Goal: Task Accomplishment & Management: Manage account settings

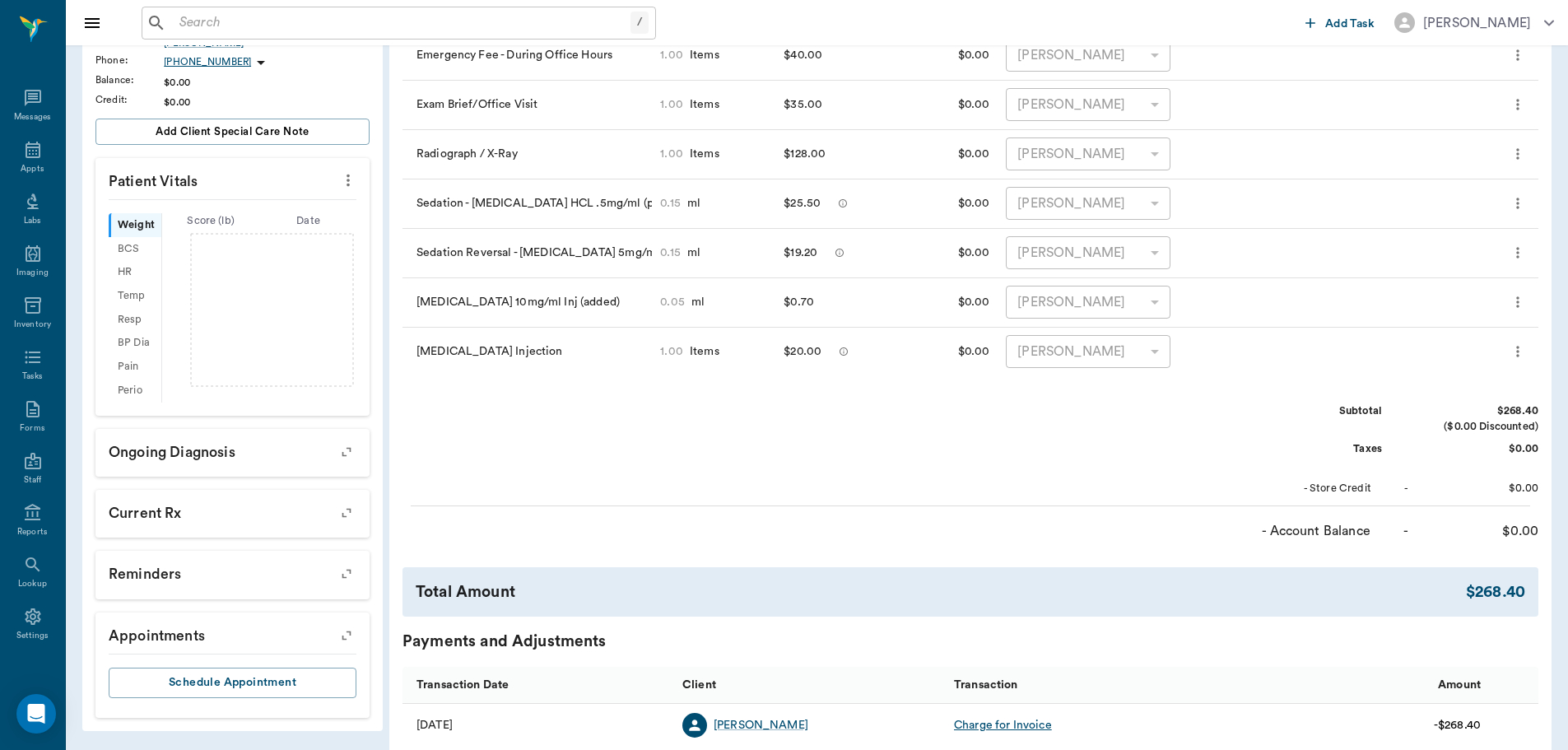
scroll to position [7, 0]
click at [219, 25] on input "text" at bounding box center [402, 23] width 458 height 23
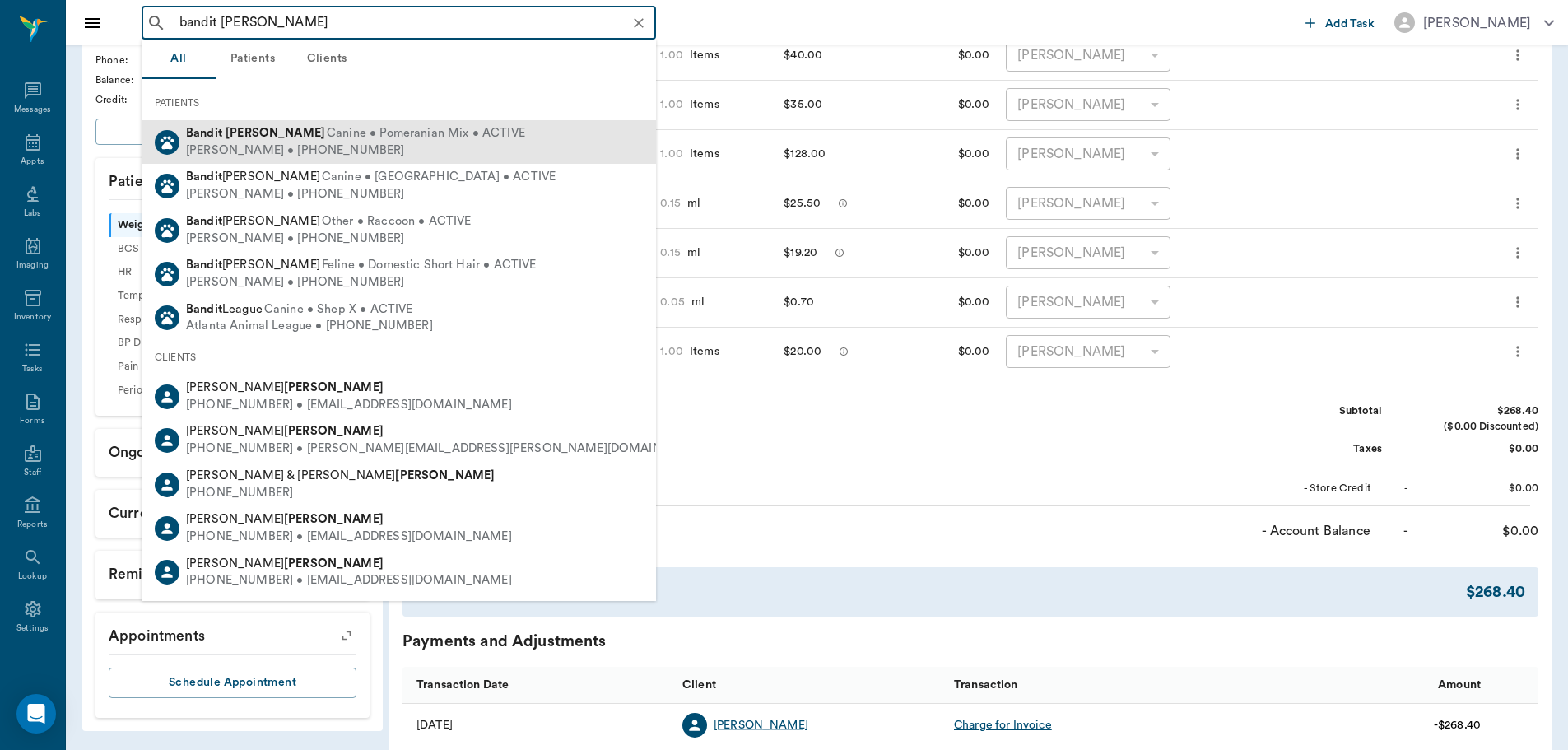
click at [228, 137] on b "Byrum" at bounding box center [275, 133] width 100 height 13
type input "bandit bynum"
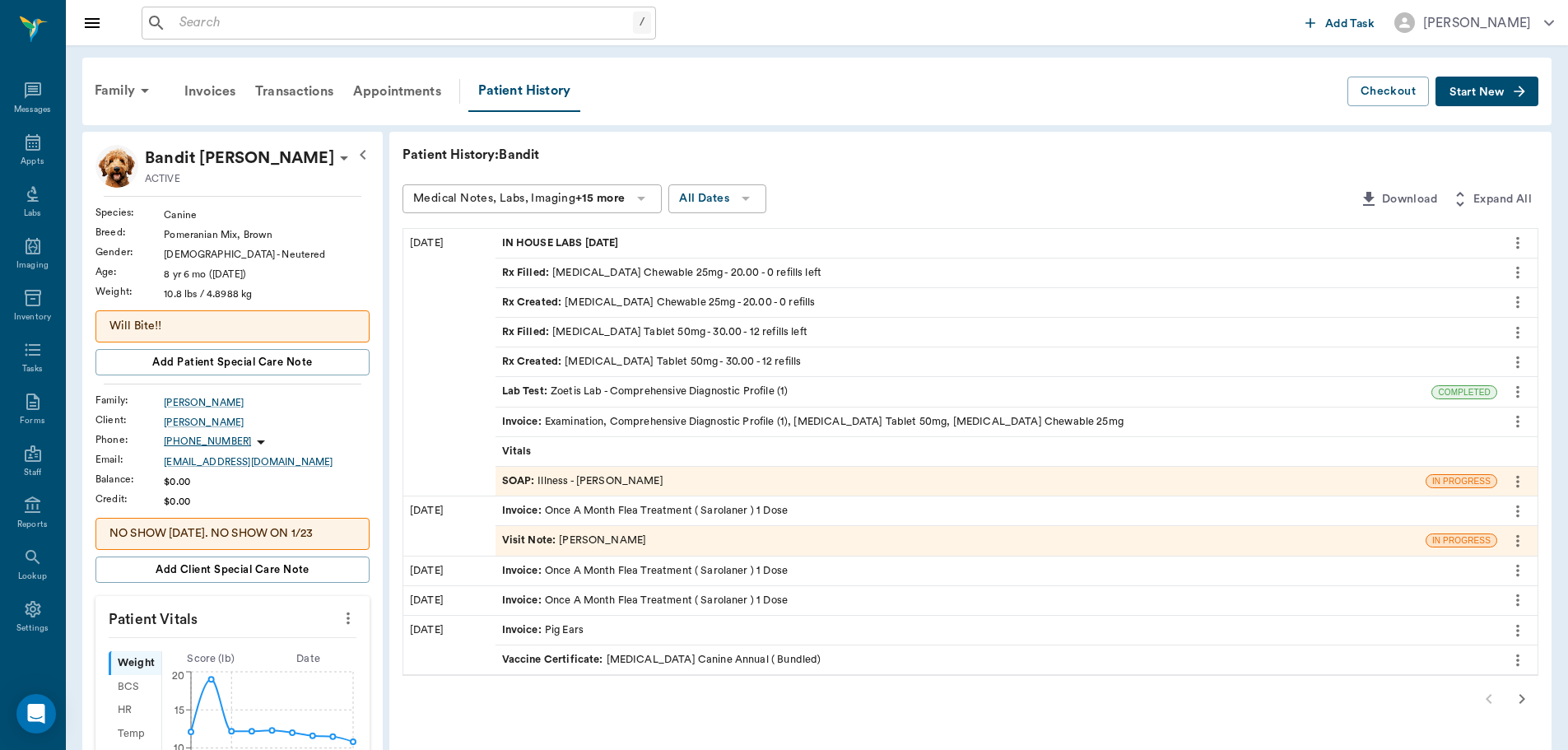
click at [644, 356] on div "Rx Created : Trazodone Tablet 50mg - 30.00 - 12 refills" at bounding box center [651, 361] width 299 height 15
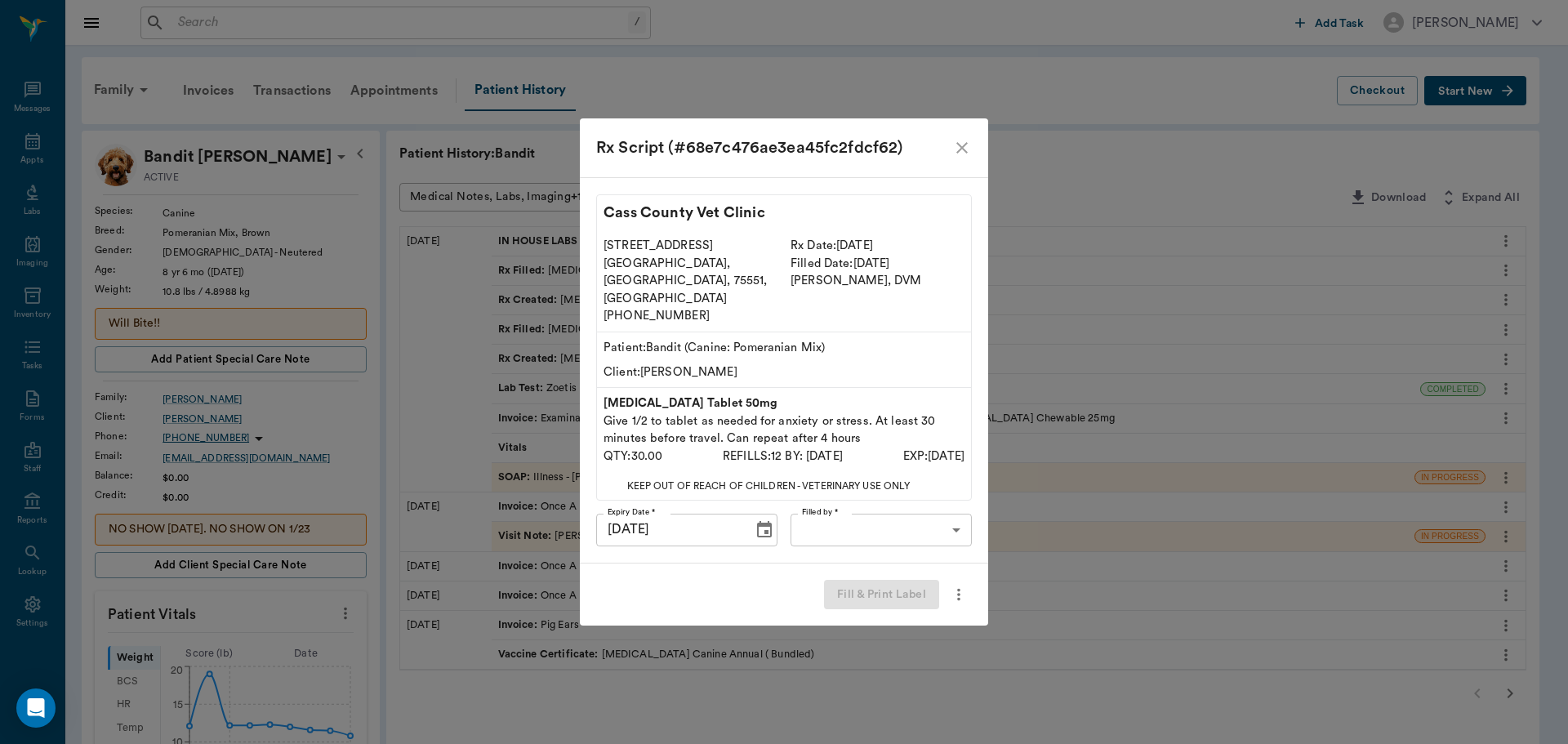
click at [962, 153] on icon "close" at bounding box center [961, 147] width 12 height 12
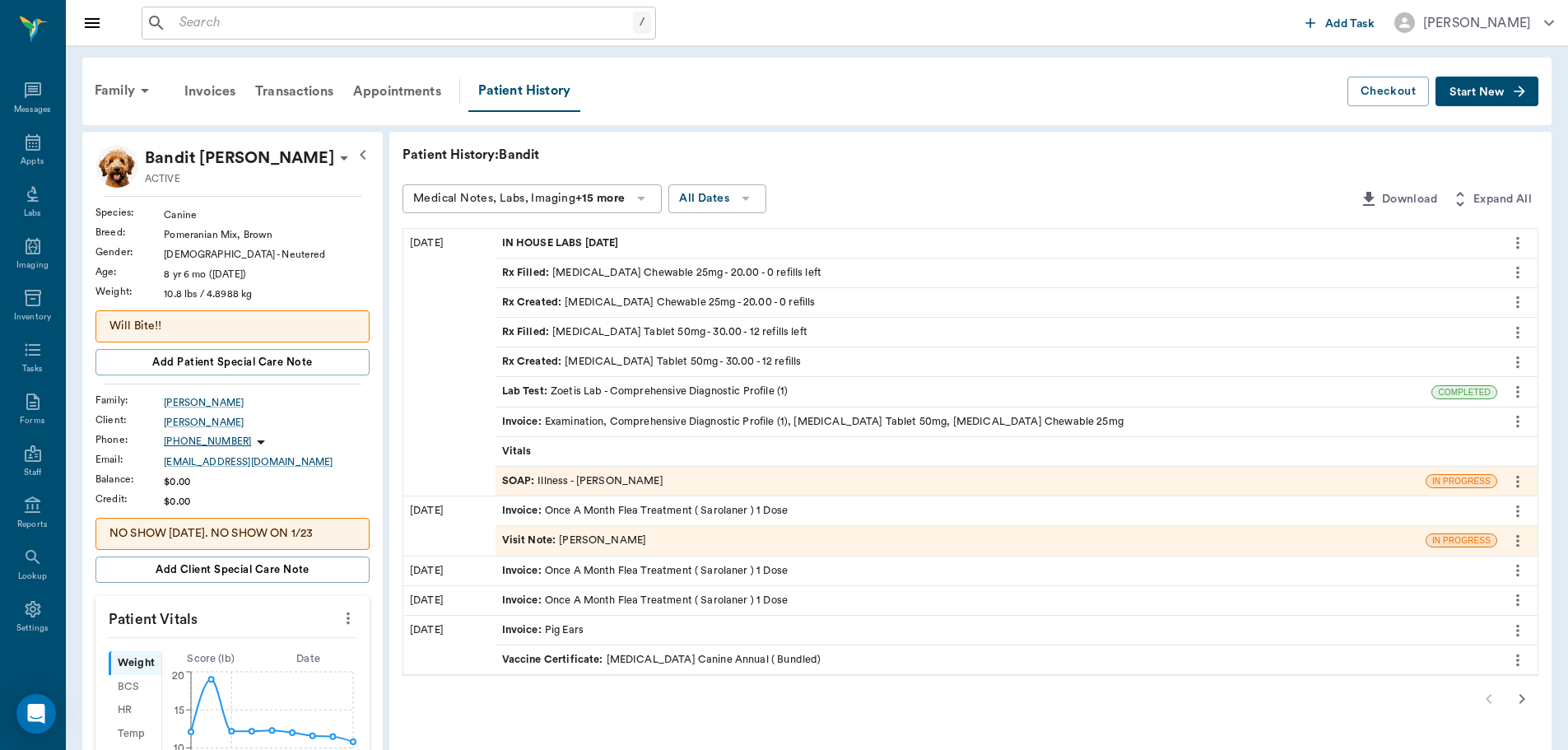
click at [619, 478] on div "SOAP : Illness - [PERSON_NAME]" at bounding box center [583, 480] width 161 height 15
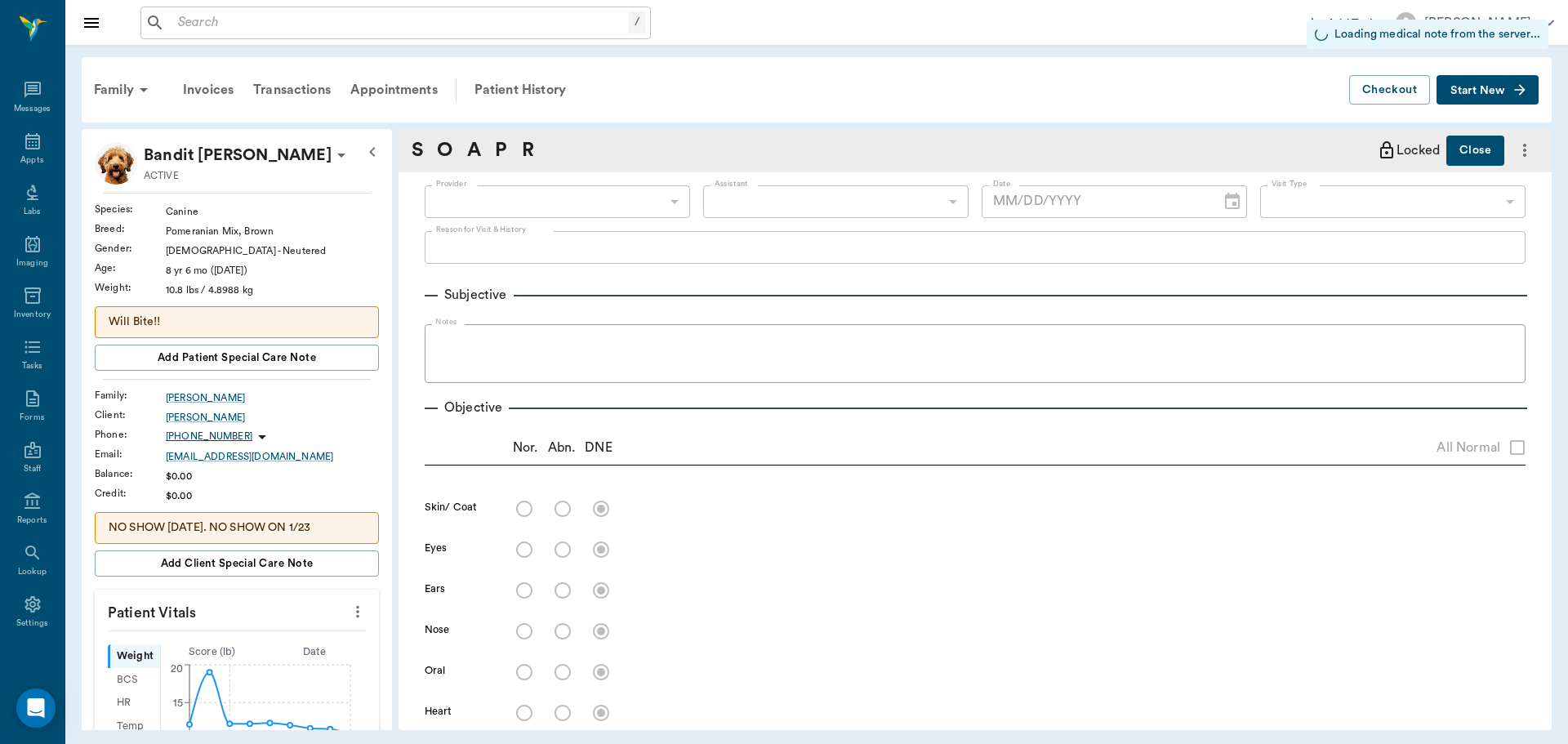
type input "63ec2f075fda476ae8351a4d"
type input "642ef10e332a41444de2bad1"
type input "65d2be4f46e3a538d89b8c15"
radio input "true"
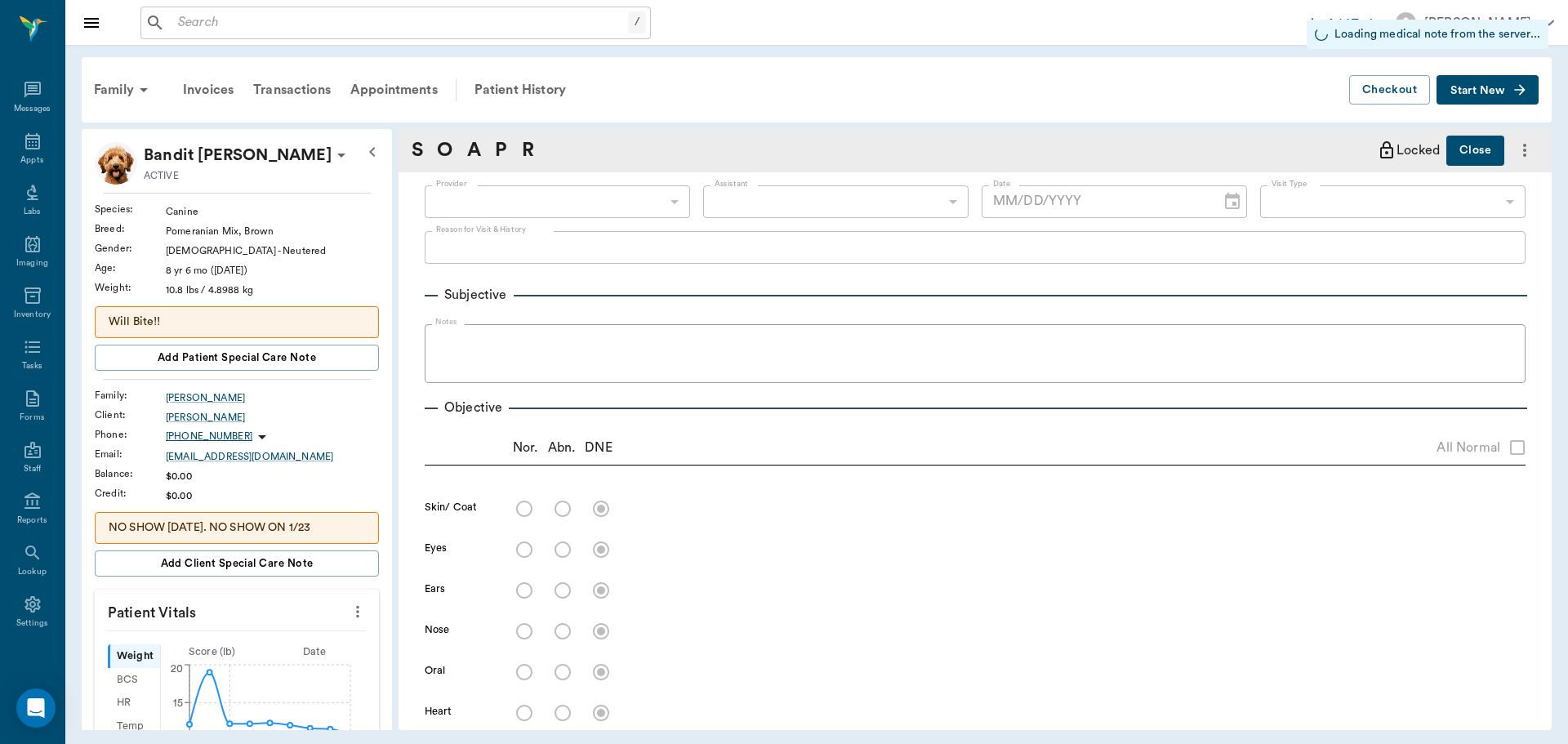
radio input "true"
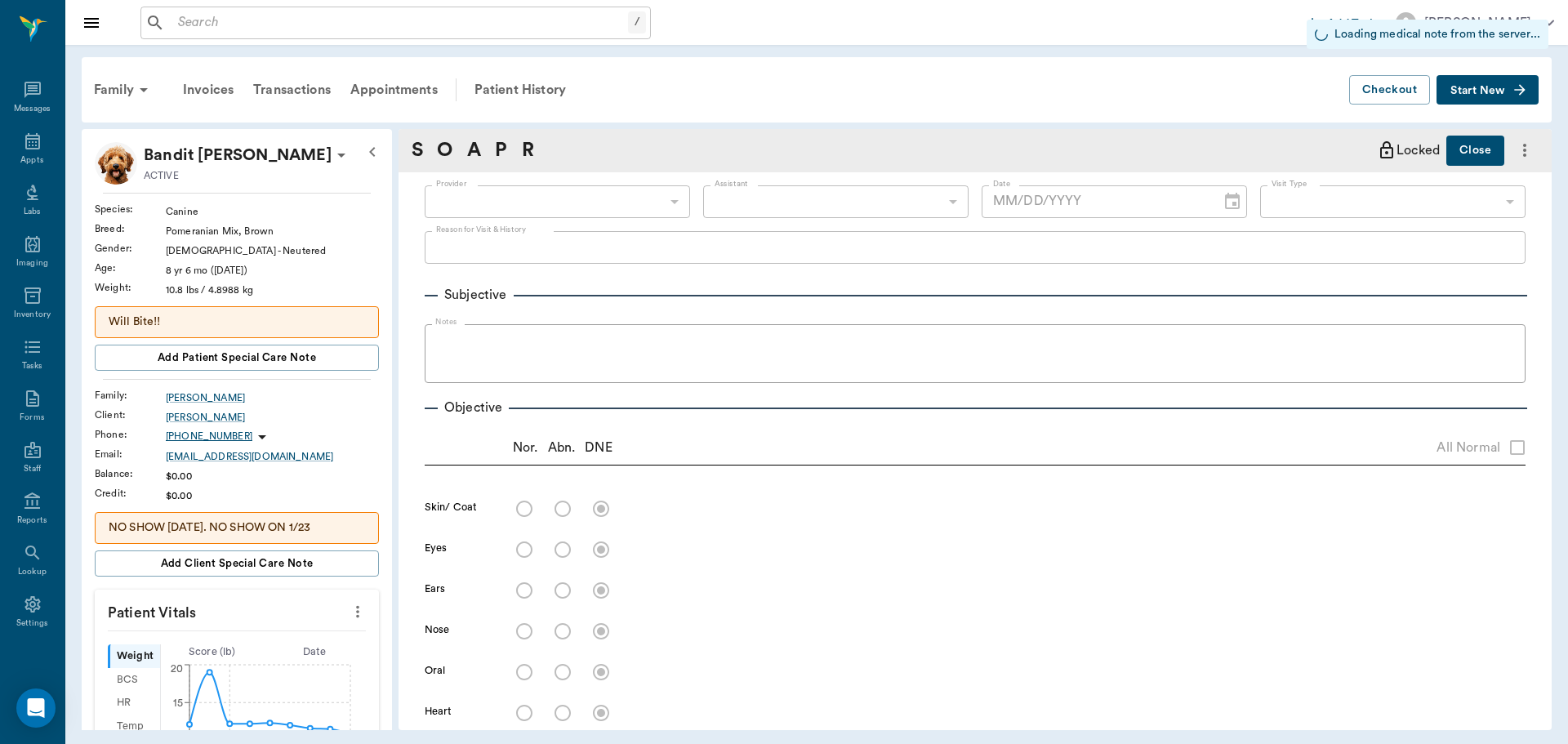
radio input "true"
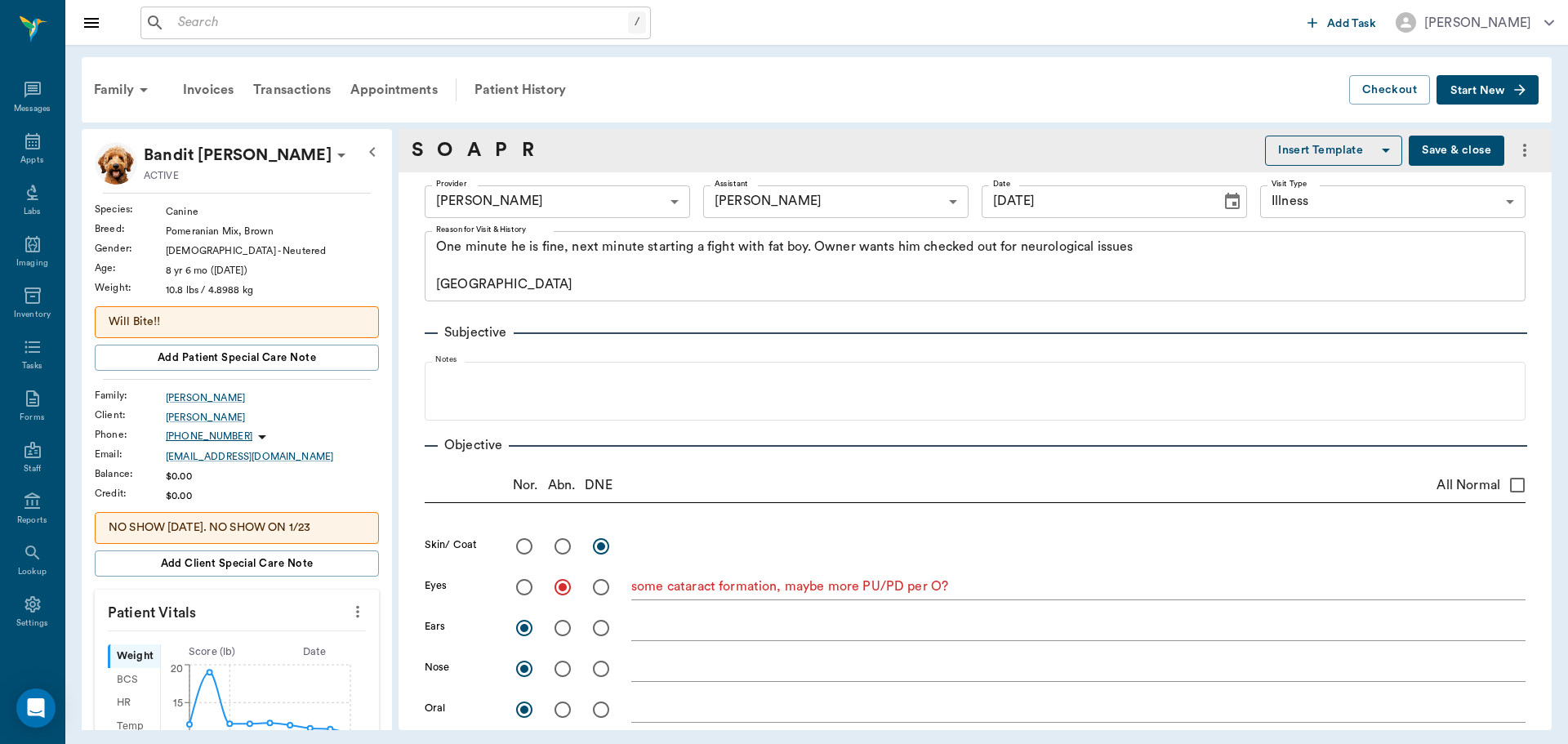
type input "10/09/2025"
type textarea "One minute he is fine, next minute starting a fight with fat boy. Owner wants h…"
type textarea "some cataract formation, maybe more PU/PD per O?"
type textarea "Getting a little grinding on bilateral stifle manipulation, no limping or notic…"
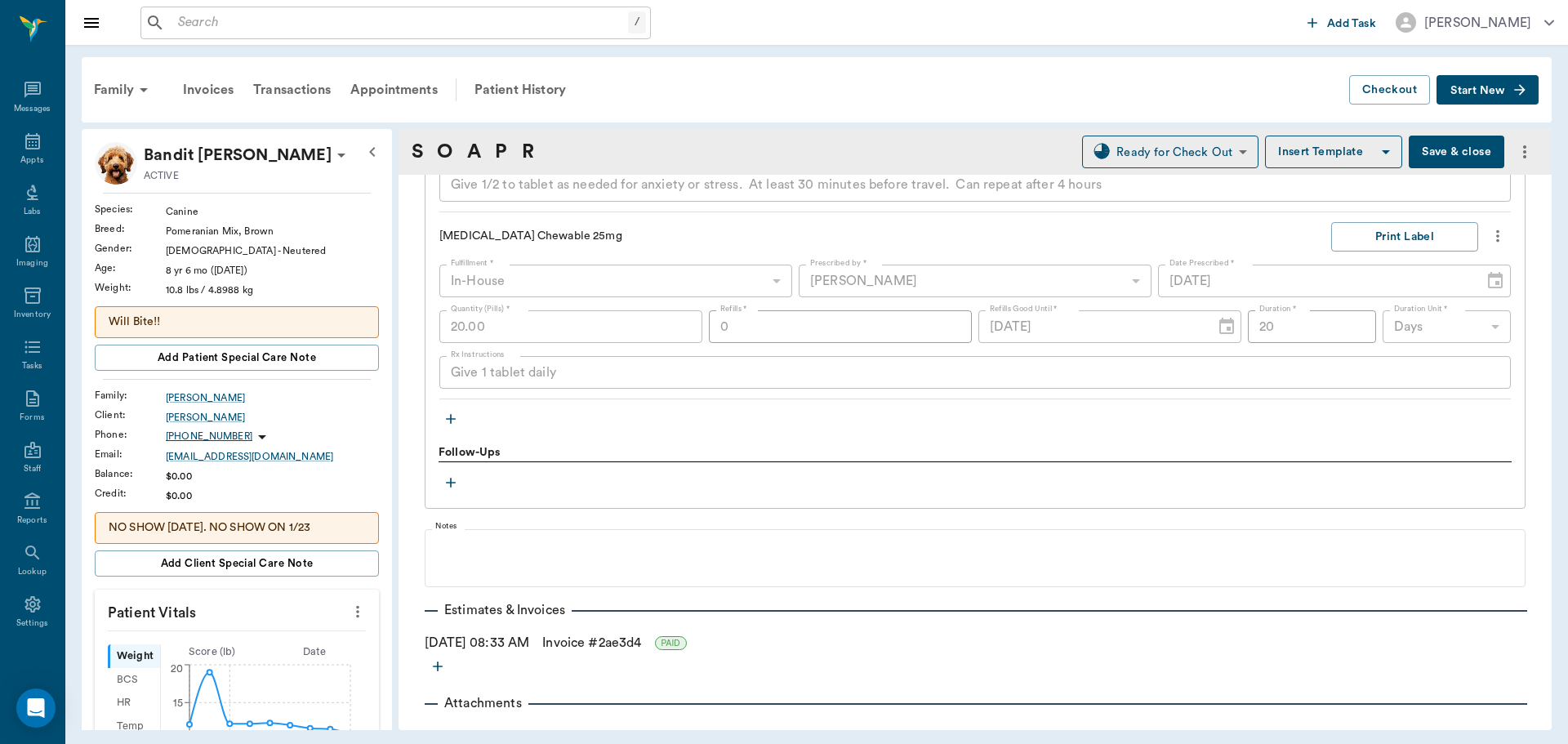
scroll to position [1580, 0]
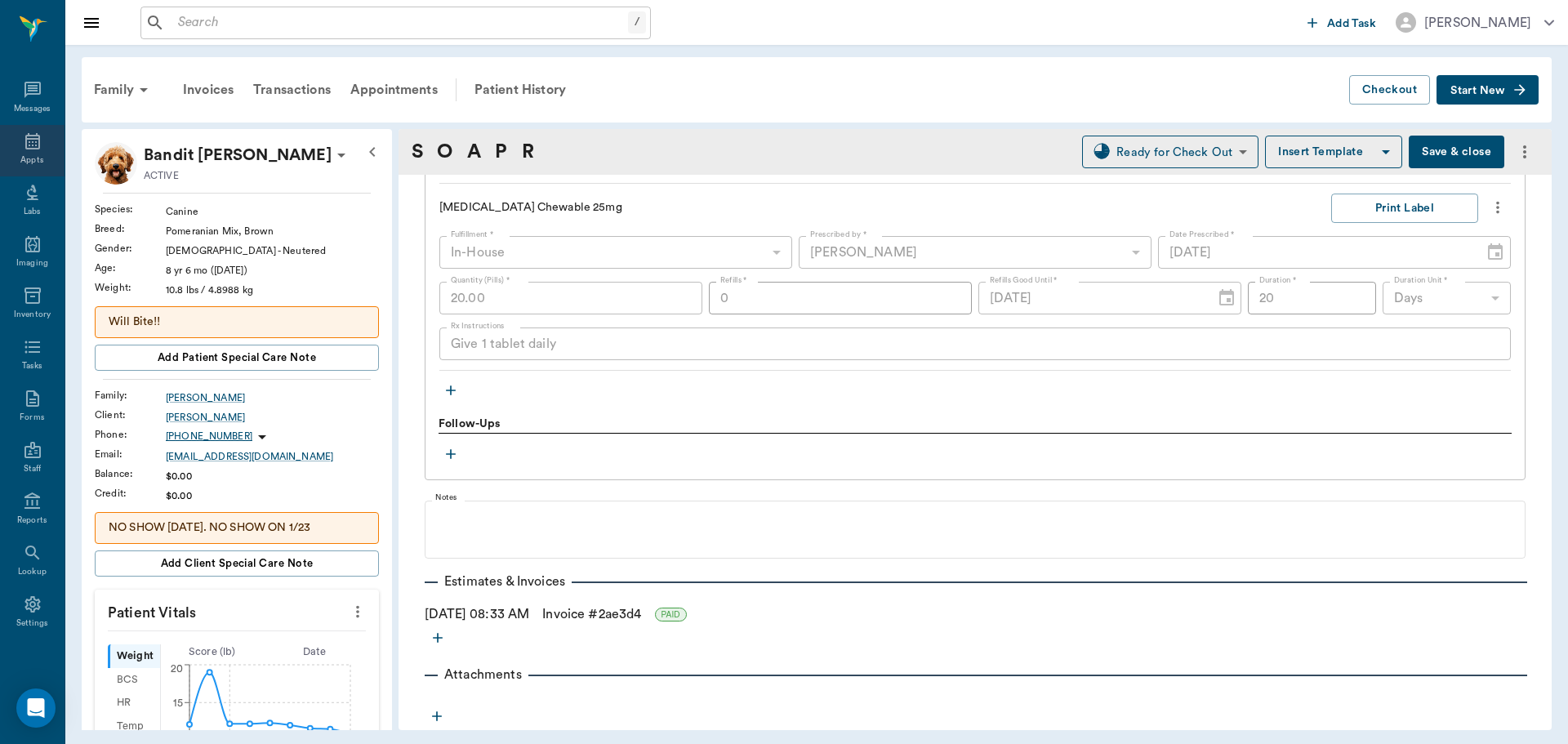
click at [25, 138] on icon at bounding box center [32, 141] width 14 height 16
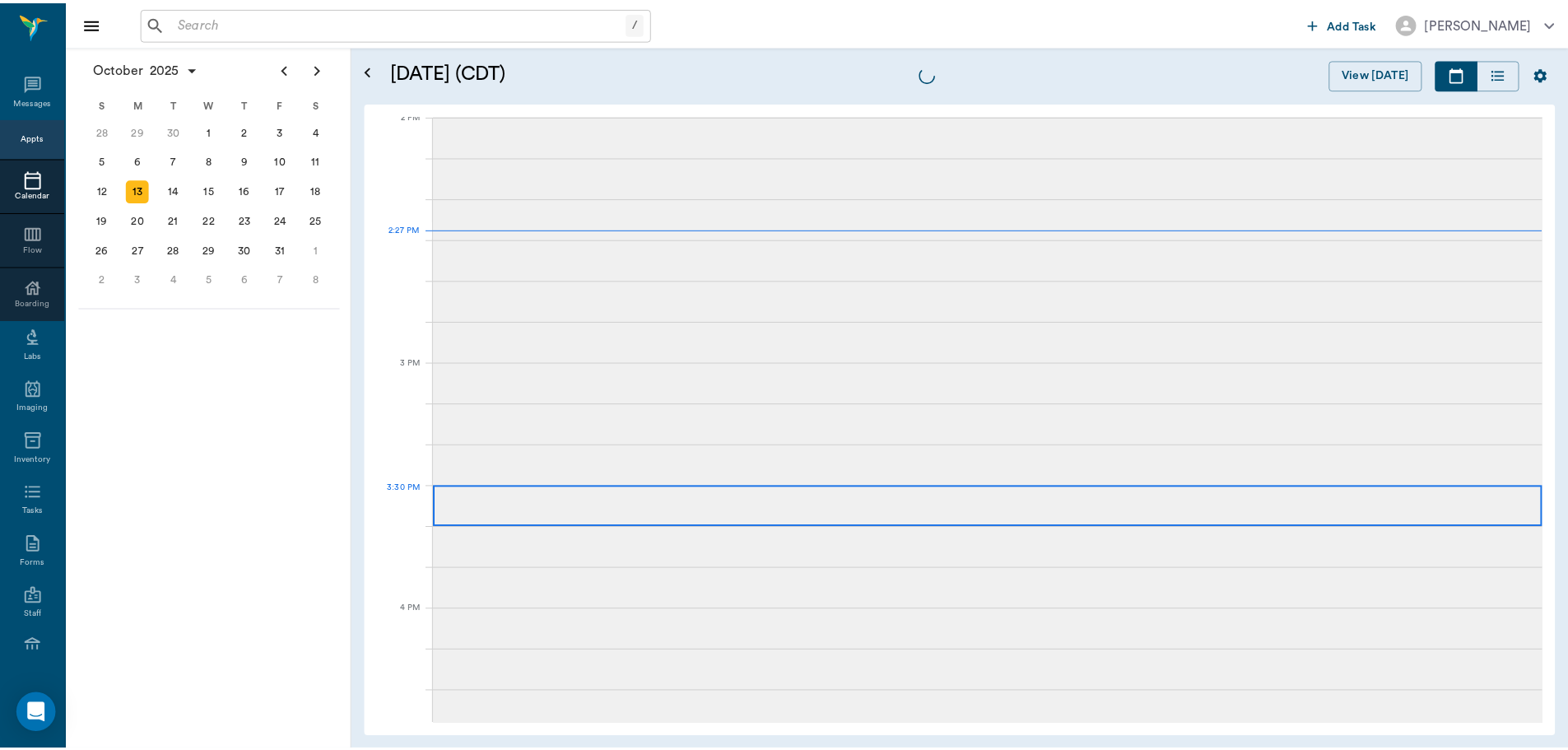
scroll to position [1486, 0]
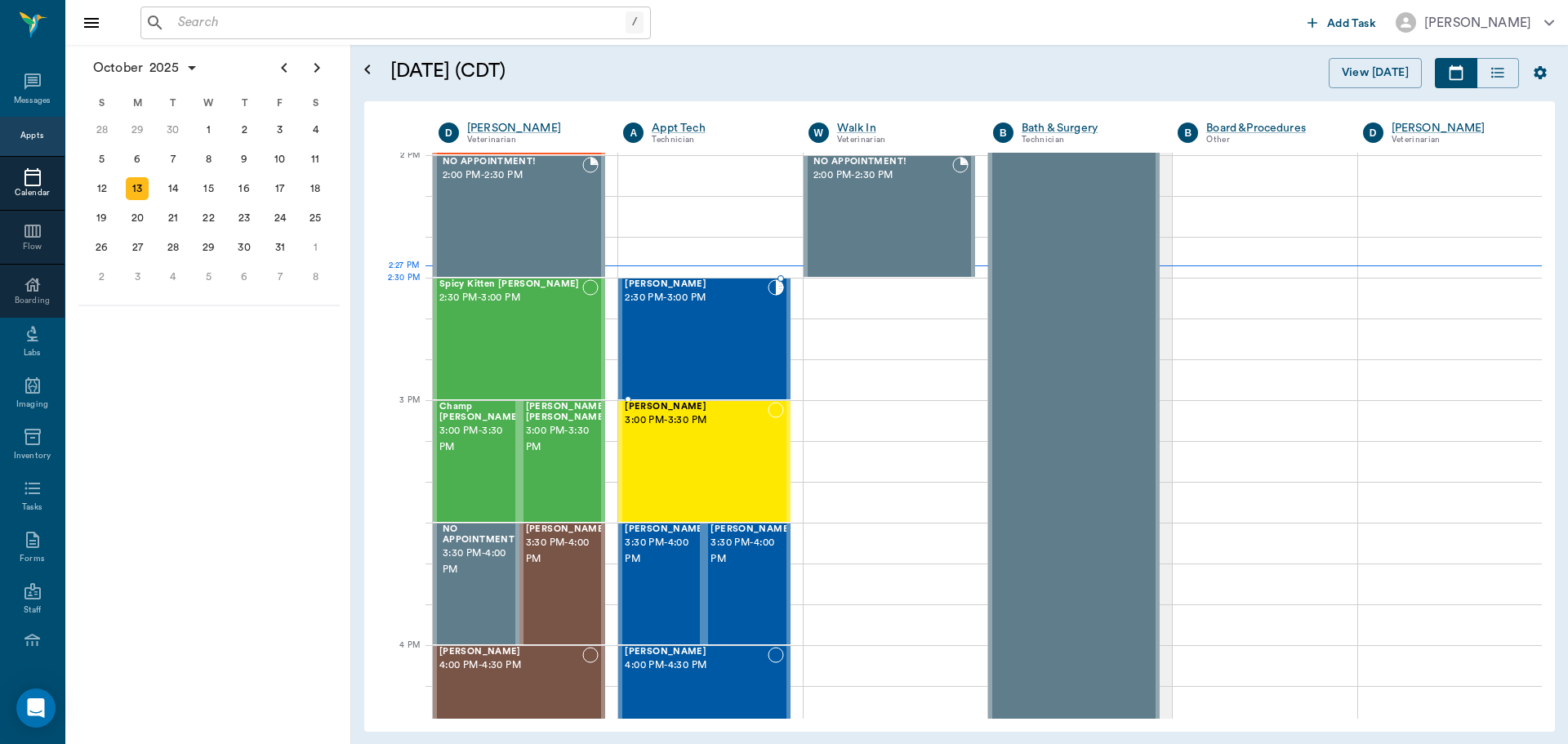
click at [682, 317] on div "Jax Farrington 2:30 PM - 3:00 PM" at bounding box center [696, 338] width 142 height 119
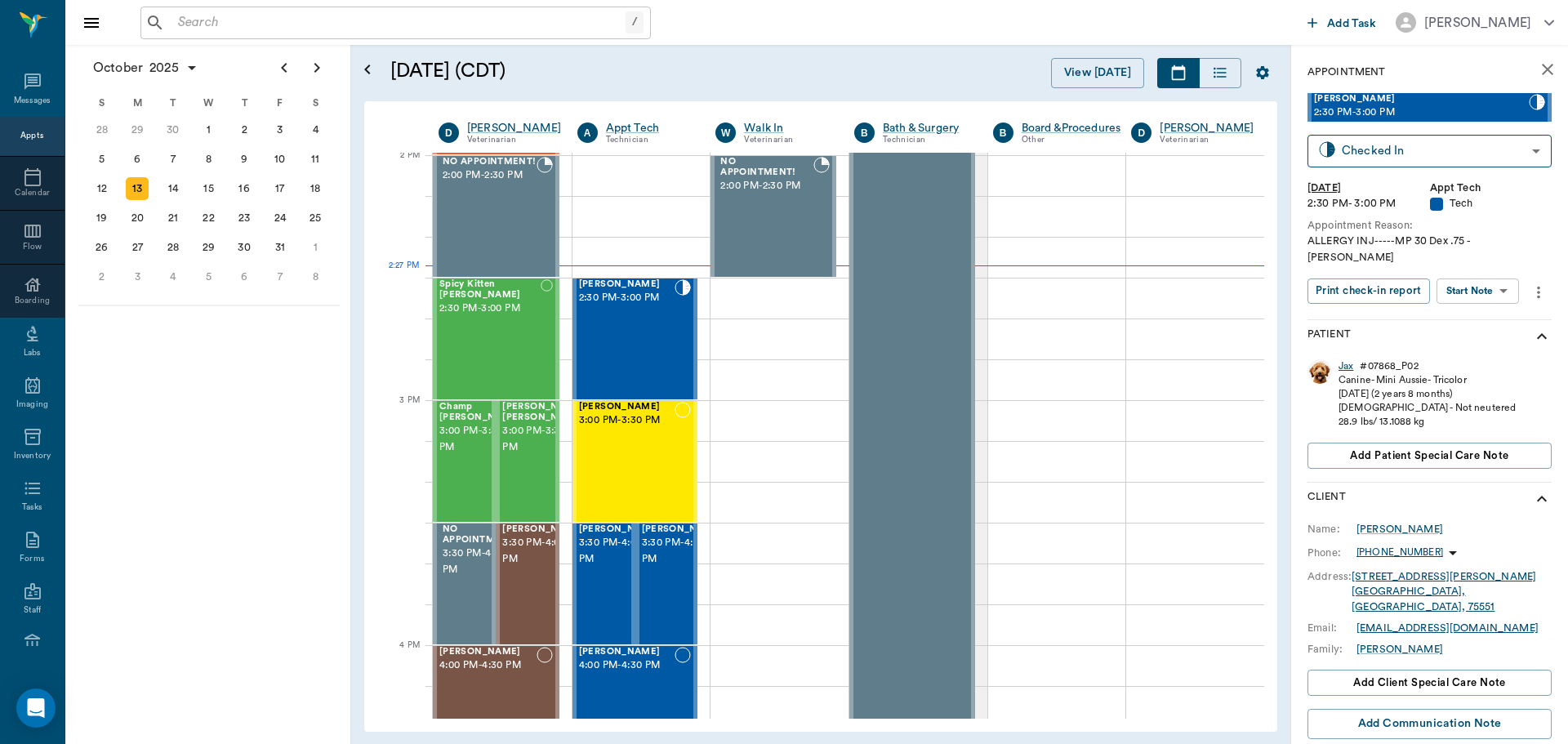
click at [1346, 359] on div "Jax" at bounding box center [1345, 365] width 14 height 13
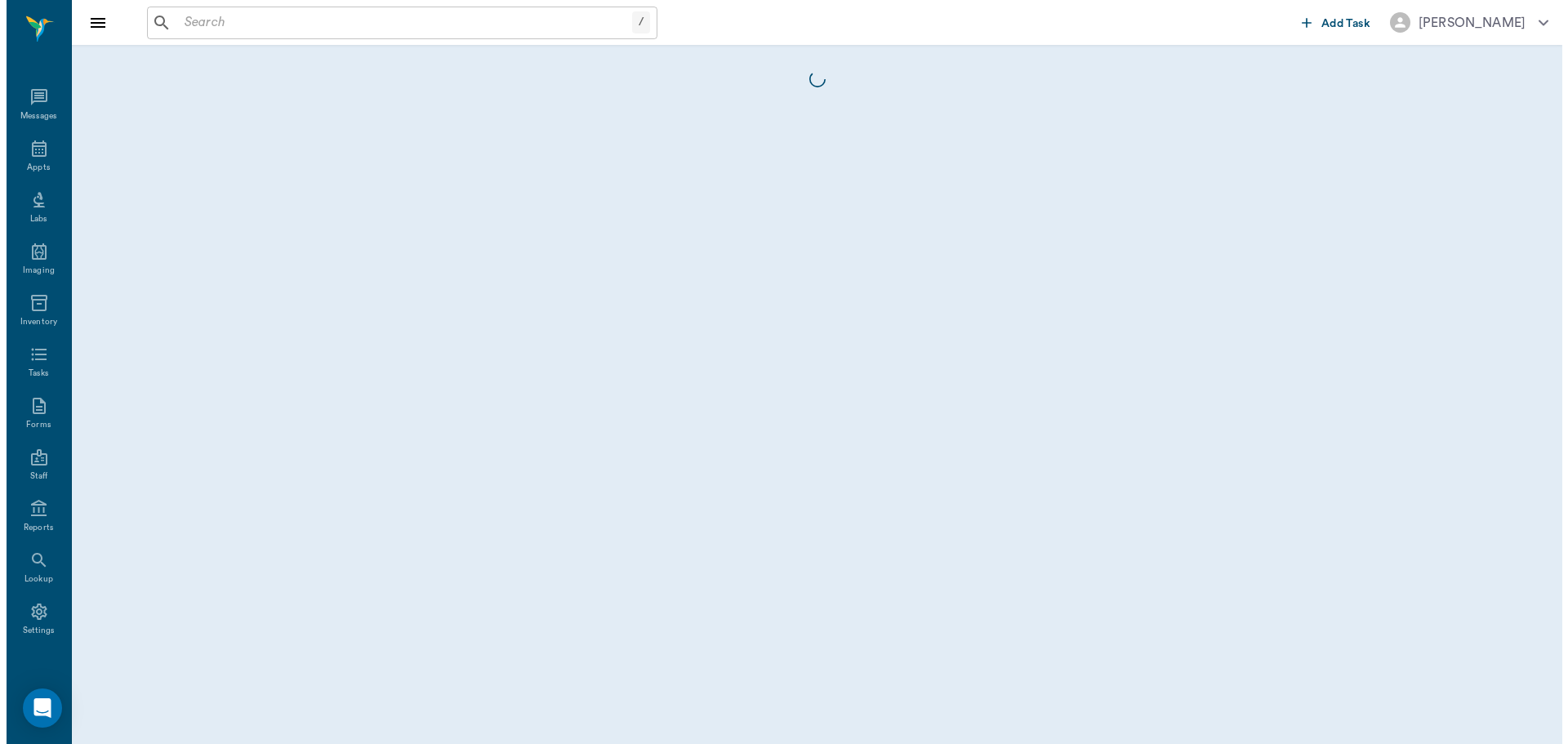
scroll to position [7, 0]
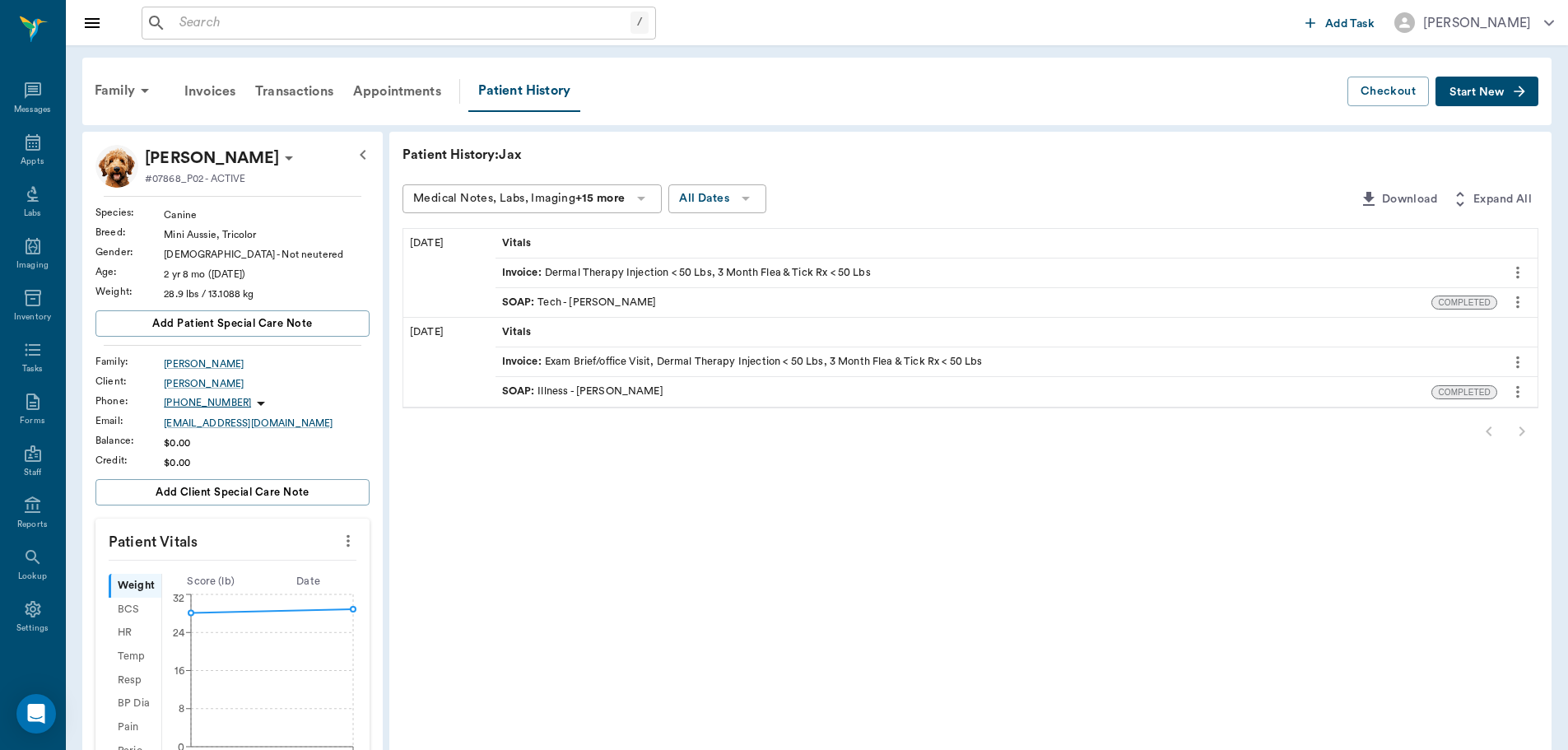
click at [698, 296] on div "SOAP : Tech - Madison Todd" at bounding box center [964, 302] width 936 height 29
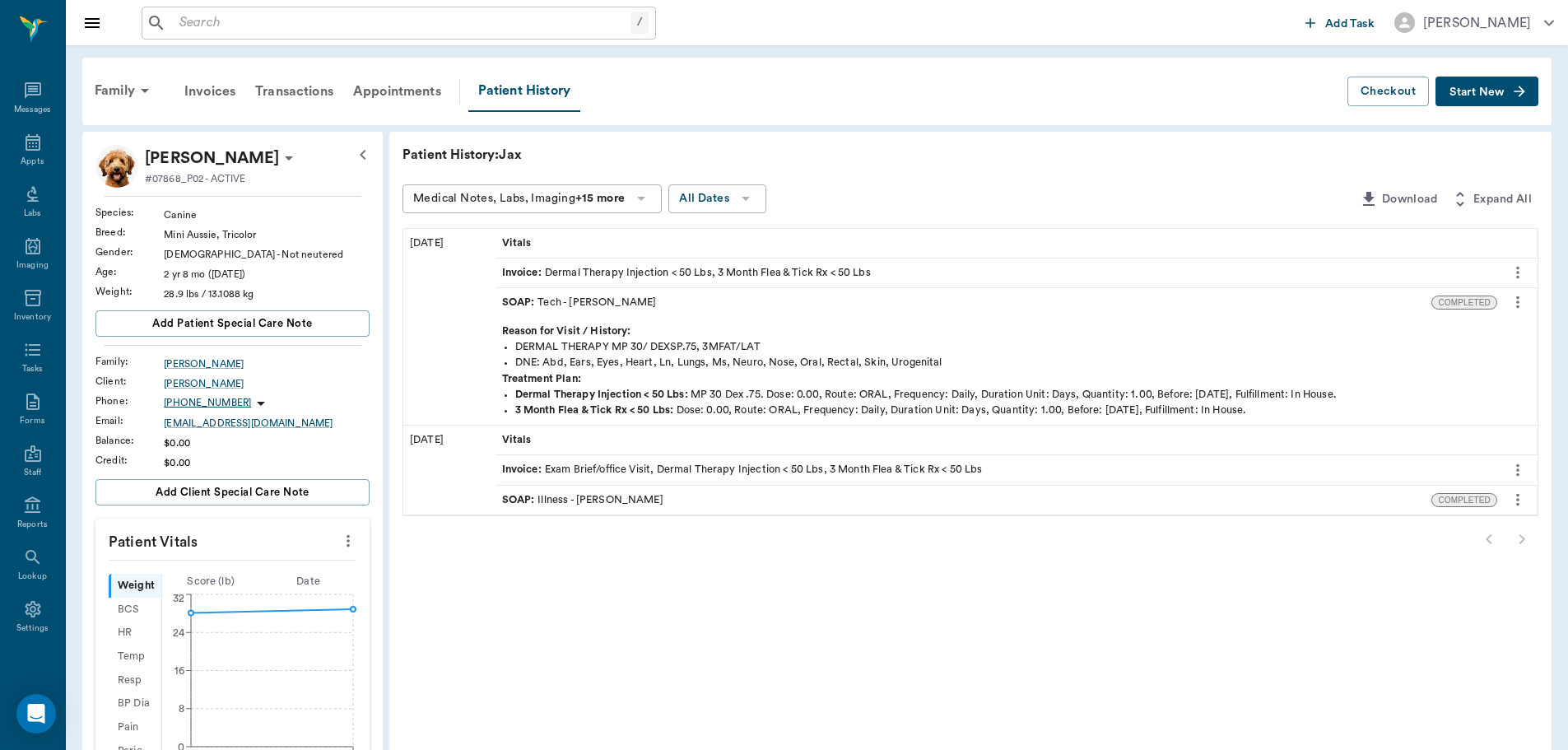
click at [698, 295] on div "SOAP : Tech - Madison Todd" at bounding box center [964, 302] width 936 height 29
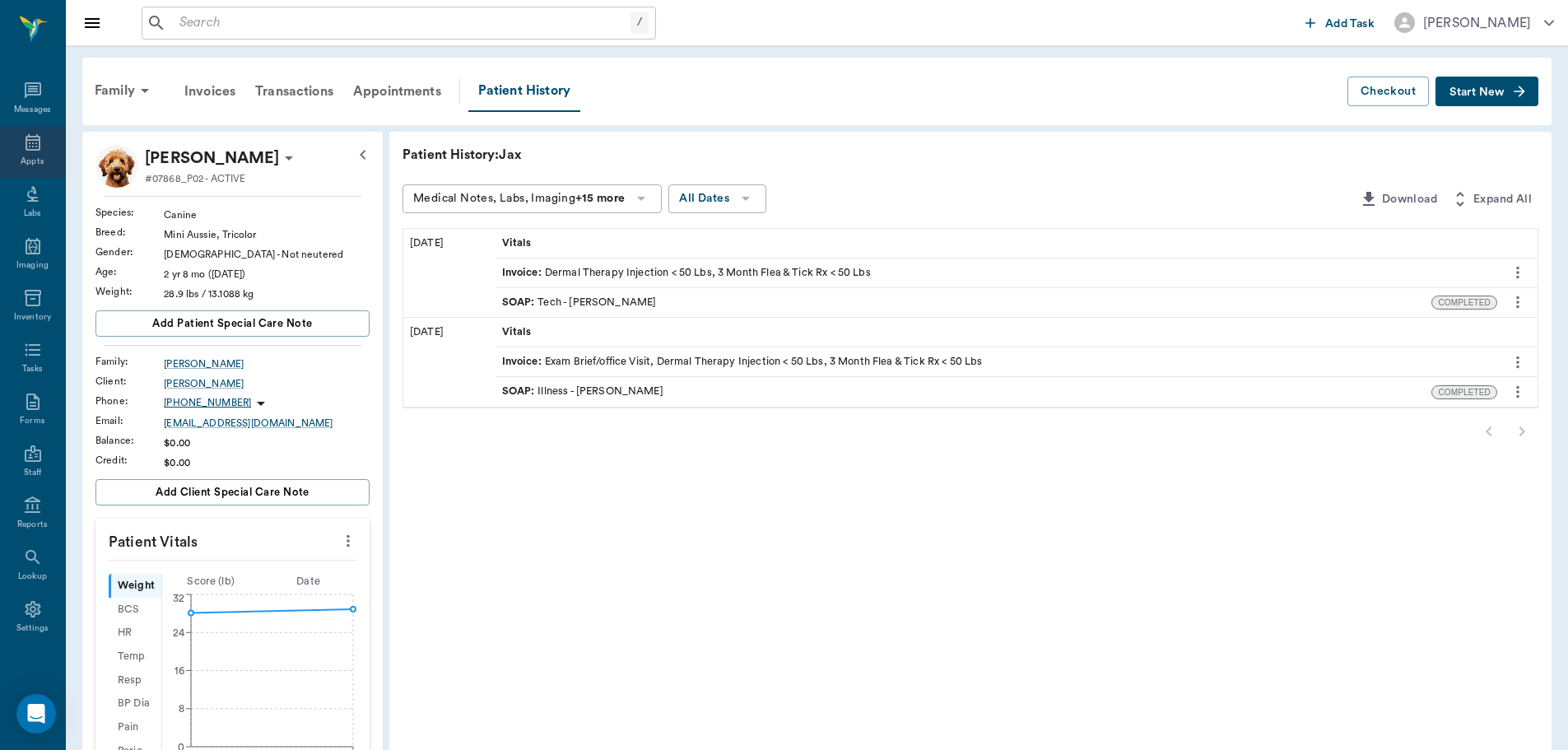
click at [28, 148] on icon at bounding box center [33, 142] width 20 height 20
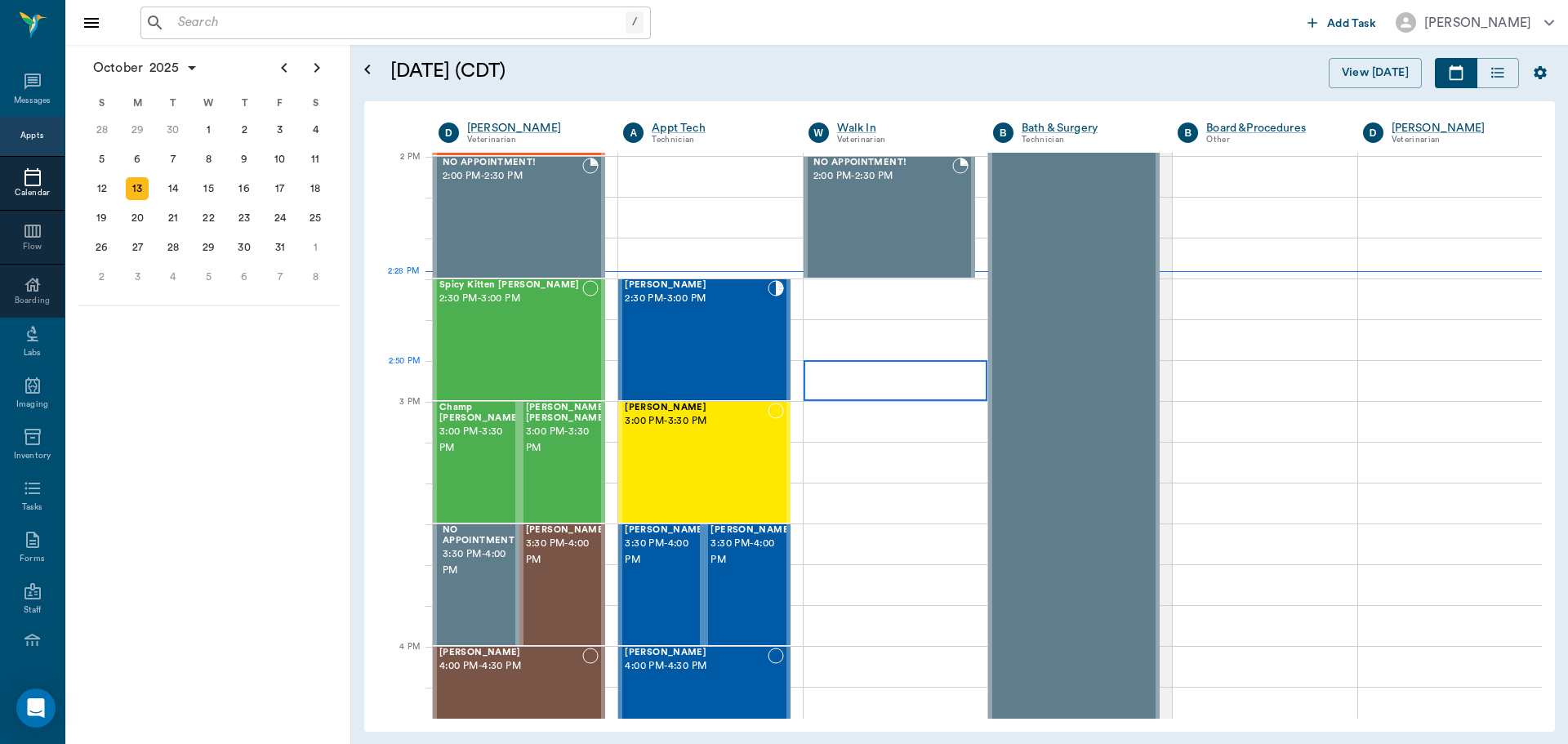
scroll to position [1472, 0]
click at [723, 310] on div "Jax Farrington 2:30 PM - 3:00 PM" at bounding box center [696, 340] width 142 height 119
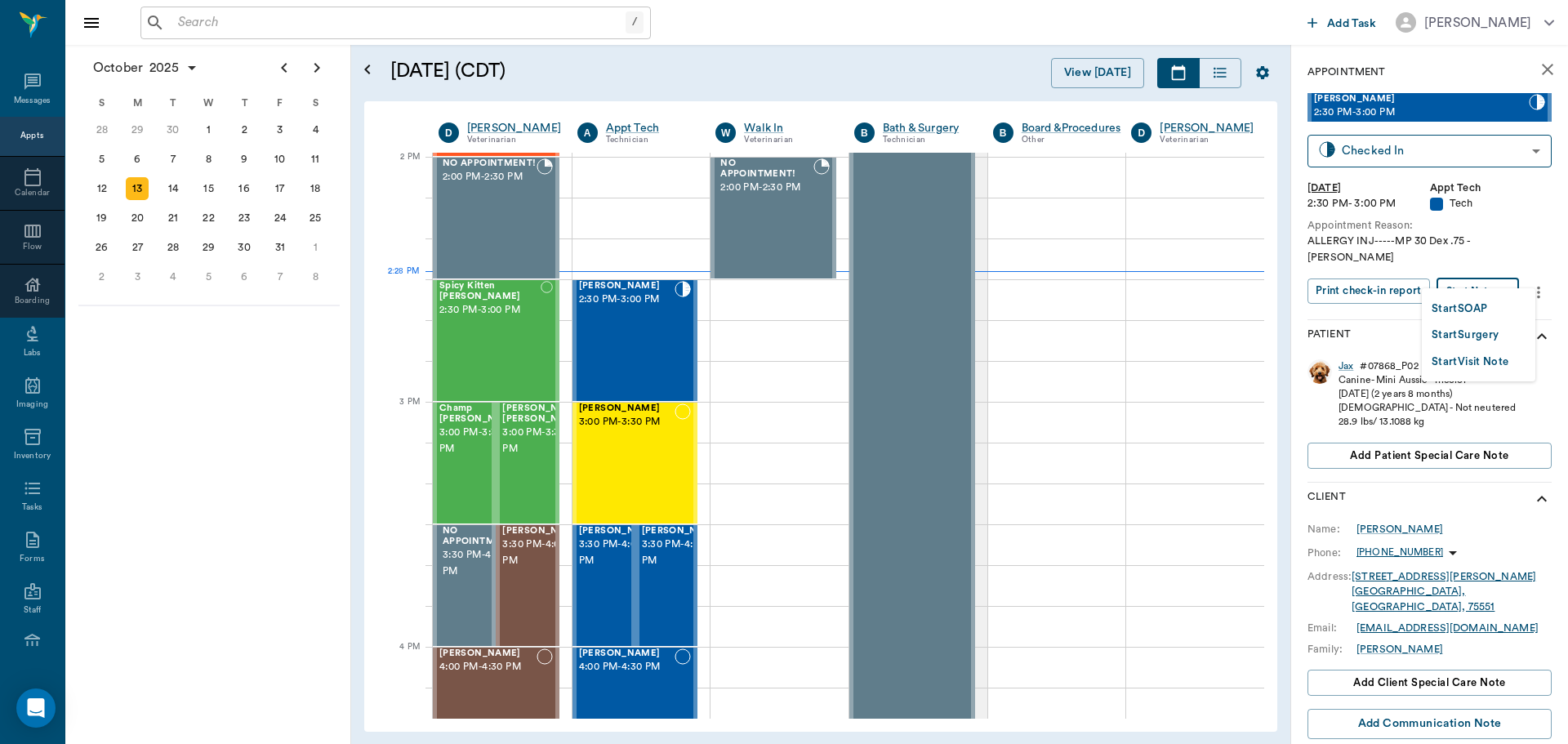
click at [1495, 269] on body "/ ​ Add Task Dr. Bert Ellsworth Nectar Messages Appts Calendar Flow Boarding La…" at bounding box center [784, 372] width 1568 height 744
click at [1493, 306] on li "Start SOAP" at bounding box center [1478, 308] width 113 height 27
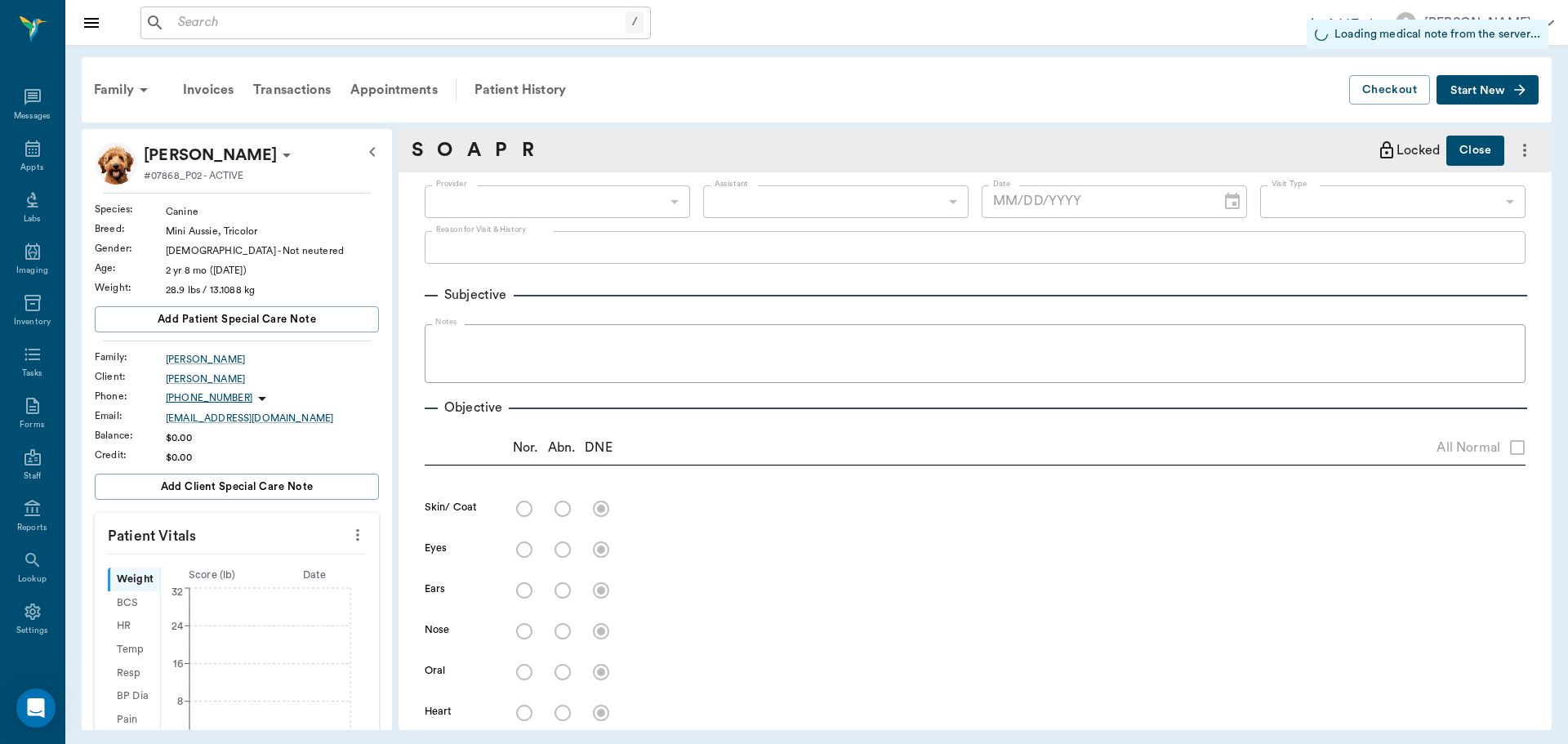
click at [654, 202] on div "​" at bounding box center [557, 202] width 266 height 32
type input "63ec2f075fda476ae8351a4c"
type input "65d2be4f46e3a538d89b8c1a"
type input "[DATE]"
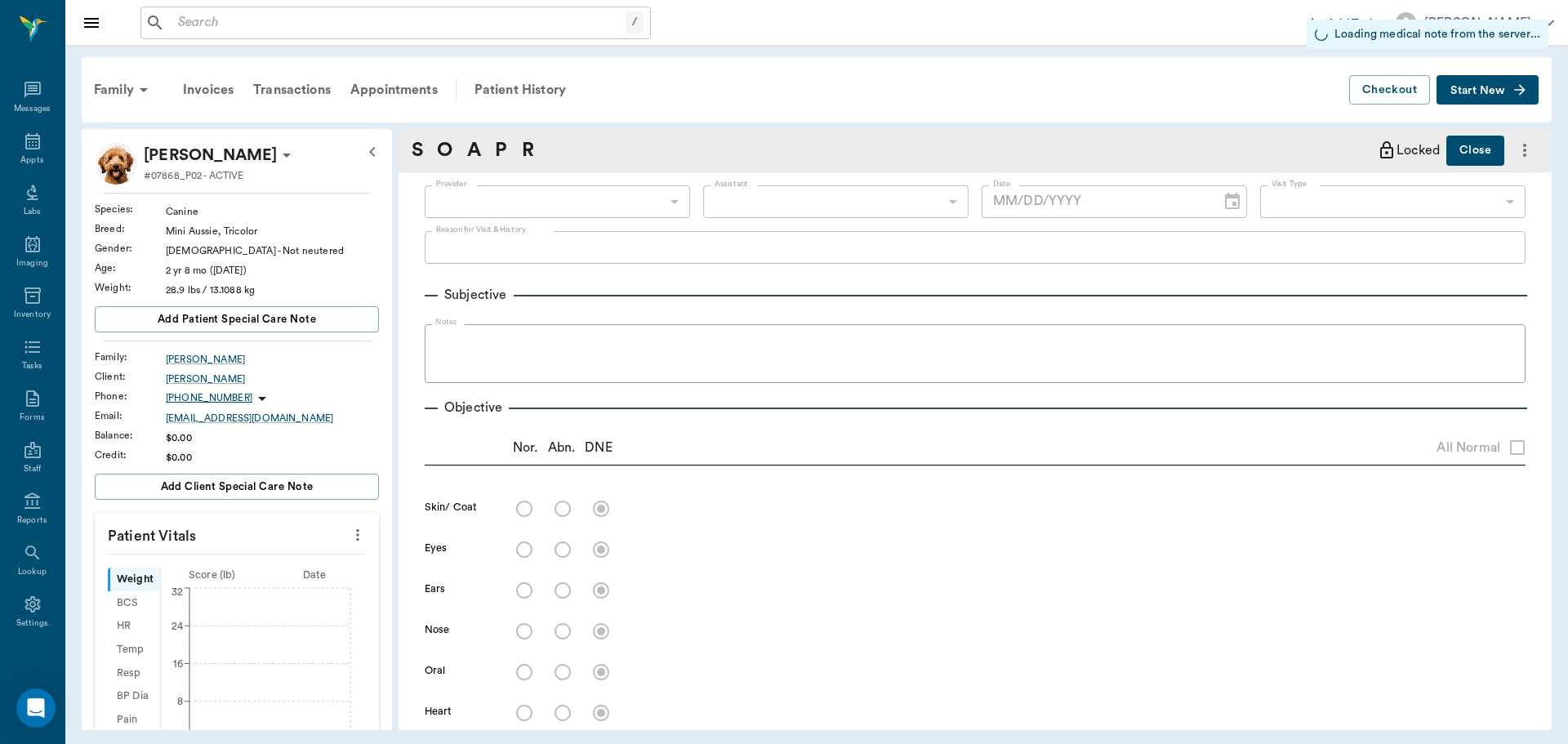
type textarea "ALLERGY INJ-----MP 30 Dex .75 -LORY"
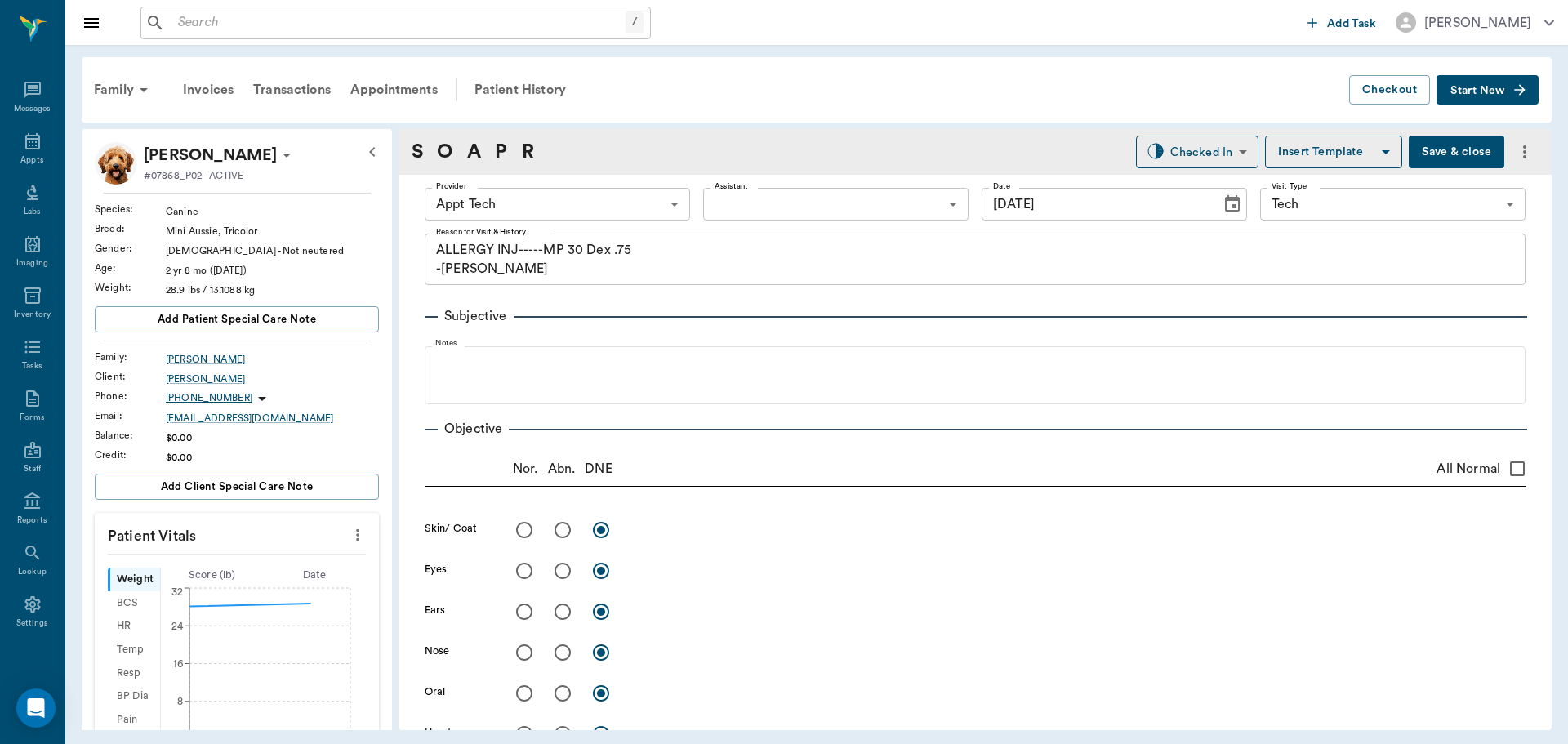
click at [654, 202] on body "/ ​ Add Task Dr. Bert Ellsworth Nectar Messages Appts Labs Imaging Inventory Ta…" at bounding box center [784, 372] width 1568 height 744
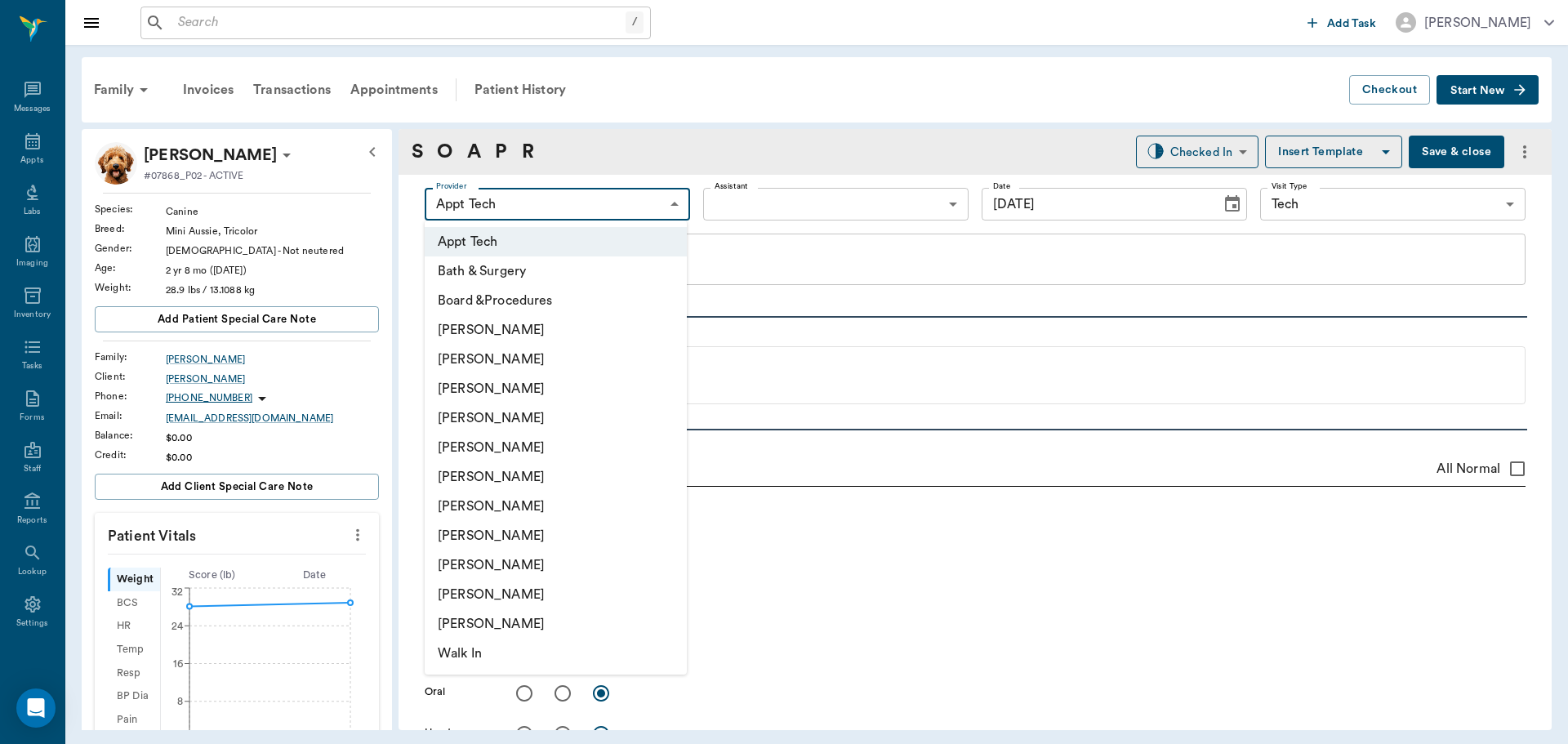
click at [605, 383] on li "Daniel Virnala" at bounding box center [556, 389] width 262 height 30
type input "642ef10e332a41444de2bad1"
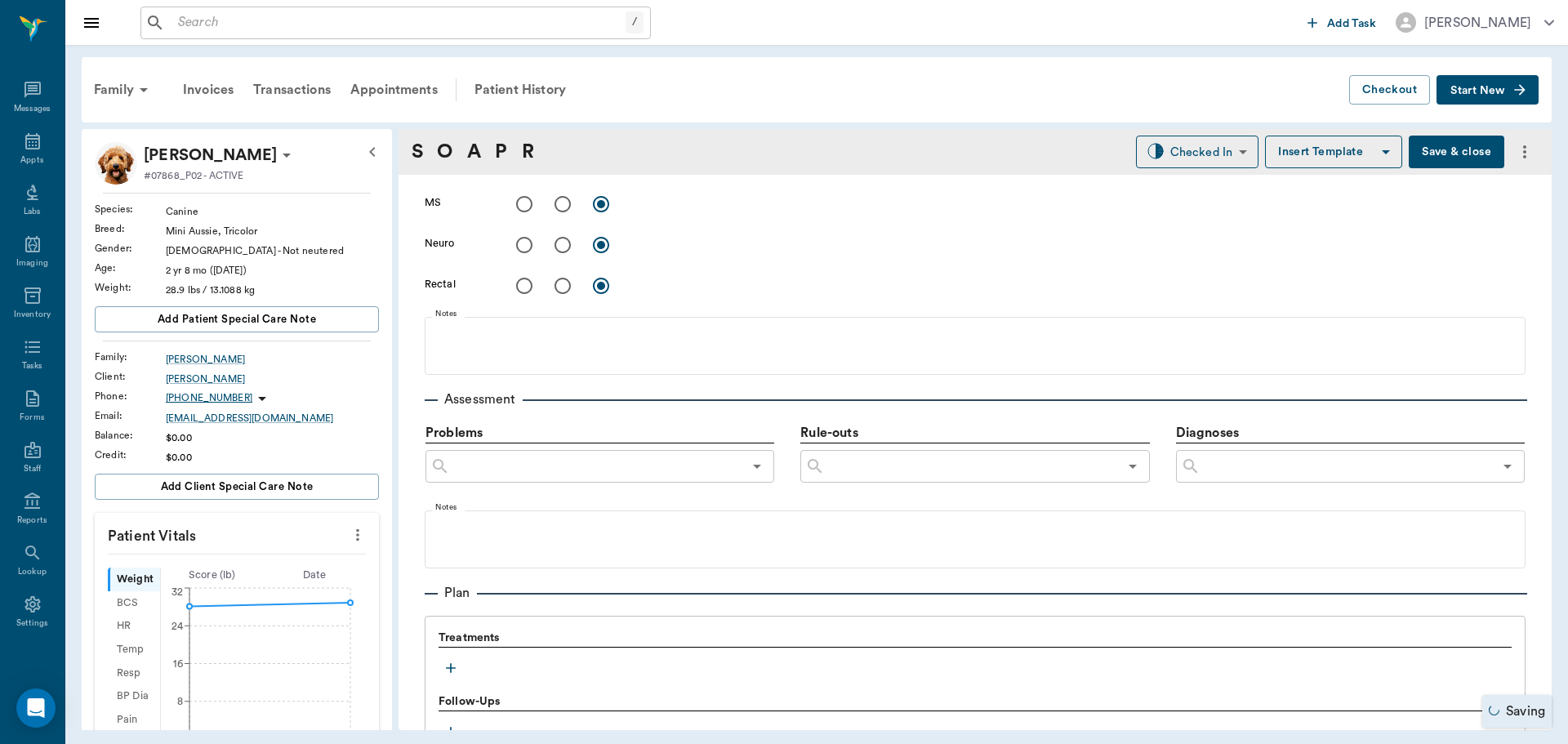
scroll to position [992, 0]
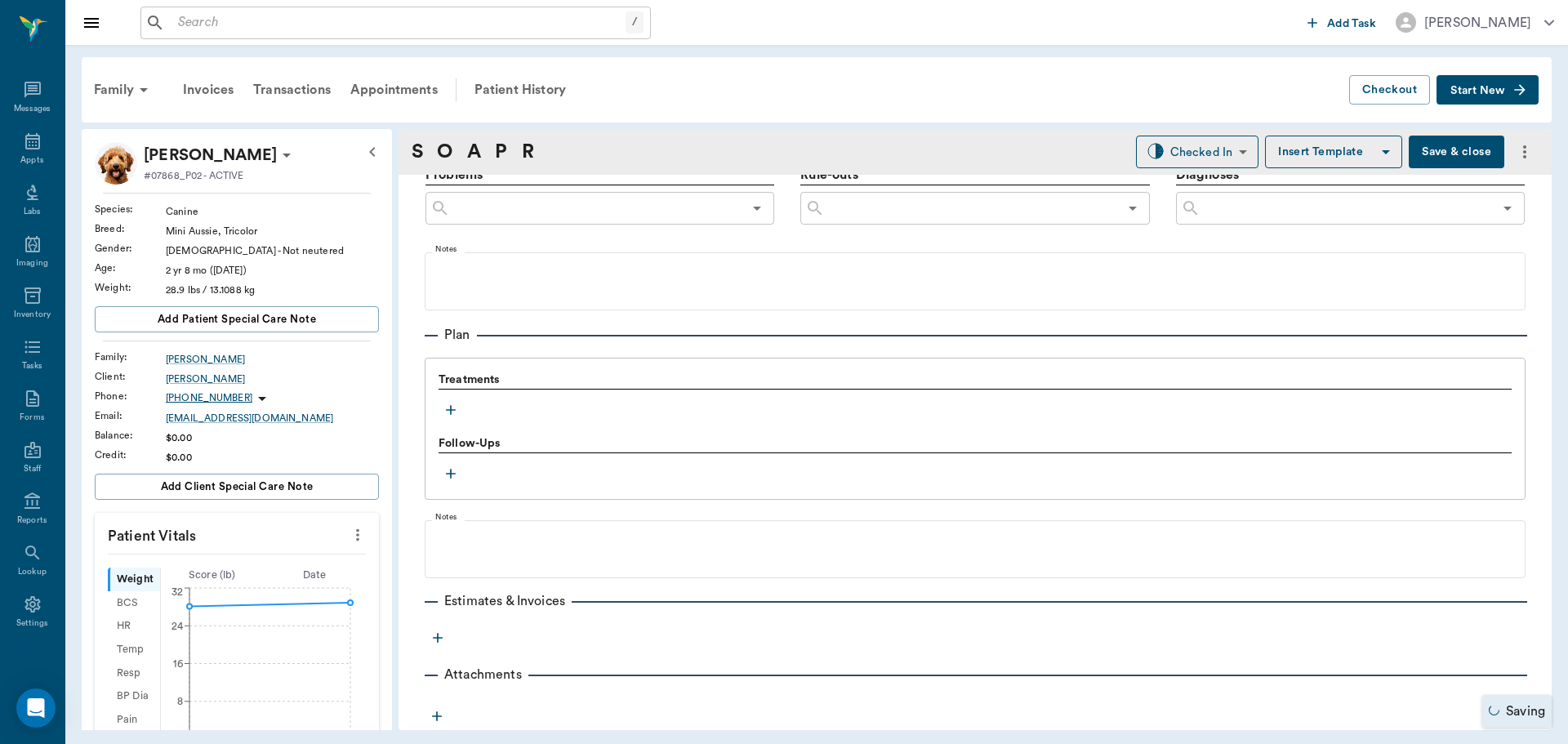
click at [444, 409] on icon "button" at bounding box center [451, 410] width 16 height 16
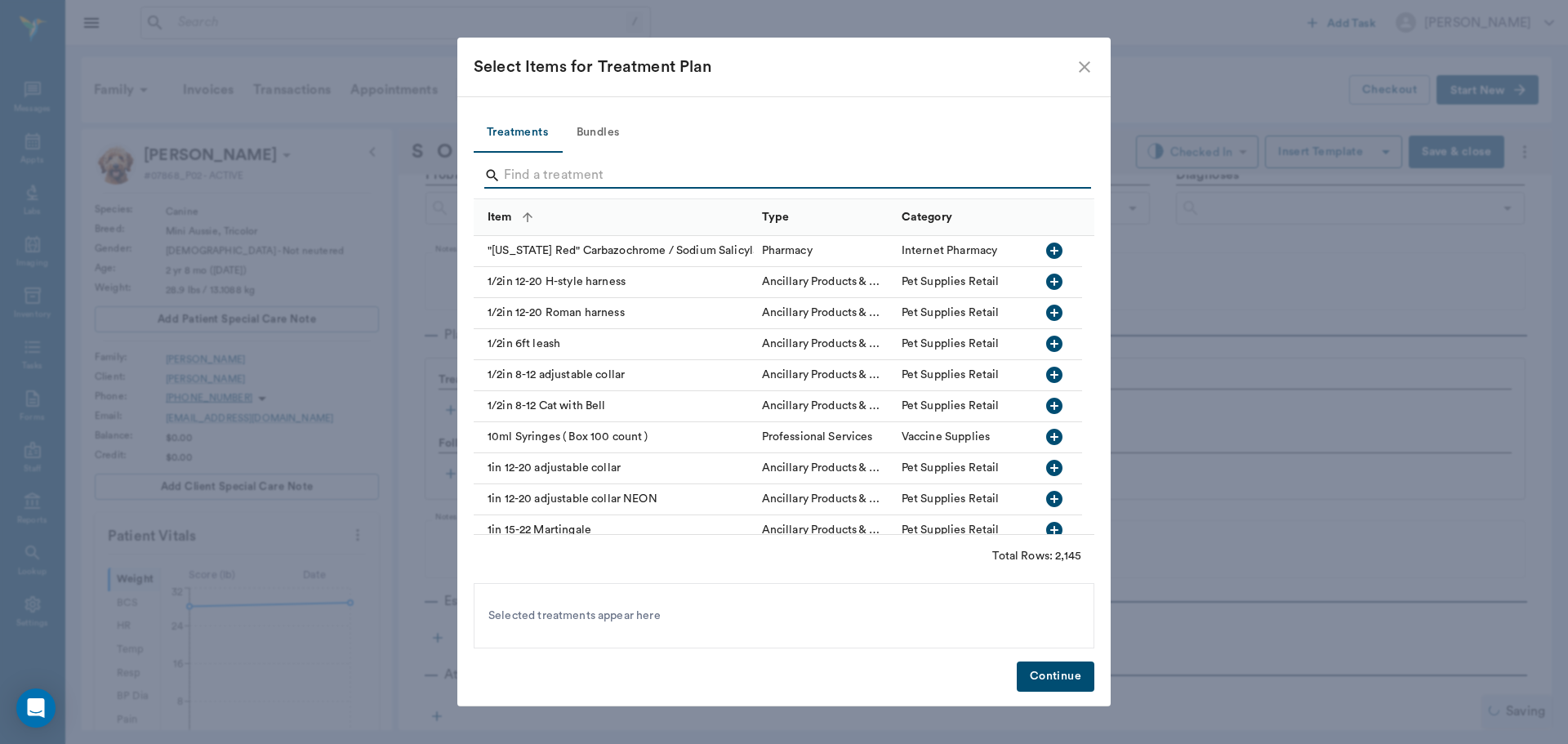
click at [612, 175] on input "Search" at bounding box center [784, 175] width 563 height 26
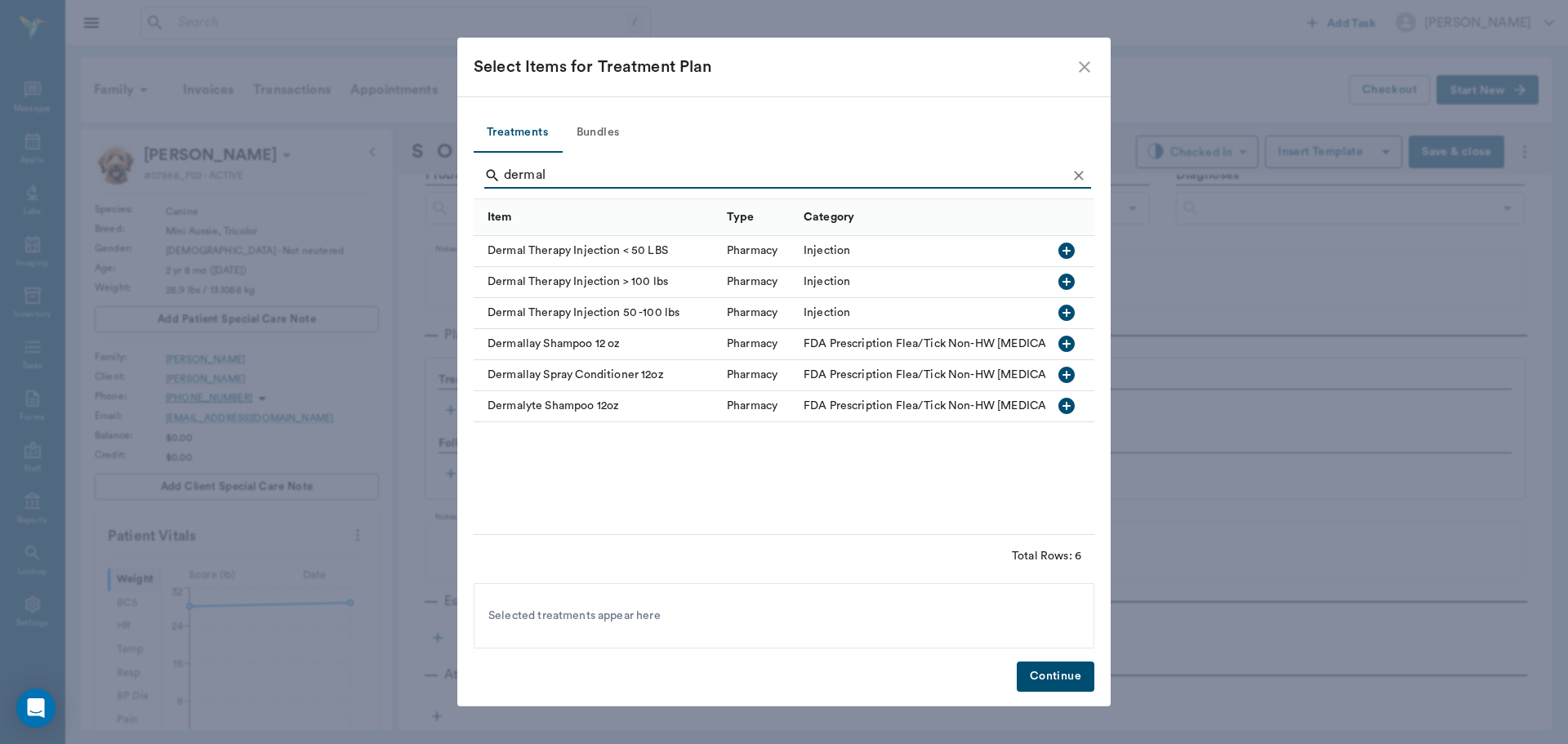
click at [1063, 247] on icon "button" at bounding box center [1066, 250] width 16 height 16
click at [620, 169] on input "dermal" at bounding box center [784, 175] width 563 height 26
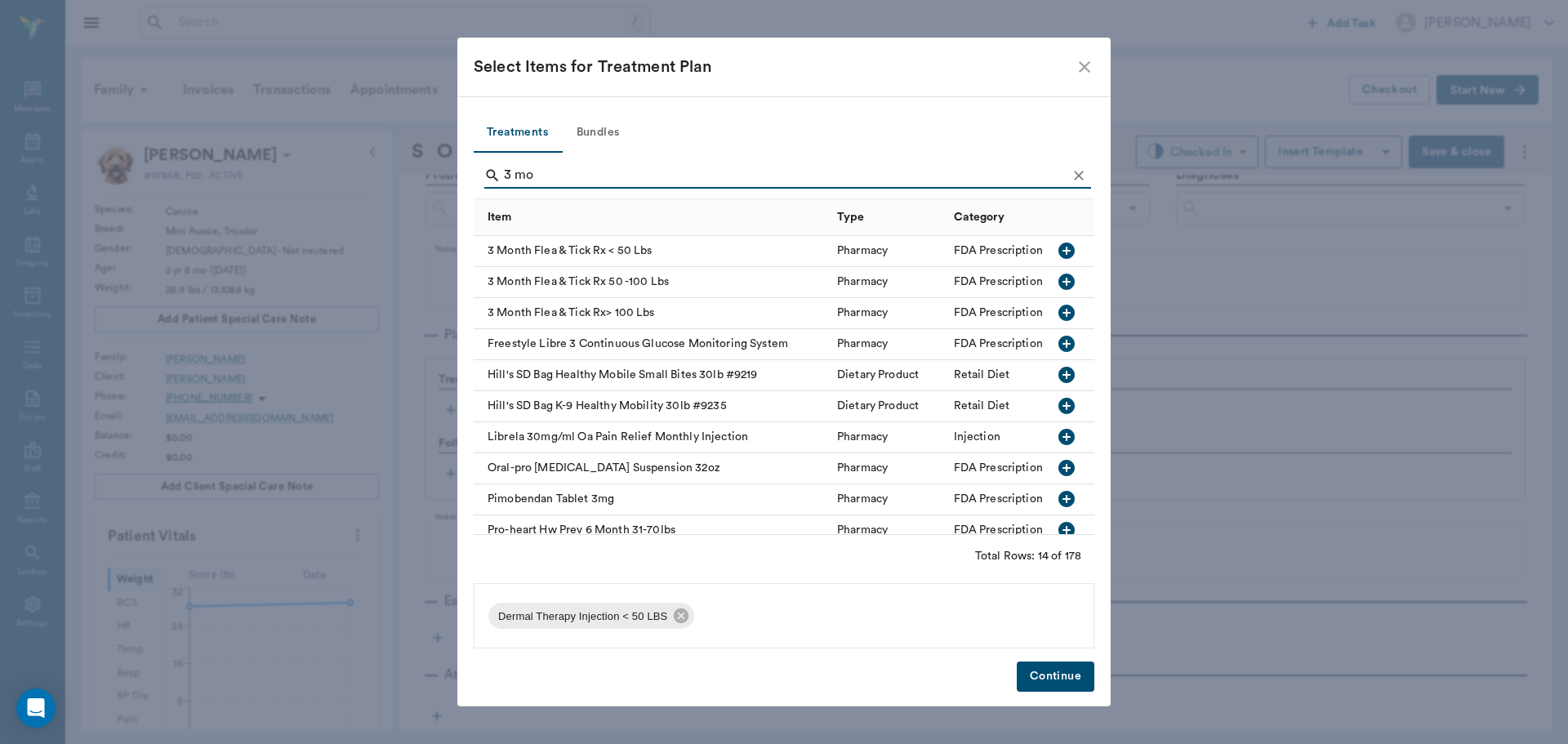
type input "3 mo"
click at [1056, 258] on icon "button" at bounding box center [1066, 250] width 20 height 20
click at [1046, 663] on button "Continue" at bounding box center [1056, 677] width 77 height 31
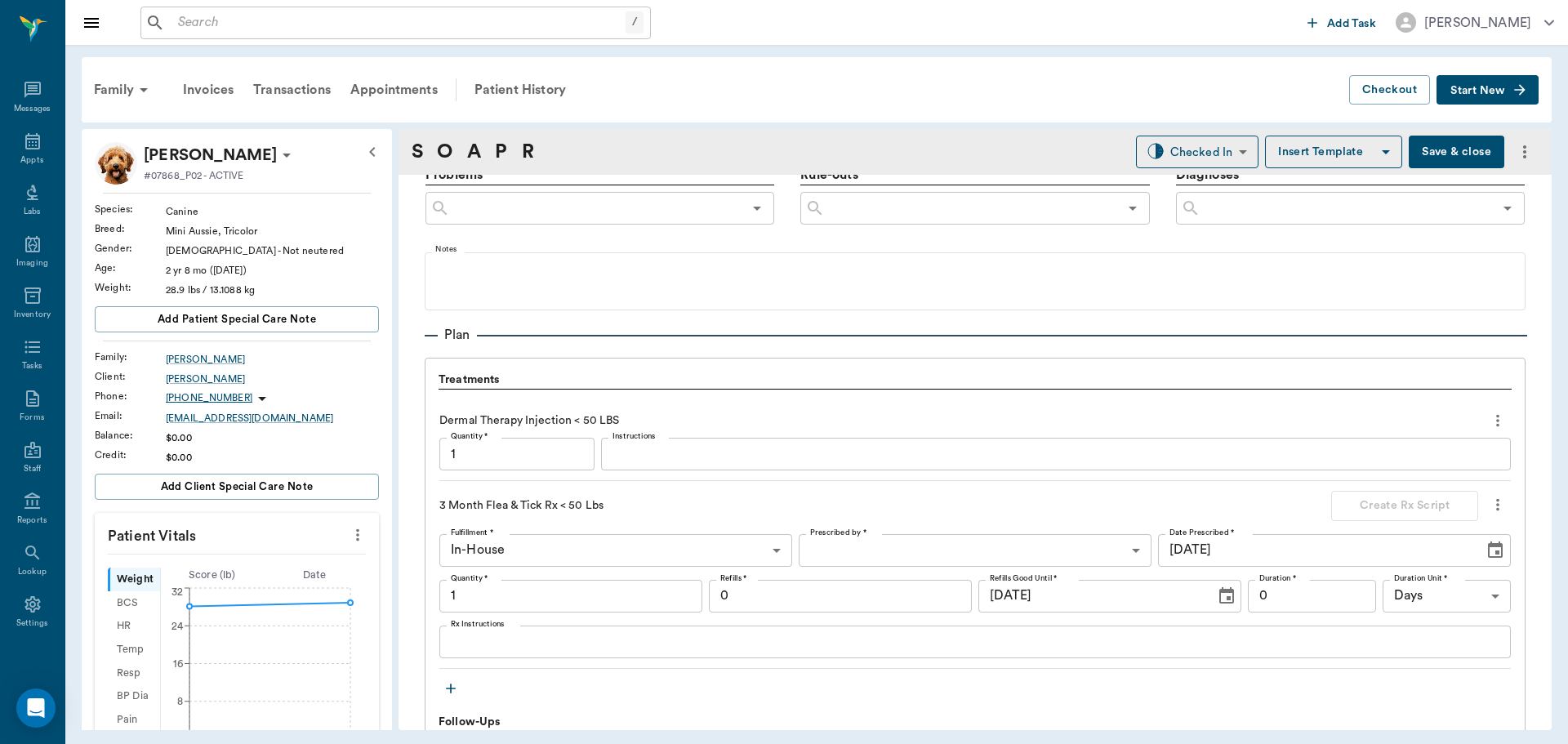
click at [688, 461] on textarea "Instructions" at bounding box center [1056, 454] width 887 height 19
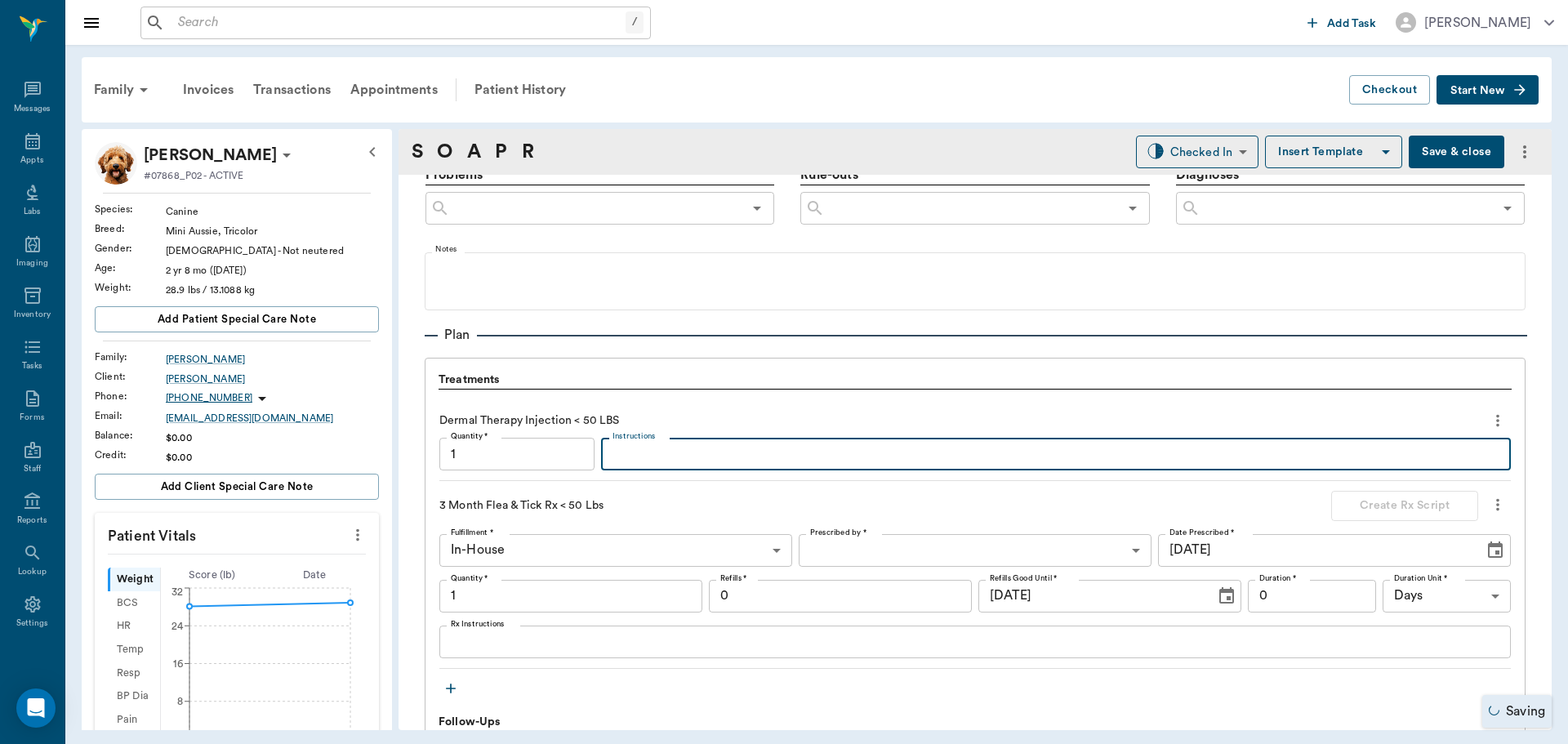
type input "1.00"
type textarea "mp30/ dex SP 0.75"
click at [354, 525] on icon "more" at bounding box center [357, 535] width 18 height 20
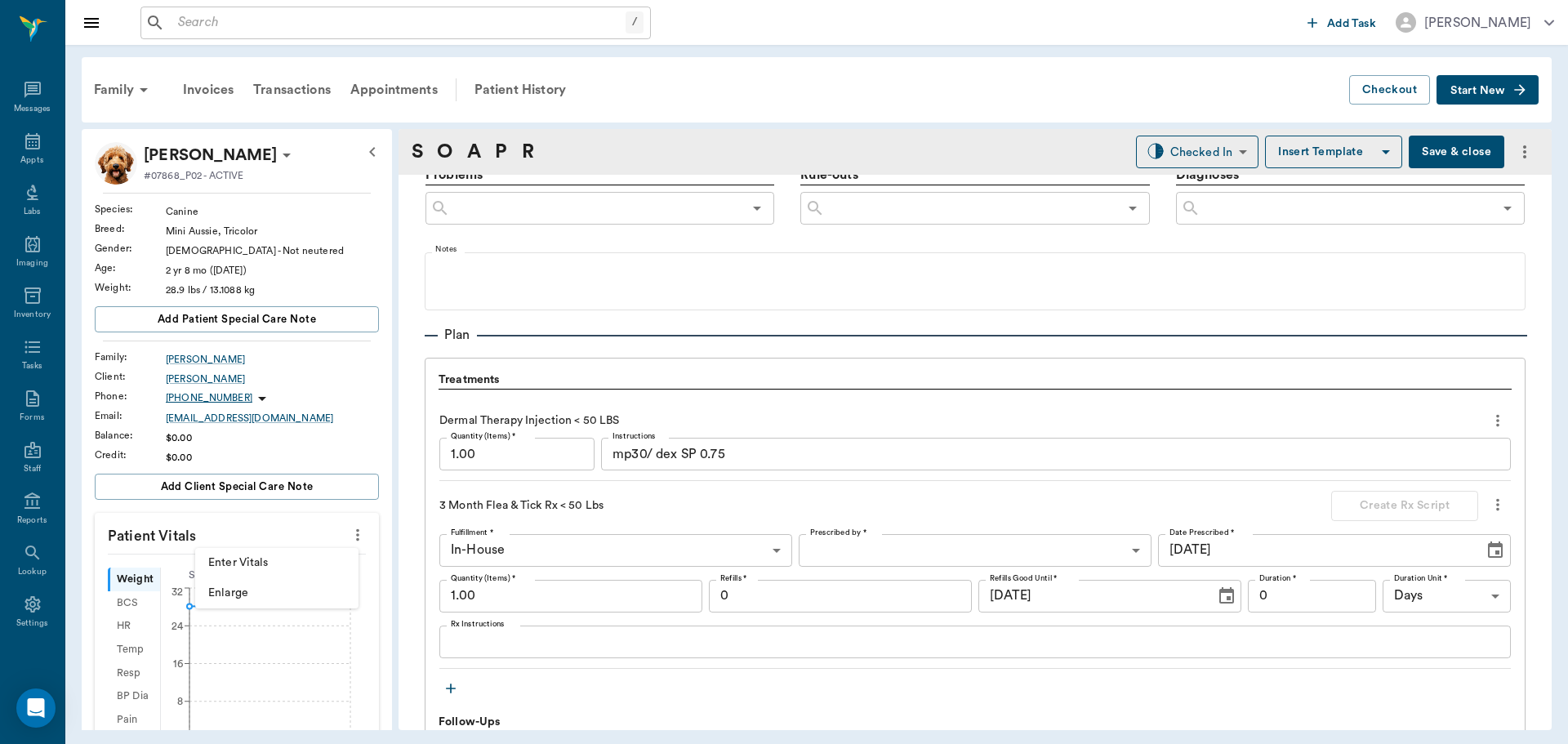
click at [322, 569] on span "Enter Vitals" at bounding box center [276, 563] width 137 height 17
click at [262, 586] on input "text" at bounding box center [236, 583] width 142 height 32
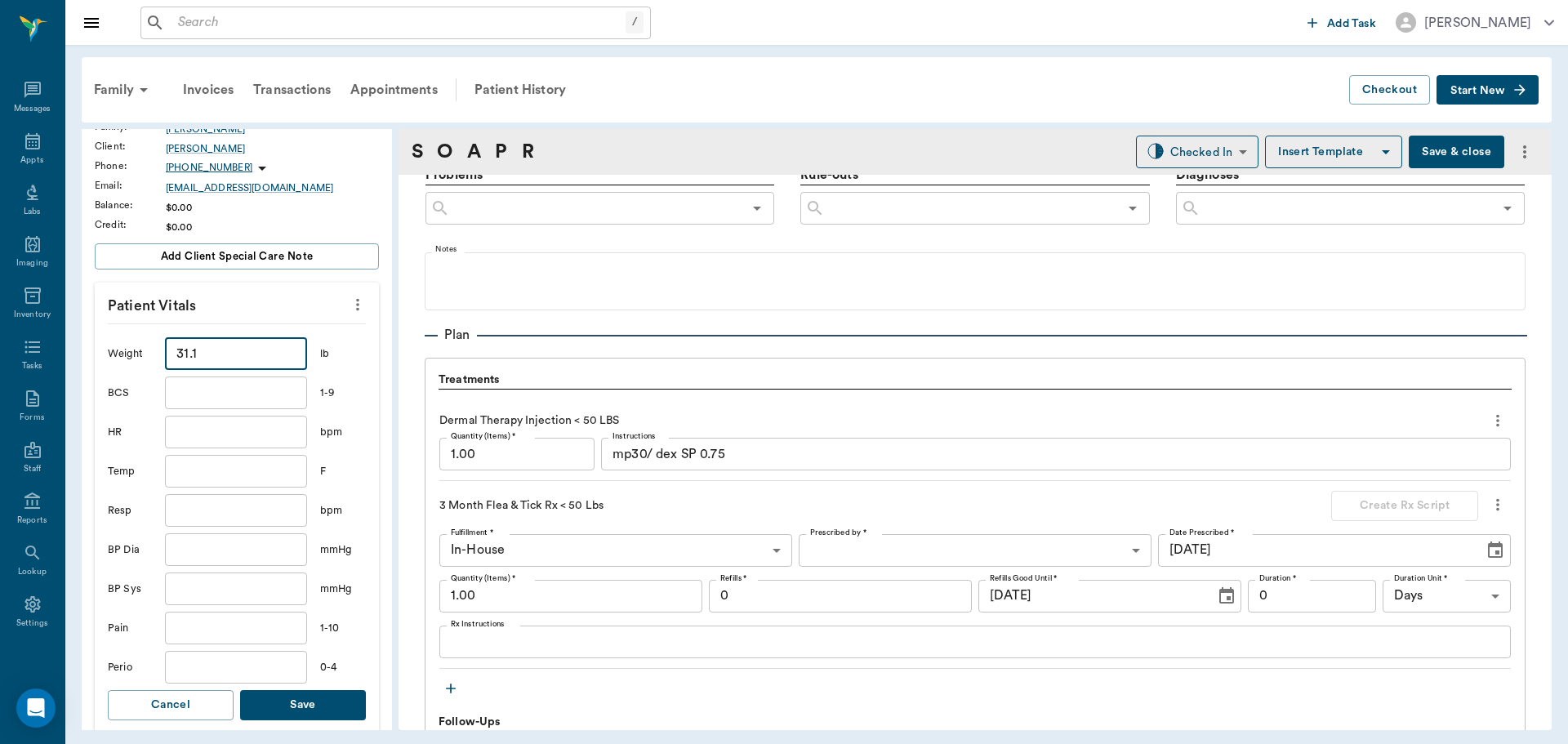
scroll to position [245, 0]
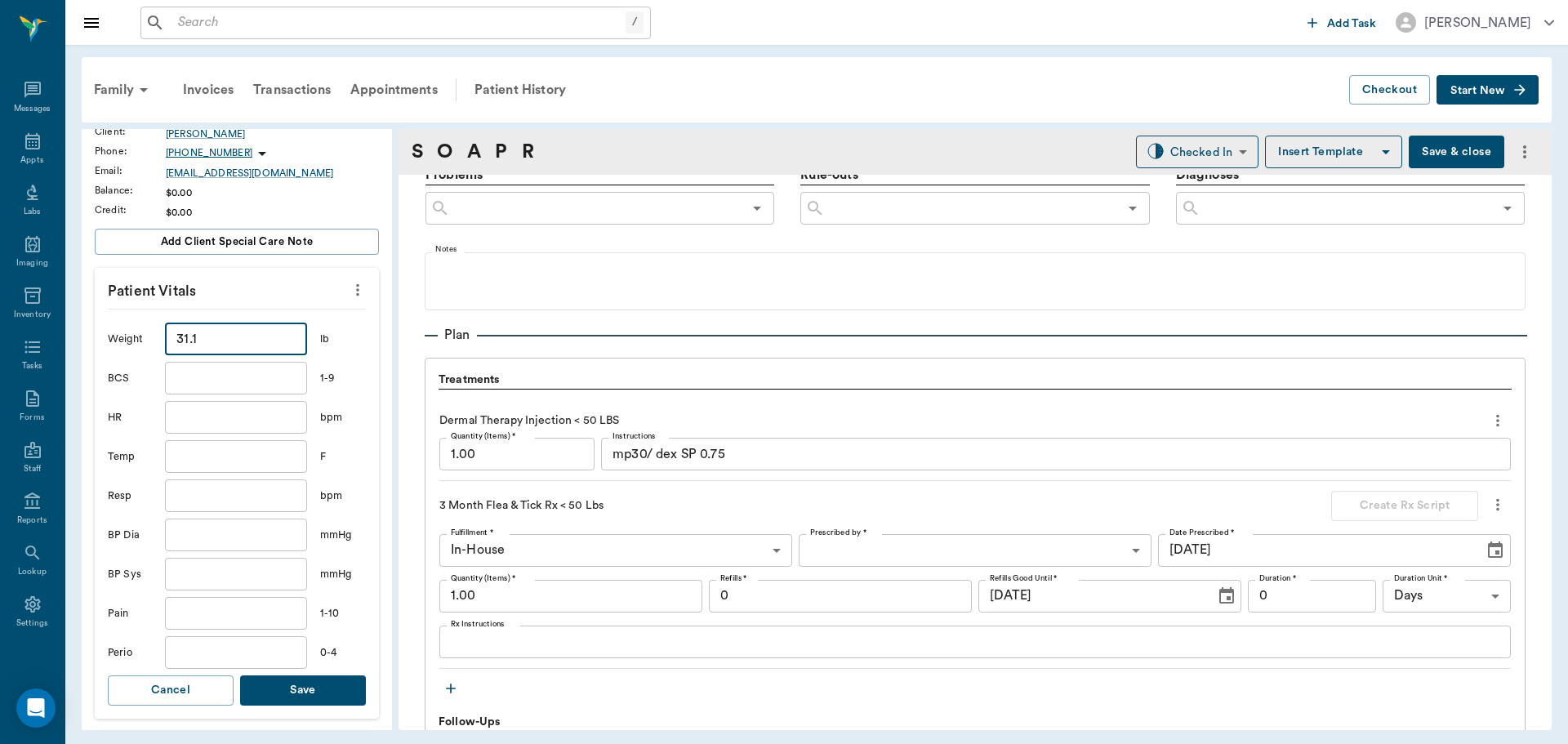
type input "31.1"
click at [325, 696] on button "Save" at bounding box center [302, 690] width 126 height 31
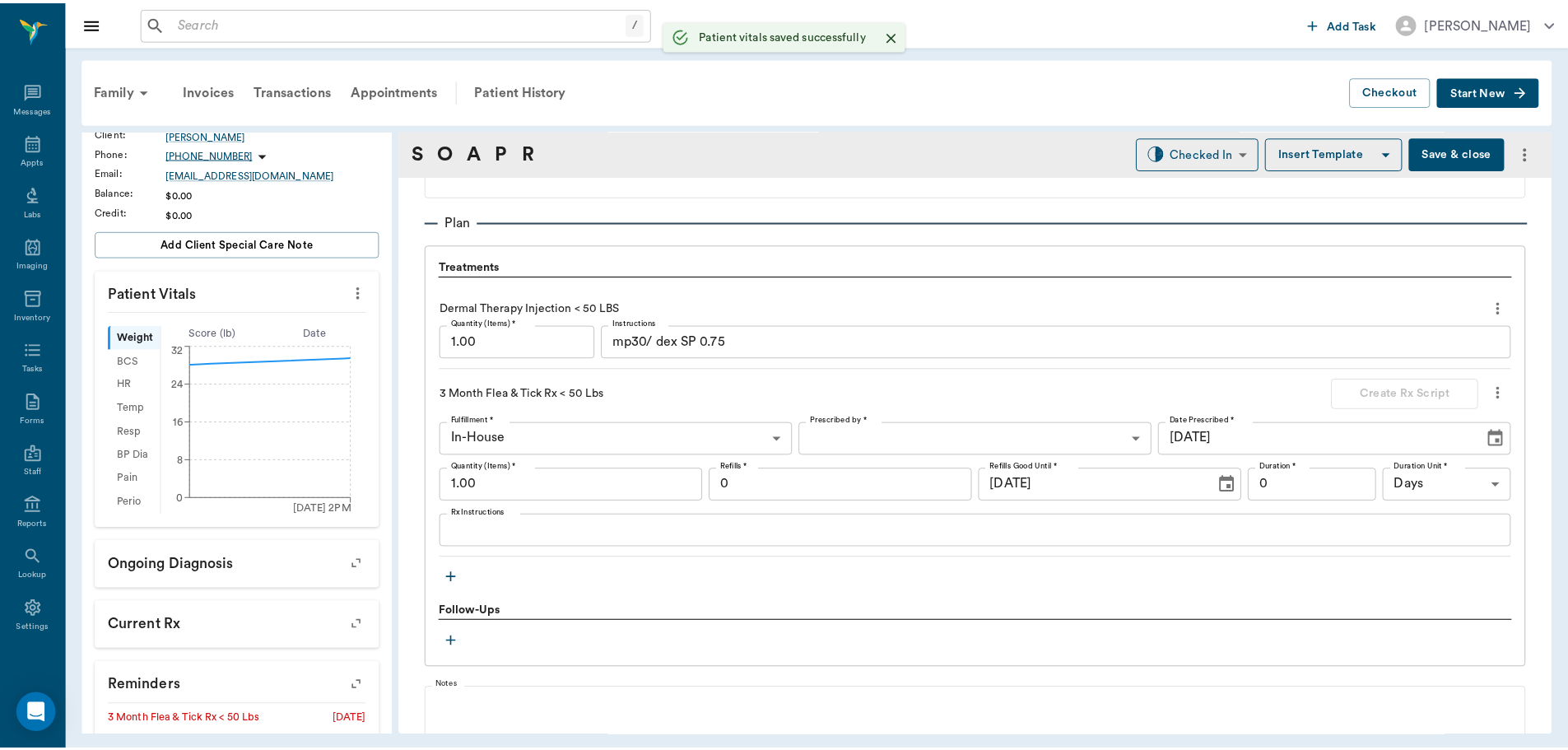
scroll to position [1300, 0]
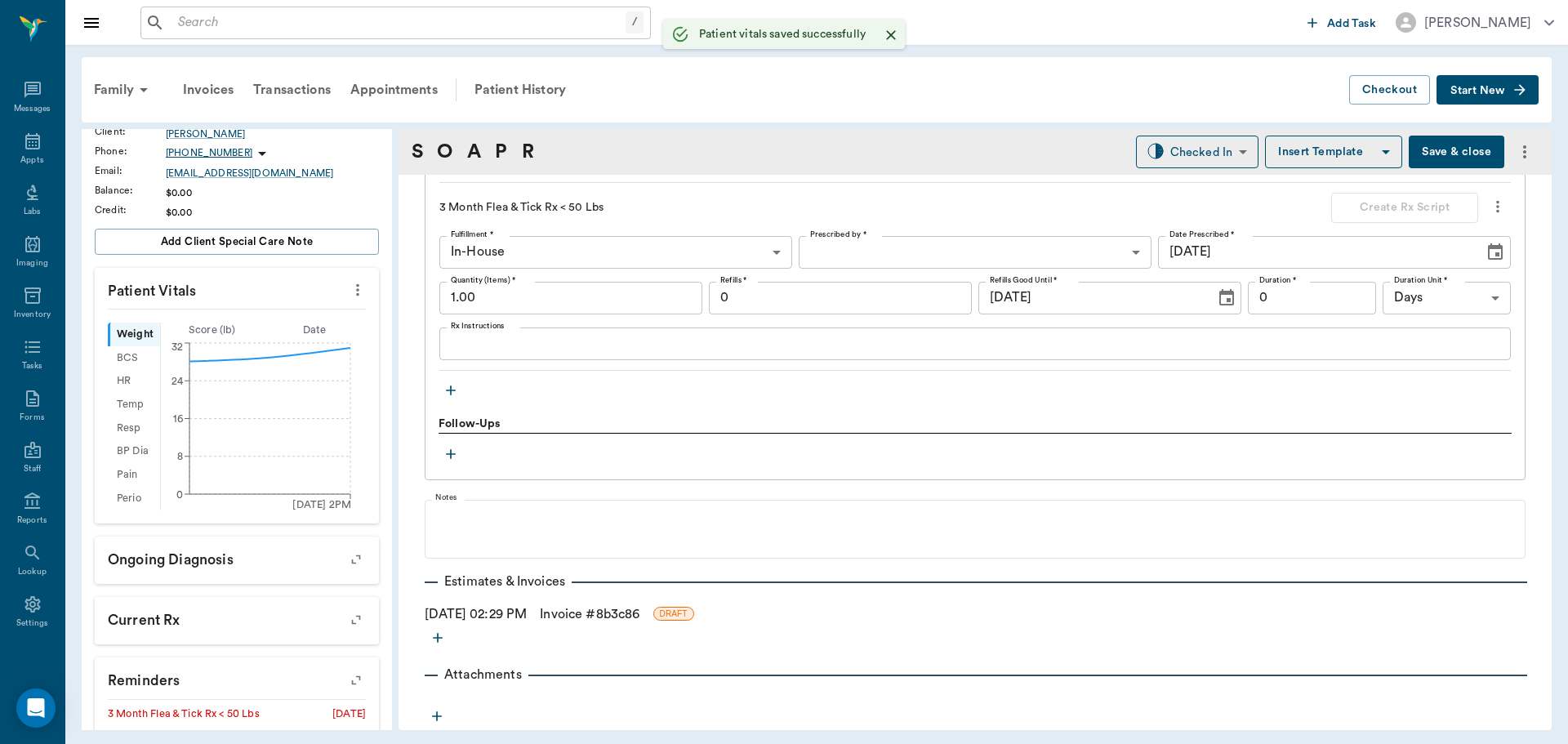
click at [636, 611] on link "Invoice # 8b3c86" at bounding box center [589, 614] width 100 height 20
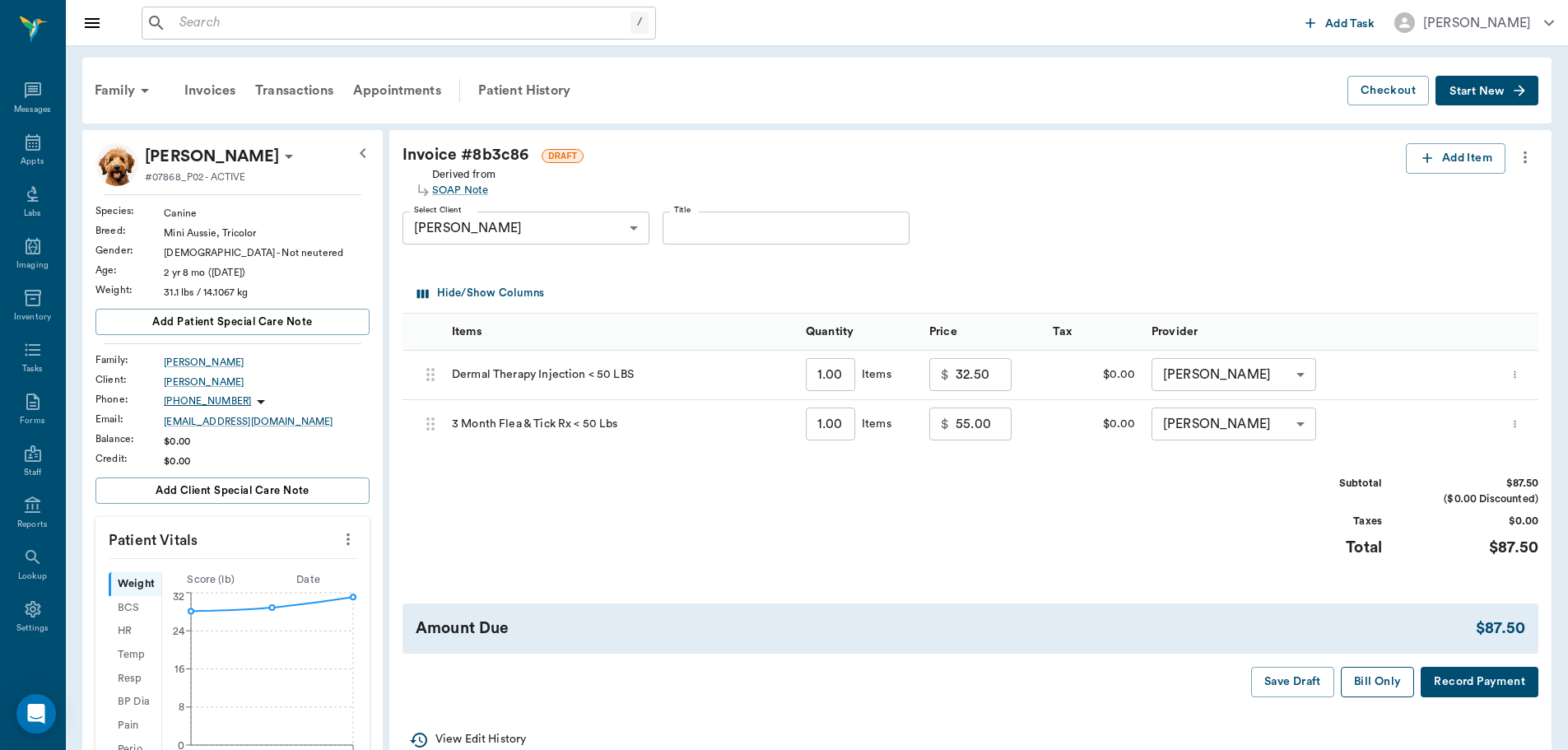
click at [1371, 686] on button "Bill Only" at bounding box center [1378, 682] width 74 height 31
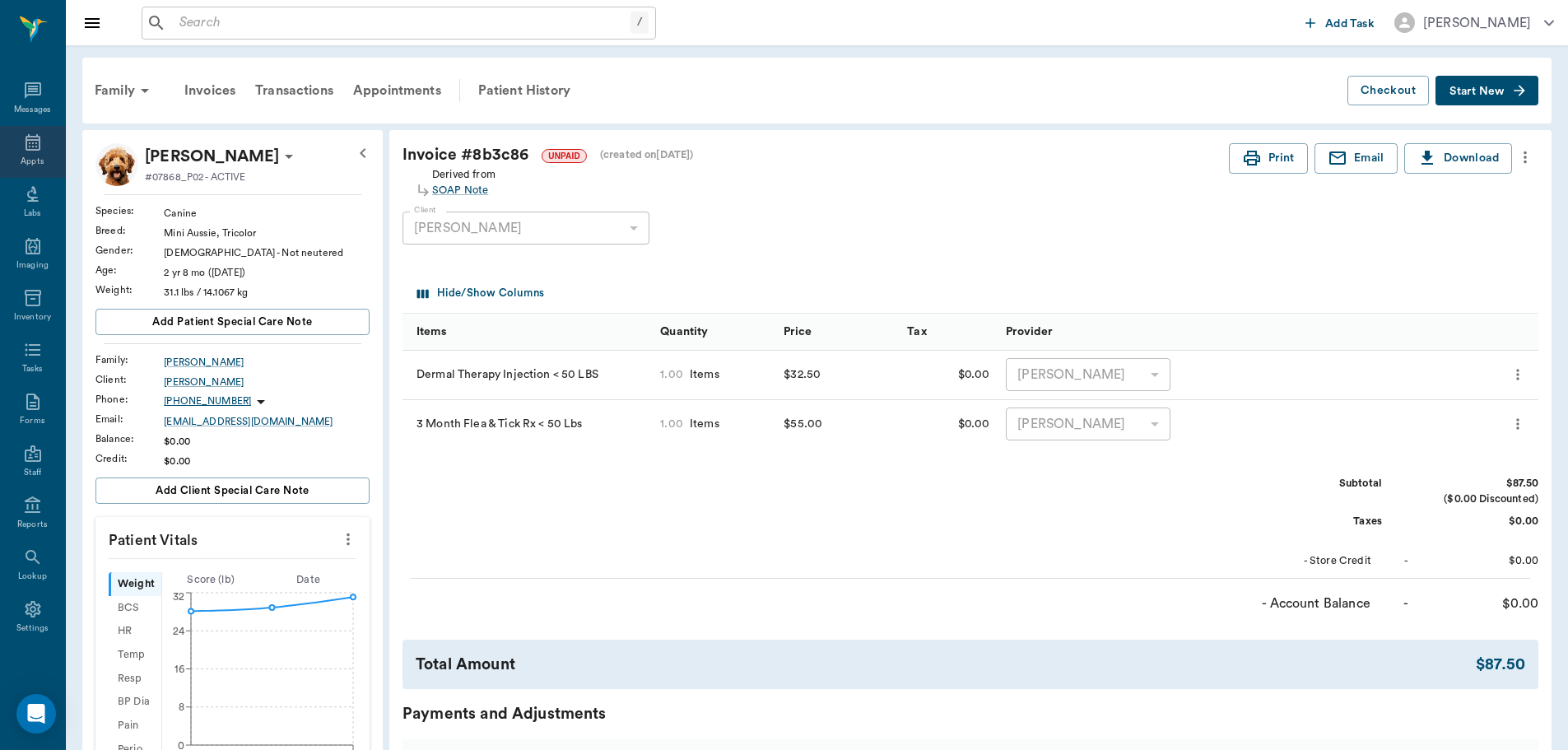
click at [25, 136] on icon at bounding box center [33, 142] width 14 height 16
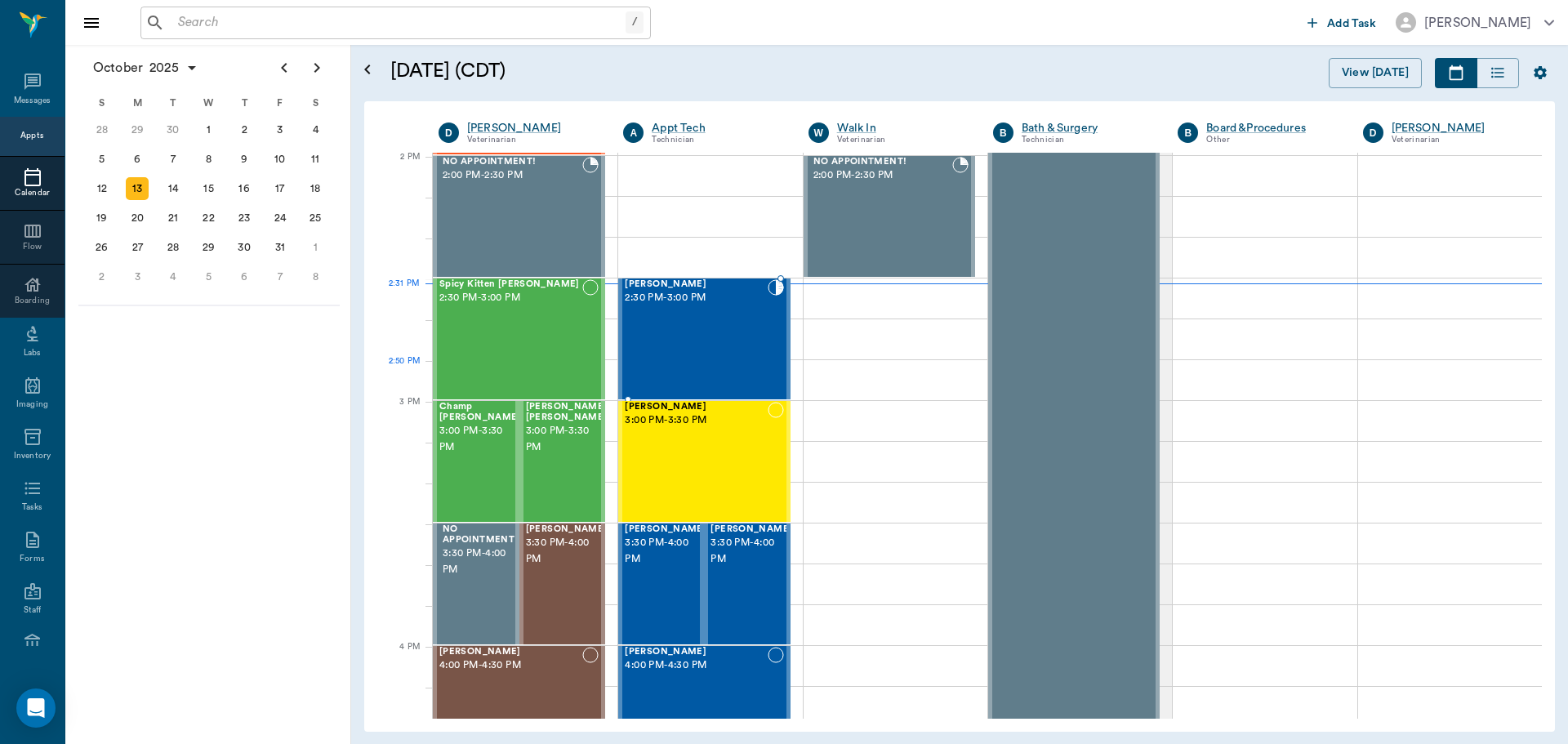
scroll to position [1471, 0]
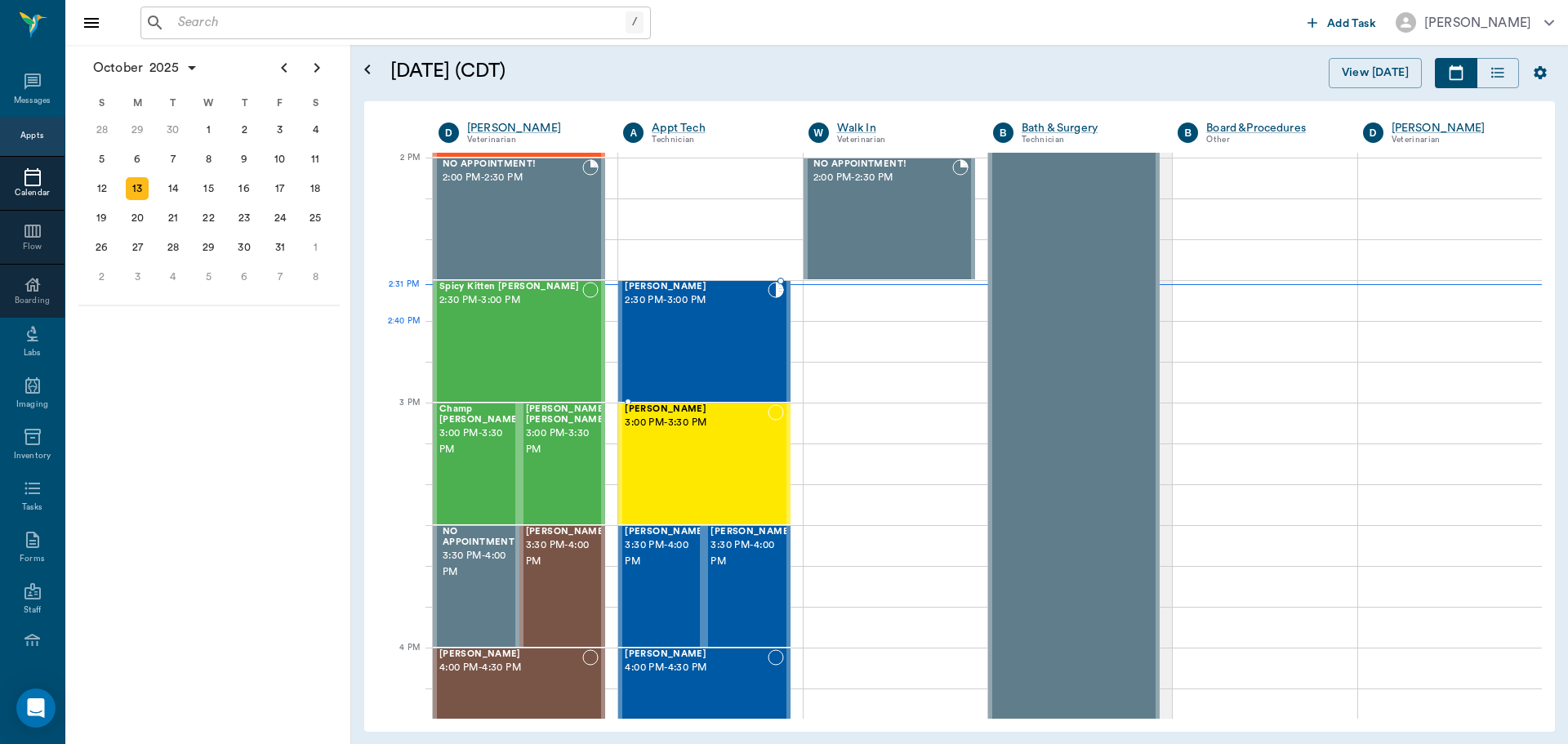
click at [708, 348] on div "Jax Farrington 2:30 PM - 3:00 PM" at bounding box center [696, 341] width 142 height 119
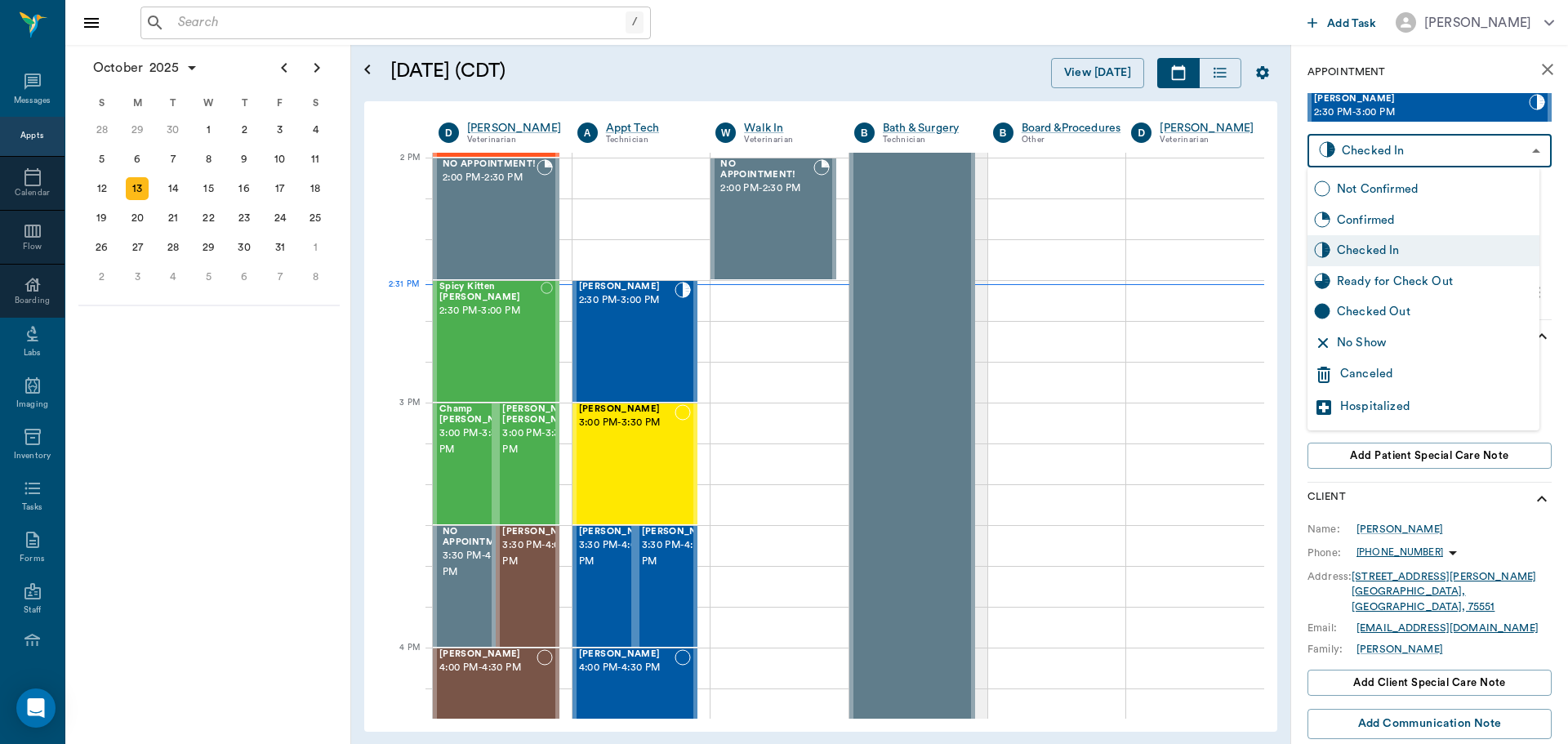
click at [1450, 158] on body "/ ​ Add Task Dr. Bert Ellsworth Nectar Messages Appts Calendar Flow Boarding La…" at bounding box center [784, 372] width 1568 height 744
click at [1467, 271] on div "Ready for Check Out" at bounding box center [1423, 282] width 232 height 31
type input "READY_TO_CHECKOUT"
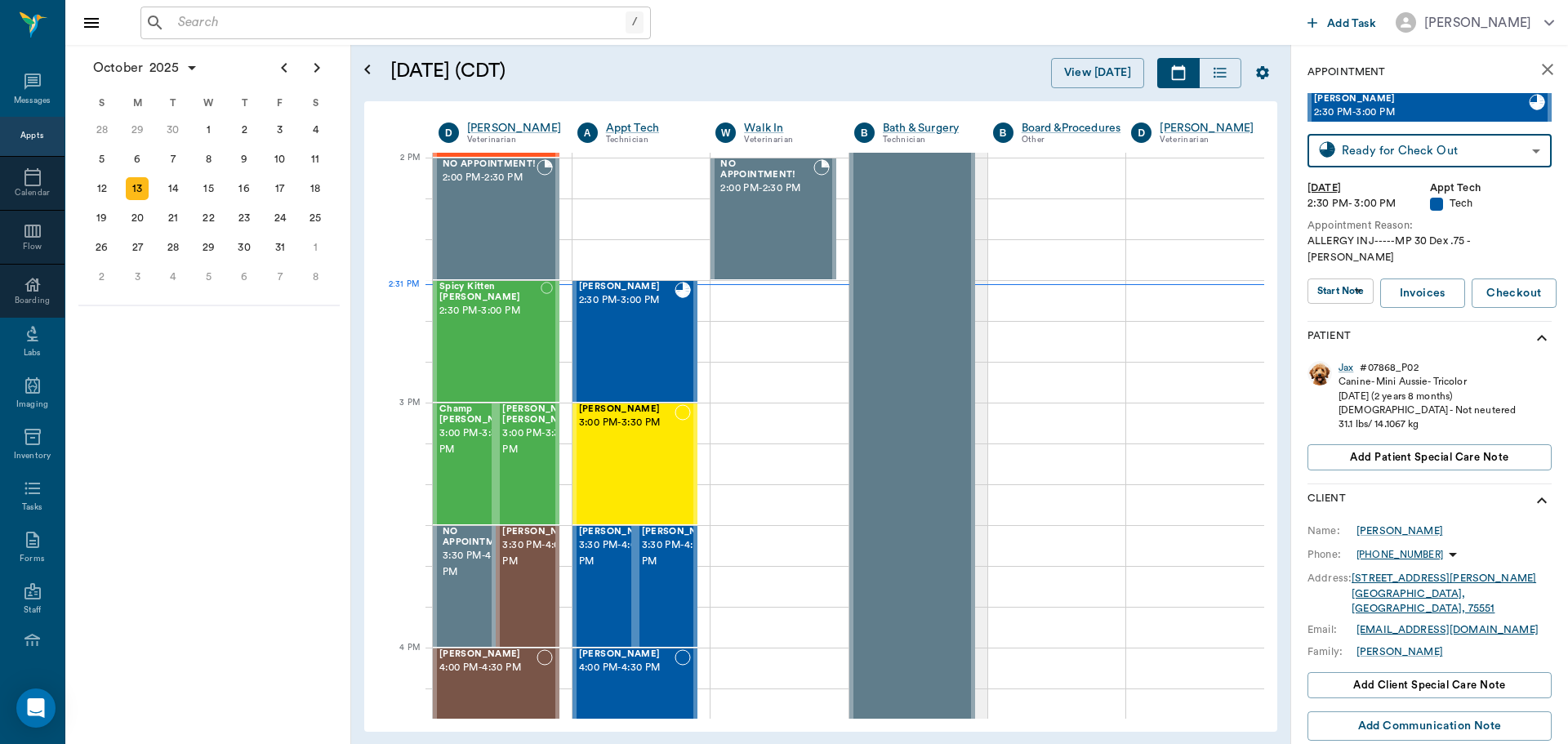
click at [1507, 226] on div "Appointment Reason:" at bounding box center [1430, 225] width 244 height 15
click at [25, 178] on icon at bounding box center [32, 178] width 20 height 20
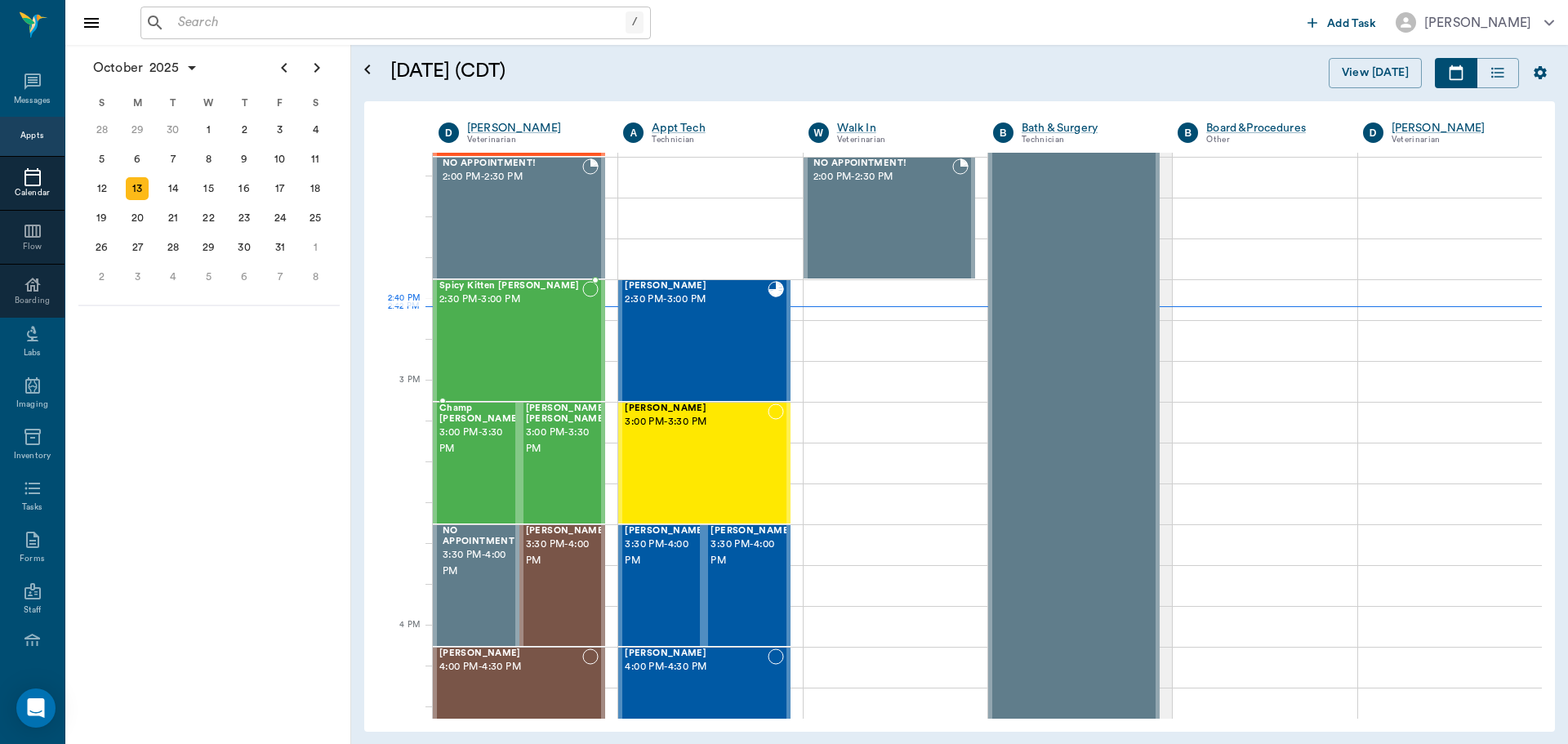
scroll to position [1554, 0]
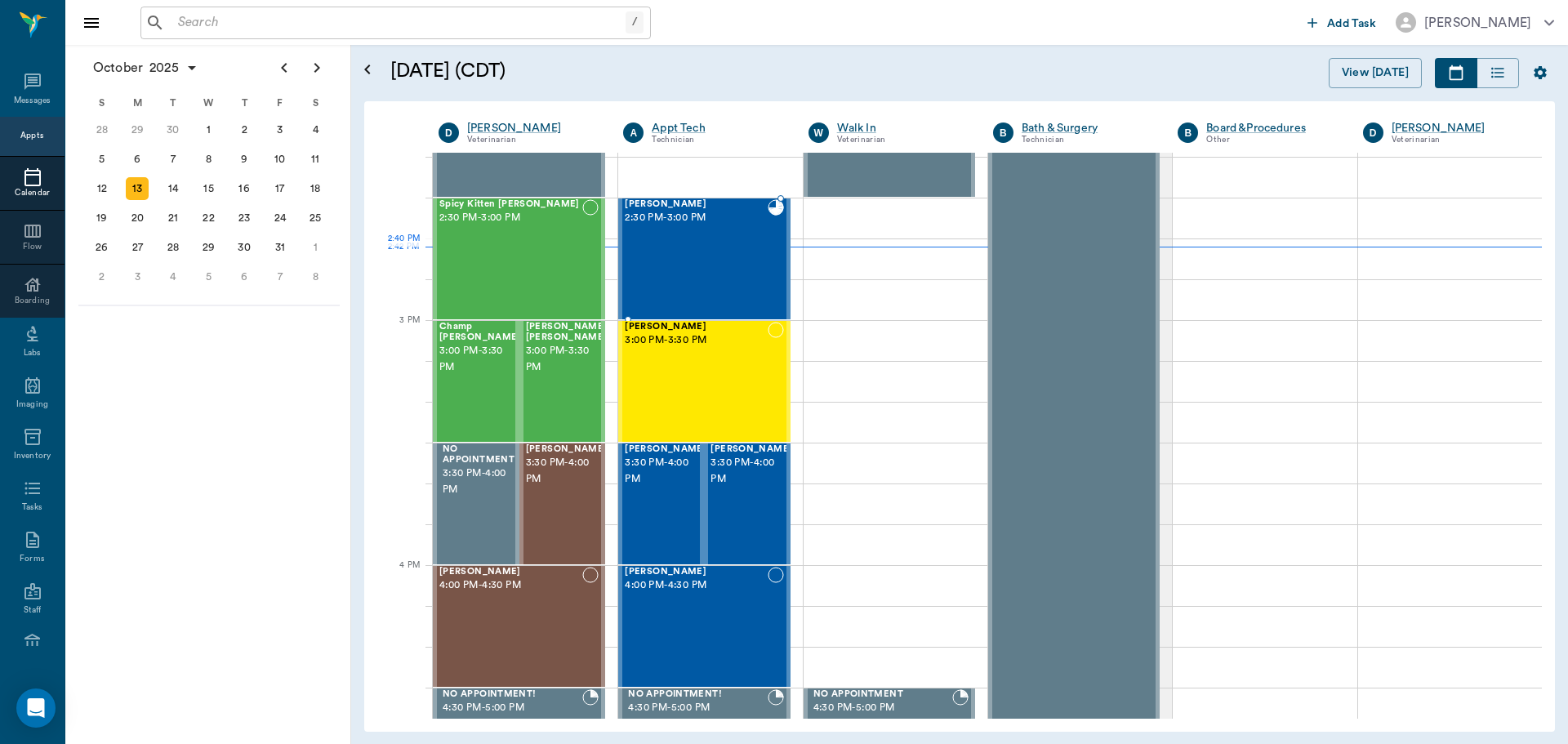
click at [697, 240] on div "Jax Farrington 2:30 PM - 3:00 PM" at bounding box center [696, 258] width 142 height 119
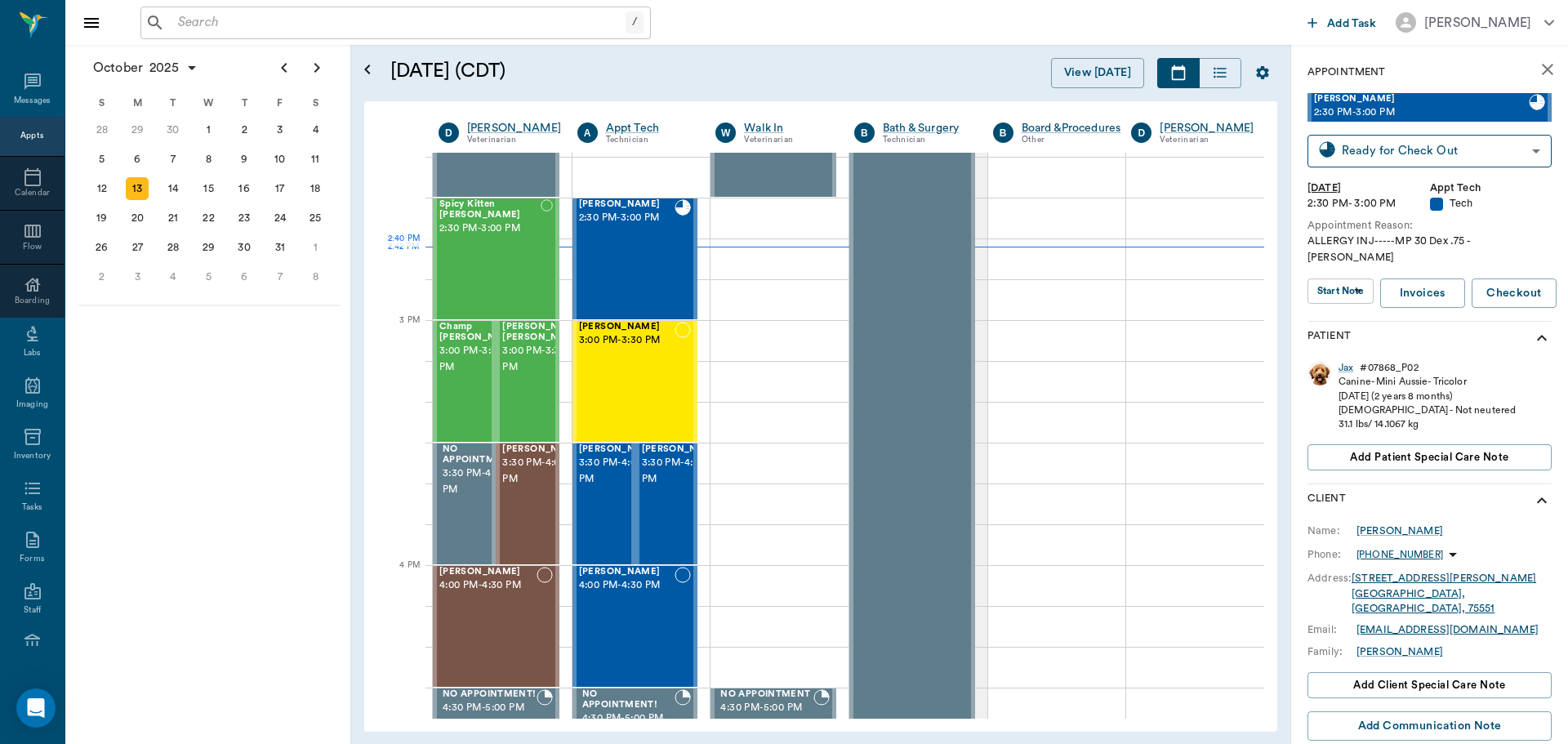
click at [520, 272] on div "Spicy Kitten Bergt 2:30 PM - 3:00 PM" at bounding box center [489, 258] width 101 height 119
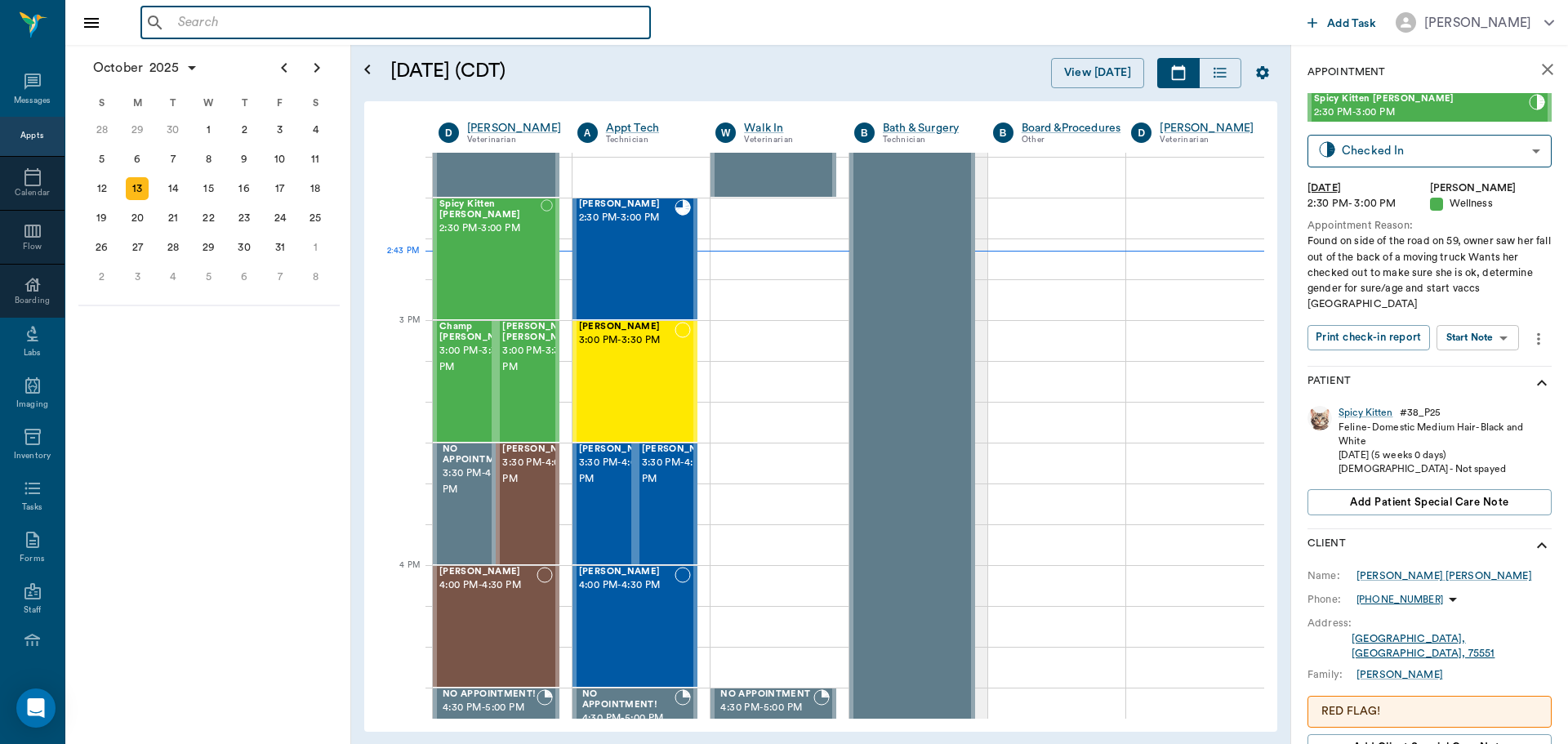
click at [330, 15] on input "text" at bounding box center [407, 22] width 472 height 22
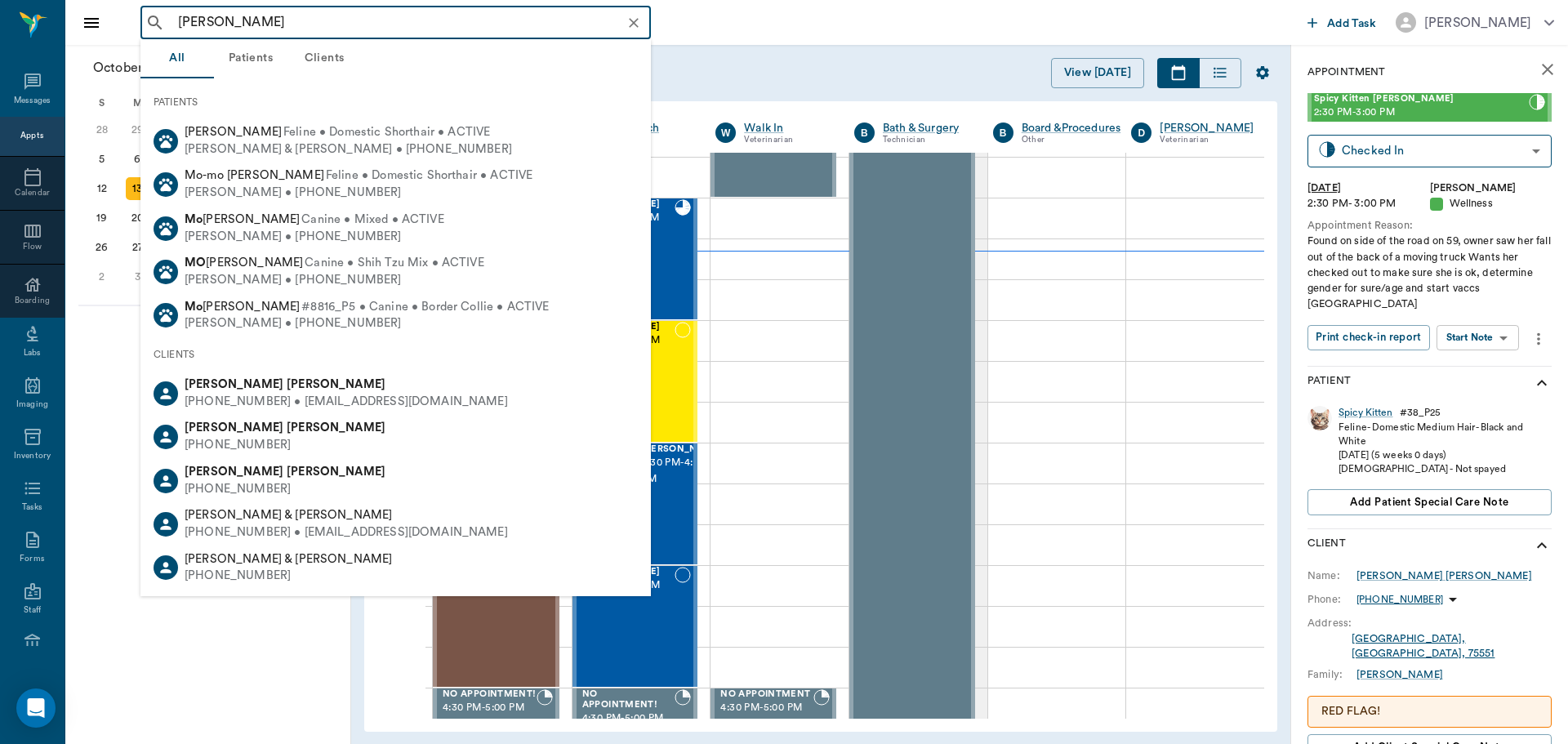
type input "molly wilson"
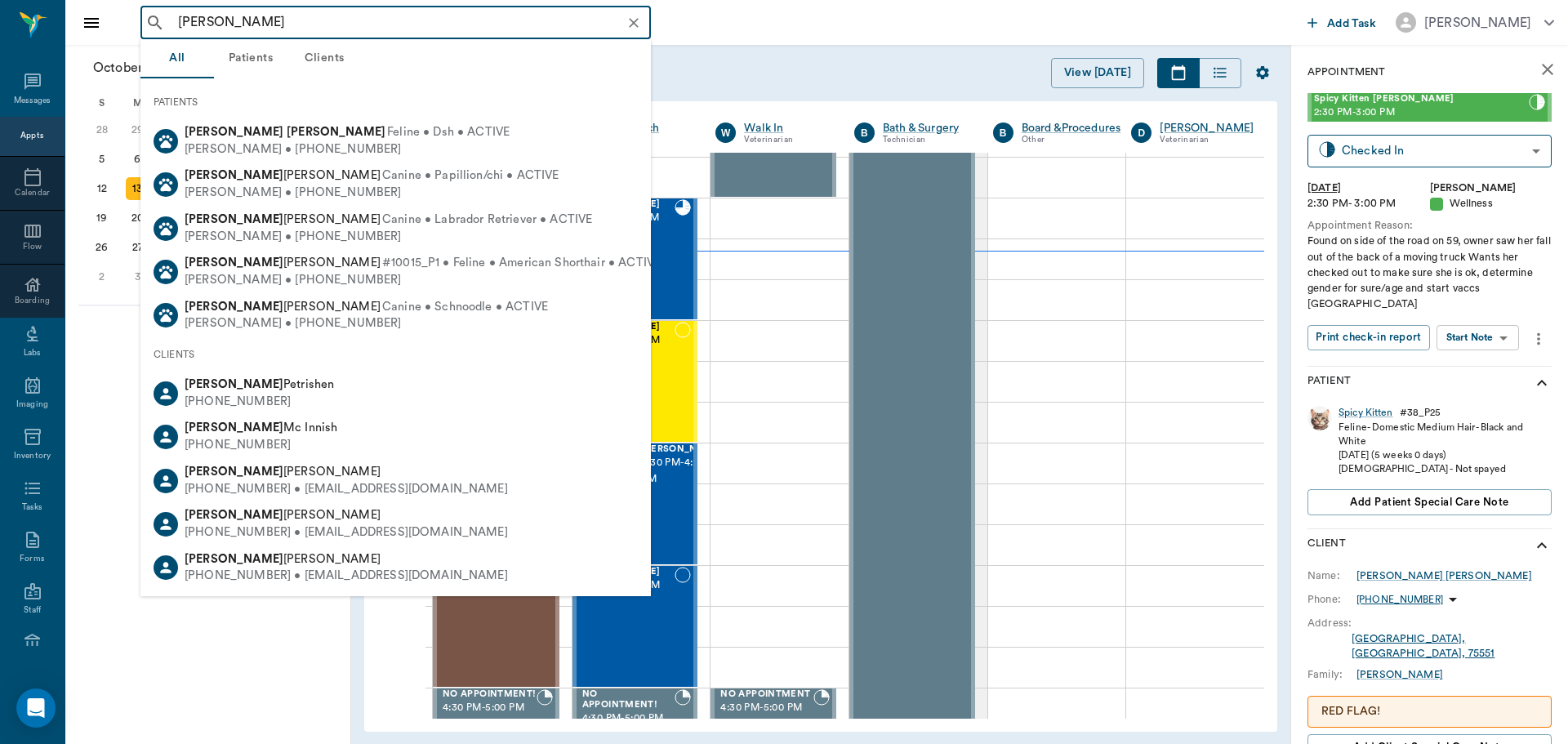
click at [638, 18] on icon "Clear" at bounding box center [634, 22] width 16 height 16
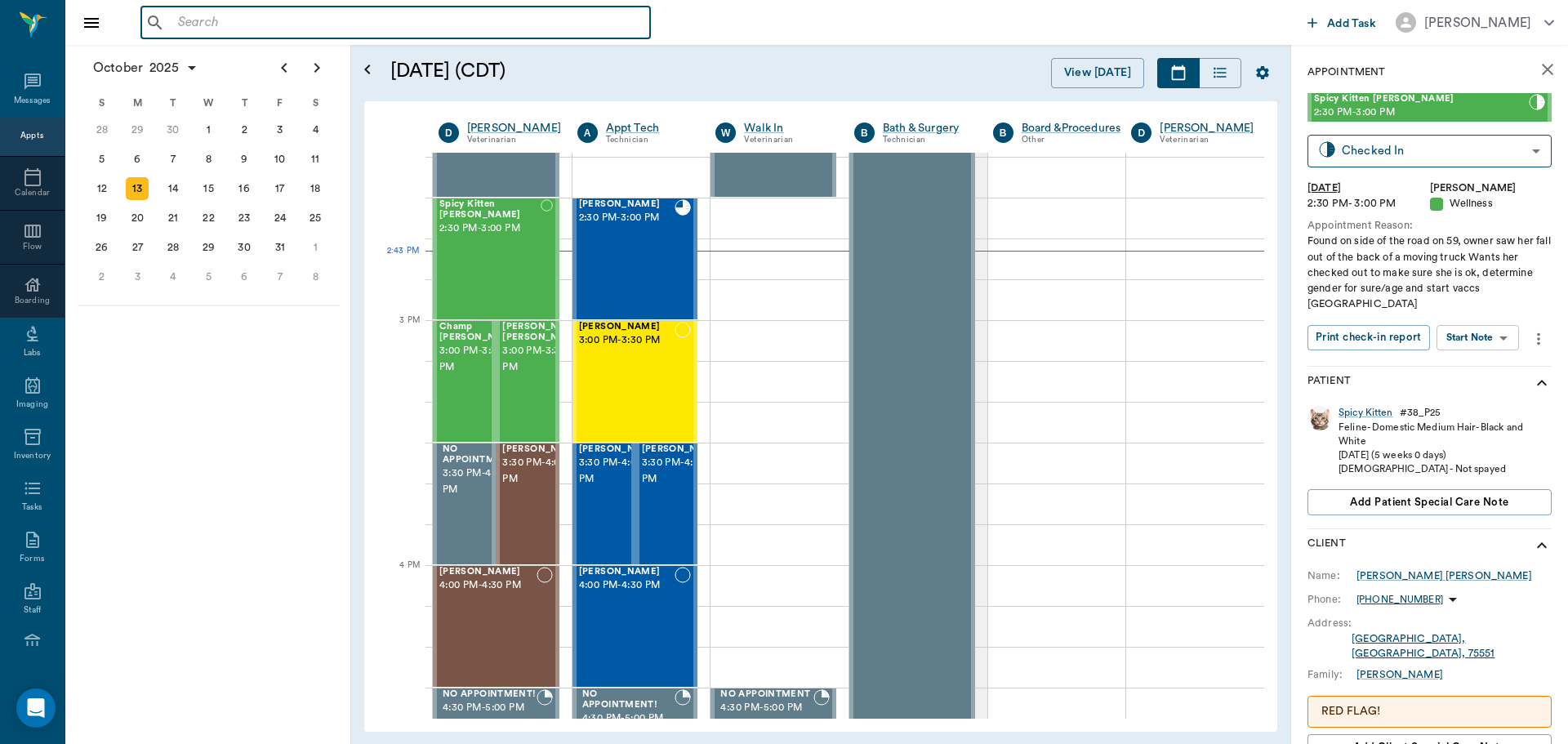
click at [609, 20] on input "text" at bounding box center [407, 22] width 472 height 22
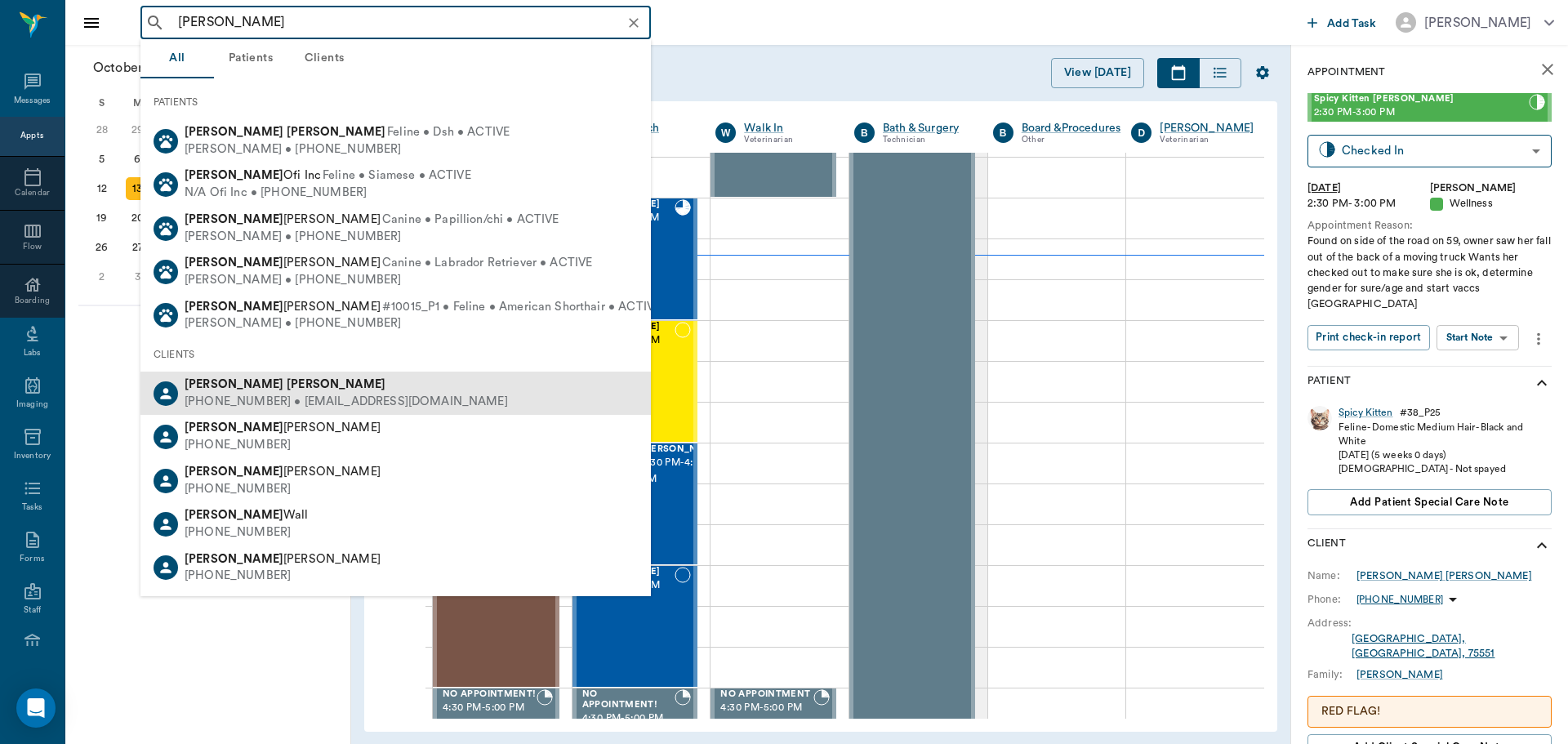
click at [386, 394] on div "(903) 506-1453 • TCJWILSON@aol.com" at bounding box center [346, 402] width 323 height 17
type input "tiffany wilson"
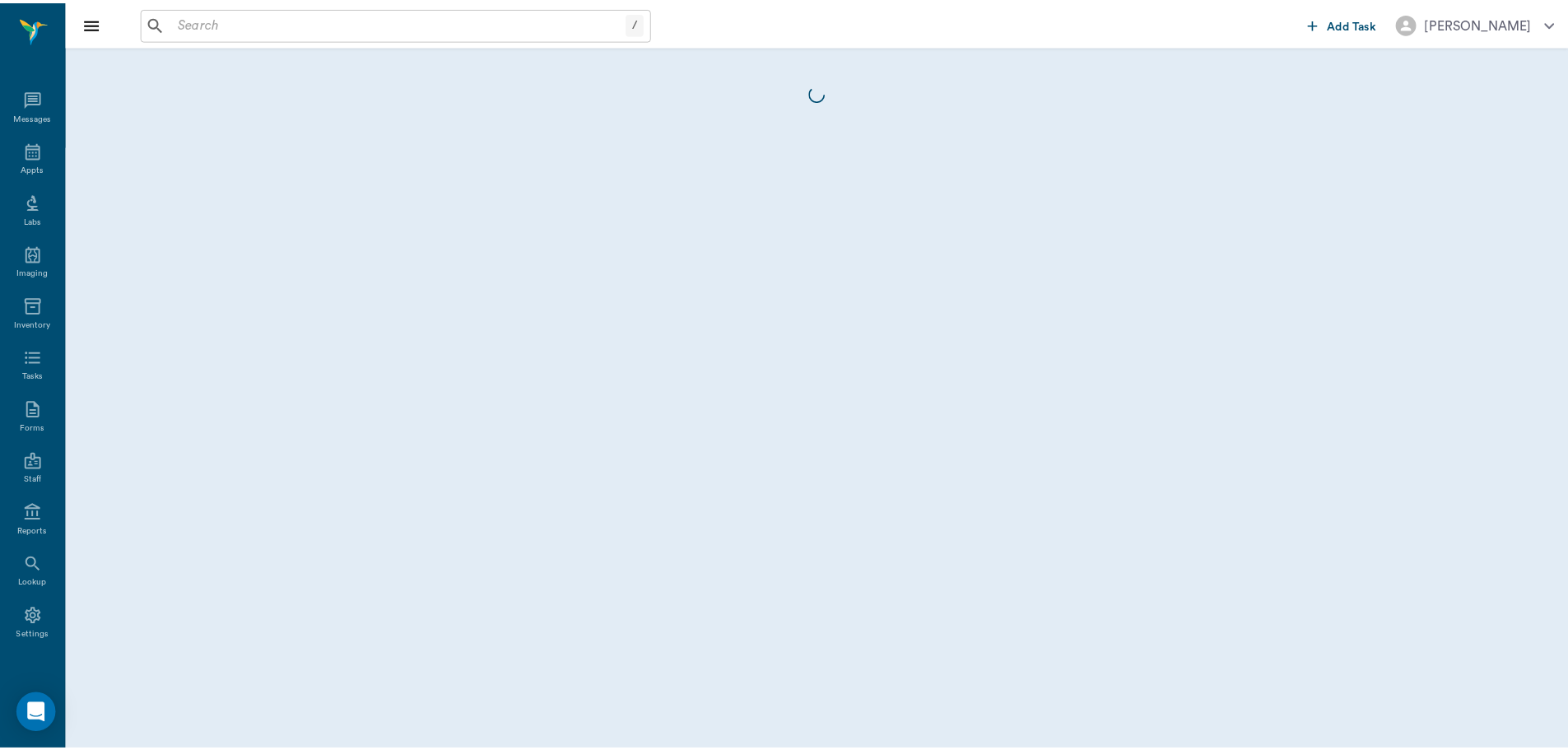
scroll to position [7, 0]
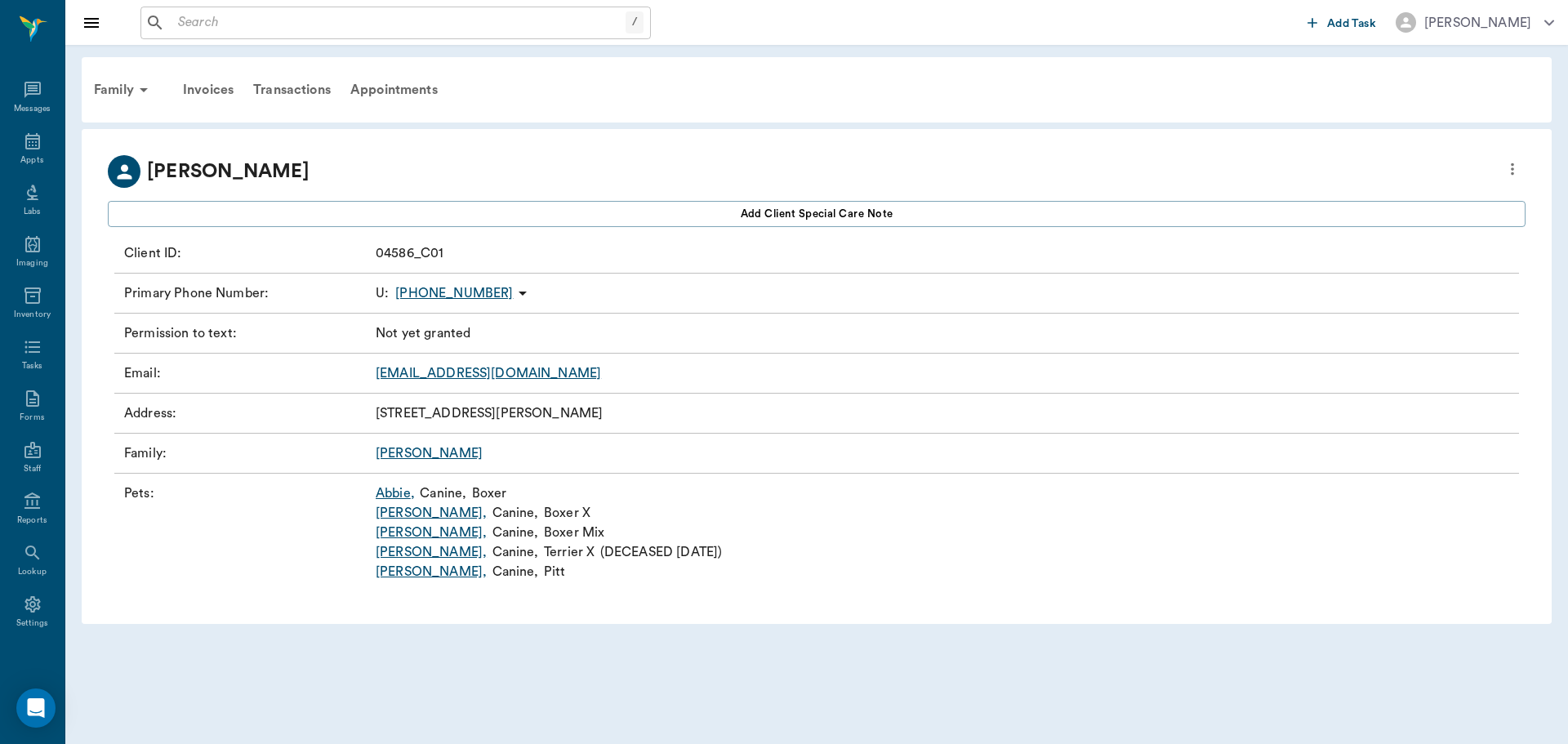
click at [391, 570] on link "Molly ," at bounding box center [432, 572] width 111 height 20
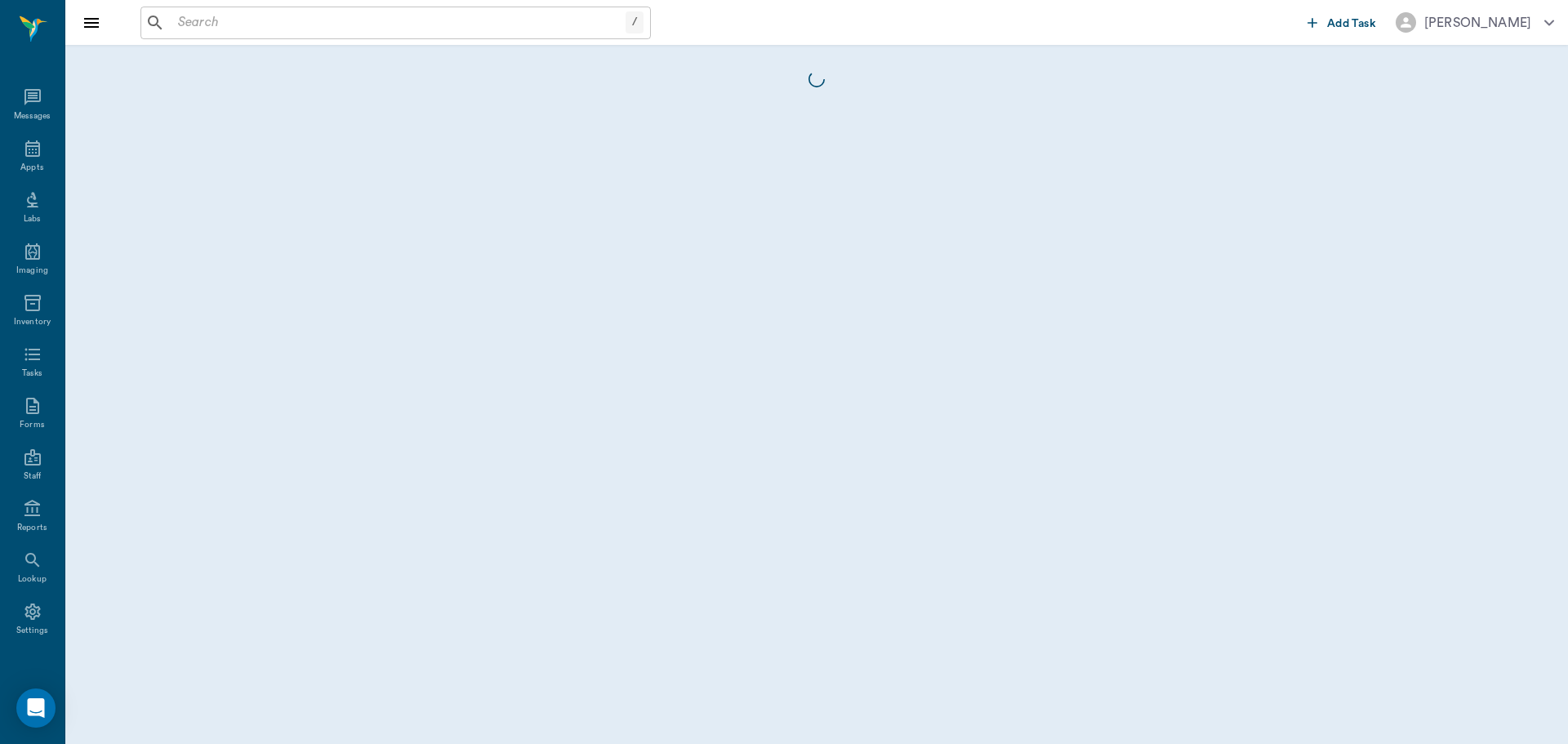
scroll to position [7, 0]
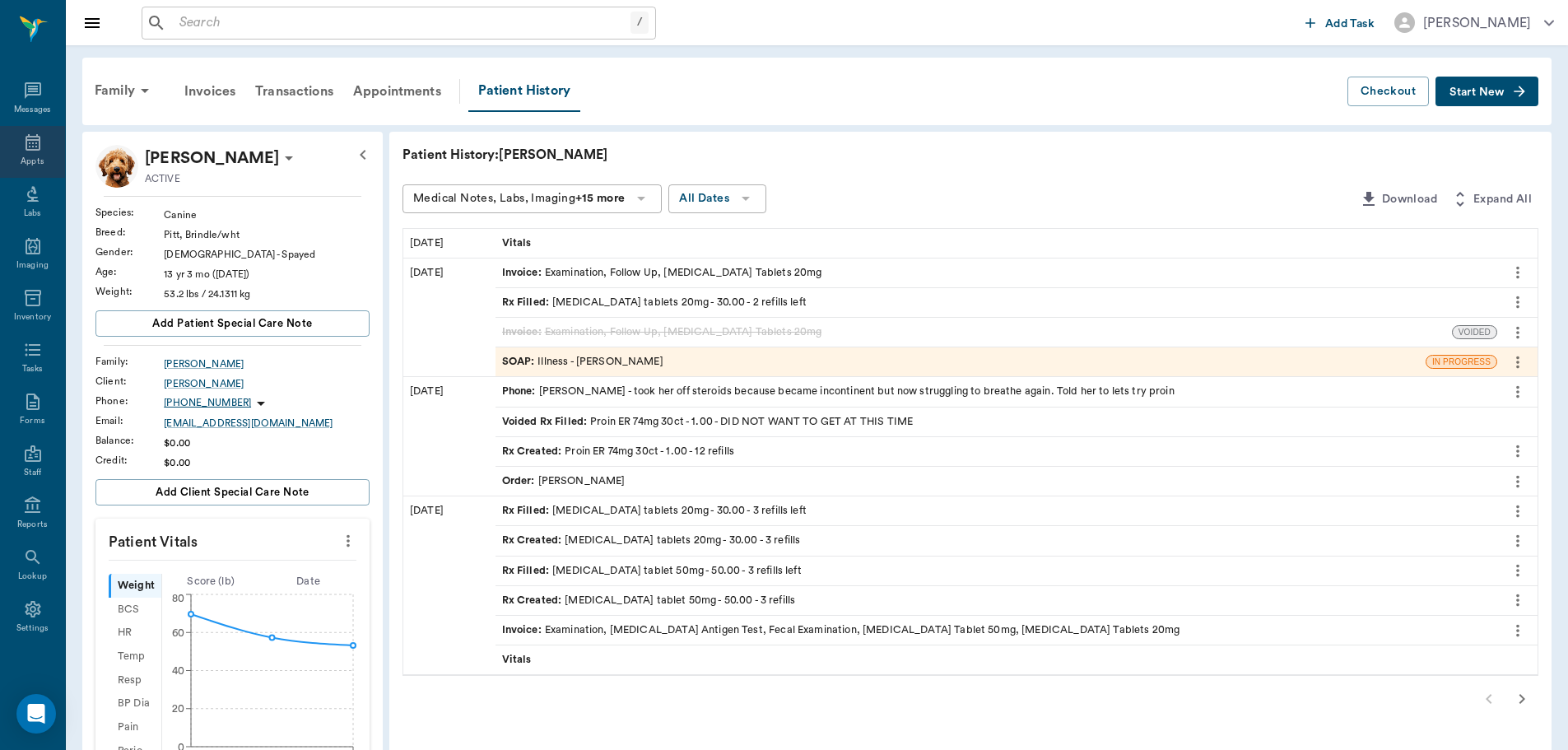
click at [37, 154] on div "Appts" at bounding box center [33, 151] width 65 height 52
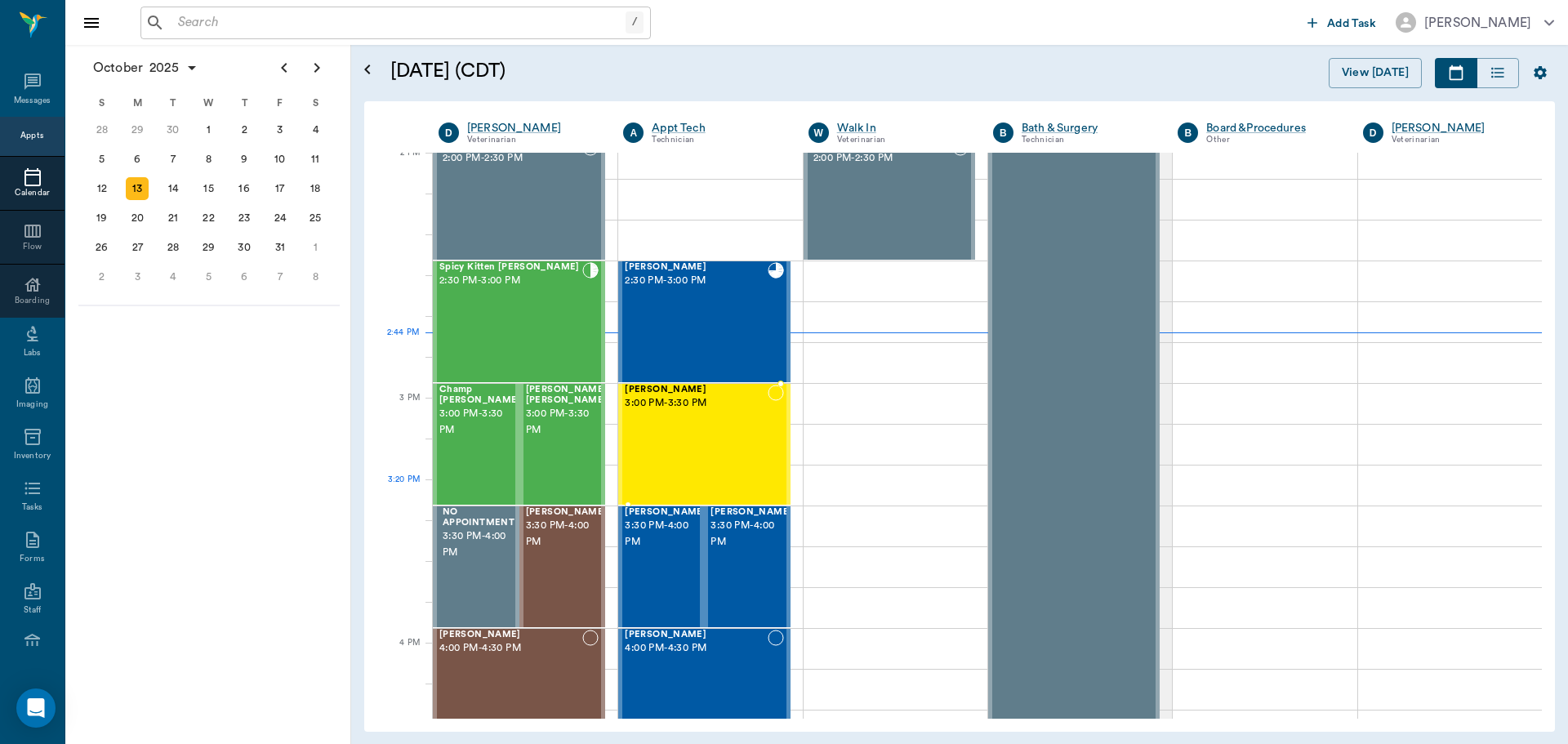
scroll to position [1472, 0]
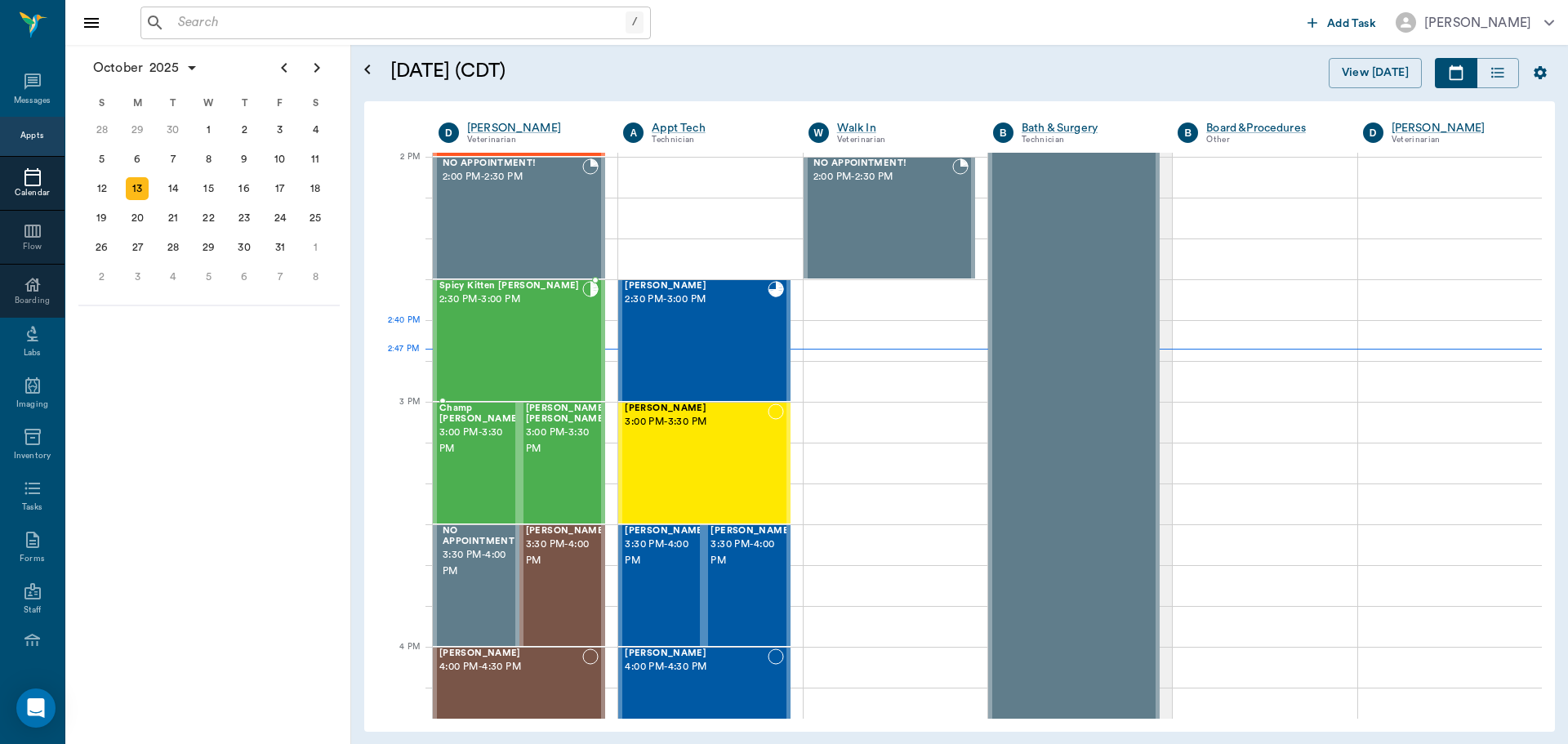
click at [486, 358] on div "Spicy Kitten Bergt 2:30 PM - 3:00 PM" at bounding box center [510, 340] width 143 height 119
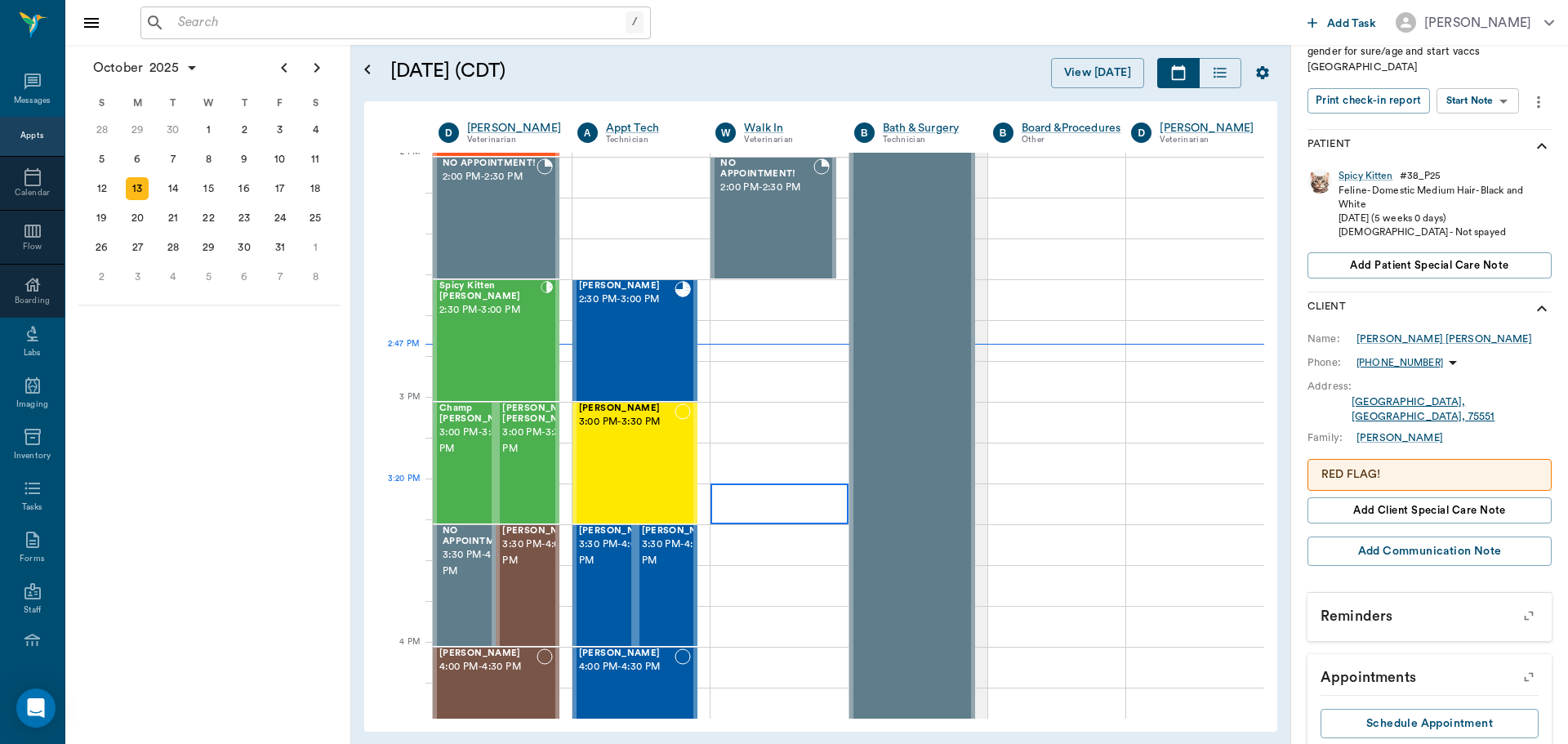
scroll to position [1554, 0]
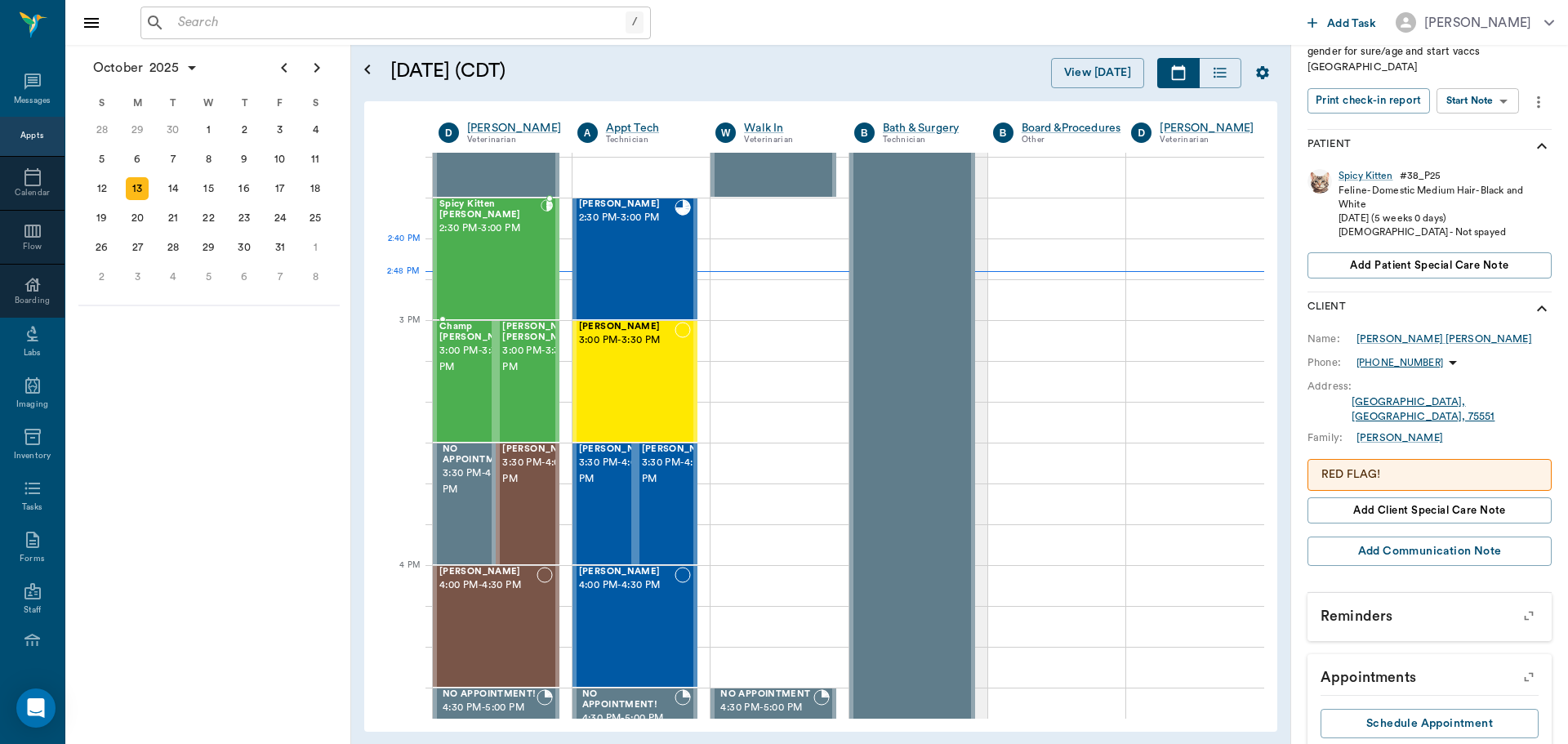
click at [512, 254] on div "Spicy Kitten Bergt 2:30 PM - 3:00 PM" at bounding box center [489, 258] width 101 height 119
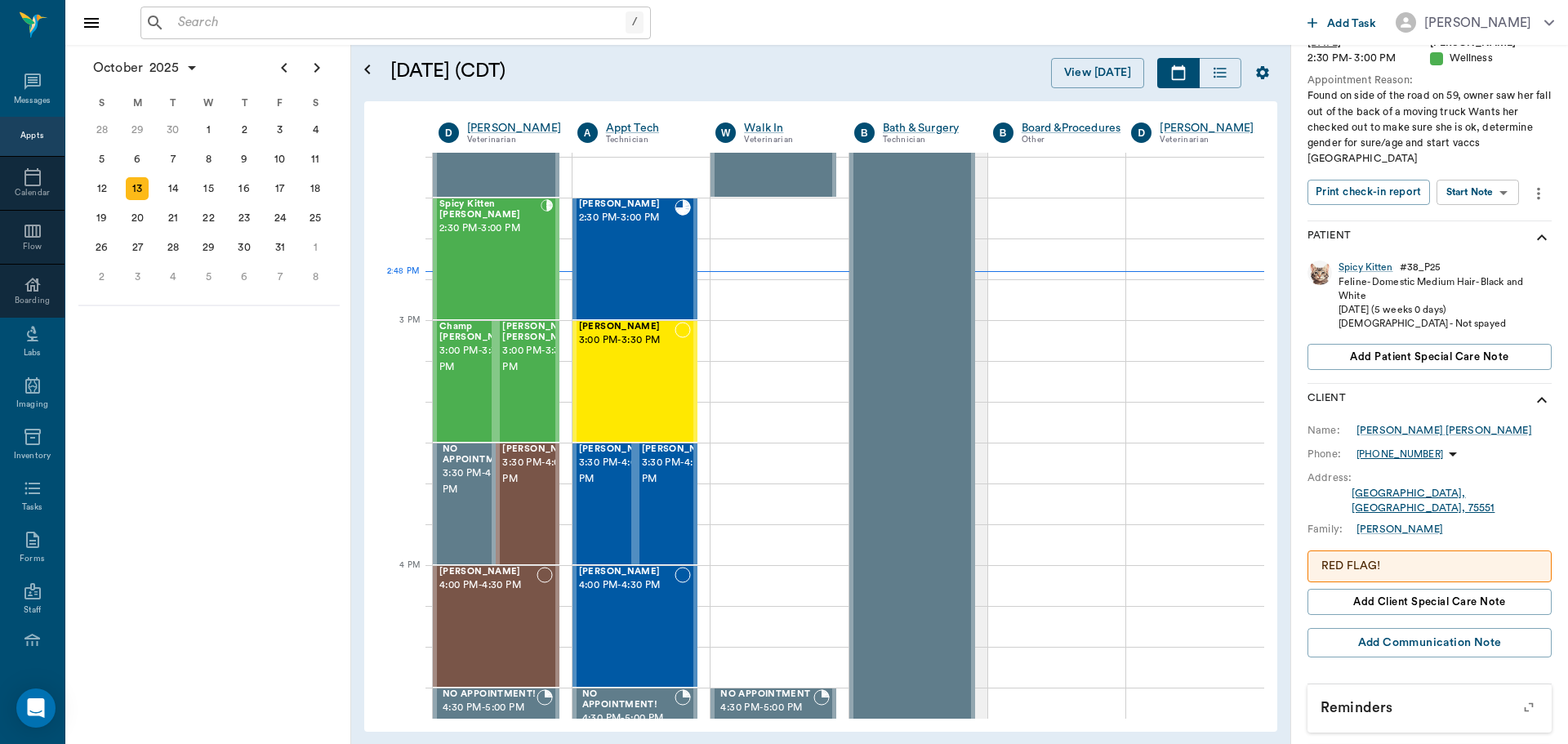
scroll to position [0, 0]
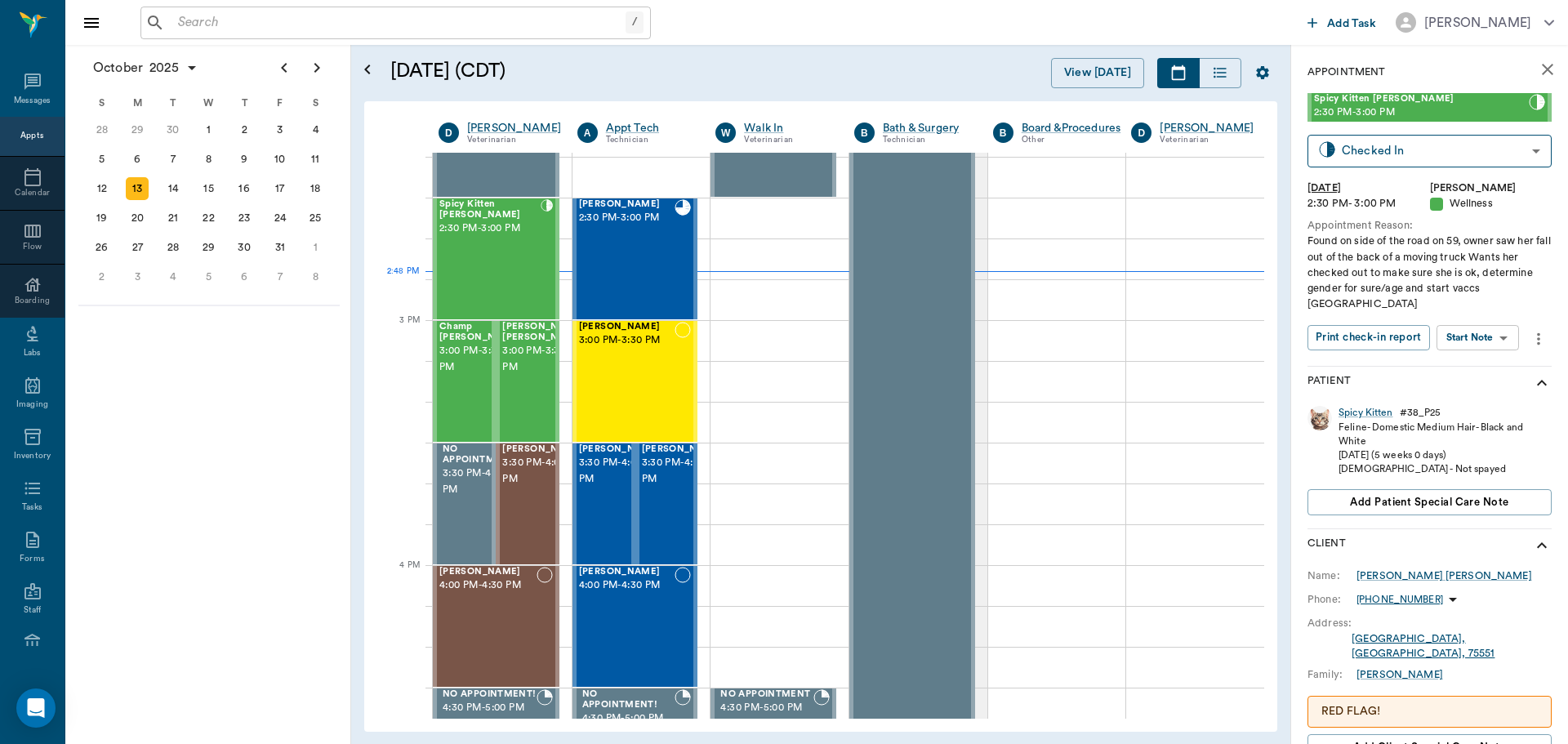
click at [1494, 323] on body "/ ​ Add Task Dr. Bert Ellsworth Nectar Messages Appts Calendar Flow Boarding La…" at bounding box center [784, 372] width 1568 height 744
click at [1485, 348] on button "Start SOAP" at bounding box center [1459, 355] width 56 height 19
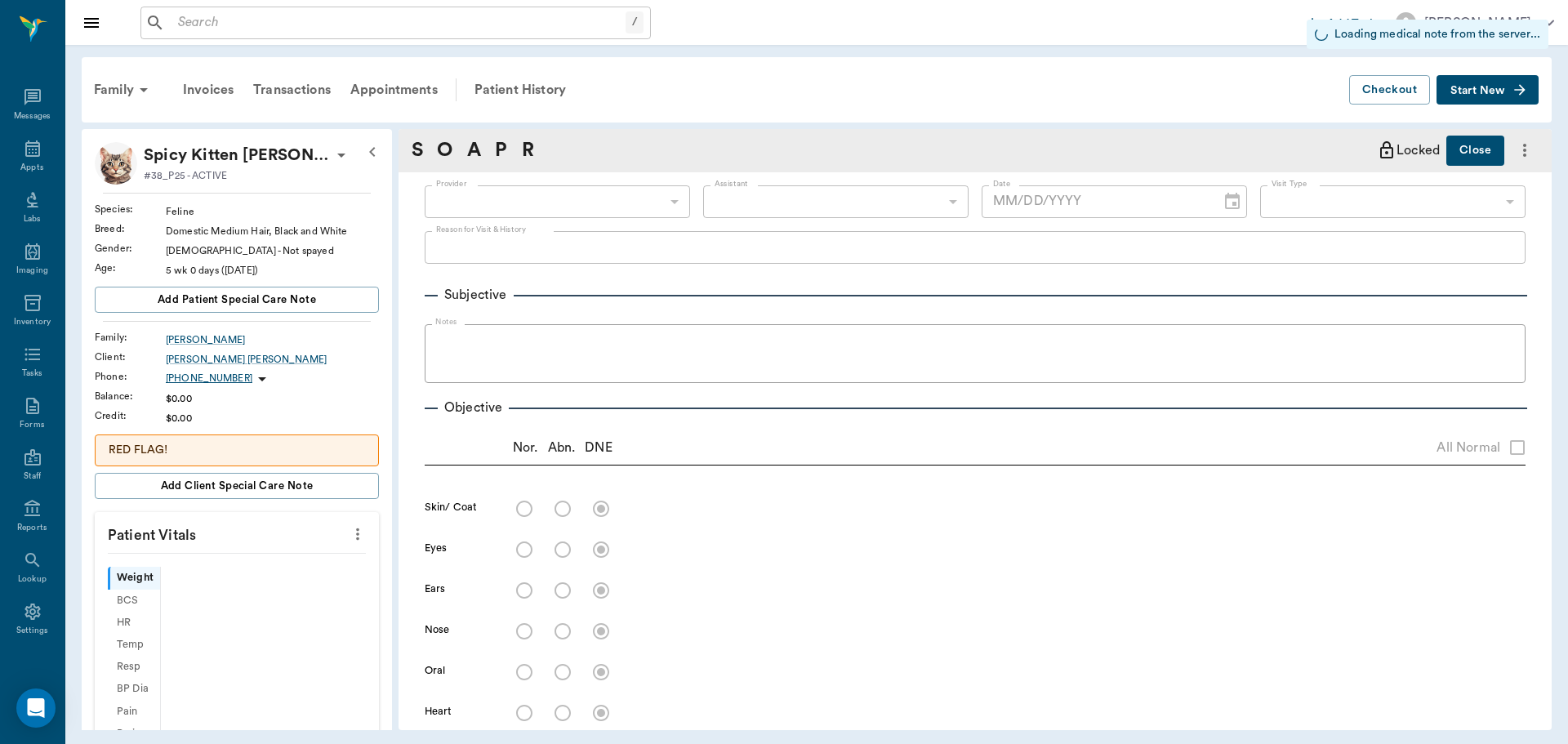
scroll to position [7, 0]
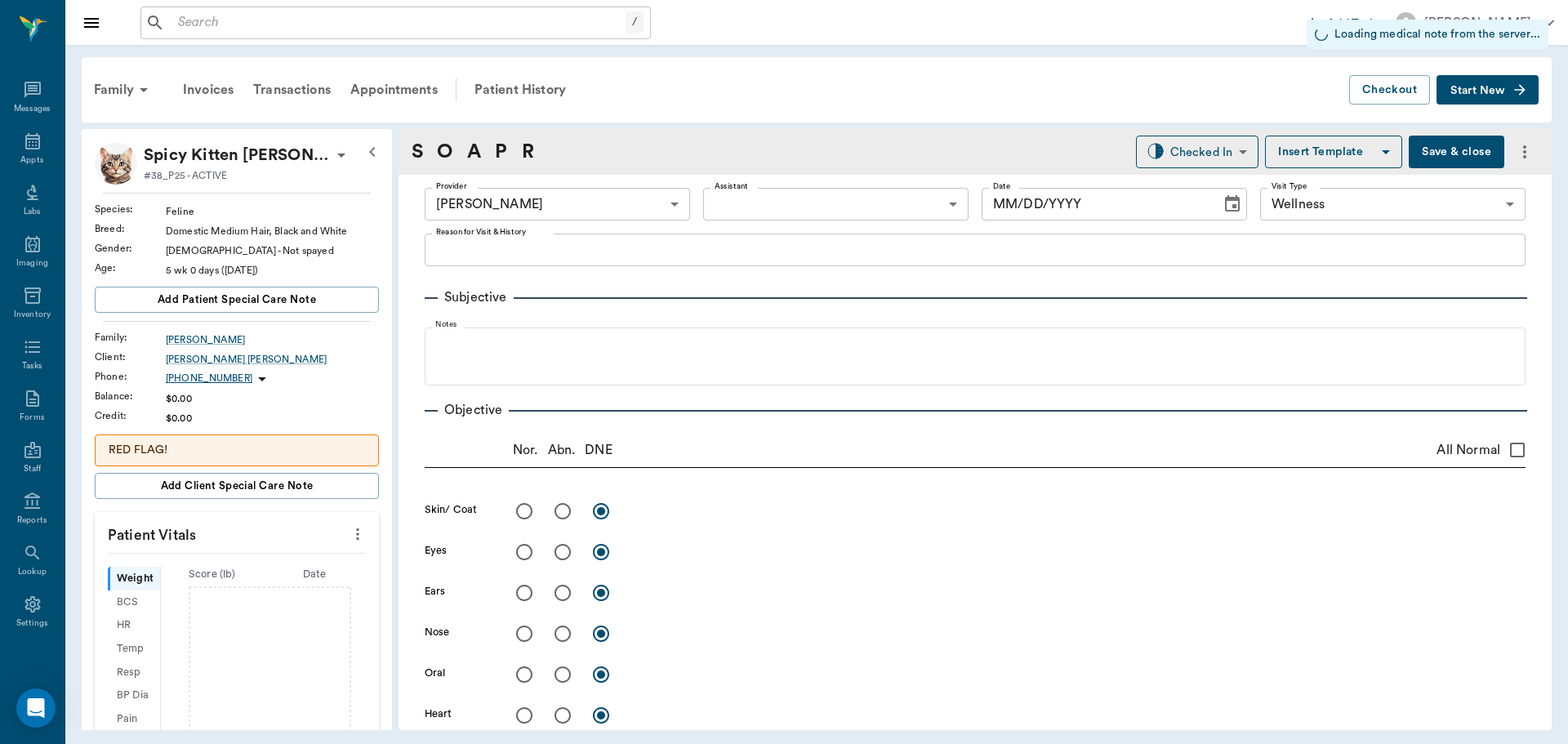
type input "63ec2f075fda476ae8351a4d"
type input "65d2be4f46e3a538d89b8c14"
type input "[DATE]"
type textarea "Found on side of the road on 59, owner saw her fall out of the back of a moving…"
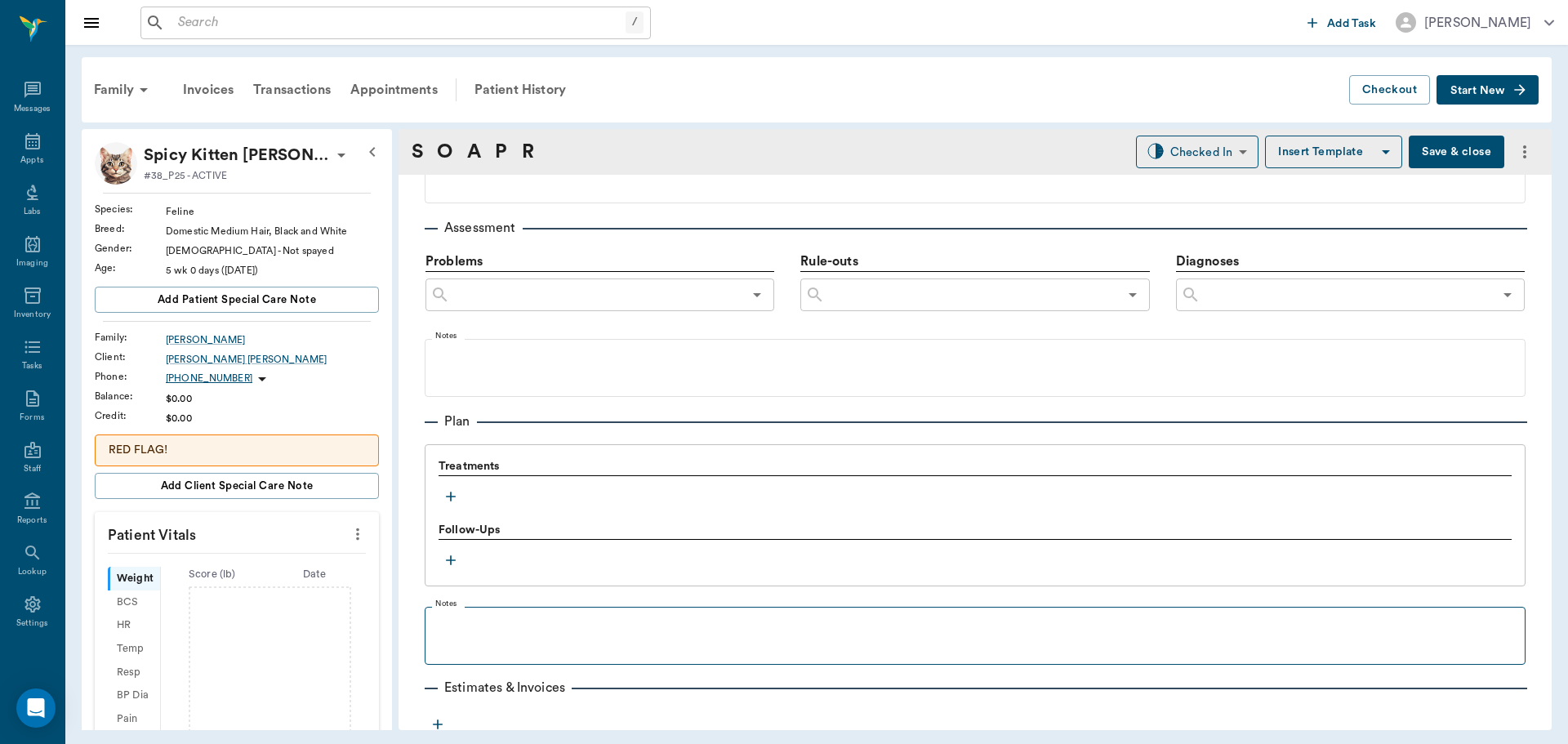
scroll to position [980, 0]
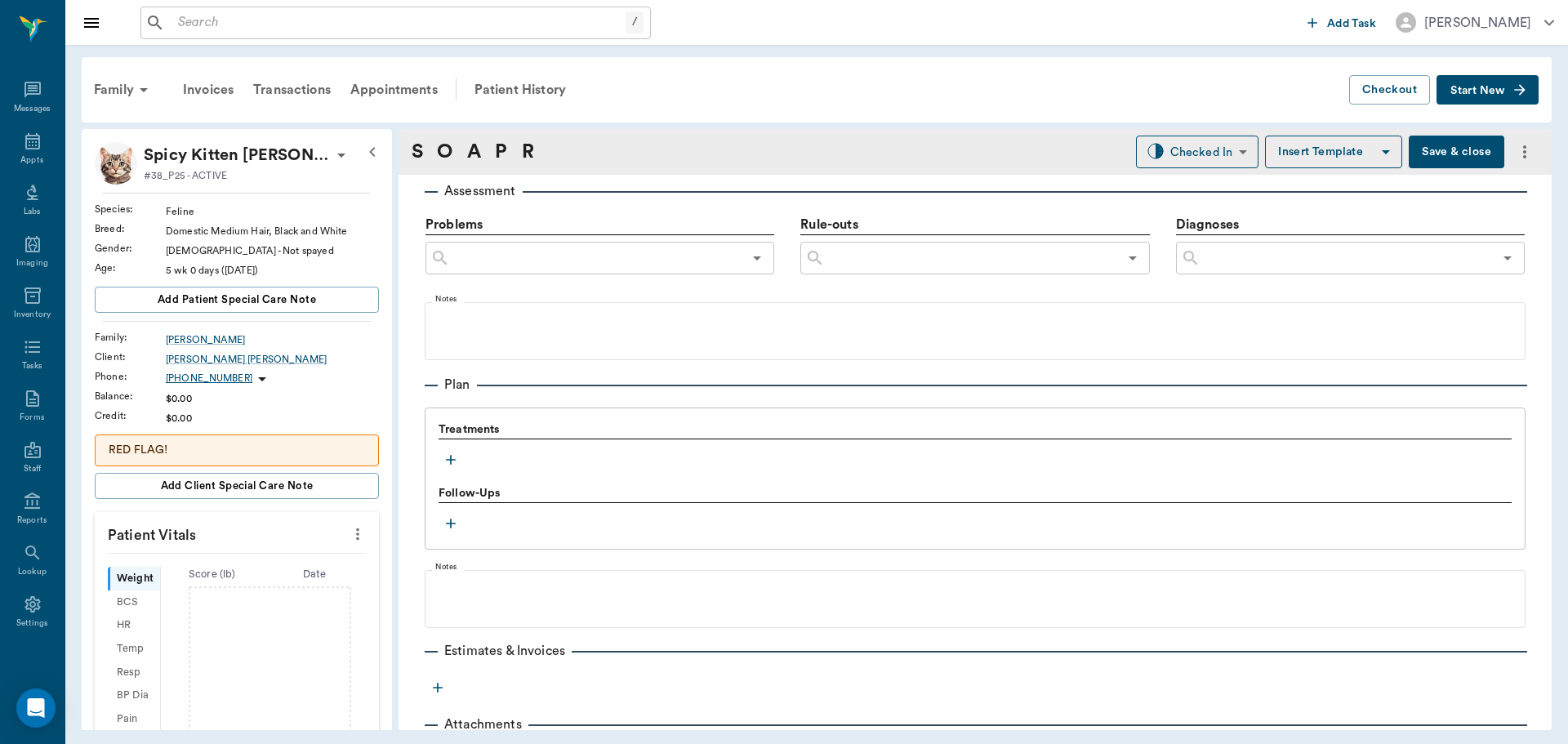
click at [448, 455] on icon "button" at bounding box center [451, 460] width 16 height 16
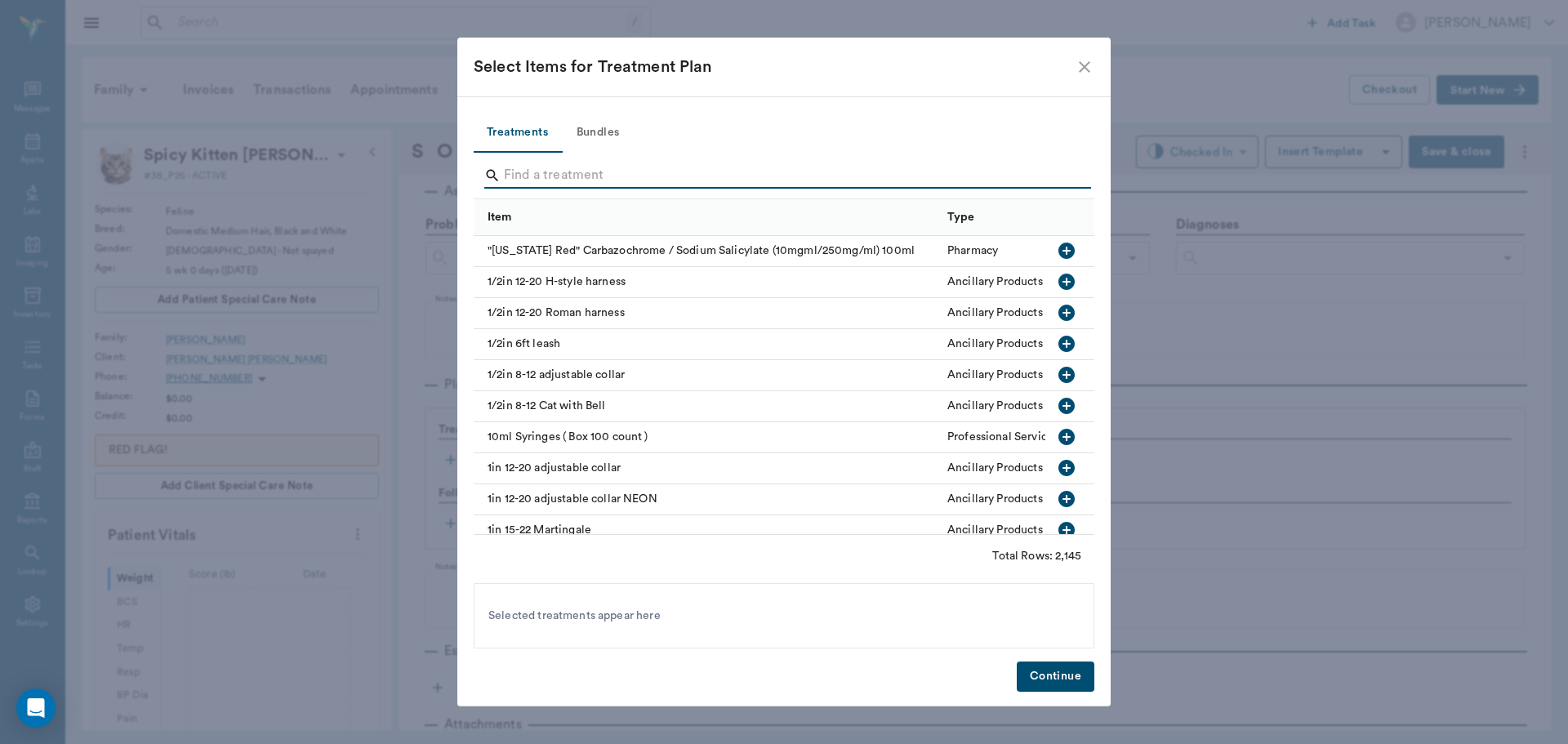
click at [561, 179] on input "Search" at bounding box center [784, 175] width 563 height 26
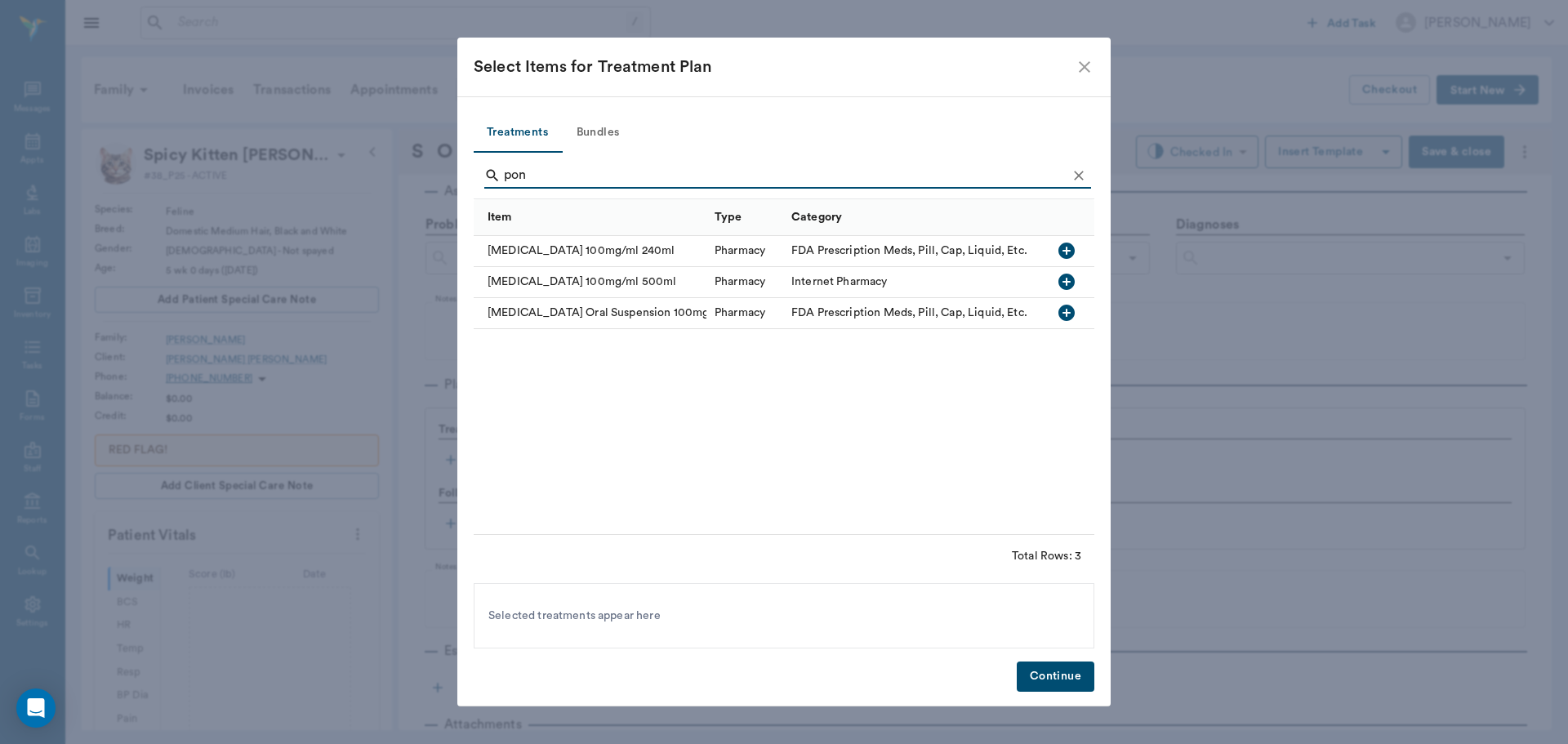
type input "pon"
click at [1063, 305] on icon "button" at bounding box center [1066, 313] width 20 height 20
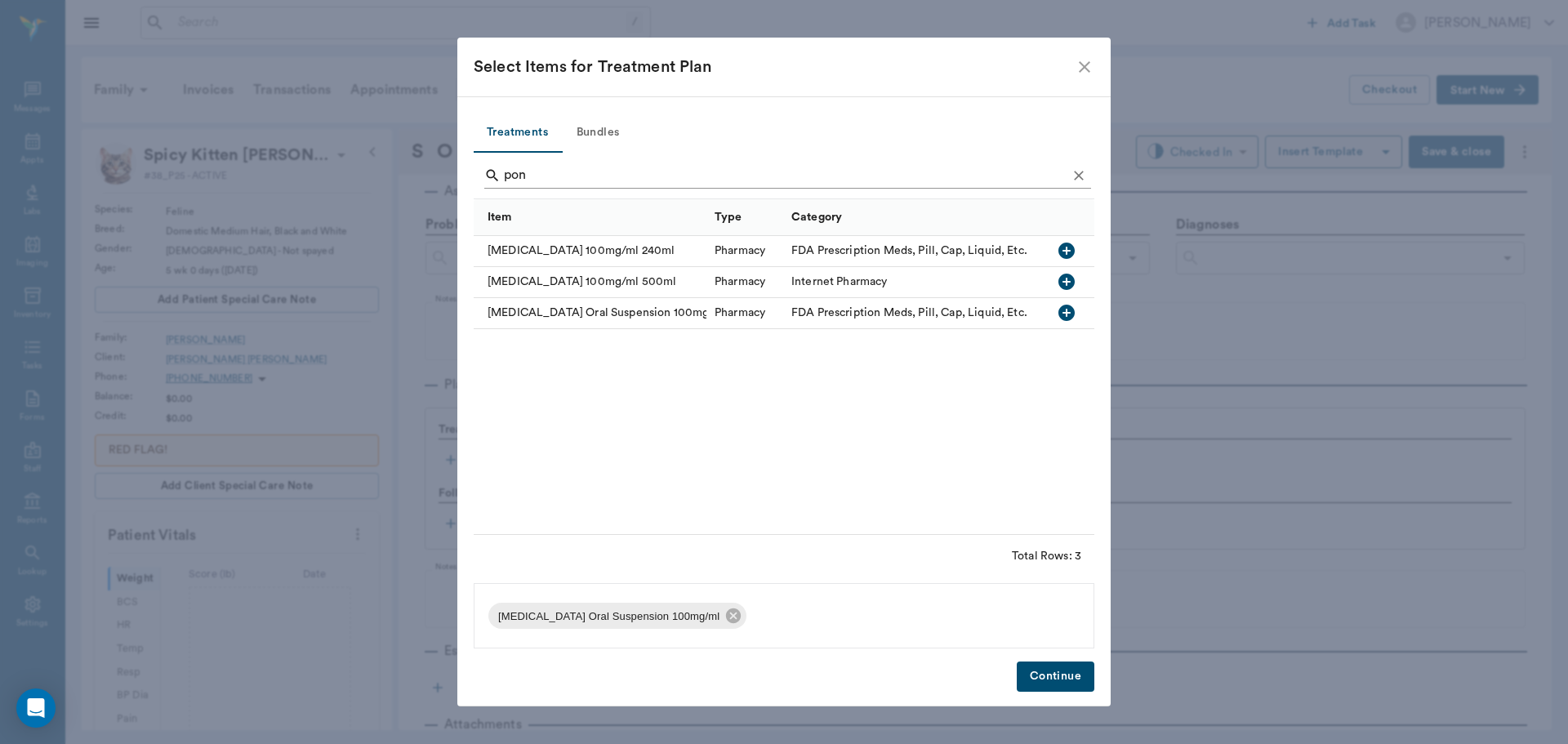
click at [1069, 179] on button "Clear" at bounding box center [1078, 175] width 24 height 24
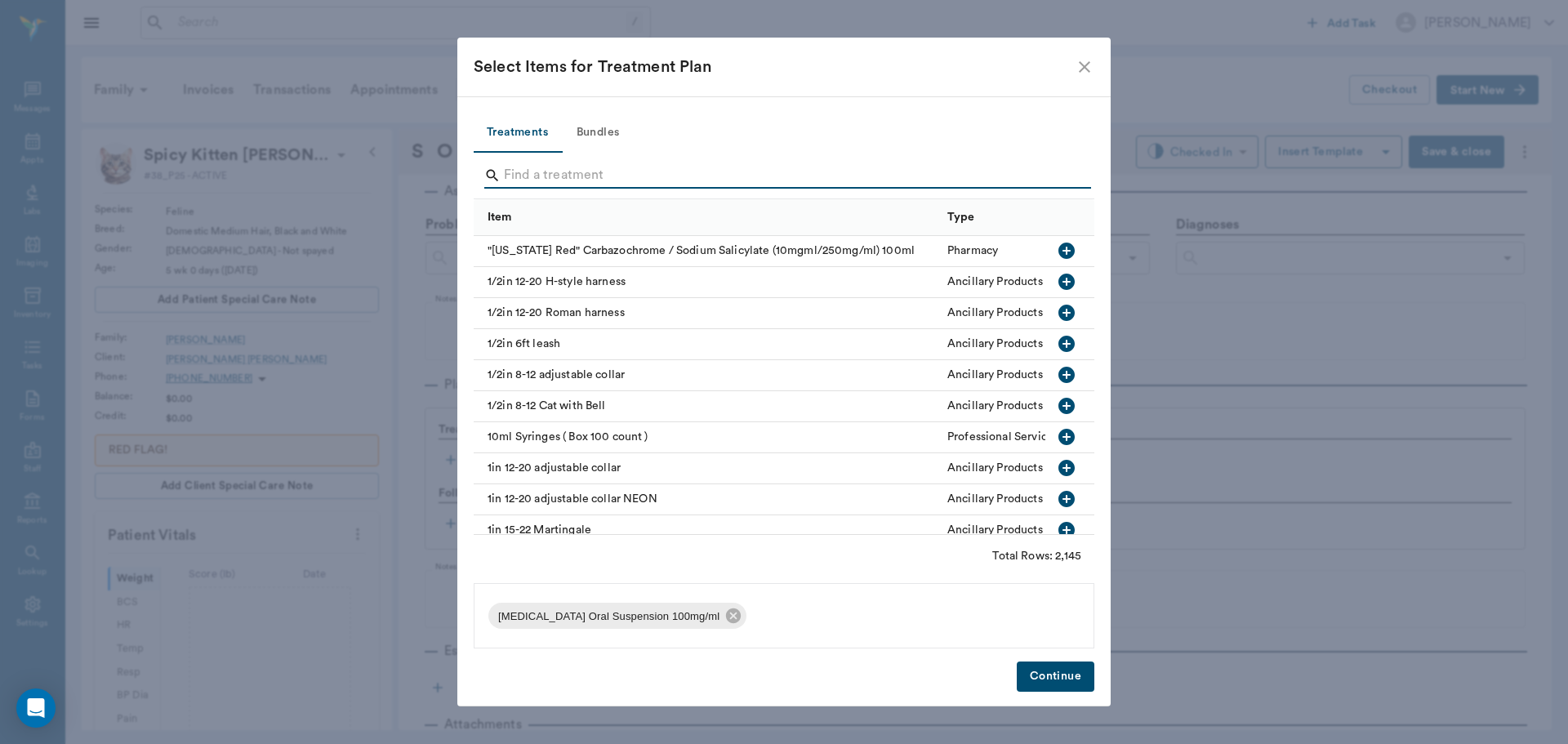
click at [1046, 171] on input "Search" at bounding box center [784, 175] width 563 height 26
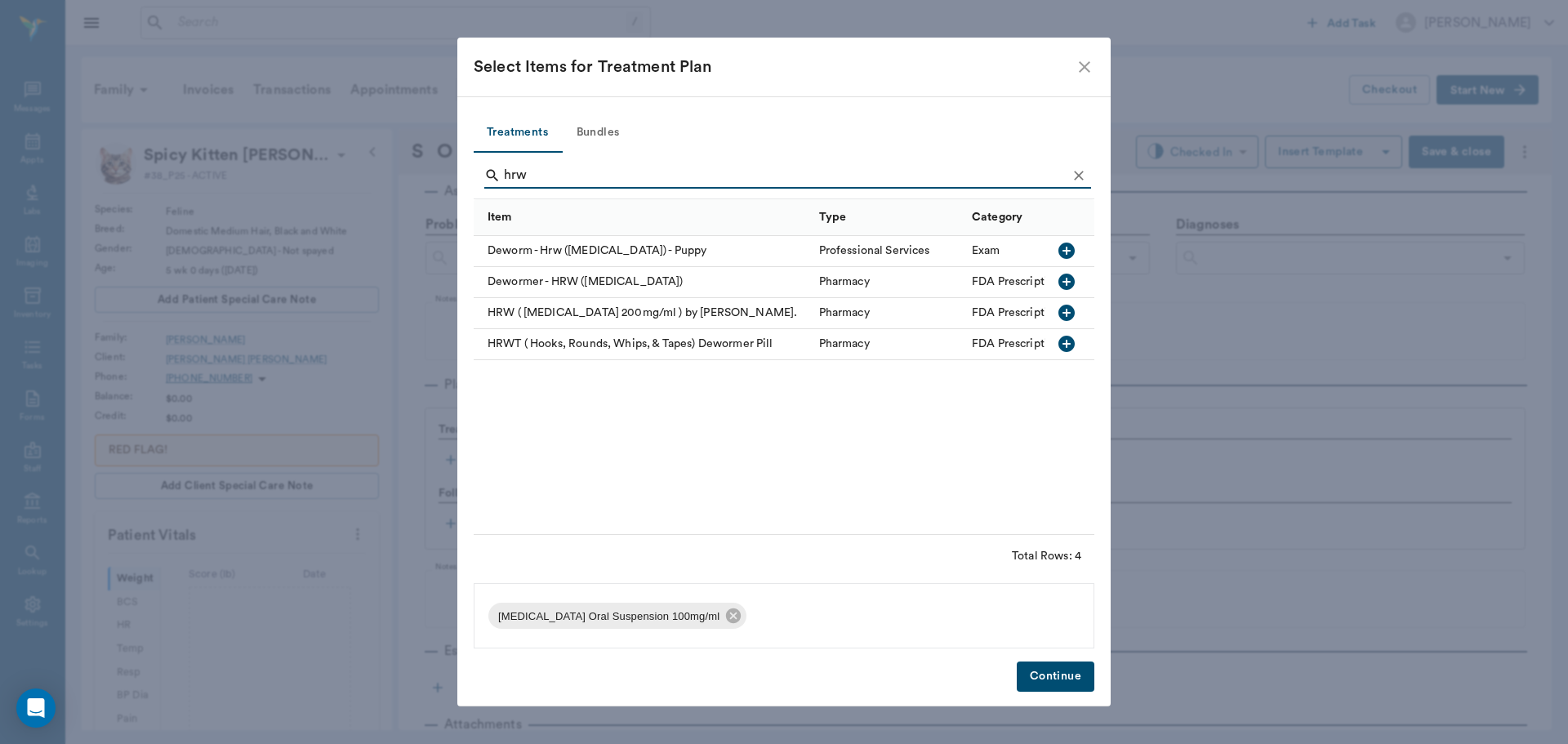
type input "hrw"
click at [1066, 310] on icon "button" at bounding box center [1066, 313] width 20 height 20
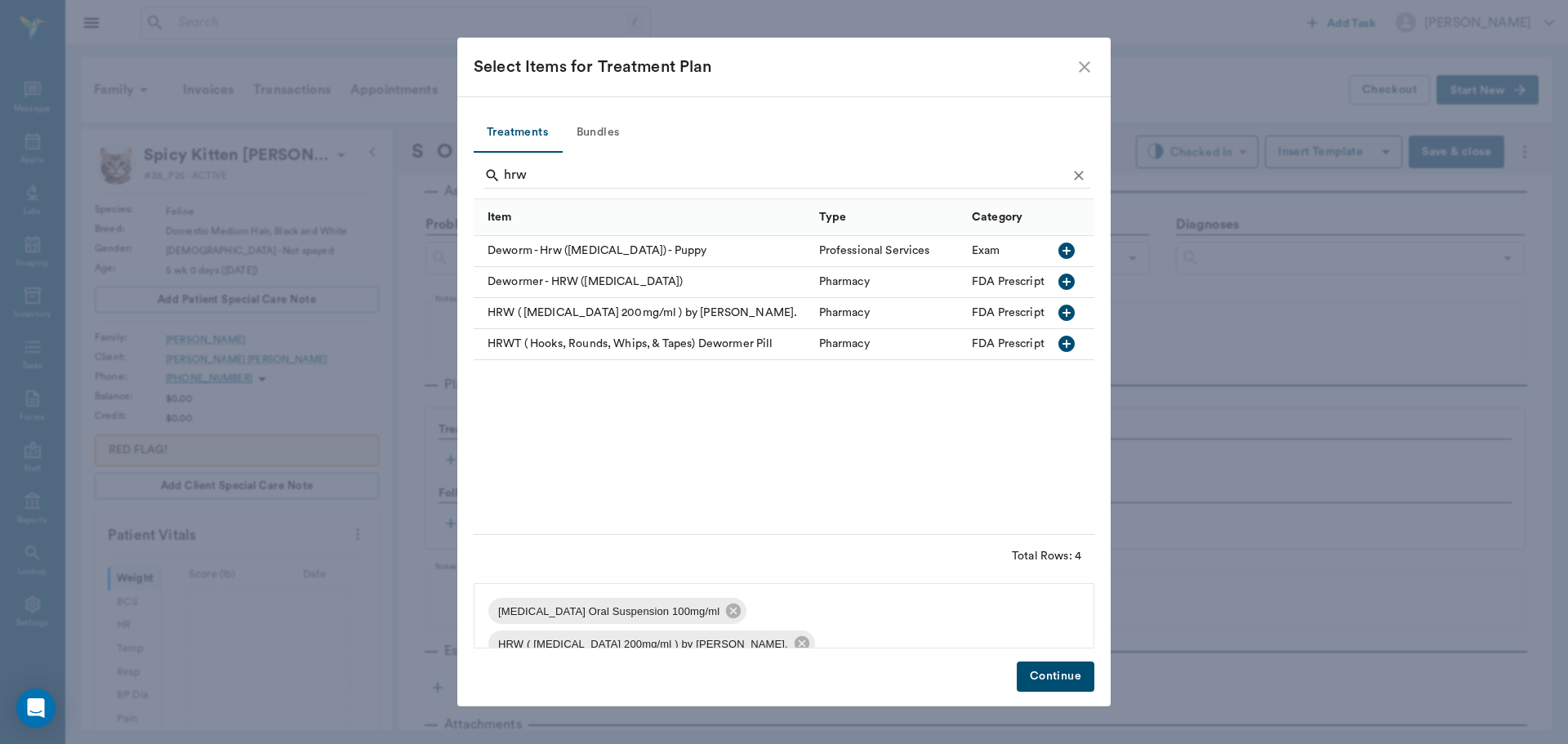
click at [1050, 682] on button "Continue" at bounding box center [1056, 677] width 77 height 31
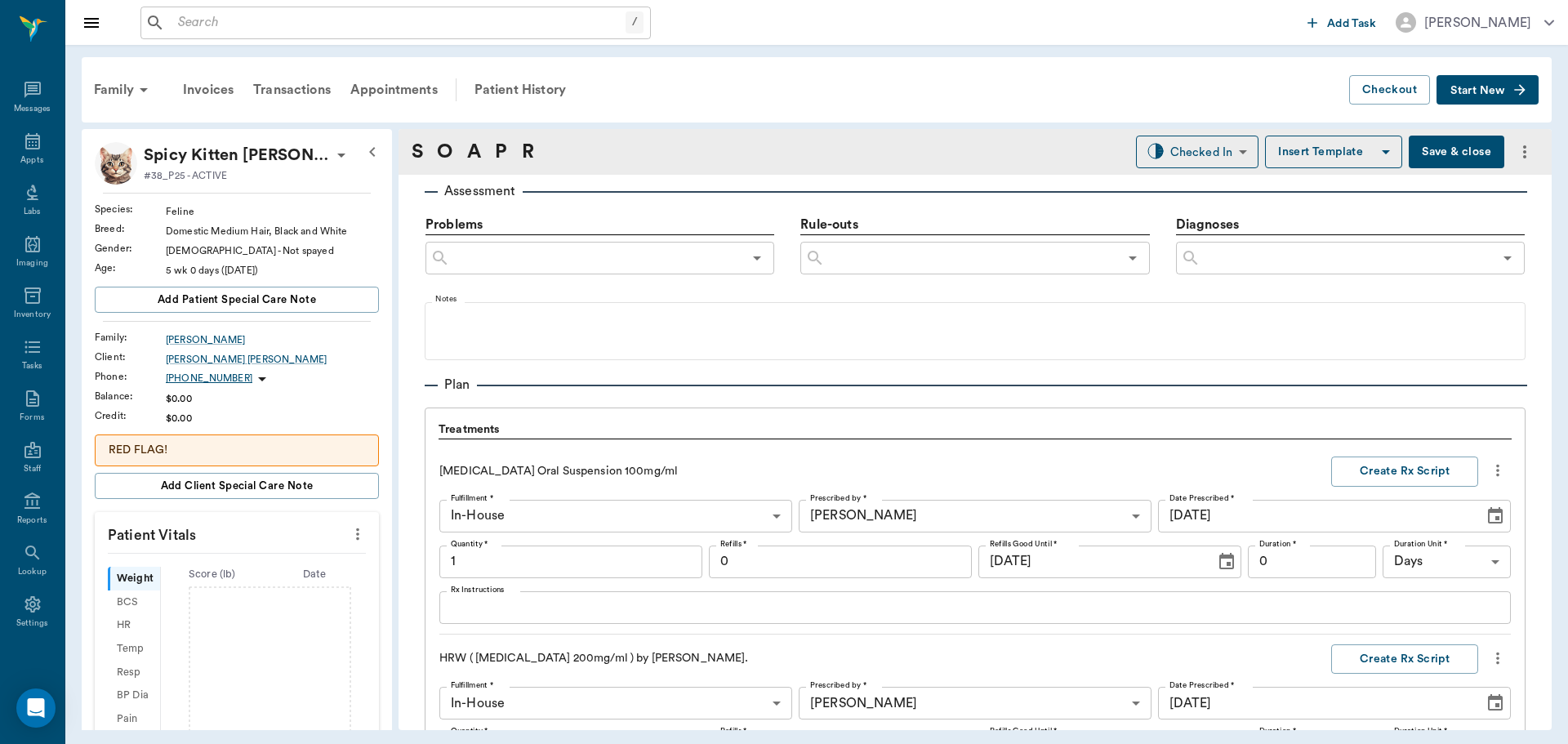
scroll to position [1391, 0]
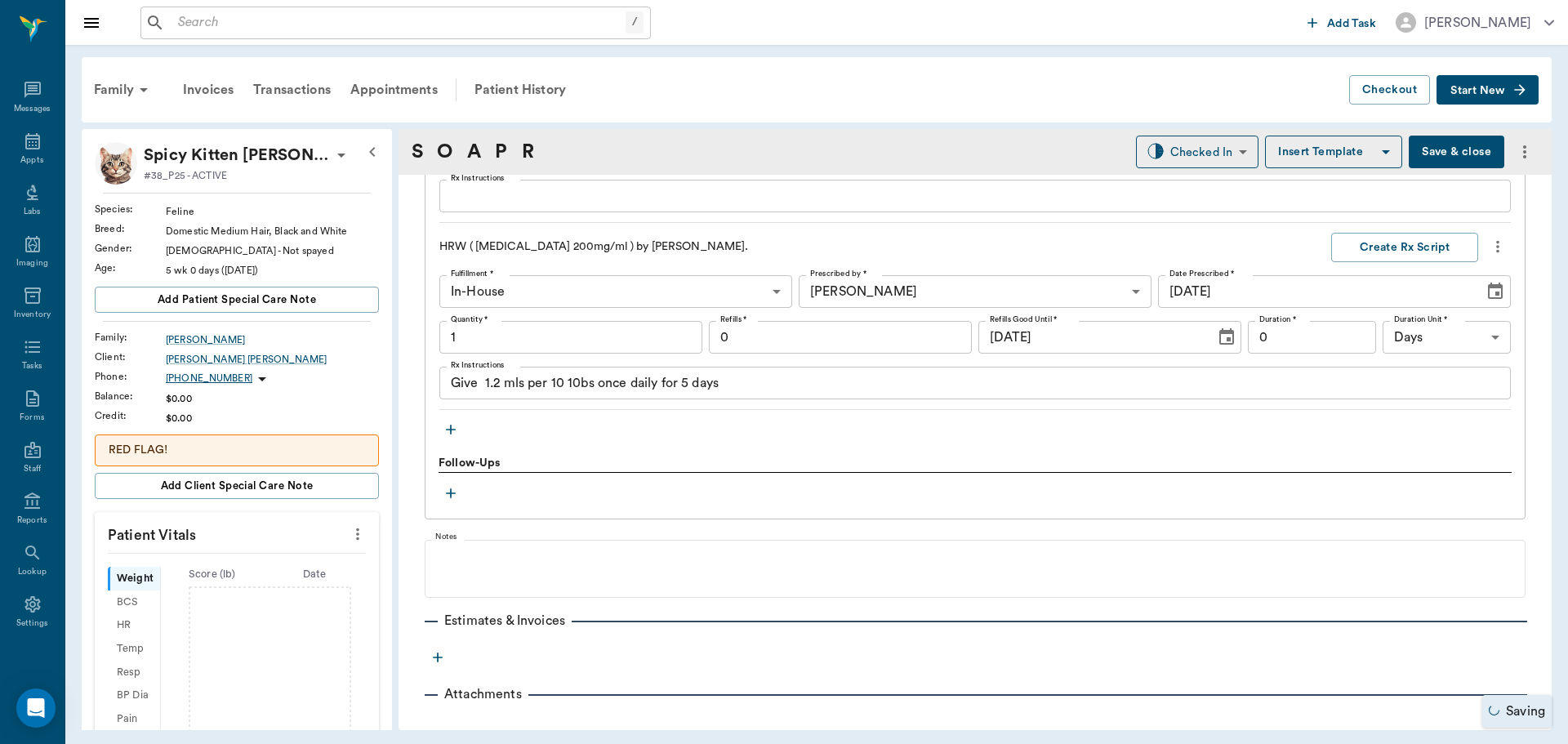
type input "1.00"
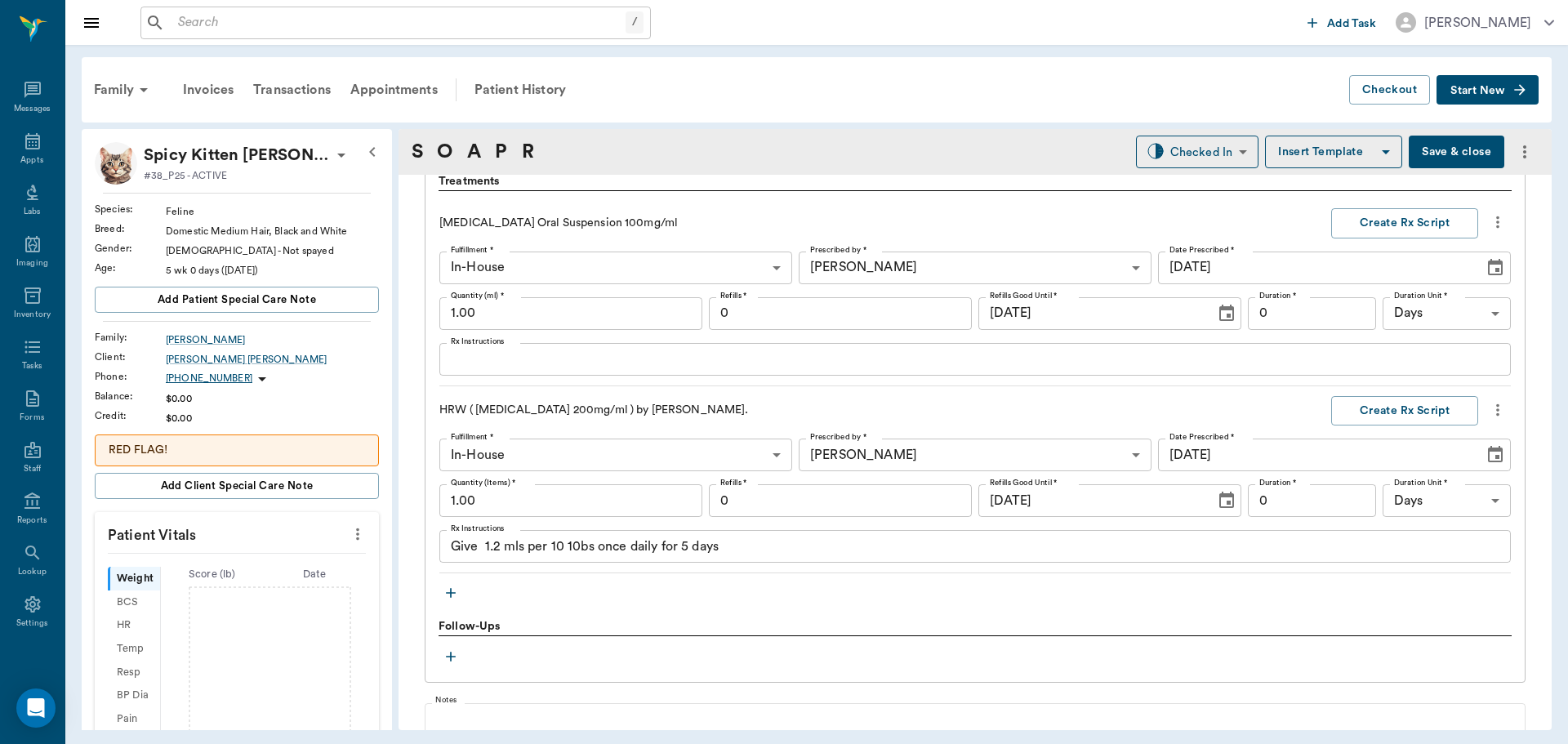
scroll to position [1146, 0]
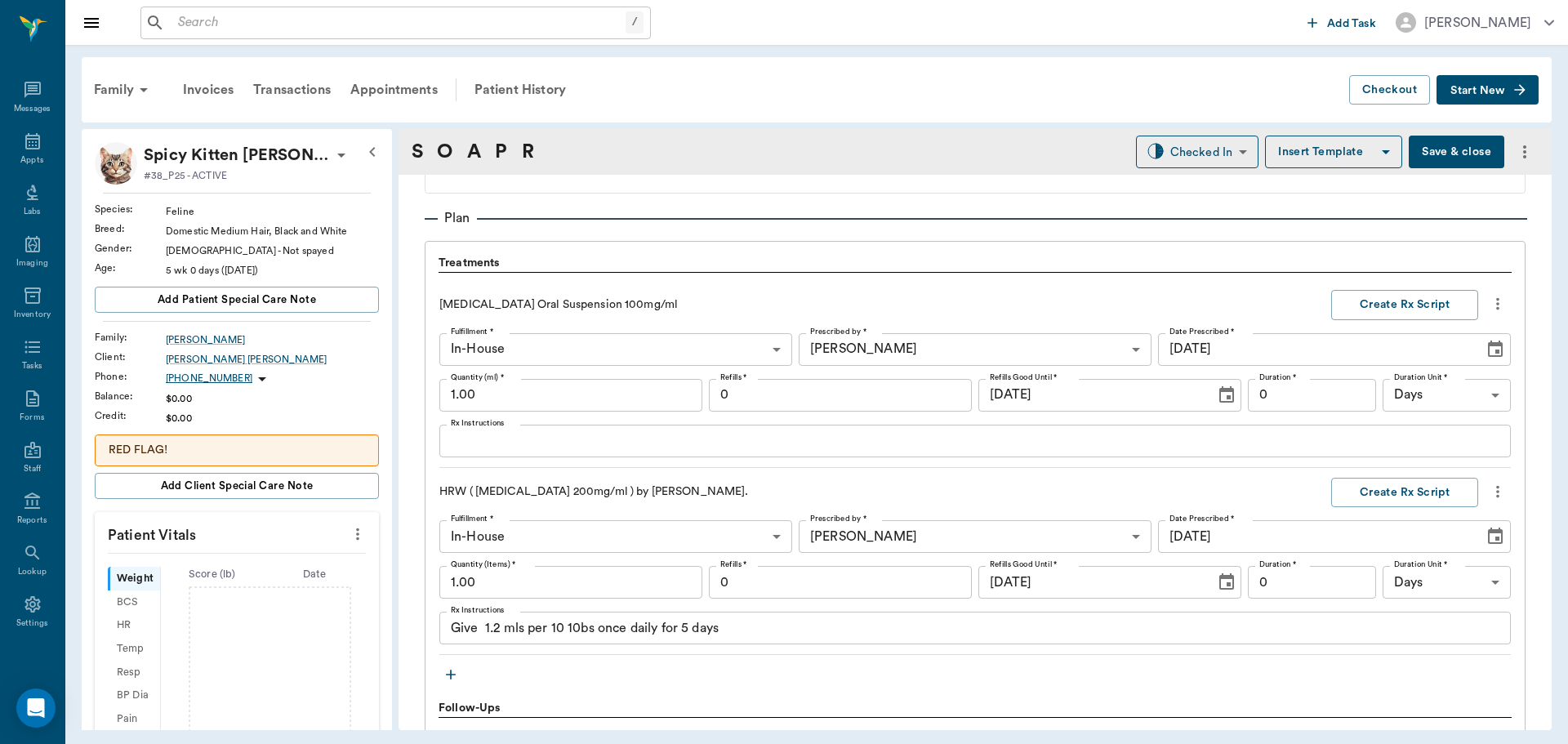
click at [660, 435] on textarea "Rx Instructions" at bounding box center [975, 440] width 1048 height 19
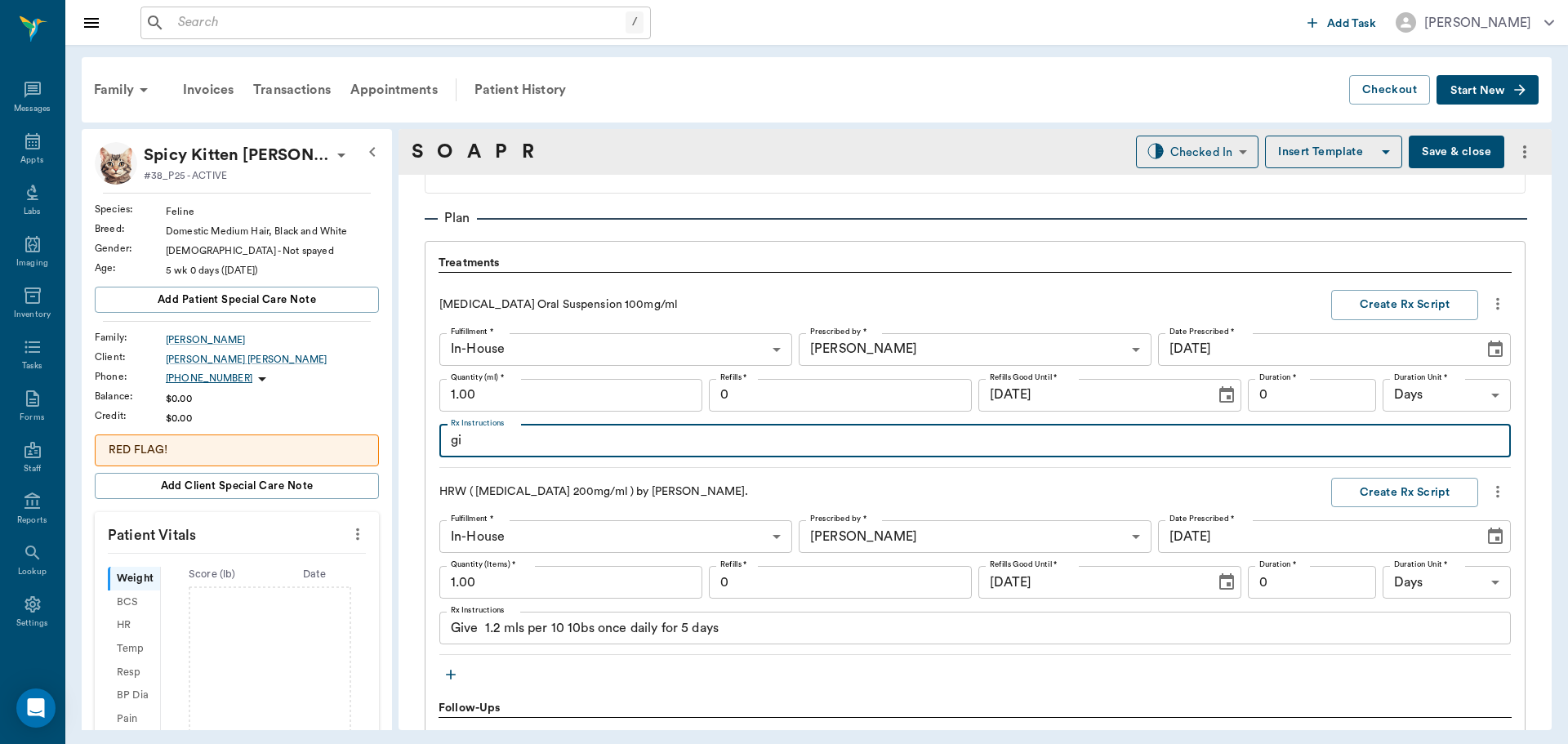
type textarea "g"
type textarea "Give .25cc by mouth 1x daily for 3 days"
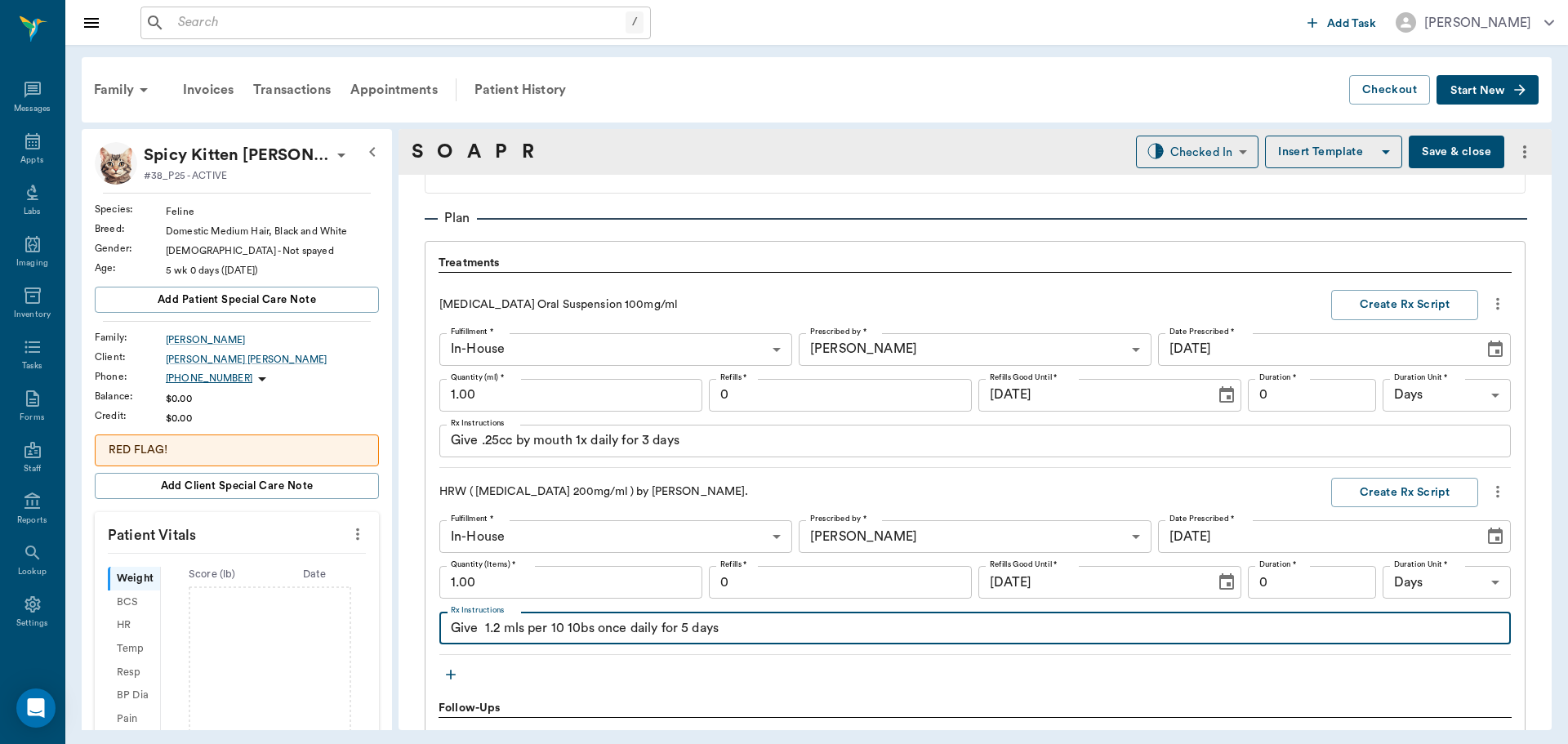
click at [773, 635] on textarea "Give 1.2 mls per 10 10bs once daily for 5 days" at bounding box center [975, 628] width 1048 height 19
drag, startPoint x: 773, startPoint y: 635, endPoint x: 485, endPoint y: 648, distance: 288.3
click at [485, 648] on div "HRW ( Fenbendazole 200mg/ml ) by Oz. Create Rx Script Fulfillment * In-House In…" at bounding box center [975, 566] width 1072 height 178
type textarea "Give .25"
click at [501, 581] on input "1.00" at bounding box center [570, 582] width 263 height 32
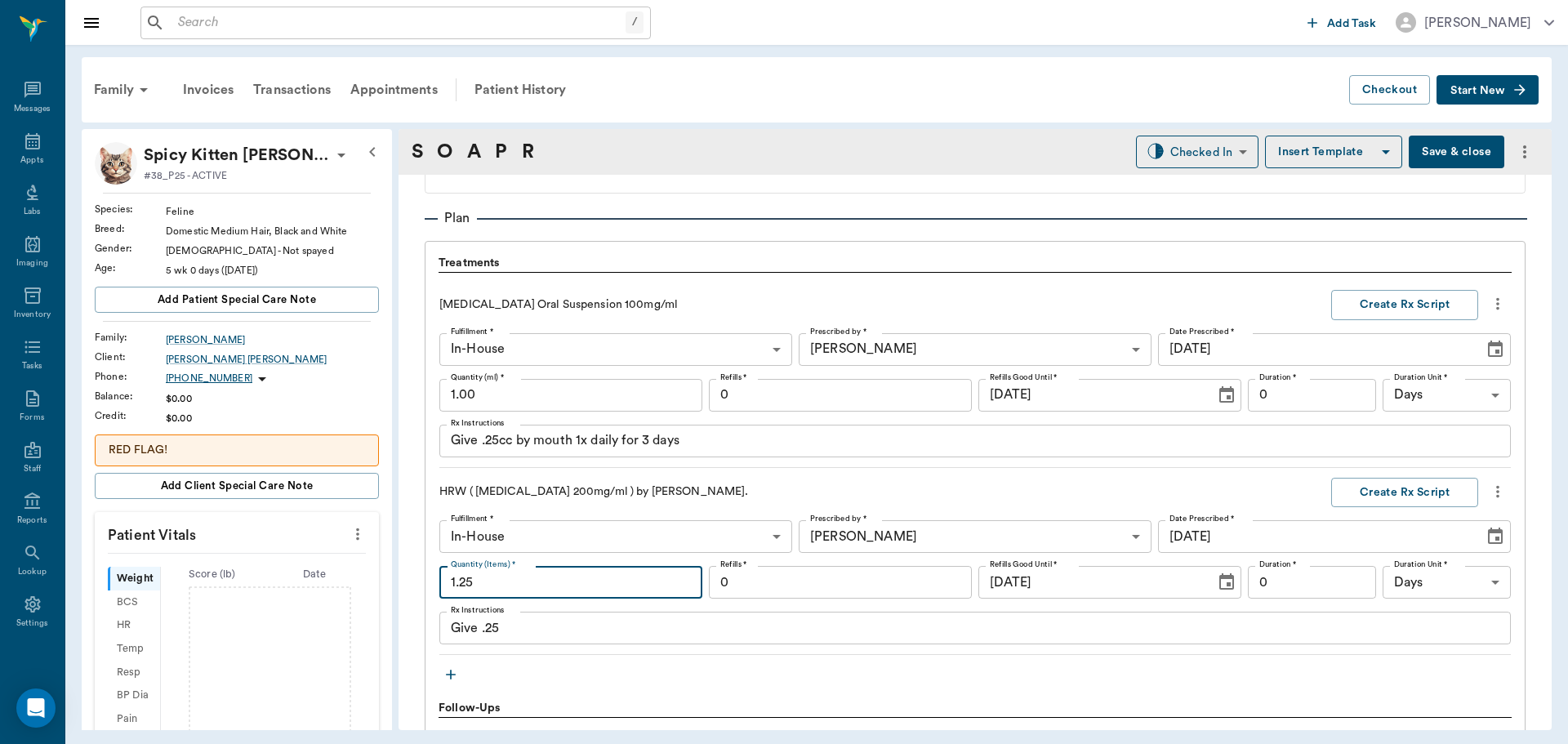
type input "1.25"
click at [513, 626] on textarea "Give .25" at bounding box center [975, 628] width 1048 height 19
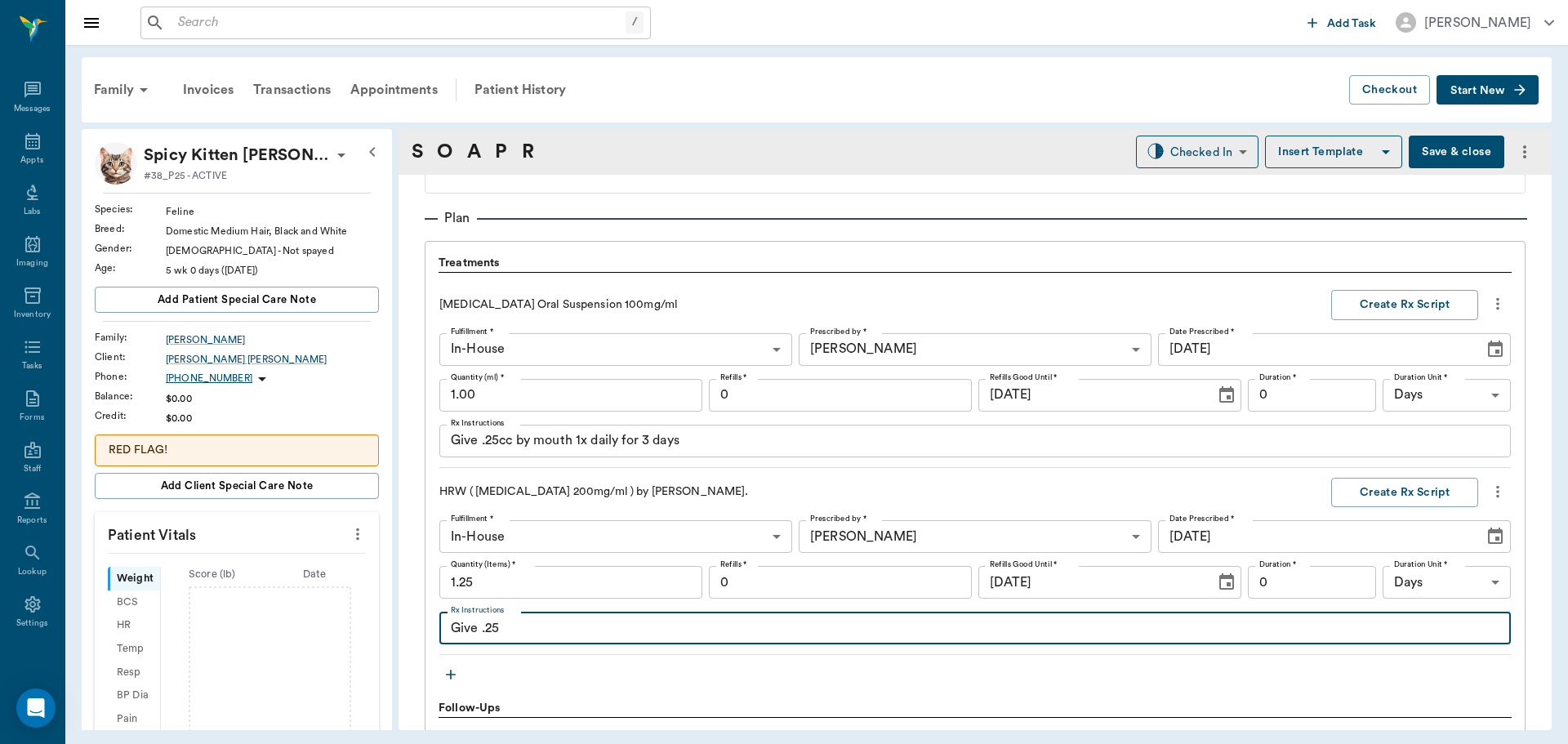
click at [554, 388] on input "1.00" at bounding box center [570, 395] width 263 height 32
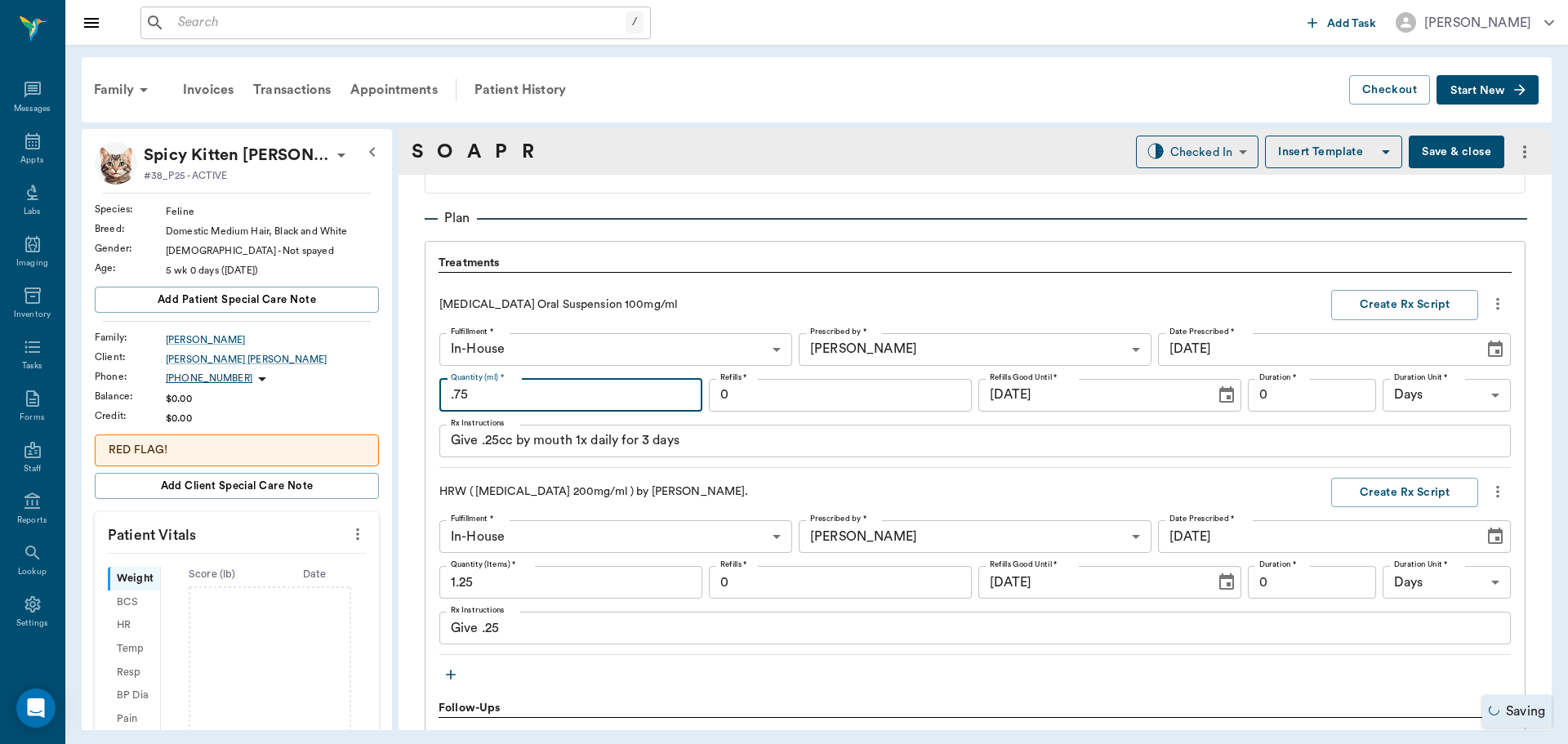
type input "0.75"
click at [815, 417] on div "Fulfillment * In-House In-House Fulfillment * Prescribed by * Dr. Bert Ellswort…" at bounding box center [975, 395] width 1072 height 124
click at [455, 680] on icon "button" at bounding box center [451, 674] width 16 height 16
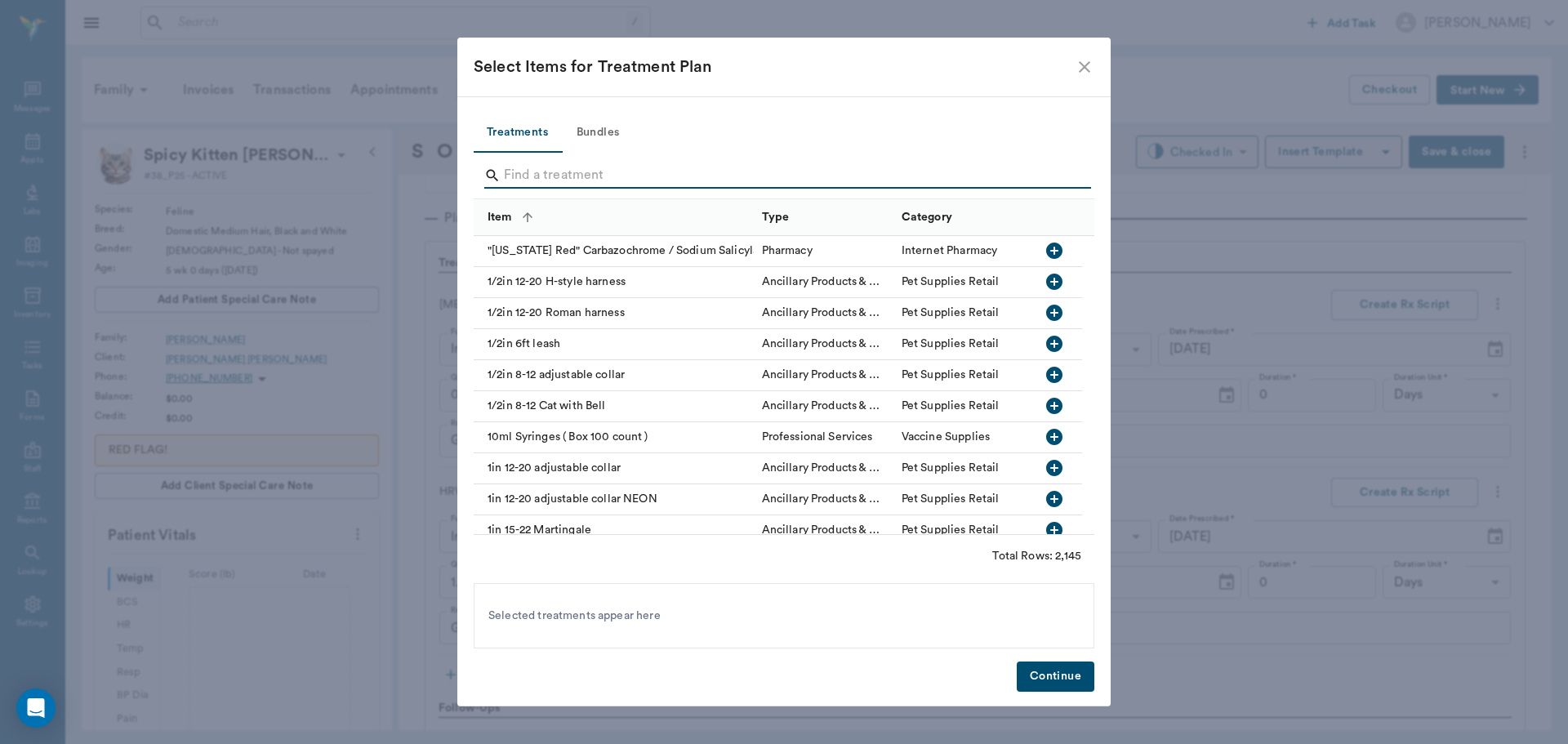
click at [722, 172] on input "Search" at bounding box center [784, 175] width 563 height 26
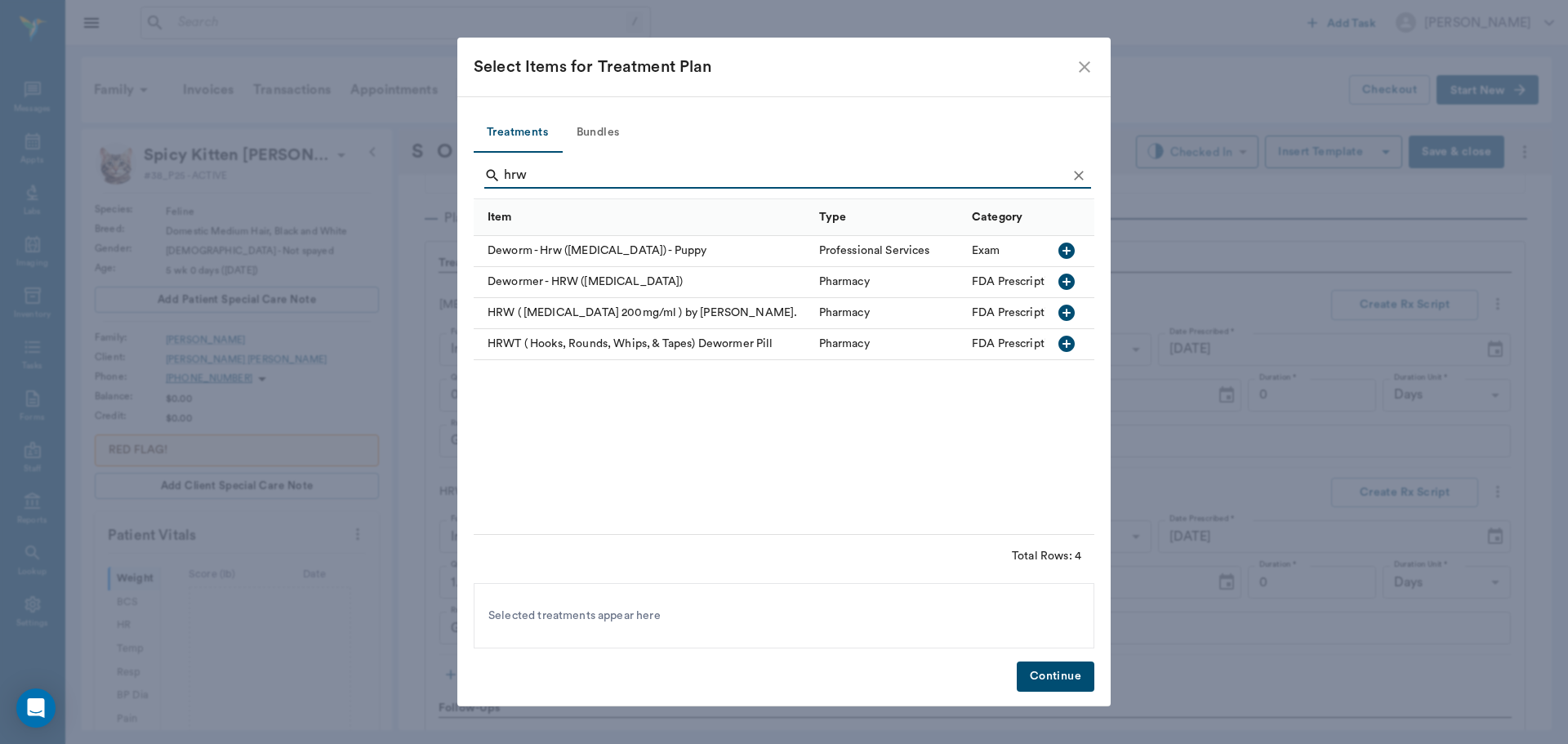
type input "hrw"
click at [1072, 281] on icon "button" at bounding box center [1066, 282] width 16 height 16
click at [1081, 682] on button "Continue" at bounding box center [1056, 677] width 77 height 31
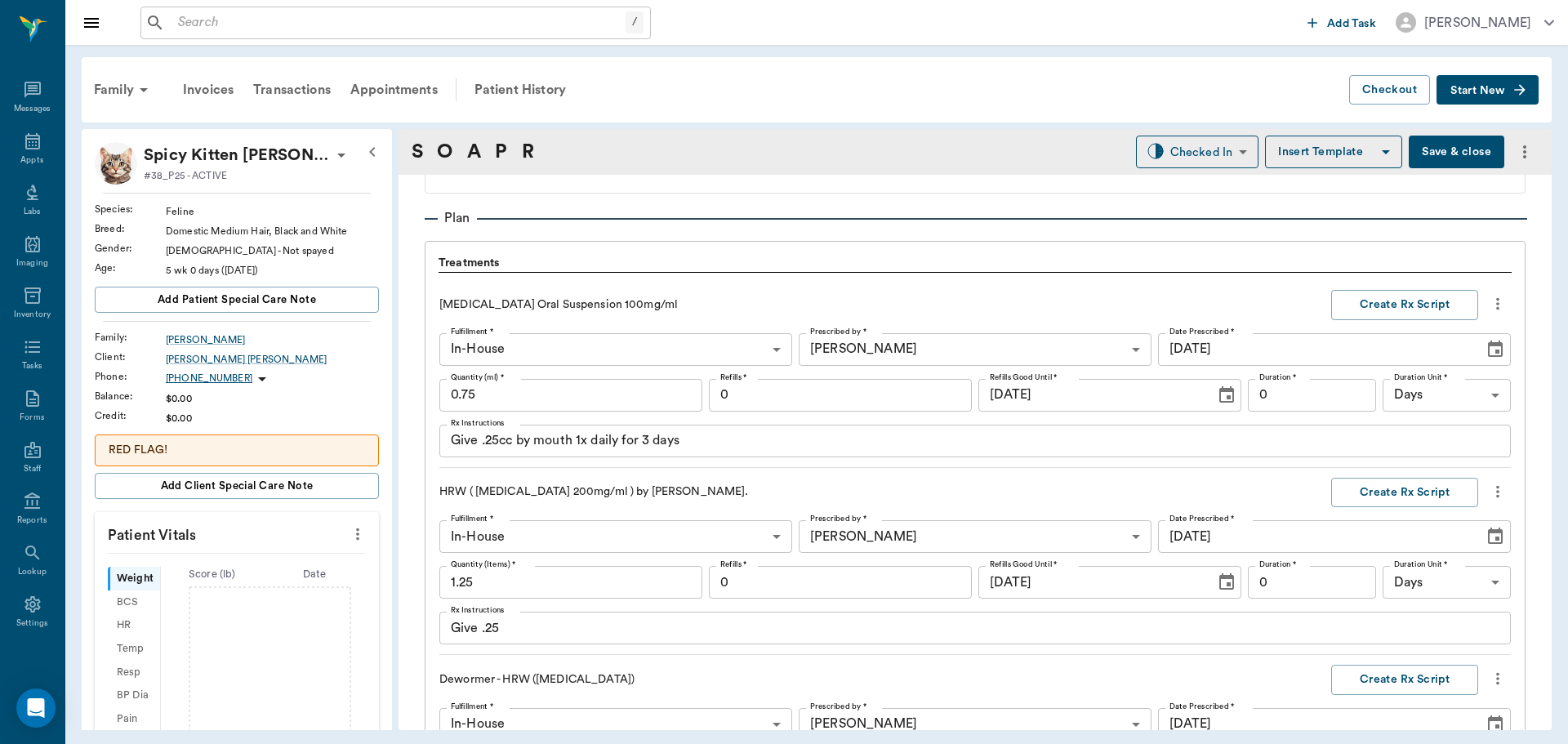
scroll to position [1580, 0]
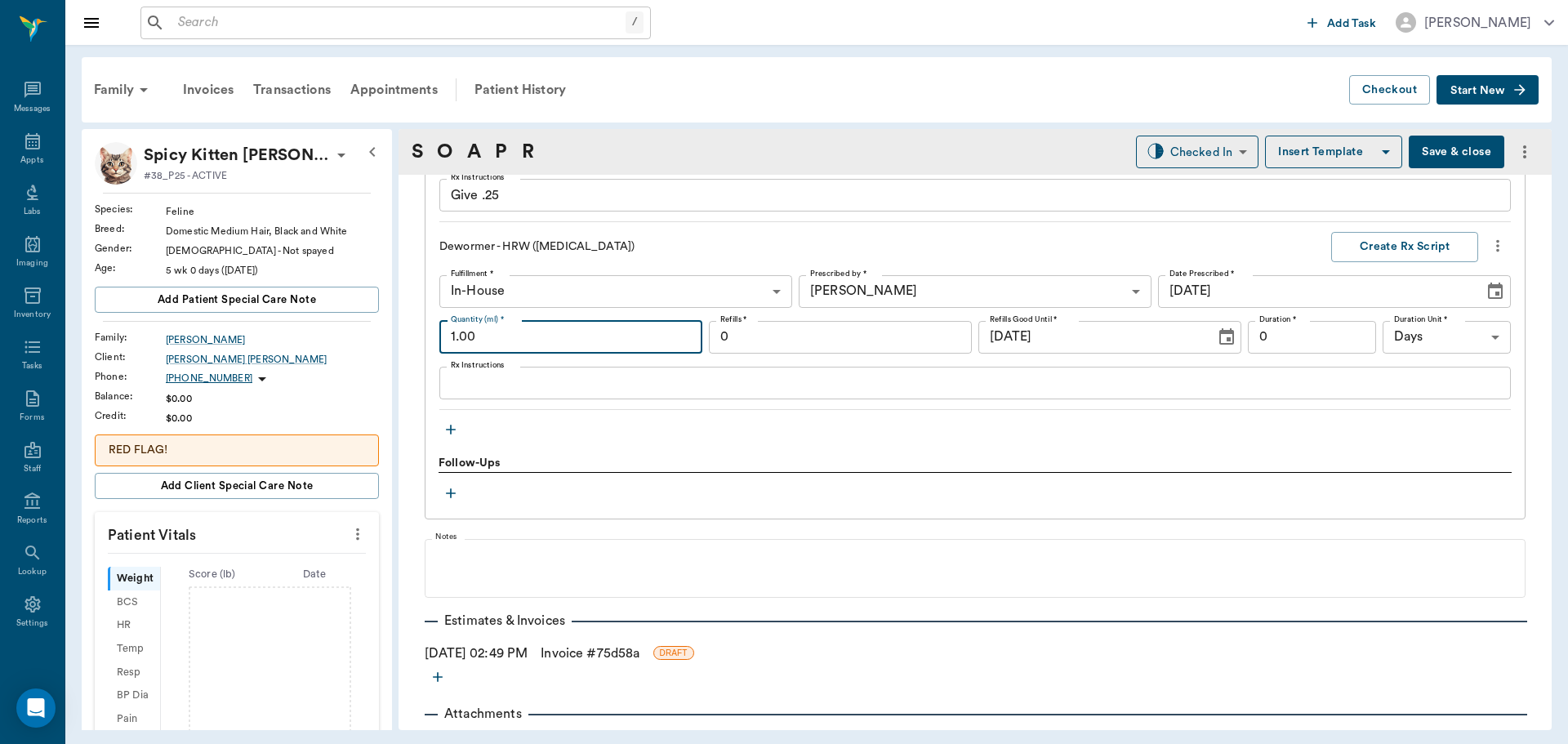
click at [547, 351] on input "1.00" at bounding box center [570, 337] width 263 height 32
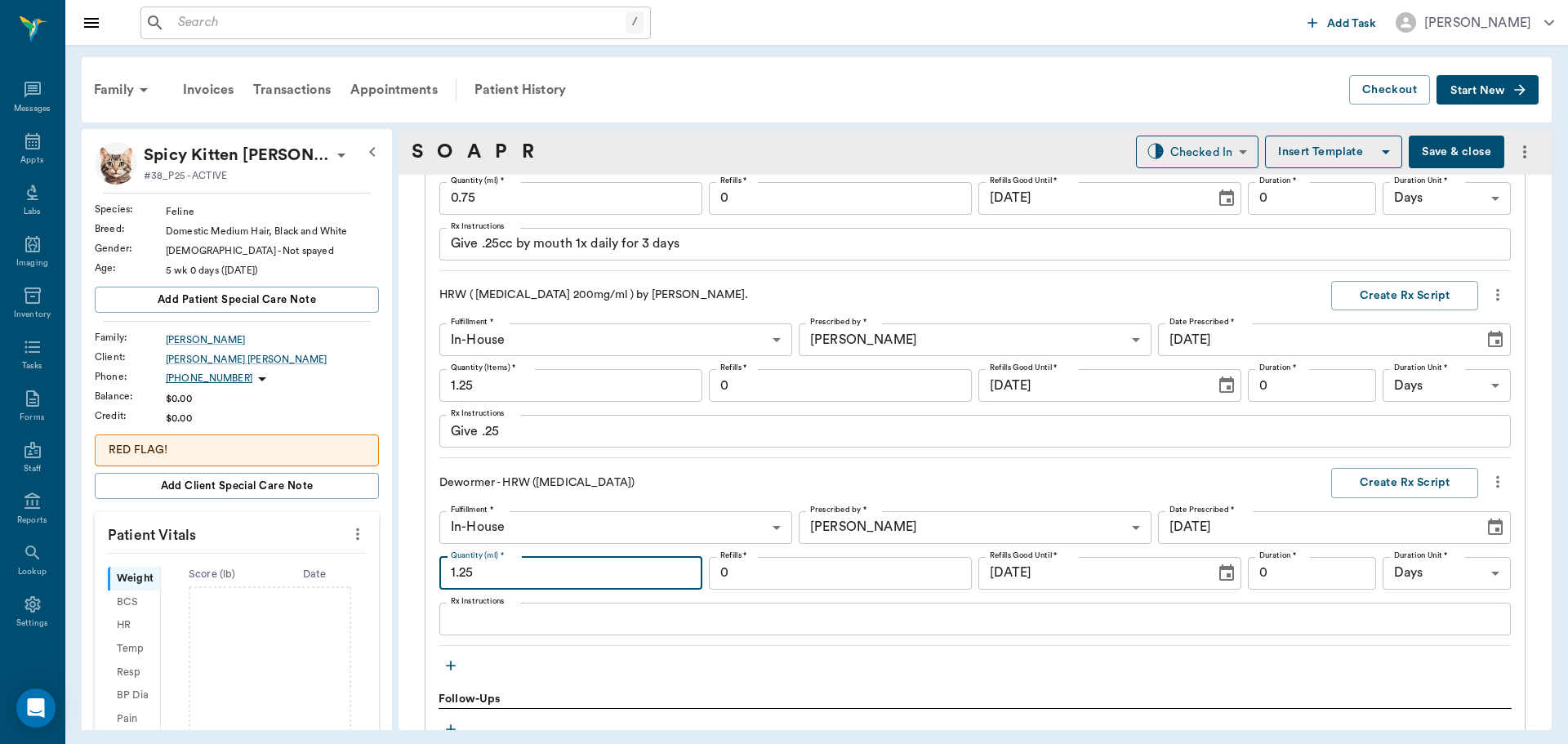
scroll to position [1335, 0]
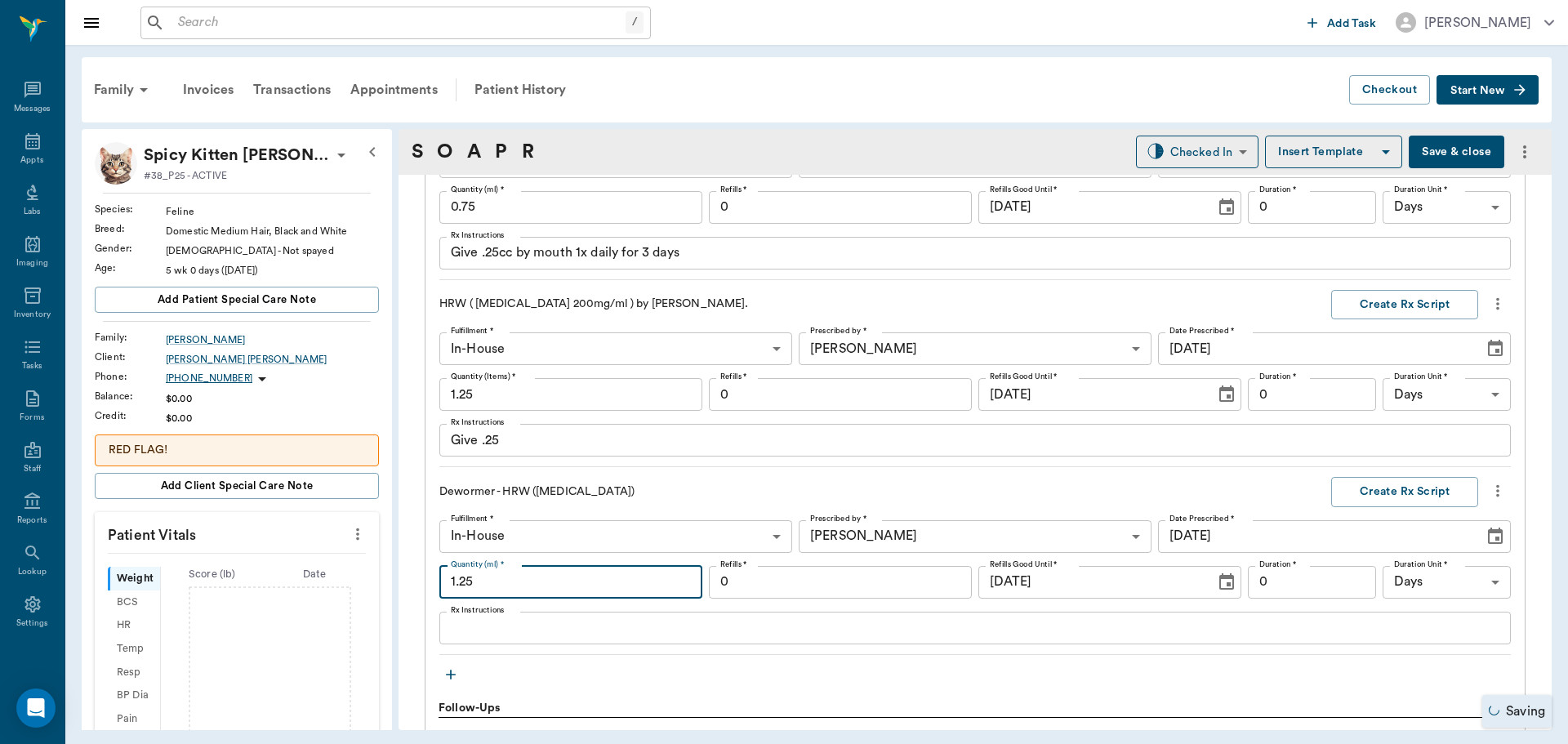
type input "1.25"
click at [1489, 302] on icon "more" at bounding box center [1498, 304] width 18 height 20
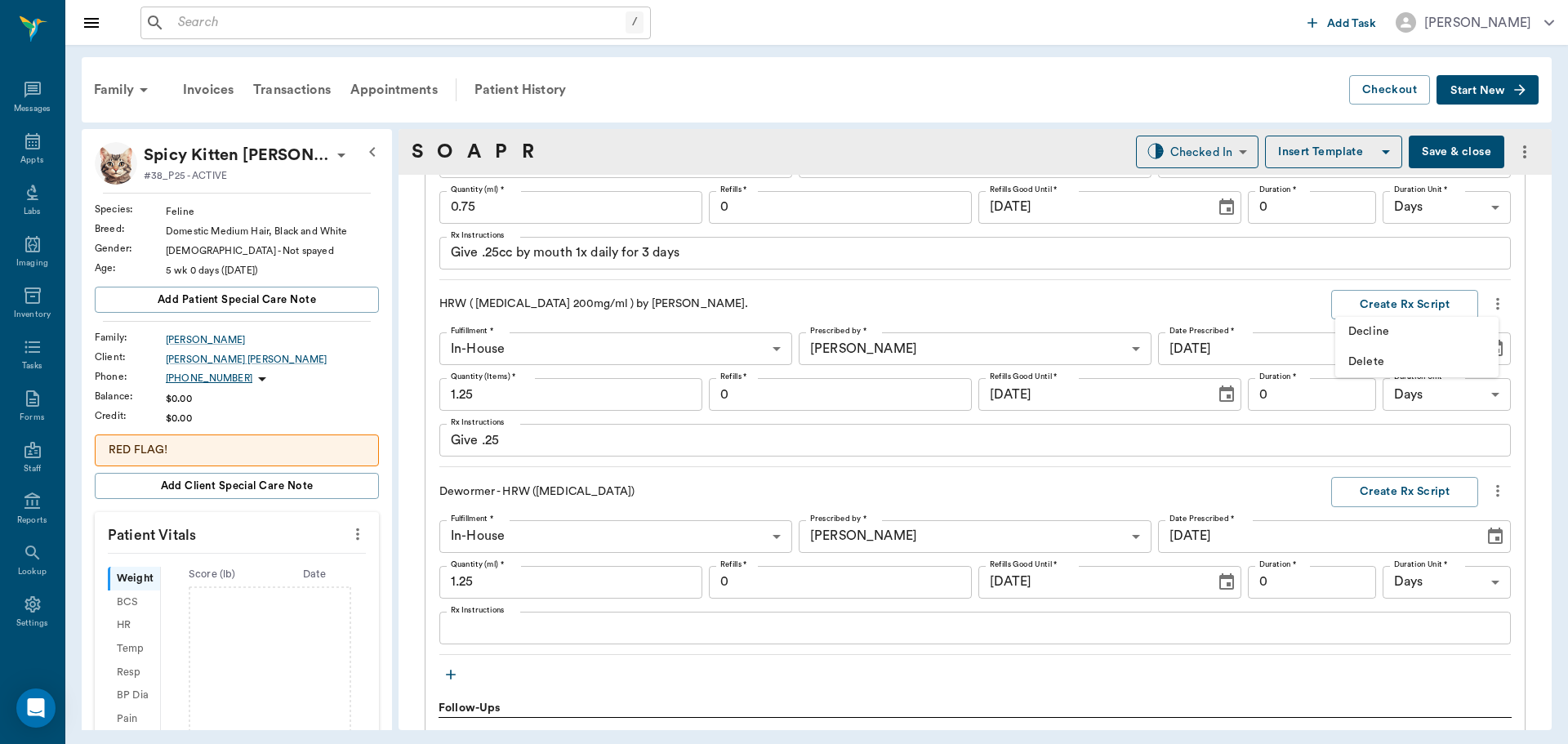
click at [1426, 363] on span "Delete" at bounding box center [1416, 362] width 137 height 17
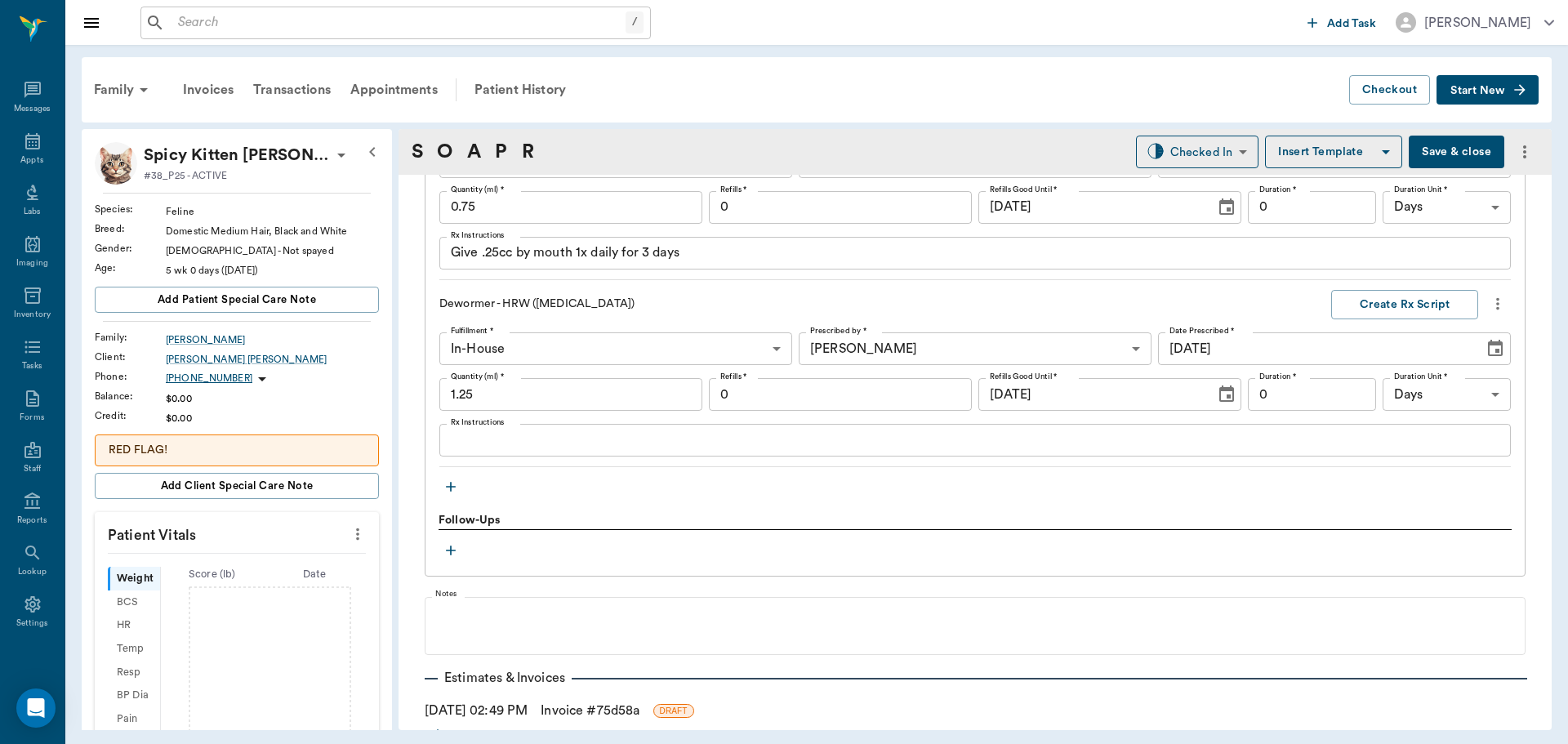
click at [529, 448] on textarea "Rx Instructions" at bounding box center [975, 440] width 1048 height 19
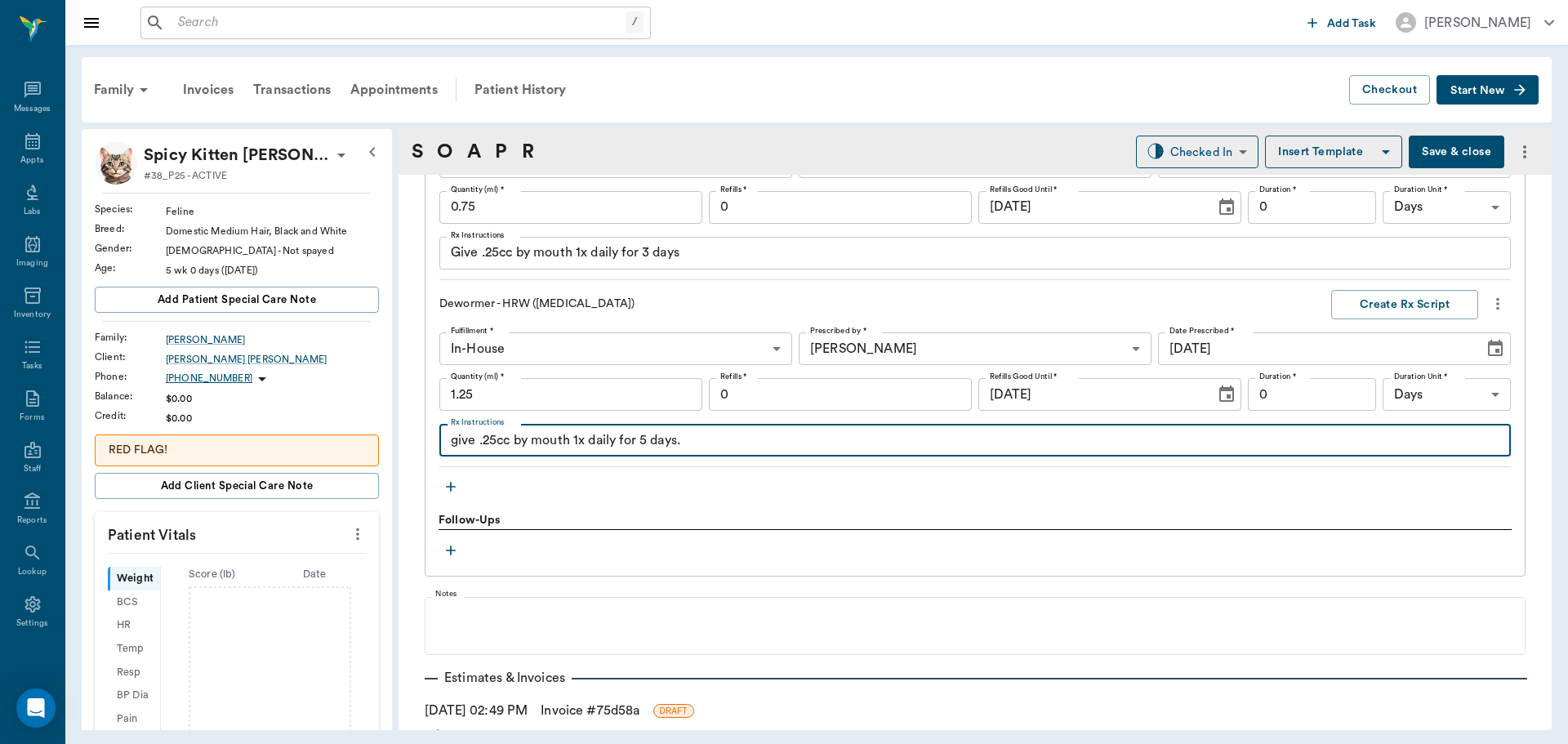
type textarea "give .25cc by mouth 1x daily for 5 days."
click at [1377, 346] on input "[DATE]" at bounding box center [1315, 348] width 314 height 32
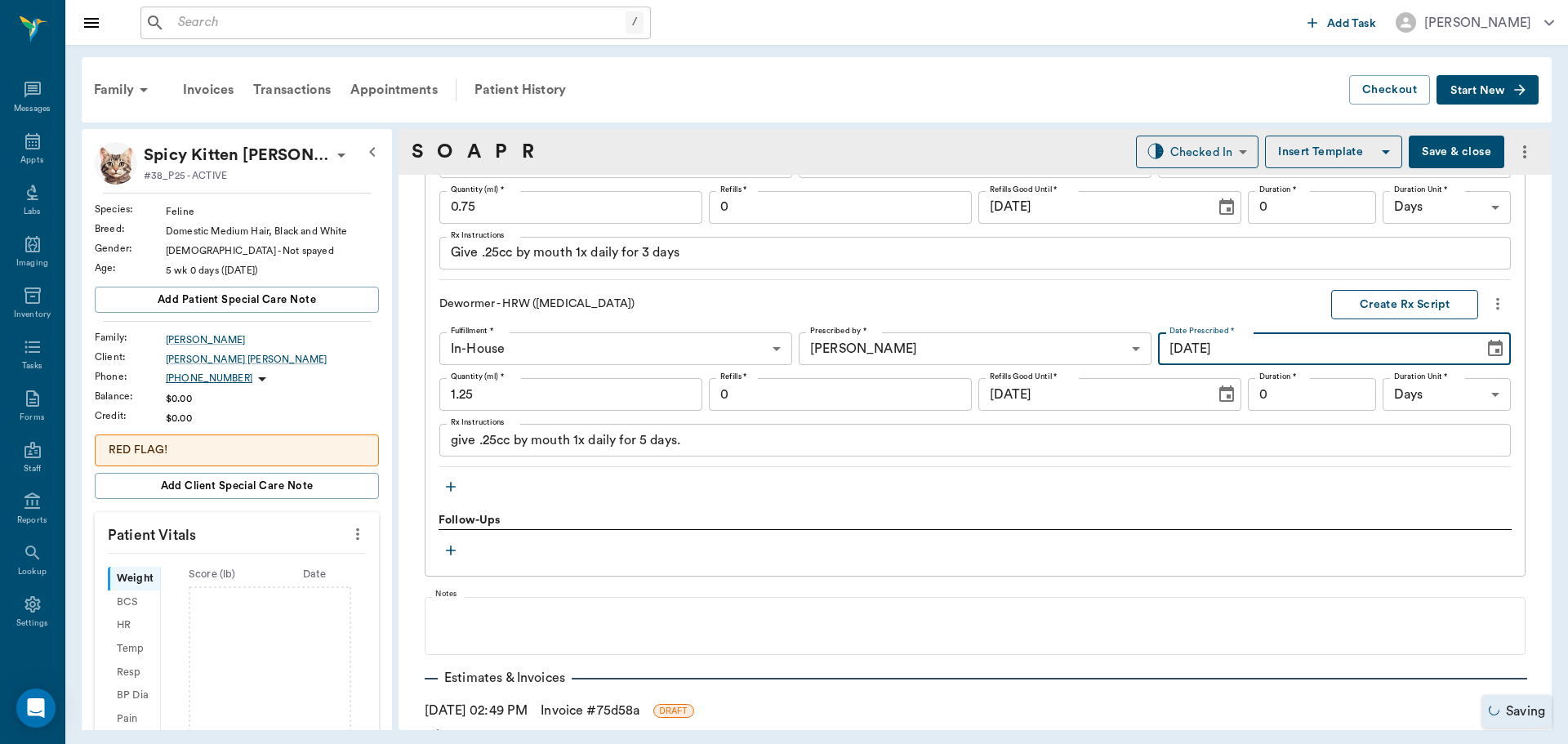
click at [1377, 307] on button "Create Rx Script" at bounding box center [1405, 305] width 147 height 31
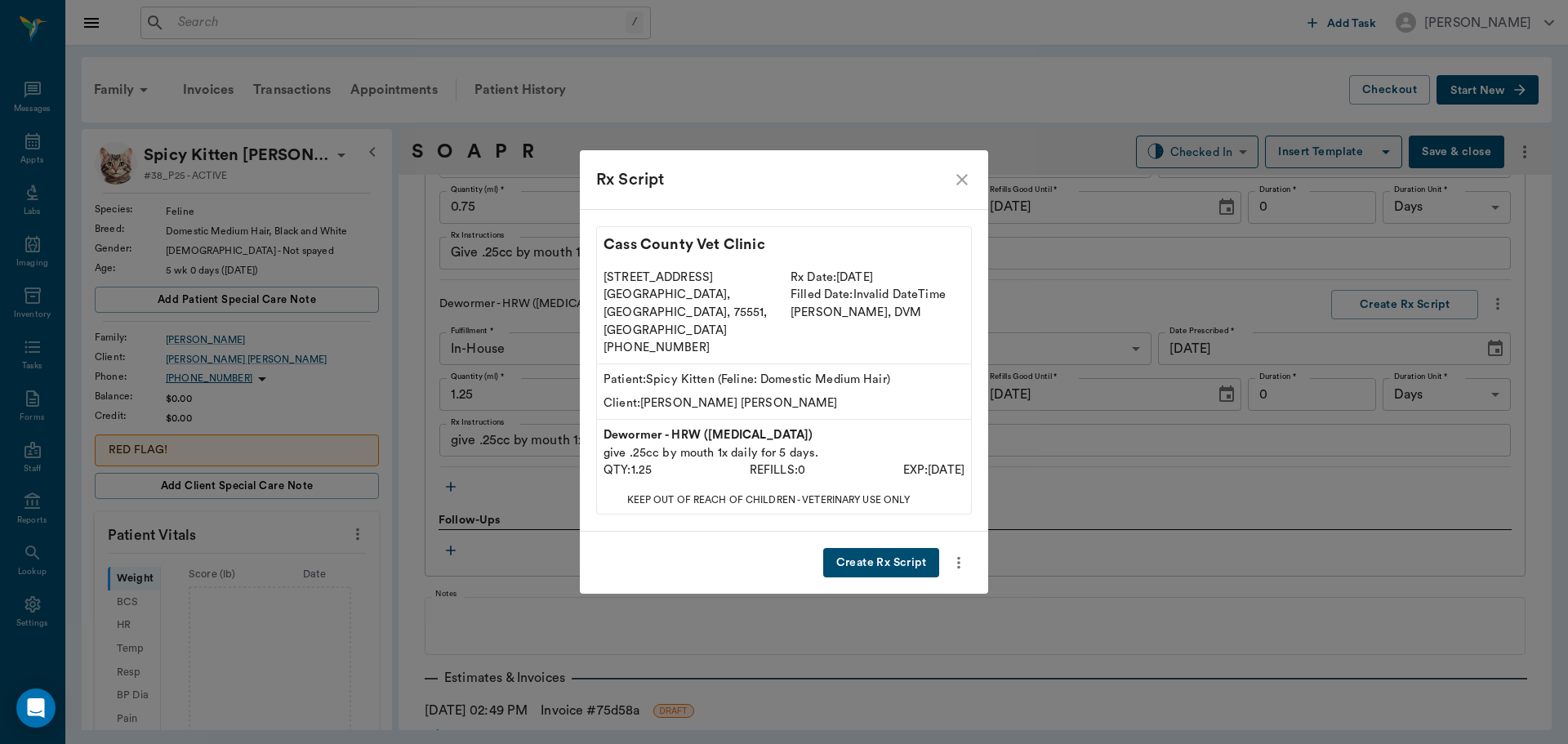
click at [897, 547] on button "Create Rx Script" at bounding box center [880, 563] width 116 height 31
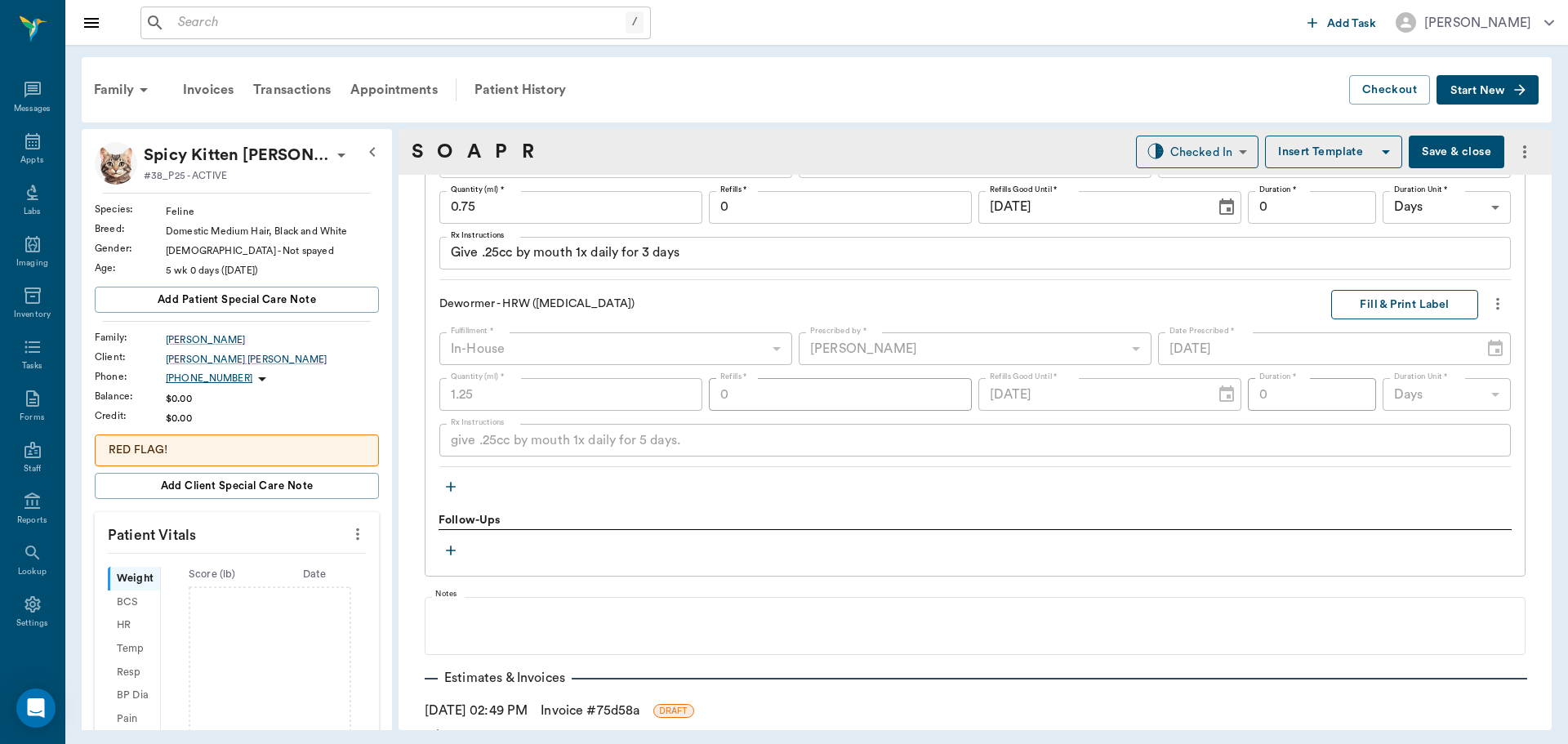
click at [1416, 306] on button "Fill & Print Label" at bounding box center [1405, 305] width 147 height 31
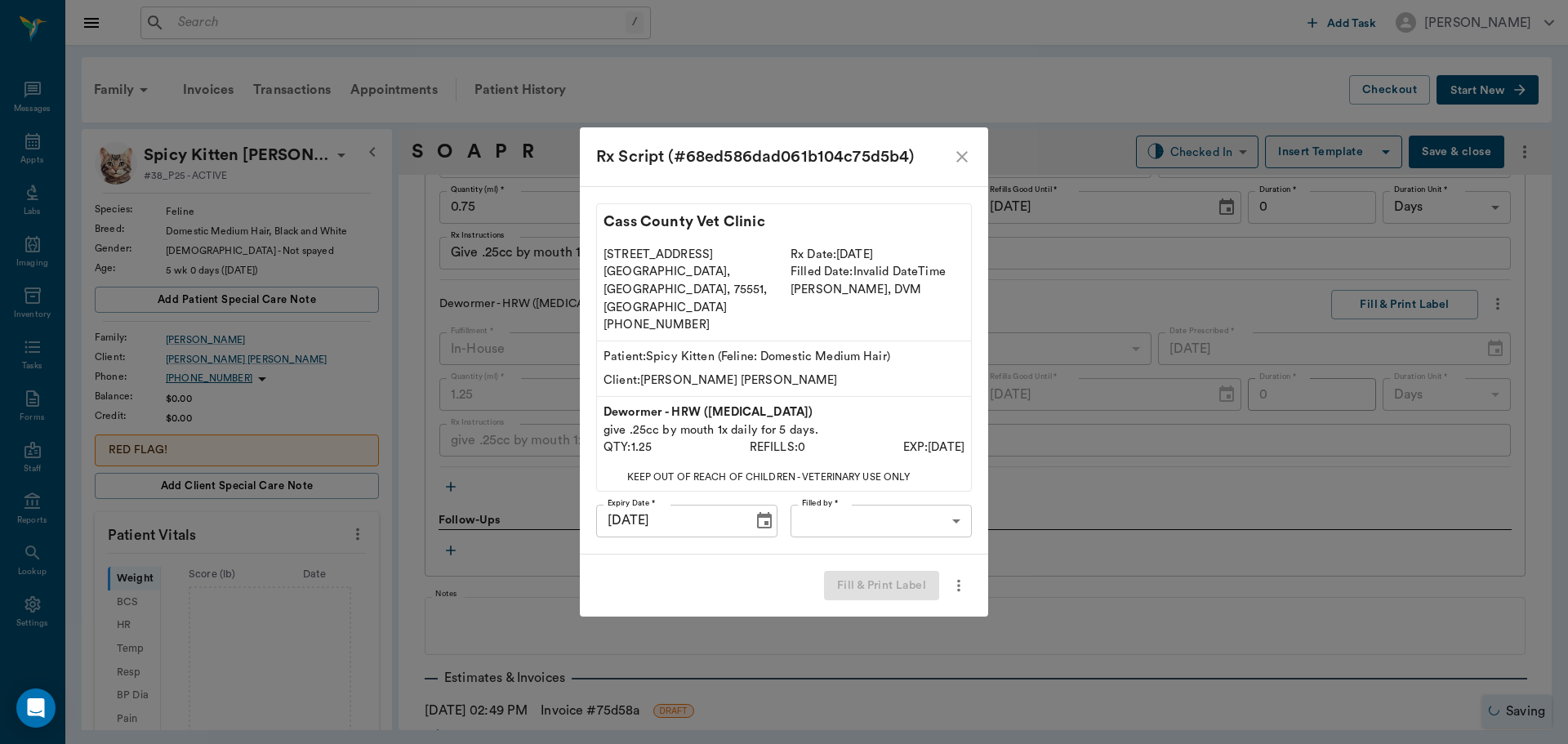
click at [919, 512] on body "/ ​ Add Task Dr. Bert Ellsworth Nectar Messages Appts Labs Imaging Inventory Ta…" at bounding box center [784, 372] width 1568 height 744
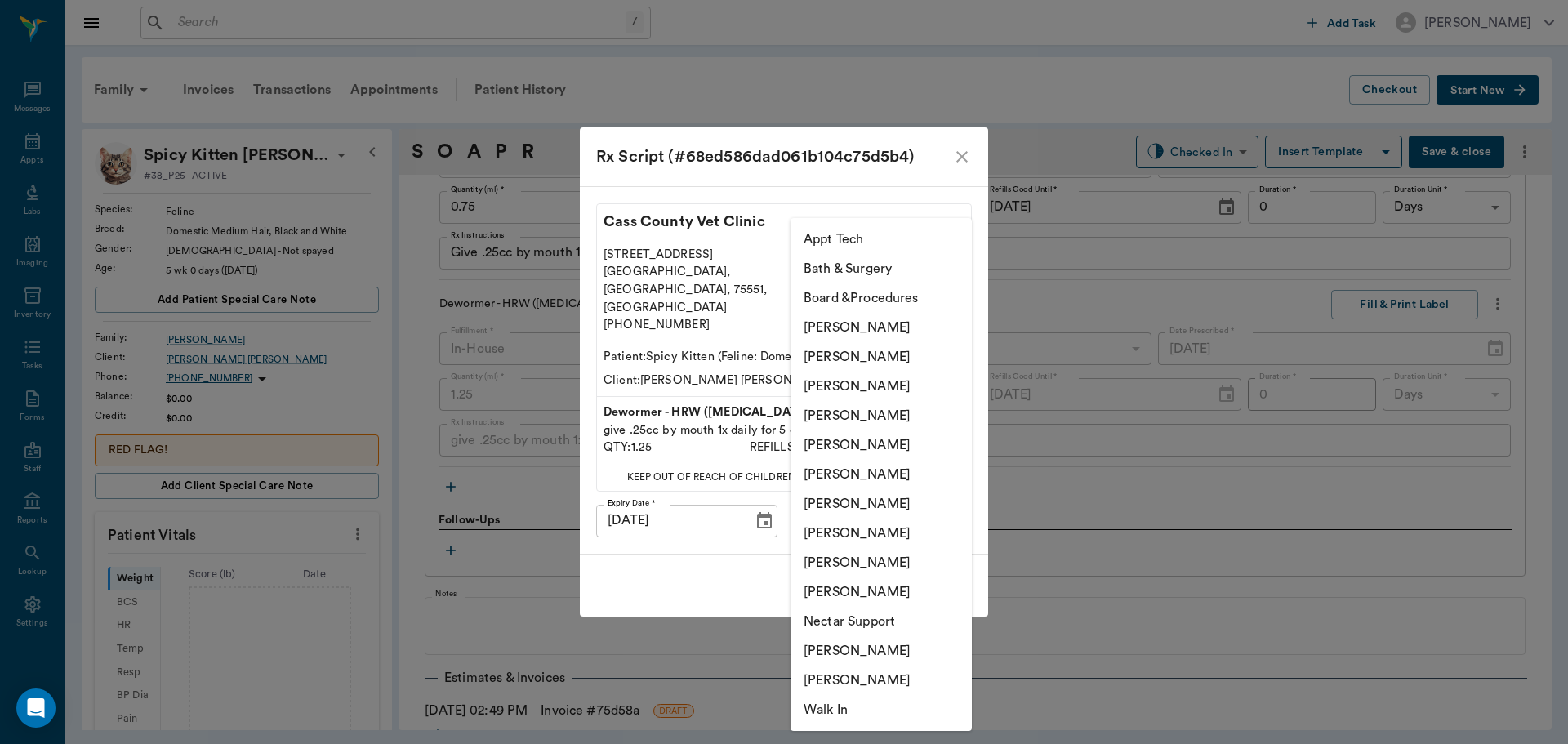
click at [851, 506] on li "[PERSON_NAME]" at bounding box center [881, 503] width 181 height 30
type input "682b670d8bdc6f7f8feef3db"
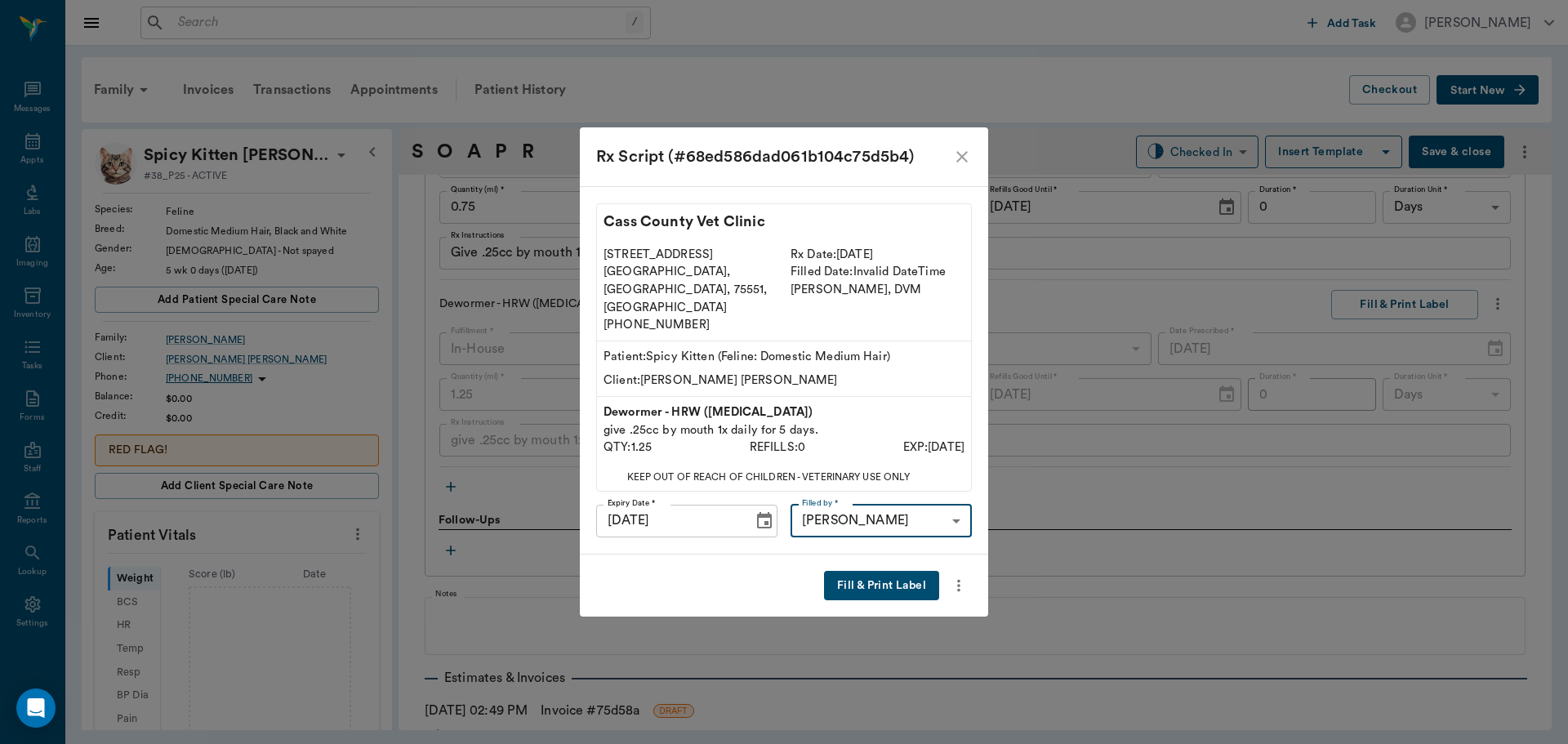
click at [864, 571] on button "Fill & Print Label" at bounding box center [881, 586] width 115 height 31
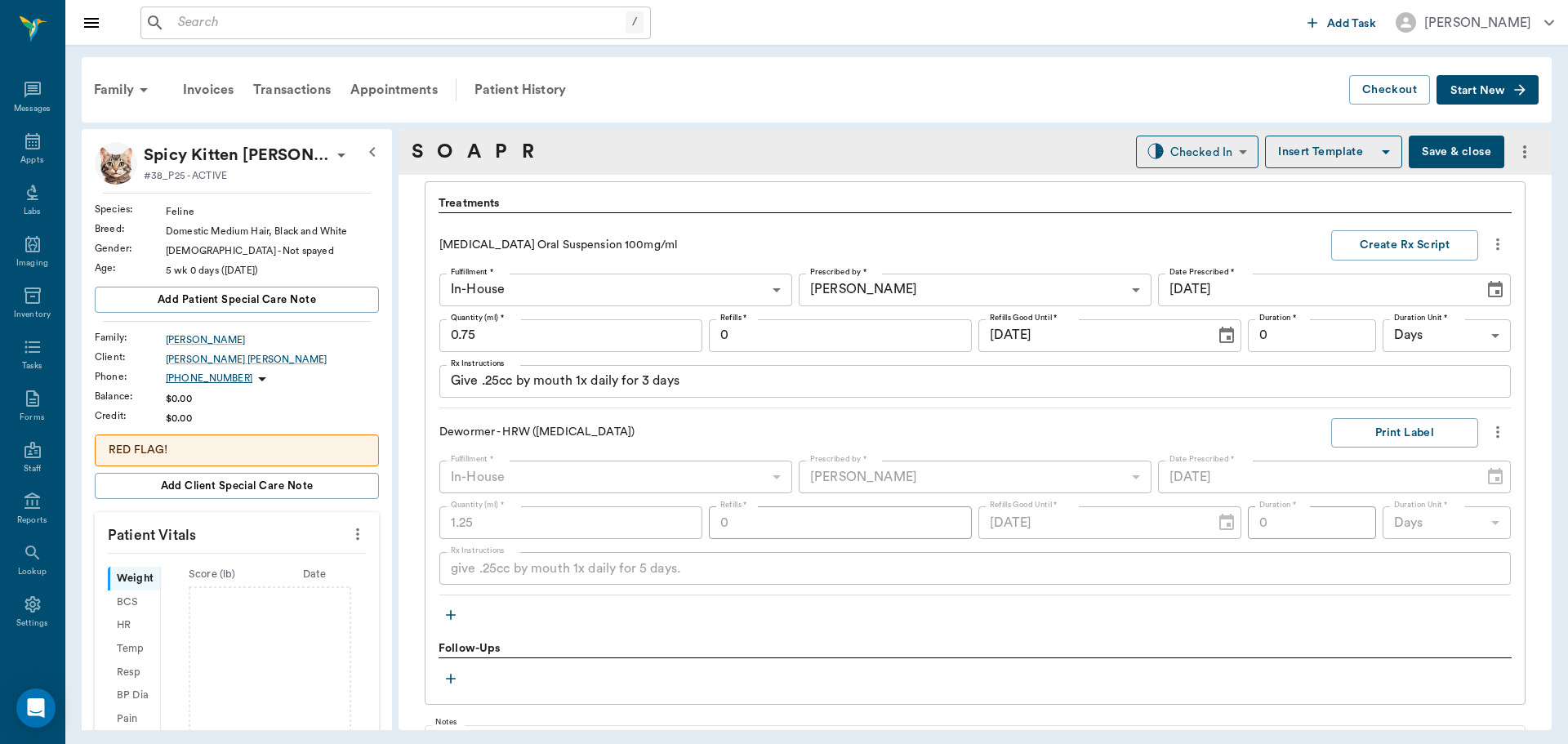
scroll to position [1171, 0]
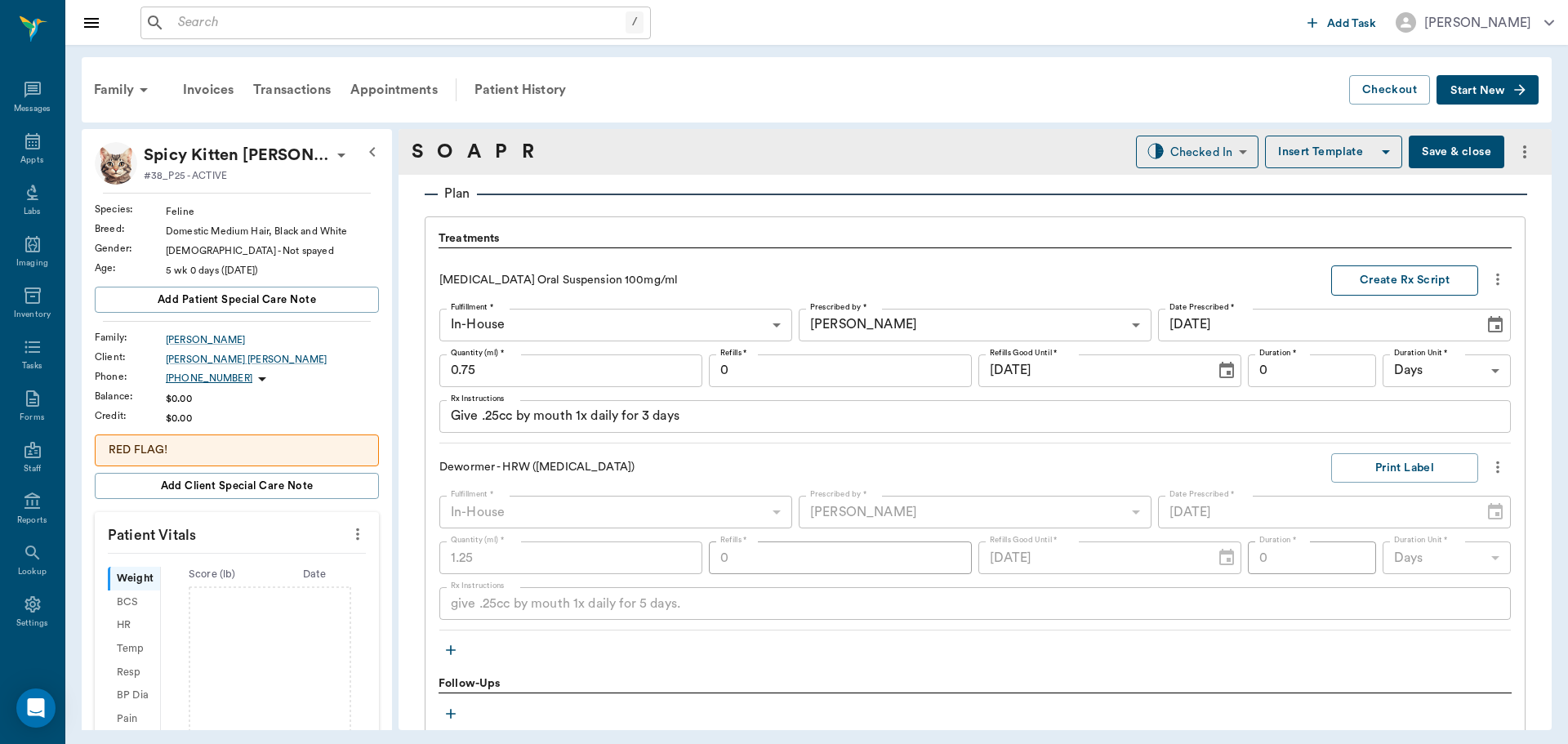
click at [1390, 282] on button "Create Rx Script" at bounding box center [1405, 281] width 147 height 31
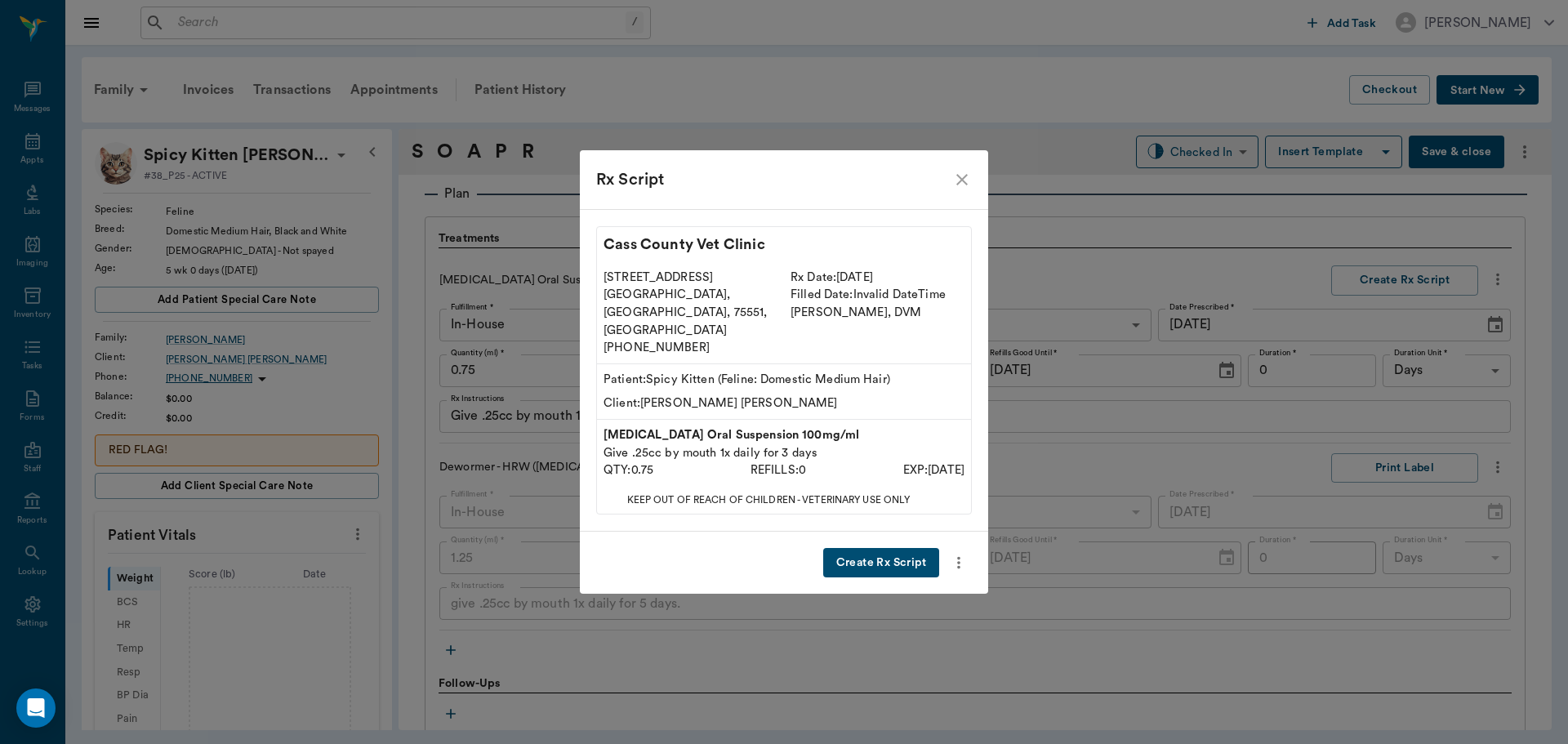
click at [897, 547] on button "Create Rx Script" at bounding box center [880, 563] width 116 height 31
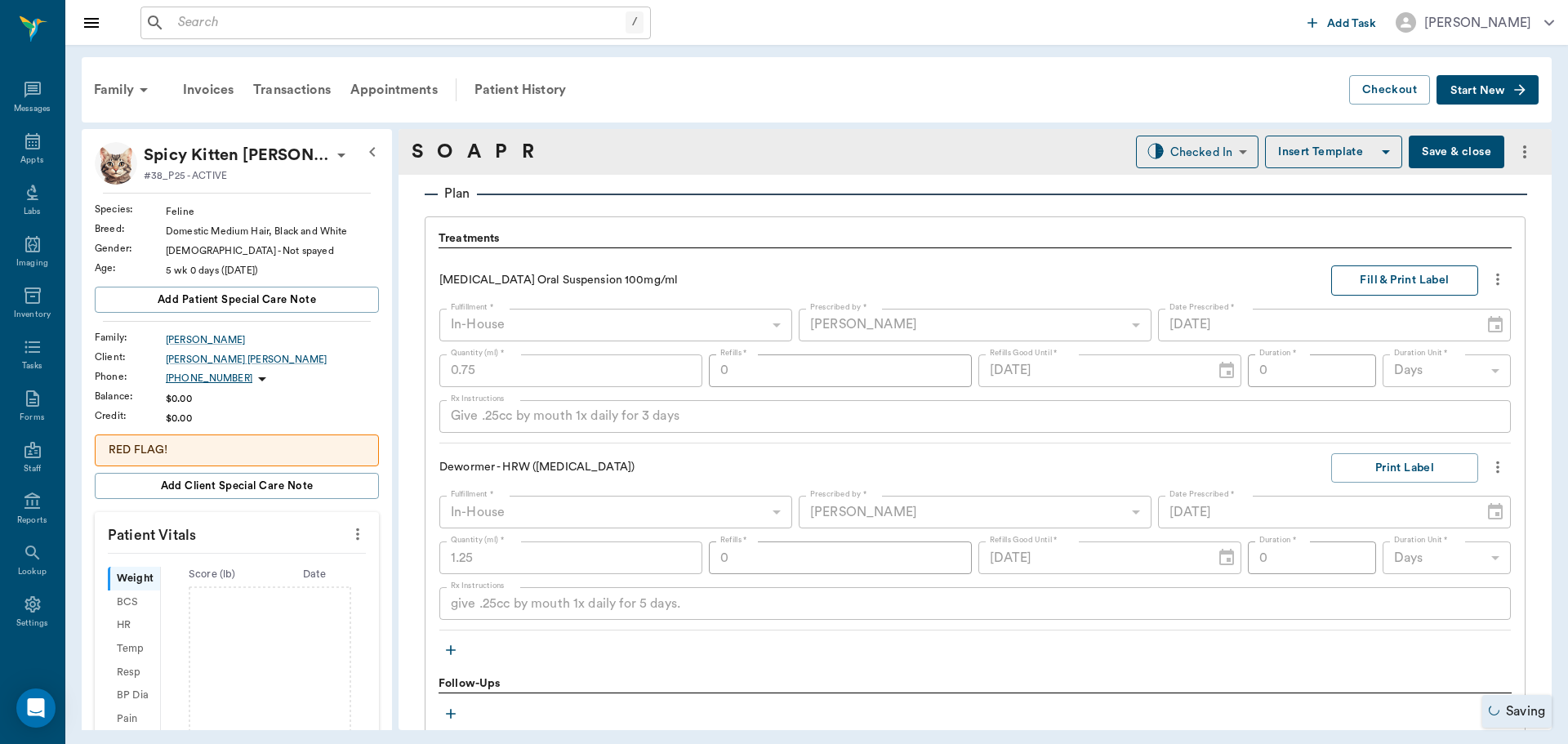
click at [1417, 276] on button "Fill & Print Label" at bounding box center [1405, 281] width 147 height 31
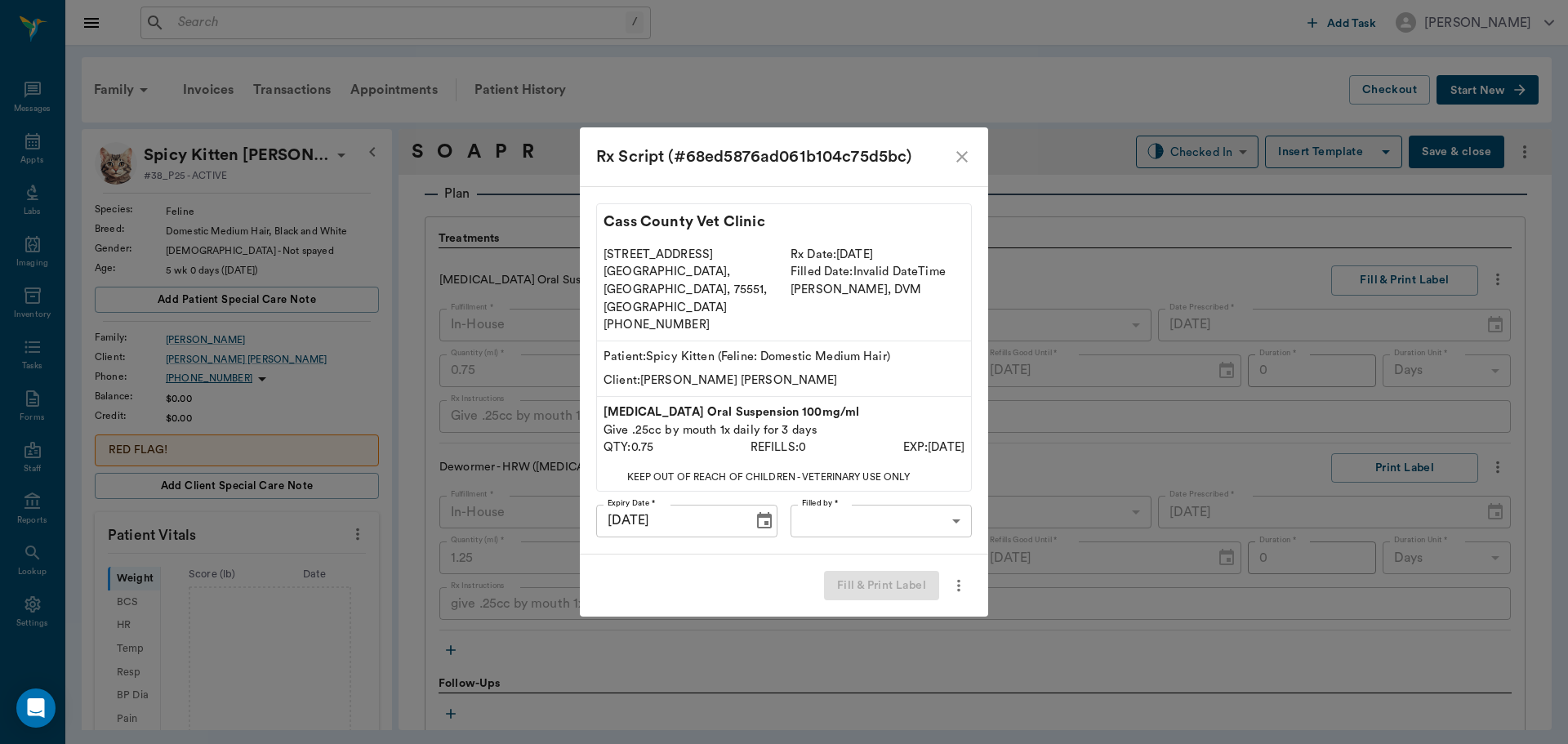
click at [917, 503] on body "/ ​ Add Task Dr. Bert Ellsworth Nectar Messages Appts Labs Imaging Inventory Ta…" at bounding box center [784, 372] width 1568 height 744
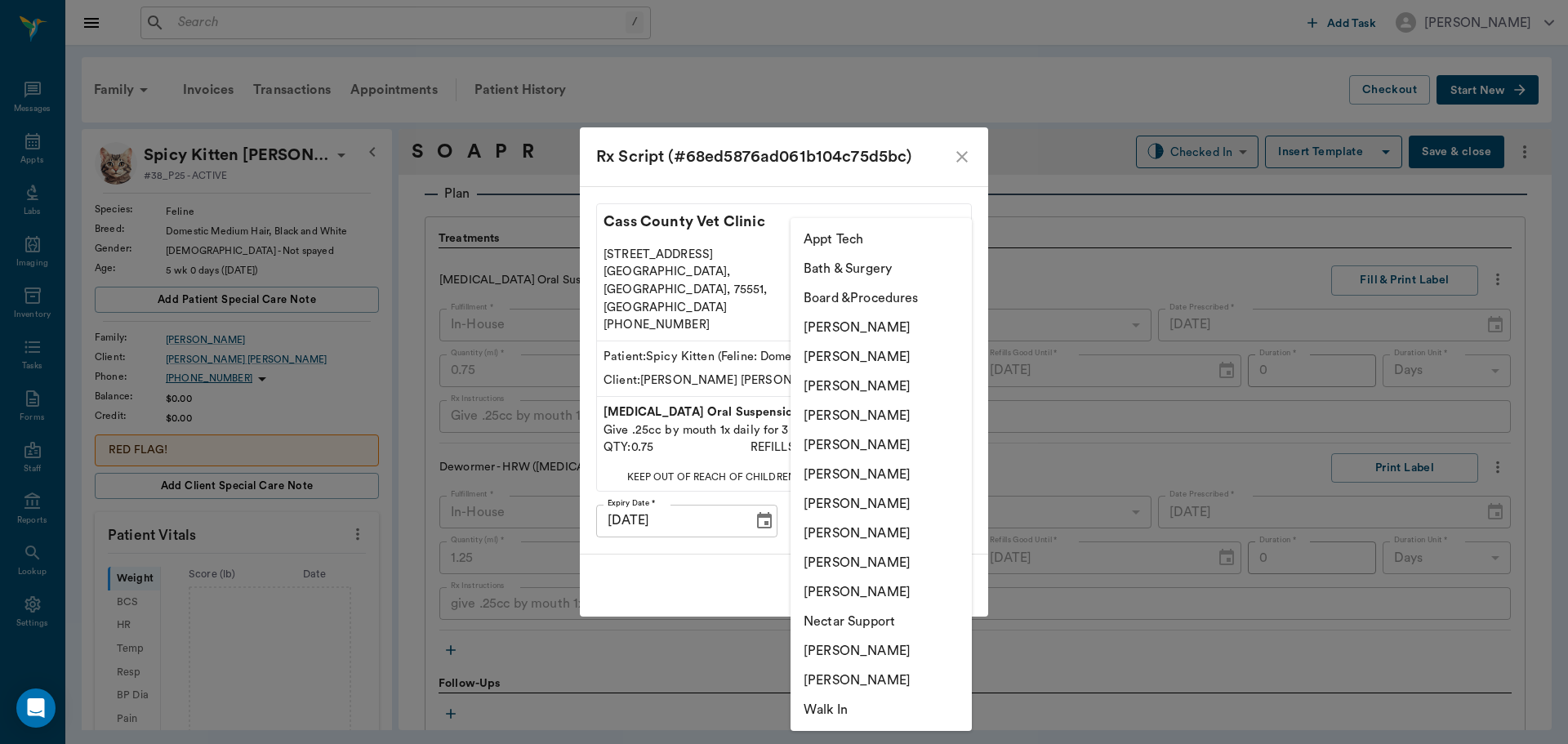
click at [888, 503] on li "[PERSON_NAME]" at bounding box center [881, 503] width 181 height 30
type input "682b670d8bdc6f7f8feef3db"
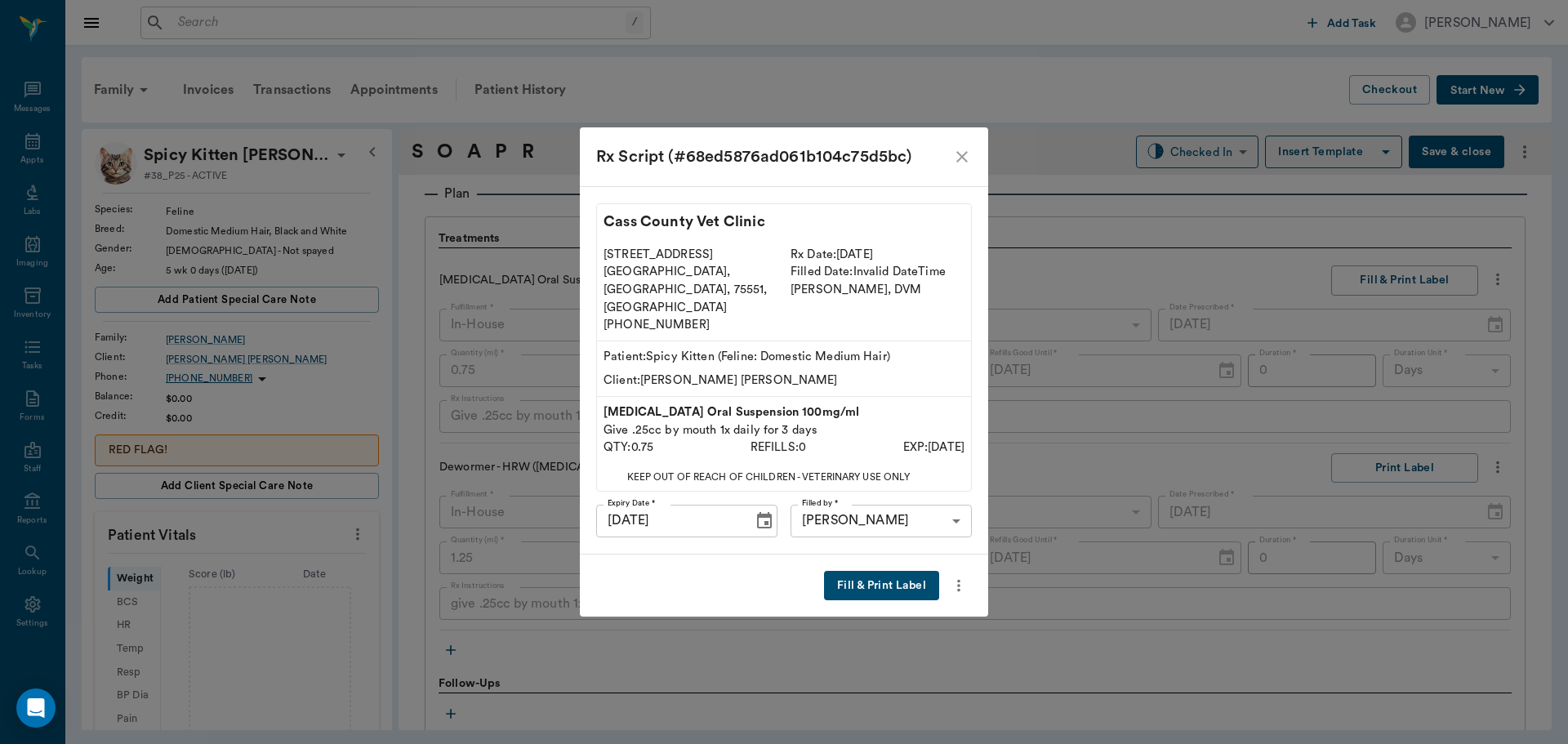
click at [891, 578] on button "Fill & Print Label" at bounding box center [881, 586] width 115 height 31
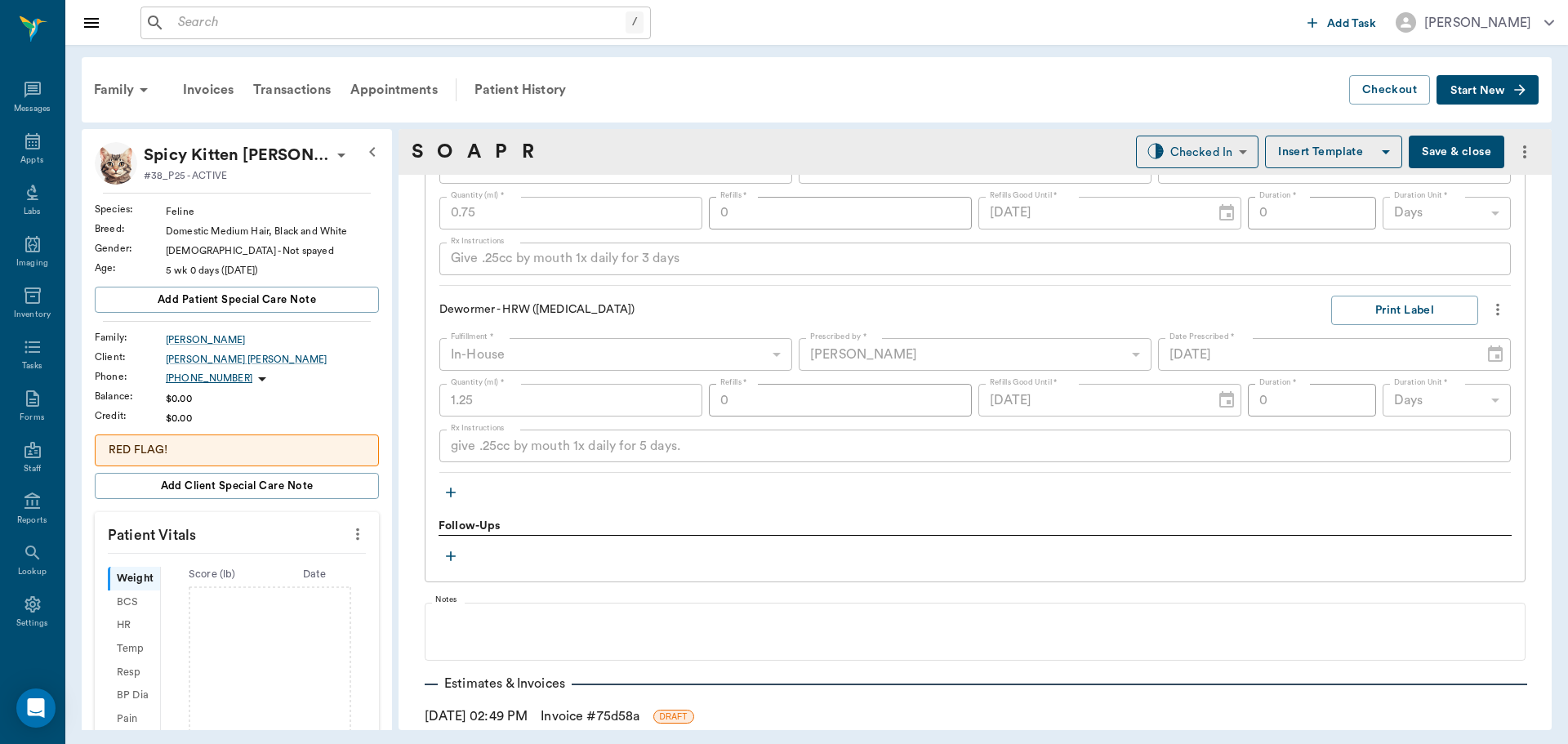
scroll to position [1335, 0]
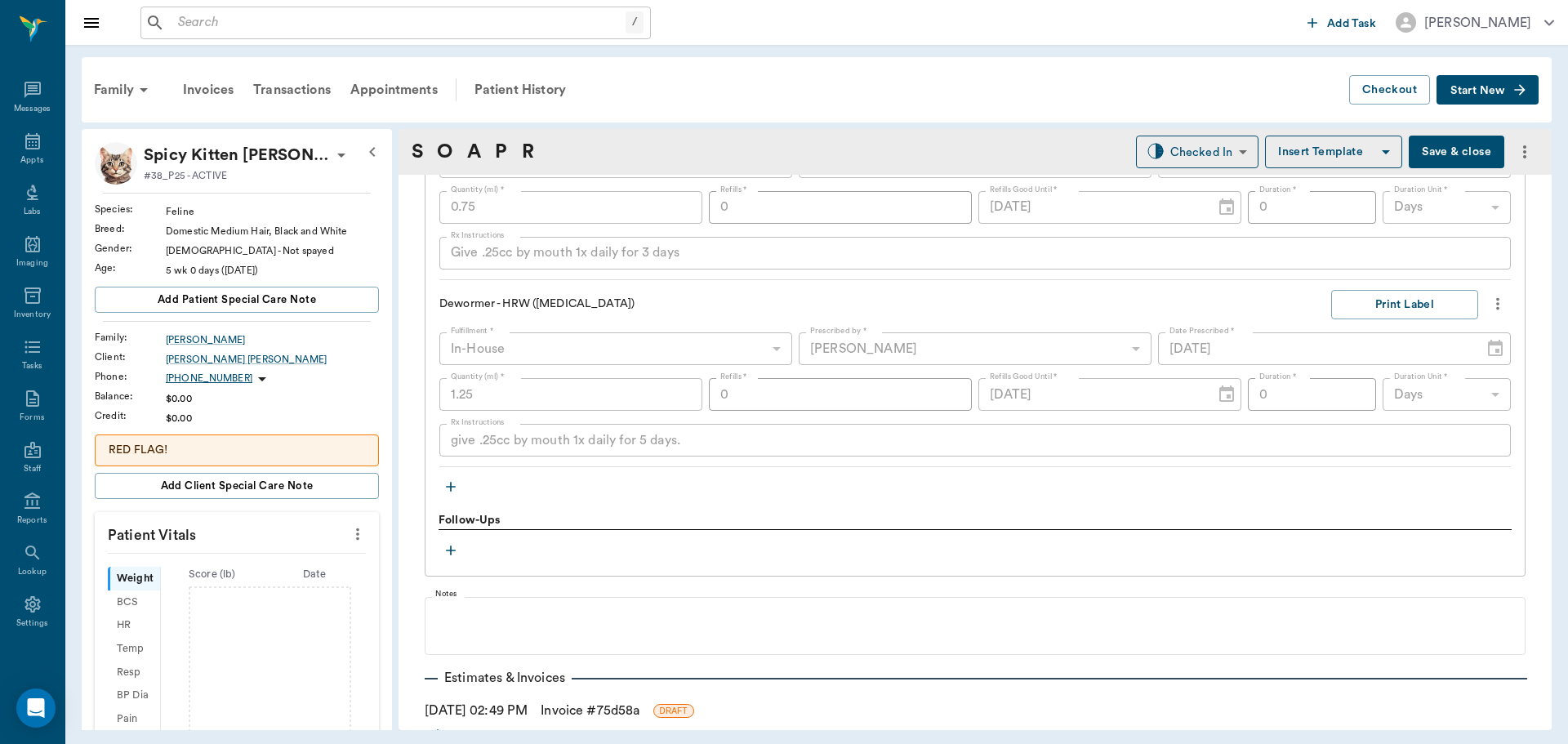
click at [454, 488] on icon "button" at bounding box center [451, 486] width 16 height 16
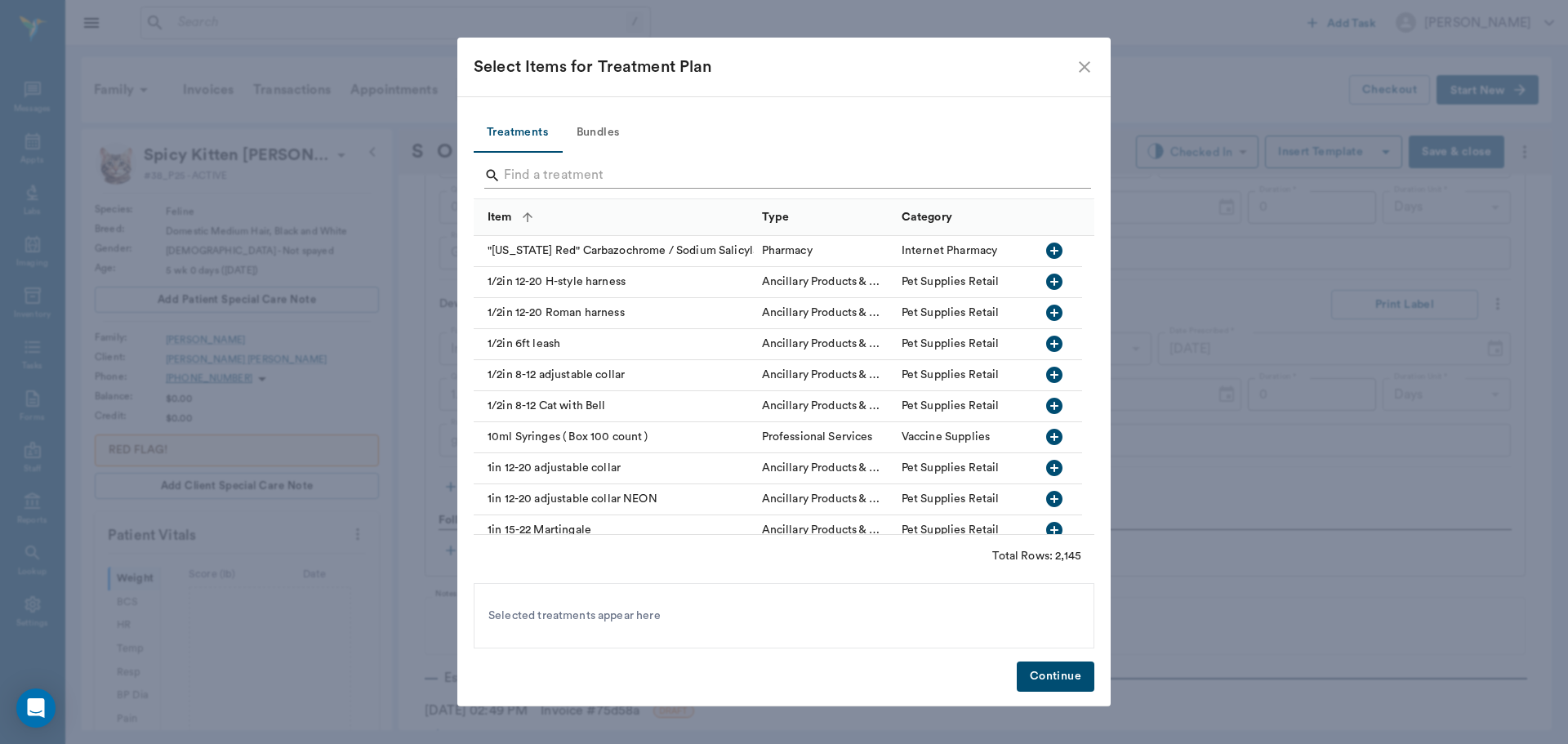
click at [533, 171] on input "Search" at bounding box center [784, 175] width 563 height 26
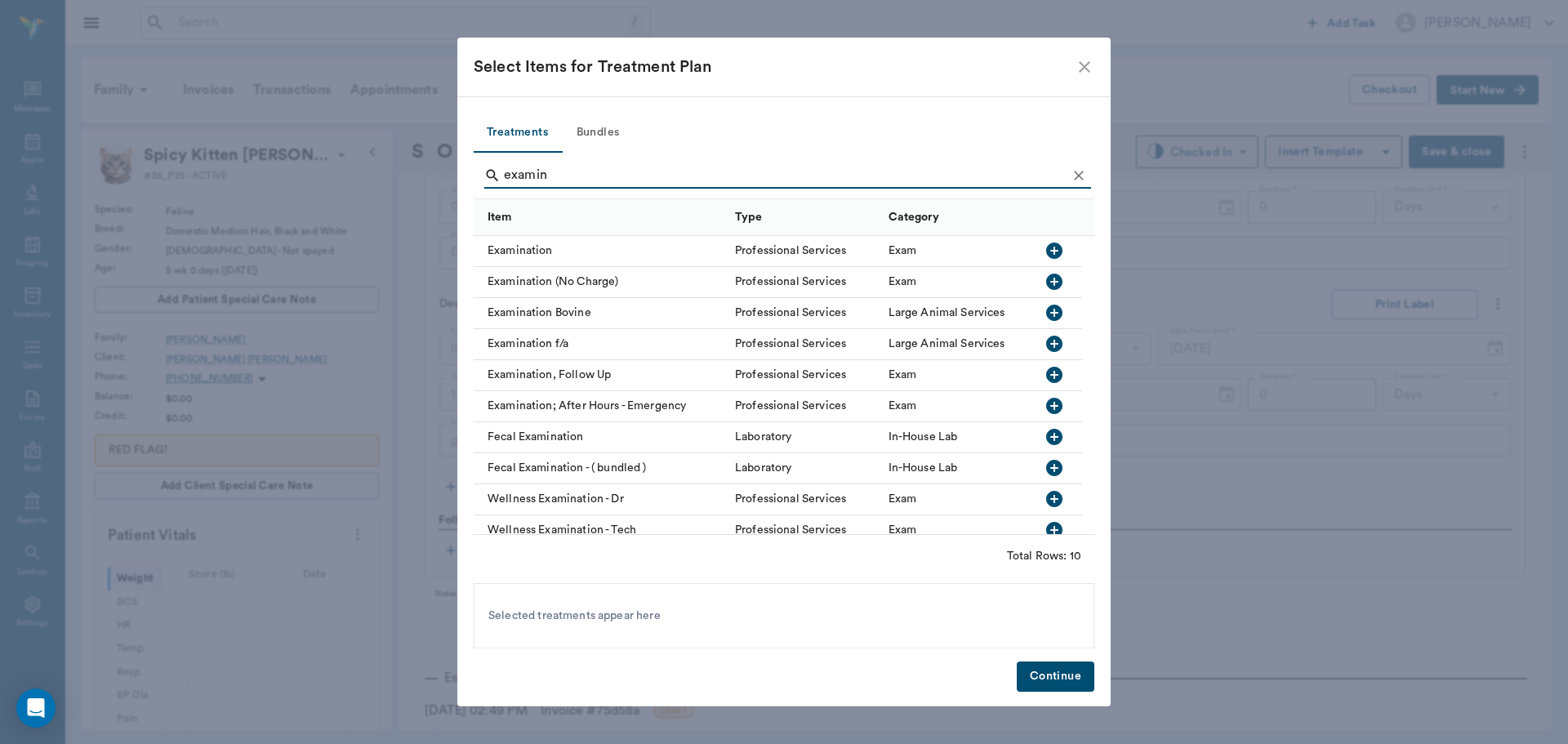
type input "examin"
click at [1058, 253] on icon "button" at bounding box center [1054, 250] width 16 height 16
click at [1064, 674] on button "Continue" at bounding box center [1056, 677] width 77 height 31
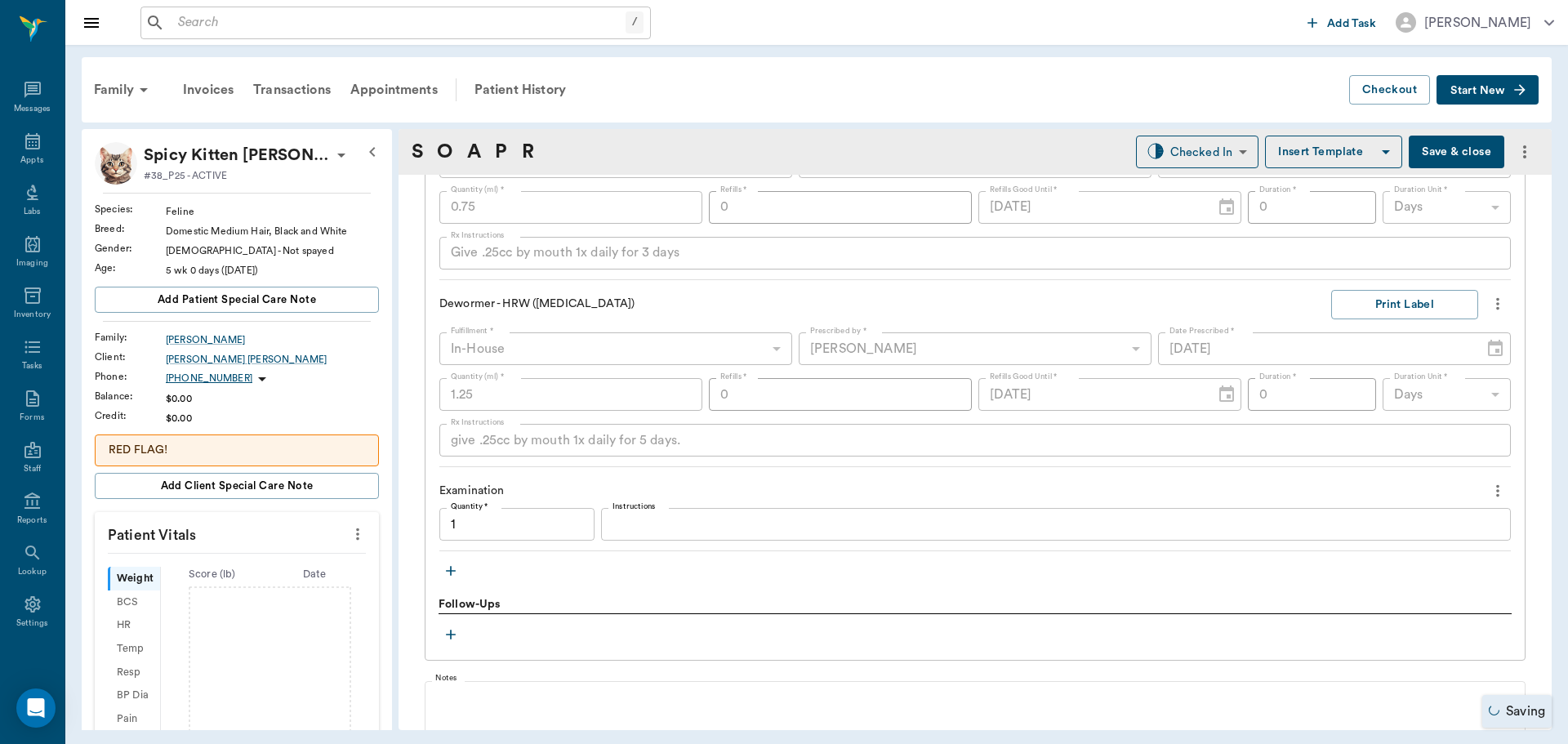
type input "1.00"
click at [453, 571] on icon "button" at bounding box center [451, 570] width 10 height 10
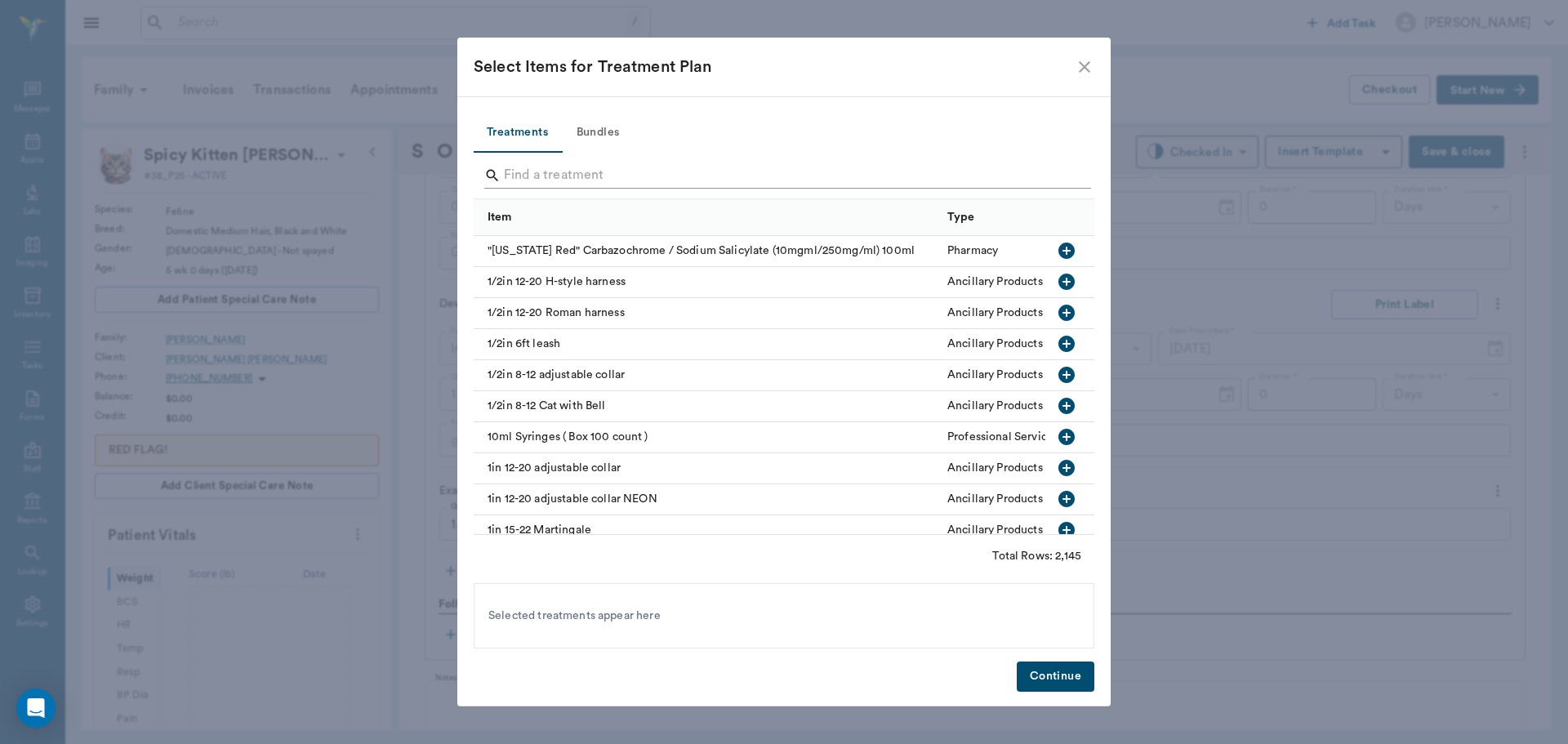
click at [584, 177] on input "Search" at bounding box center [784, 175] width 563 height 26
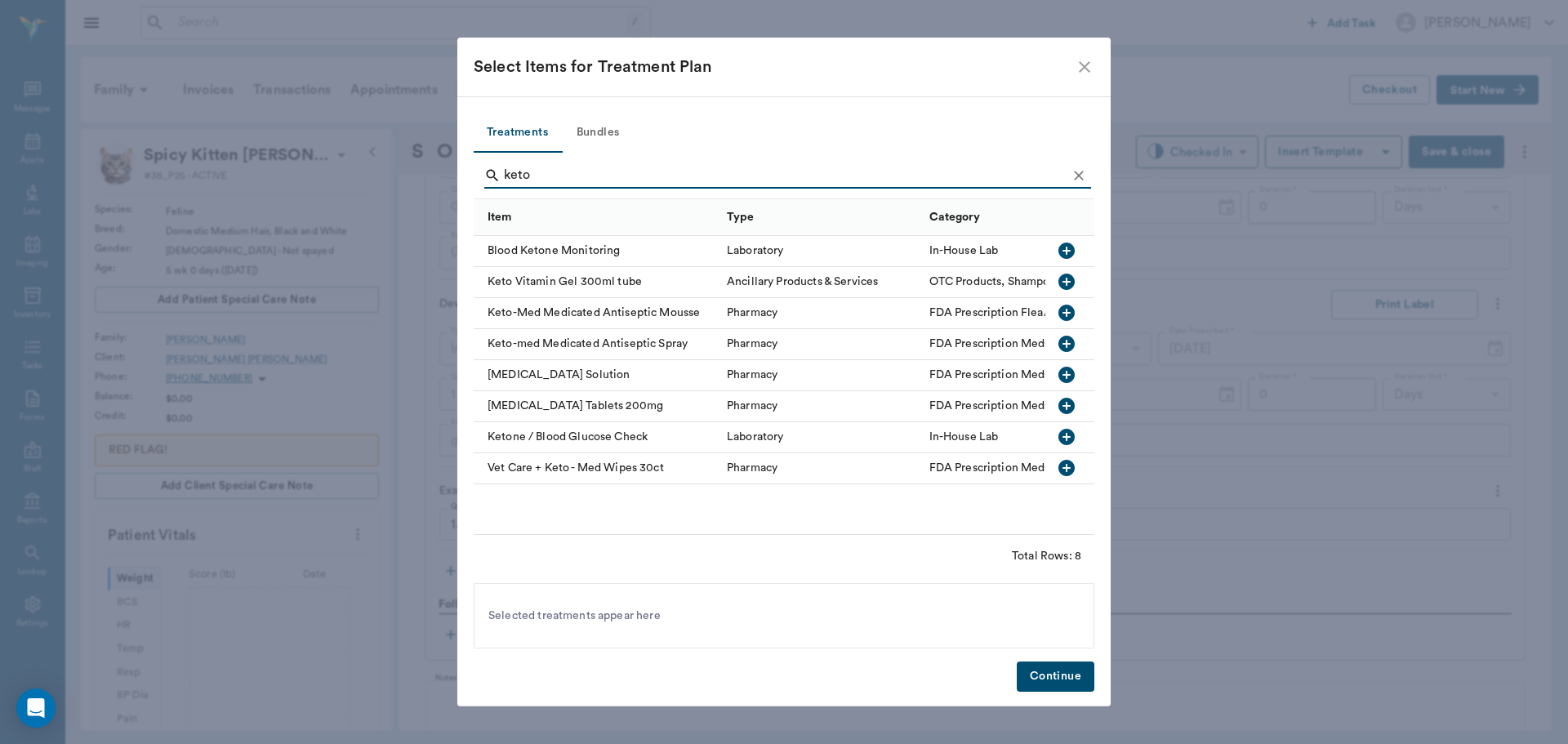
type input "keto"
click at [1068, 315] on icon "button" at bounding box center [1066, 312] width 16 height 16
click at [1055, 679] on button "Continue" at bounding box center [1056, 677] width 77 height 31
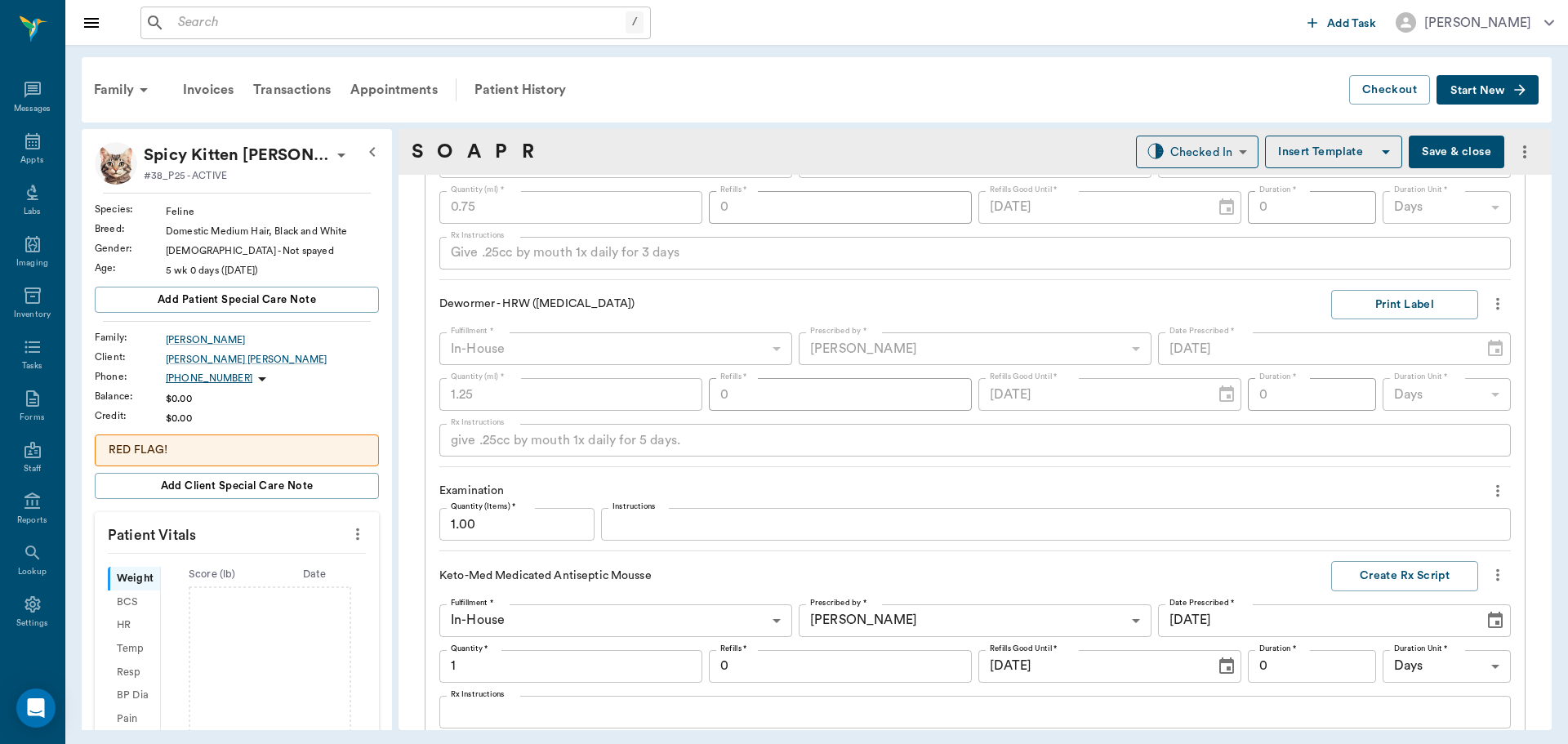
scroll to position [1663, 0]
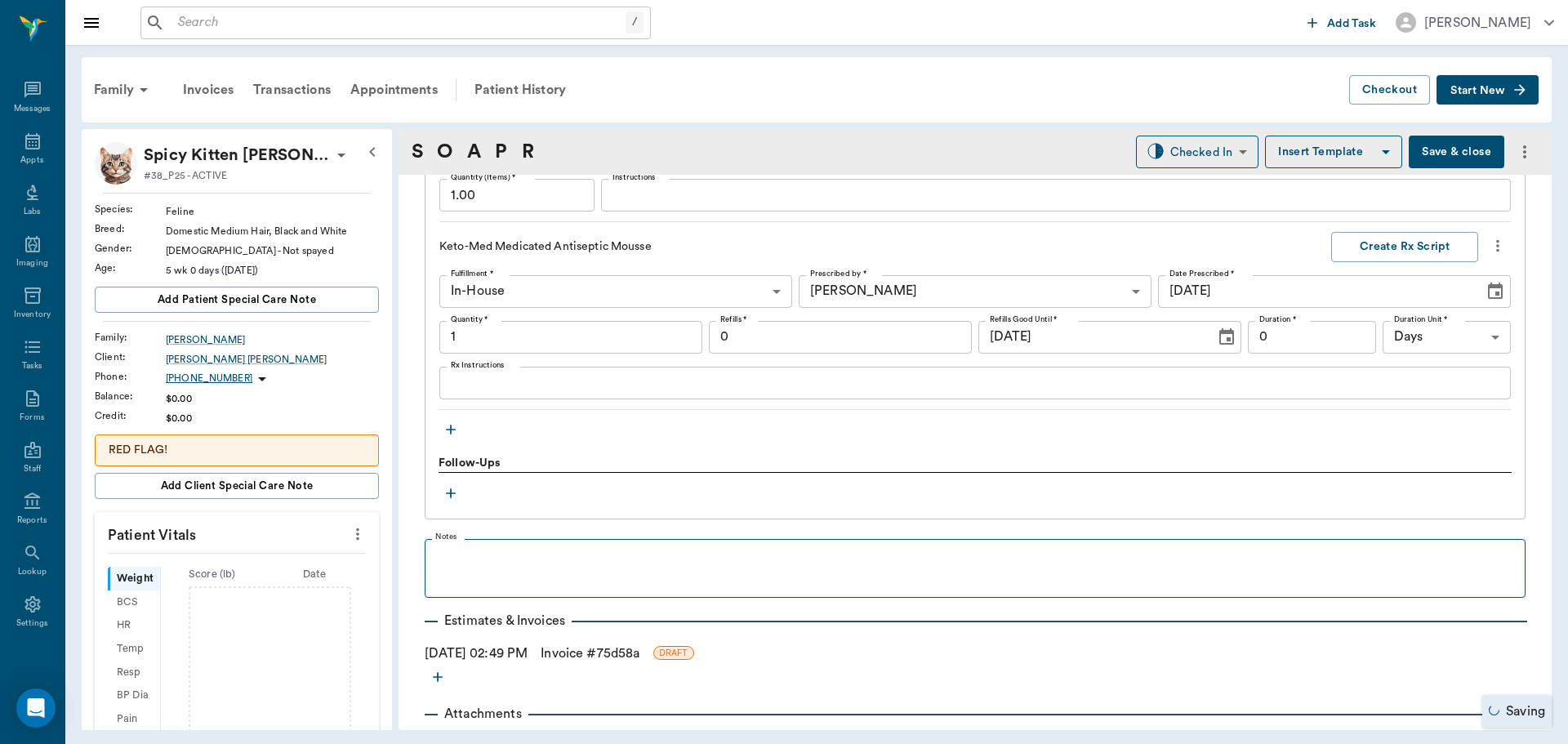
type input "1.00"
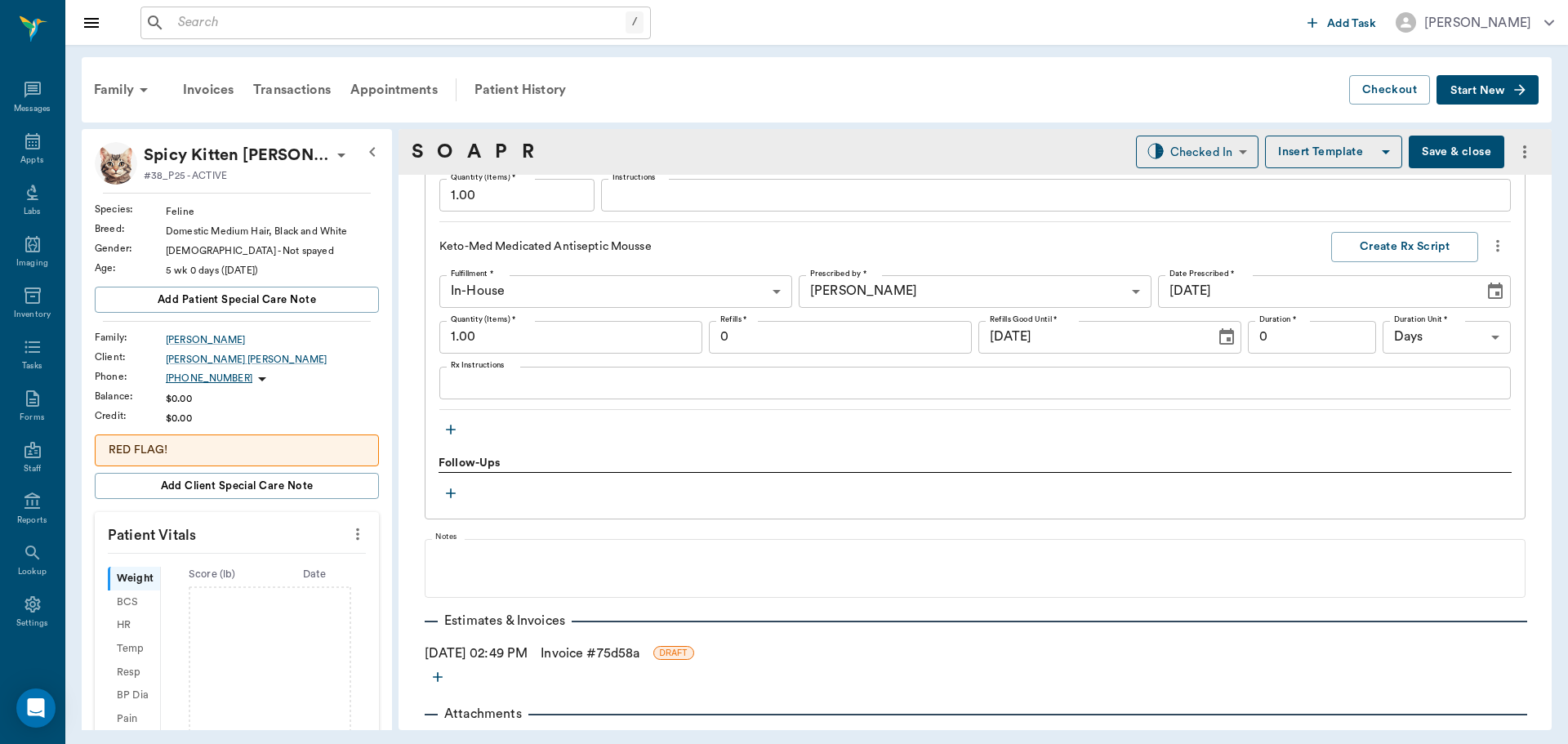
click at [529, 390] on textarea "Rx Instructions" at bounding box center [975, 382] width 1048 height 19
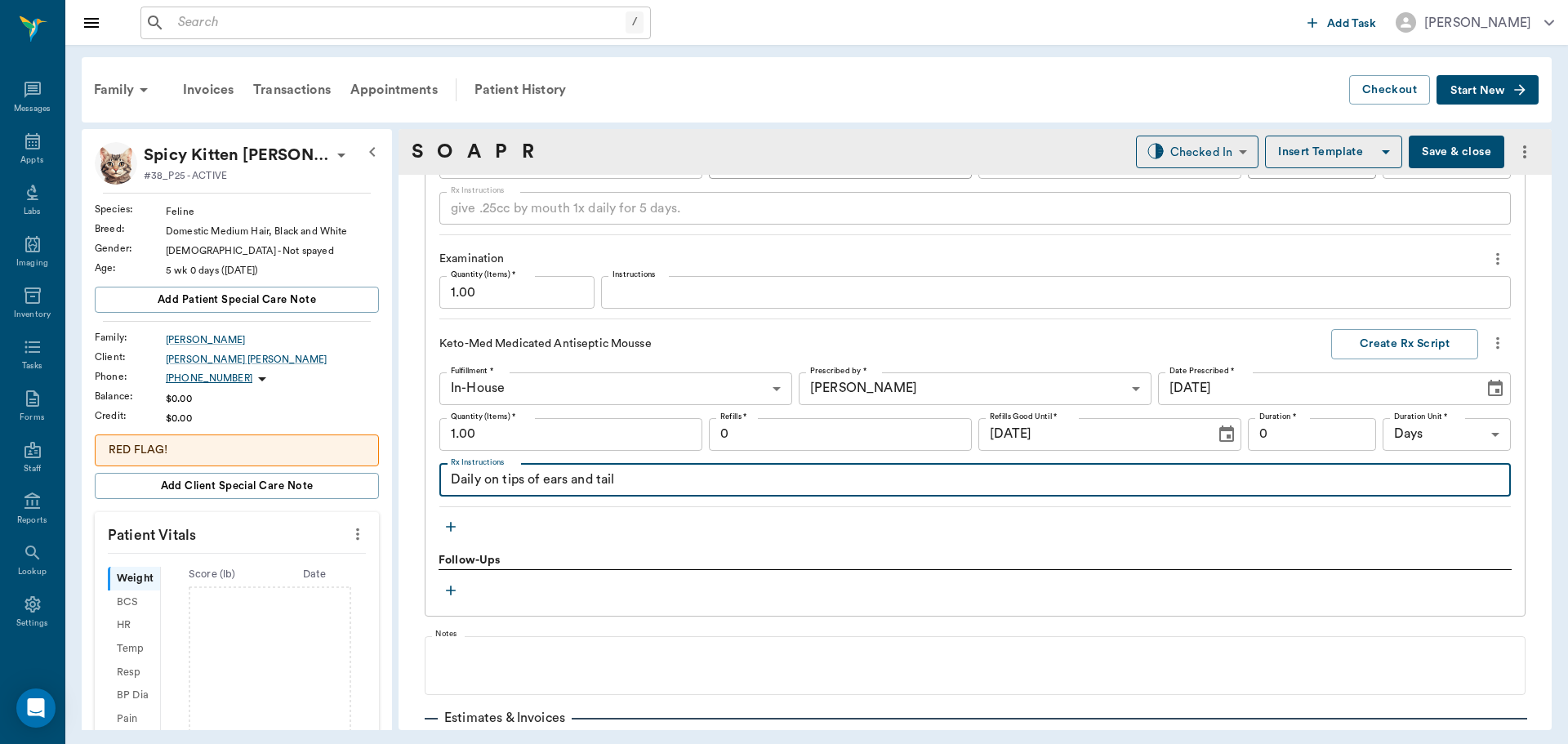
scroll to position [1581, 0]
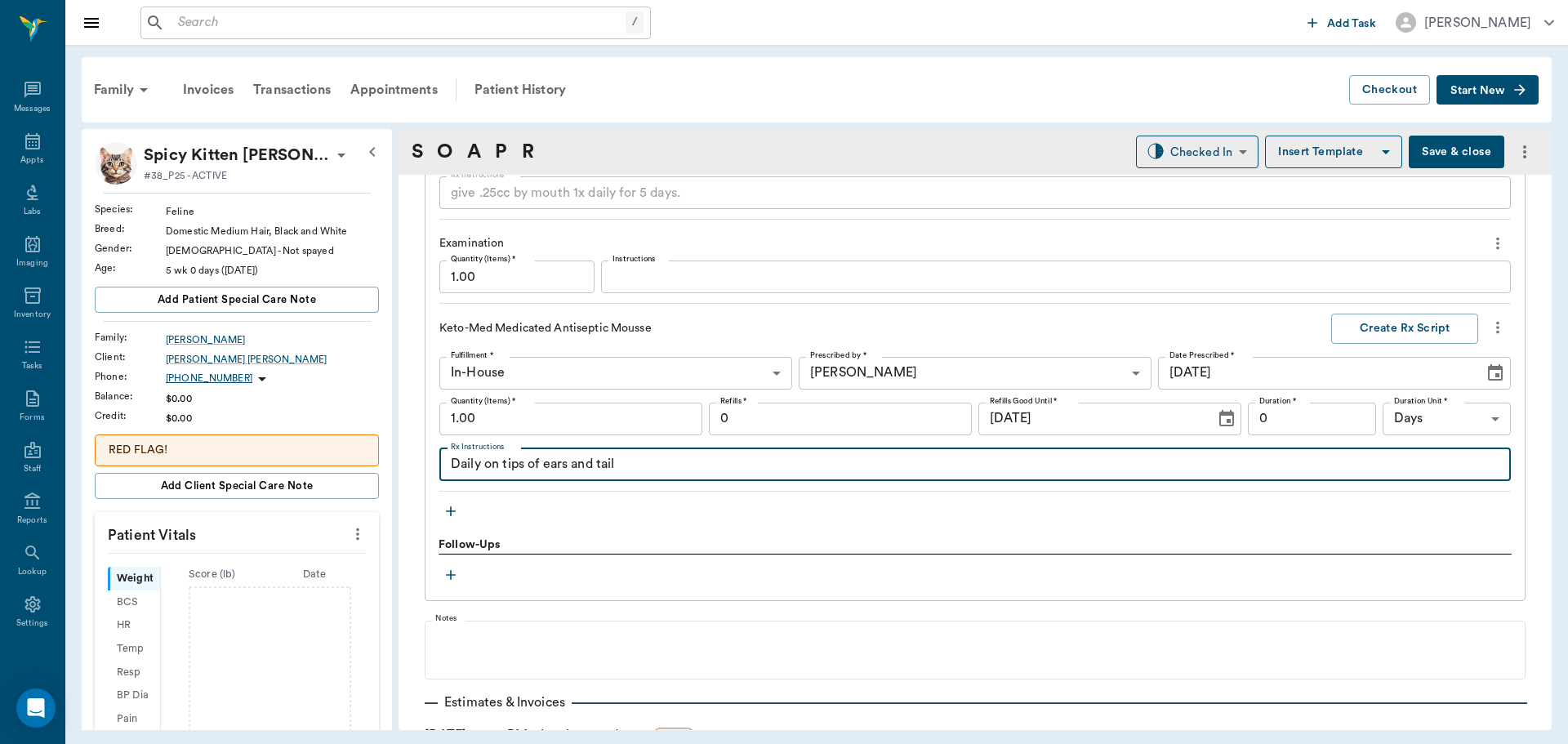
type textarea "Daily on tips of ears and tail"
click at [452, 512] on icon "button" at bounding box center [451, 511] width 16 height 16
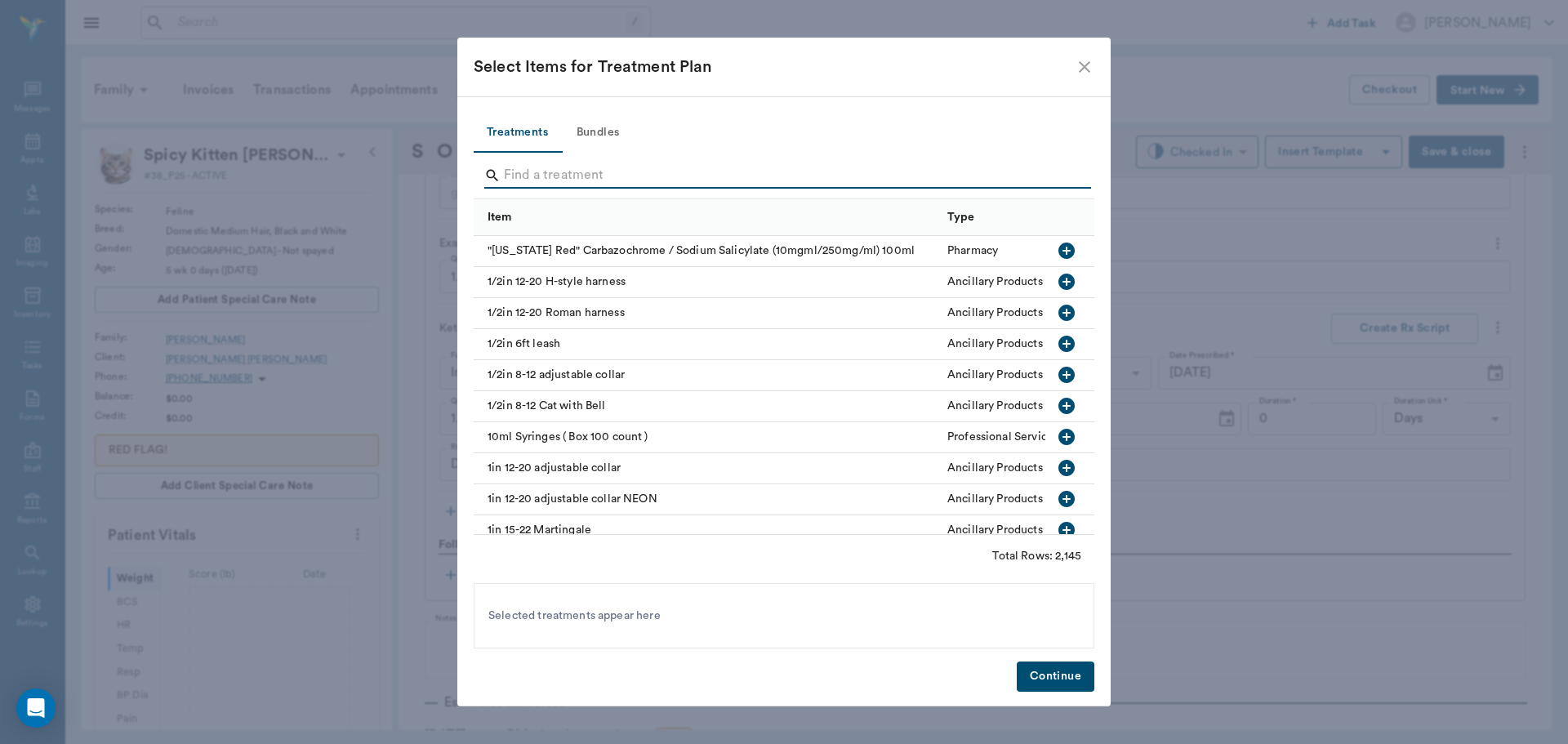
click at [574, 177] on input "Search" at bounding box center [784, 175] width 563 height 26
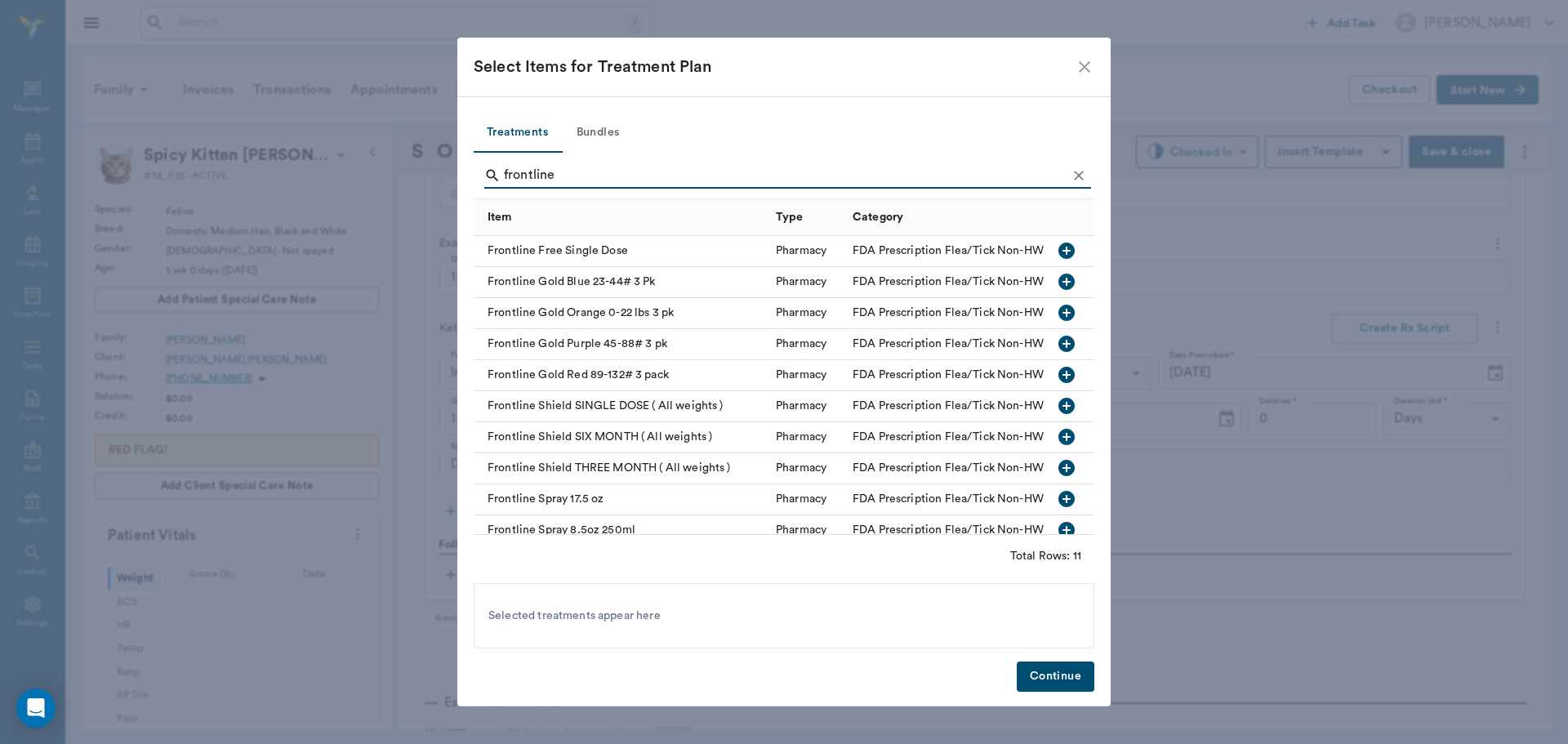
type input "frontline"
click at [1058, 502] on icon "button" at bounding box center [1066, 499] width 16 height 16
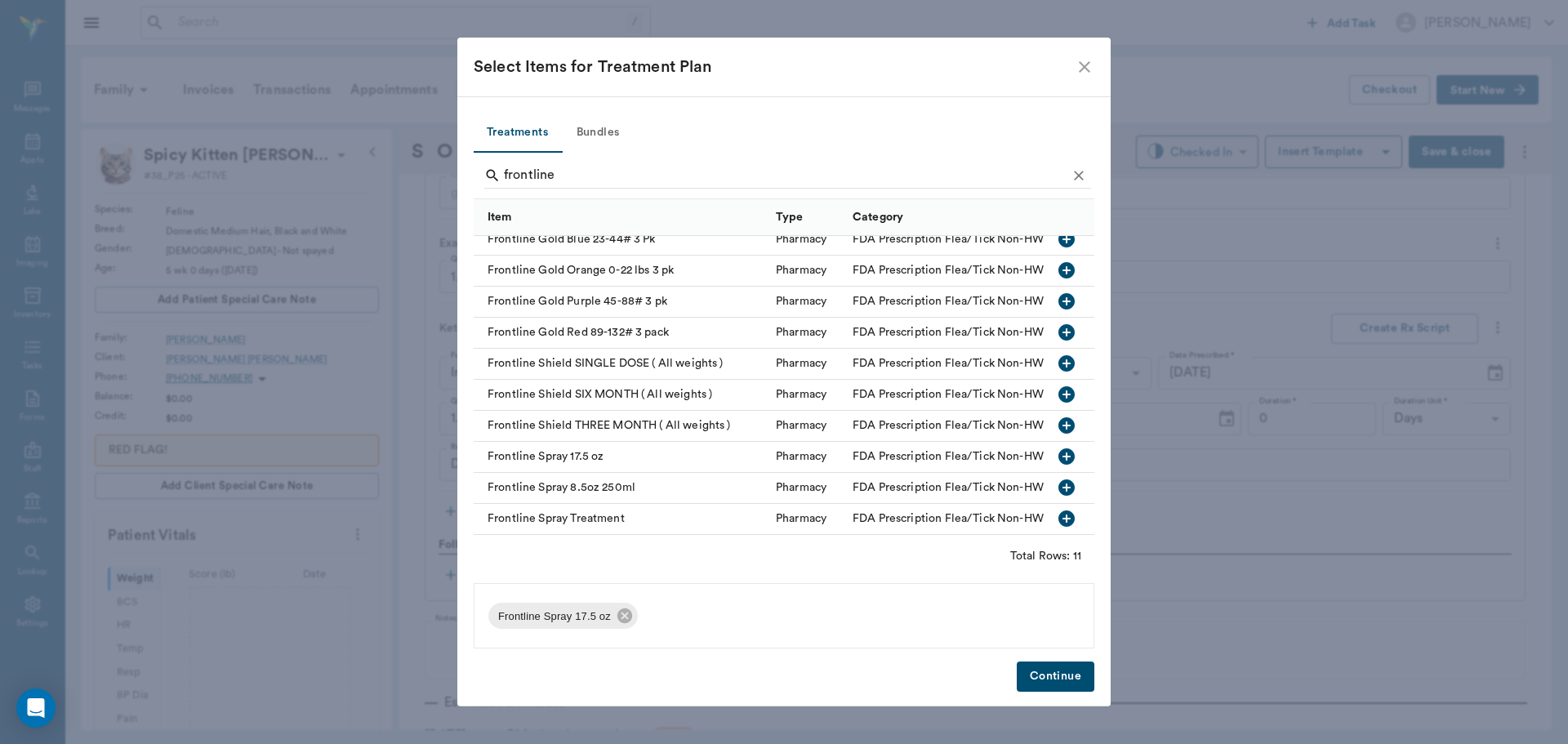
scroll to position [55, 0]
click at [1058, 511] on icon "button" at bounding box center [1066, 519] width 16 height 16
click at [626, 611] on icon at bounding box center [625, 616] width 14 height 14
click at [1058, 678] on button "Continue" at bounding box center [1056, 677] width 77 height 31
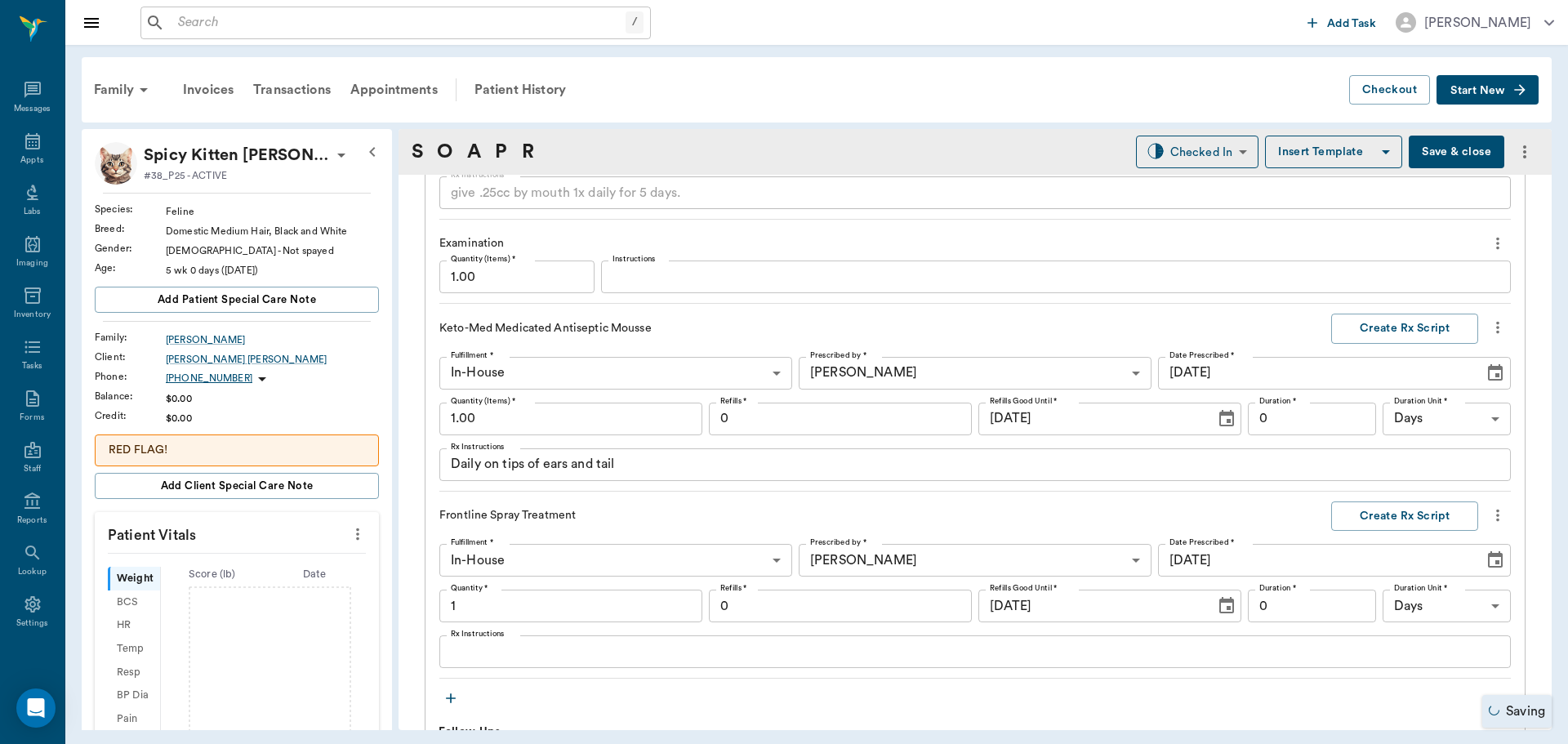
type input "1.00"
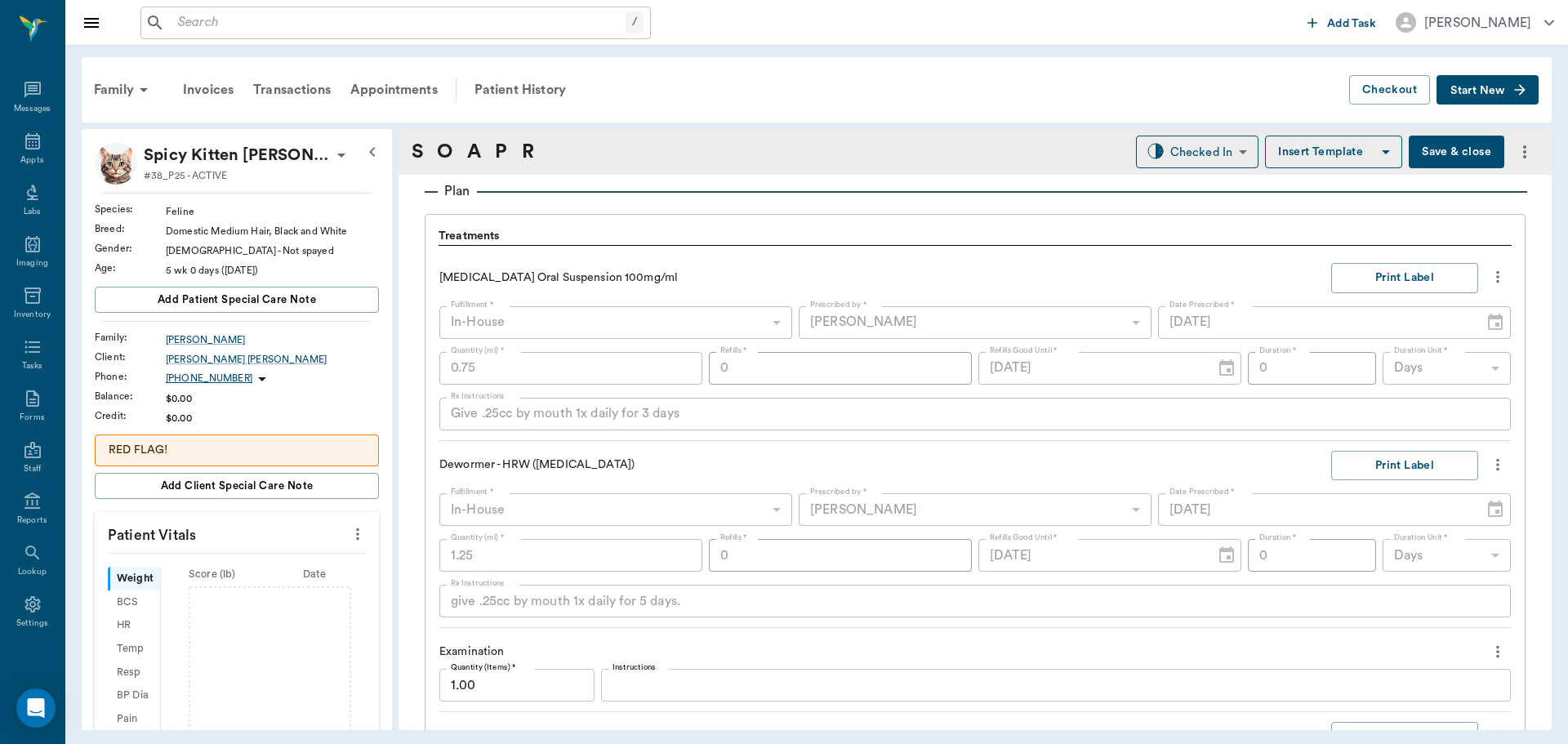
scroll to position [1010, 0]
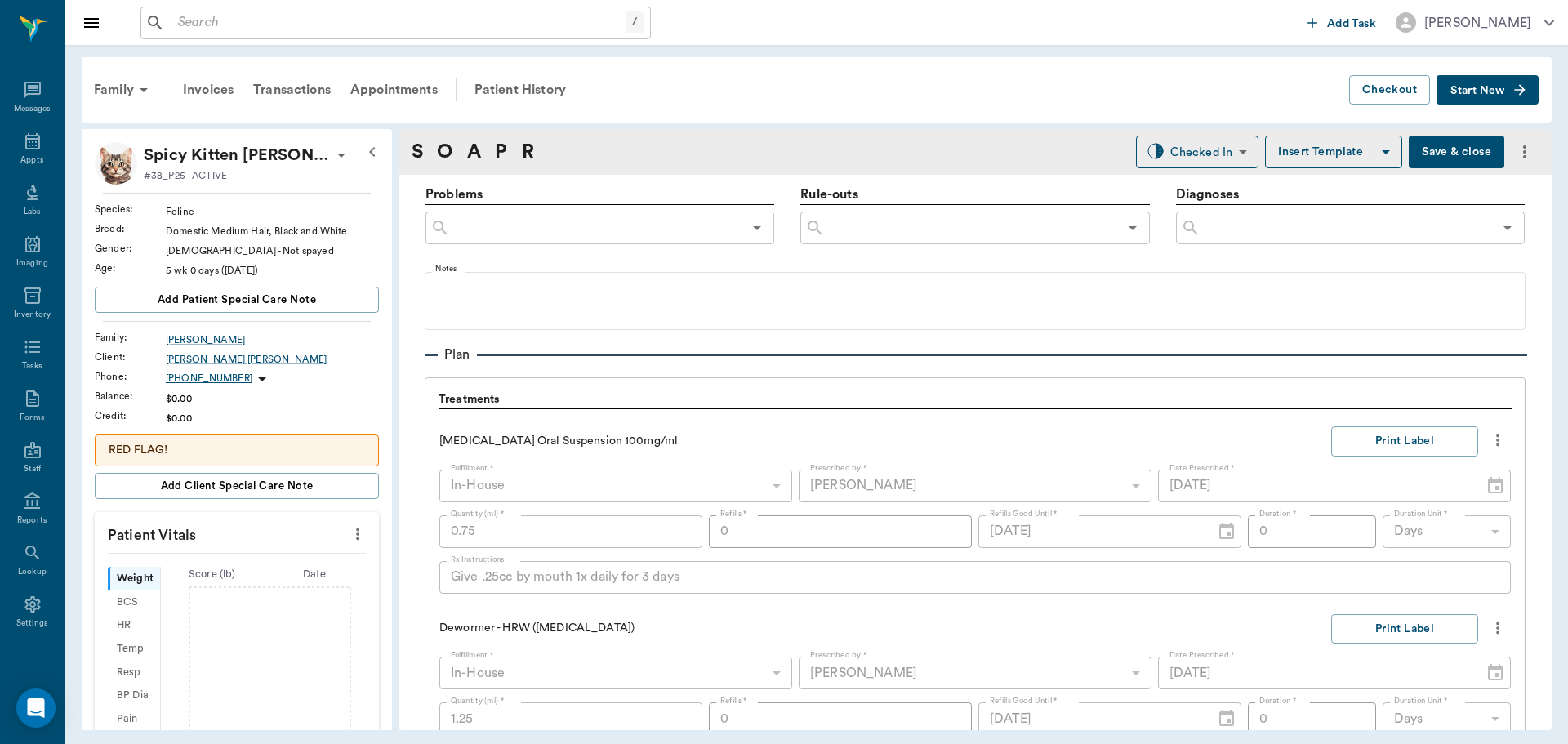
click at [1245, 224] on input "text" at bounding box center [1346, 227] width 293 height 22
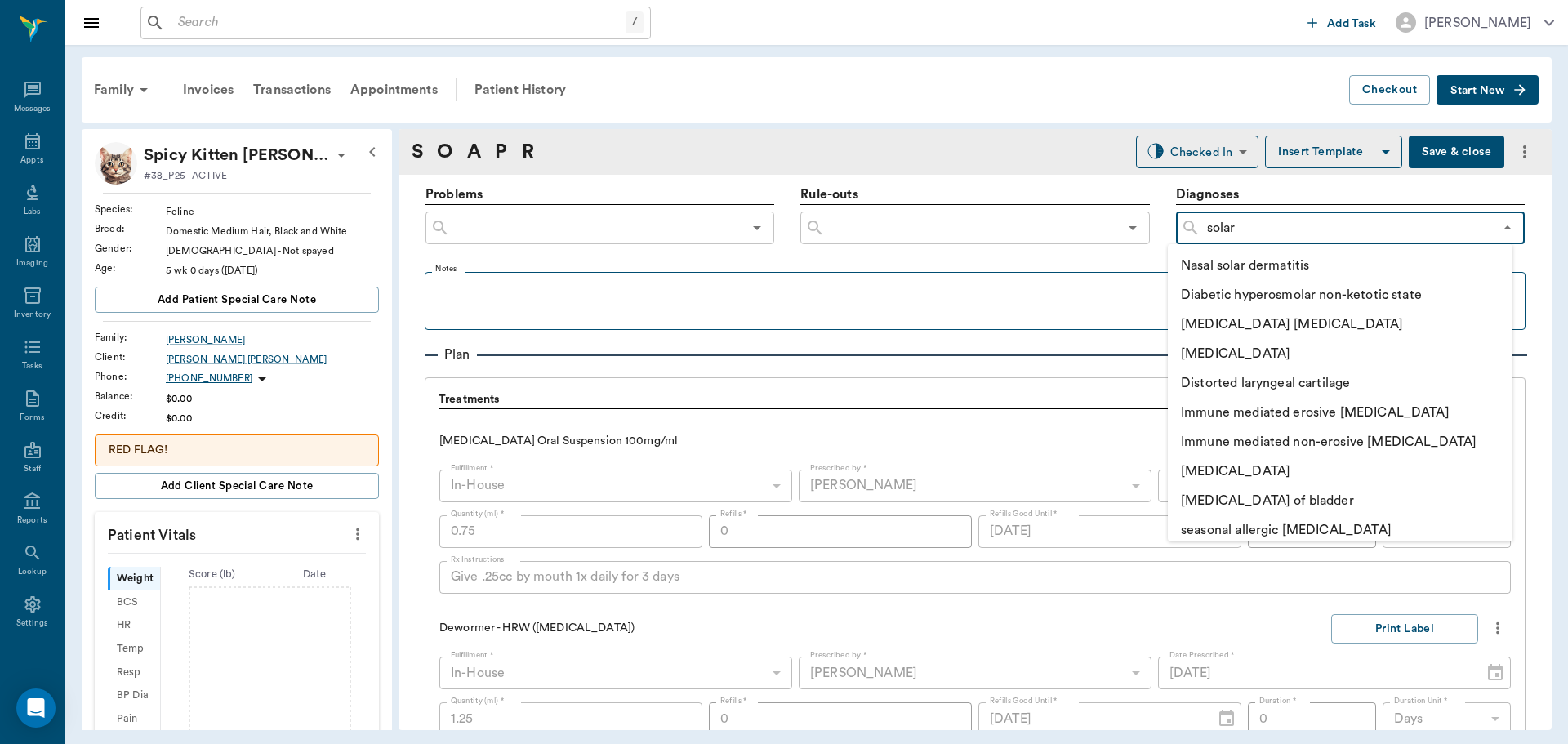
type input "solar"
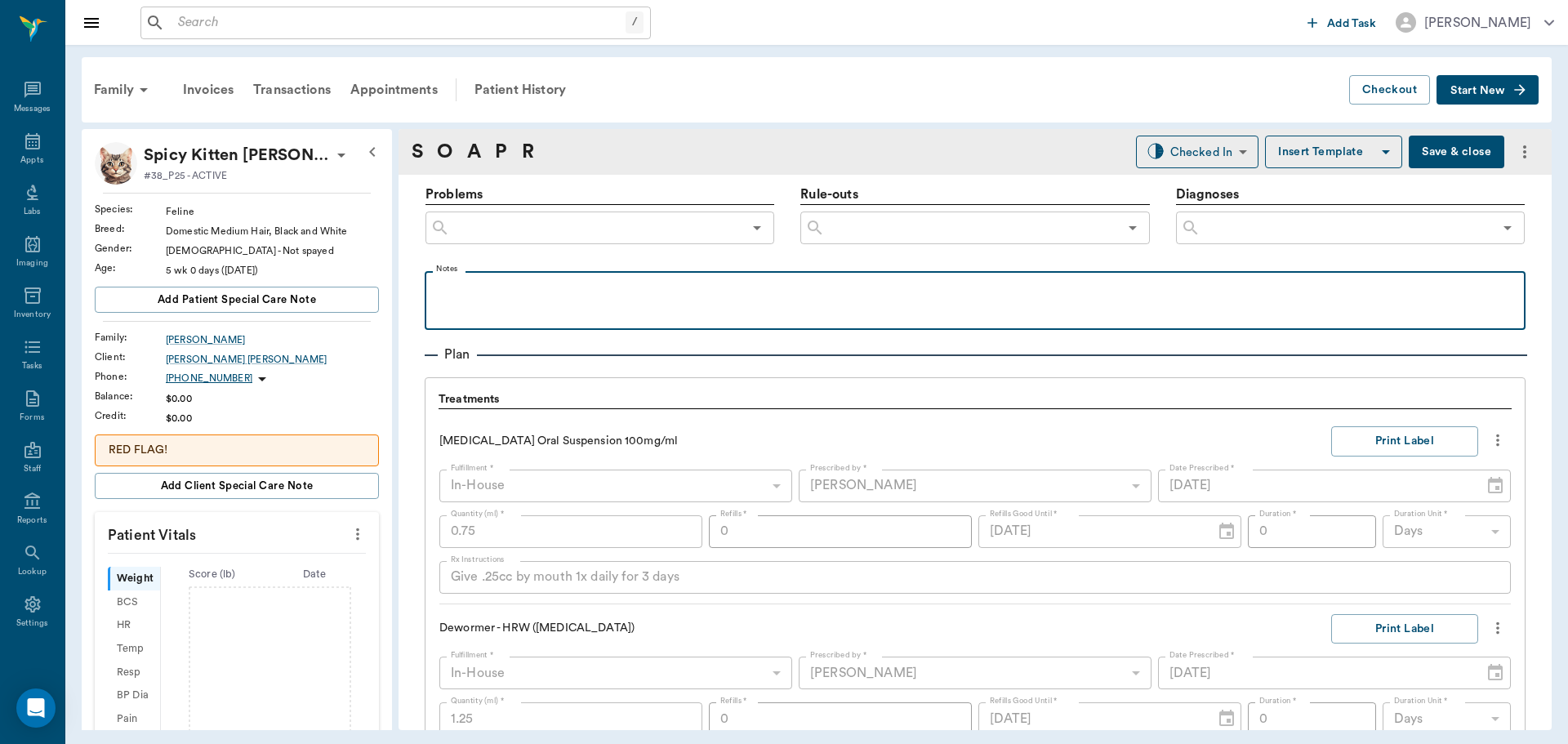
click at [1098, 293] on p at bounding box center [975, 289] width 1084 height 20
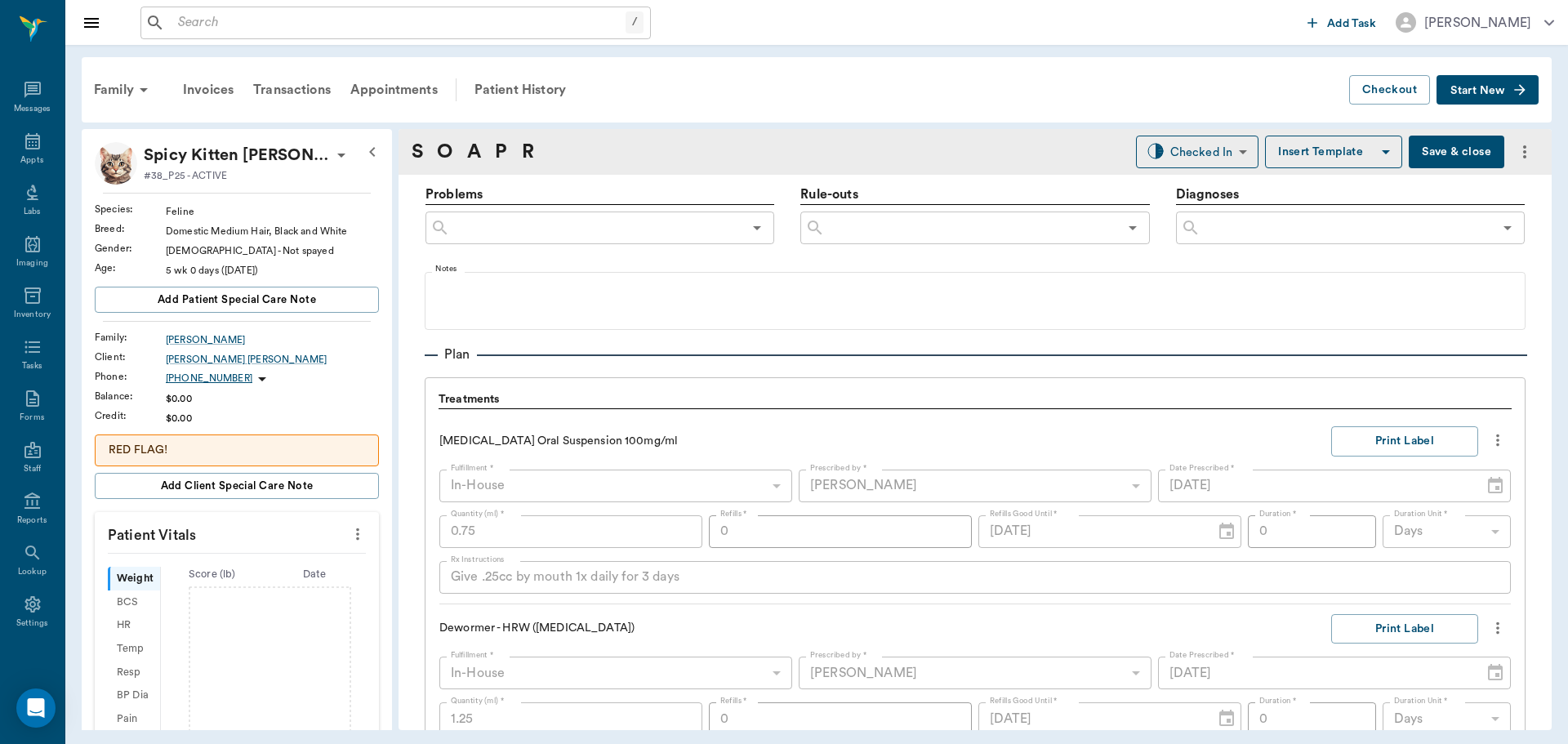
click at [1266, 234] on input "text" at bounding box center [1346, 227] width 293 height 22
click at [627, 145] on div "S O A P R Checked In CHECKED_IN ​ Insert Template Save & close" at bounding box center [975, 152] width 1153 height 46
click at [25, 145] on icon at bounding box center [32, 141] width 14 height 16
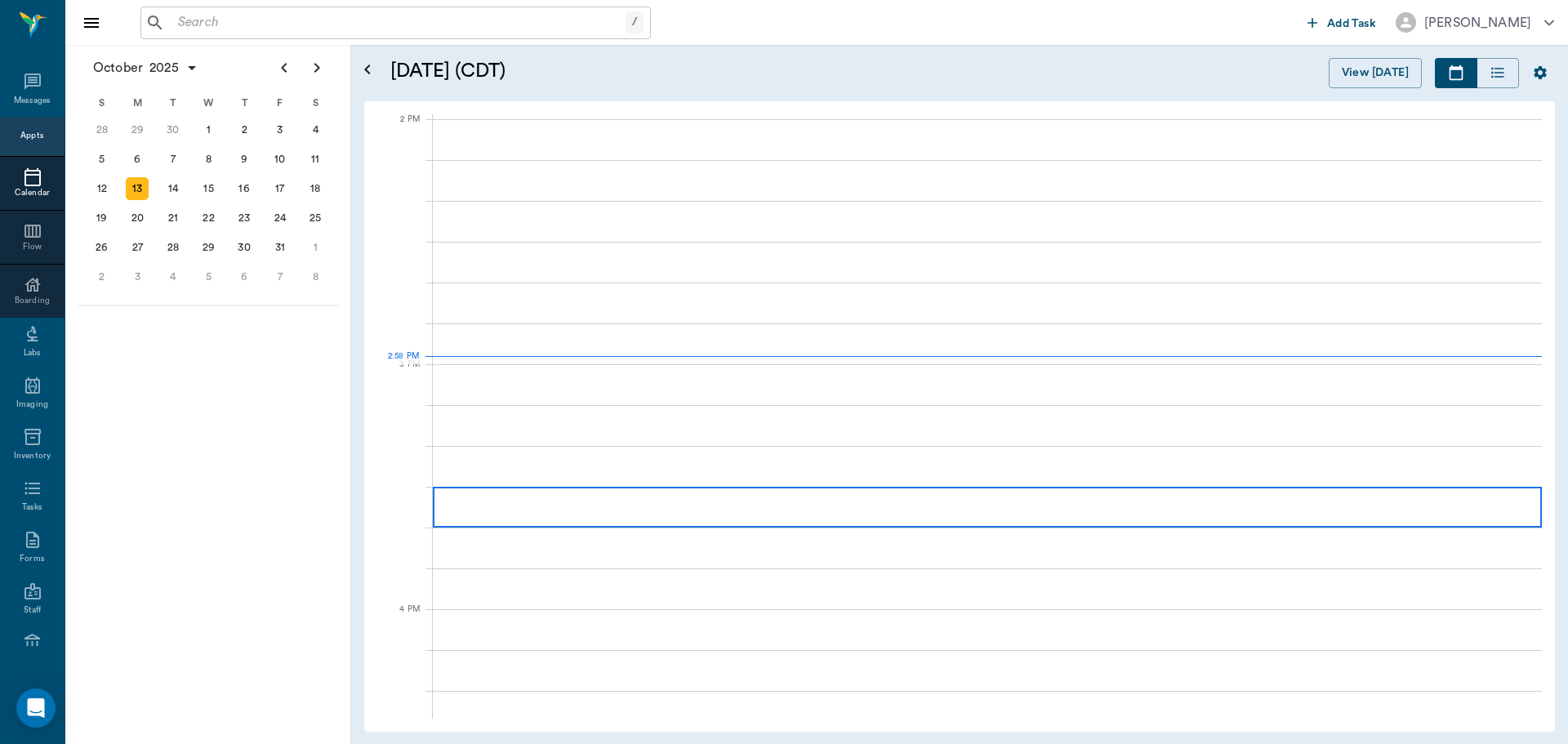
scroll to position [1471, 0]
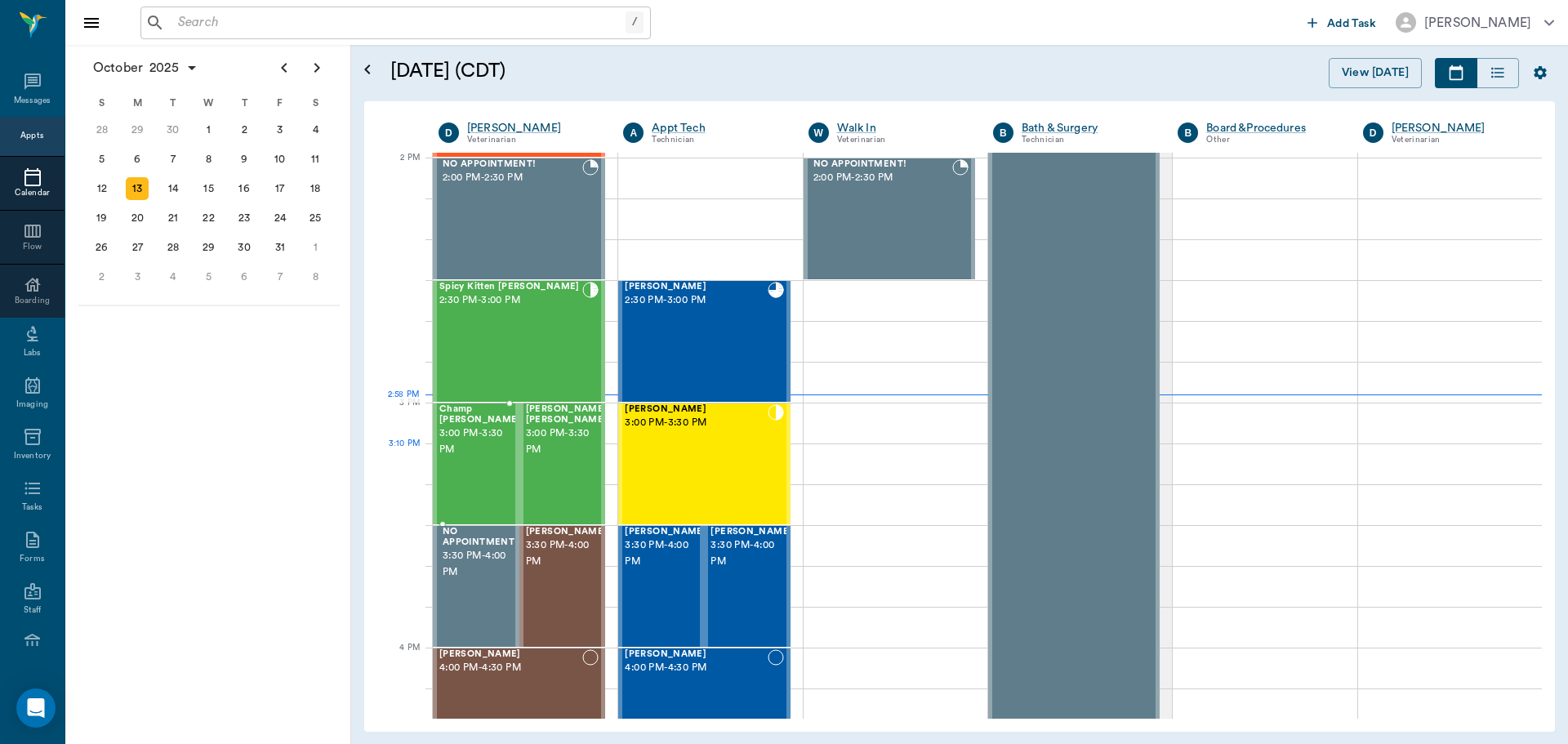
click at [486, 478] on div "Champ Sims 3:00 PM - 3:30 PM" at bounding box center [479, 463] width 82 height 119
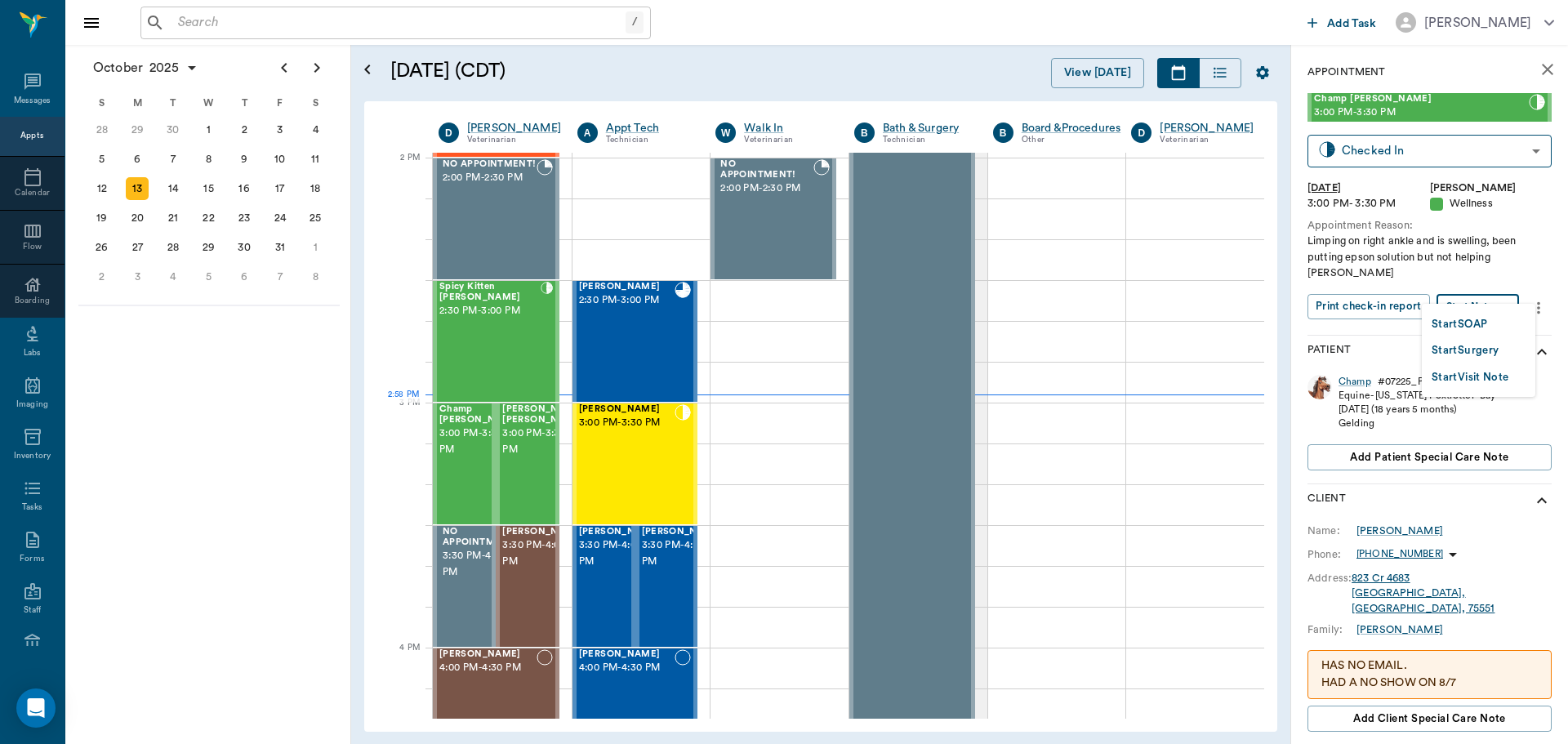
click at [1489, 284] on body "/ ​ Add Task Dr. Bert Ellsworth Nectar Messages Appts Calendar Flow Boarding La…" at bounding box center [784, 372] width 1568 height 744
click at [1464, 319] on button "Start SOAP" at bounding box center [1459, 324] width 56 height 19
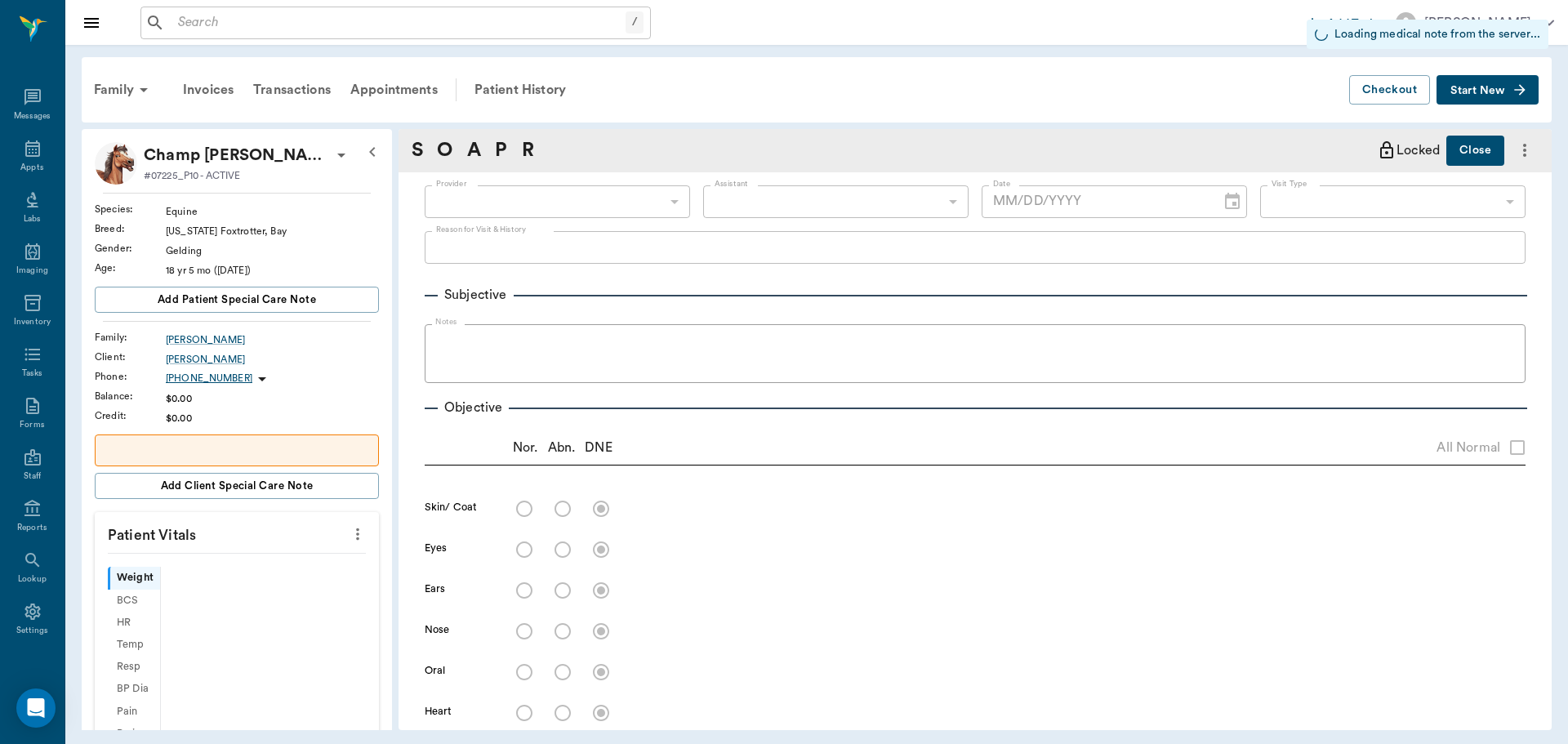
scroll to position [7, 0]
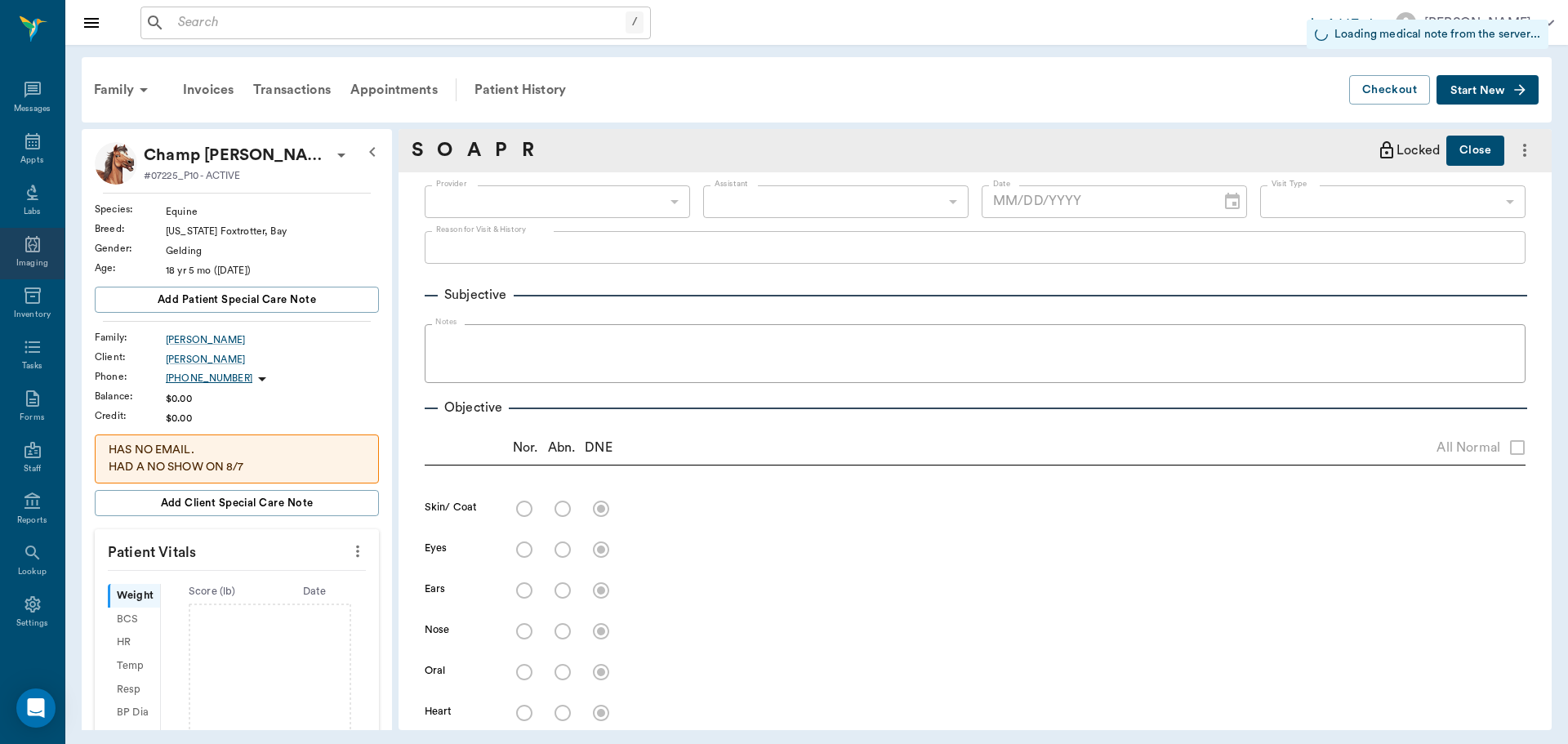
type input "63ec2f075fda476ae8351a4d"
type input "65d2be4f46e3a538d89b8c14"
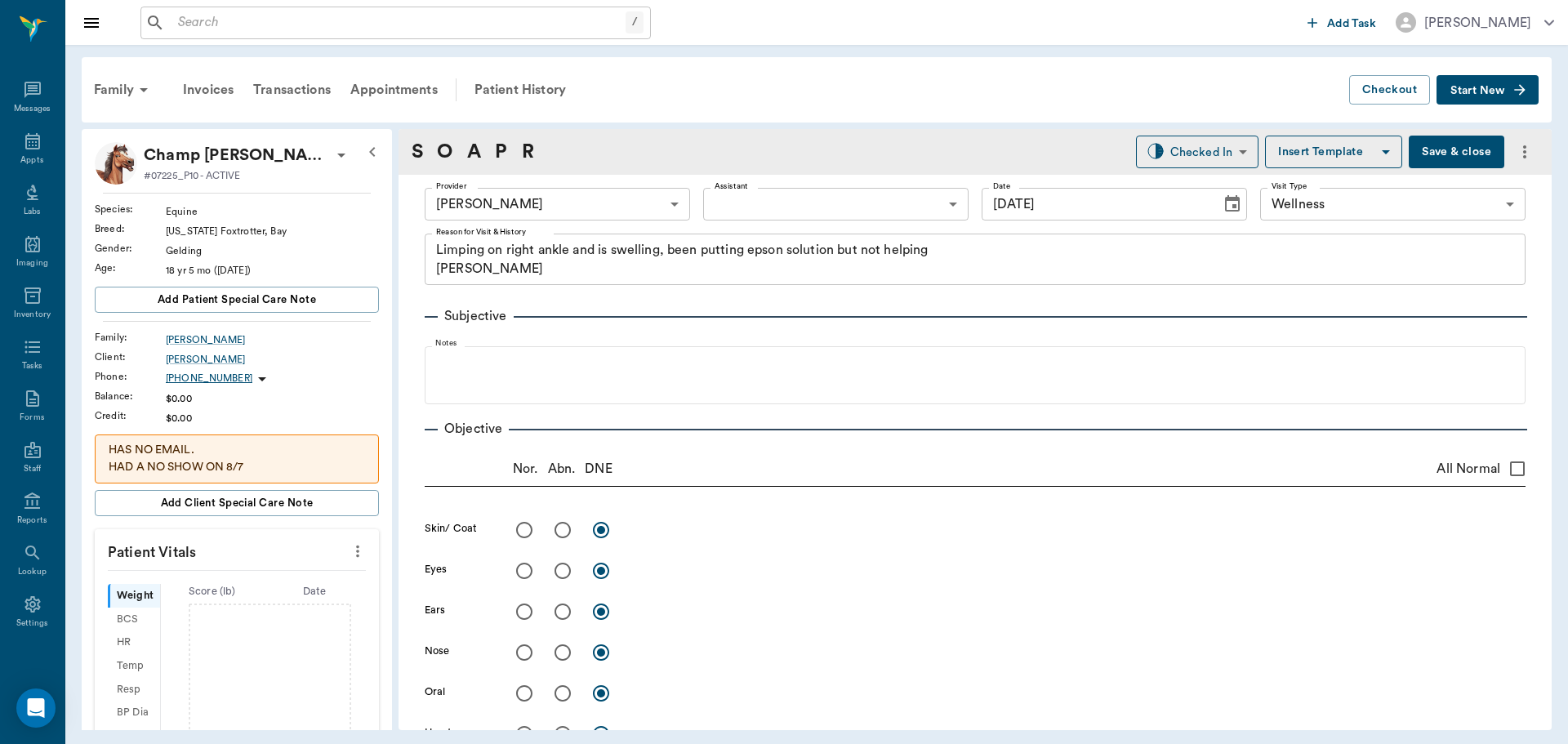
type input "[DATE]"
type textarea "Limping on right ankle and is swelling, been putting epson solution but not hel…"
click at [348, 543] on icon "more" at bounding box center [357, 551] width 18 height 20
click at [273, 580] on span "Enter Vitals" at bounding box center [276, 579] width 137 height 17
click at [222, 710] on input "text" at bounding box center [236, 718] width 142 height 32
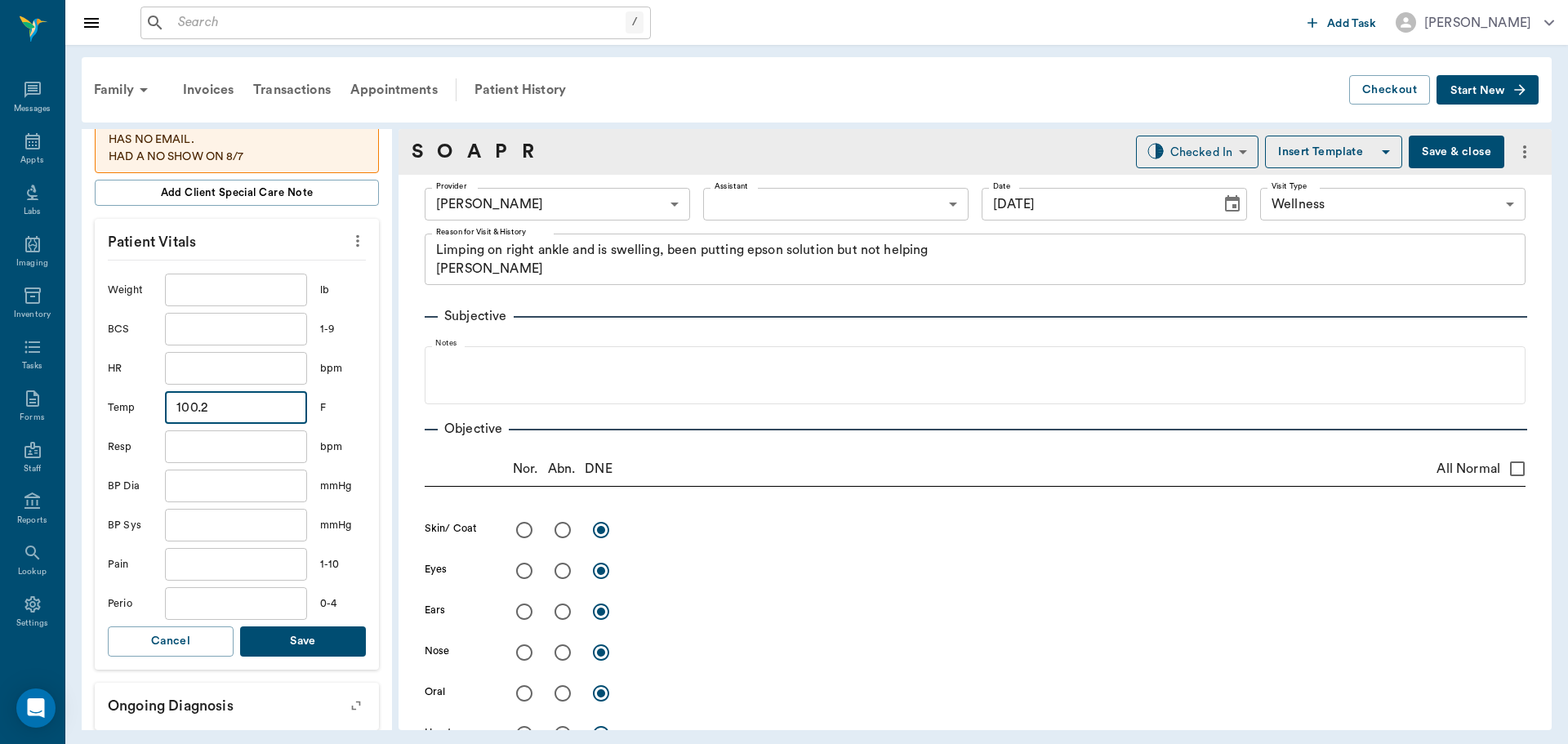
scroll to position [408, 0]
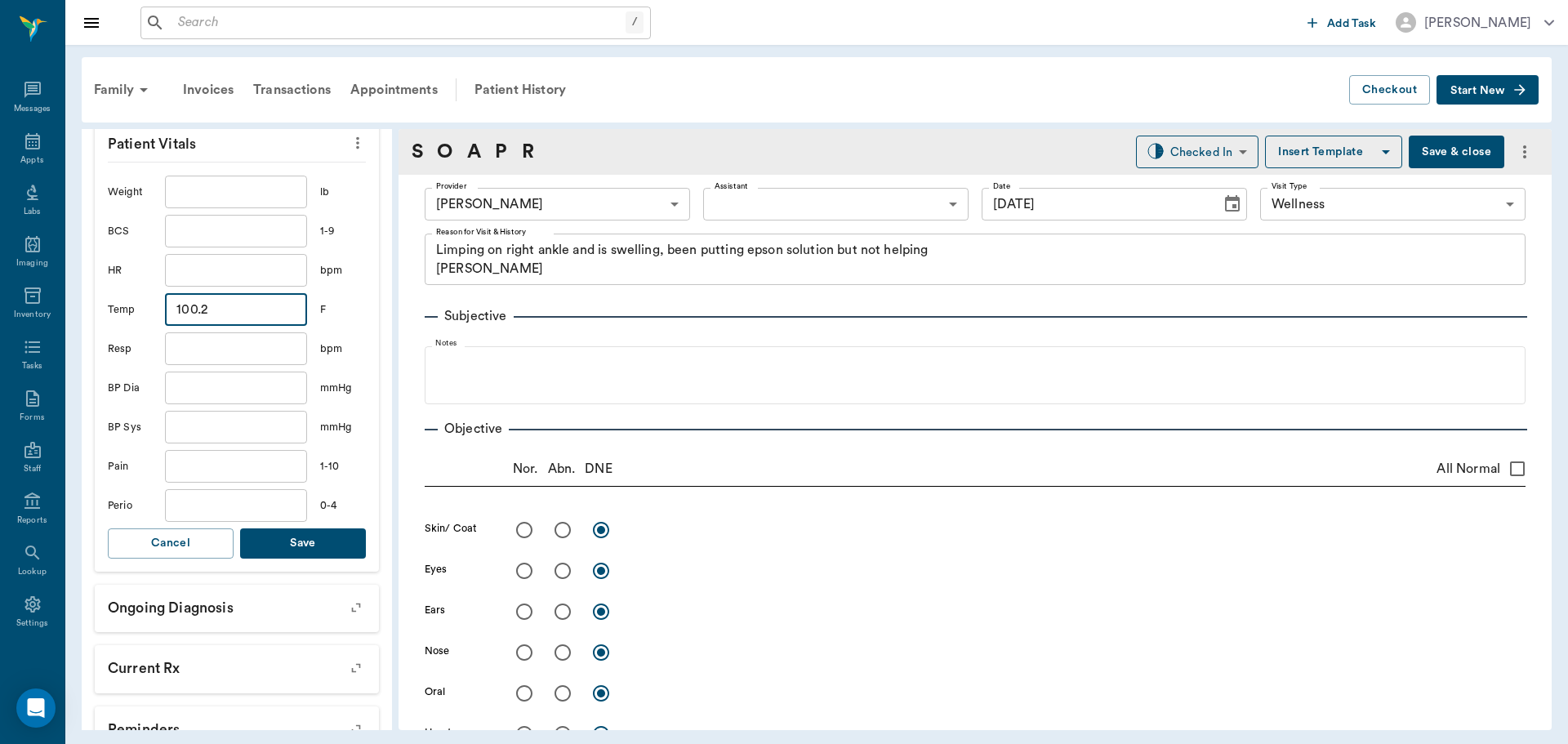
type input "100.2"
click at [291, 538] on button "Save" at bounding box center [302, 544] width 126 height 31
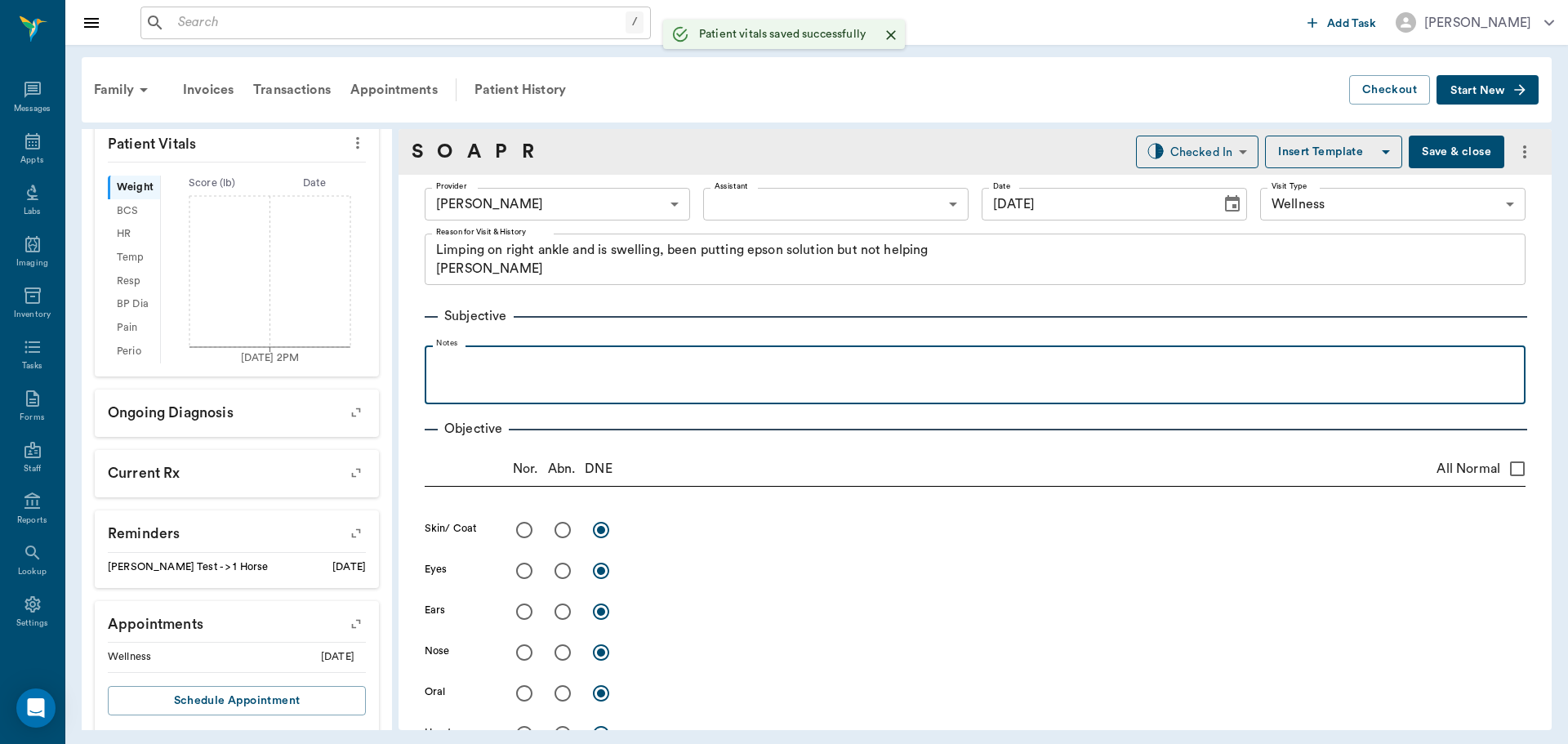
click at [605, 363] on p at bounding box center [975, 363] width 1084 height 20
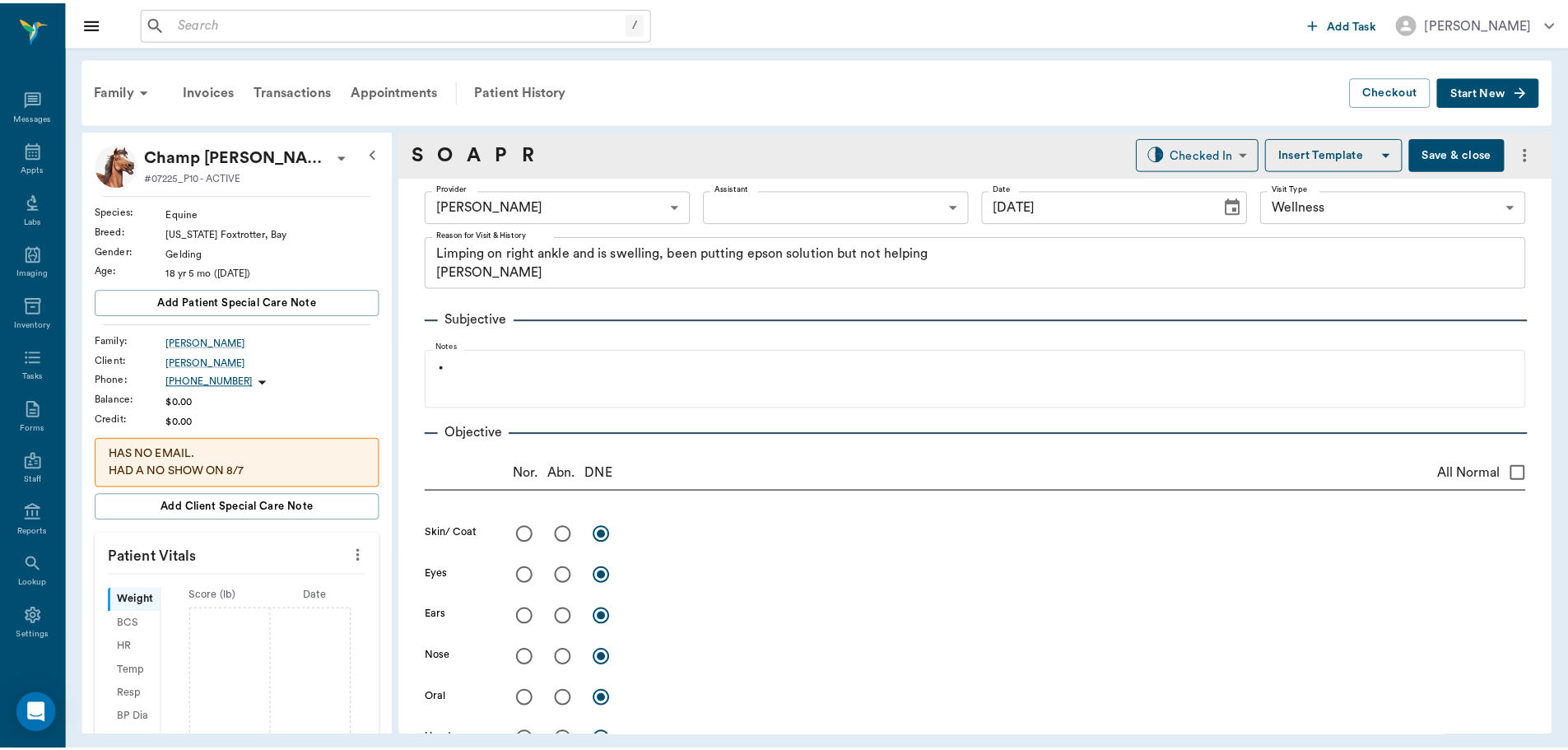
scroll to position [412, 0]
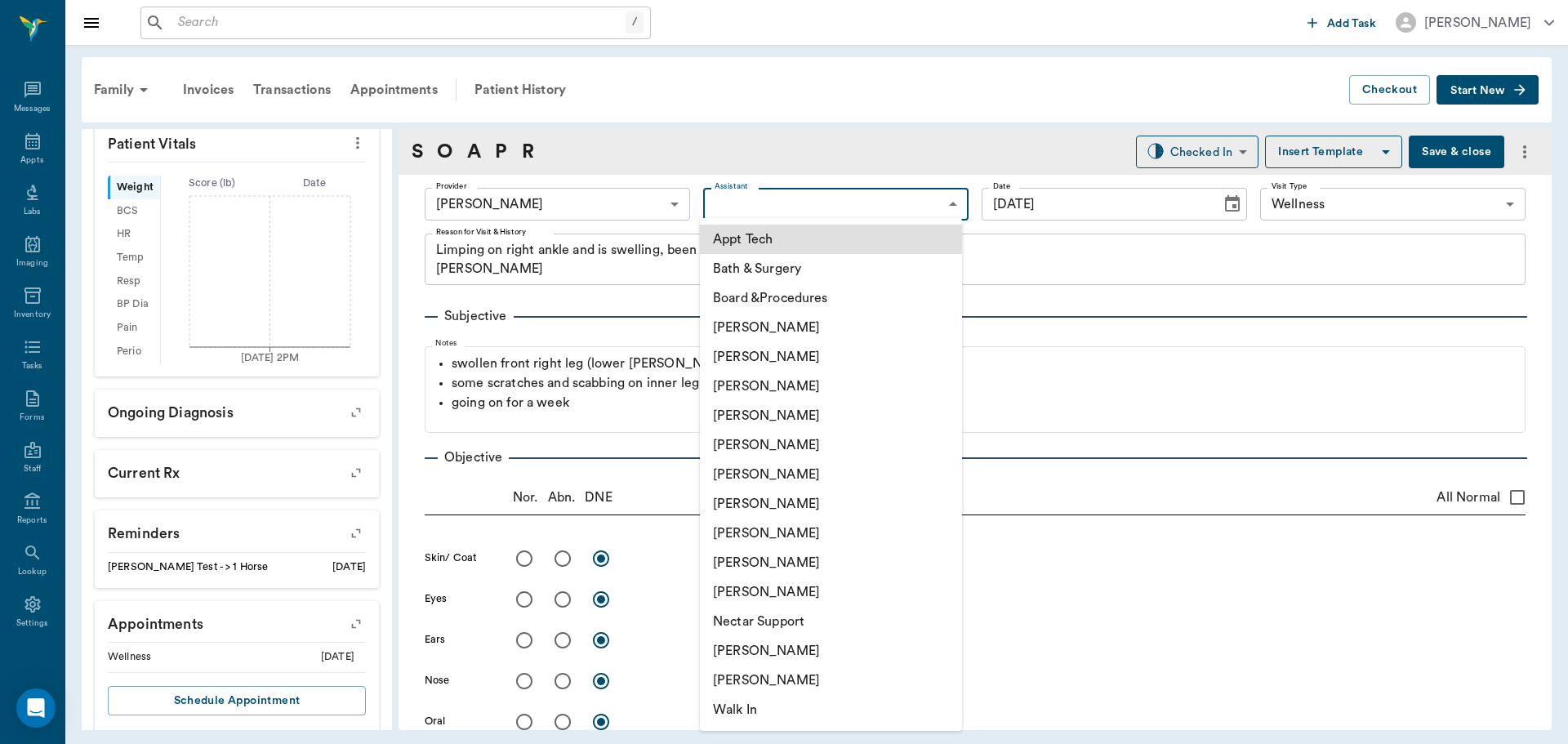
click at [894, 206] on body "/ ​ Add Task Dr. Bert Ellsworth Nectar Messages Appts Labs Imaging Inventory Ta…" at bounding box center [784, 372] width 1568 height 744
click at [823, 646] on li "[PERSON_NAME]" at bounding box center [831, 651] width 262 height 30
type input "6740bf97de10e07744acf1eb"
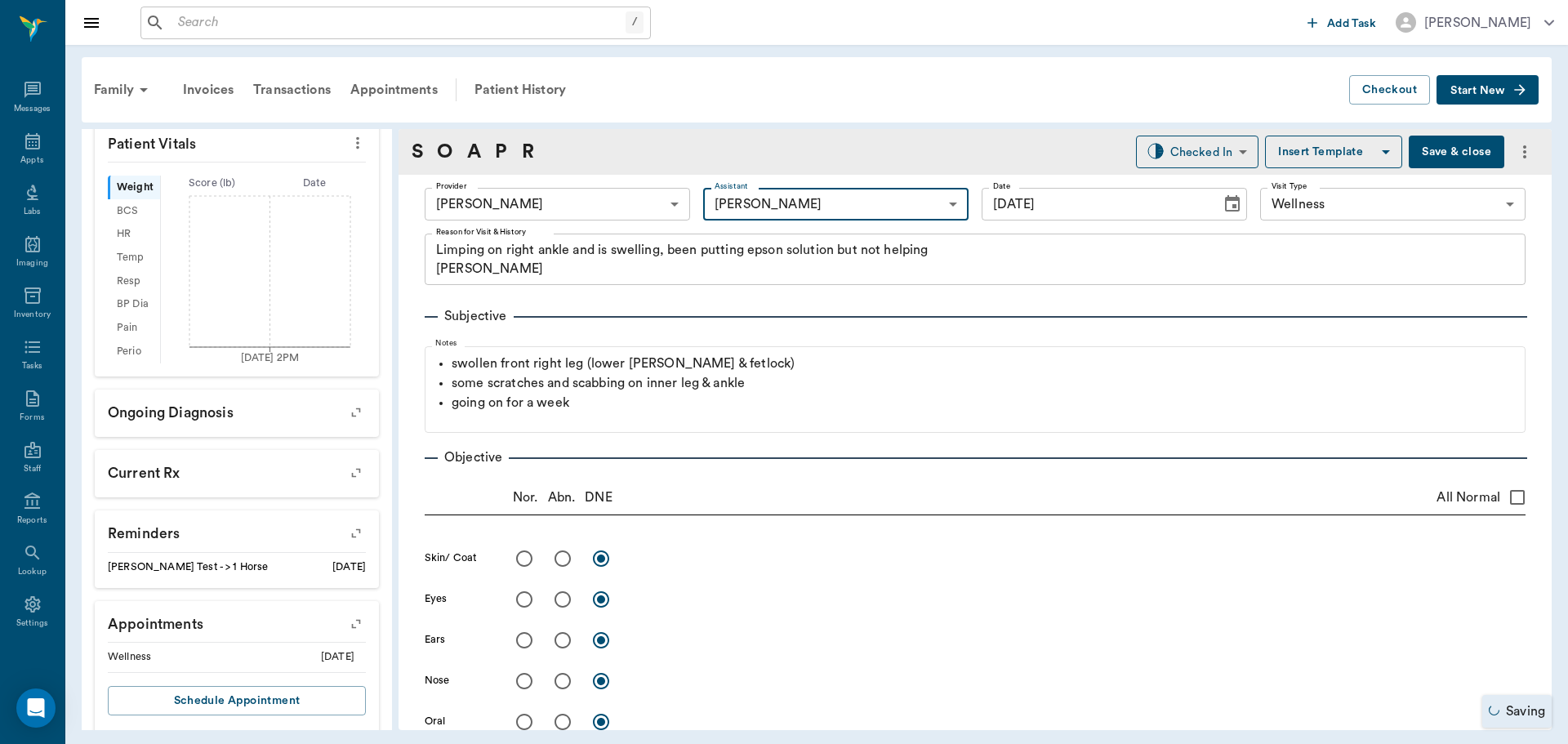
click at [1445, 153] on button "Save & close" at bounding box center [1456, 152] width 95 height 32
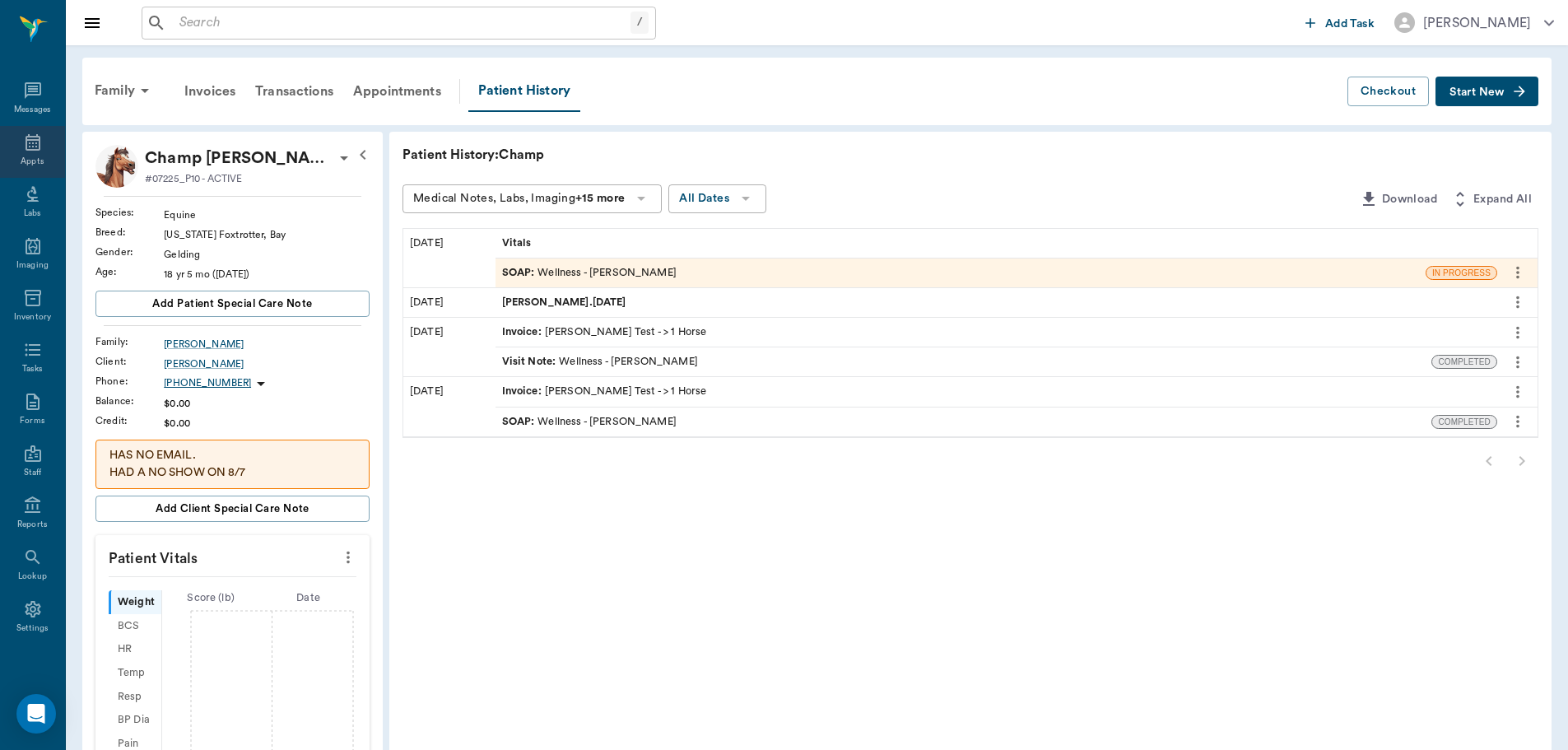
click at [24, 154] on div "Appts" at bounding box center [33, 151] width 65 height 52
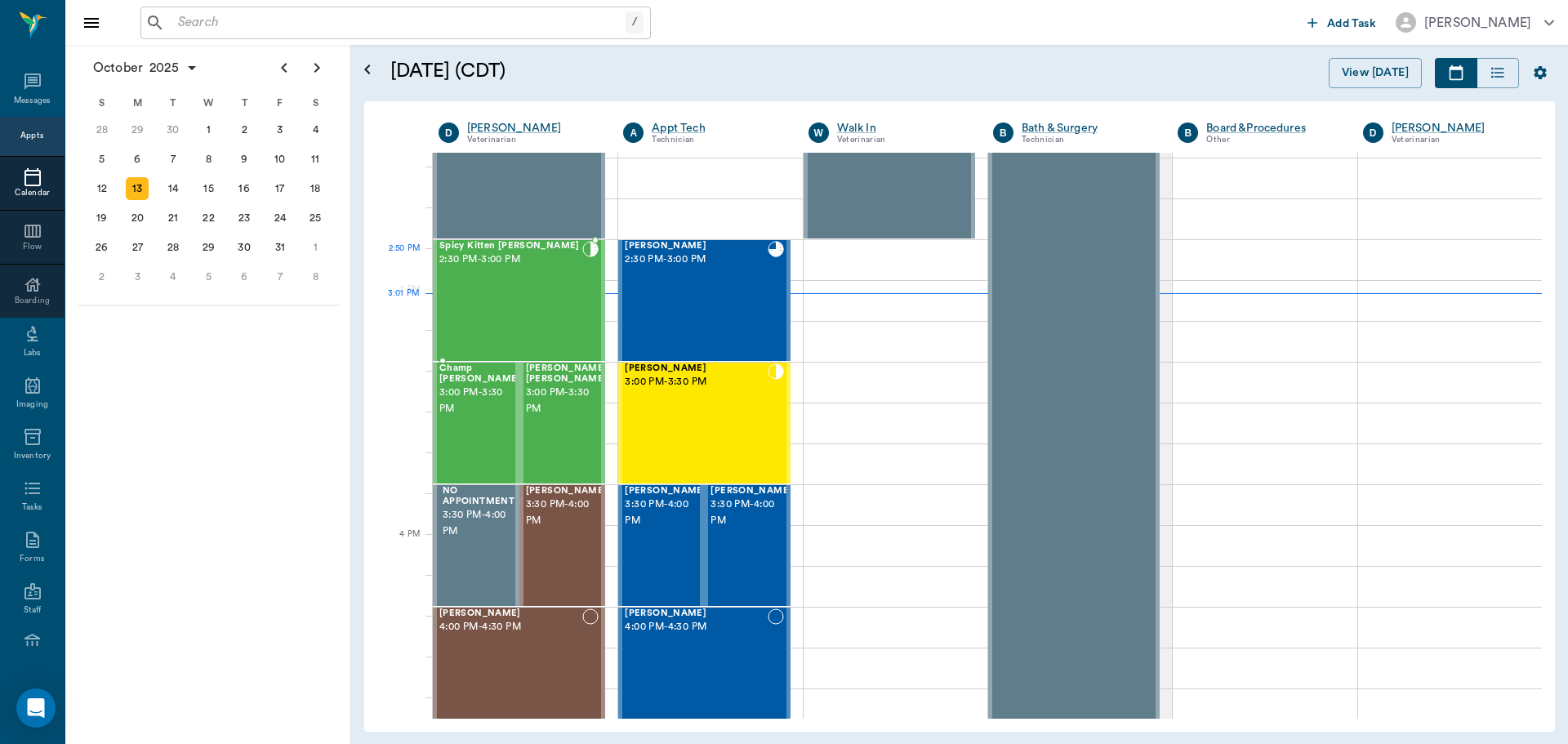
scroll to position [1471, 0]
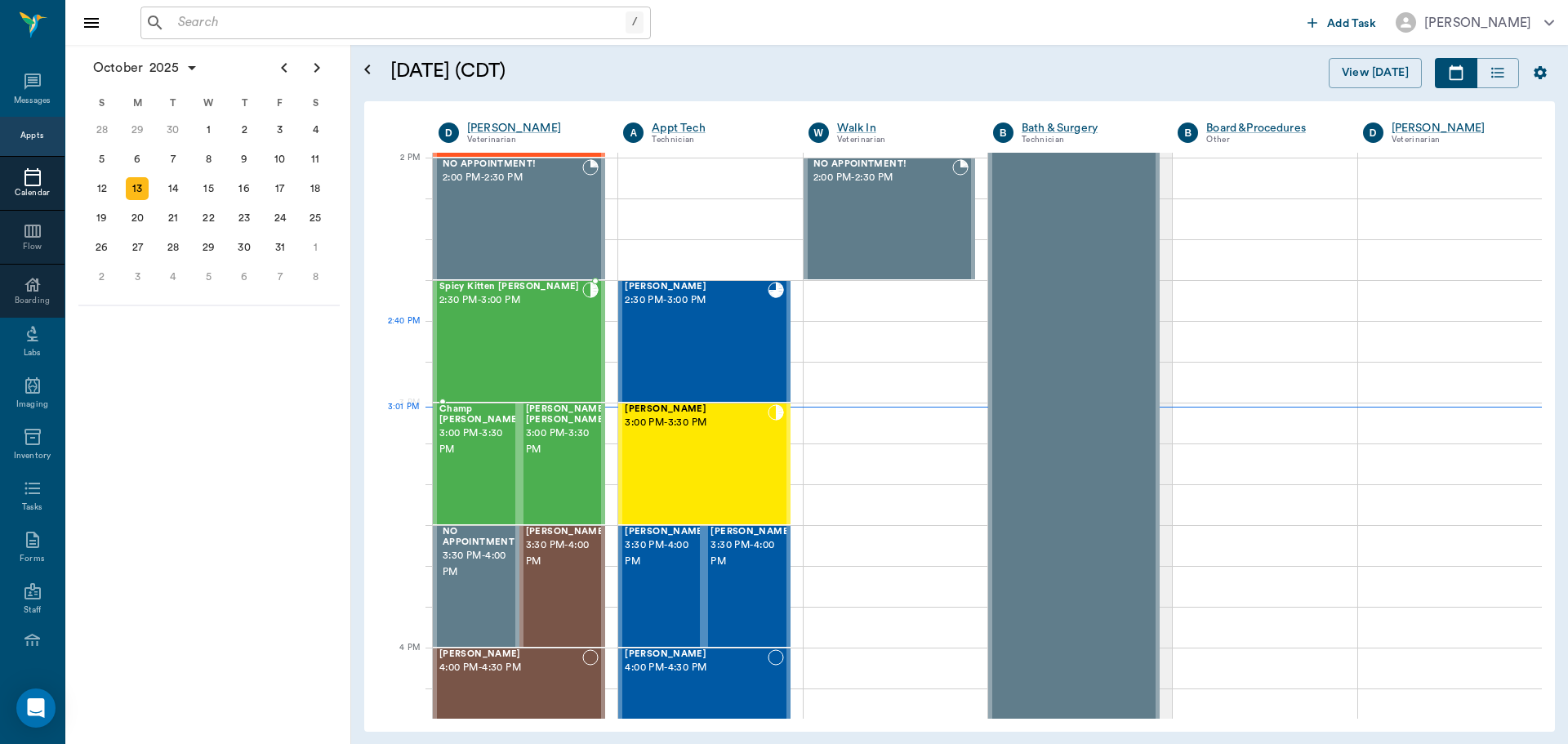
click at [540, 331] on div "Spicy Kitten Bergt 2:30 PM - 3:00 PM" at bounding box center [510, 341] width 143 height 119
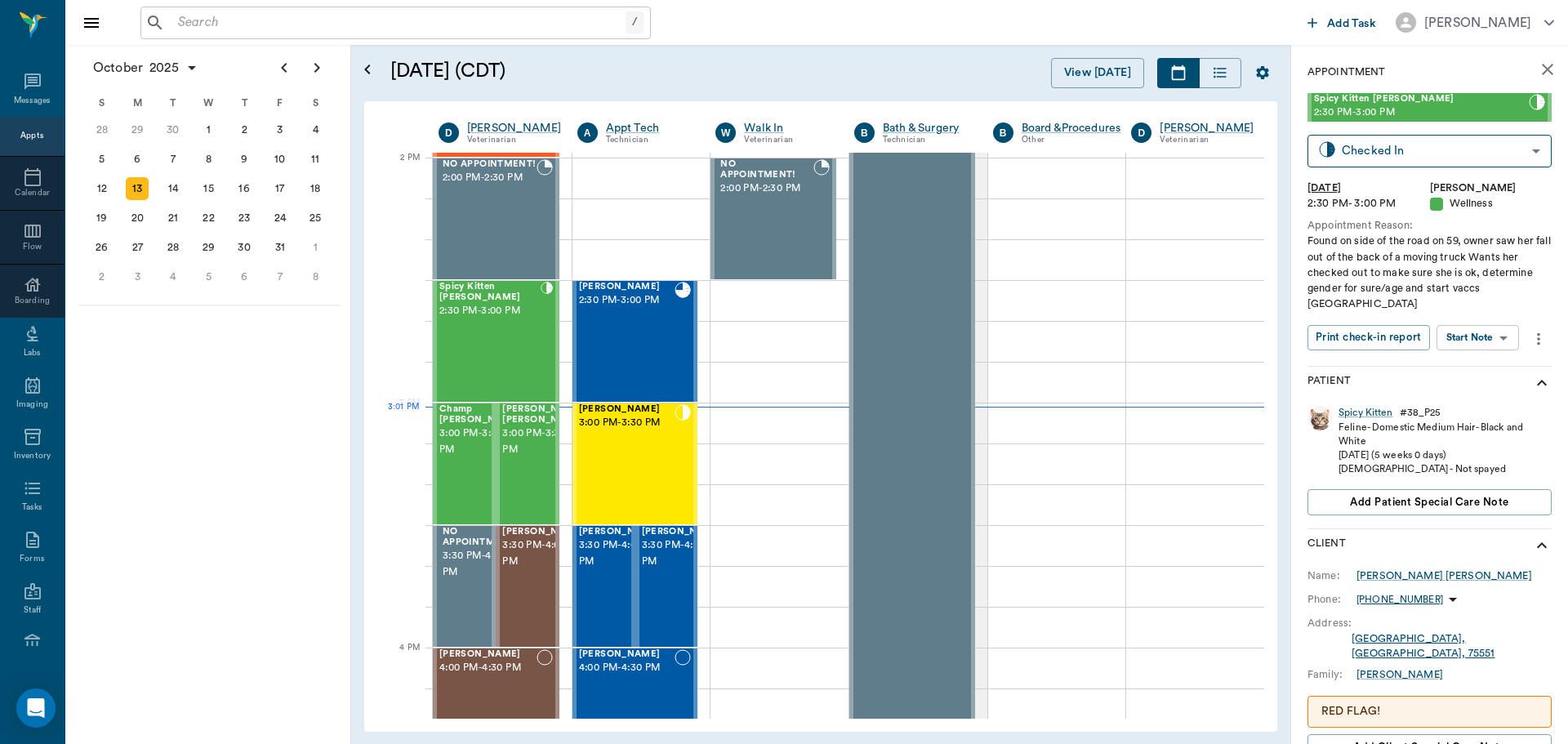
click at [1494, 323] on body "/ ​ Add Task Dr. Bert Ellsworth Nectar Messages Appts Calendar Flow Boarding La…" at bounding box center [784, 372] width 1568 height 744
click at [1479, 346] on button "View SOAP" at bounding box center [1459, 355] width 56 height 19
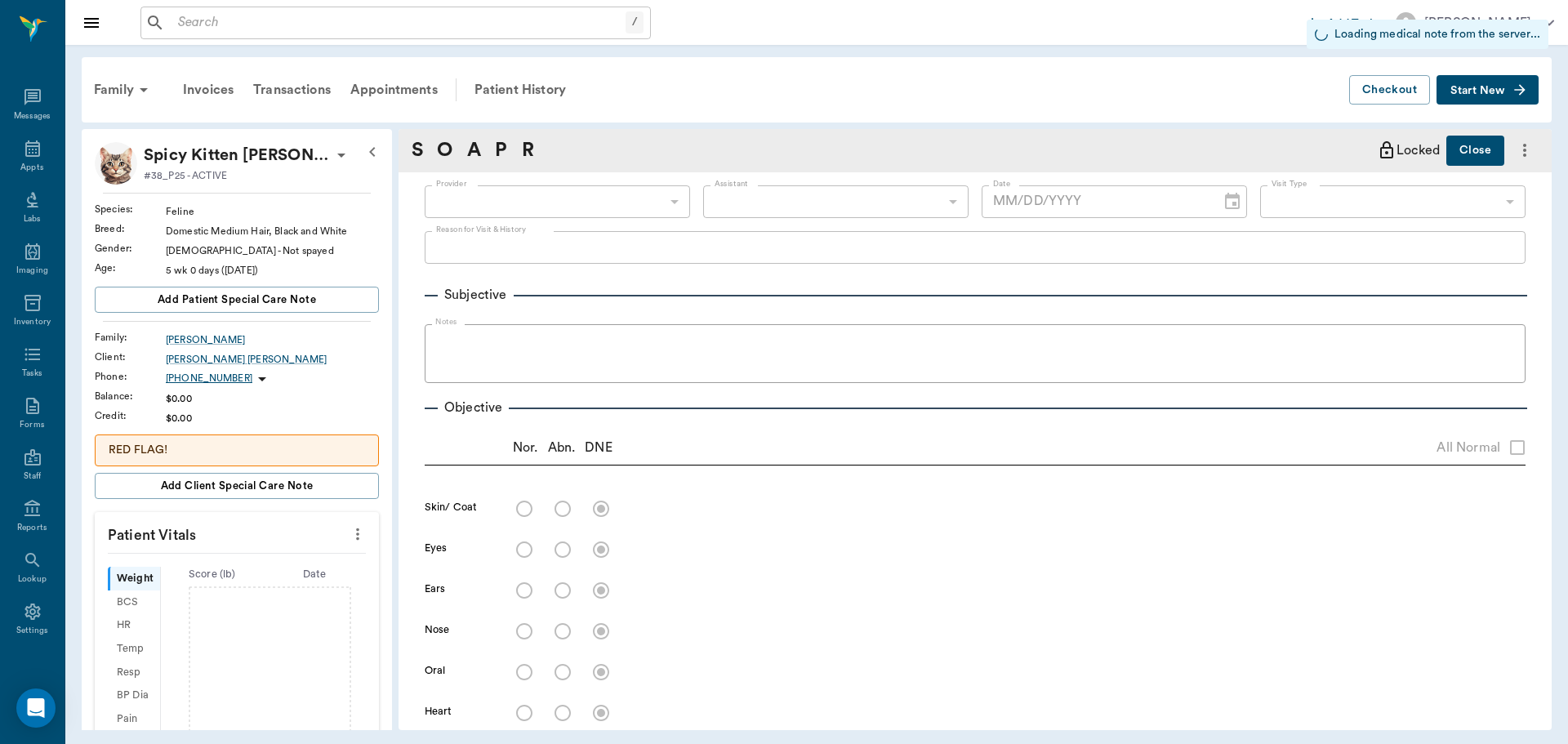
type input "63ec2f075fda476ae8351a4d"
type input "65d2be4f46e3a538d89b8c14"
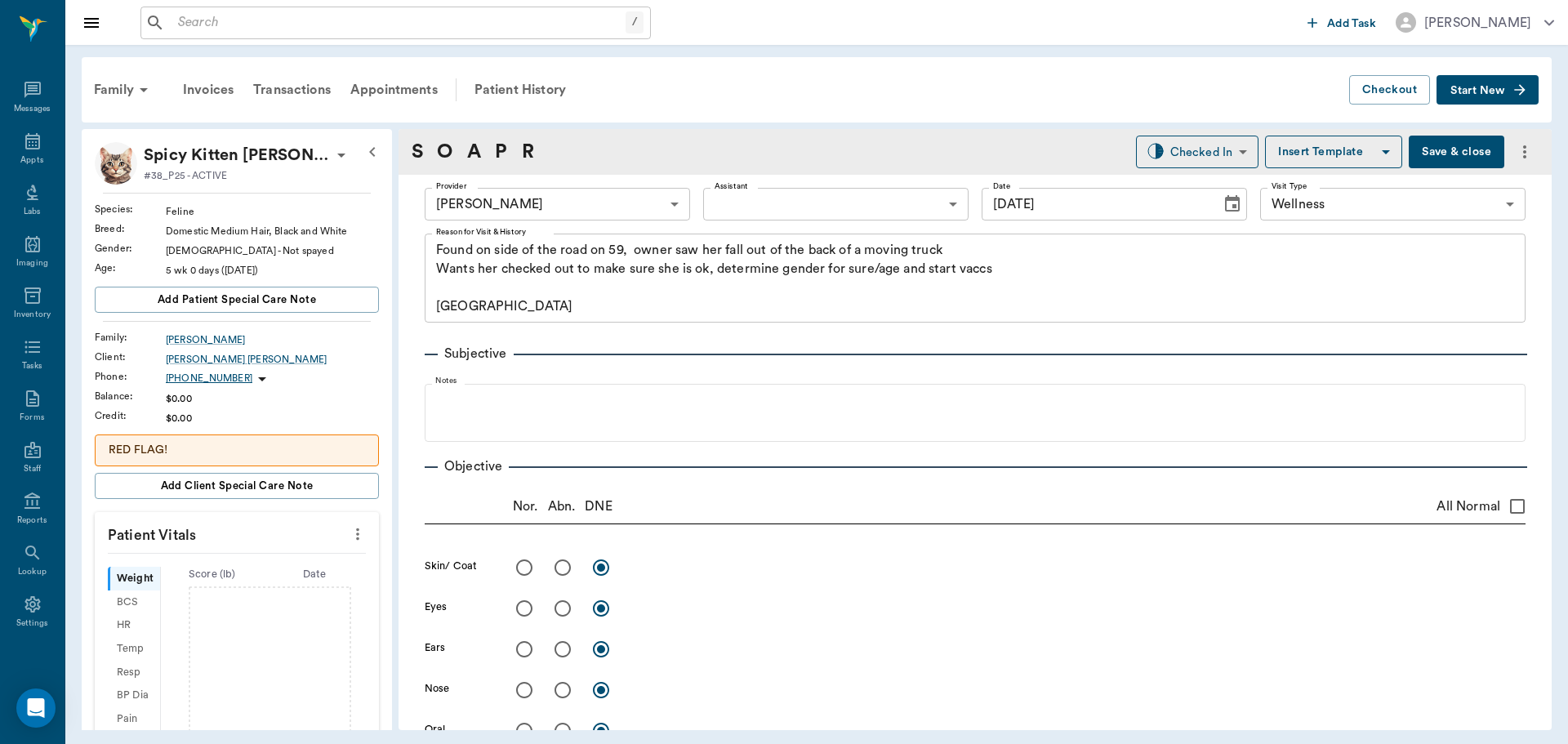
type input "[DATE]"
type textarea "Found on side of the road on 59, owner saw her fall out of the back of a moving…"
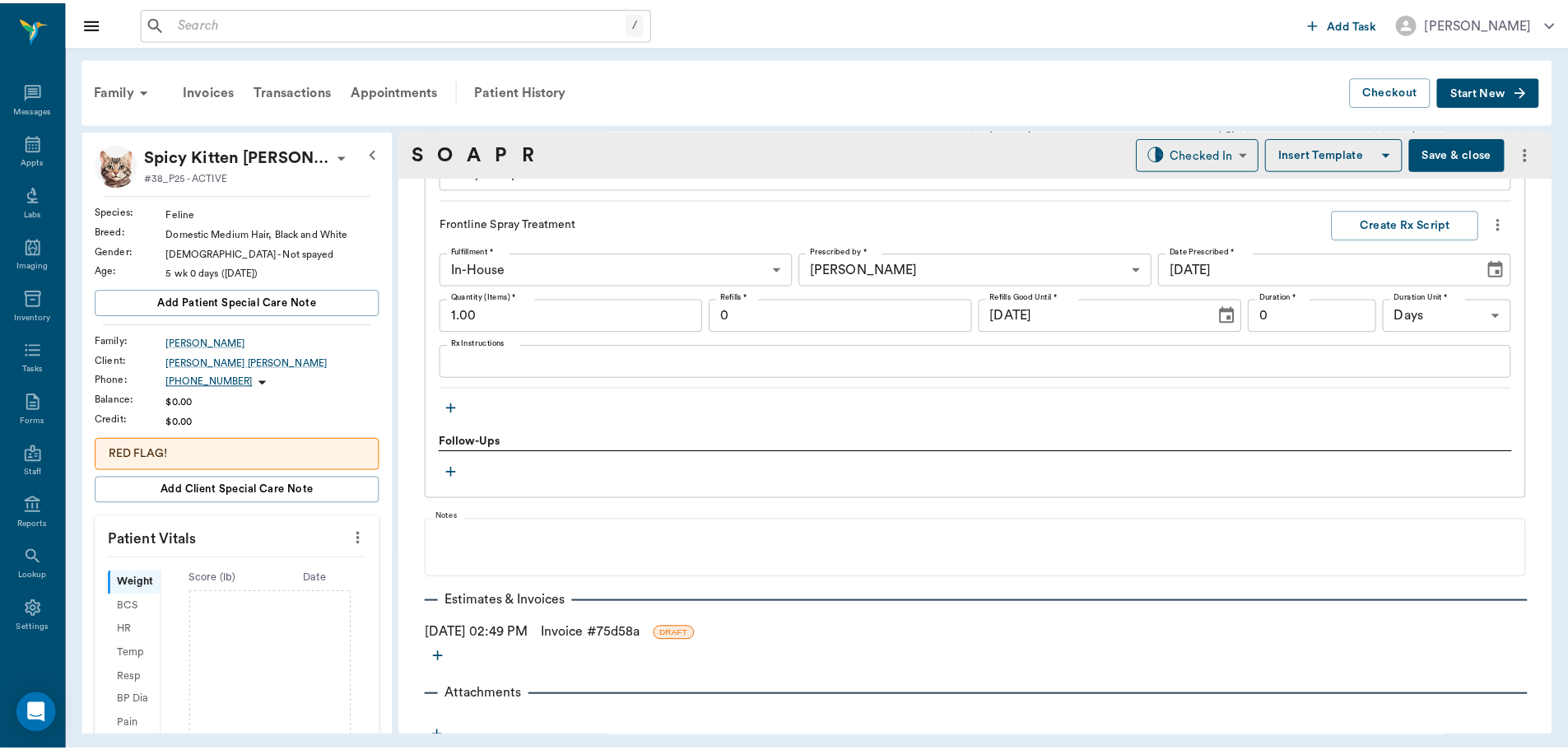
scroll to position [1894, 0]
click at [584, 630] on link "Invoice # 75d58a" at bounding box center [594, 631] width 100 height 20
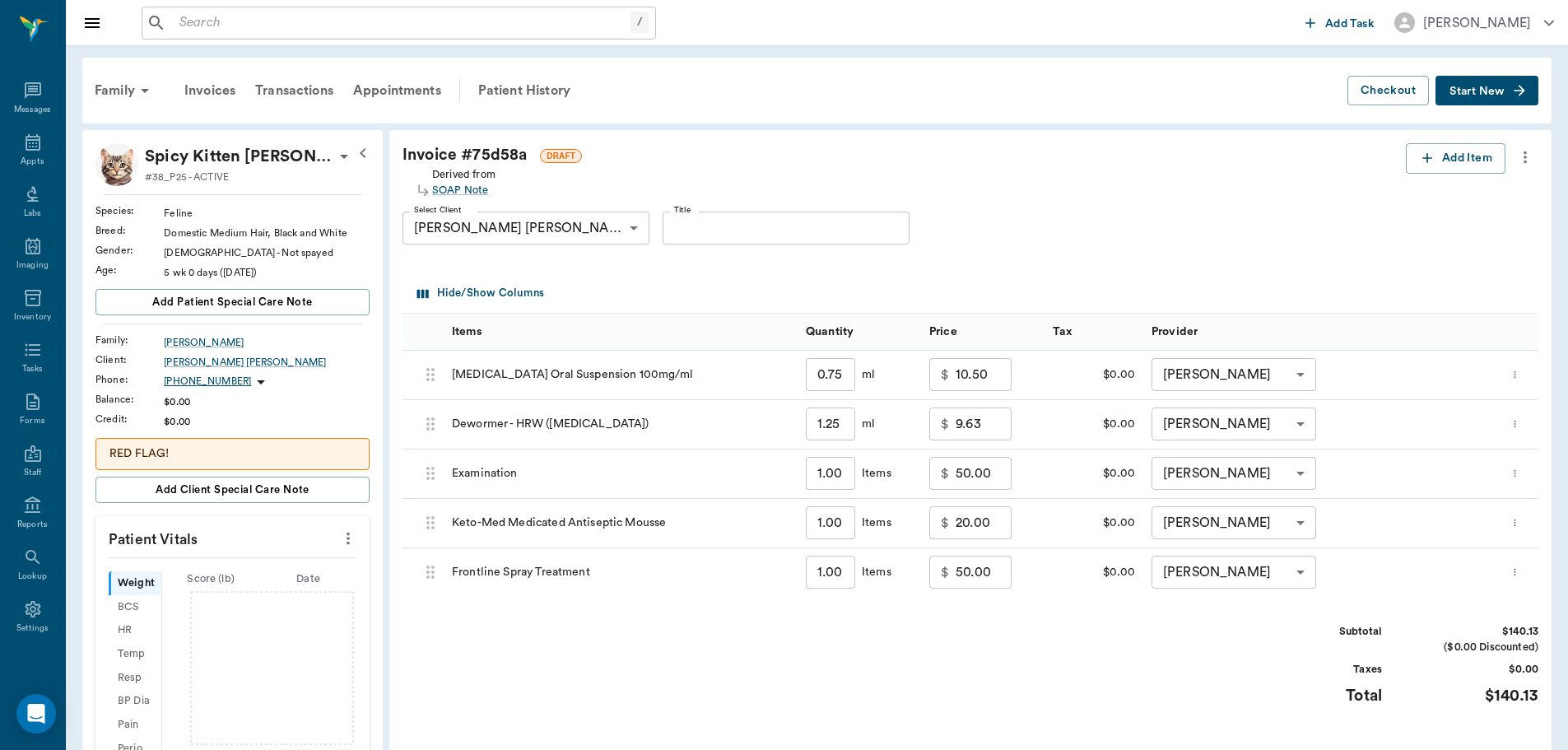
click at [986, 578] on input "50.00" at bounding box center [984, 572] width 56 height 33
type input "0.00"
click at [984, 466] on input "50.00" at bounding box center [984, 473] width 56 height 33
type input "40.00"
click at [1137, 667] on div "Subtotal $80.13 ($0.00 Discounted) Taxes $0.00 Total $80.13" at bounding box center [971, 675] width 1136 height 101
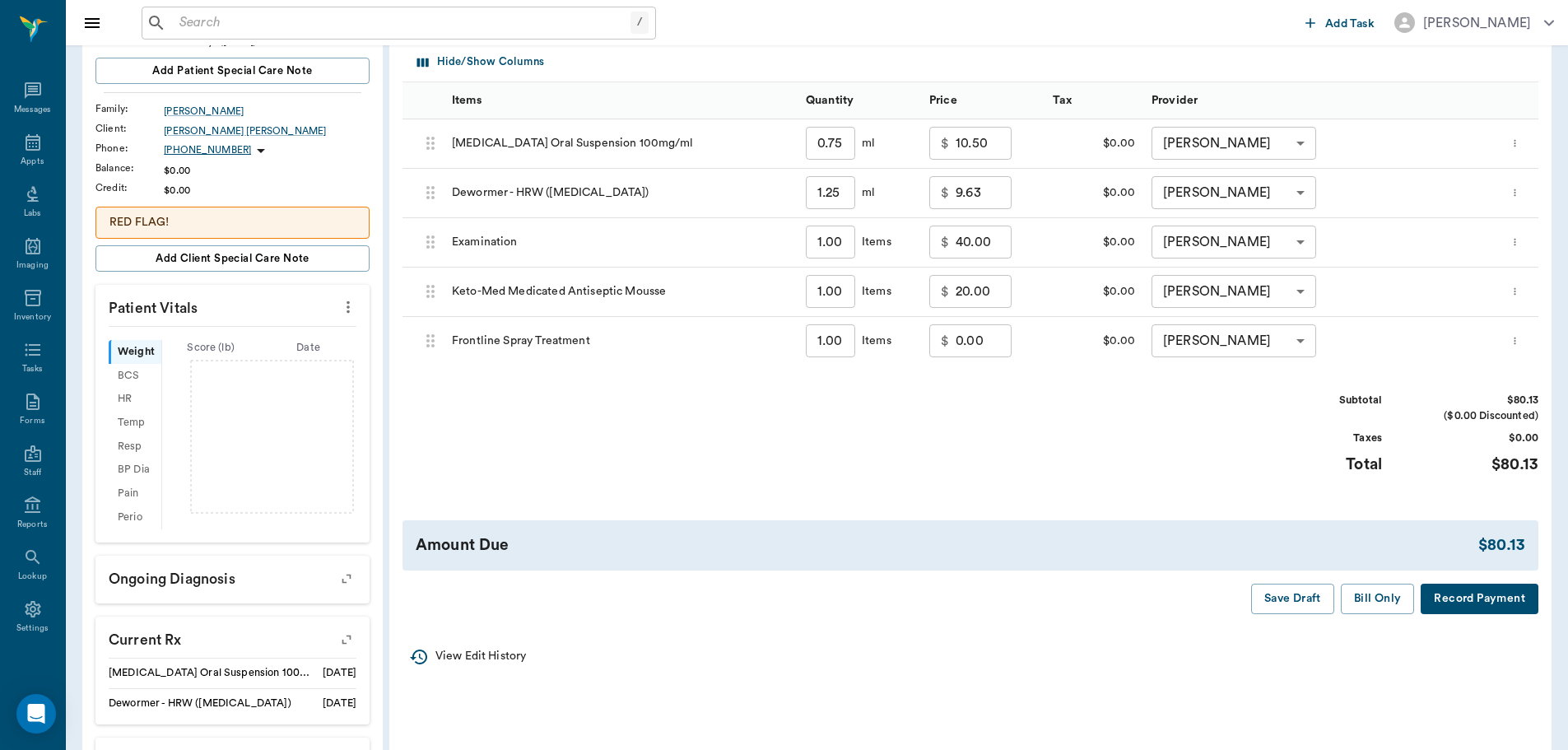
scroll to position [247, 0]
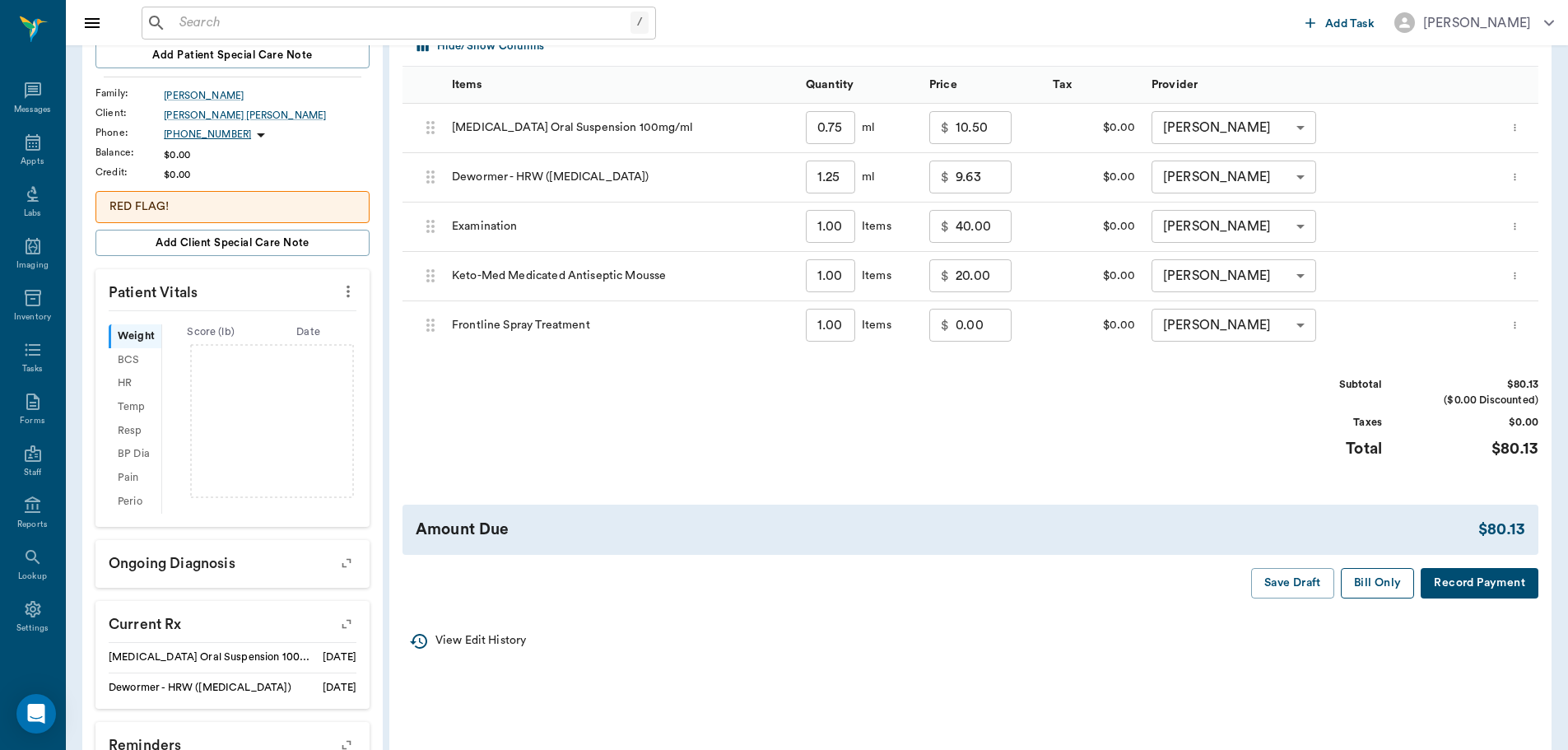
click at [1361, 580] on button "Bill Only" at bounding box center [1378, 584] width 74 height 31
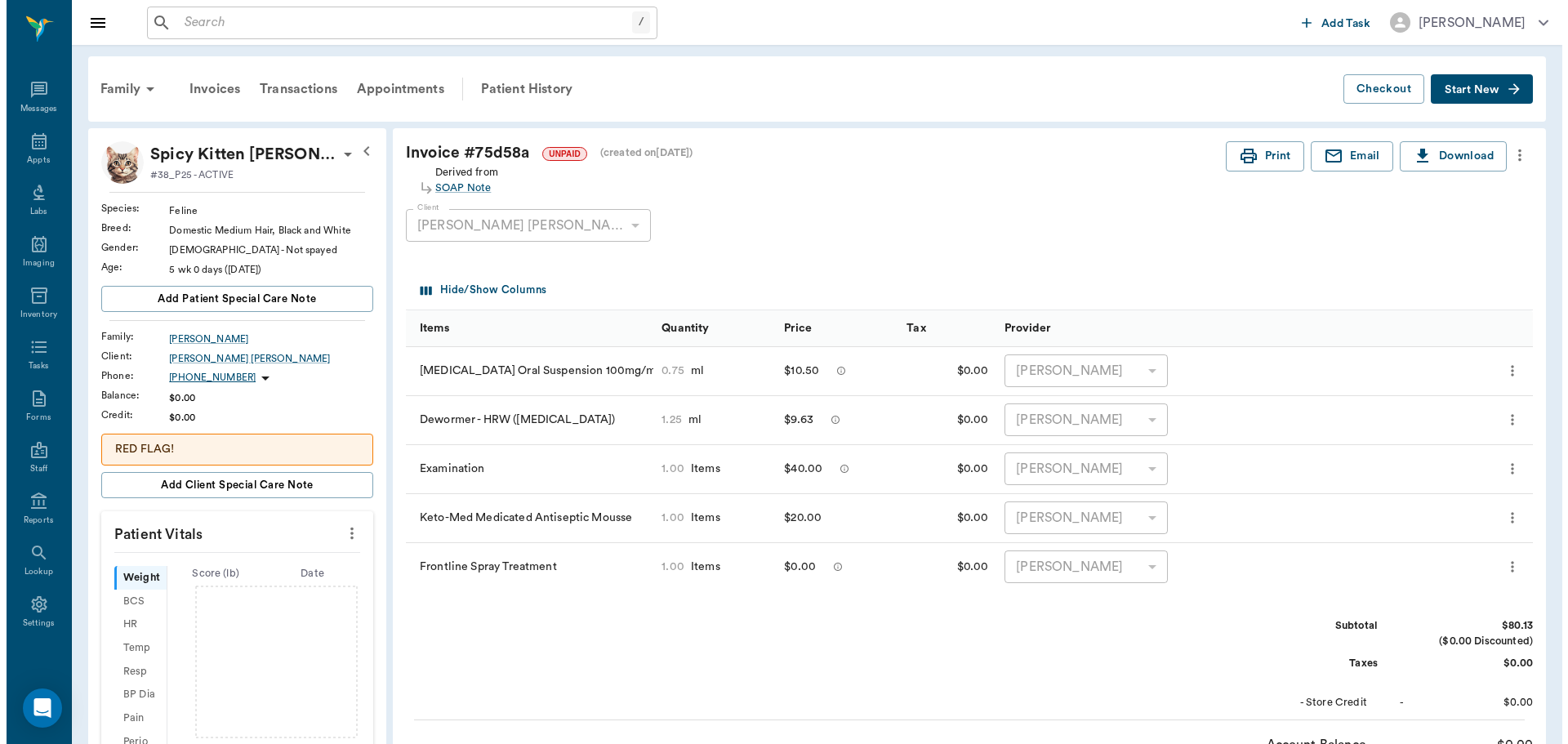
scroll to position [0, 0]
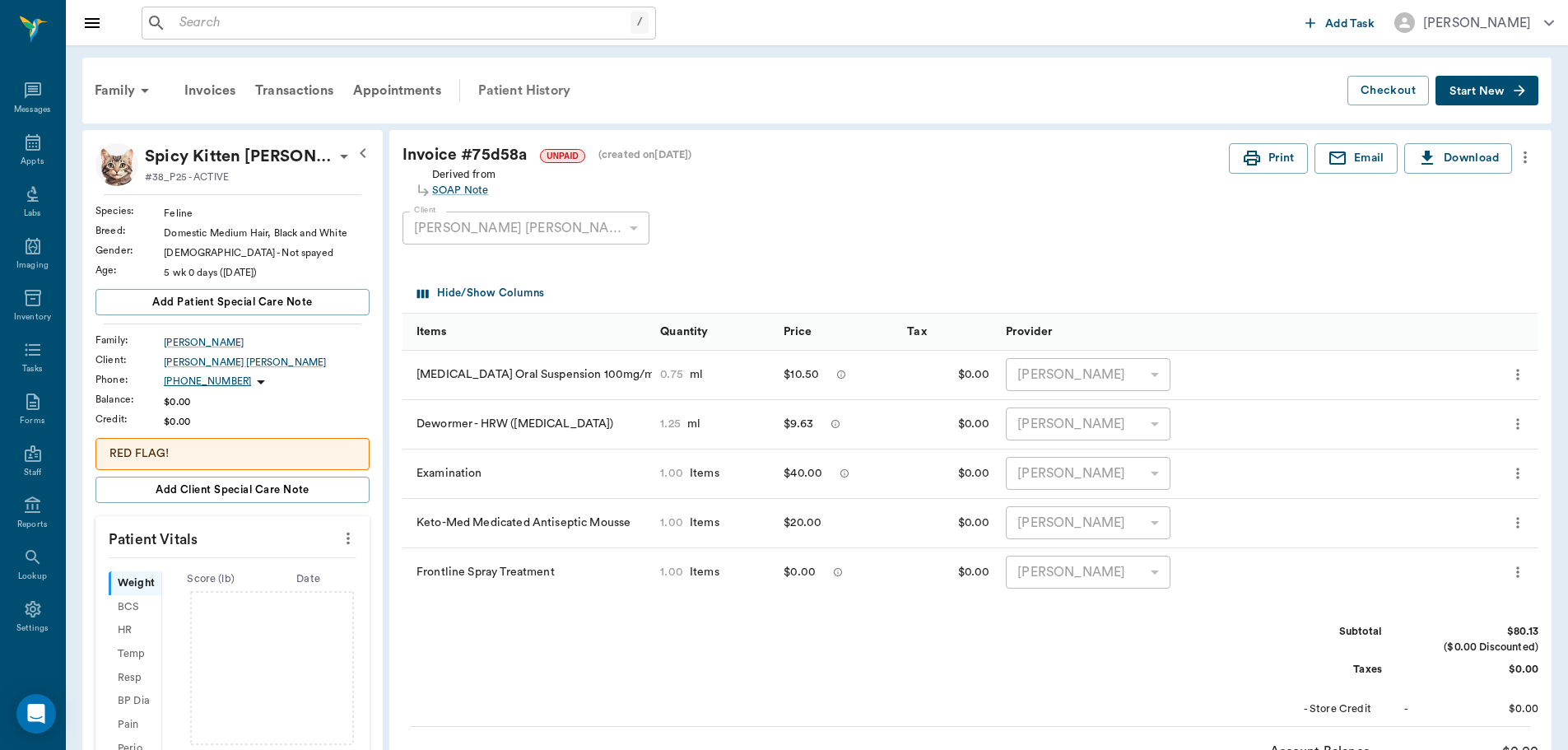
click at [537, 87] on div "Patient History" at bounding box center [525, 90] width 112 height 40
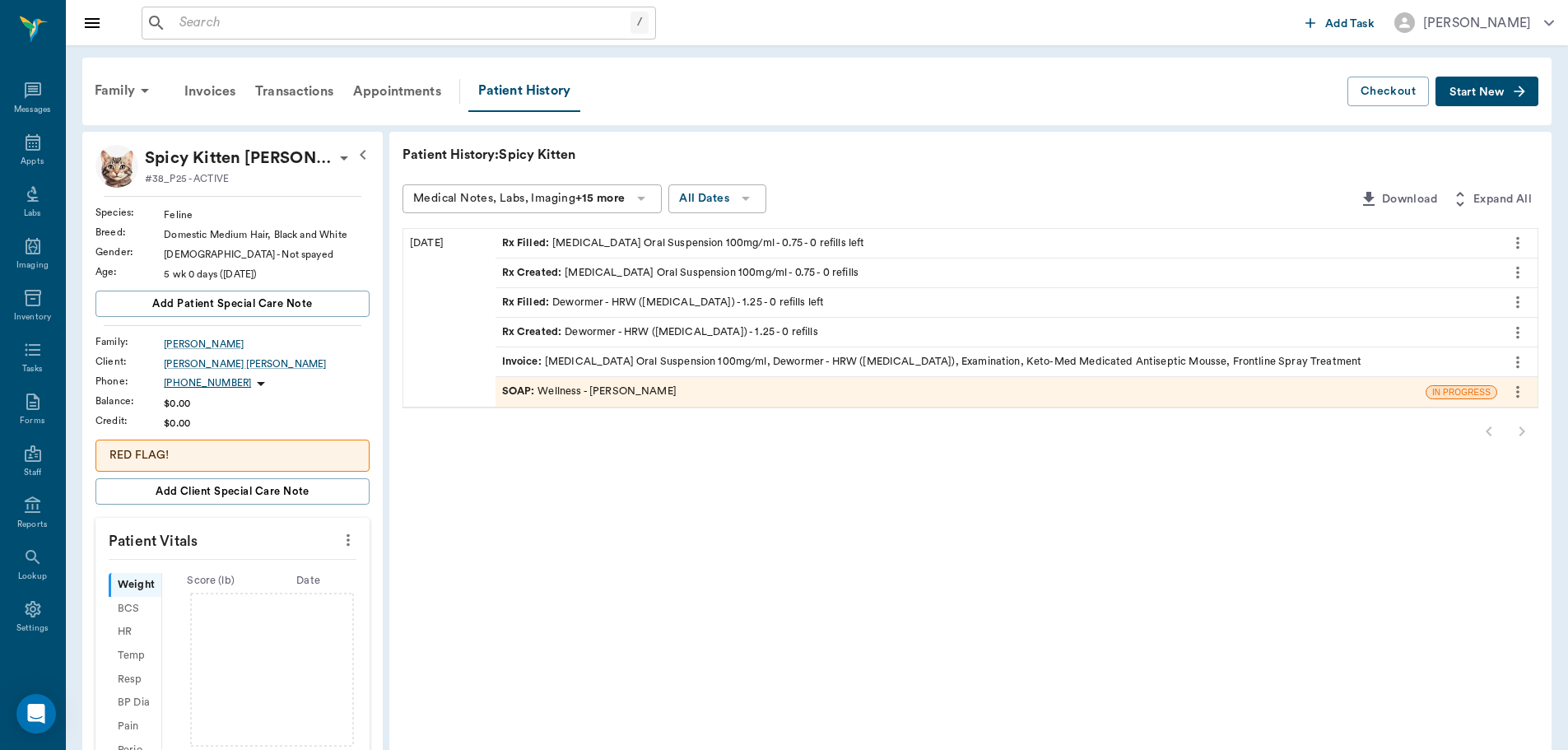
click at [604, 380] on div "SOAP : Wellness - Dr. Bert Ellsworth" at bounding box center [961, 392] width 930 height 29
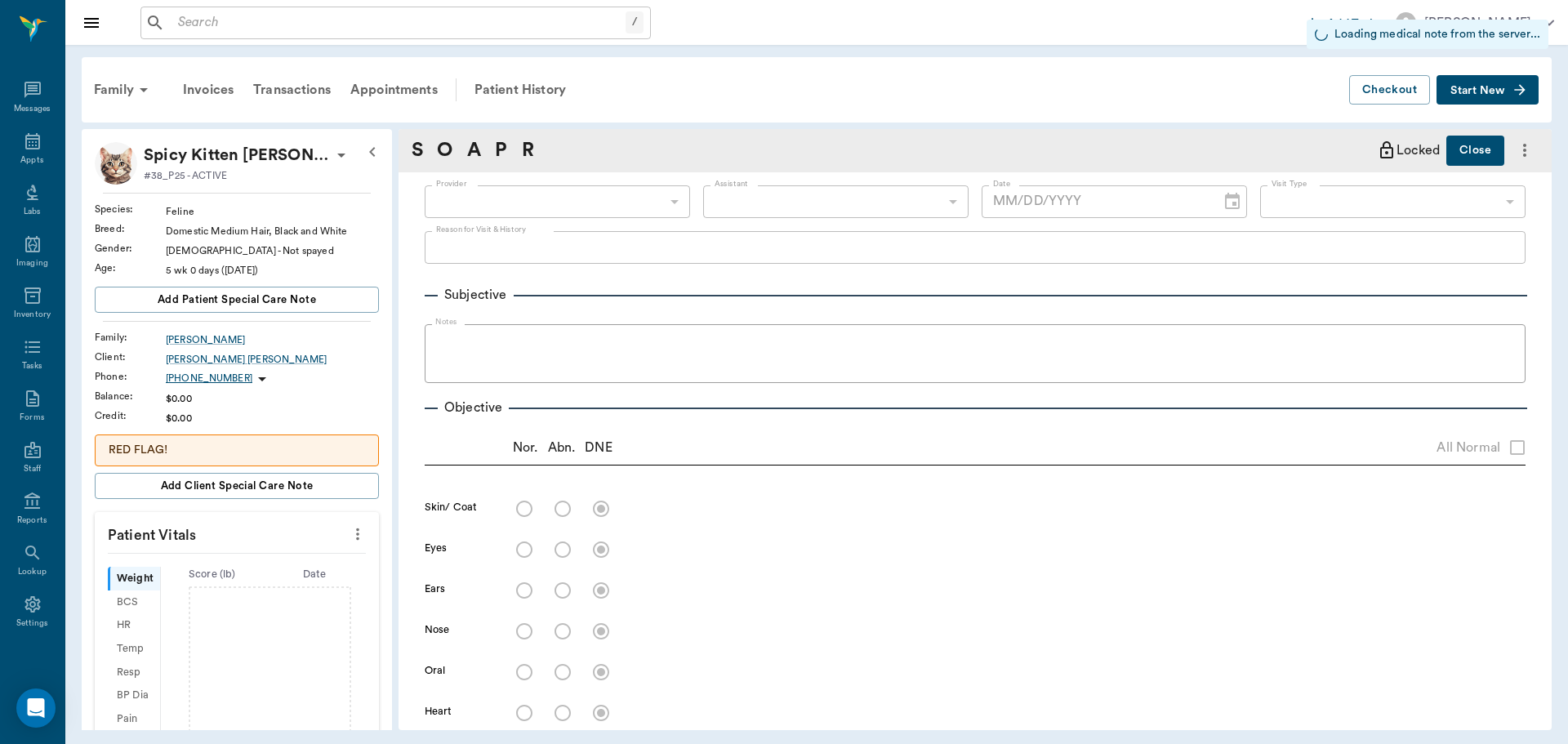
type input "63ec2f075fda476ae8351a4d"
type input "65d2be4f46e3a538d89b8c14"
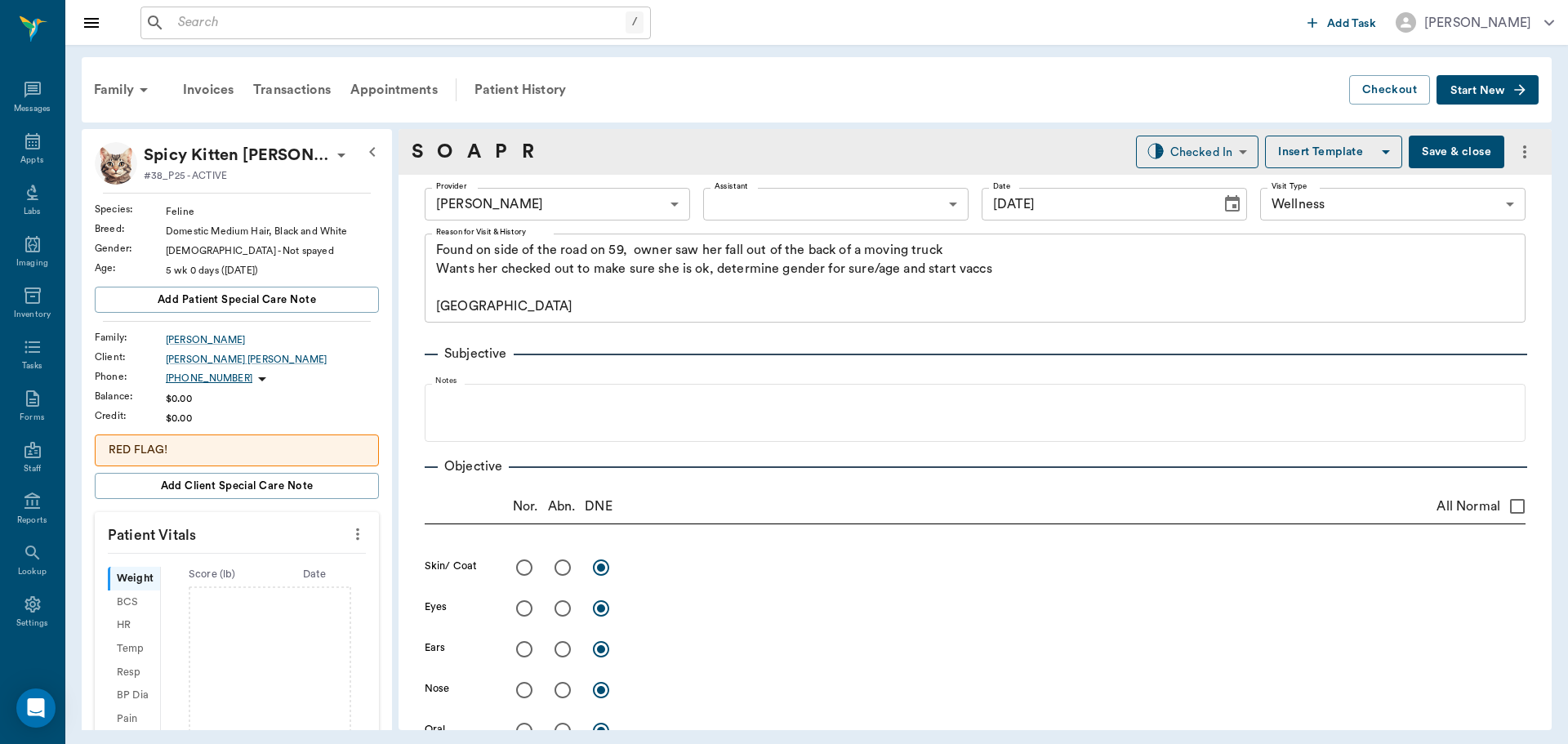
type input "[DATE]"
type textarea "Found on side of the road on 59, owner saw her fall out of the back of a moving…"
click at [1185, 149] on body "/ ​ Add Task Dr. Bert Ellsworth Nectar Messages Appts Labs Imaging Inventory Ta…" at bounding box center [784, 372] width 1568 height 744
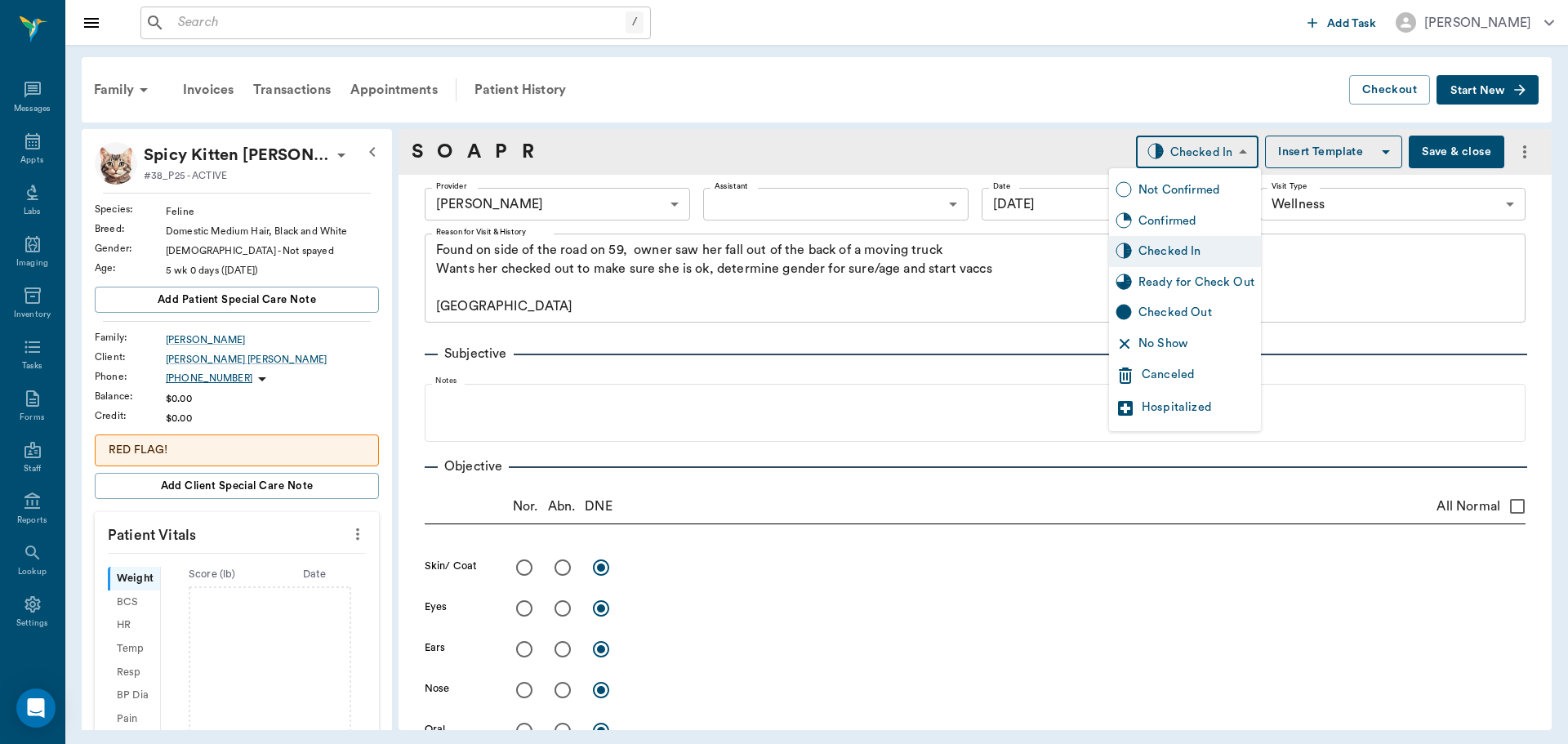
click at [1187, 284] on div "Ready for Check Out" at bounding box center [1196, 283] width 116 height 18
type input "READY_TO_CHECKOUT"
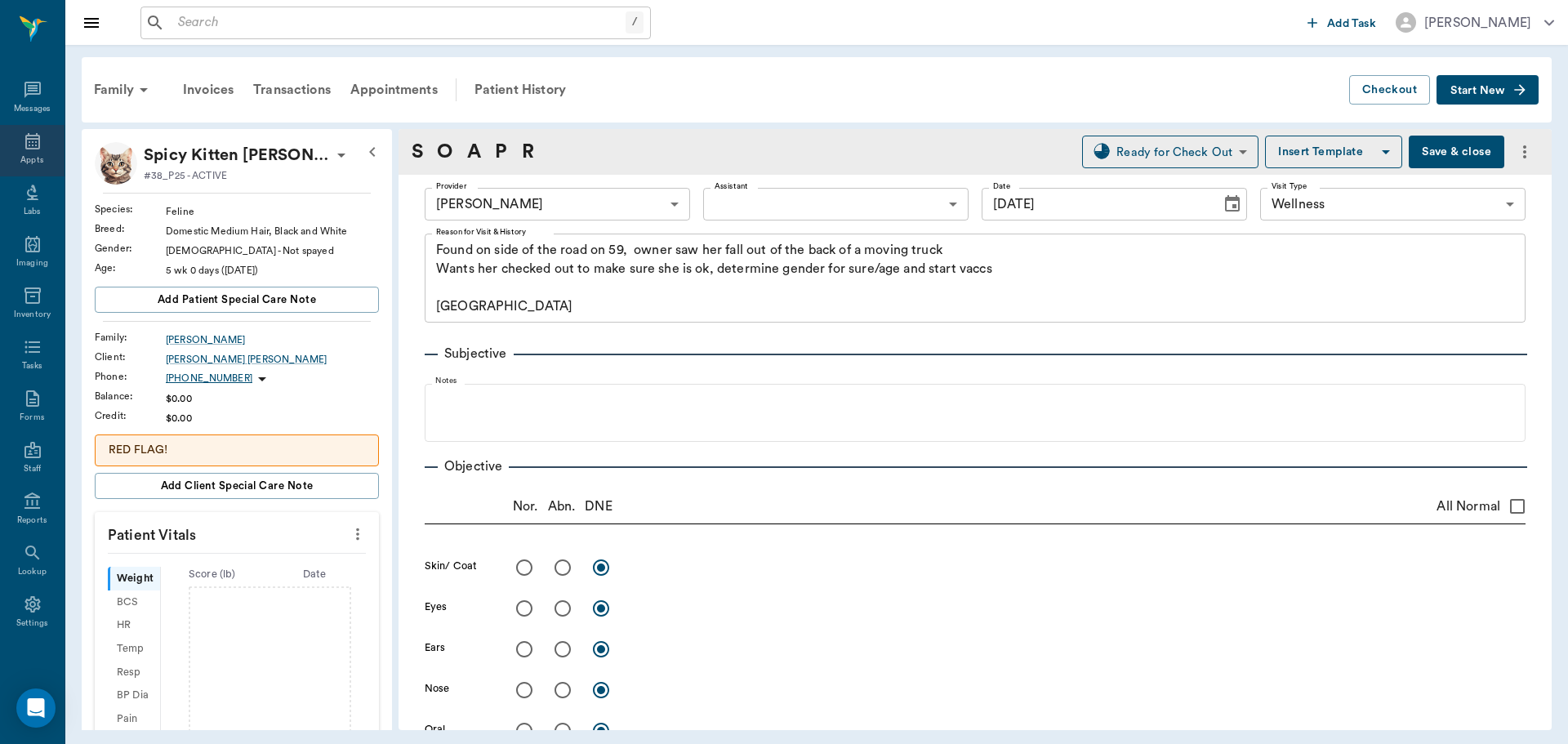
click at [31, 152] on div "Appts" at bounding box center [32, 150] width 65 height 51
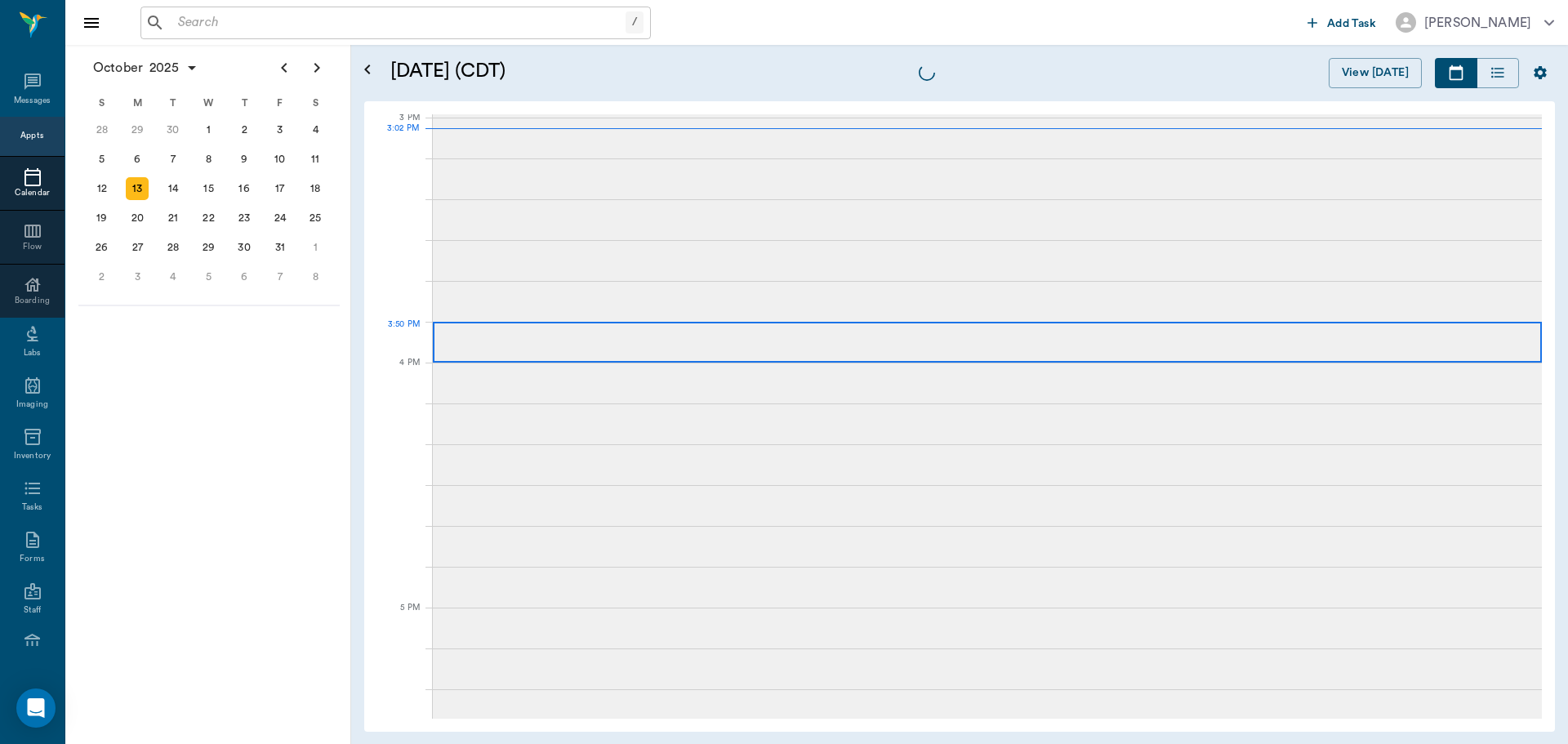
scroll to position [1715, 0]
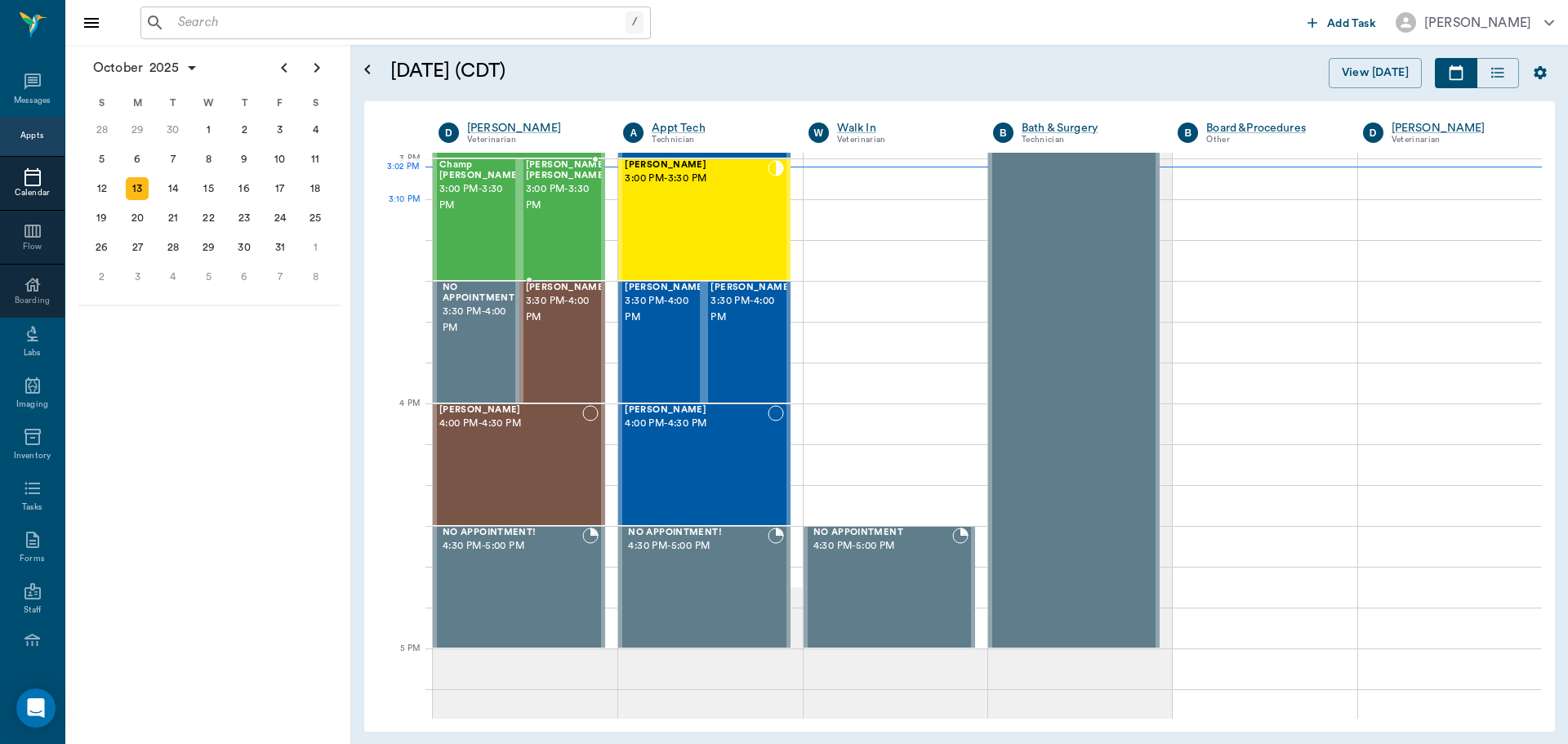
click at [565, 216] on div "[PERSON_NAME] [PERSON_NAME] 3:00 PM - 3:30 PM" at bounding box center [566, 219] width 82 height 119
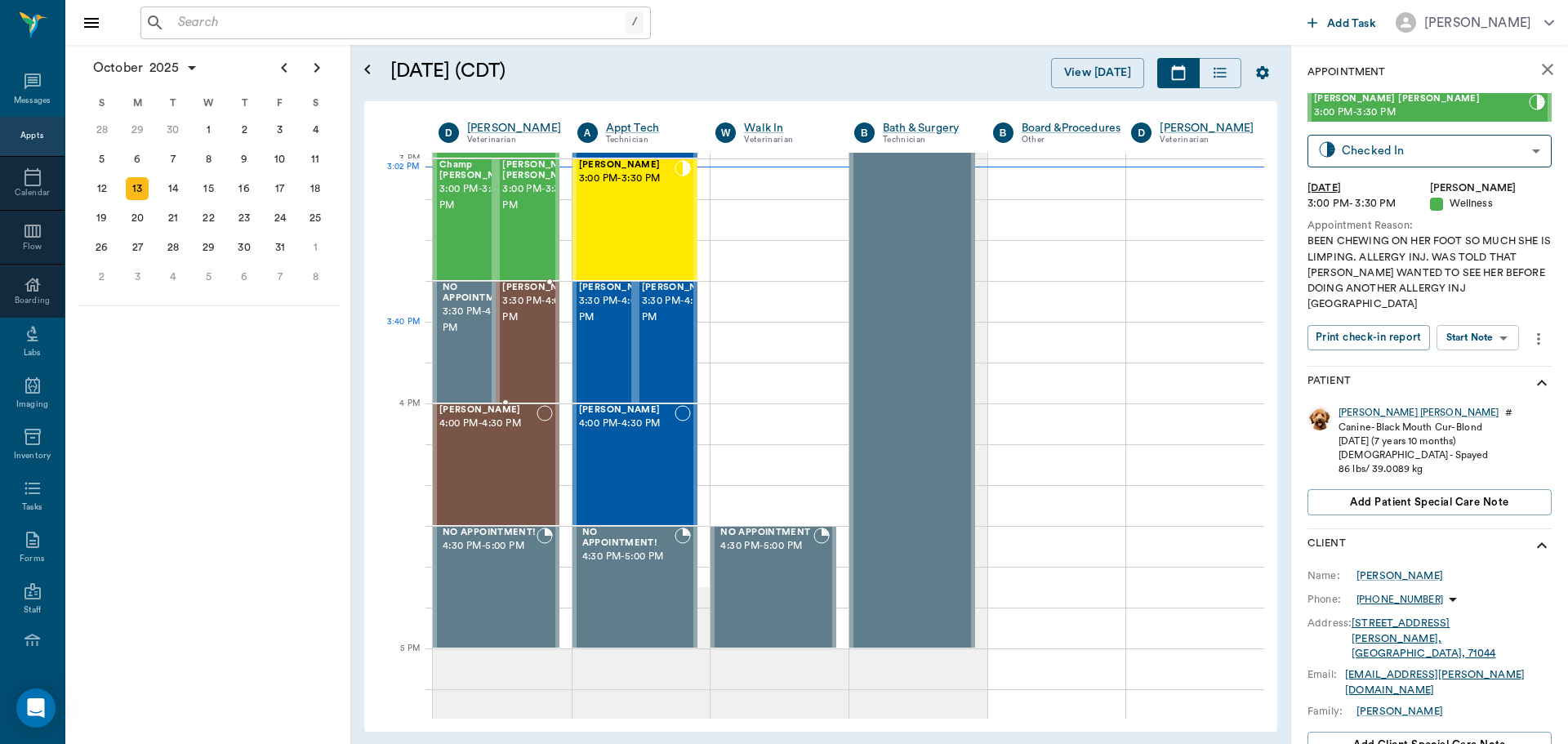
click at [519, 326] on span "3:30 PM - 4:00 PM" at bounding box center [543, 310] width 82 height 32
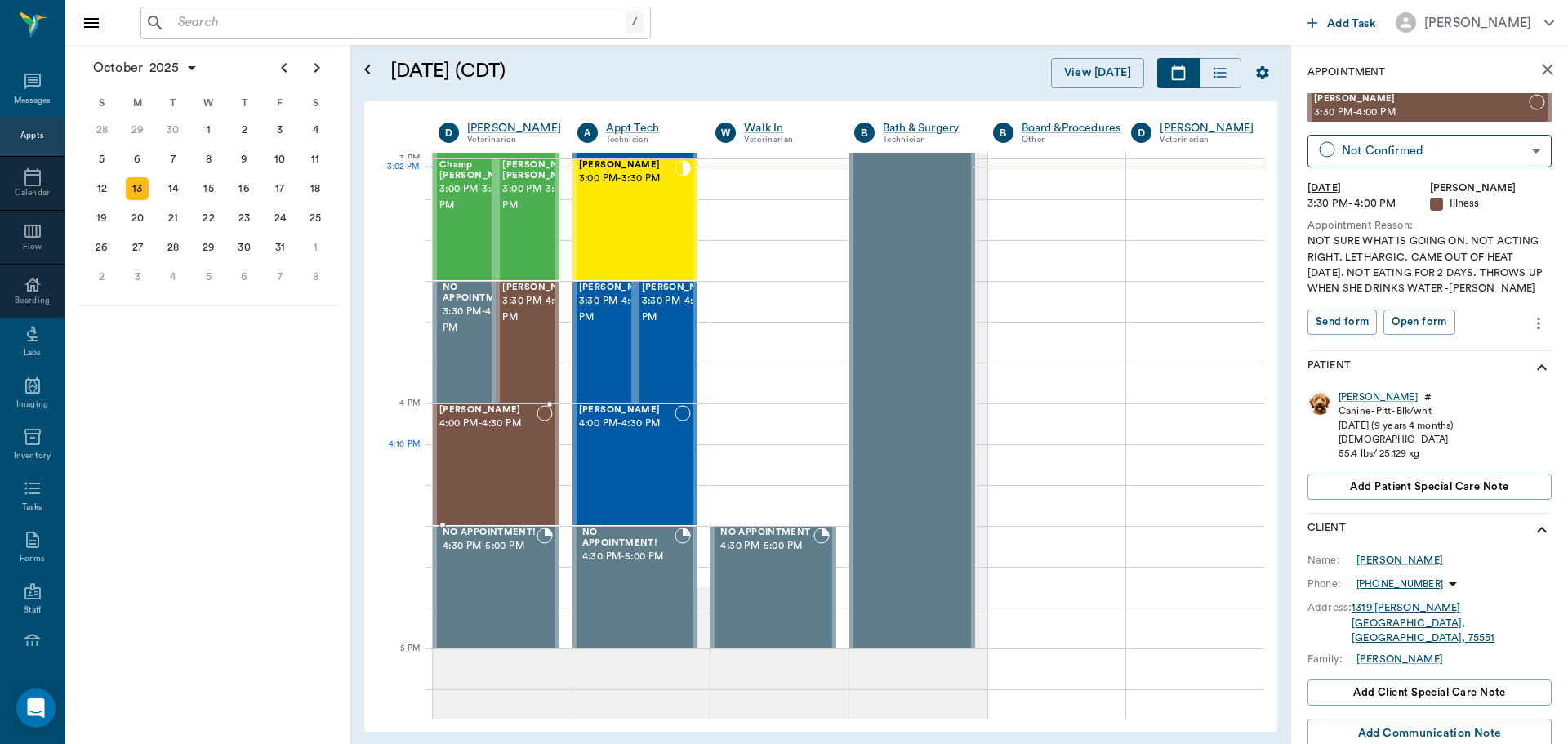
click at [480, 461] on div "Remi Sheppard 4:00 PM - 4:30 PM" at bounding box center [487, 464] width 97 height 119
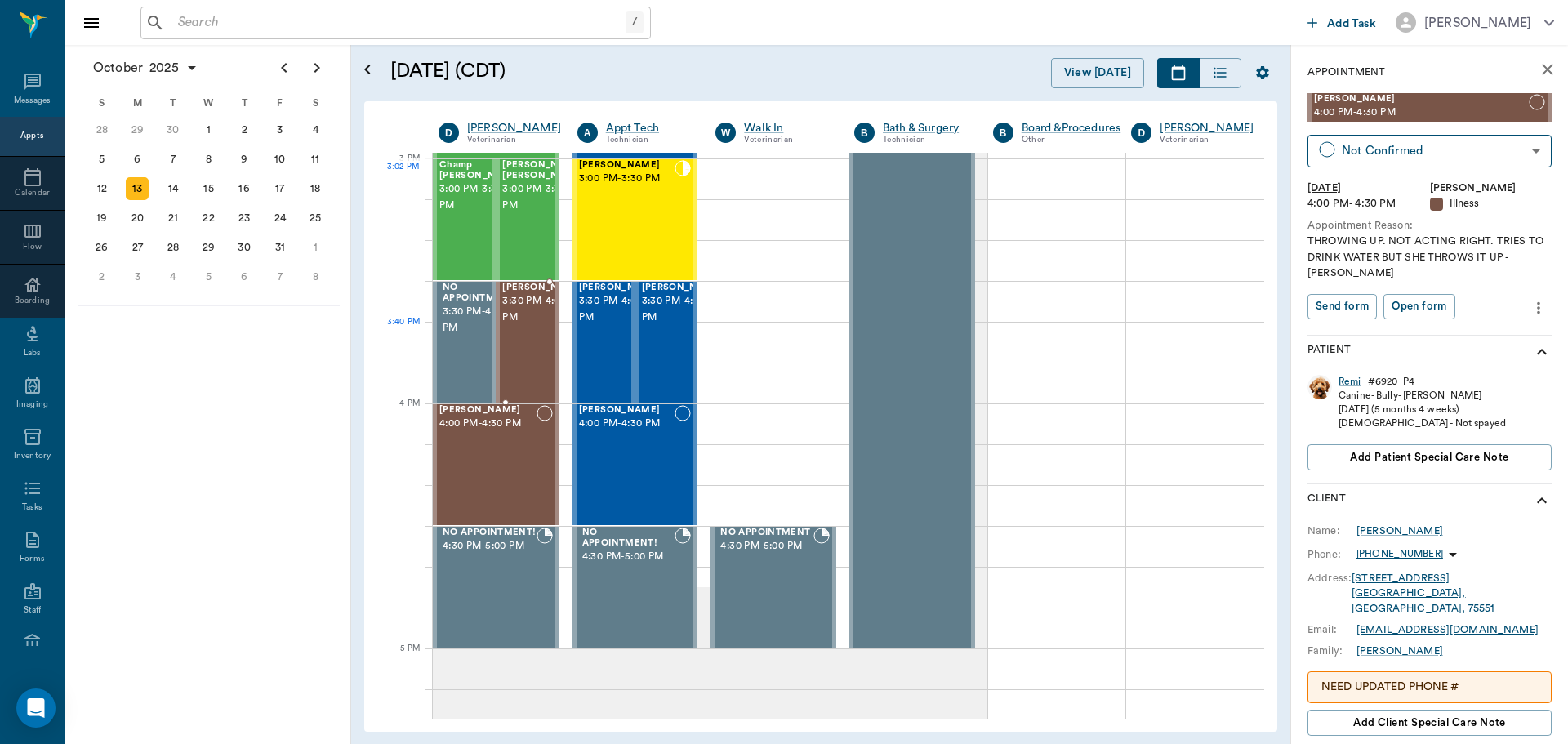
click at [518, 326] on span "3:30 PM - 4:00 PM" at bounding box center [543, 310] width 82 height 32
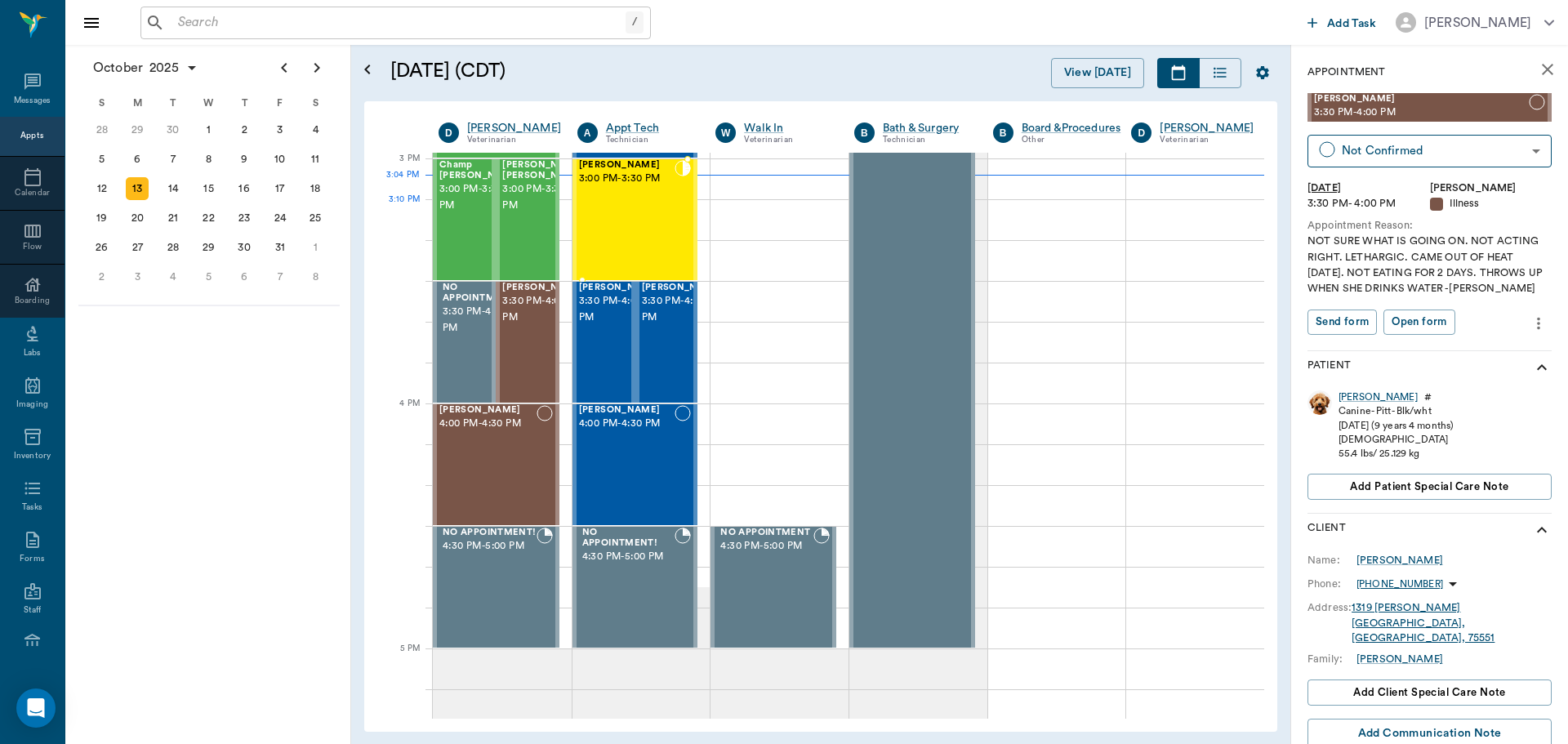
click at [590, 210] on div "Jimbo Young 3:00 PM - 3:30 PM" at bounding box center [626, 219] width 96 height 119
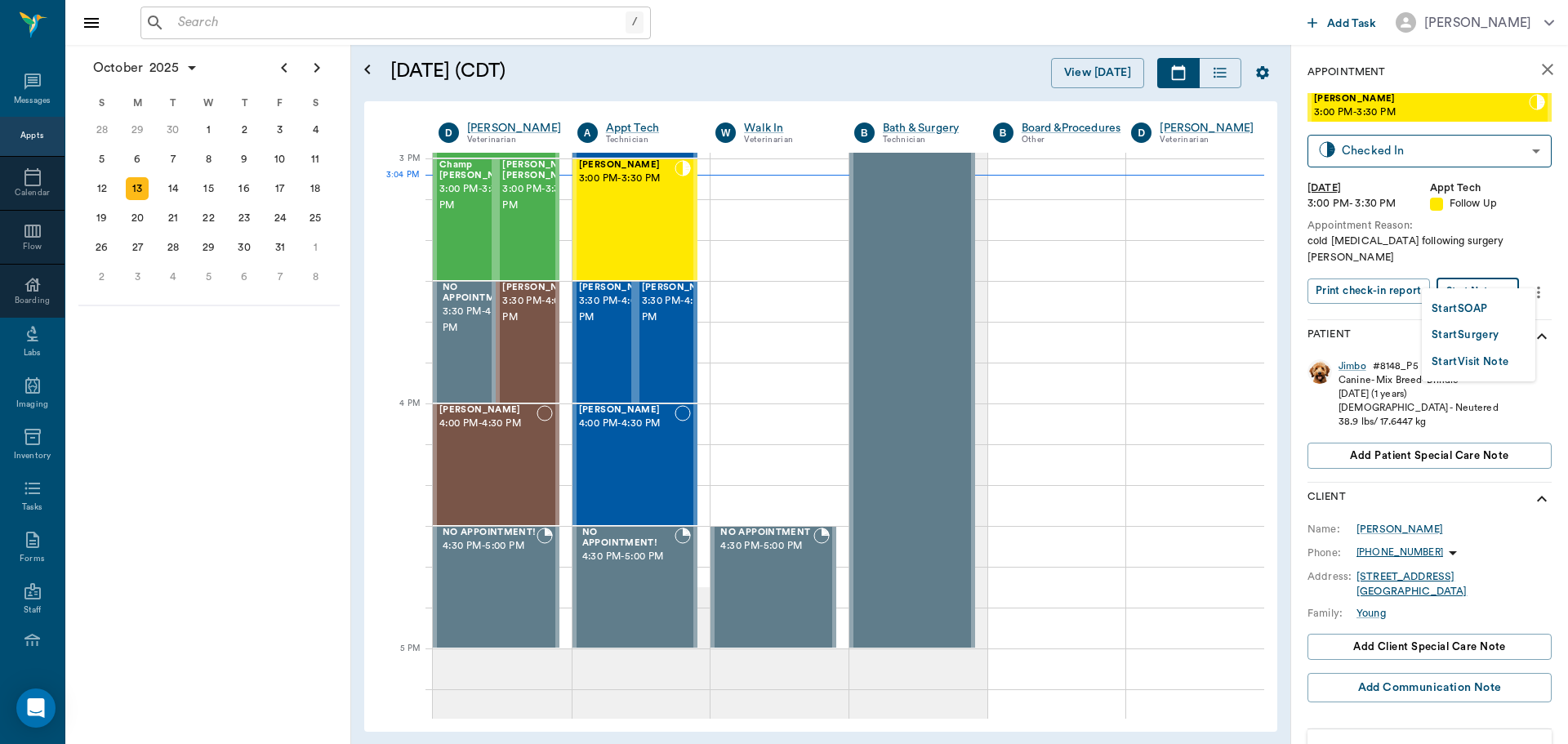
click at [1480, 269] on body "/ ​ Add Task Dr. Bert Ellsworth Nectar Messages Appts Calendar Flow Boarding La…" at bounding box center [784, 372] width 1568 height 744
click at [1476, 302] on button "Start SOAP" at bounding box center [1459, 309] width 56 height 19
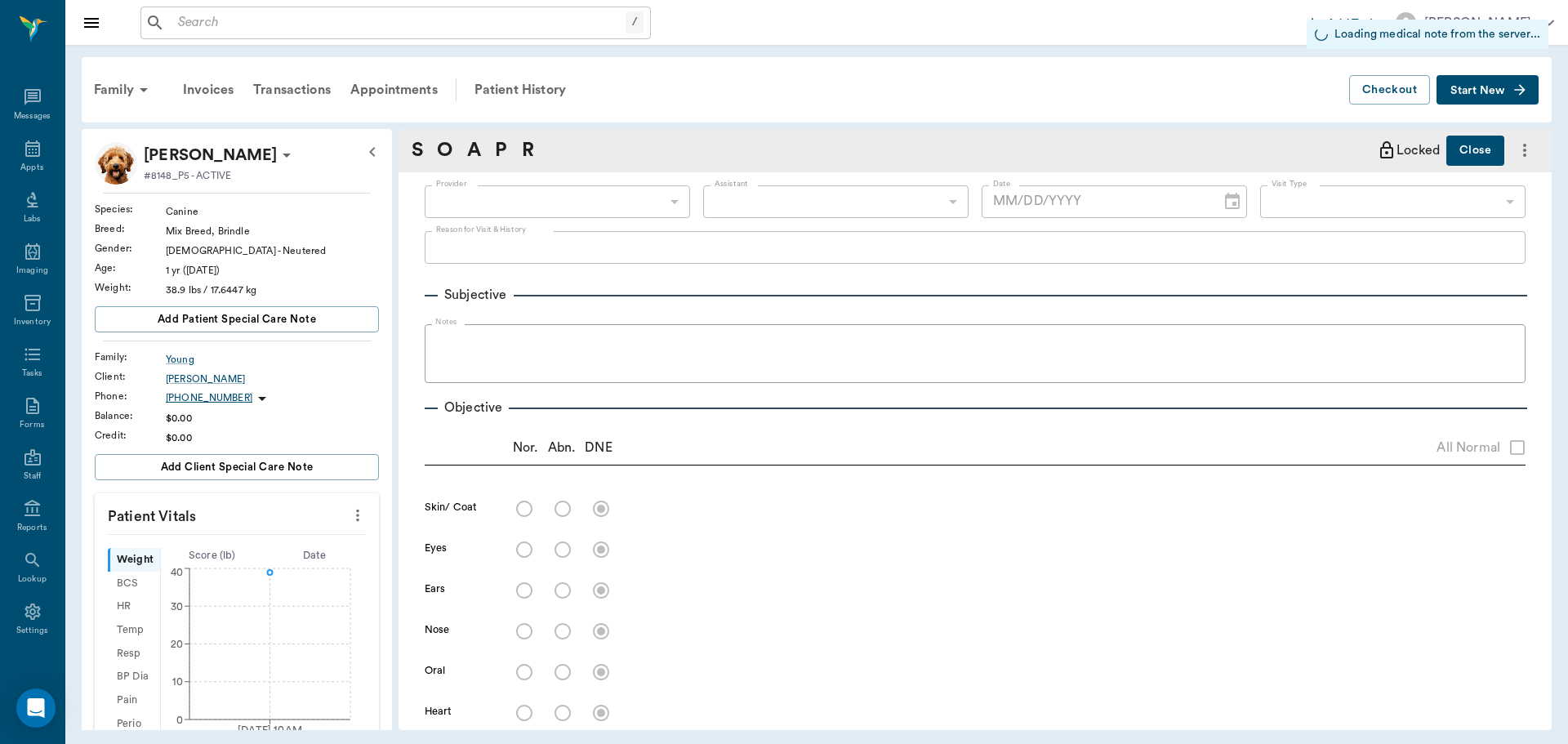
scroll to position [7, 0]
type input "63ec2f075fda476ae8351a4c"
type input "65d2be4f46e3a538d89b8c16"
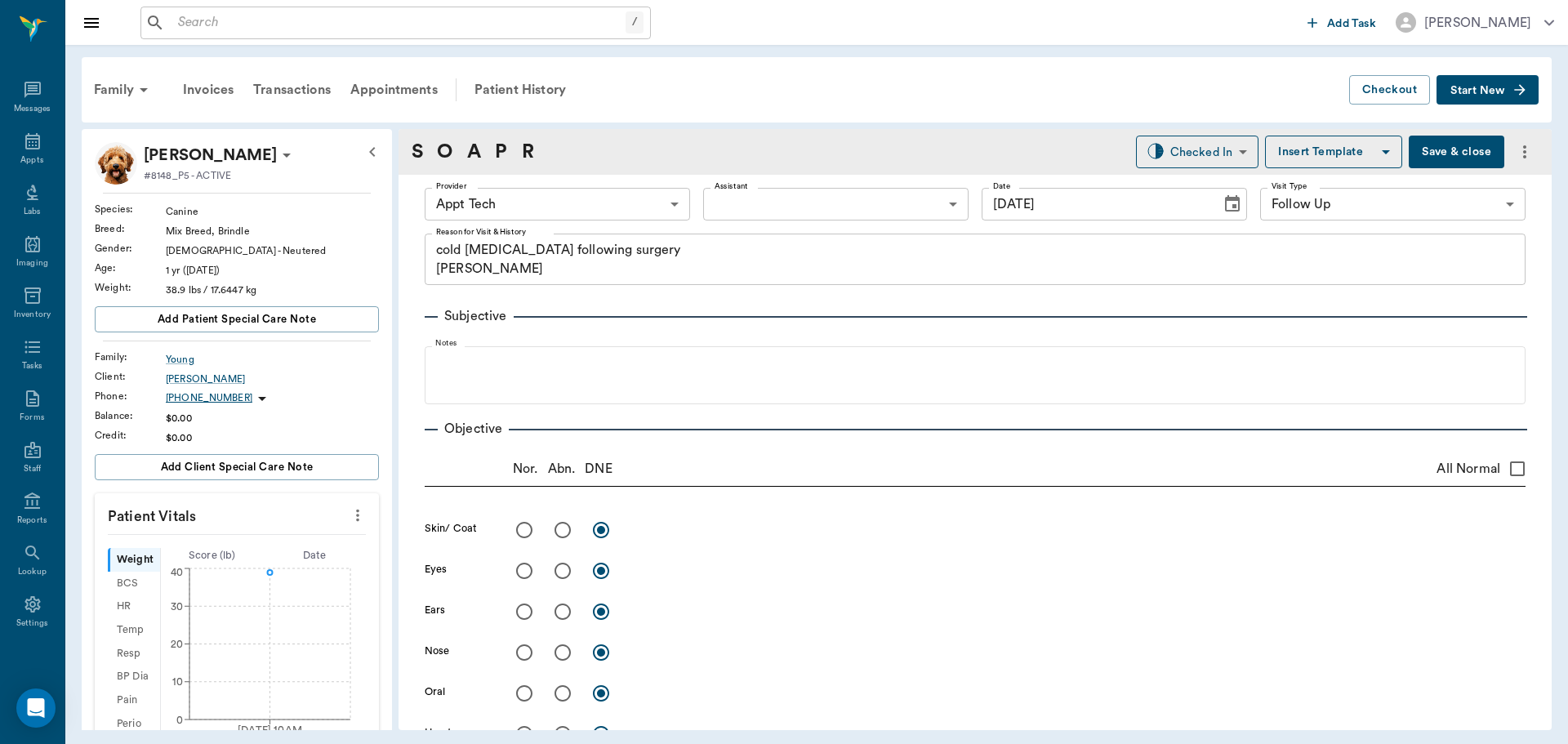
type input "[DATE]"
type textarea "cold laser therapy following surgery Christy"
click at [348, 515] on icon "more" at bounding box center [357, 515] width 18 height 20
click at [288, 557] on li "Enter Vitals" at bounding box center [276, 544] width 163 height 31
click at [230, 565] on input "text" at bounding box center [236, 564] width 142 height 32
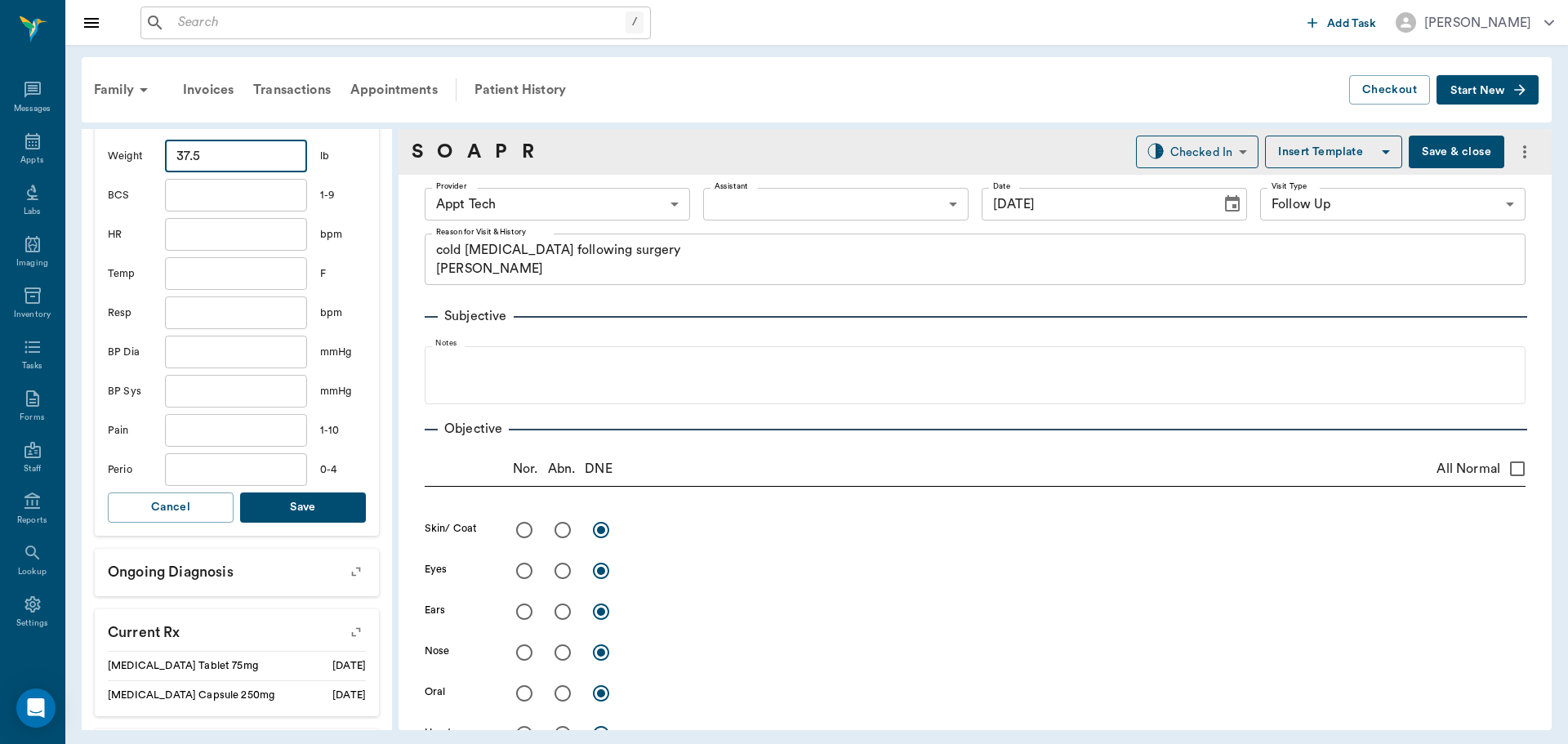
type input "37.5"
click at [310, 512] on button "Save" at bounding box center [302, 508] width 126 height 31
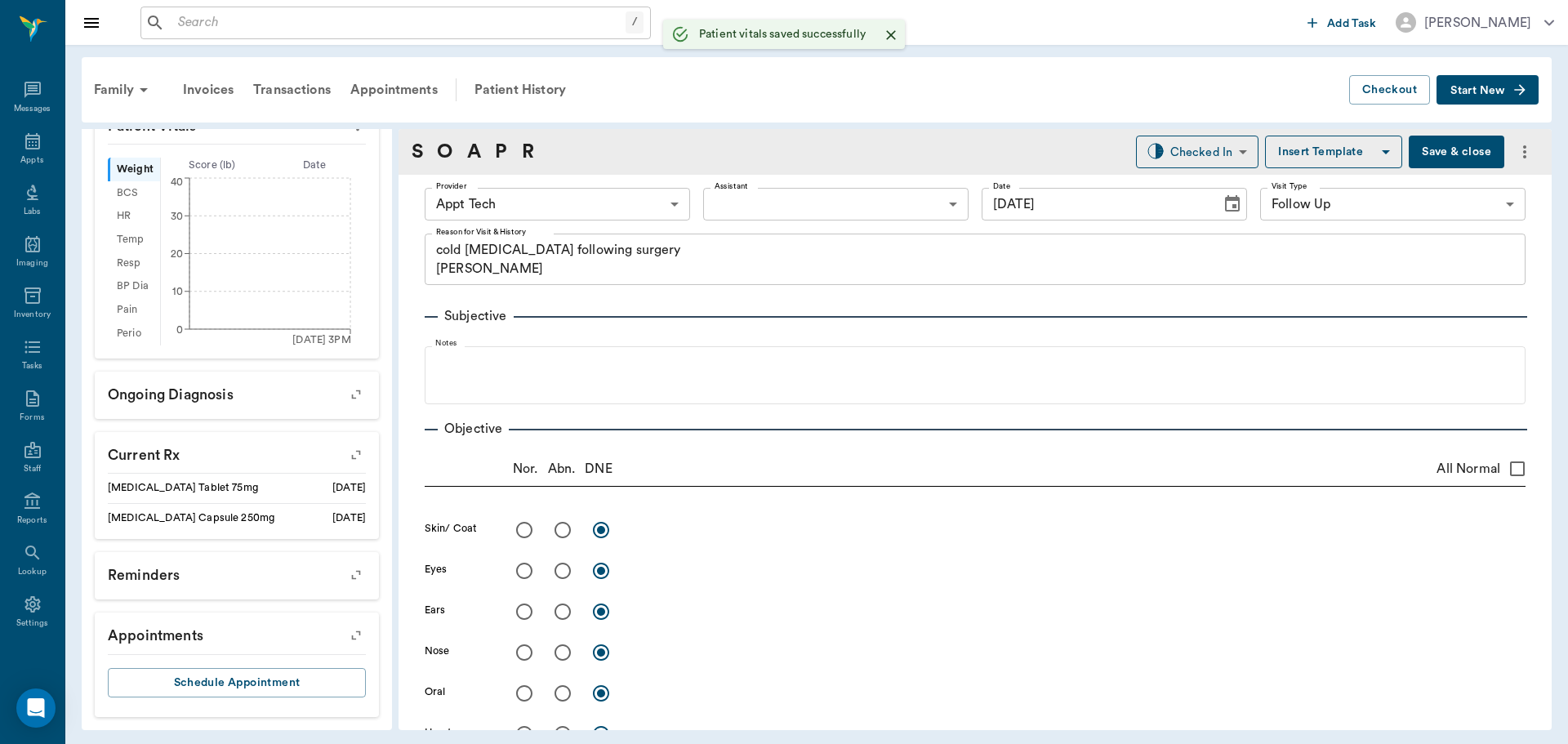
scroll to position [390, 0]
click at [559, 207] on body "/ ​ Add Task Dr. Bert Ellsworth Nectar Messages Appts Labs Imaging Inventory Ta…" at bounding box center [784, 372] width 1568 height 744
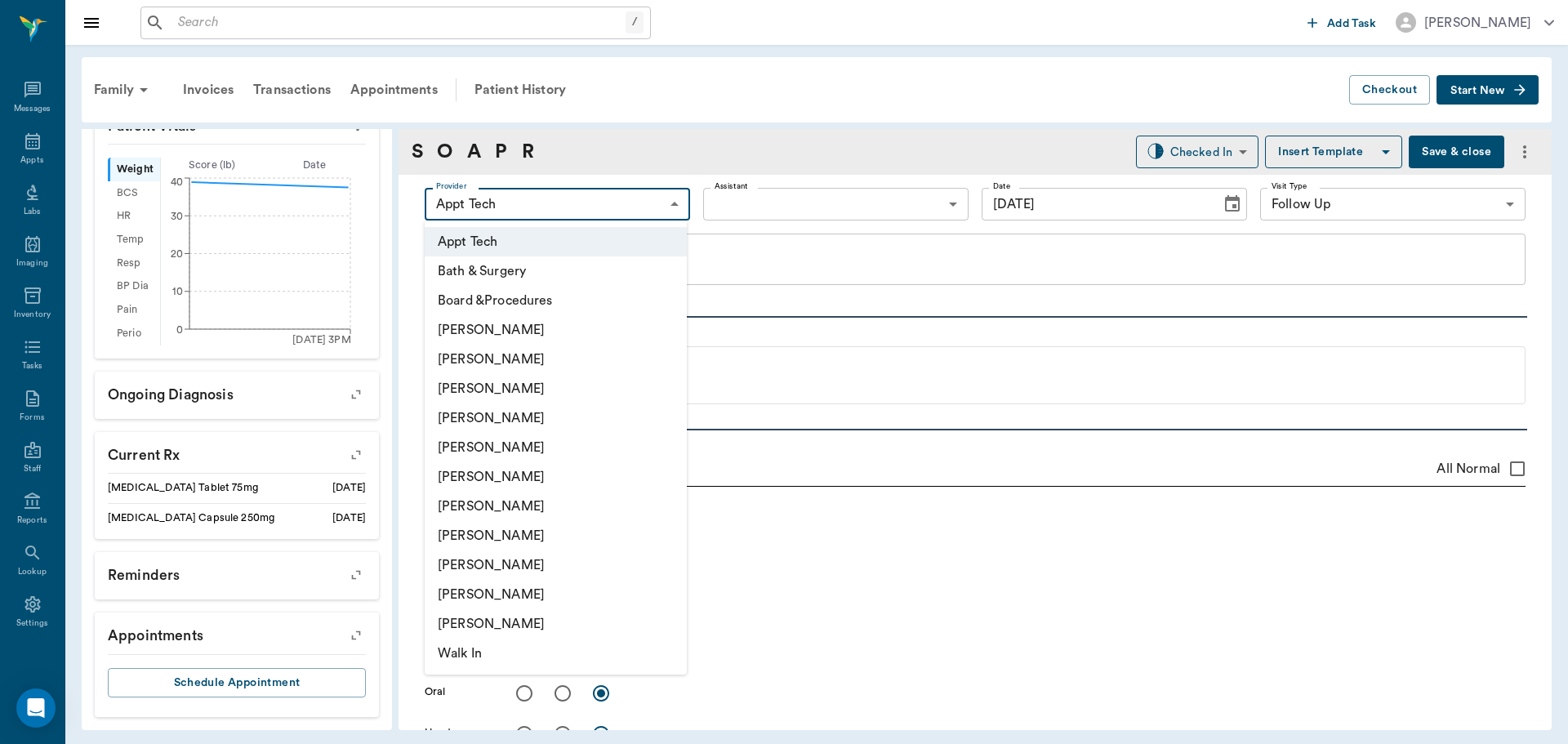
click at [549, 503] on li "Hunter Graves" at bounding box center [556, 506] width 262 height 30
type input "682b670d8bdc6f7f8feef3db"
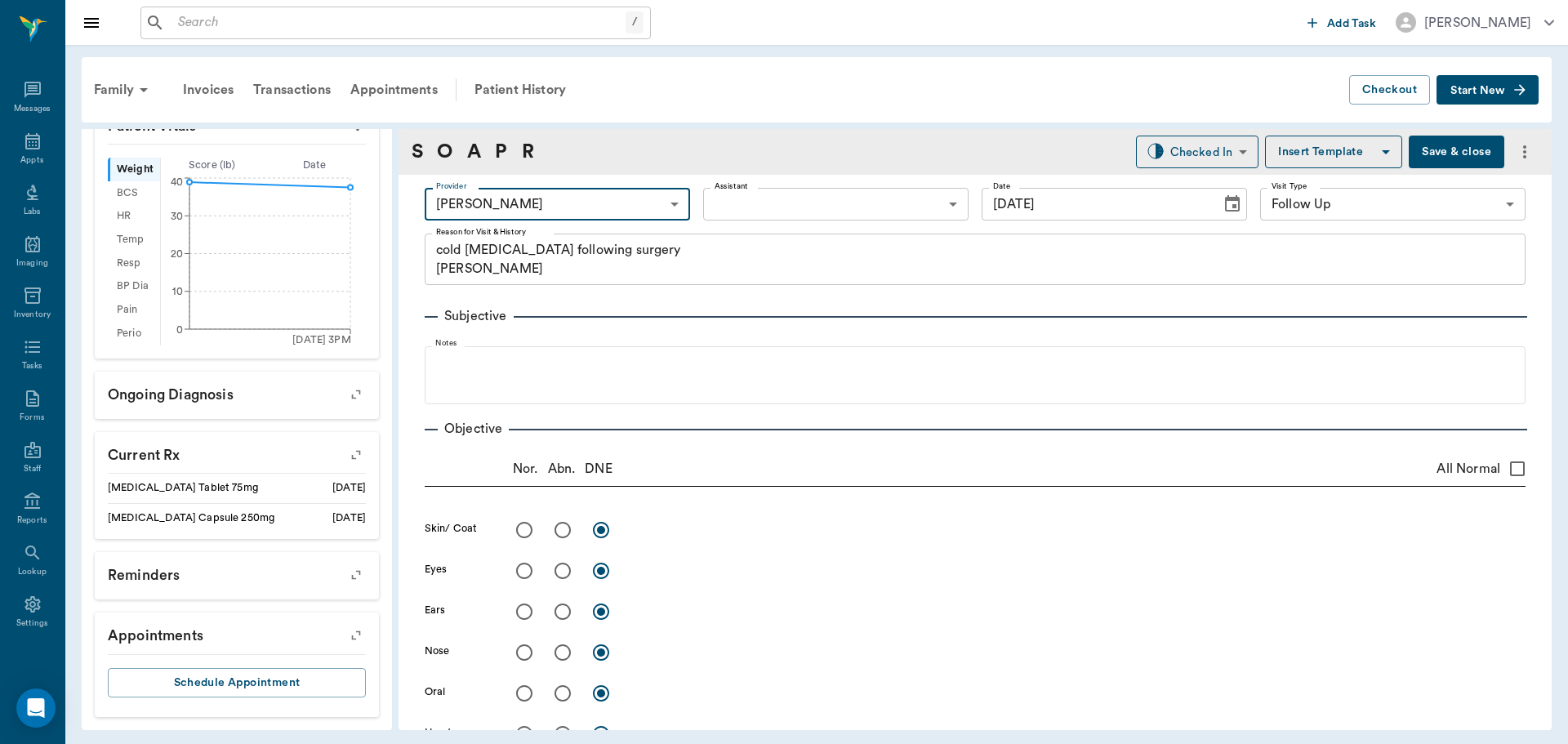
click at [740, 200] on body "/ ​ Add Task Dr. Bert Ellsworth Nectar Messages Appts Labs Imaging Inventory Ta…" at bounding box center [784, 372] width 1568 height 744
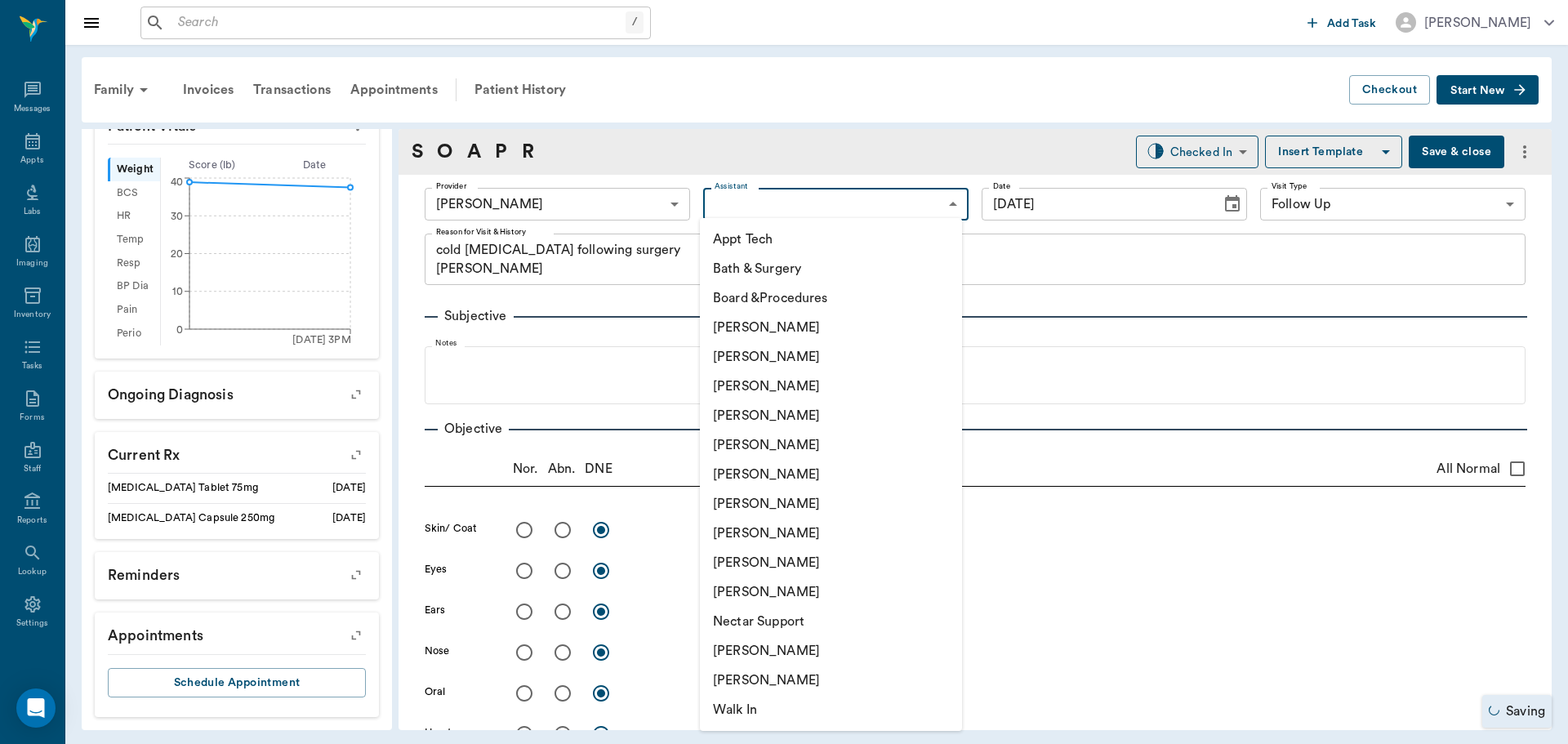
click at [726, 239] on li "Appt Tech" at bounding box center [831, 239] width 262 height 30
type input "63ec2f075fda476ae8351a4c"
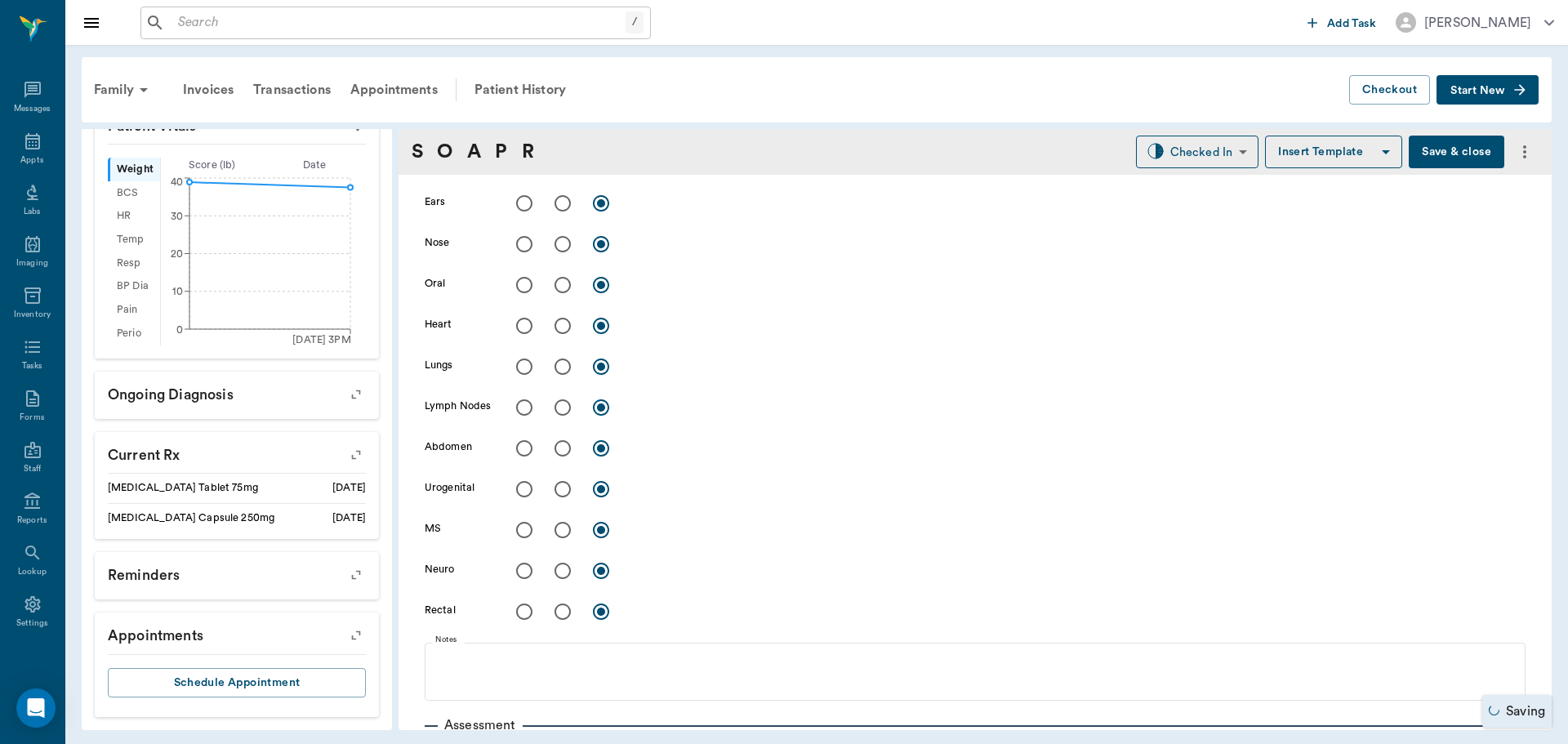
scroll to position [735, 0]
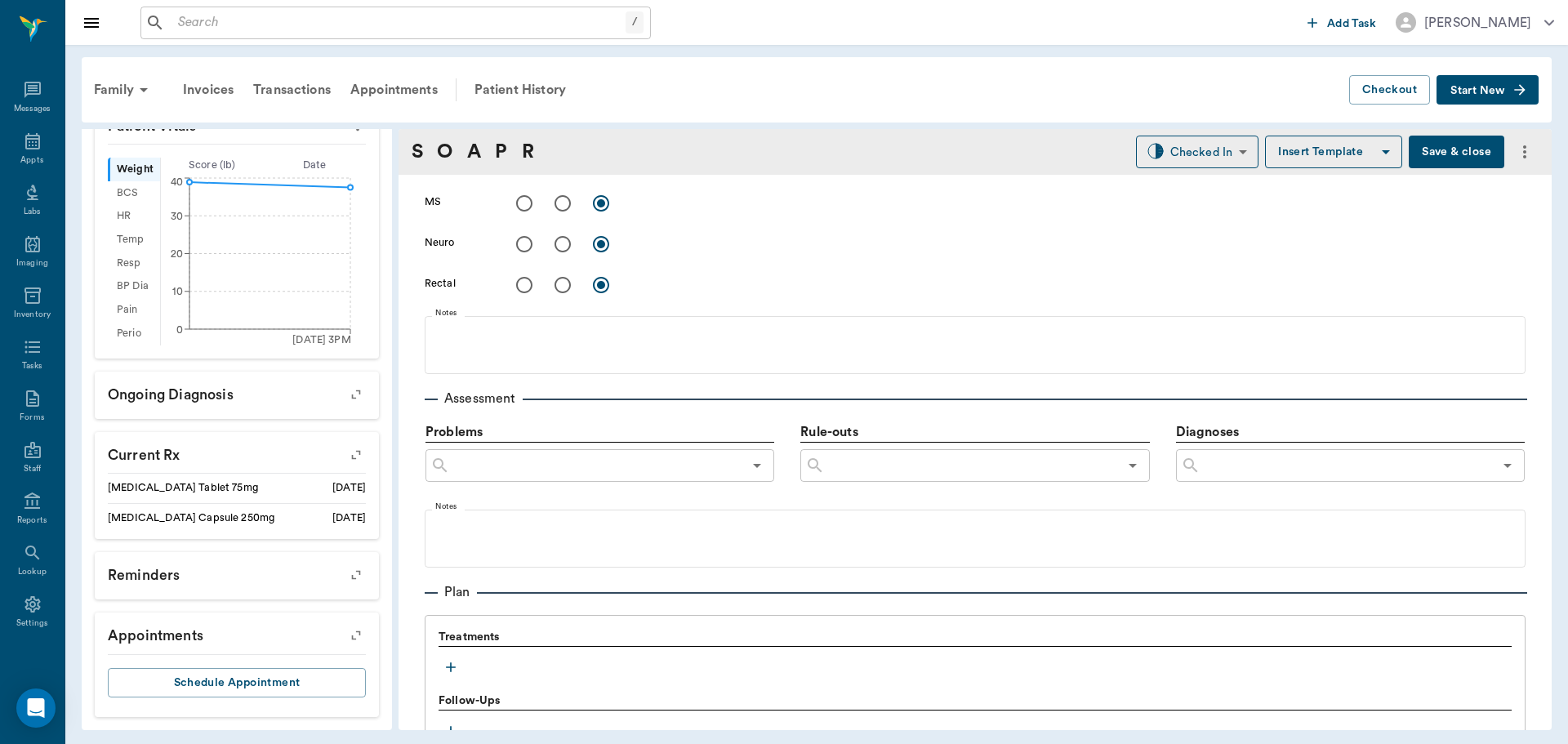
click at [446, 668] on icon "button" at bounding box center [451, 667] width 16 height 16
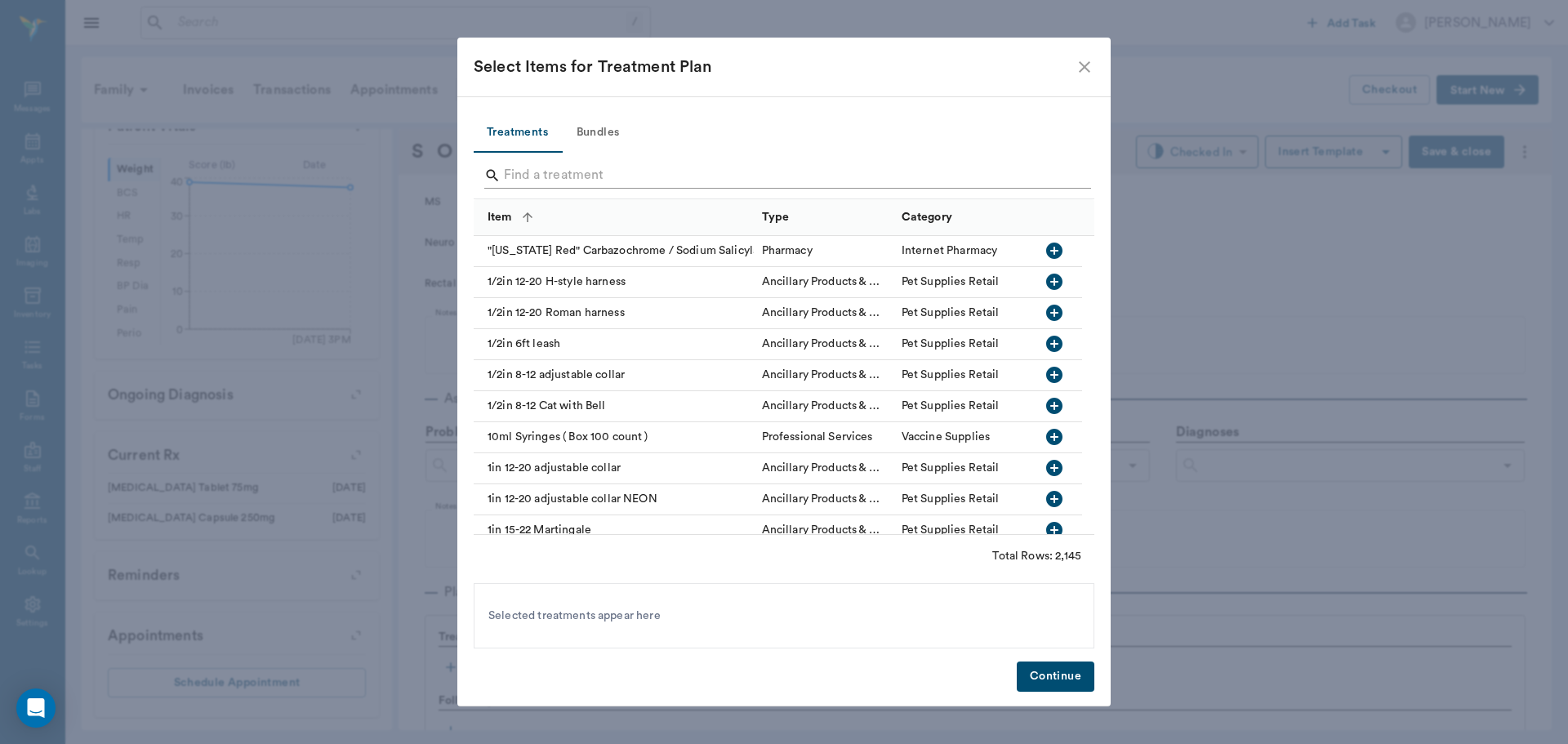
click at [583, 169] on input "Search" at bounding box center [784, 175] width 563 height 26
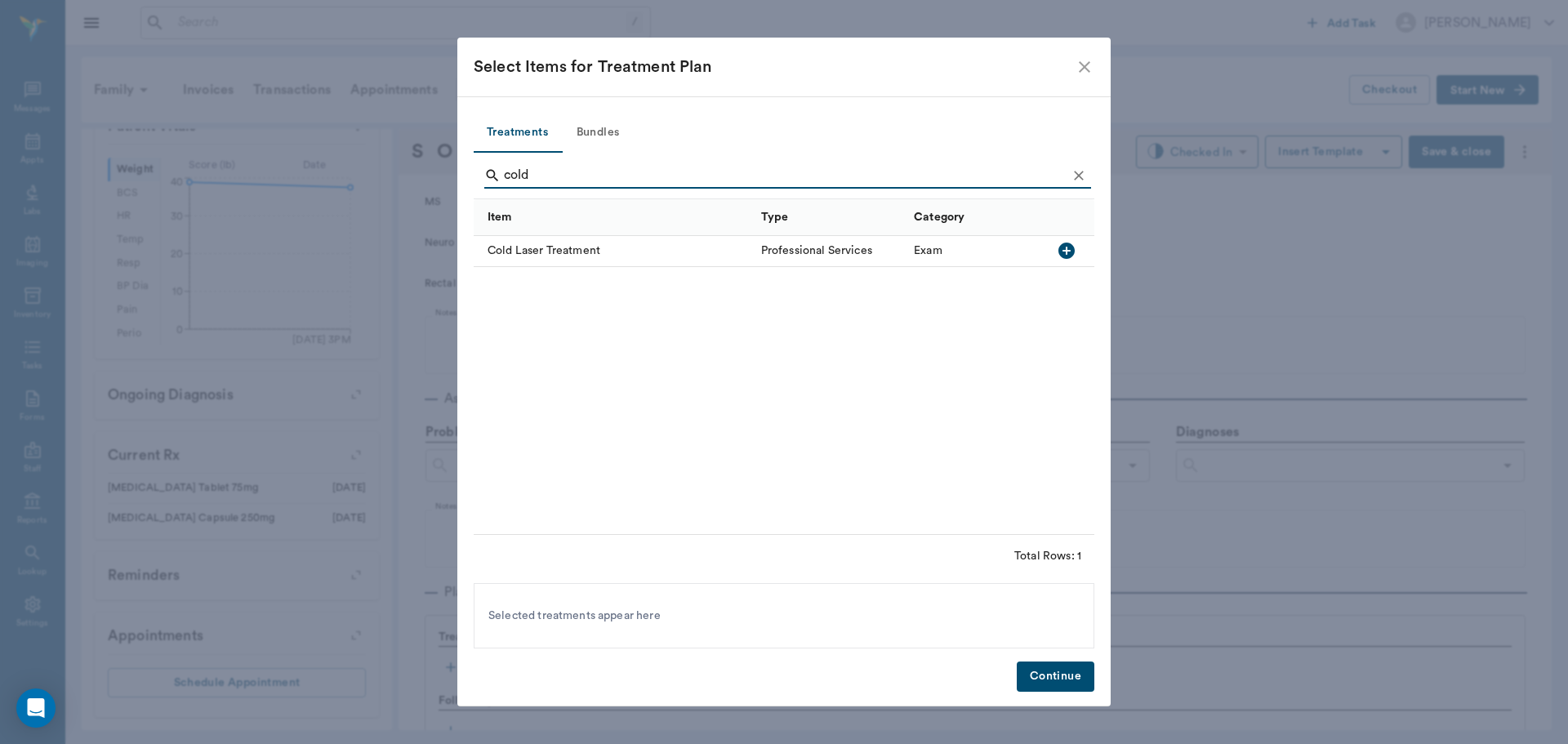
type input "cold"
click at [1073, 251] on icon "button" at bounding box center [1066, 250] width 16 height 16
click at [1080, 177] on icon "Clear" at bounding box center [1078, 175] width 10 height 10
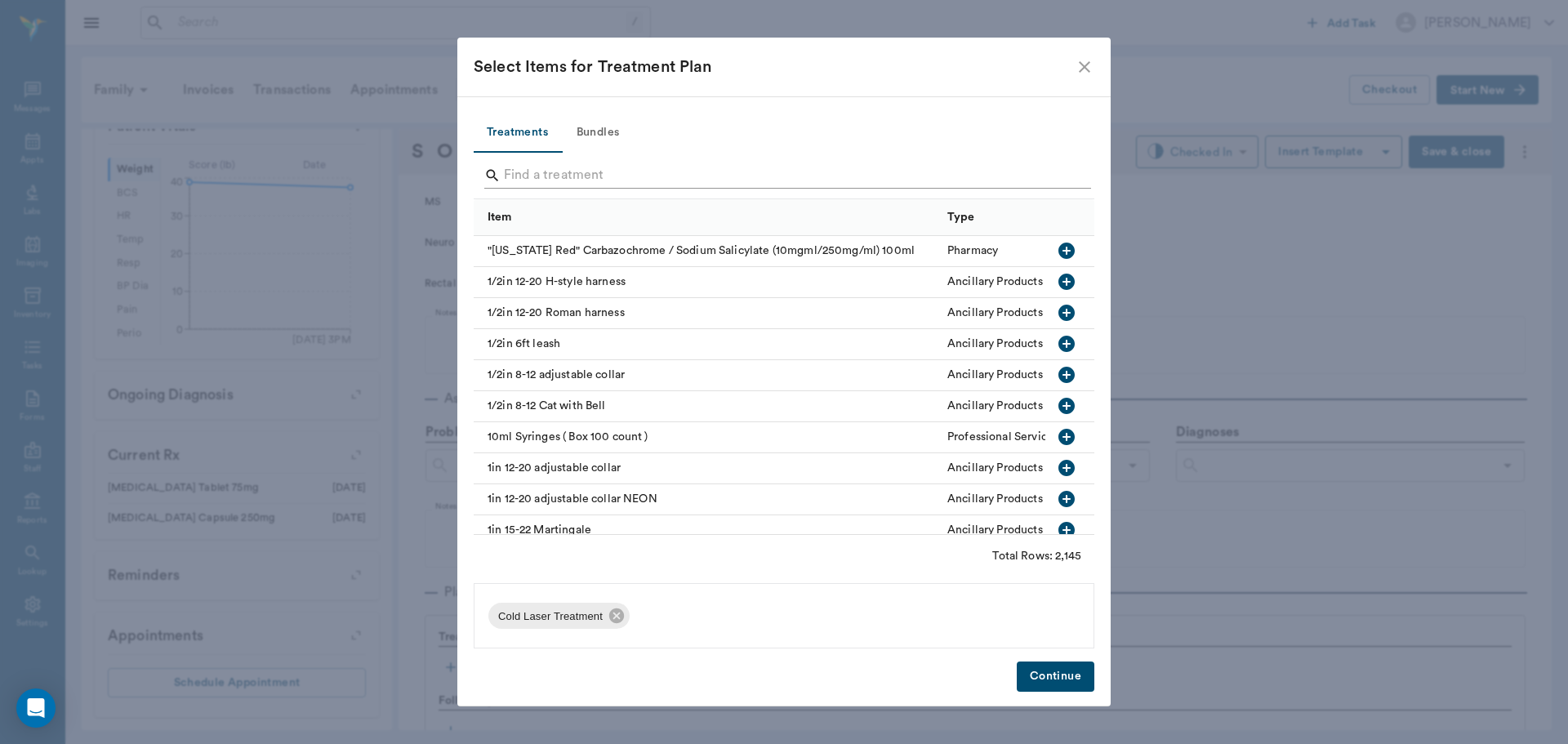
click at [1058, 176] on input "Search" at bounding box center [784, 175] width 563 height 26
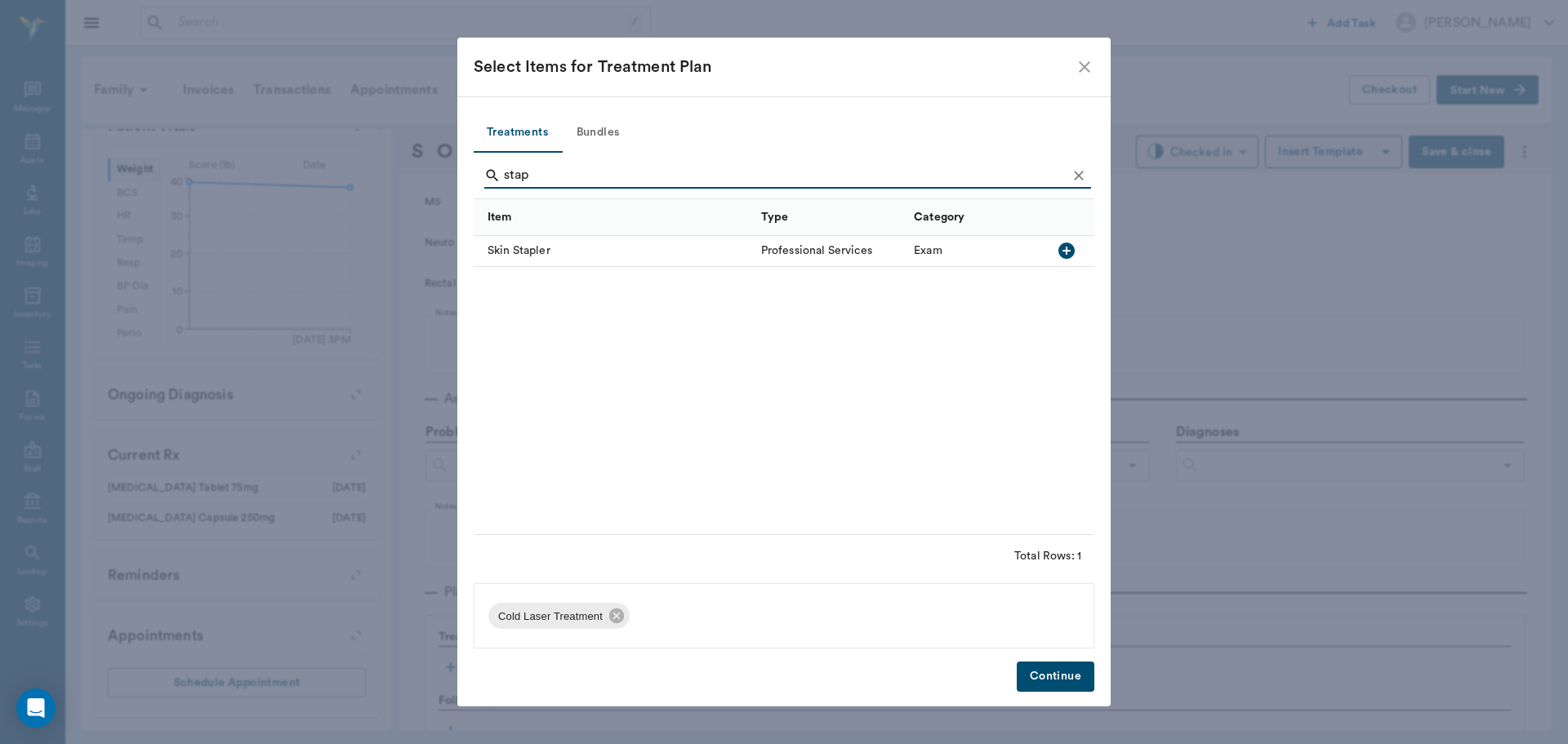
type input "stap"
click at [1088, 176] on button "Clear" at bounding box center [1078, 175] width 24 height 24
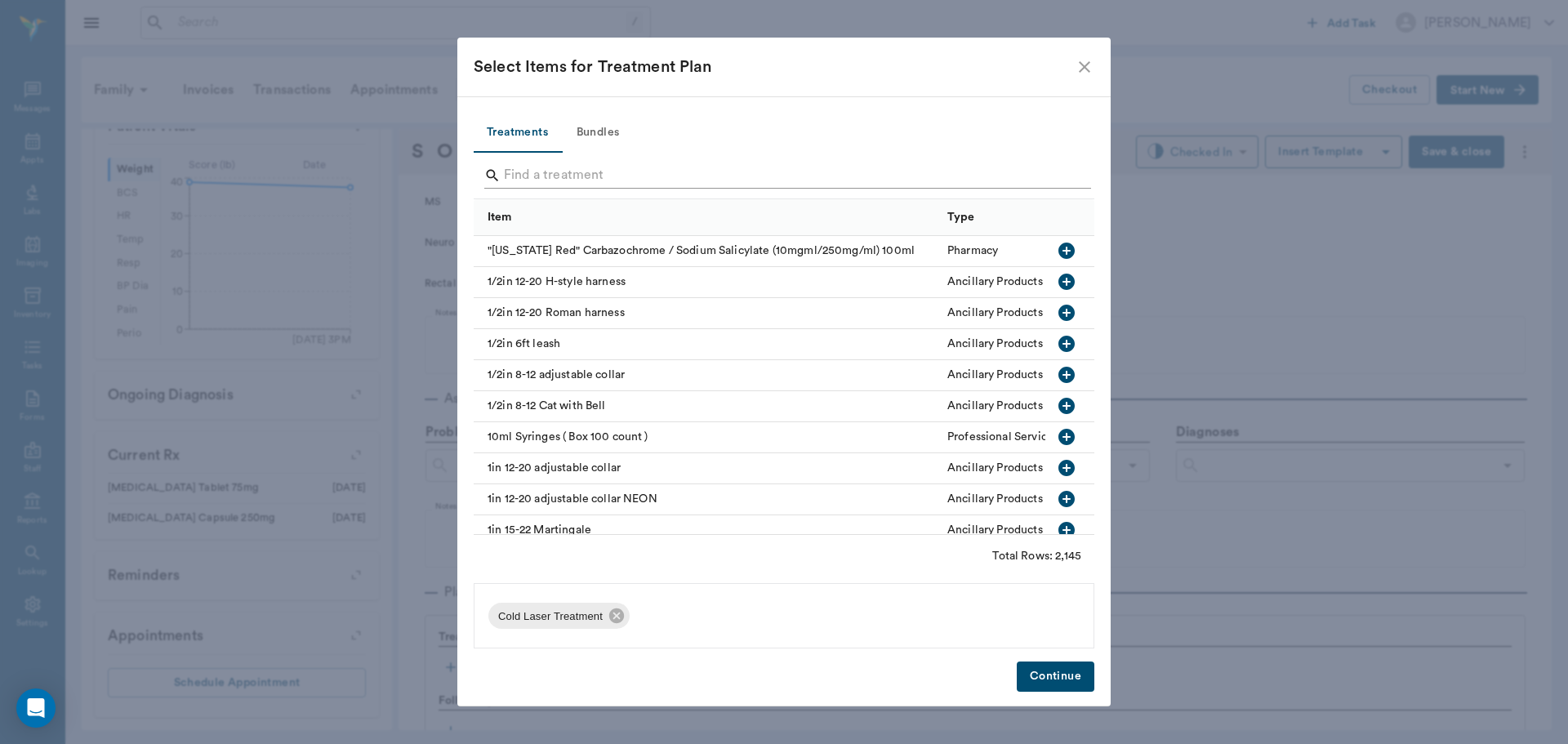
click at [894, 176] on input "Search" at bounding box center [784, 175] width 563 height 26
click at [1038, 677] on button "Continue" at bounding box center [1056, 677] width 77 height 31
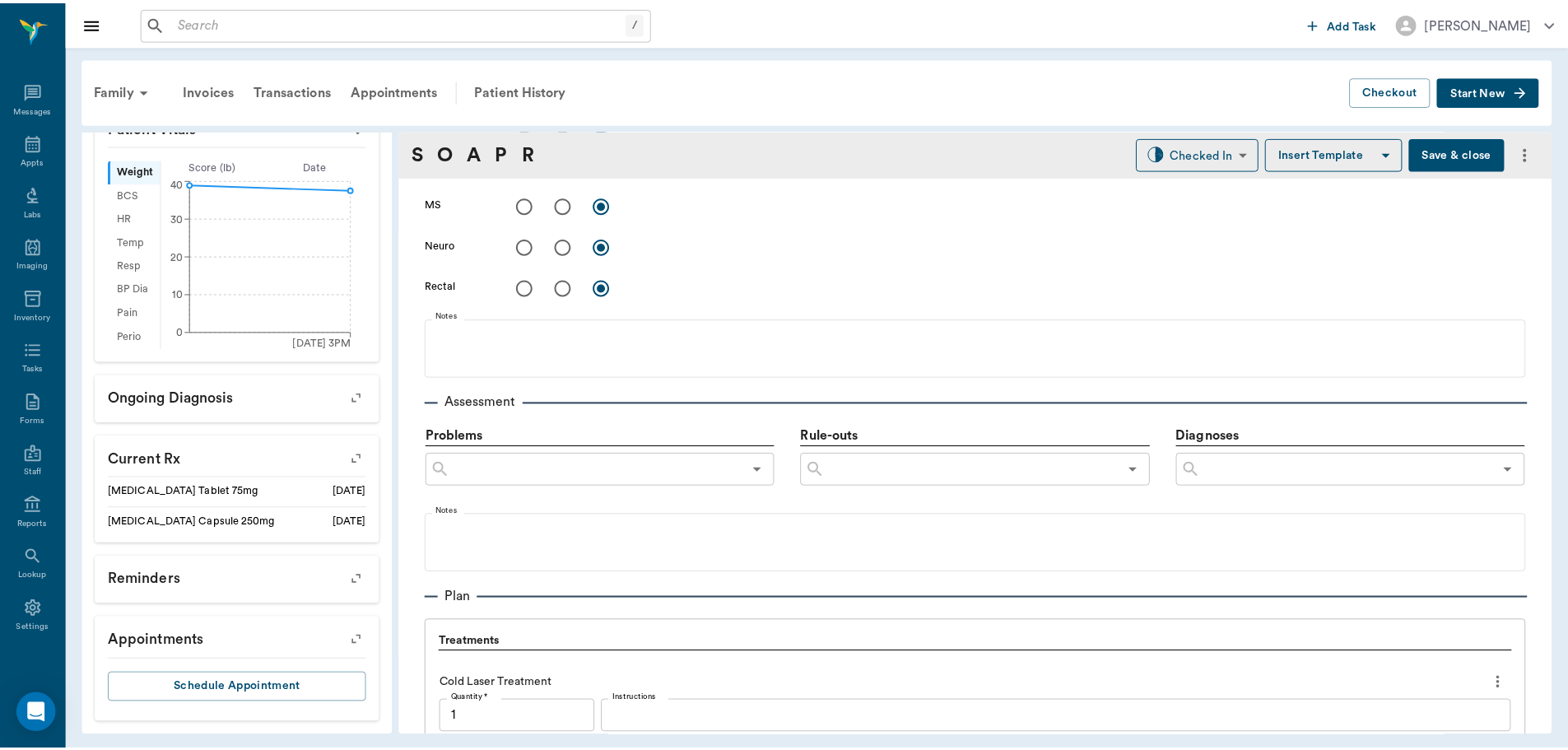
scroll to position [1072, 0]
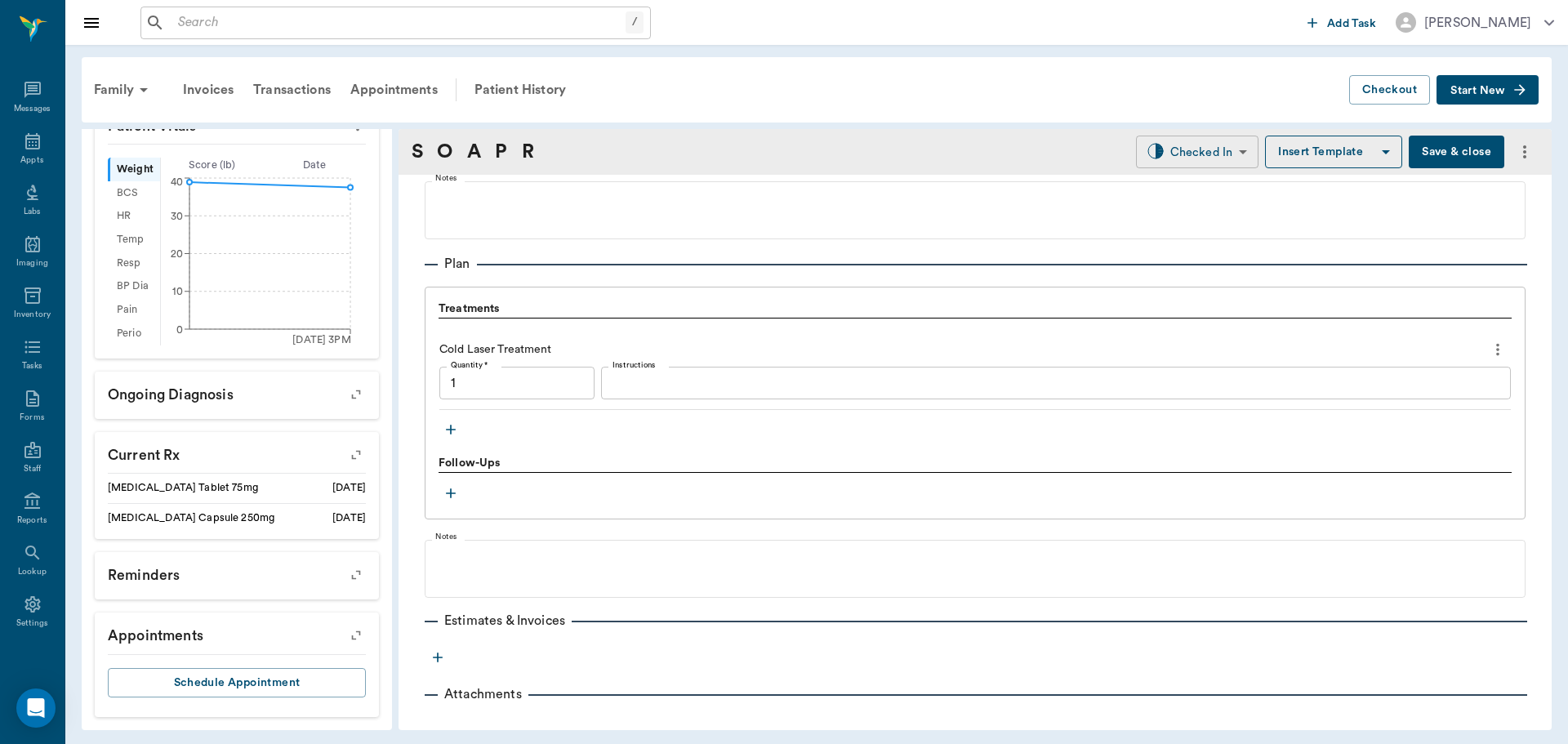
click at [1191, 151] on body "/ ​ Add Task Dr. Bert Ellsworth Nectar Messages Appts Labs Imaging Inventory Ta…" at bounding box center [784, 372] width 1568 height 744
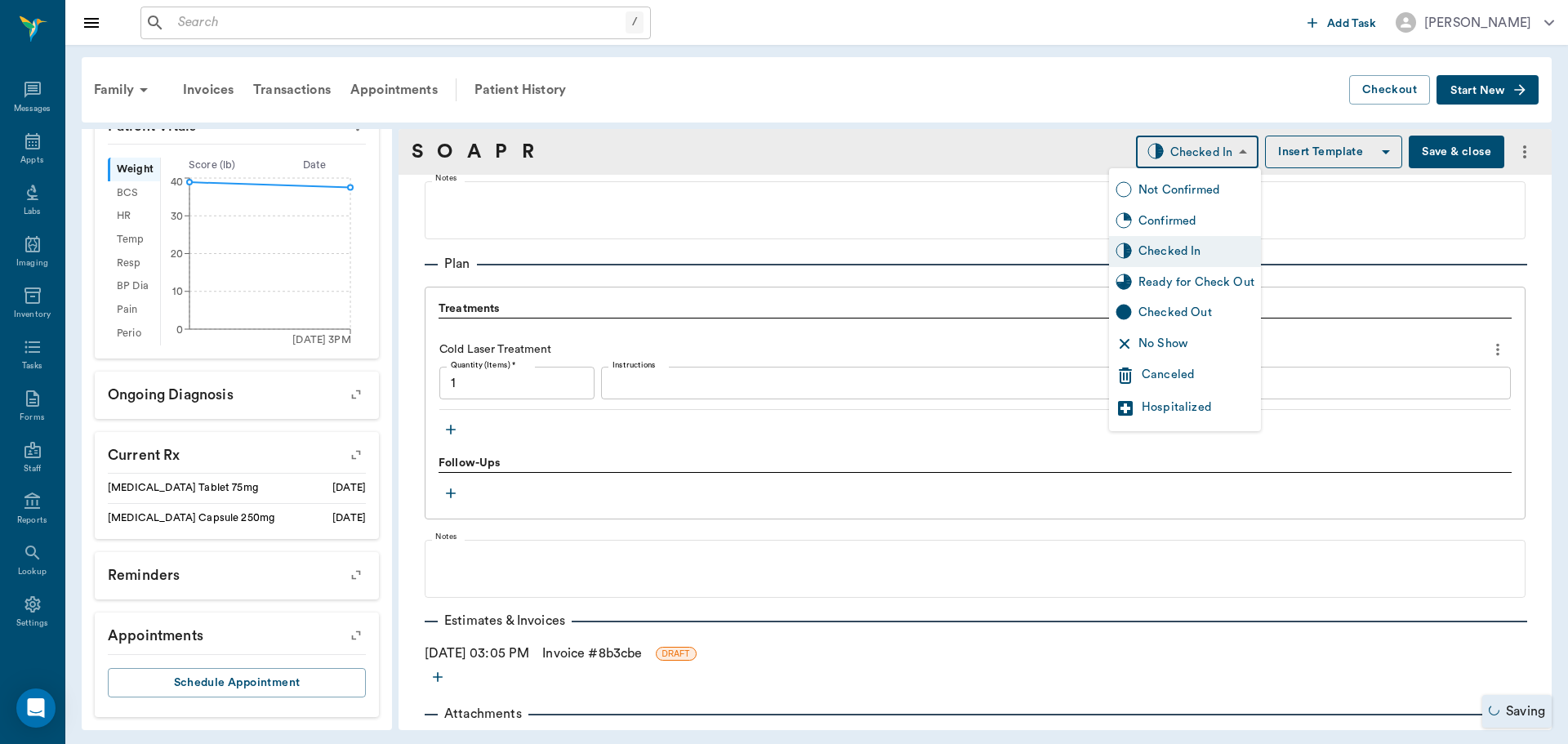
type input "1.00"
click at [1216, 271] on div "Ready for Check Out" at bounding box center [1184, 282] width 152 height 31
type input "READY_TO_CHECKOUT"
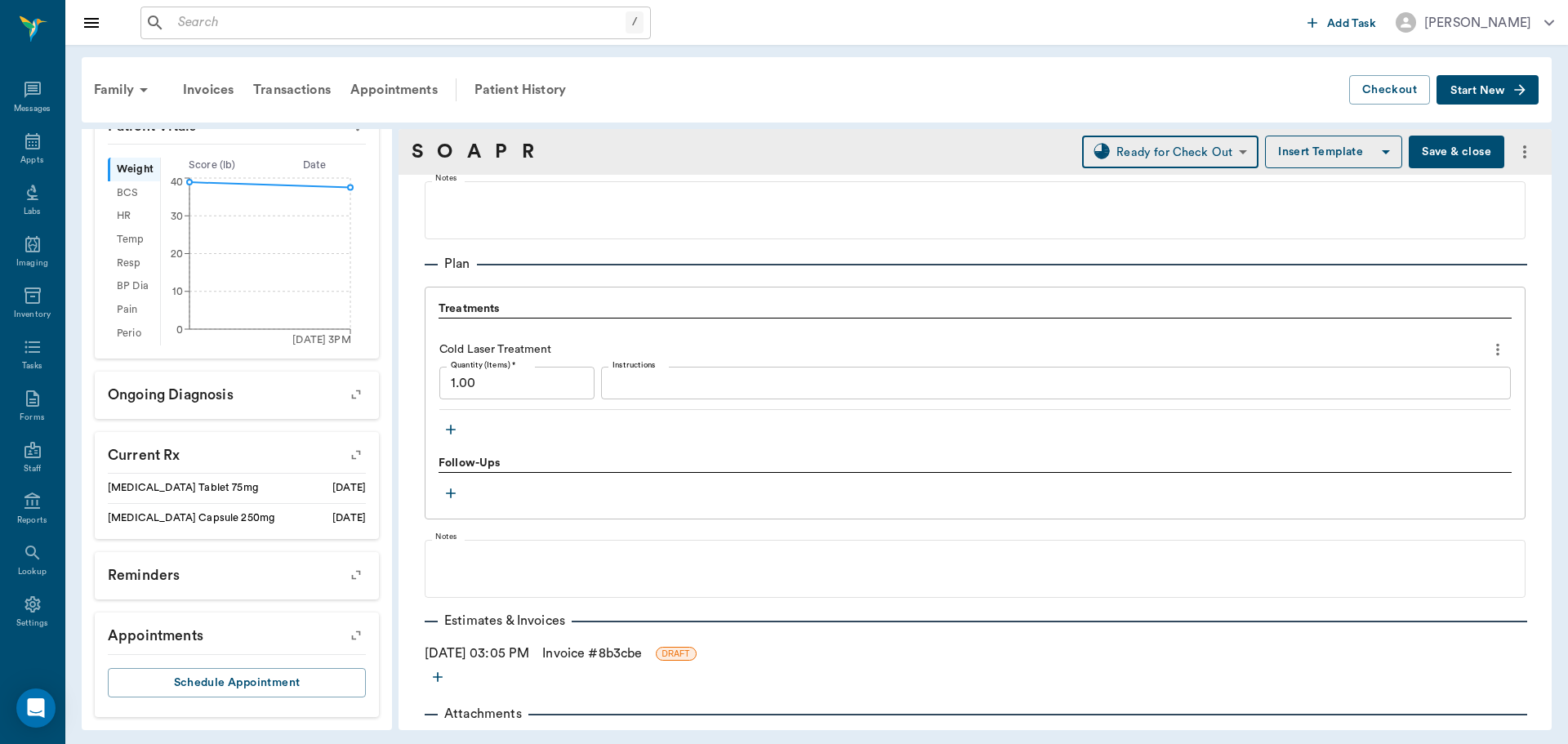
click at [592, 652] on link "Invoice # 8b3cbe" at bounding box center [591, 653] width 100 height 20
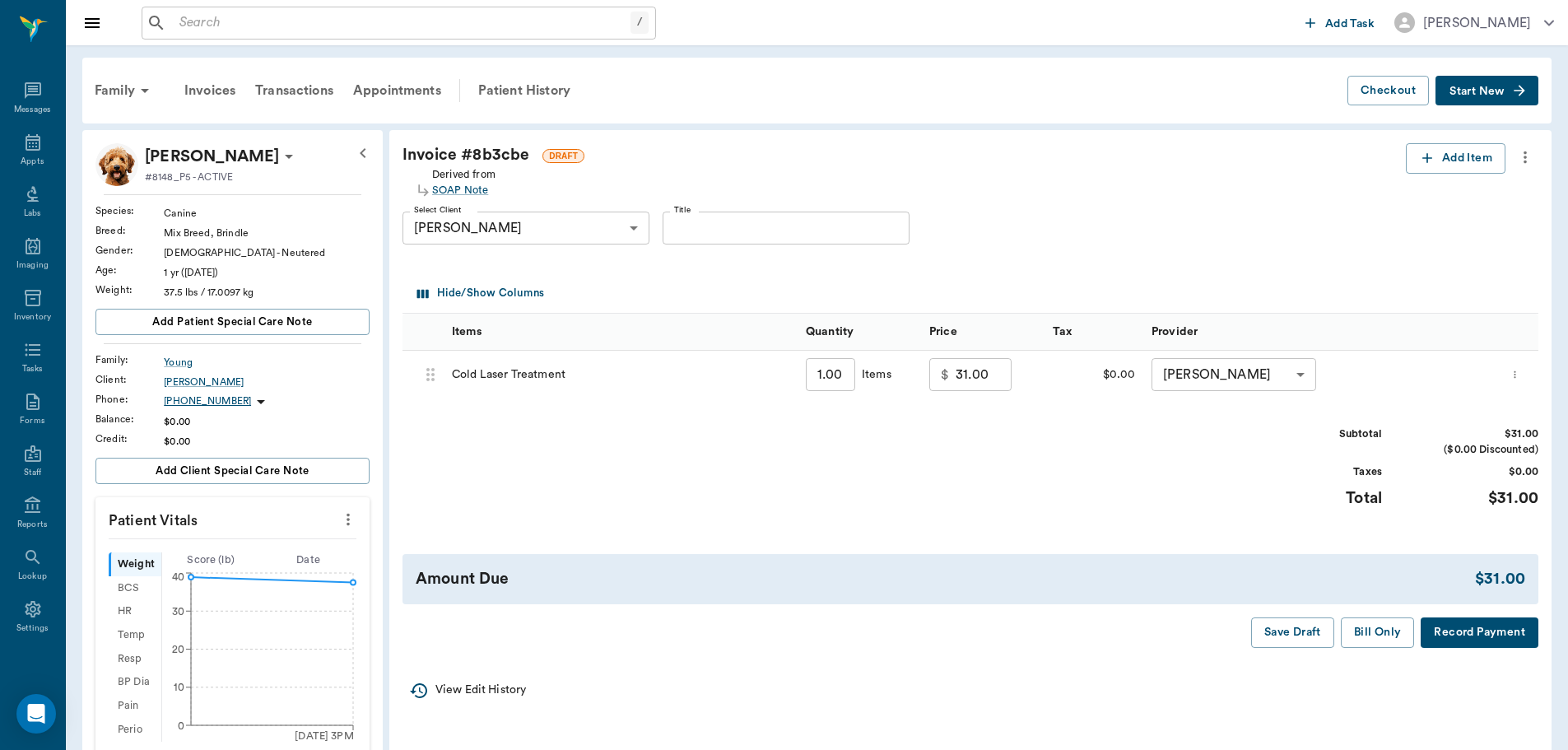
click at [968, 367] on input "31.00" at bounding box center [984, 375] width 56 height 33
type input "0.00"
click at [1373, 638] on button "Bill Only" at bounding box center [1378, 632] width 74 height 31
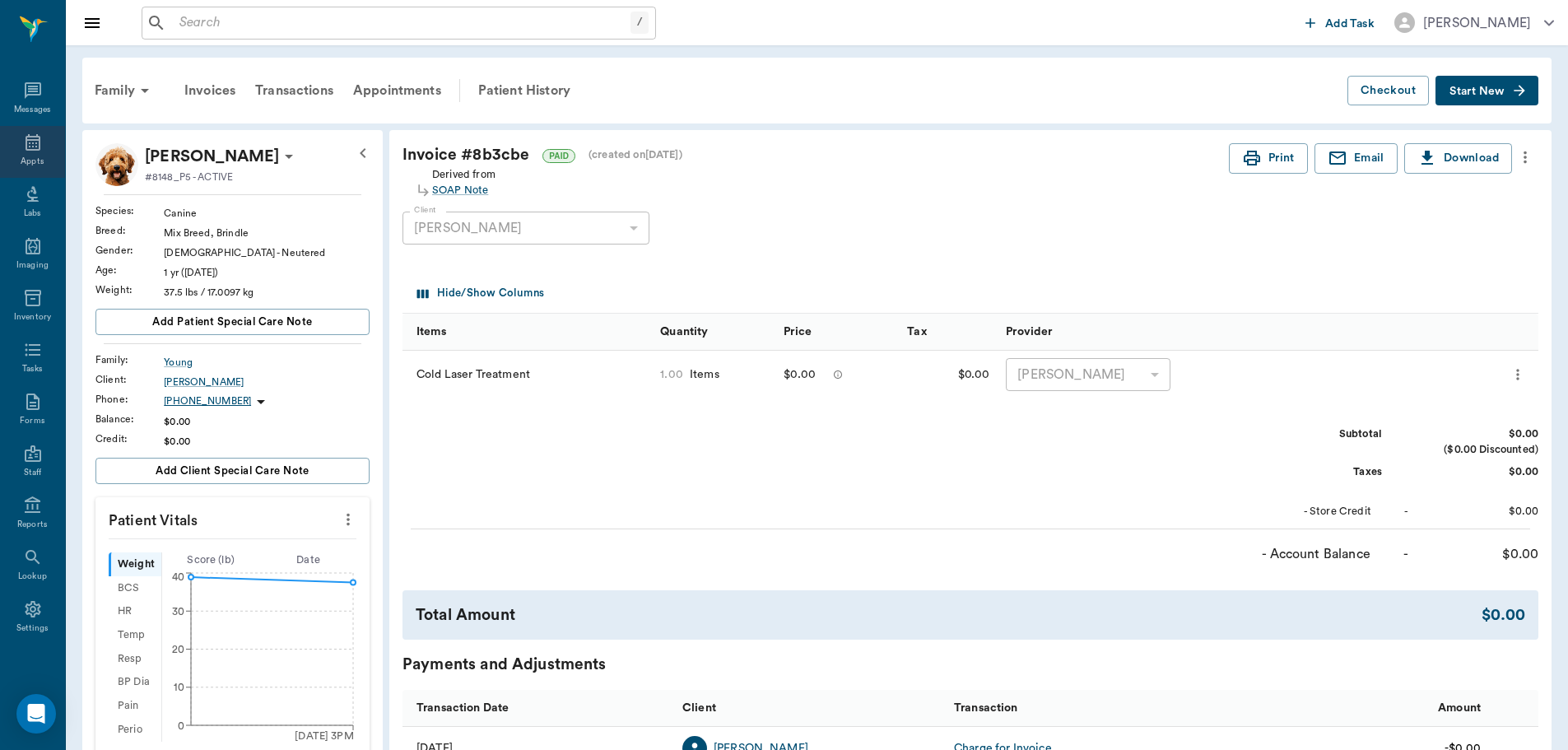
click at [28, 143] on icon at bounding box center [33, 142] width 20 height 20
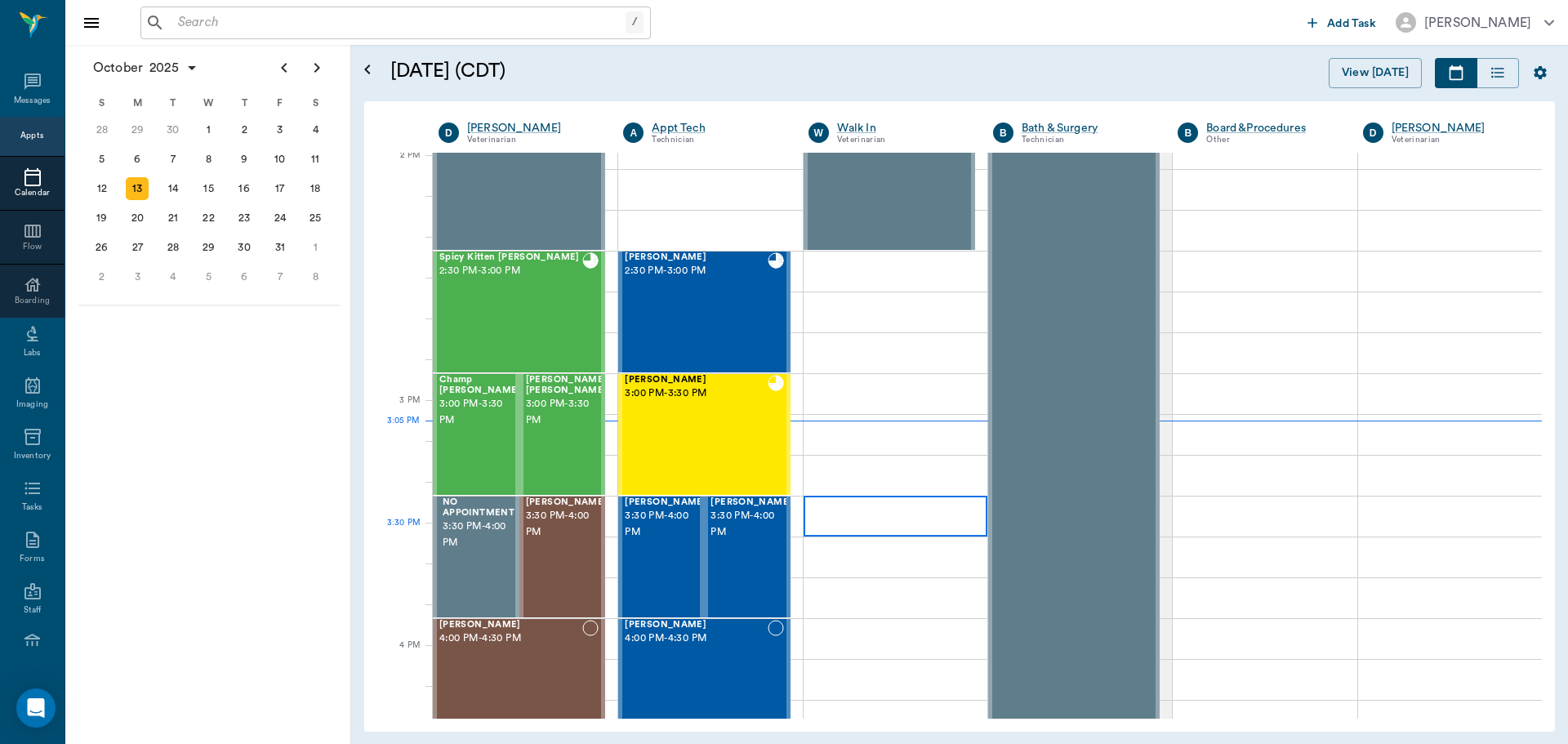
scroll to position [1474, 0]
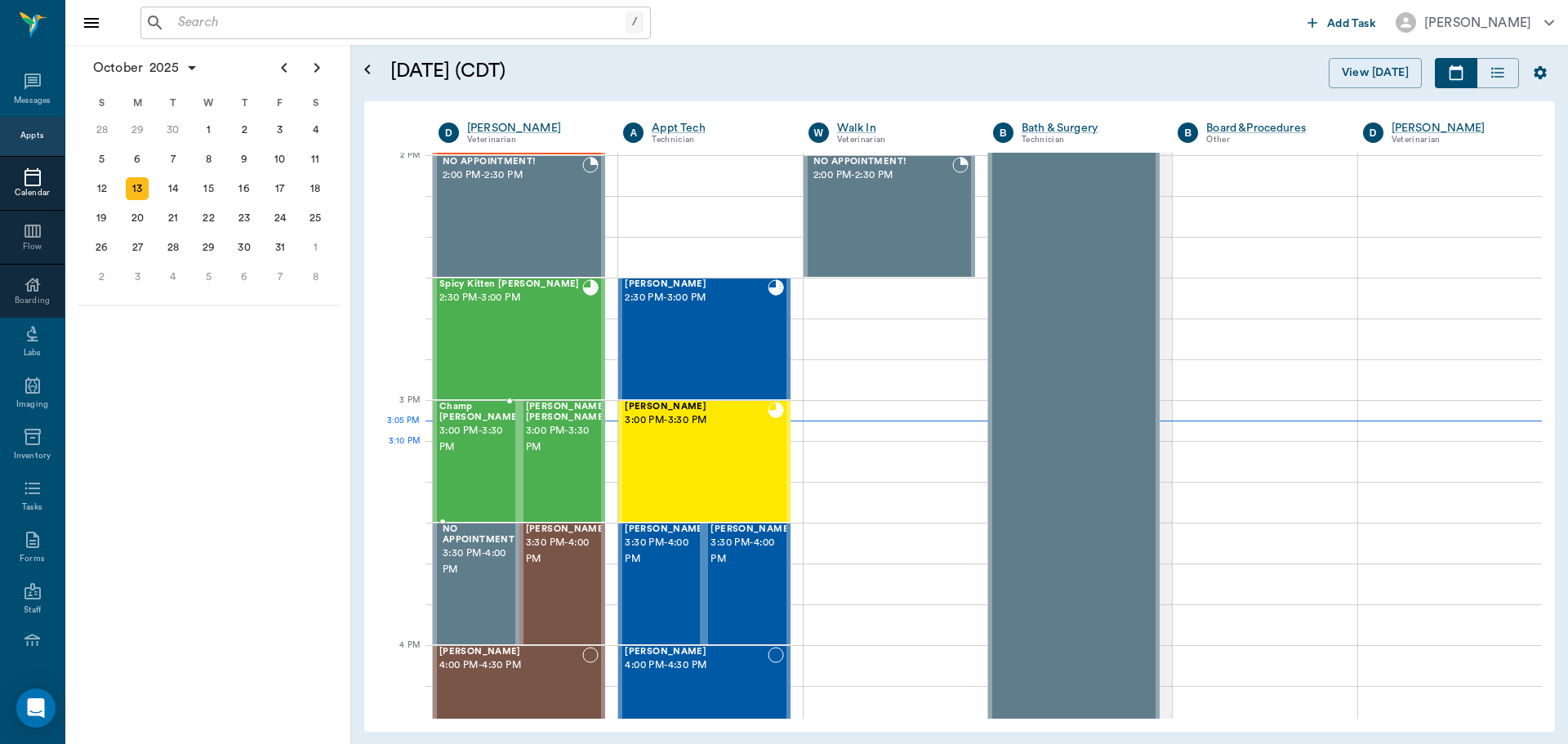
click at [469, 450] on div "Champ Sims 3:00 PM - 3:30 PM" at bounding box center [479, 461] width 82 height 119
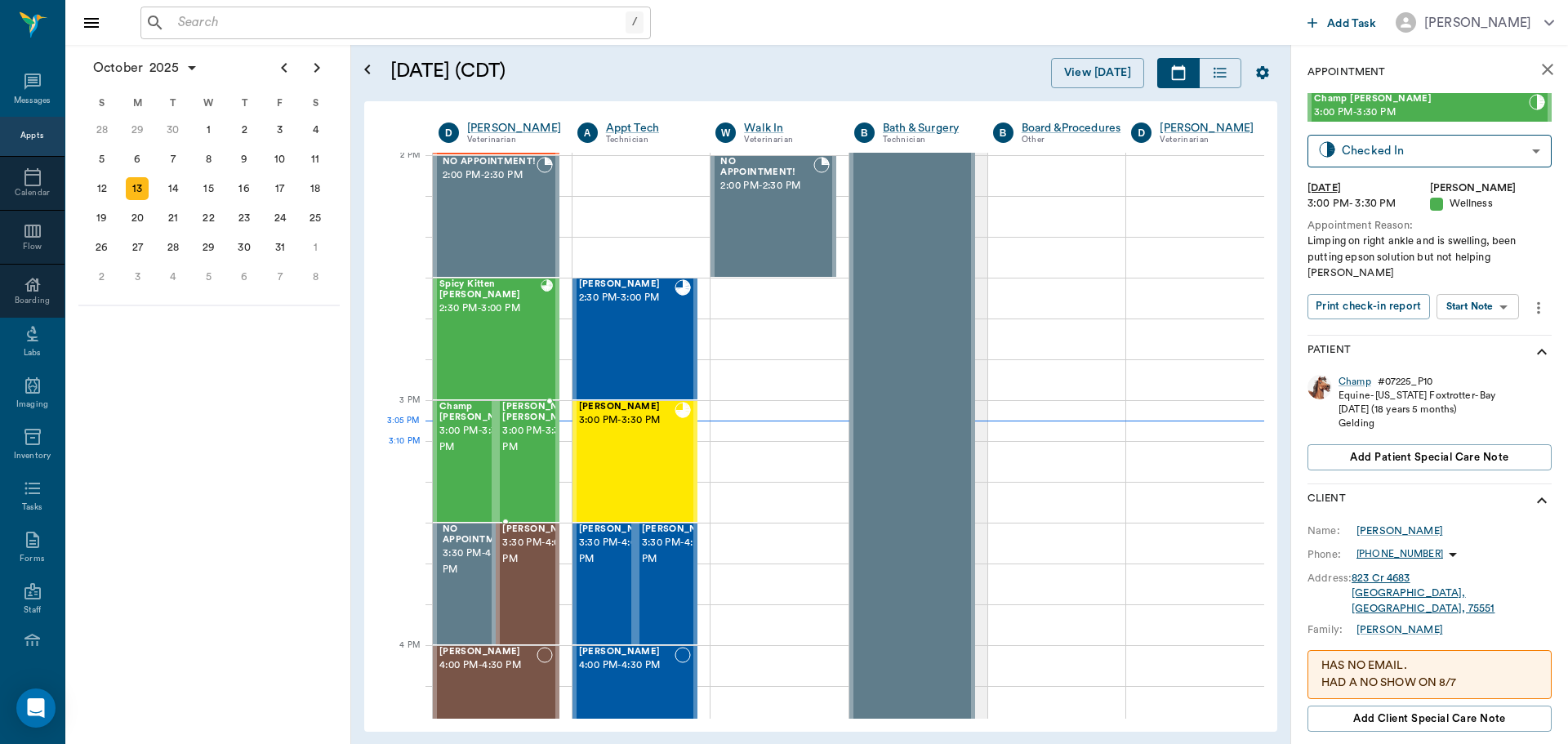
click at [539, 456] on span "3:00 PM - 3:30 PM" at bounding box center [543, 439] width 82 height 32
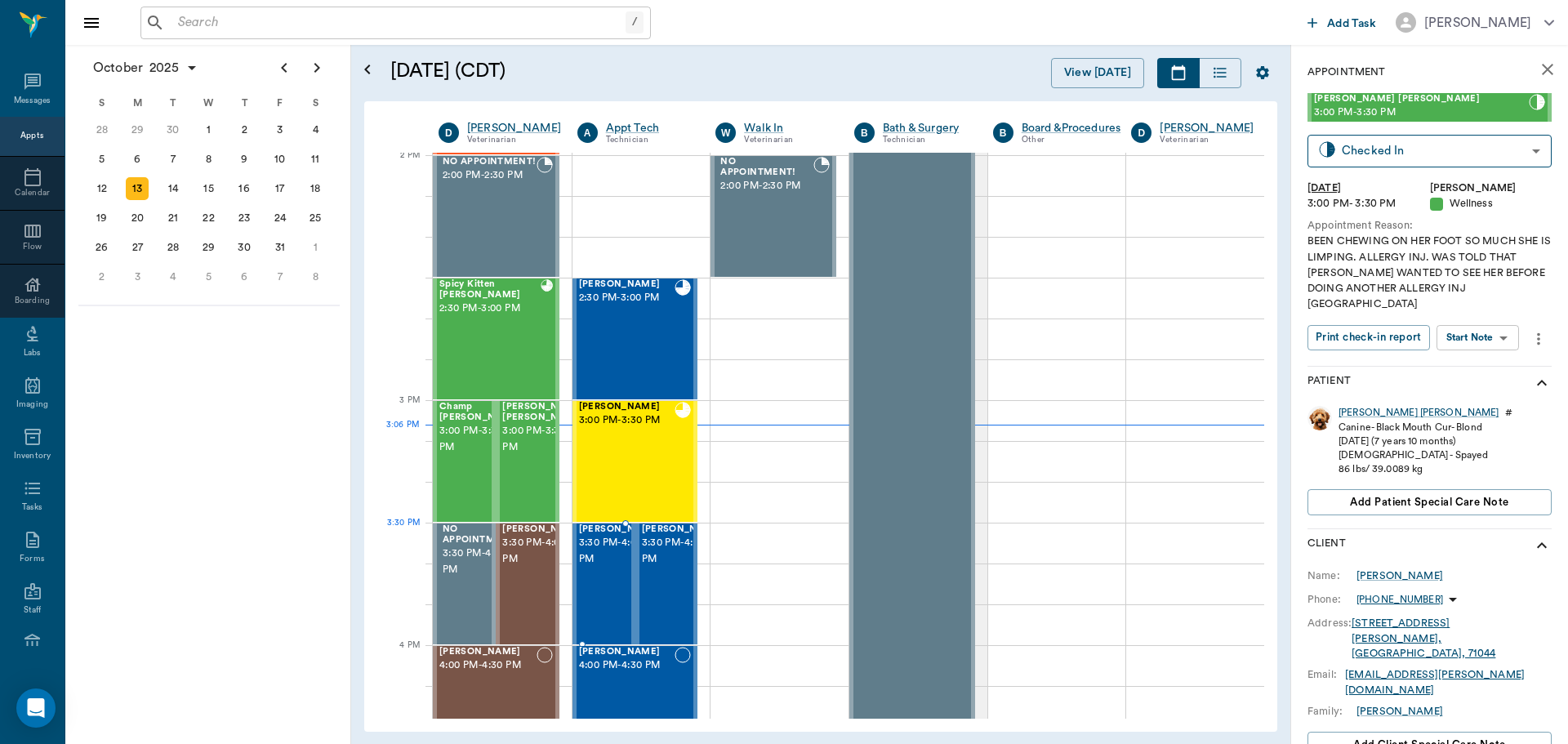
click at [594, 553] on span "3:30 PM - 4:00 PM" at bounding box center [619, 551] width 82 height 32
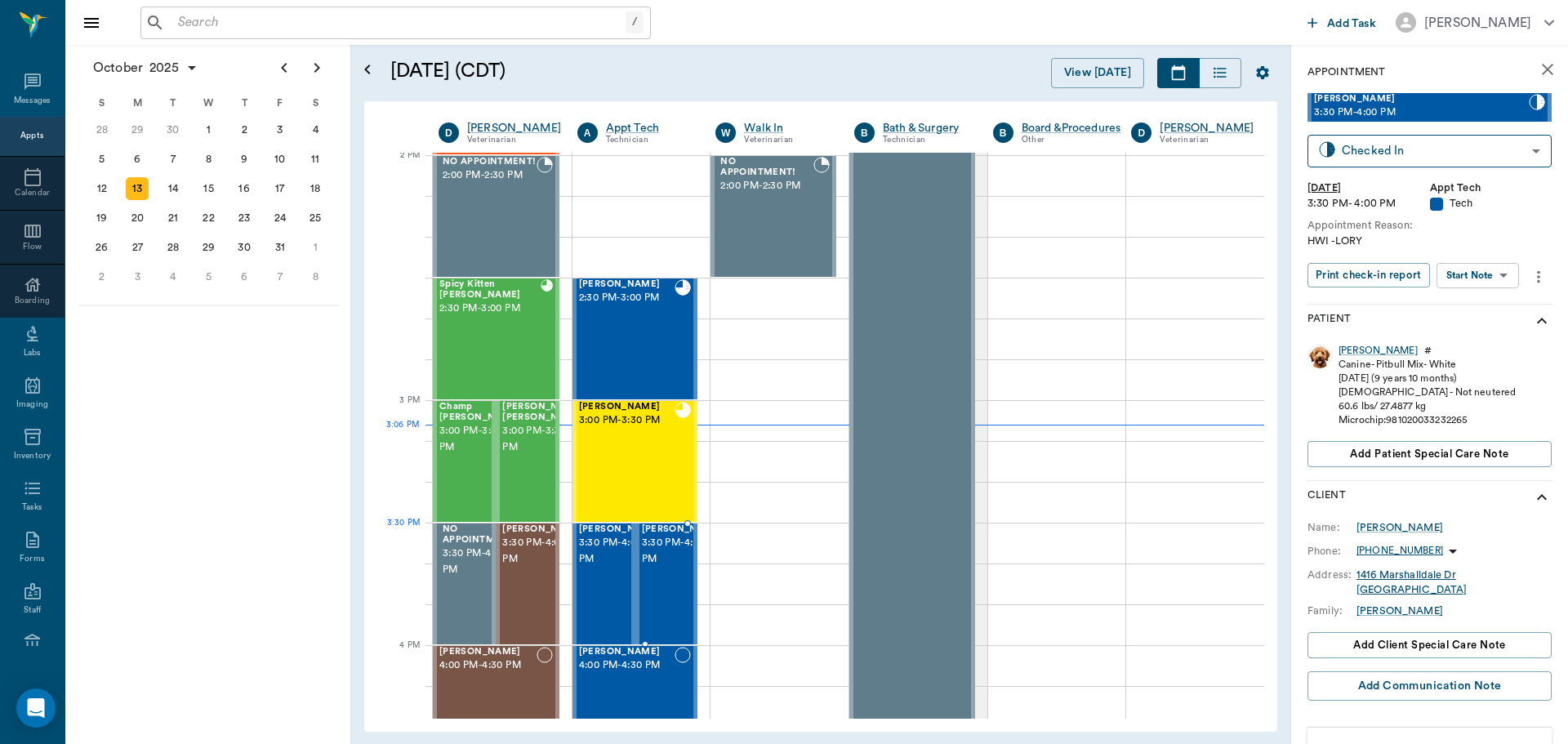
click at [664, 550] on span "3:30 PM - 4:00 PM" at bounding box center [682, 551] width 82 height 32
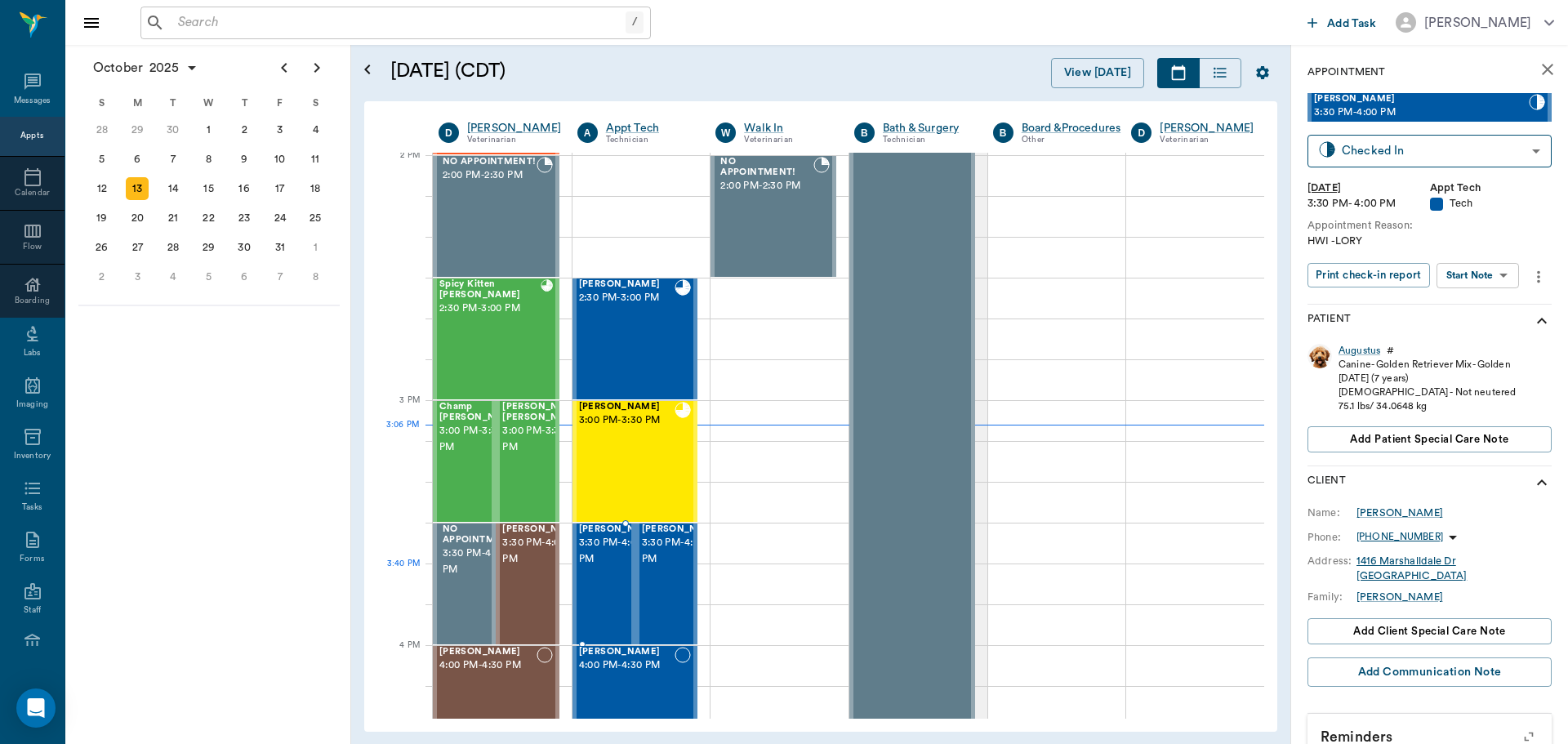
click at [611, 594] on div "Raylan Sutton 3:30 PM - 4:00 PM" at bounding box center [619, 583] width 82 height 119
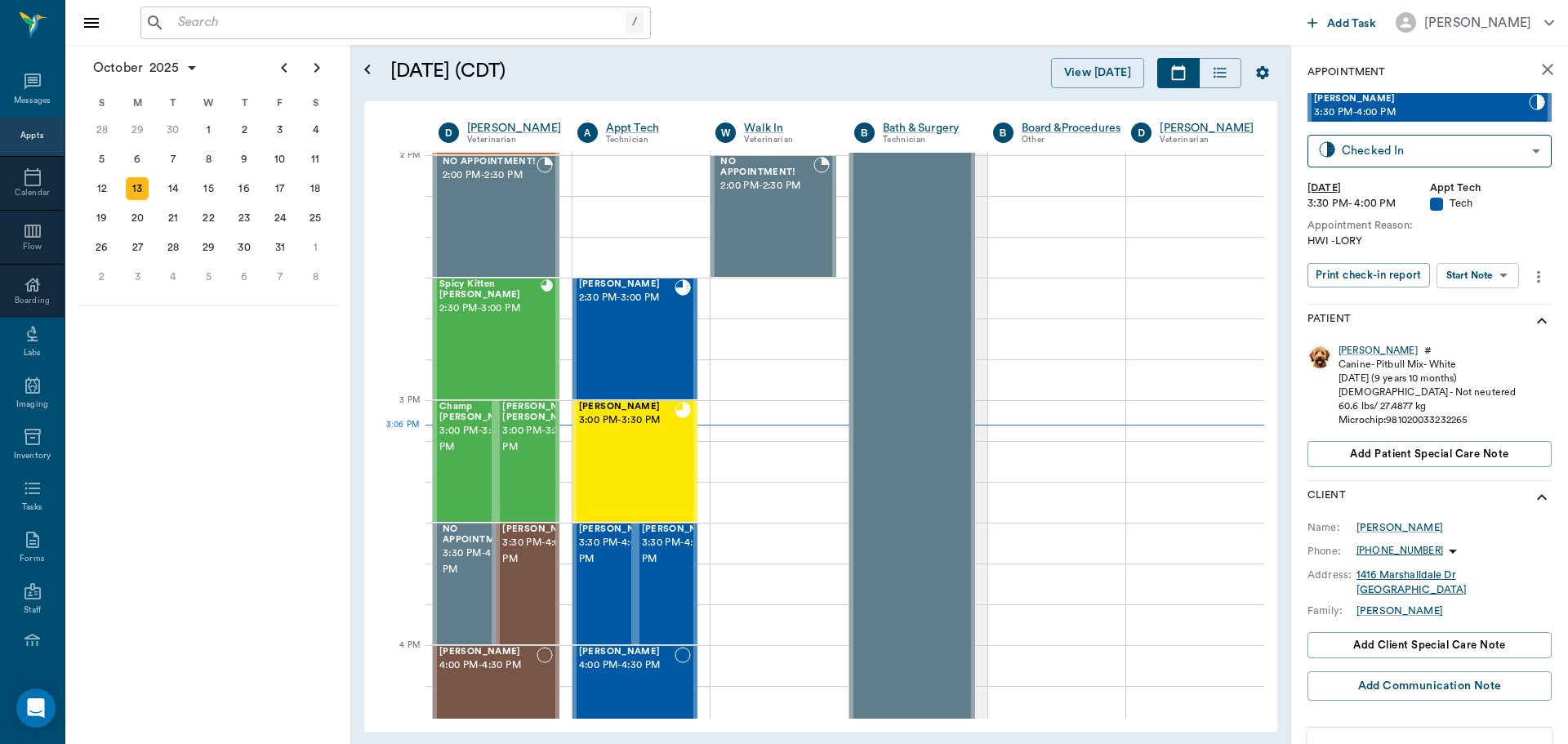
click at [1483, 272] on body "/ ​ Add Task Dr. Bert Ellsworth Nectar Messages Appts Calendar Flow Boarding La…" at bounding box center [784, 372] width 1568 height 744
click at [1480, 304] on button "Start SOAP" at bounding box center [1459, 309] width 56 height 19
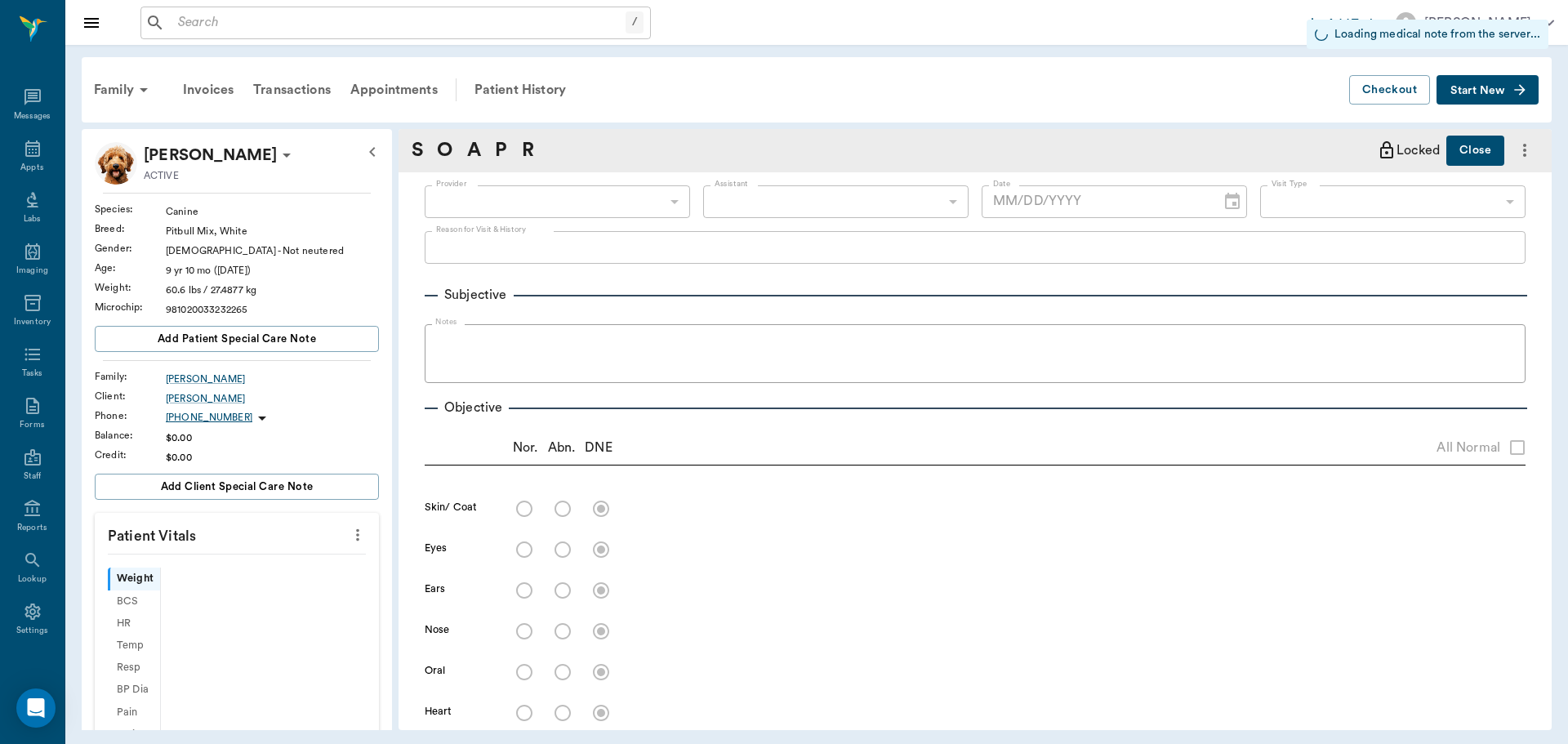
scroll to position [7, 0]
type input "63ec2f075fda476ae8351a4c"
type input "65d2be4f46e3a538d89b8c1a"
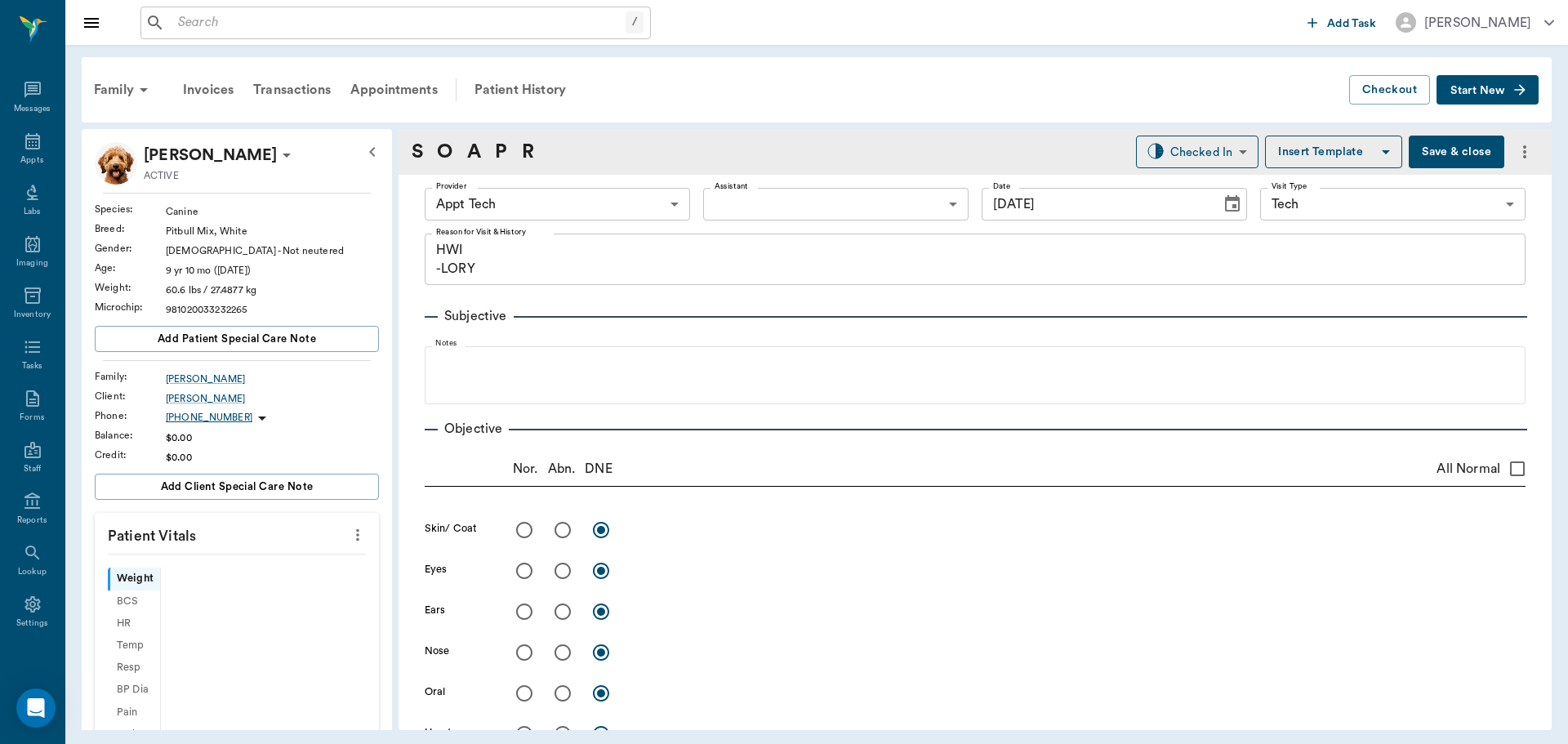
type input "[DATE]"
type textarea "HWI -LORY"
click at [348, 541] on icon "more" at bounding box center [357, 535] width 18 height 20
click at [311, 557] on span "Enter Vitals" at bounding box center [276, 563] width 137 height 17
click at [271, 573] on input "text" at bounding box center [236, 583] width 142 height 32
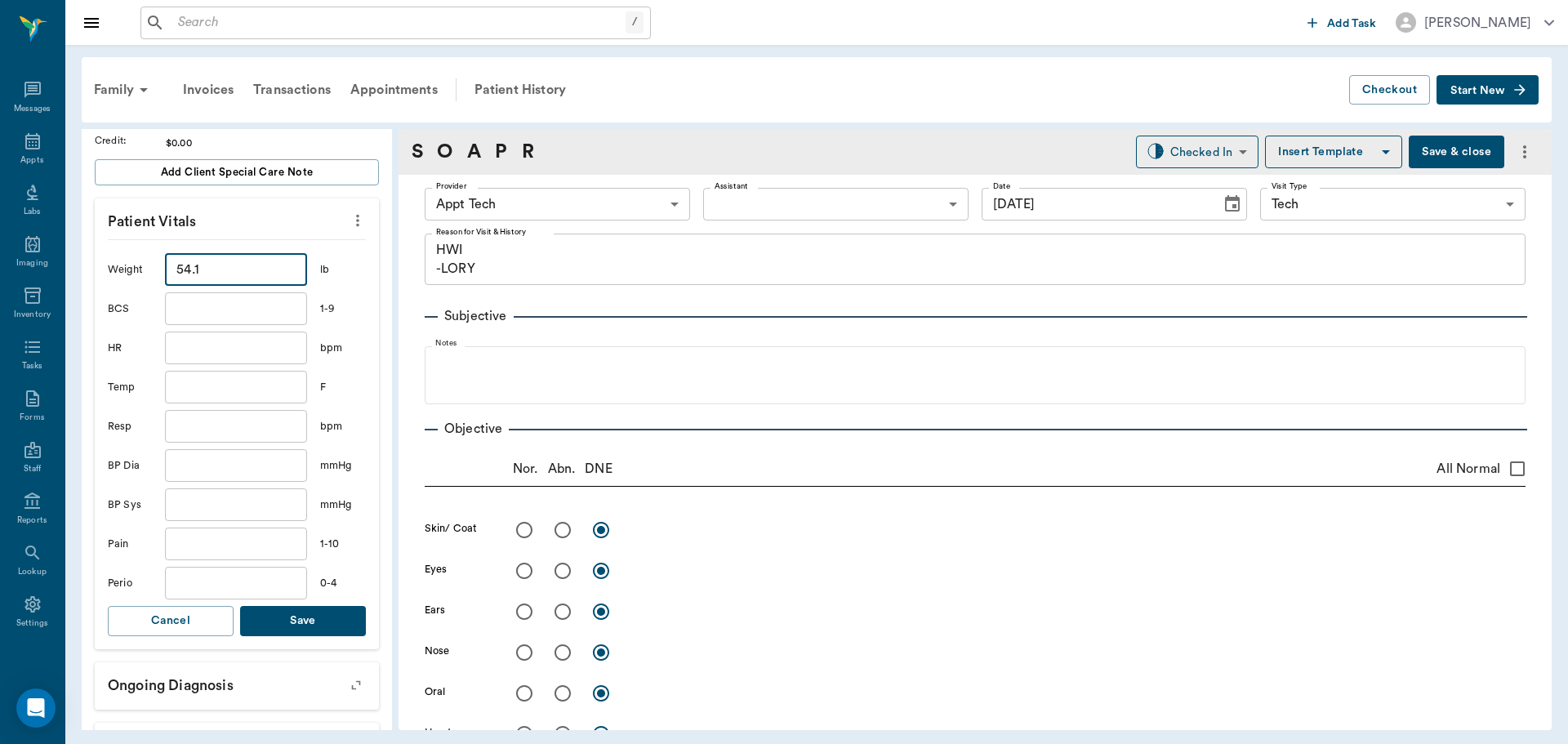
scroll to position [327, 0]
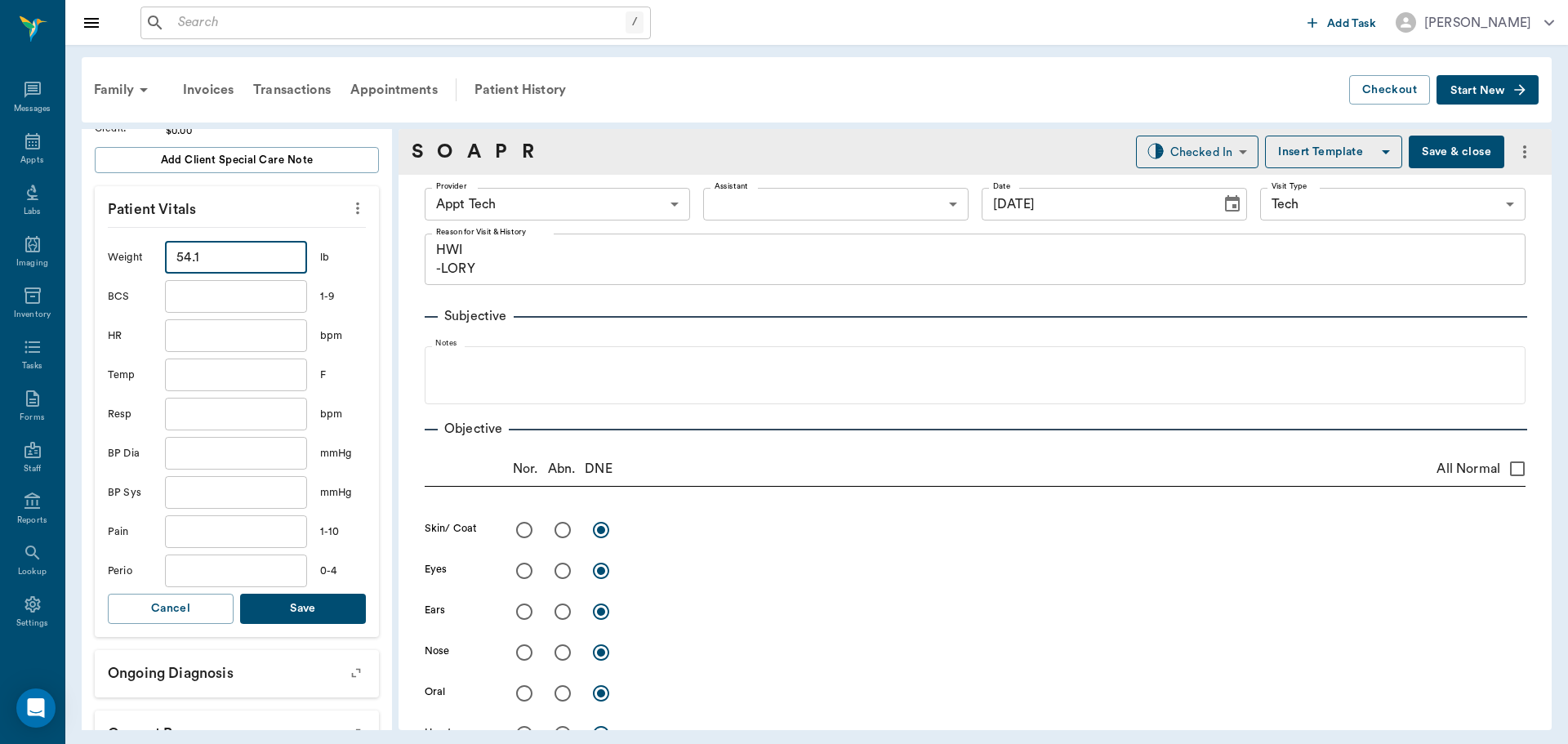
type input "54.1"
click at [324, 602] on button "Save" at bounding box center [302, 608] width 126 height 31
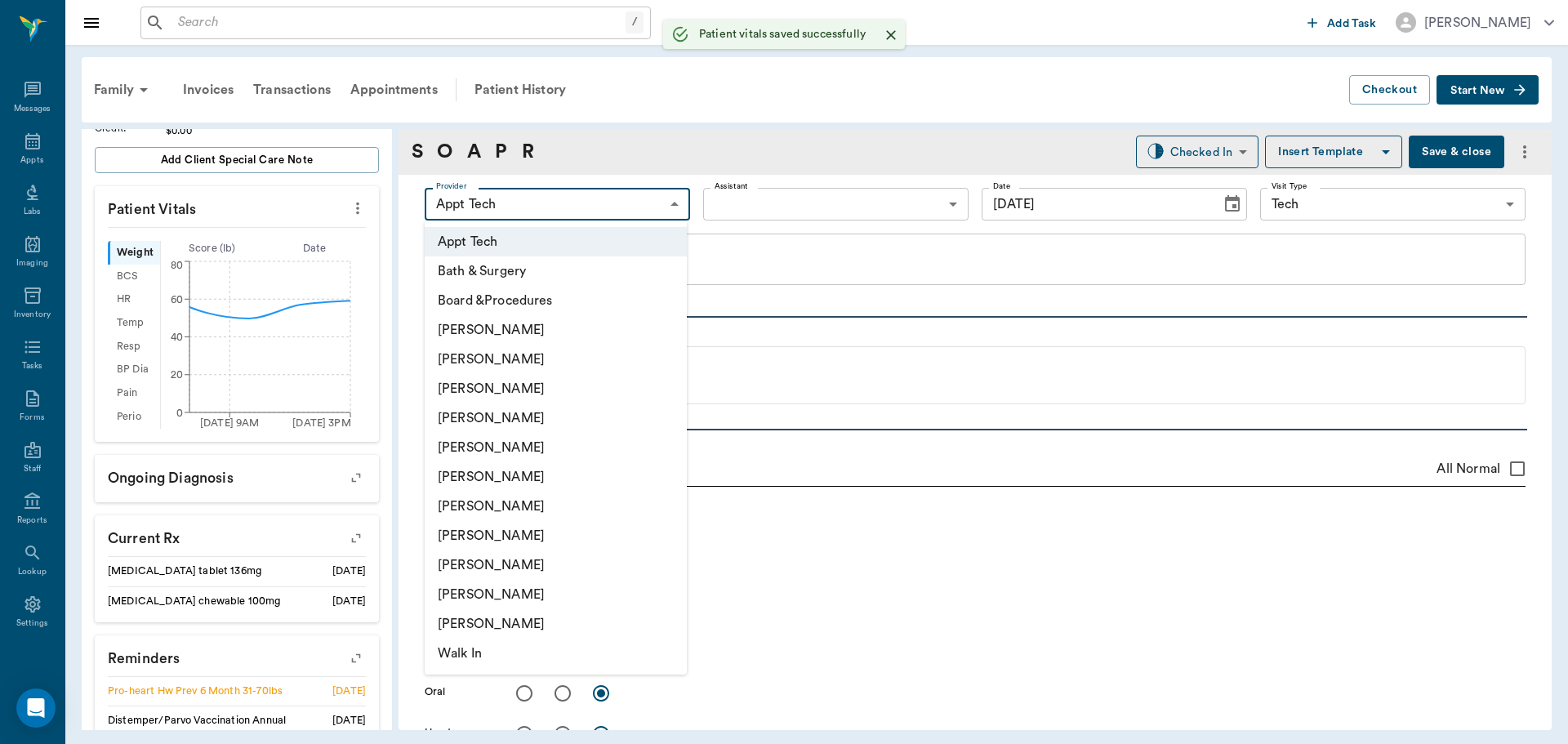
click at [471, 212] on body "/ ​ Add Task Dr. Bert Ellsworth Nectar Messages Appts Labs Imaging Inventory Ta…" at bounding box center [784, 372] width 1568 height 744
click at [521, 508] on li "[PERSON_NAME]" at bounding box center [556, 506] width 262 height 30
type input "682b670d8bdc6f7f8feef3db"
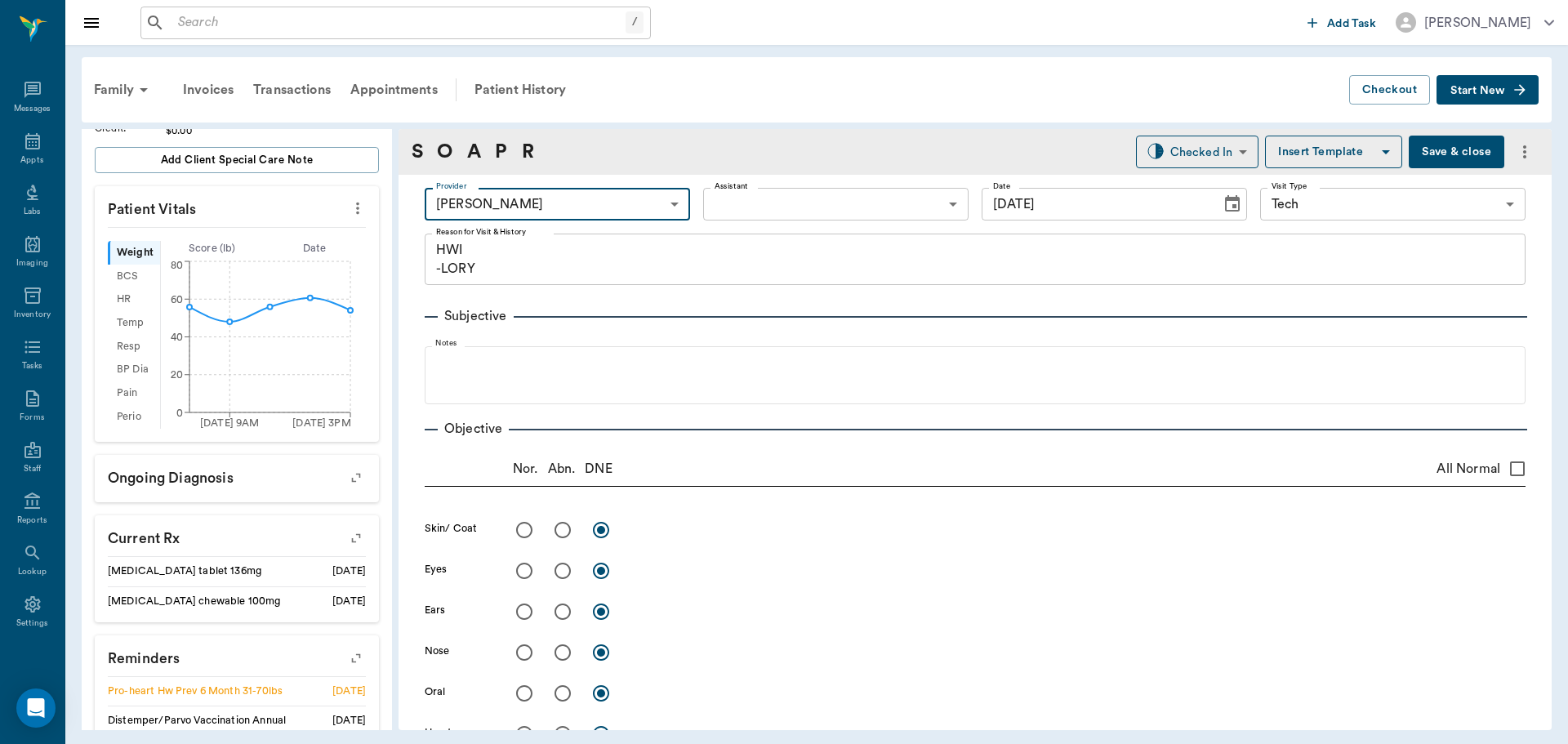
click at [746, 197] on body "/ ​ Add Task Dr. Bert Ellsworth Nectar Messages Appts Labs Imaging Inventory Ta…" at bounding box center [784, 372] width 1568 height 744
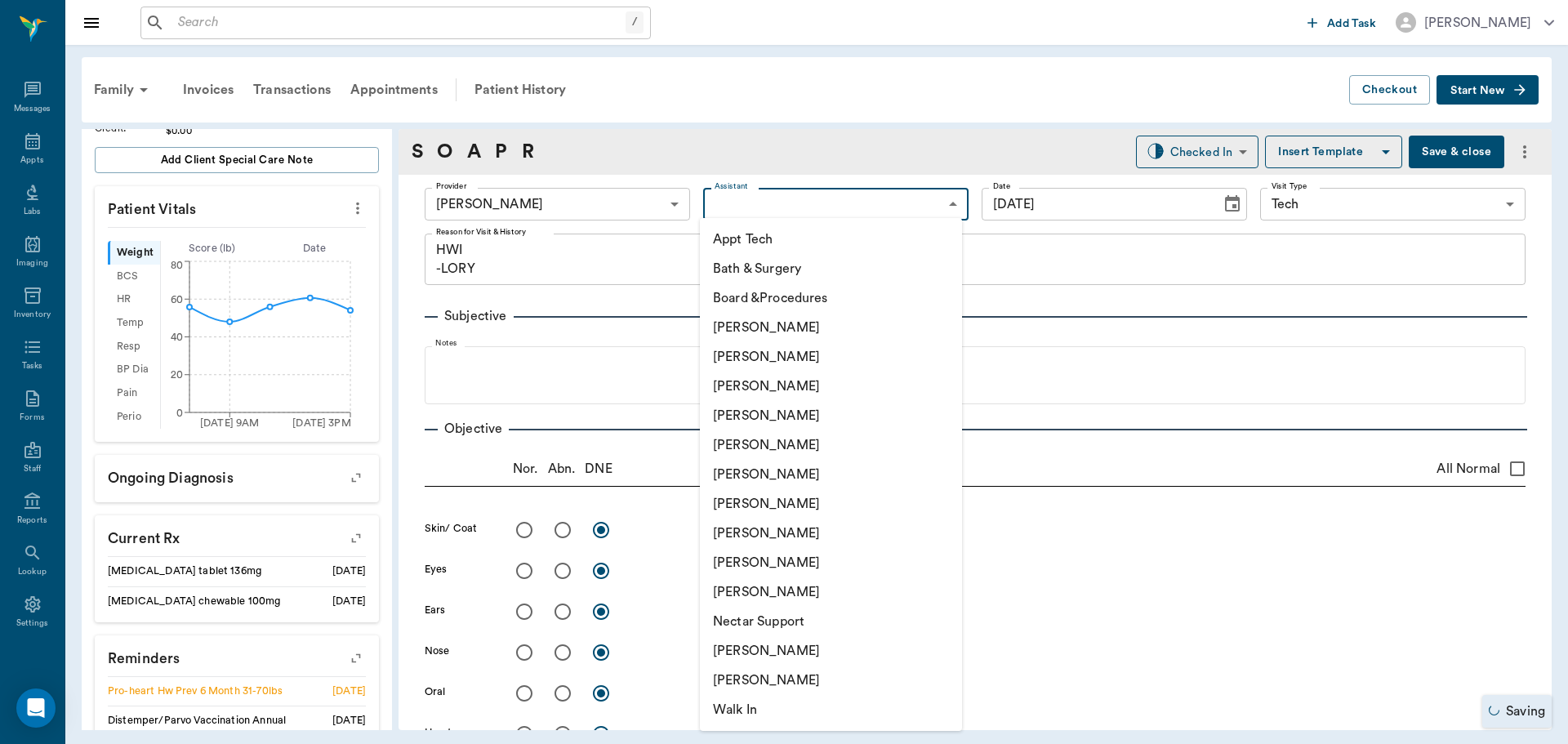
click at [745, 240] on li "Appt Tech" at bounding box center [831, 239] width 262 height 30
type input "63ec2f075fda476ae8351a4c"
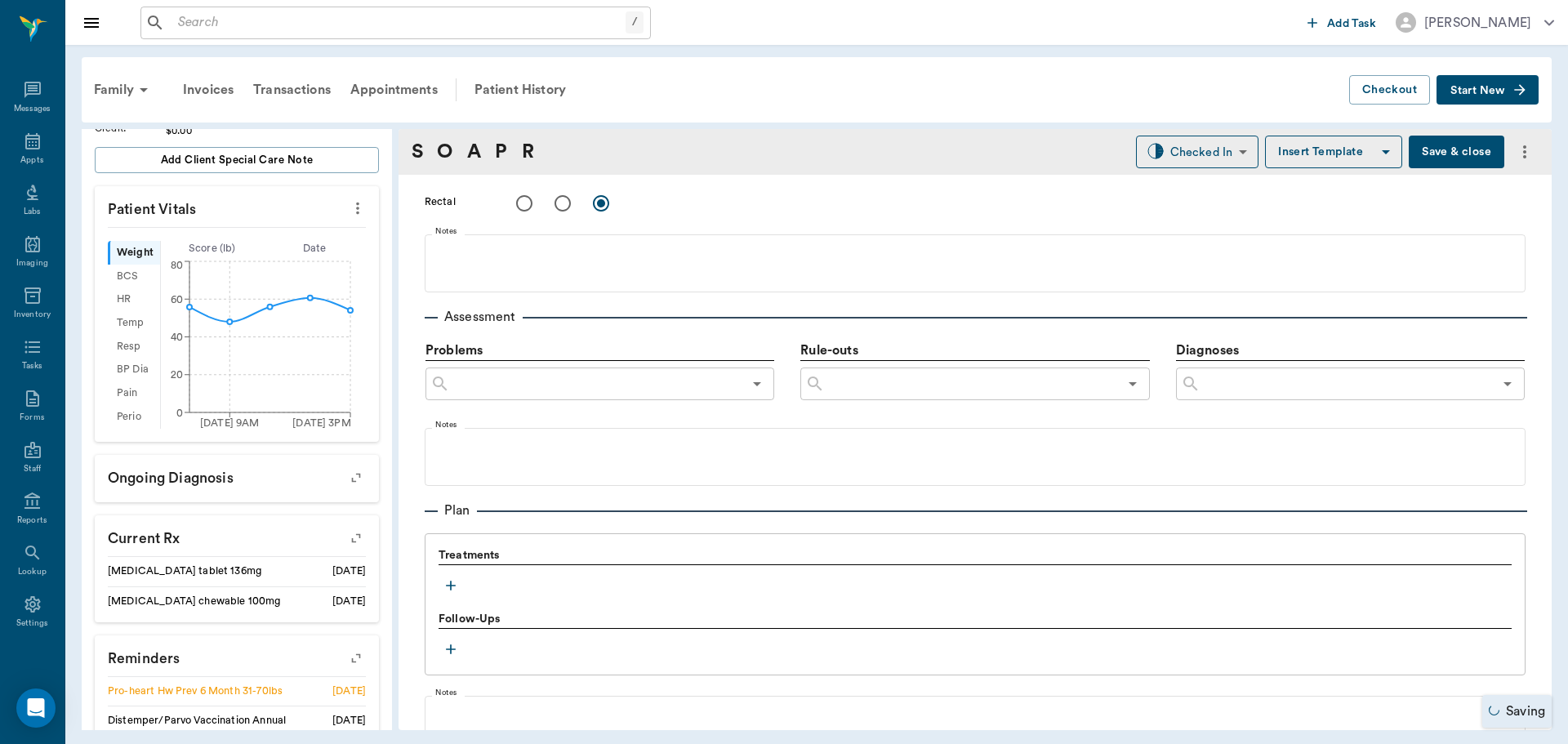
scroll to position [980, 0]
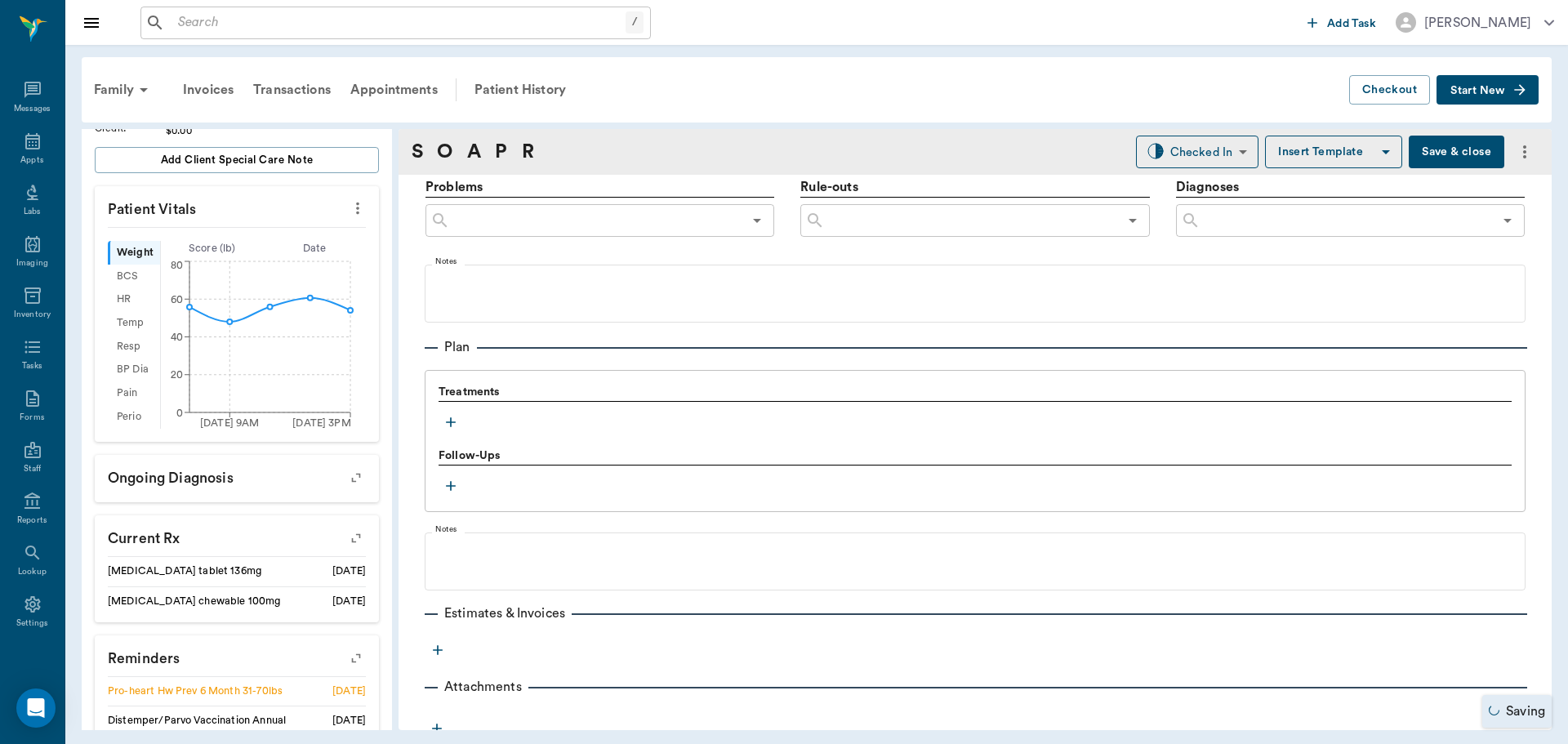
click at [445, 421] on icon "button" at bounding box center [451, 422] width 16 height 16
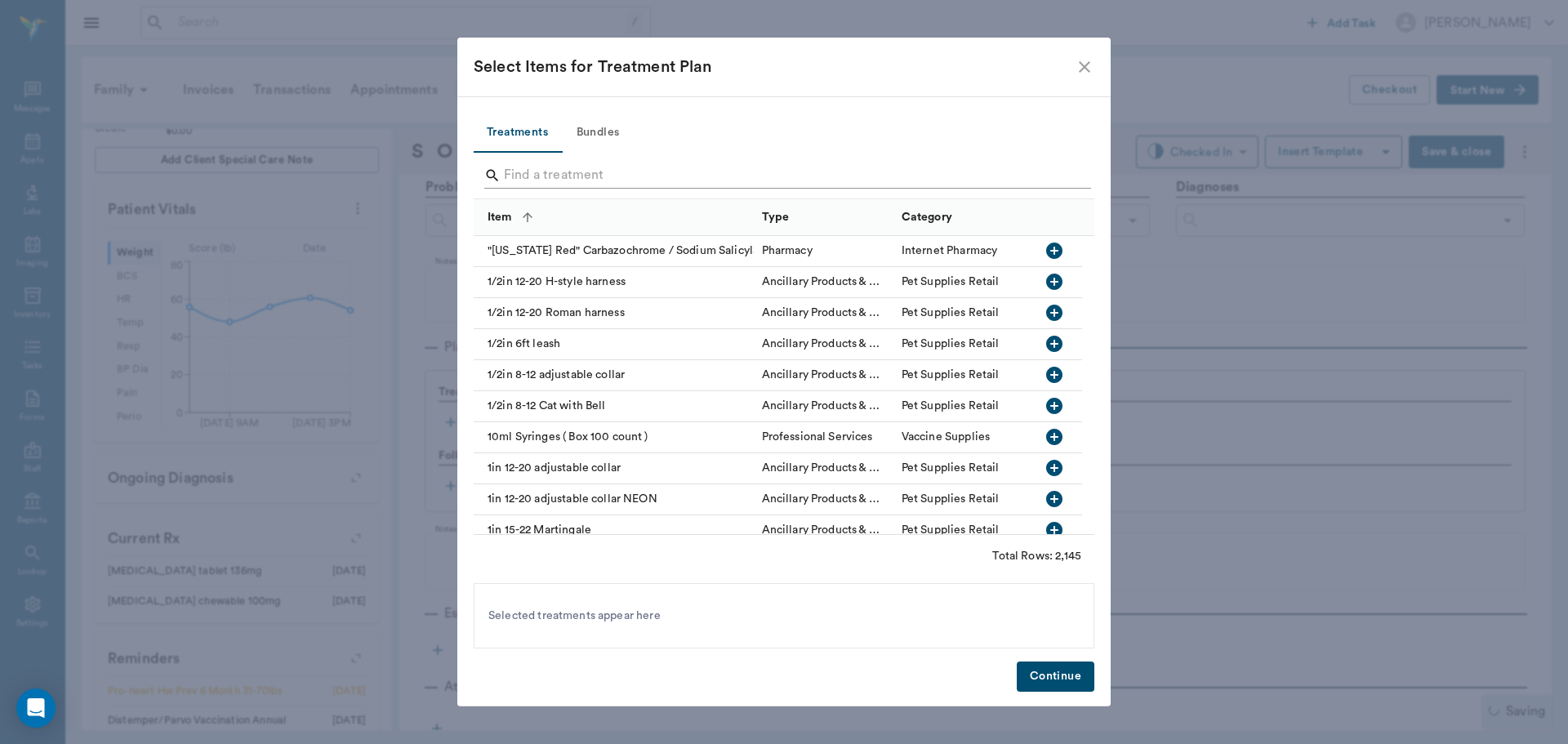
click at [529, 166] on input "Search" at bounding box center [784, 175] width 563 height 26
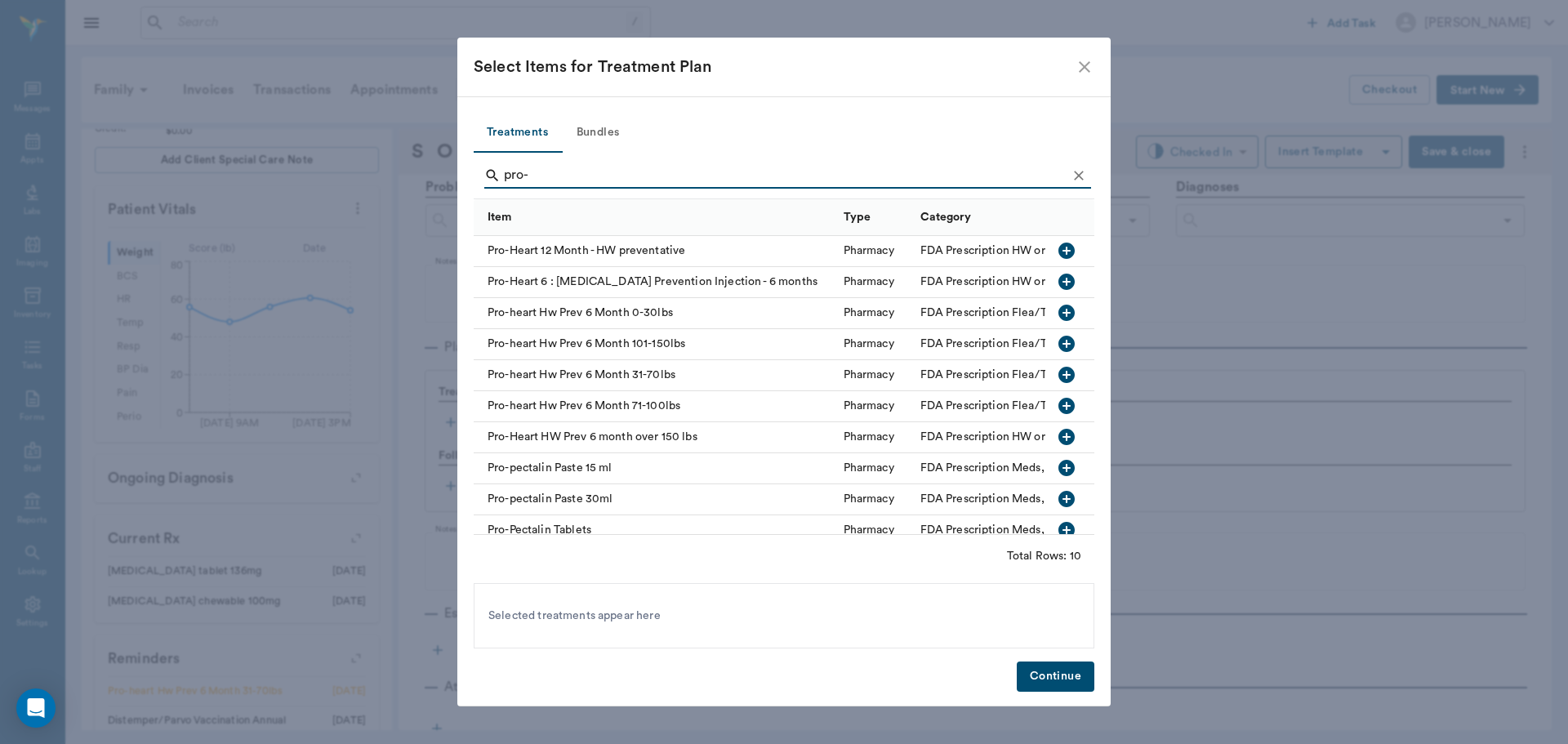
type input "pro-"
click at [1058, 374] on icon "button" at bounding box center [1066, 374] width 16 height 16
click at [1092, 670] on button "Continue" at bounding box center [1056, 677] width 77 height 31
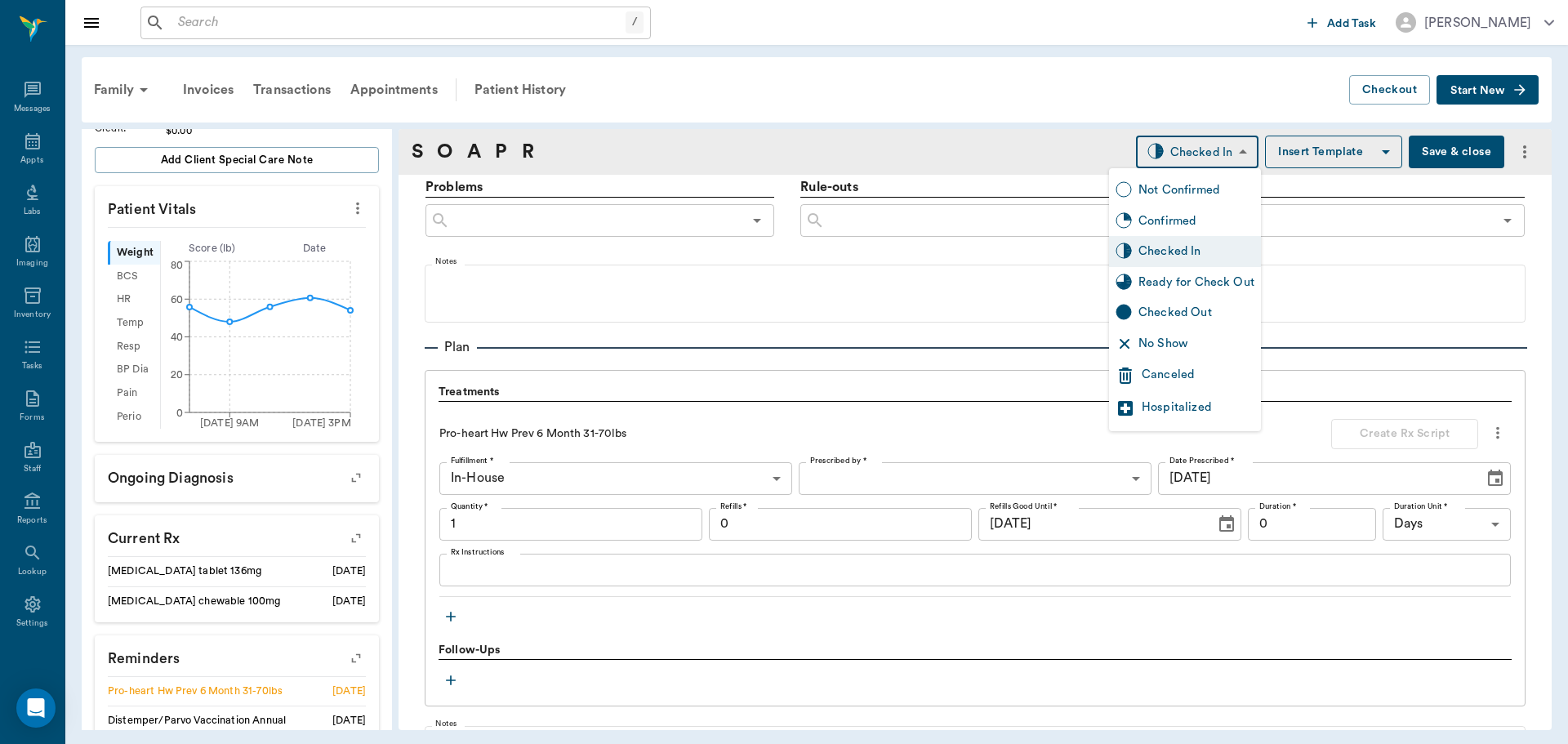
click at [1194, 150] on body "/ ​ Add Task Dr. Bert Ellsworth Nectar Messages Appts Labs Imaging Inventory Ta…" at bounding box center [784, 372] width 1568 height 744
type input "1.00"
click at [1203, 277] on div "Ready for Check Out" at bounding box center [1196, 283] width 116 height 18
type input "READY_TO_CHECKOUT"
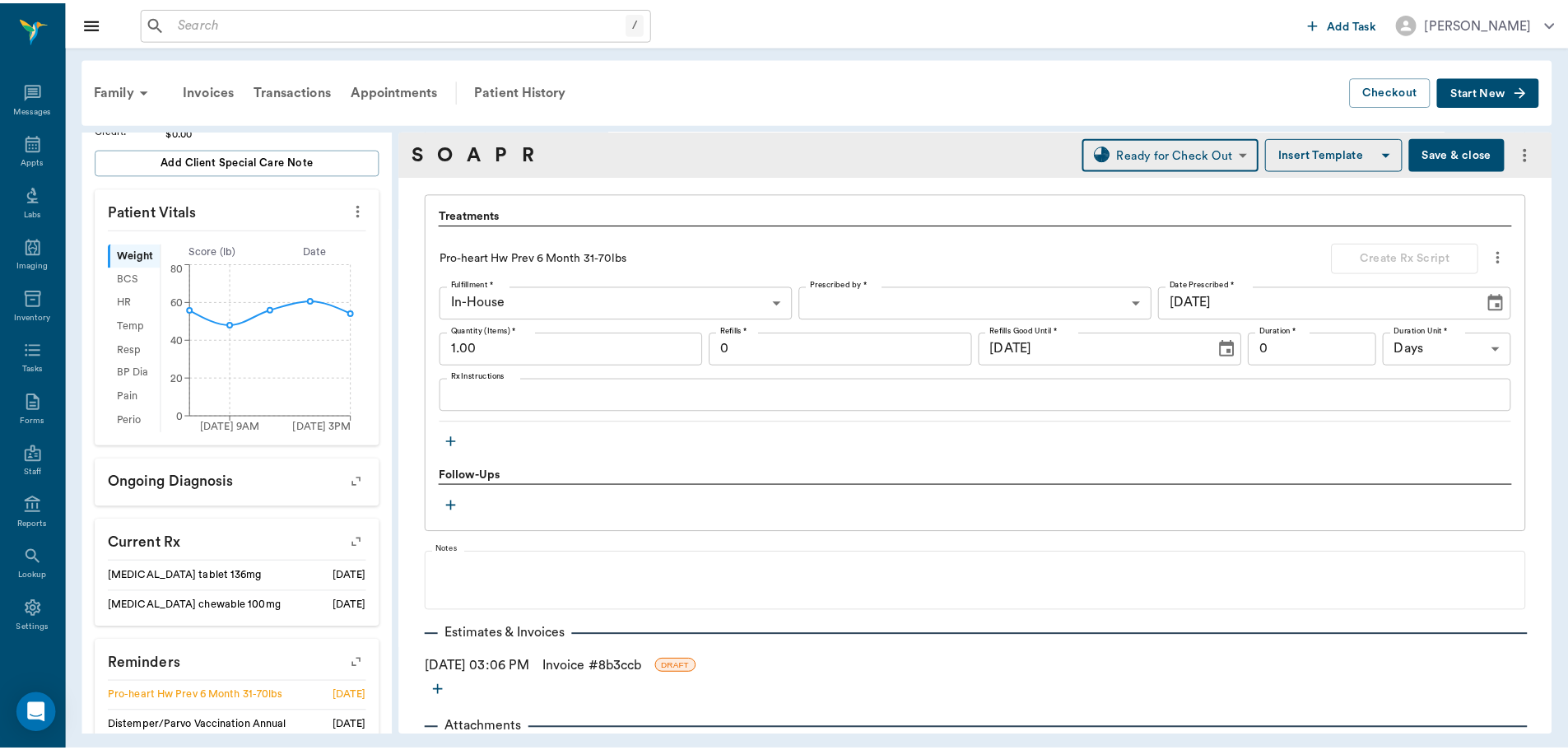
scroll to position [1216, 0]
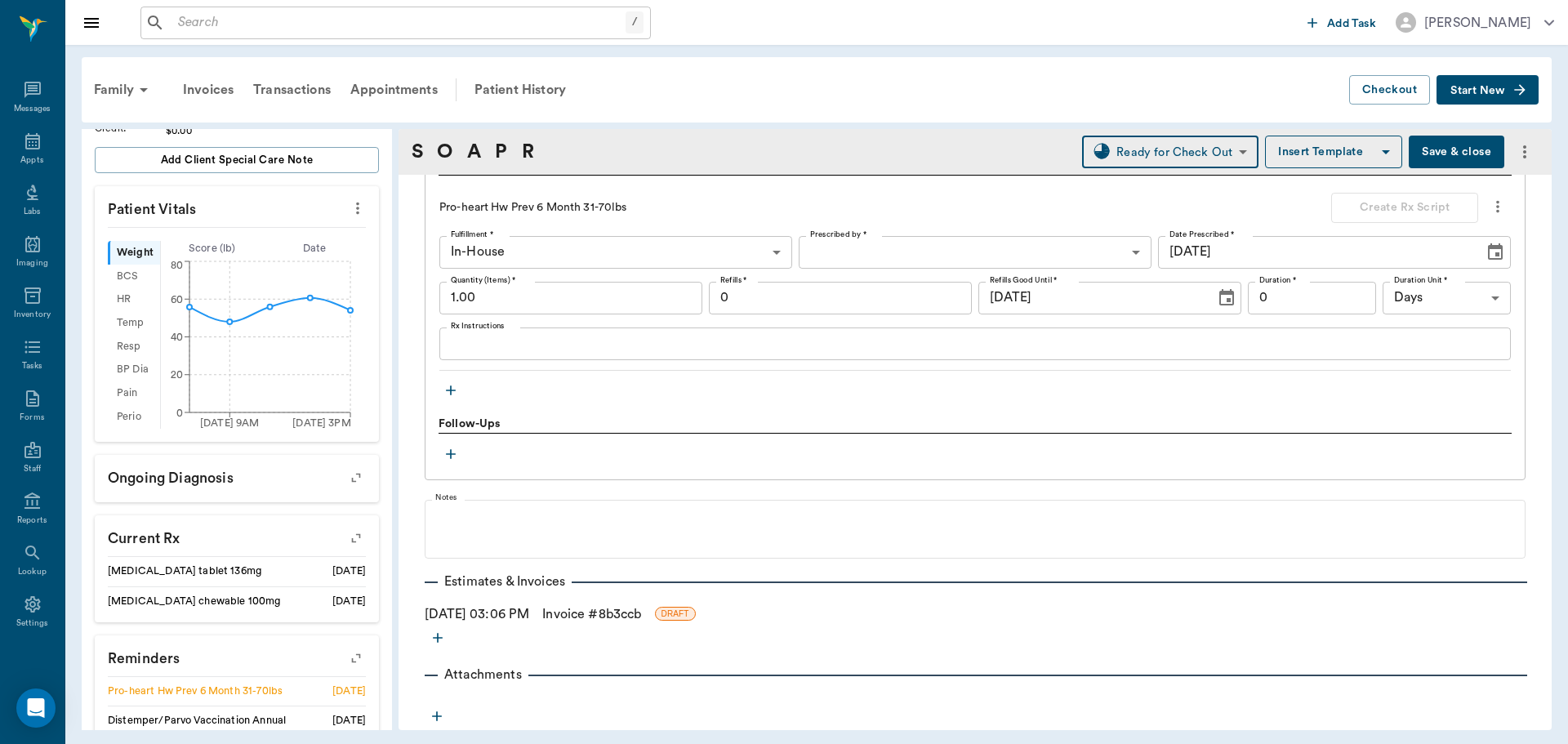
click at [581, 608] on link "Invoice # 8b3ccb" at bounding box center [591, 614] width 99 height 20
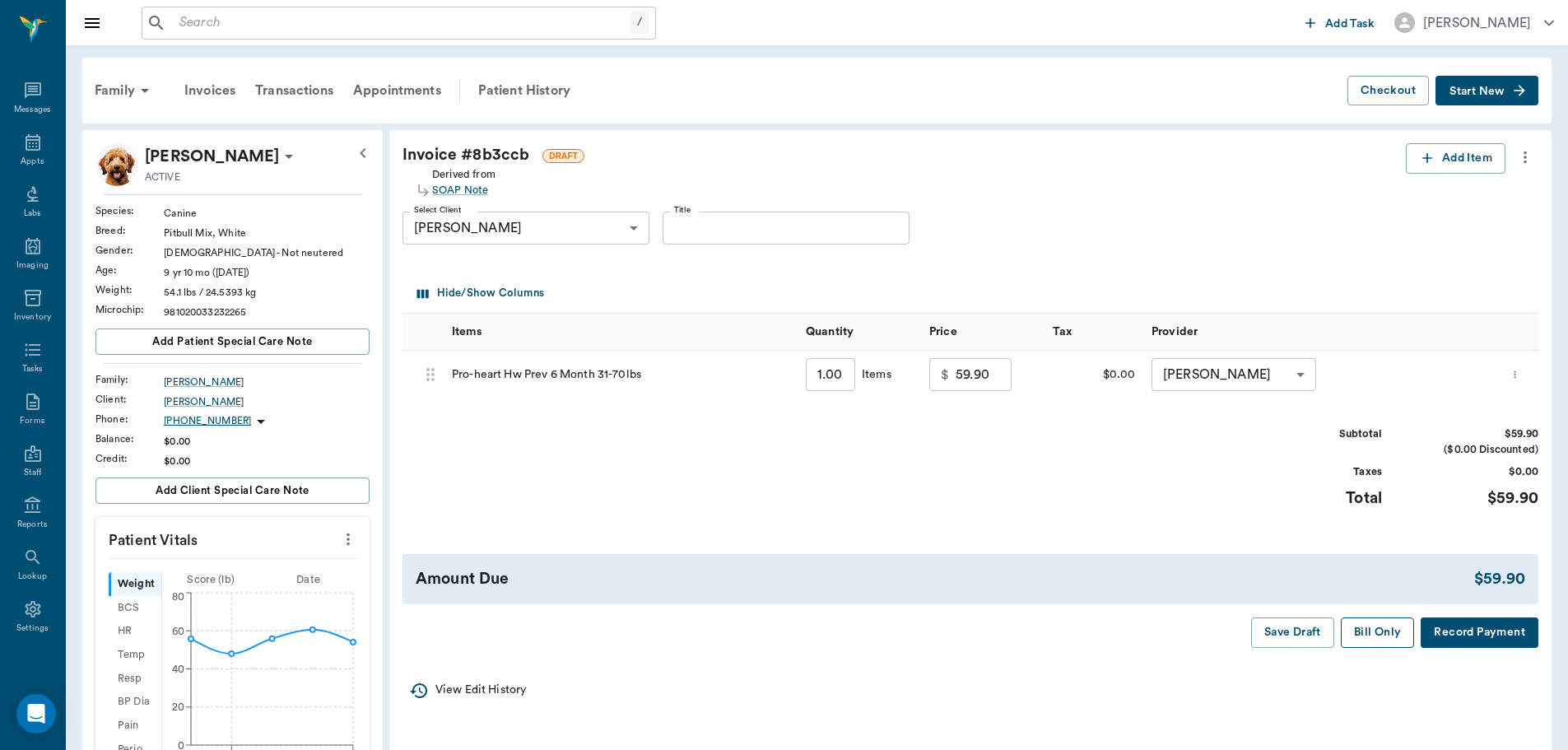
click at [1379, 628] on button "Bill Only" at bounding box center [1378, 632] width 74 height 31
click at [26, 135] on icon at bounding box center [33, 142] width 20 height 20
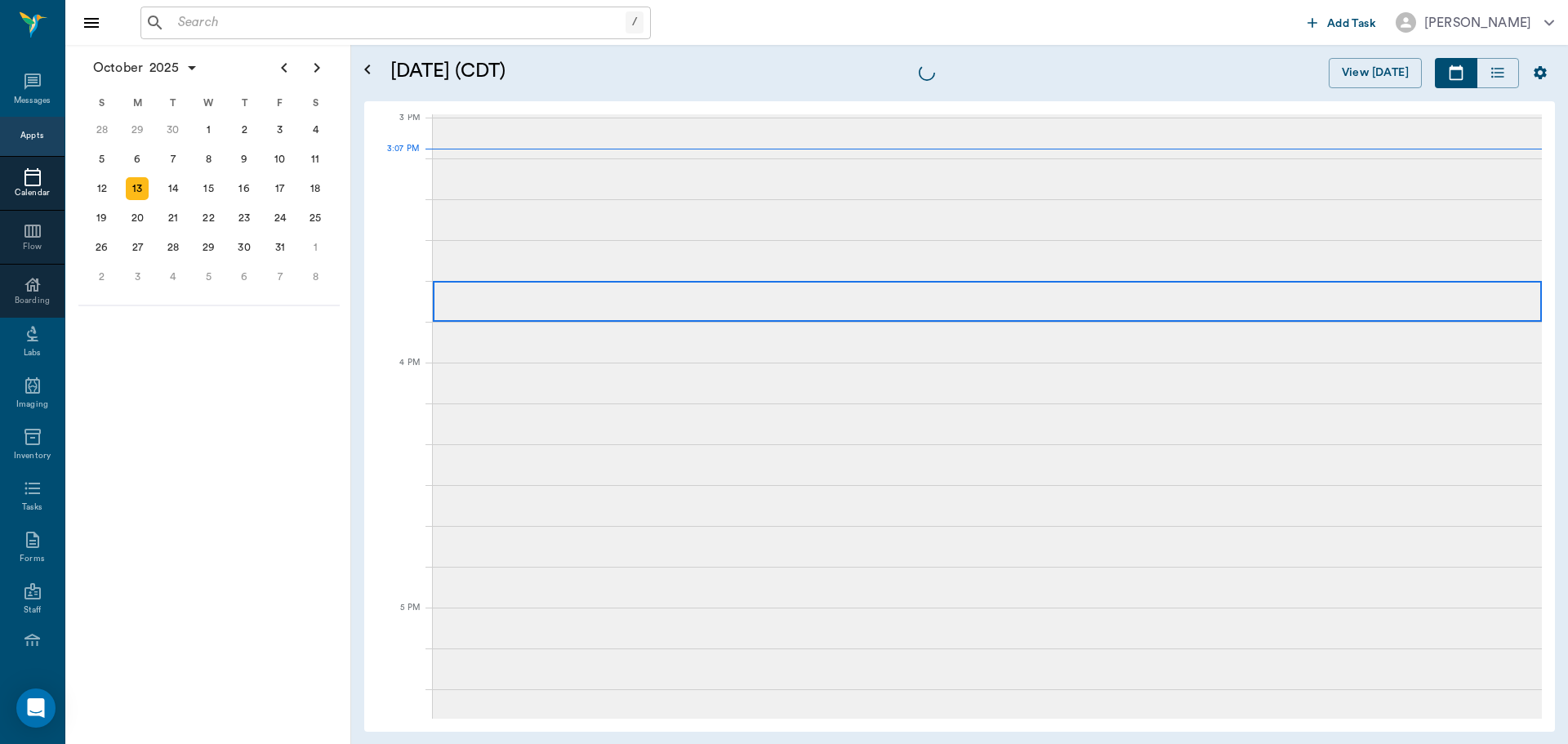
scroll to position [1715, 0]
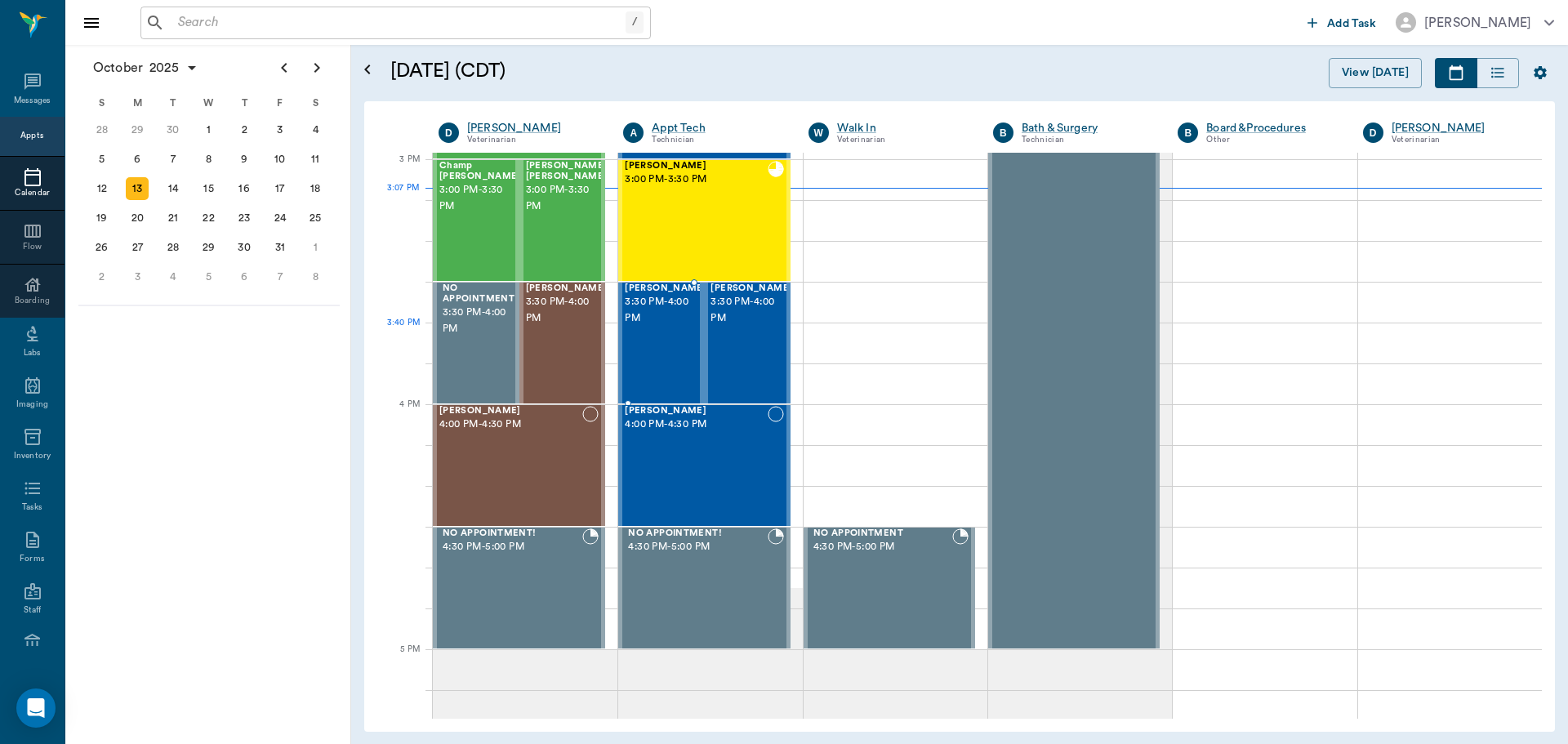
click at [633, 327] on span "3:30 PM - 4:00 PM" at bounding box center [665, 311] width 82 height 32
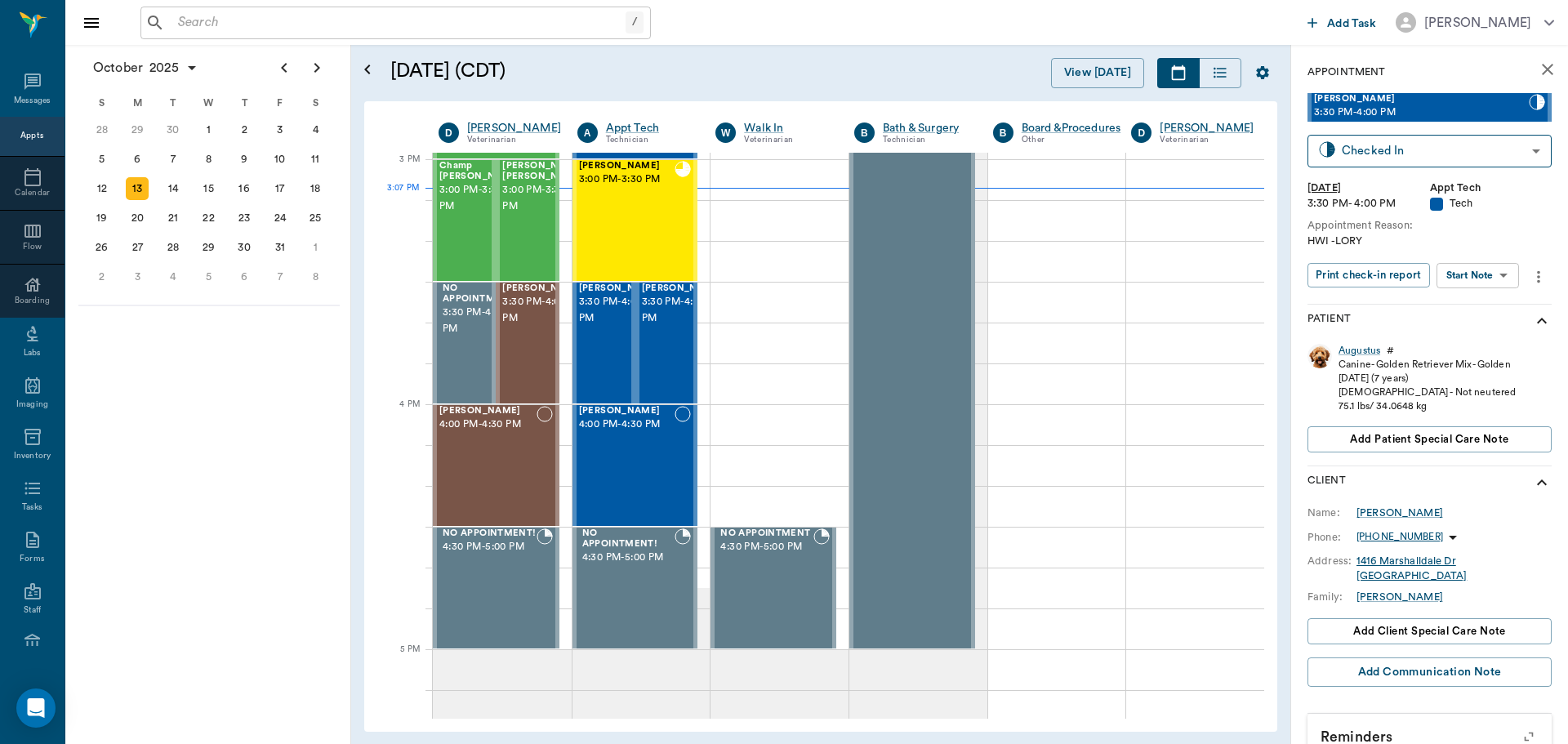
click at [1485, 267] on body "/ ​ Add Task Dr. Bert Ellsworth Nectar Messages Appts Calendar Flow Boarding La…" at bounding box center [784, 372] width 1568 height 744
click at [1479, 312] on button "Start SOAP" at bounding box center [1459, 309] width 56 height 19
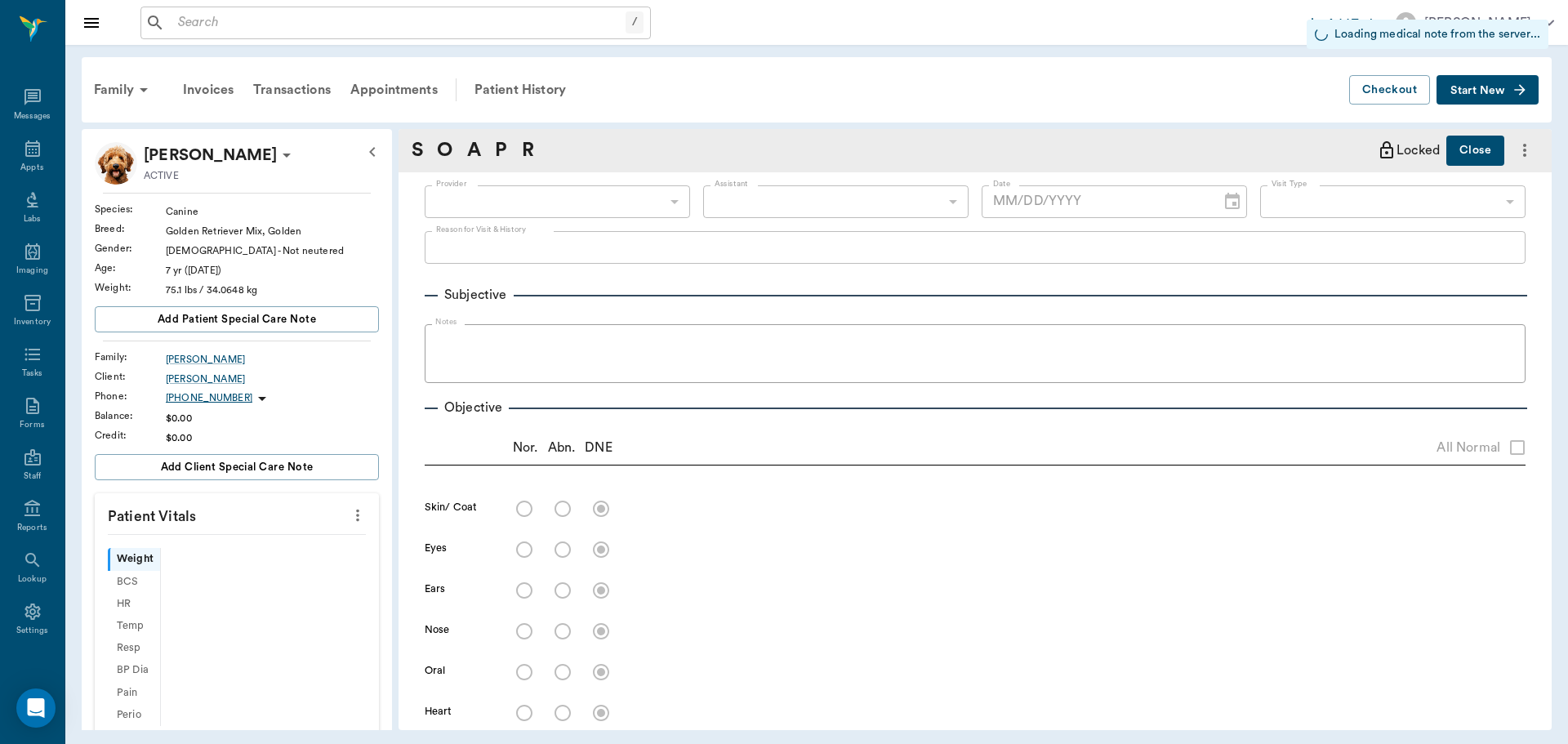
type input "63ec2f075fda476ae8351a4c"
type input "65d2be4f46e3a538d89b8c1a"
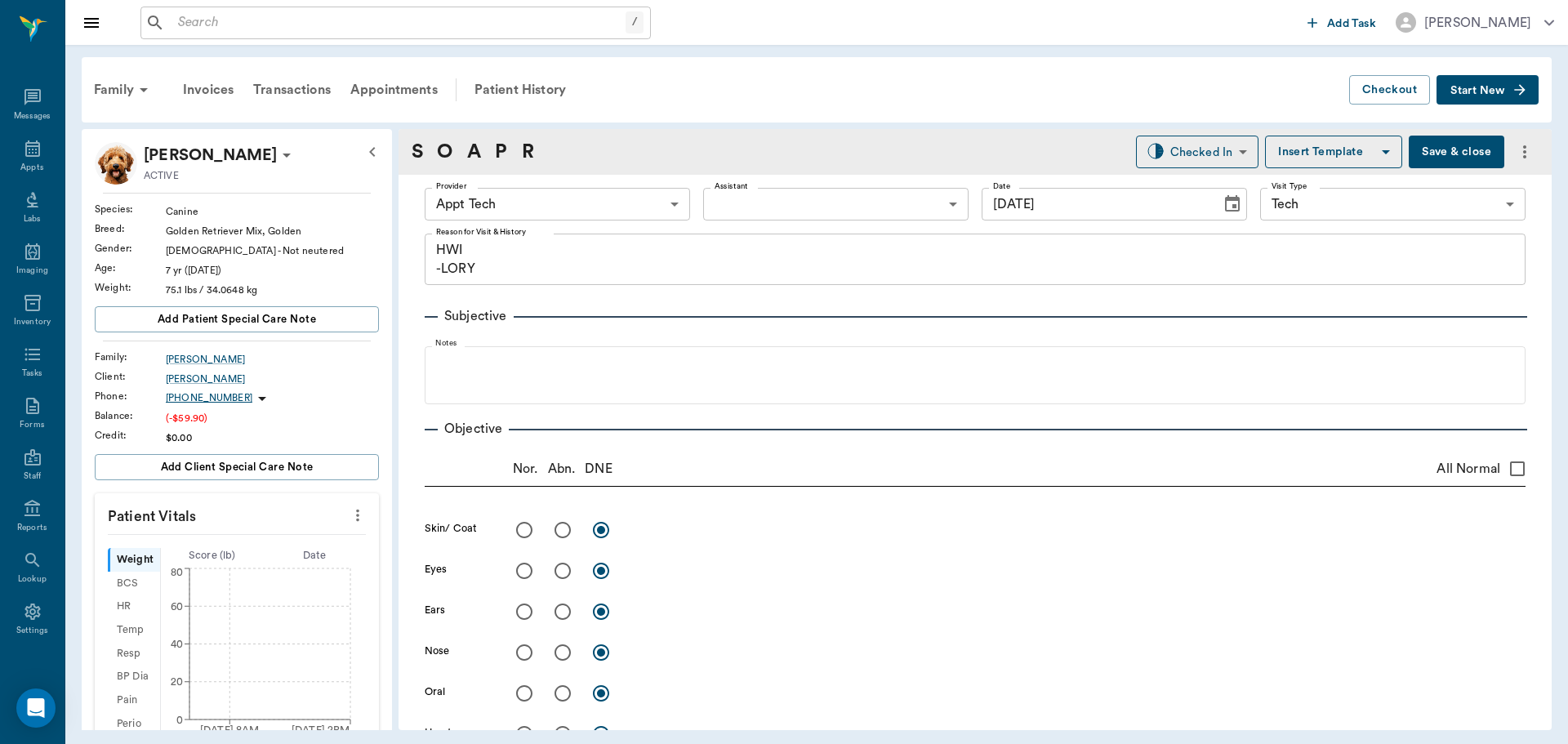
scroll to position [7, 0]
type input "[DATE]"
type textarea "HWI -LORY"
click at [349, 507] on icon "more" at bounding box center [357, 515] width 18 height 20
click at [316, 542] on span "Enter Vitals" at bounding box center [276, 543] width 137 height 17
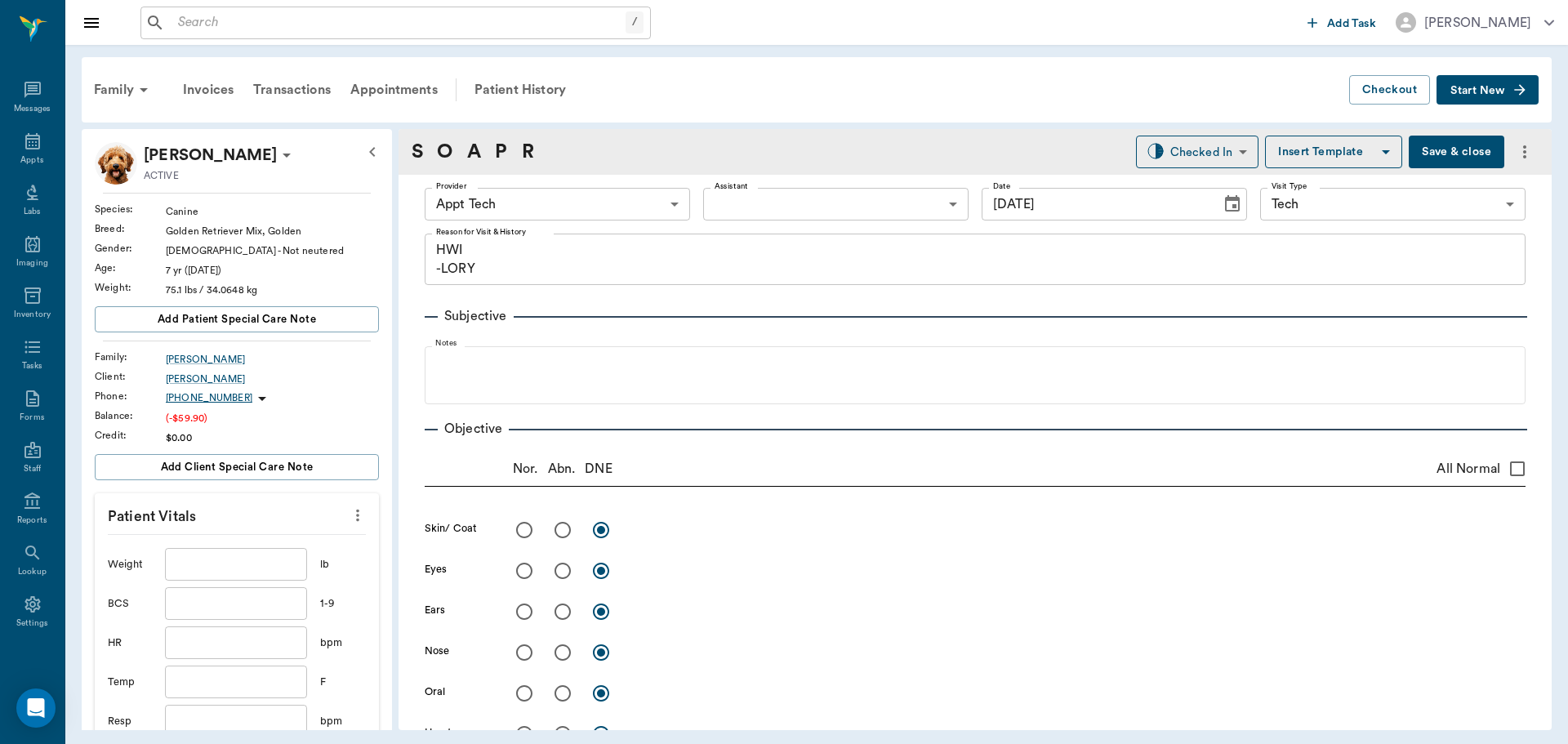
click at [262, 558] on input "text" at bounding box center [236, 564] width 142 height 32
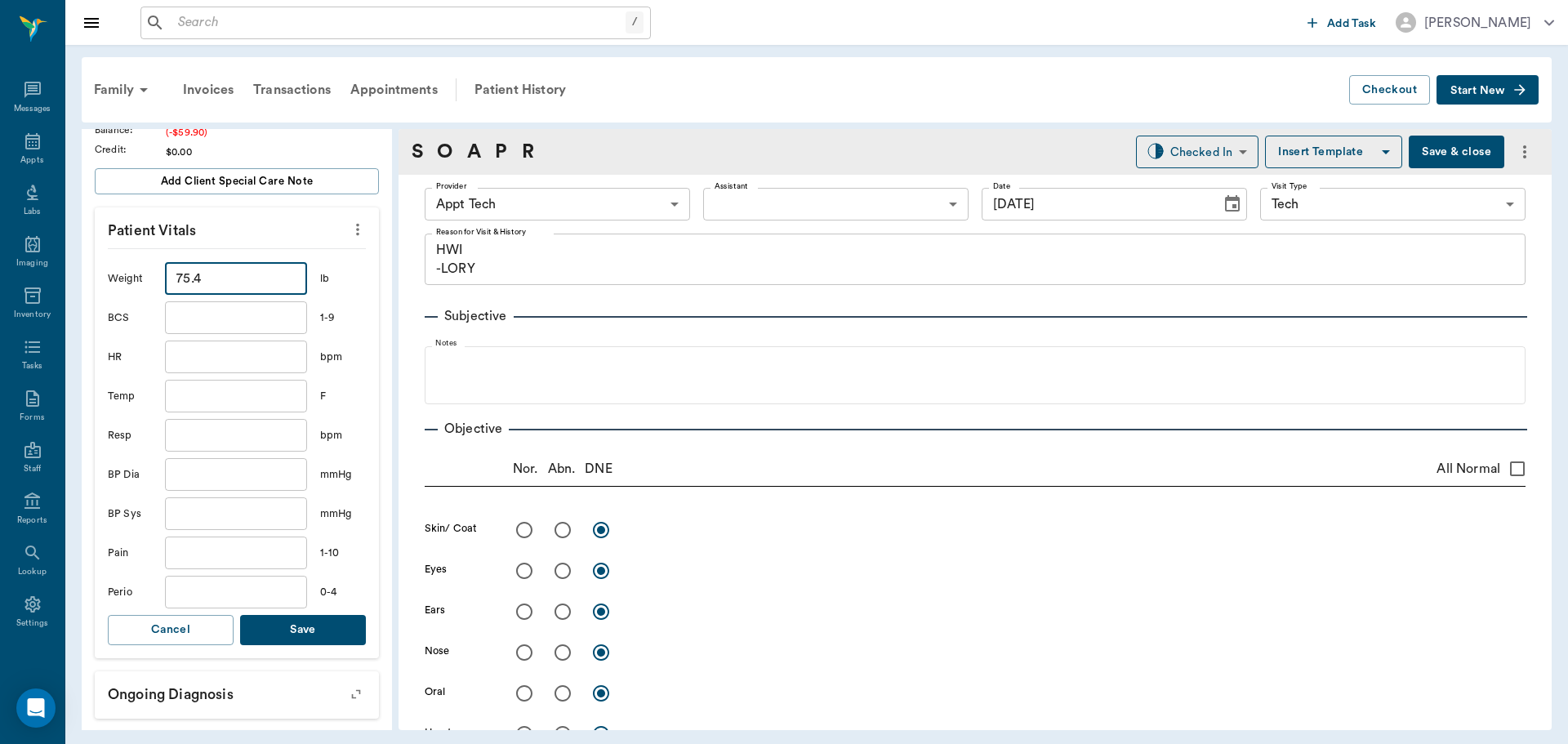
scroll to position [408, 0]
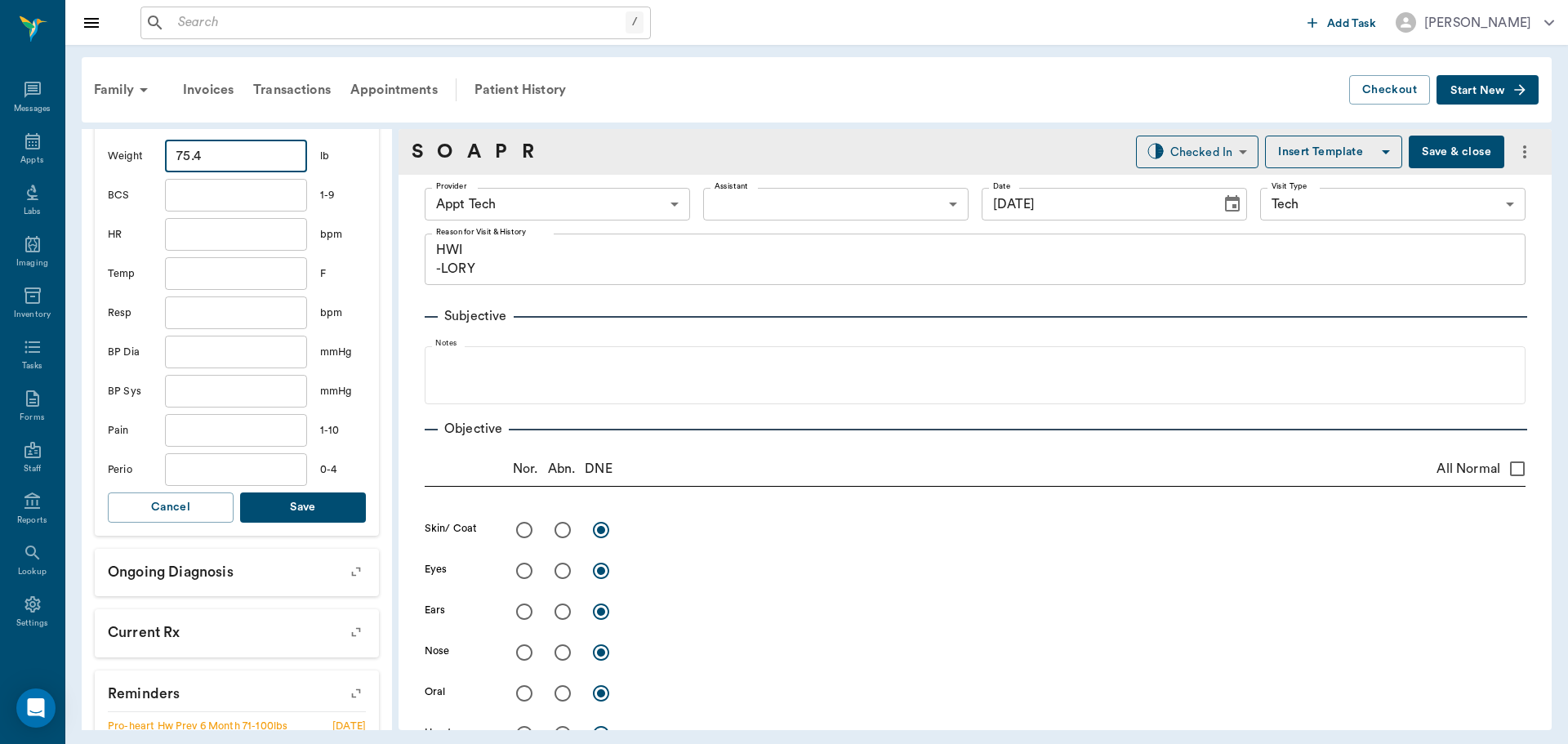
type input "75.4"
click at [294, 504] on button "Save" at bounding box center [302, 508] width 126 height 31
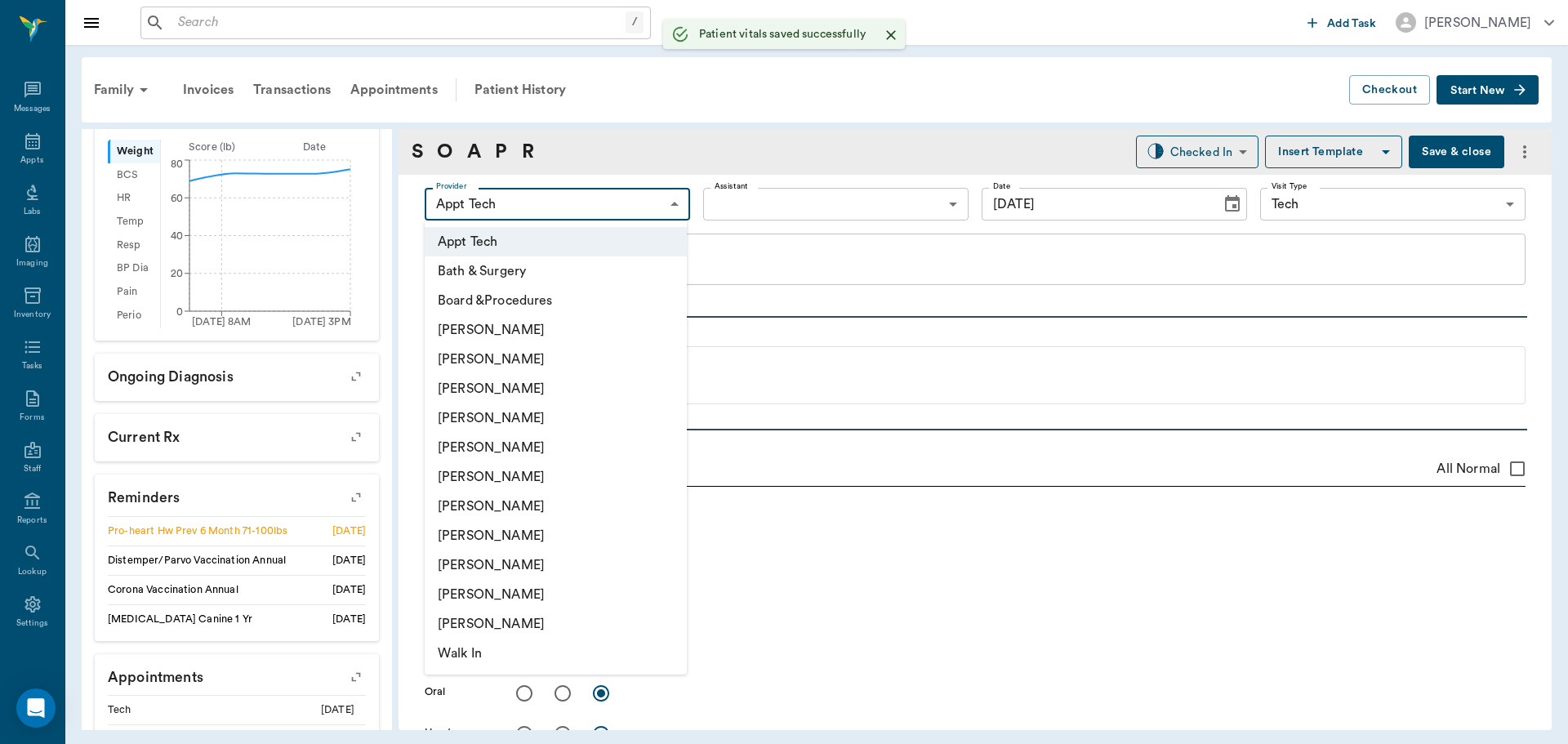
click at [505, 206] on body "/ ​ Add Task Dr. Bert Ellsworth Nectar Messages Appts Labs Imaging Inventory Ta…" at bounding box center [784, 372] width 1568 height 744
click at [516, 521] on li "[PERSON_NAME]" at bounding box center [556, 535] width 262 height 30
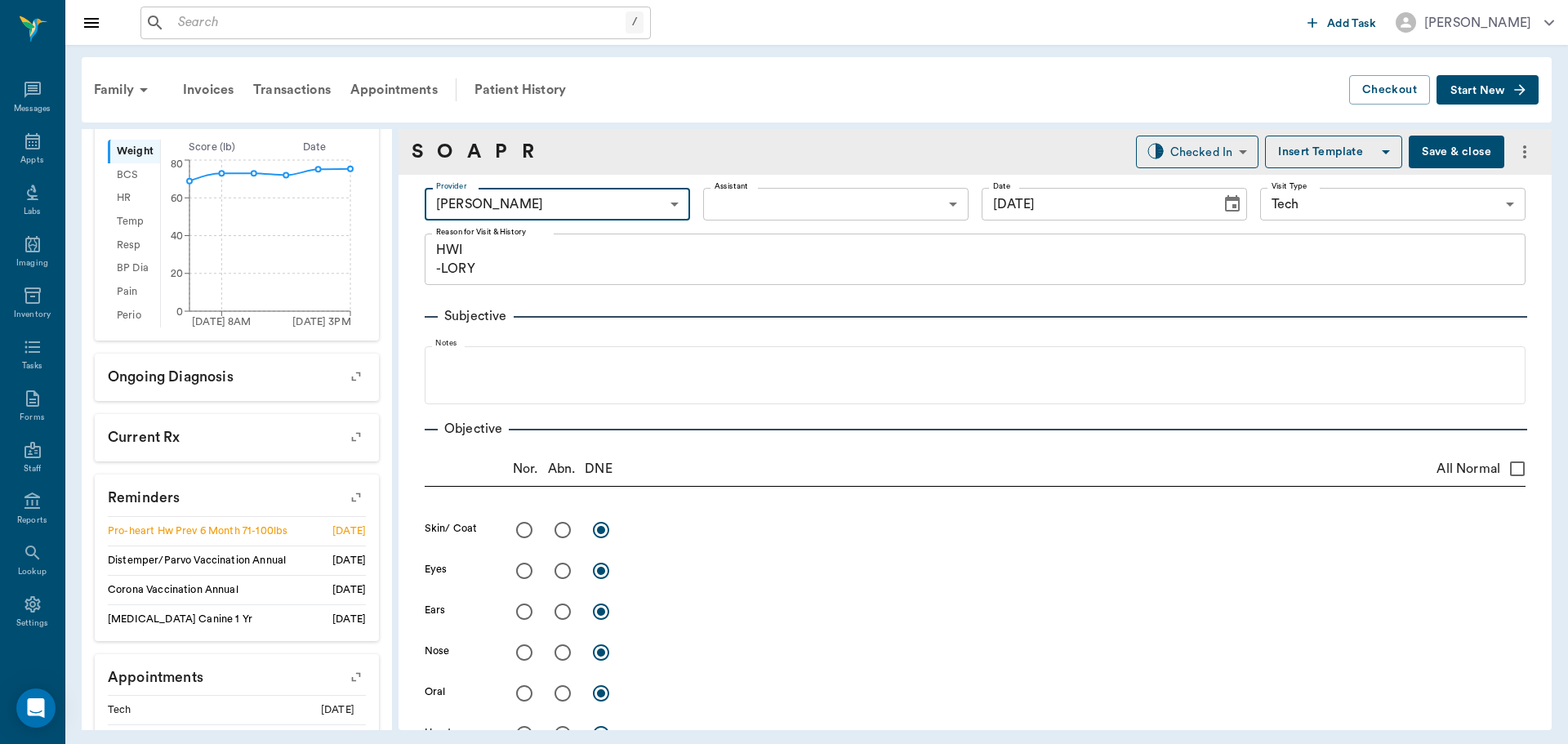
click at [538, 207] on body "/ ​ Add Task Dr. Bert Ellsworth Nectar Messages Appts Labs Imaging Inventory Ta…" at bounding box center [784, 372] width 1568 height 744
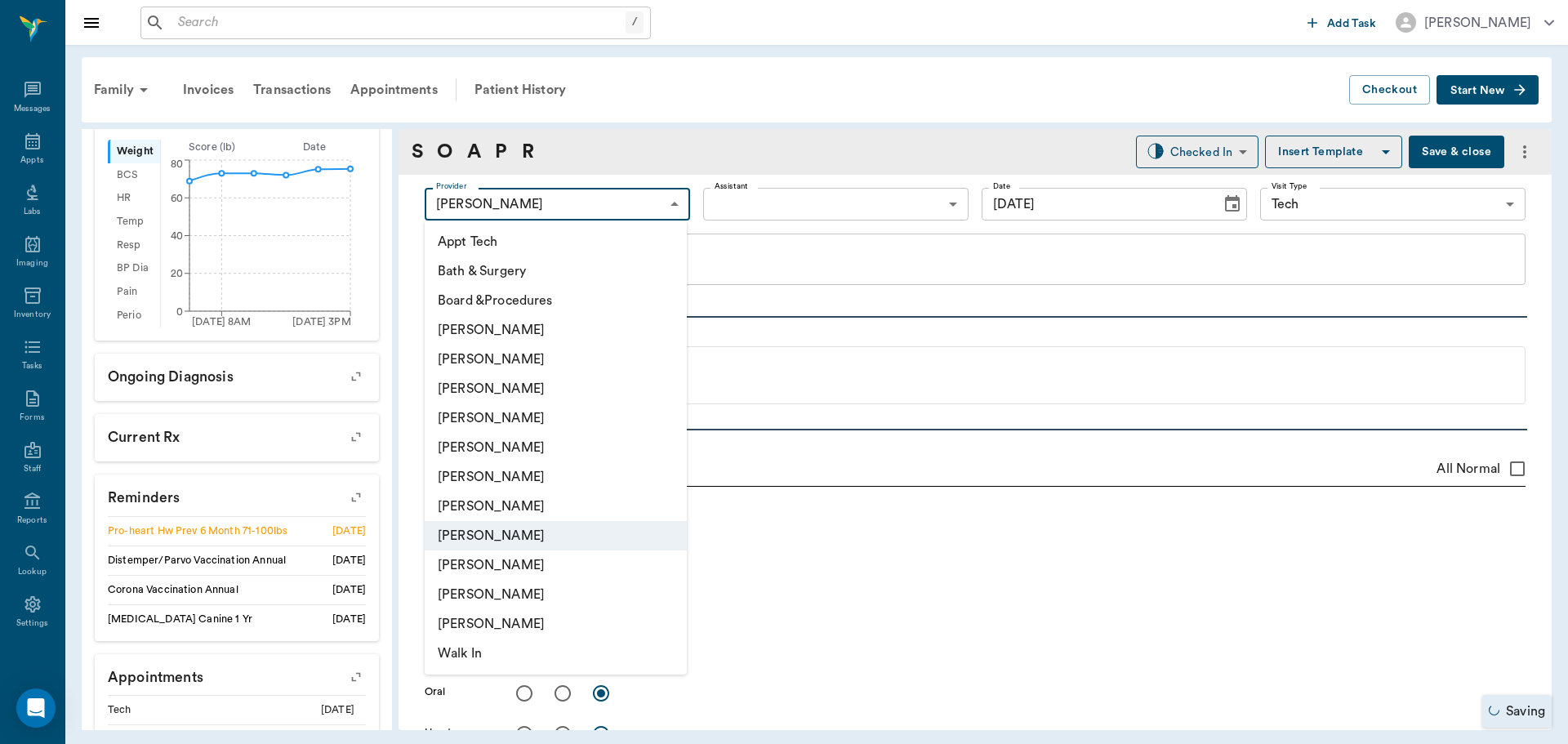
click at [520, 506] on li "[PERSON_NAME]" at bounding box center [556, 506] width 262 height 30
type input "682b670d8bdc6f7f8feef3db"
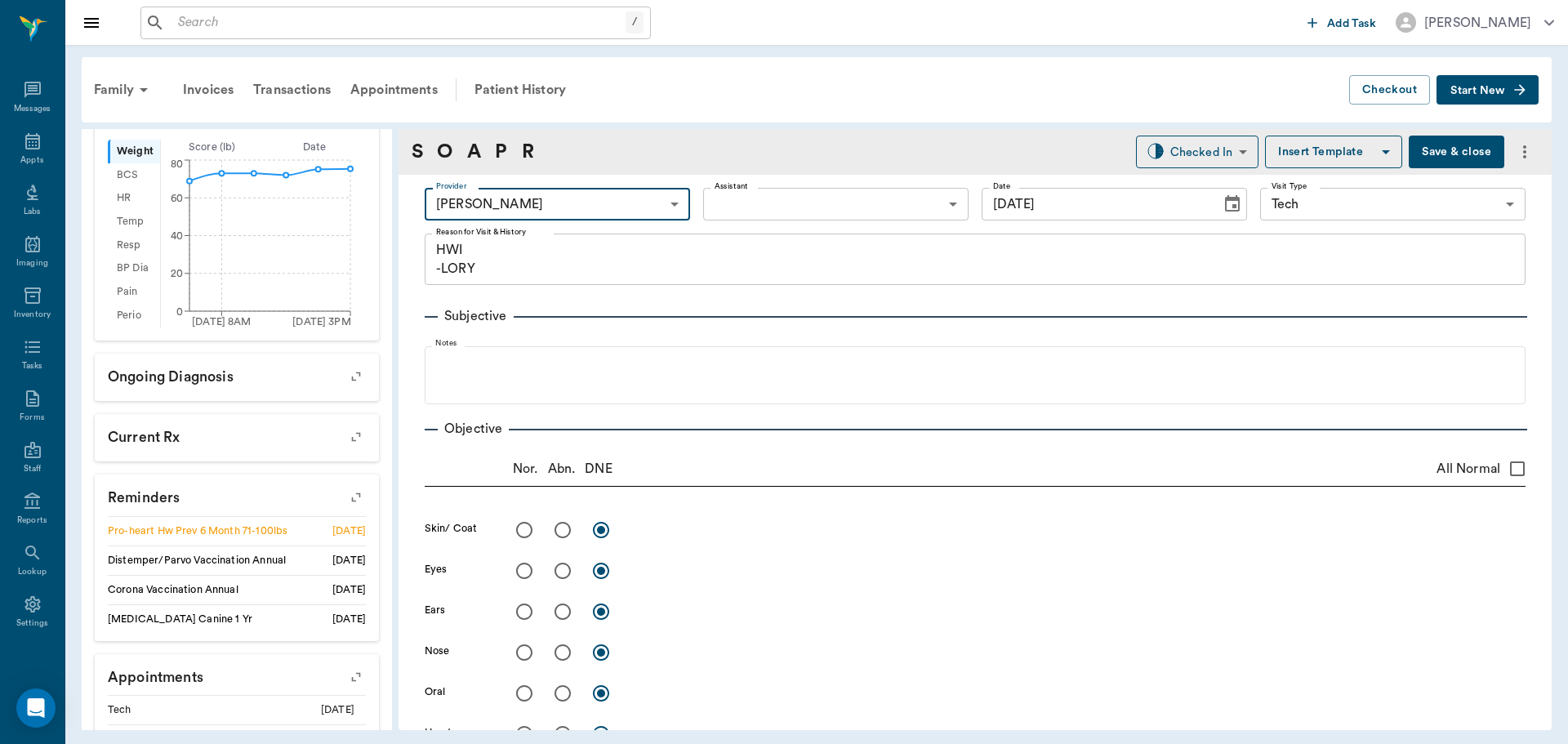
click at [714, 206] on body "/ ​ Add Task Dr. Bert Ellsworth Nectar Messages Appts Labs Imaging Inventory Ta…" at bounding box center [784, 372] width 1568 height 744
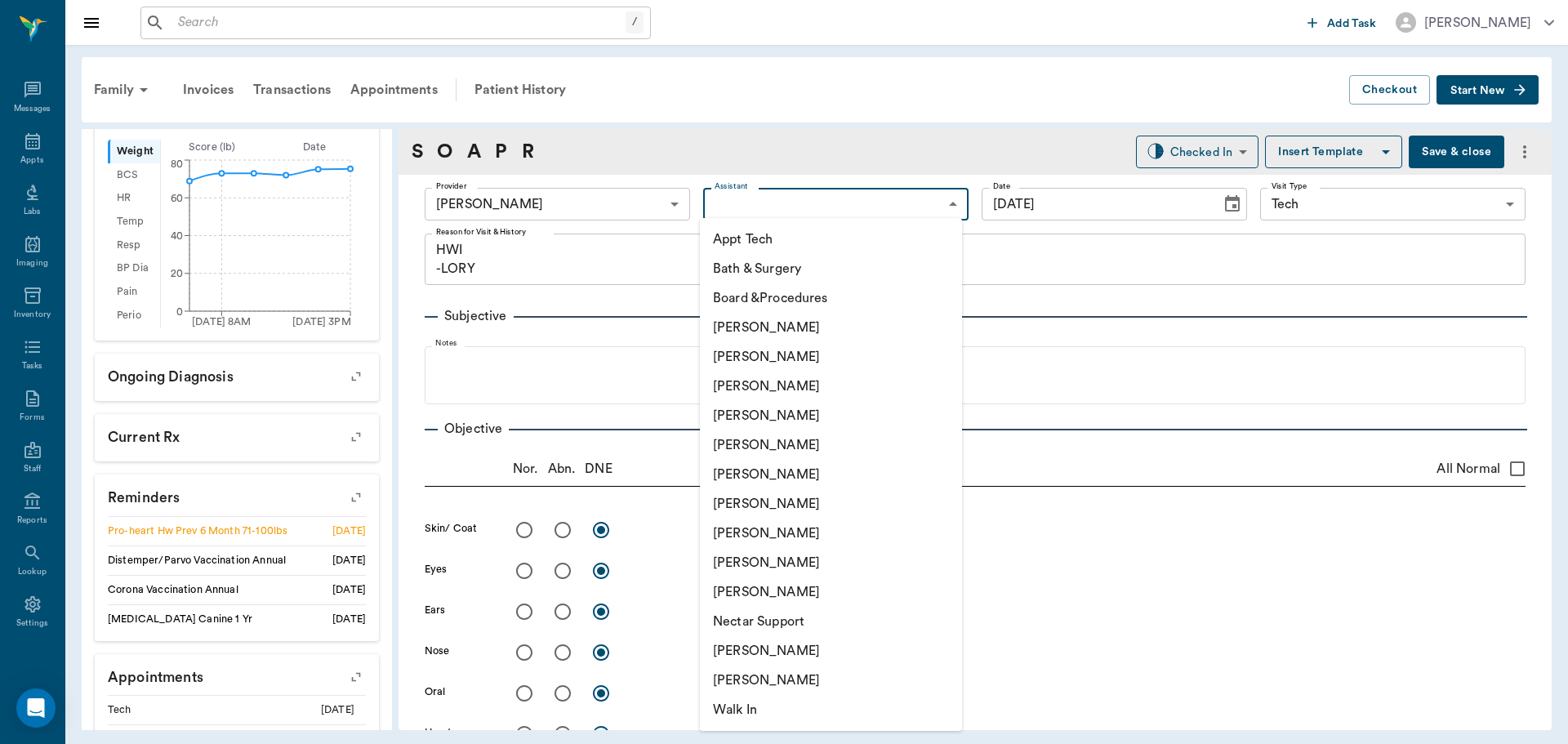
click at [729, 242] on li "Appt Tech" at bounding box center [831, 239] width 262 height 30
type input "63ec2f075fda476ae8351a4c"
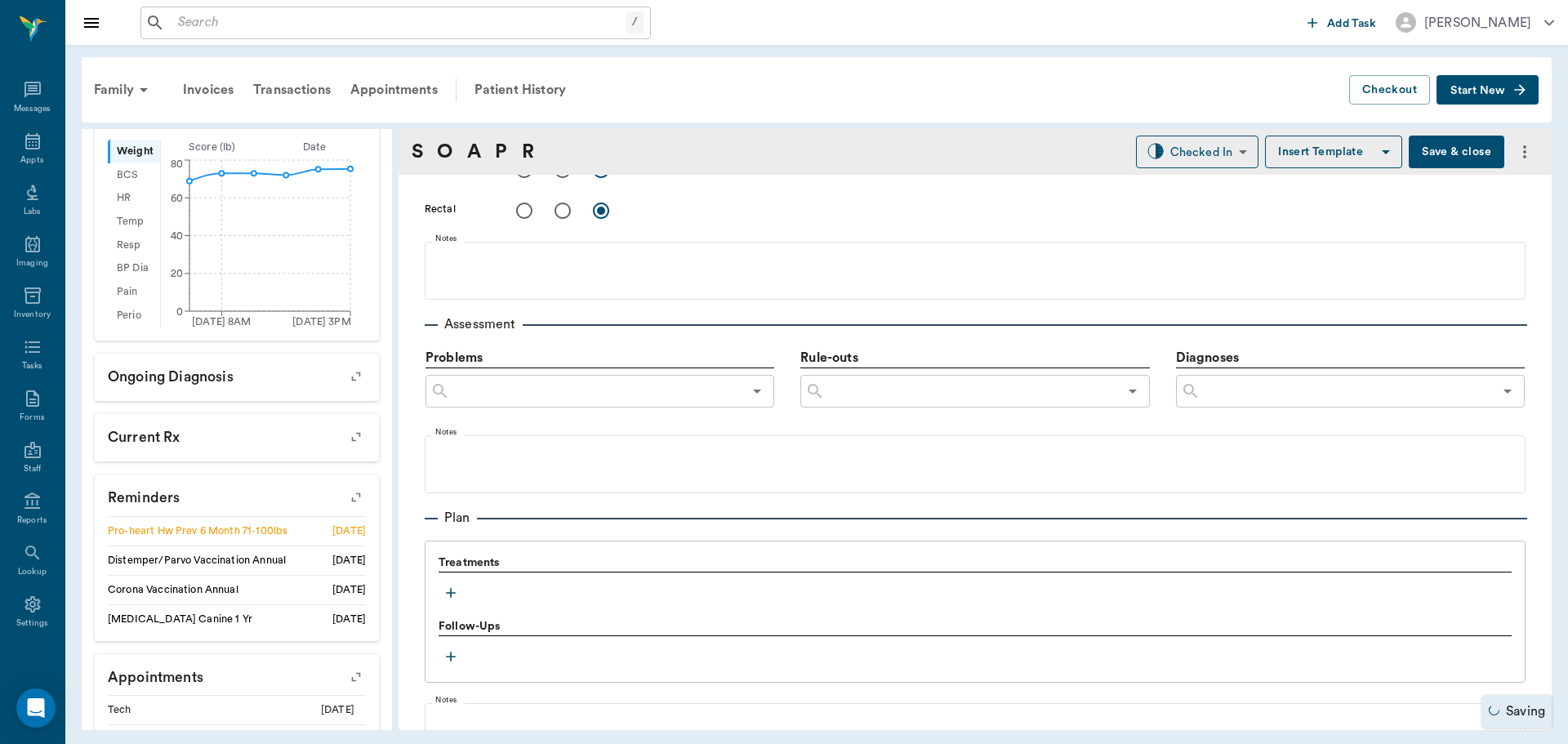
scroll to position [817, 0]
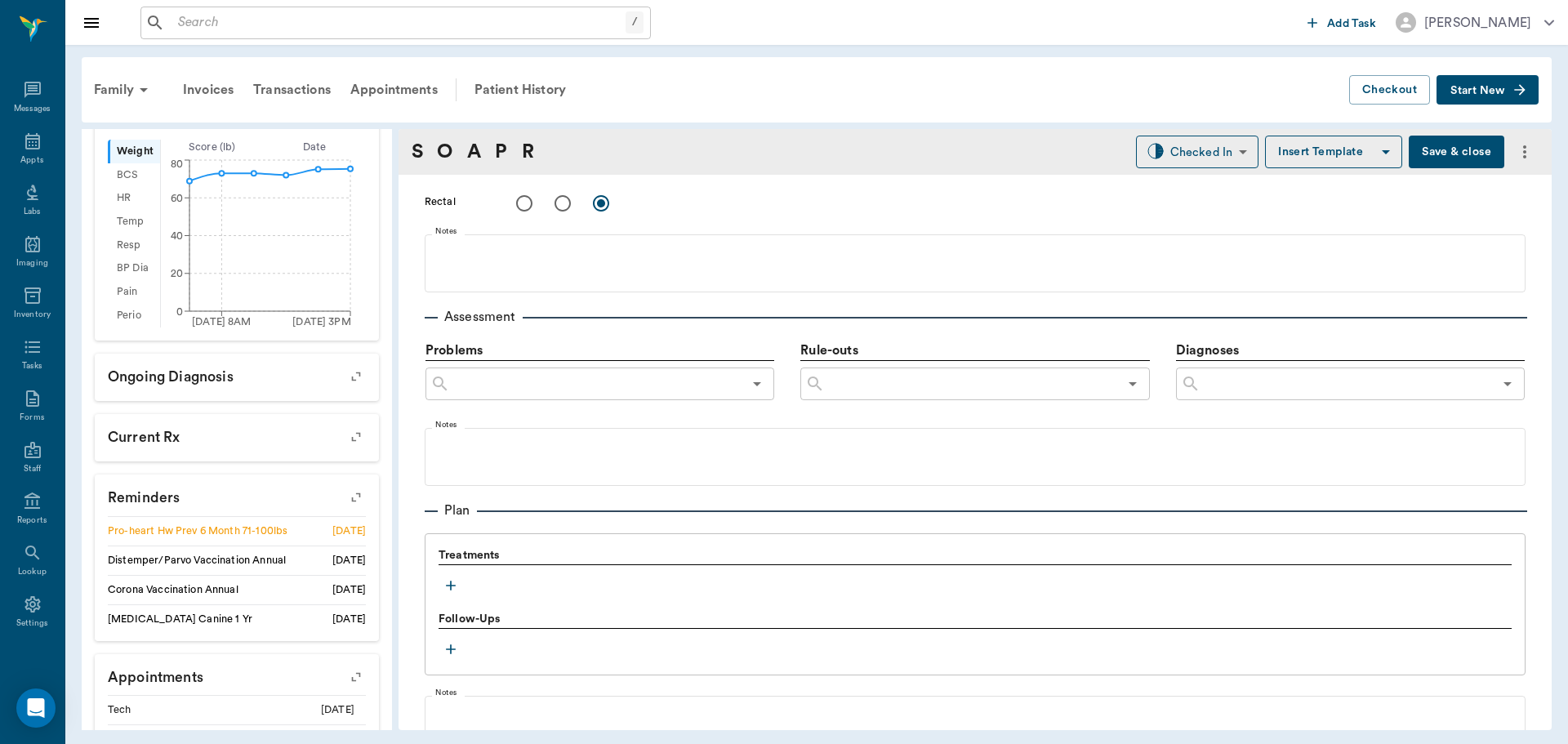
click at [451, 585] on icon "button" at bounding box center [451, 585] width 10 height 10
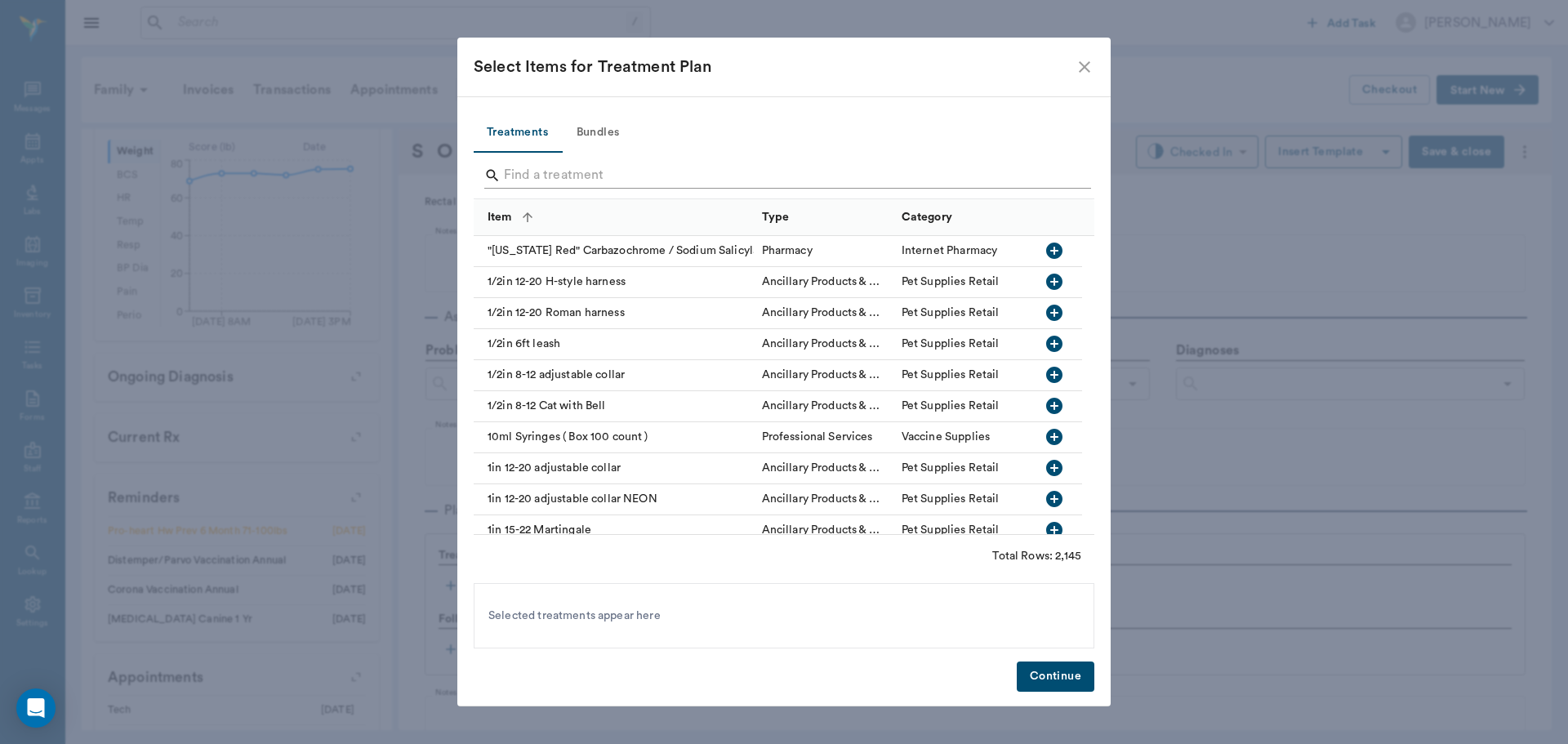
click at [550, 179] on input "Search" at bounding box center [784, 175] width 563 height 26
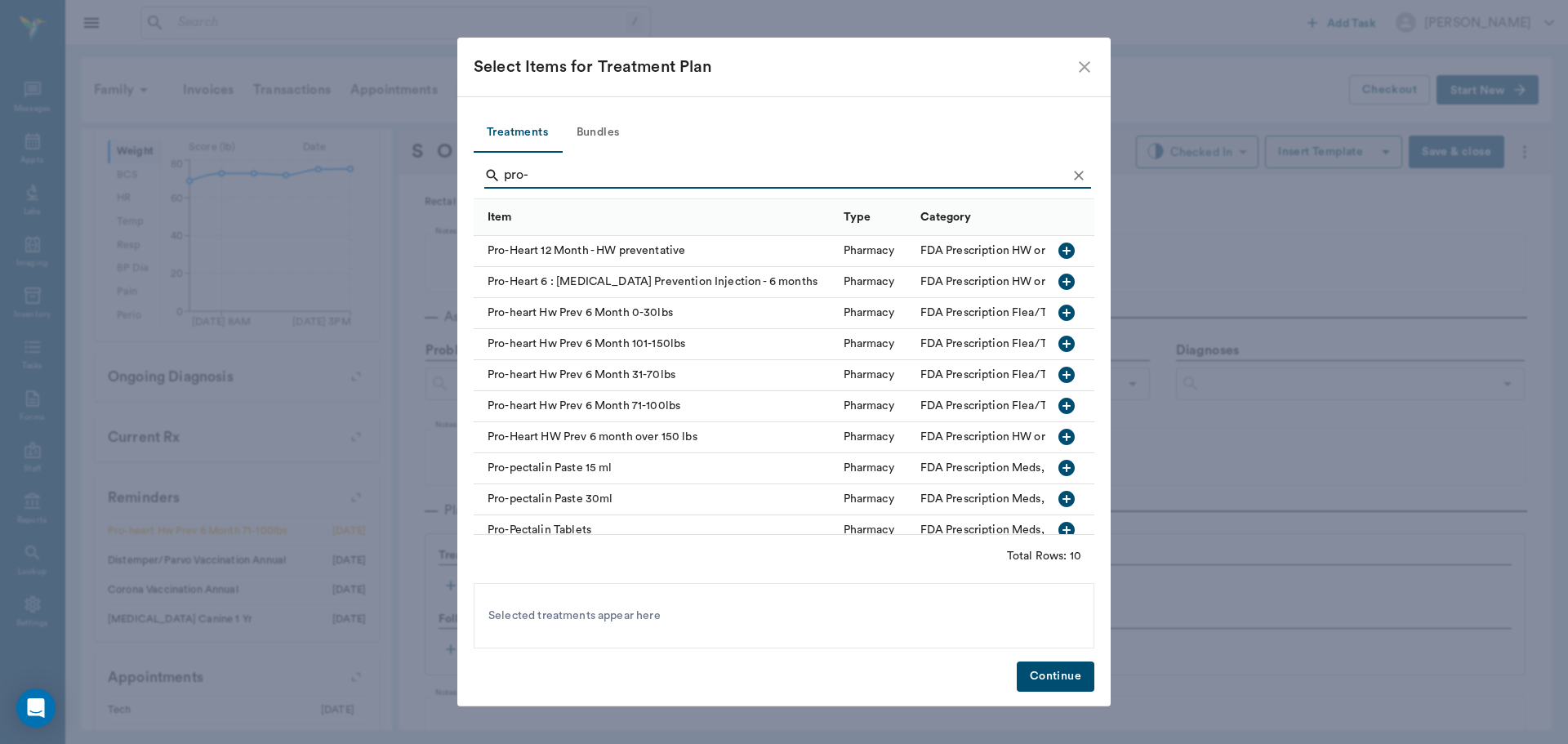
type input "pro-"
click at [1058, 404] on icon "button" at bounding box center [1066, 406] width 16 height 16
click at [1062, 667] on button "Continue" at bounding box center [1056, 677] width 77 height 31
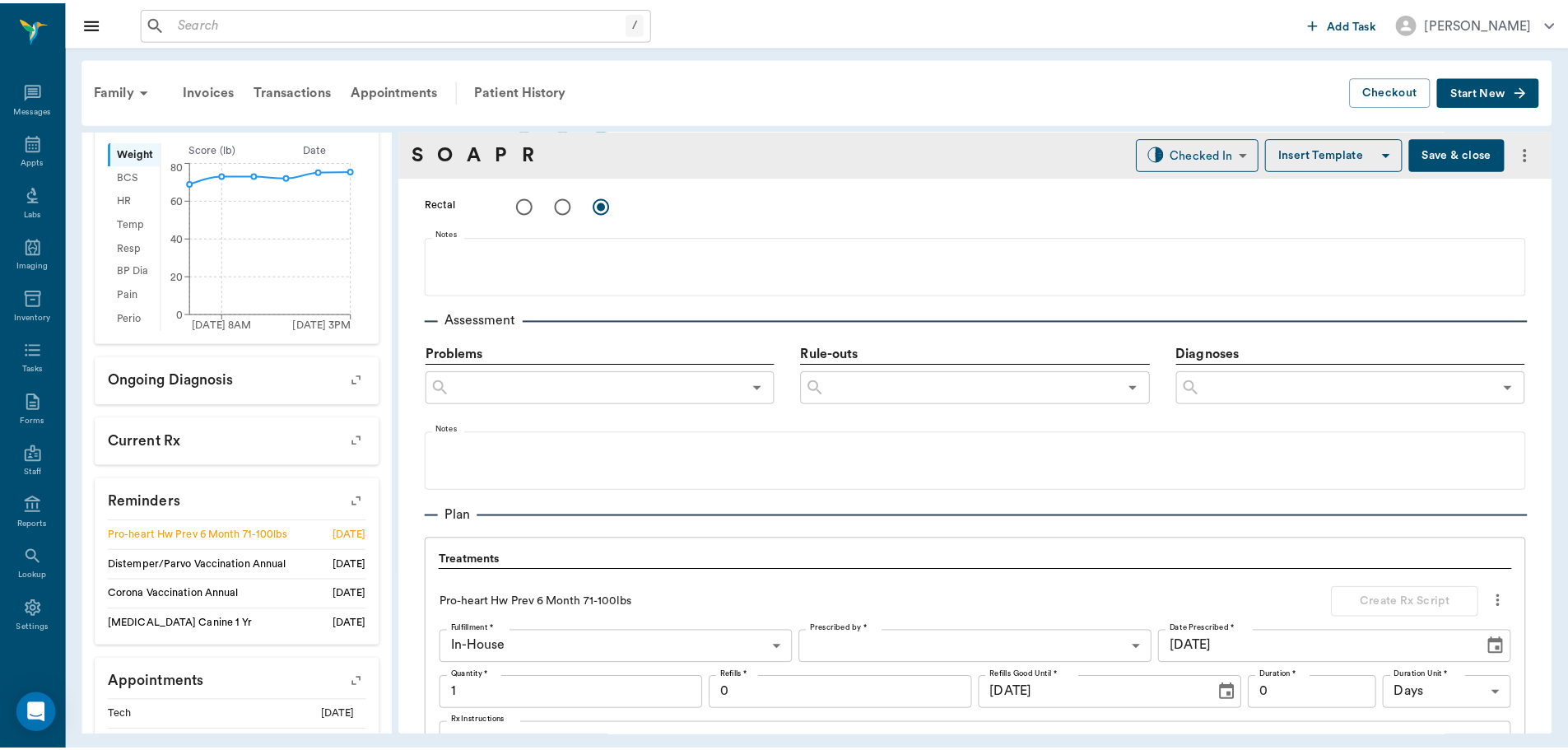
scroll to position [1176, 0]
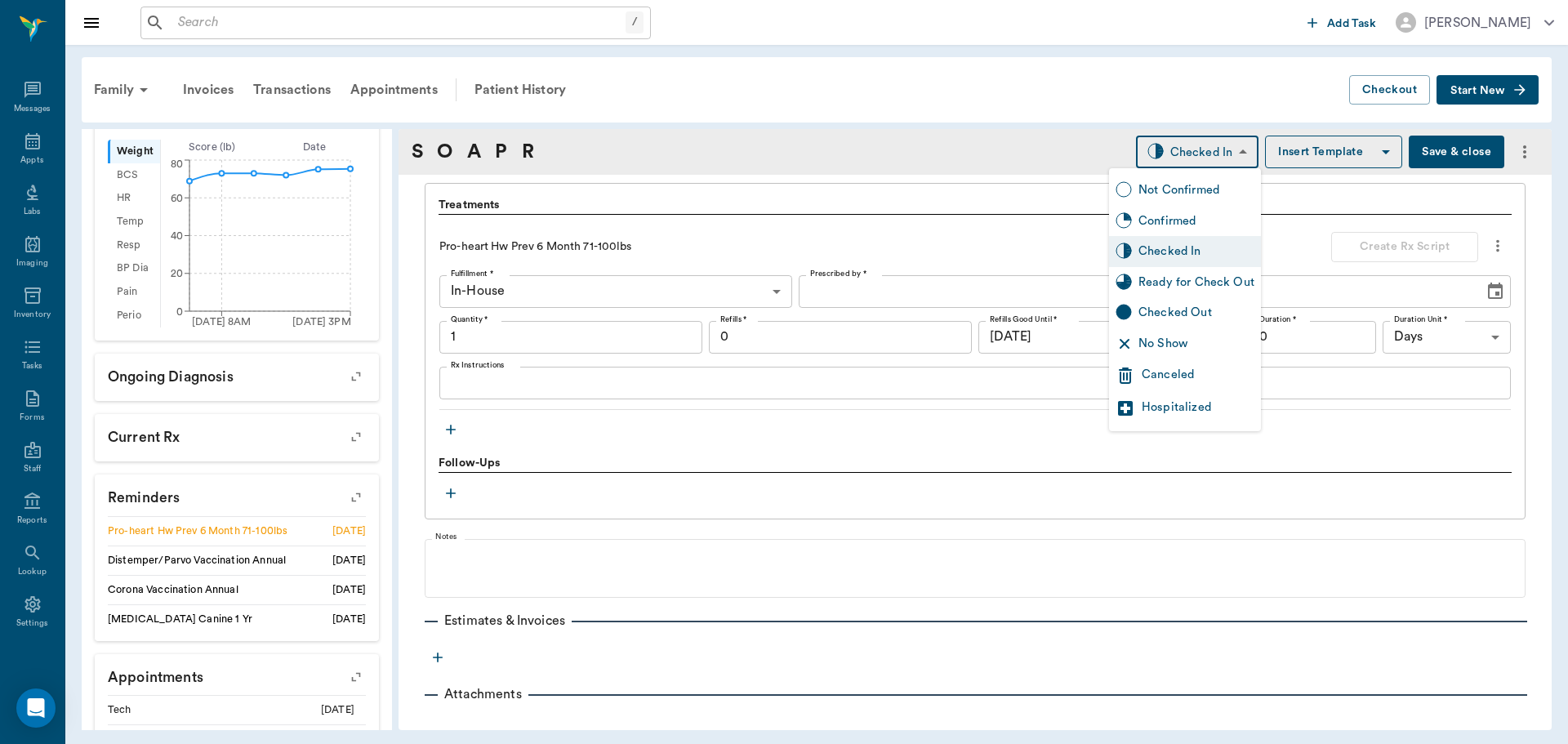
click at [1189, 144] on body "/ ​ Add Task Dr. Bert Ellsworth Nectar Messages Appts Labs Imaging Inventory Ta…" at bounding box center [784, 372] width 1568 height 744
type input "1.00"
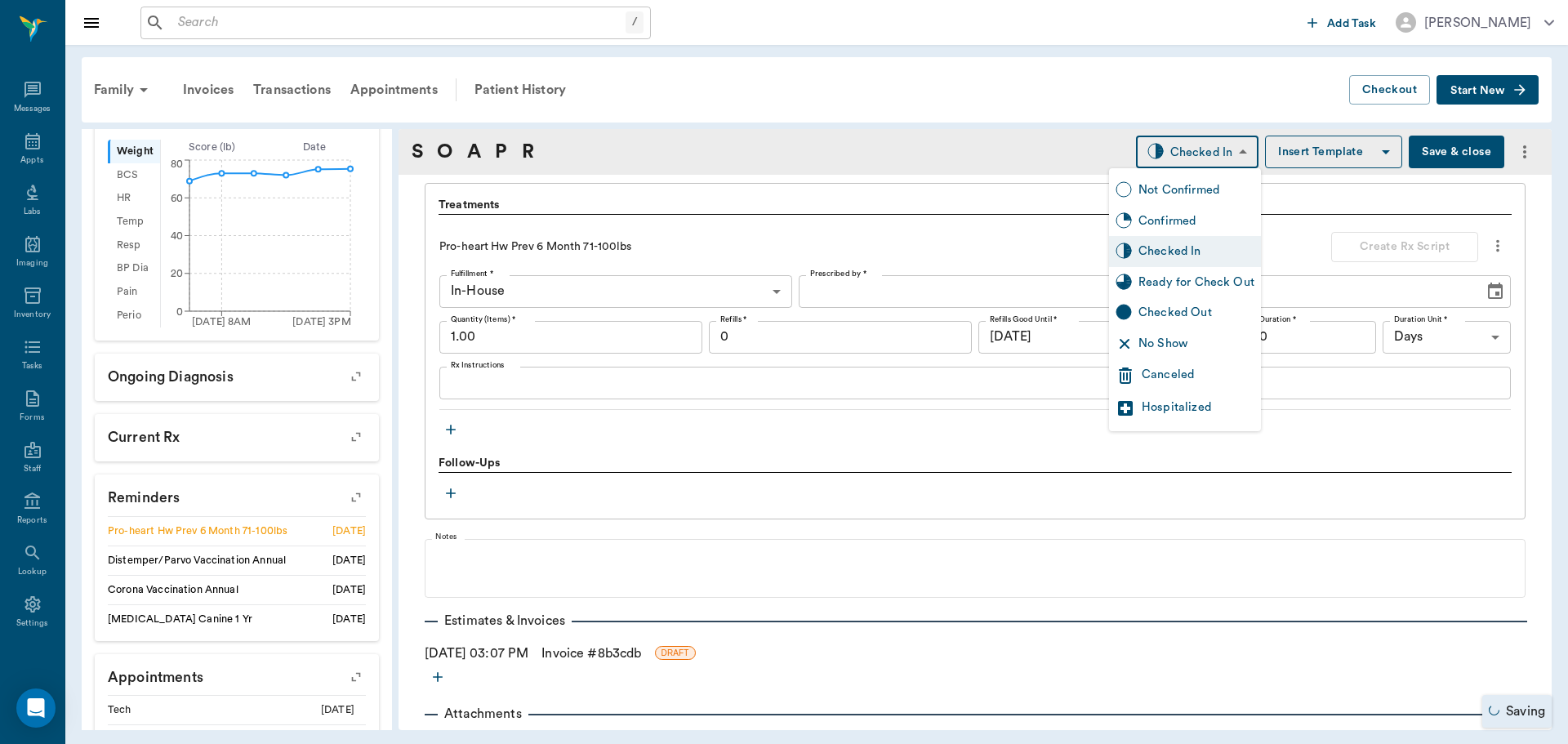
click at [1175, 276] on div "Ready for Check Out" at bounding box center [1196, 283] width 116 height 18
type input "READY_TO_CHECKOUT"
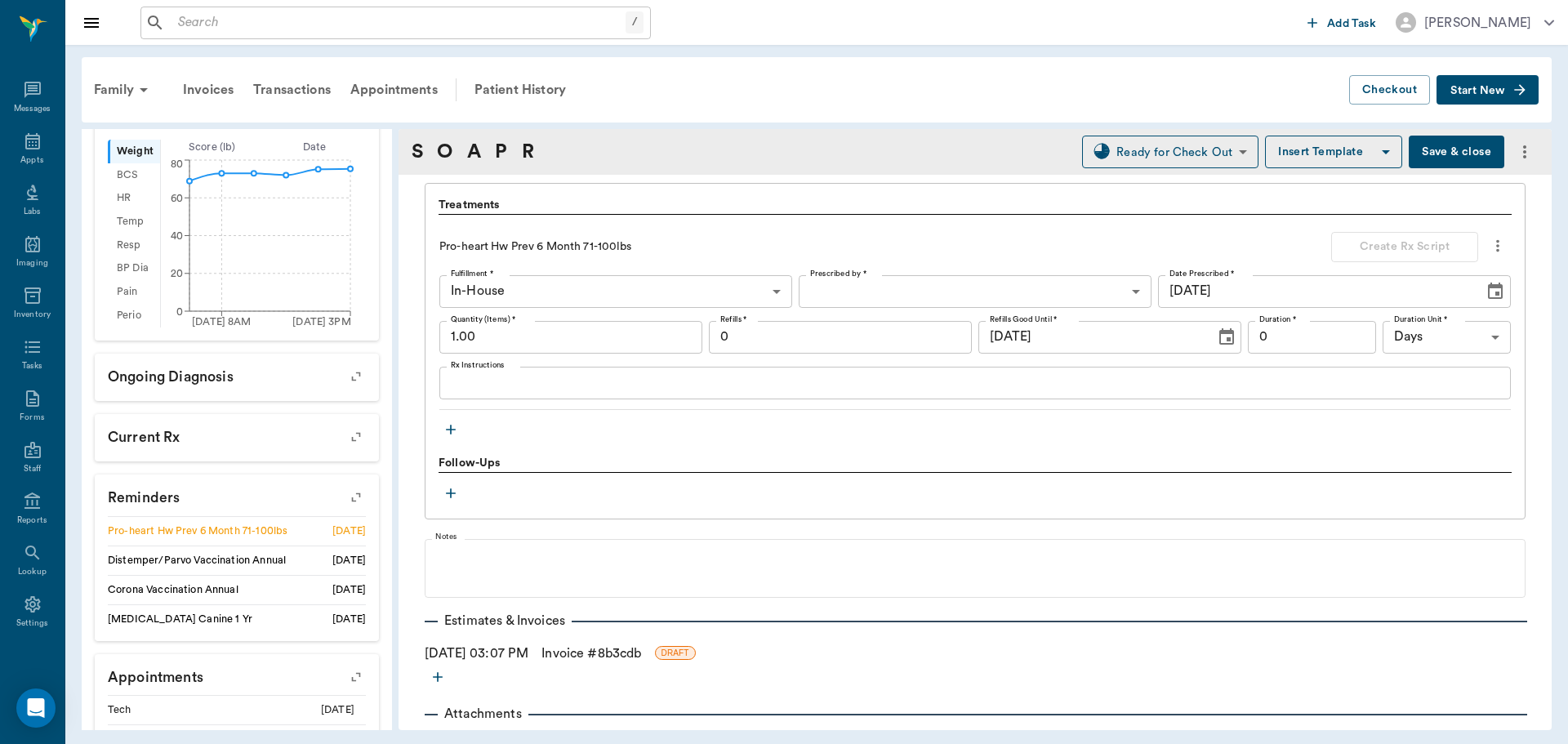
click at [591, 652] on link "Invoice # 8b3cdb" at bounding box center [591, 653] width 100 height 20
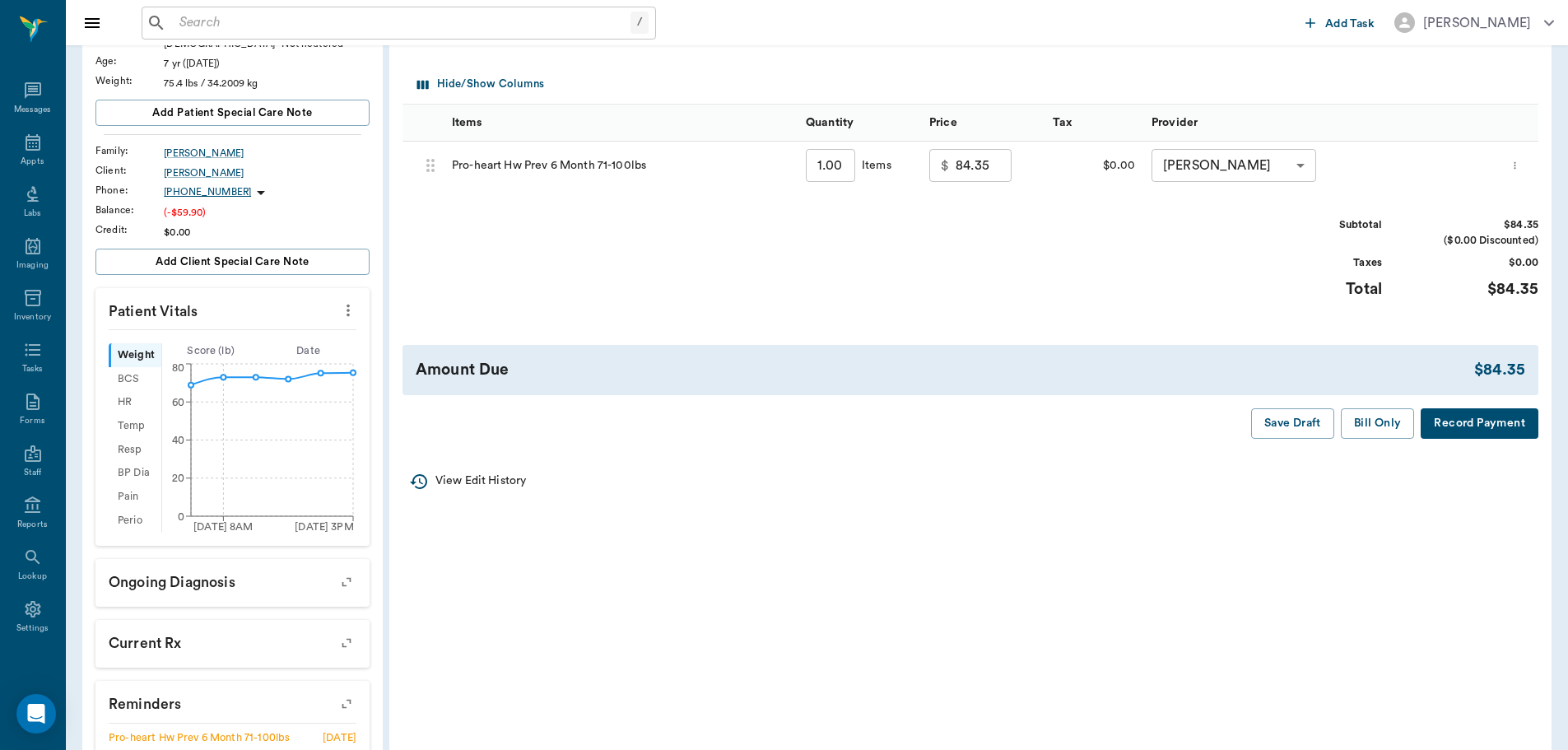
scroll to position [247, 0]
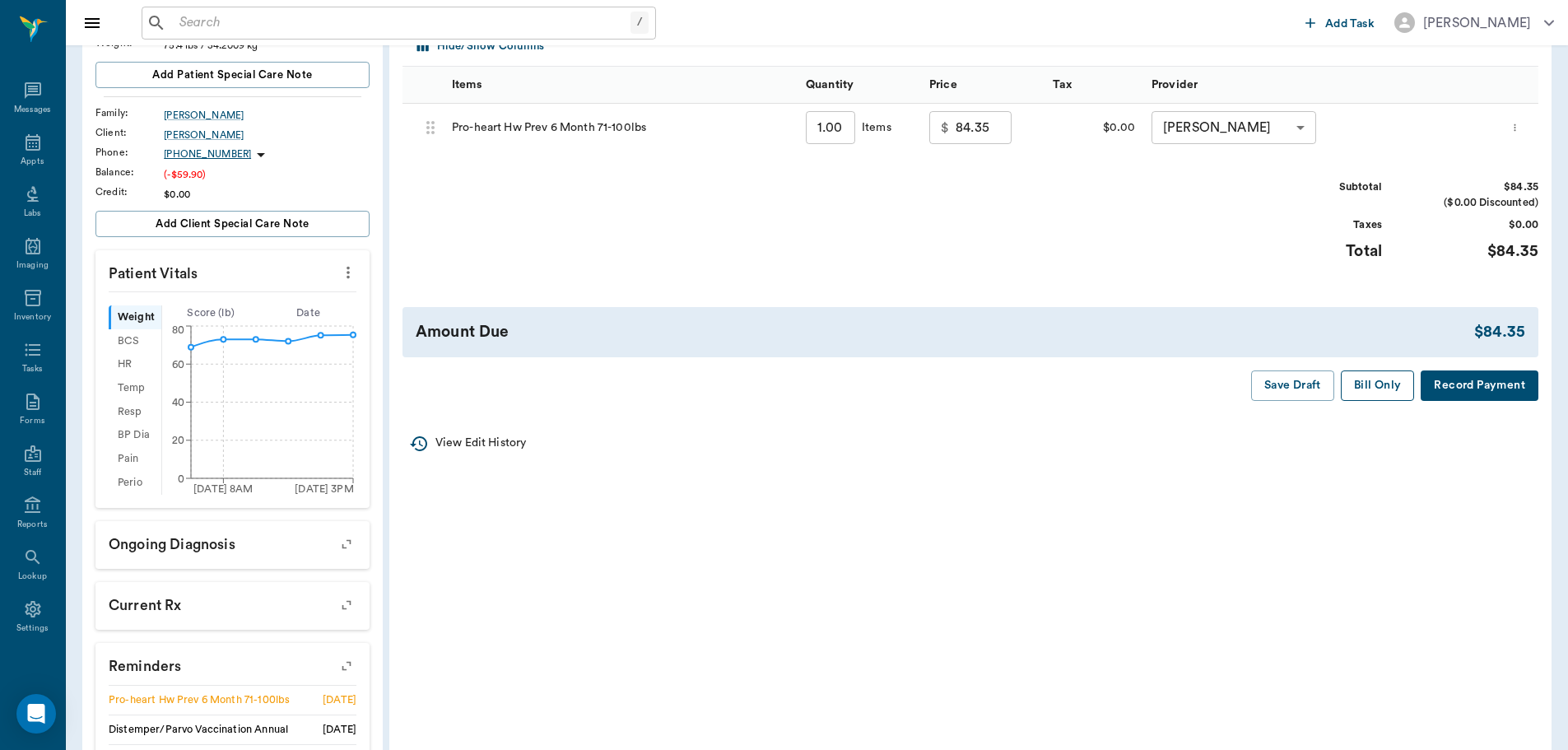
click at [1359, 377] on button "Bill Only" at bounding box center [1378, 385] width 74 height 31
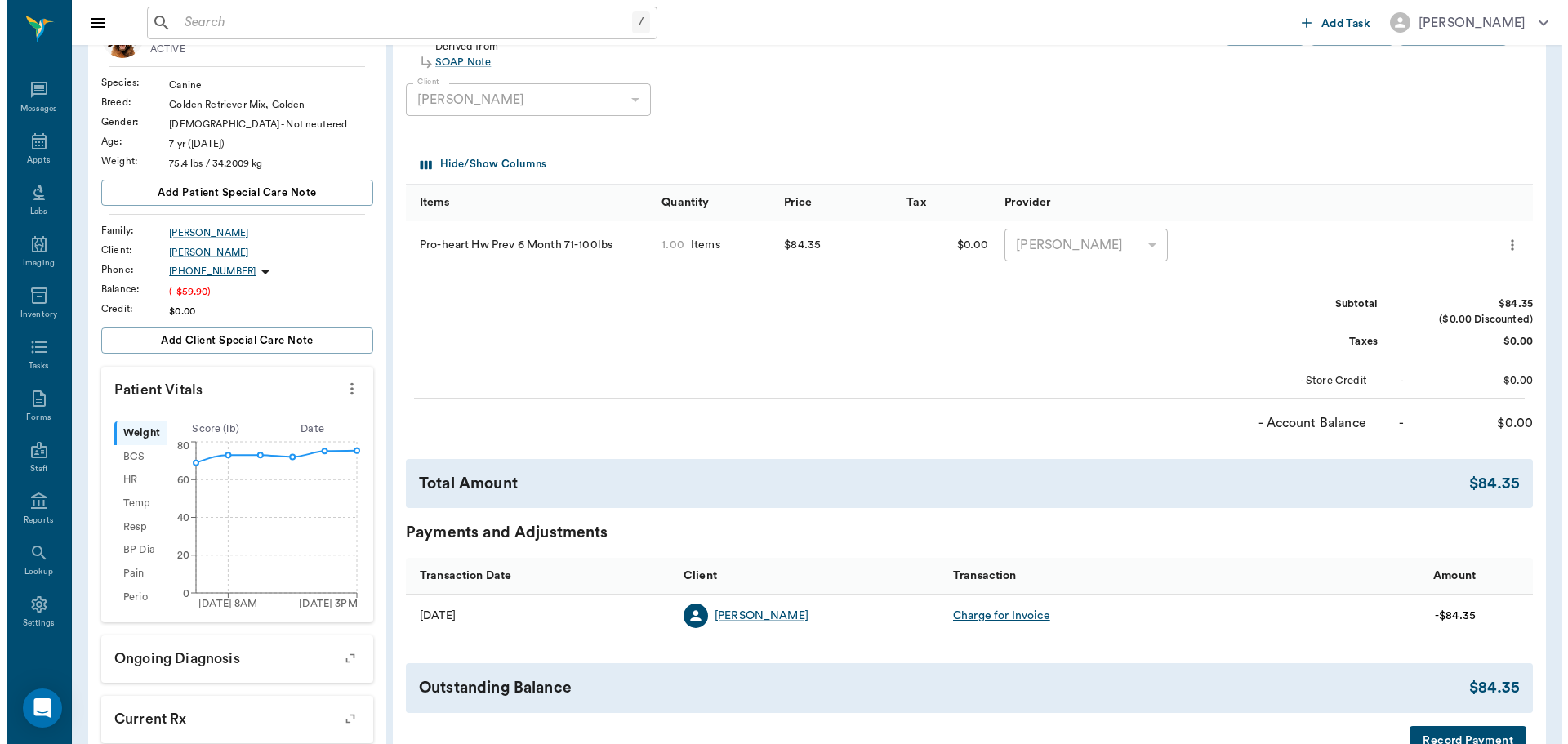
scroll to position [0, 0]
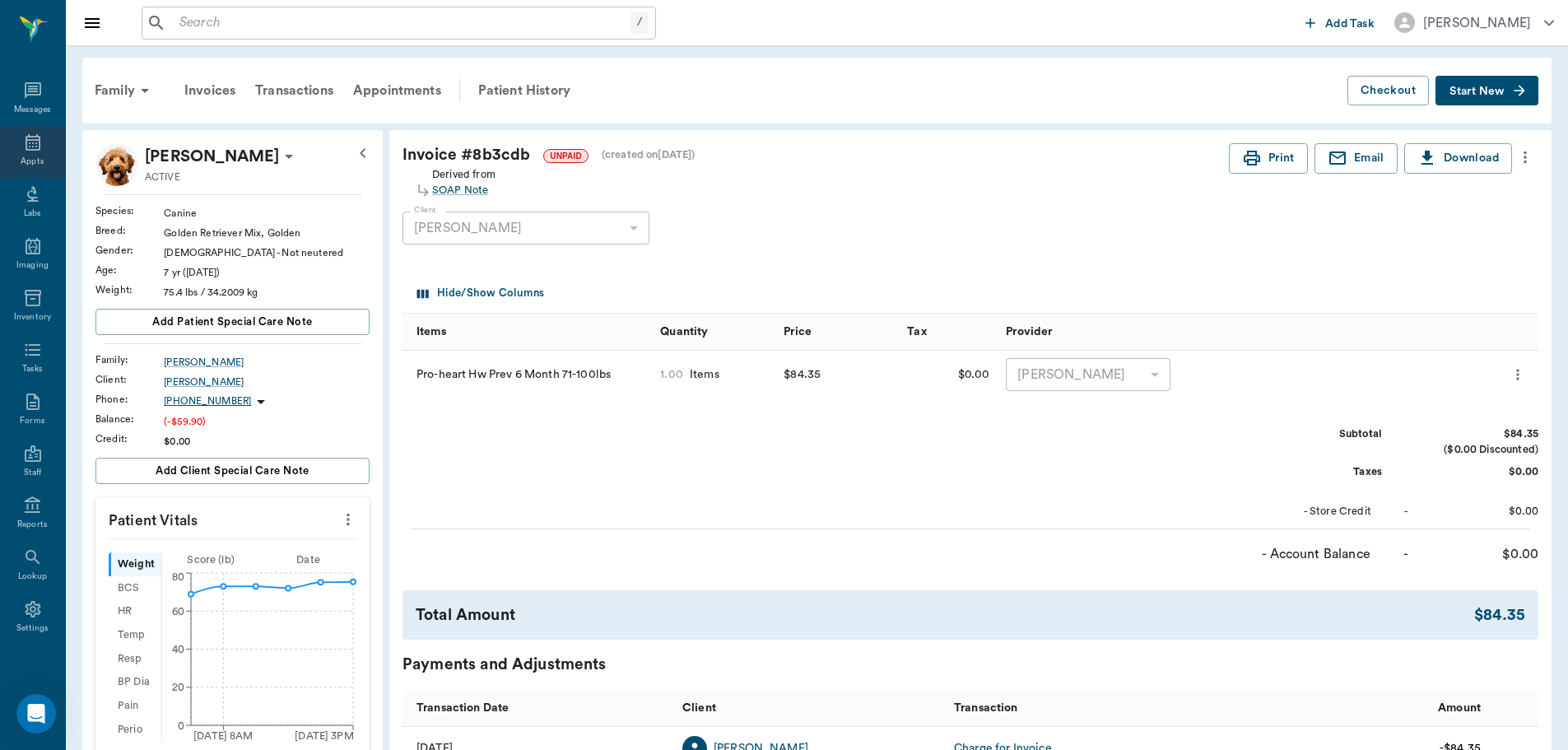
click at [31, 131] on div "Appts" at bounding box center [33, 151] width 65 height 52
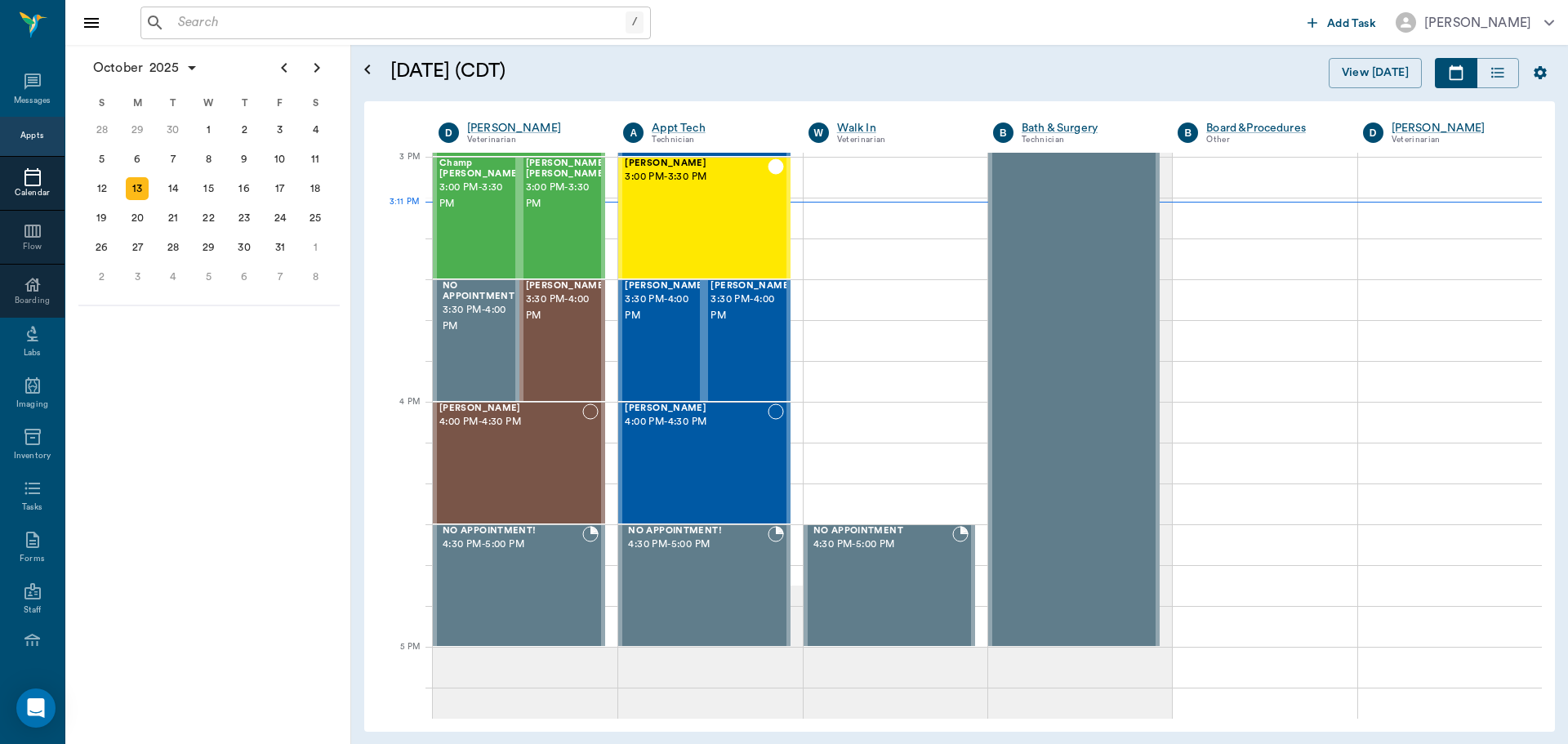
scroll to position [1715, 0]
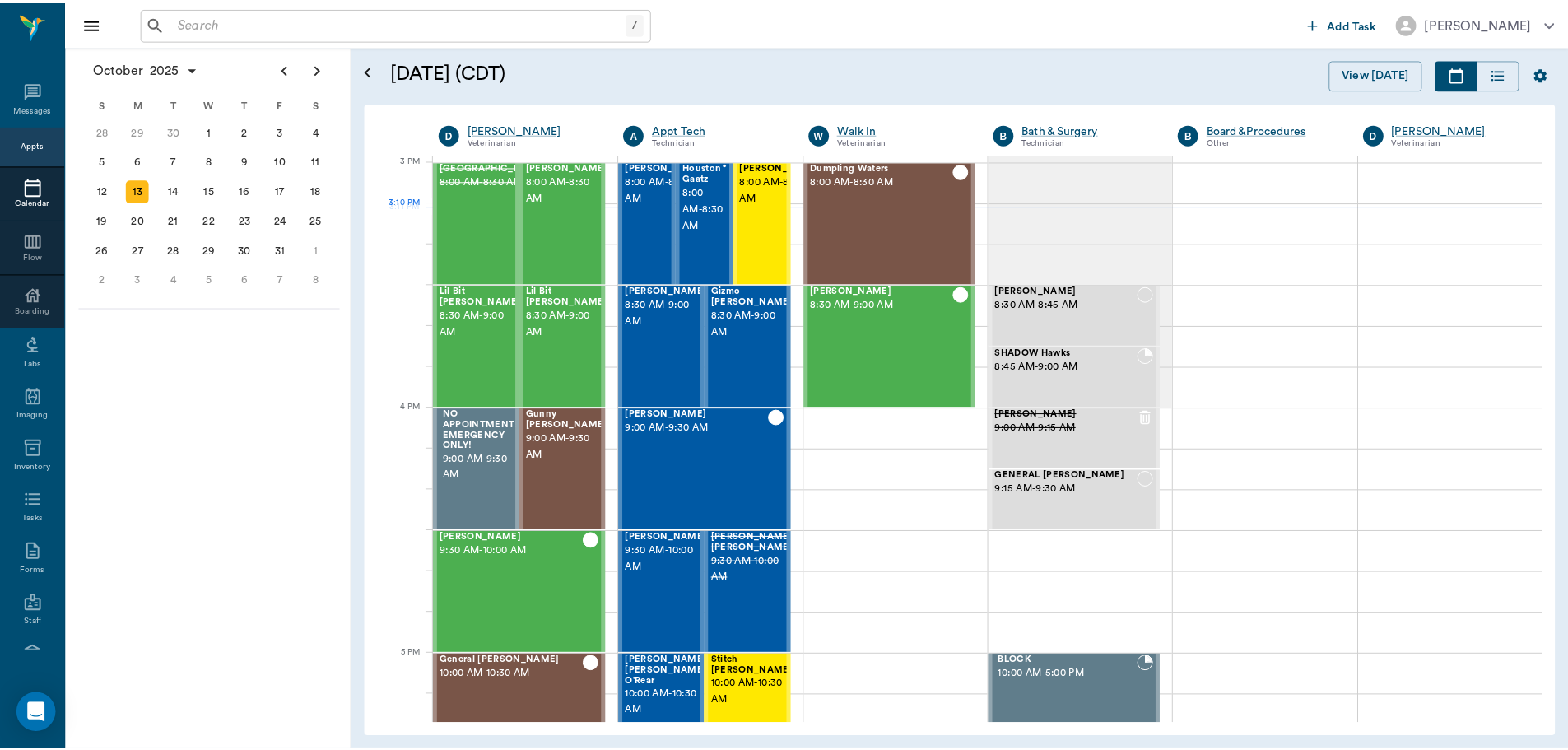
scroll to position [1729, 0]
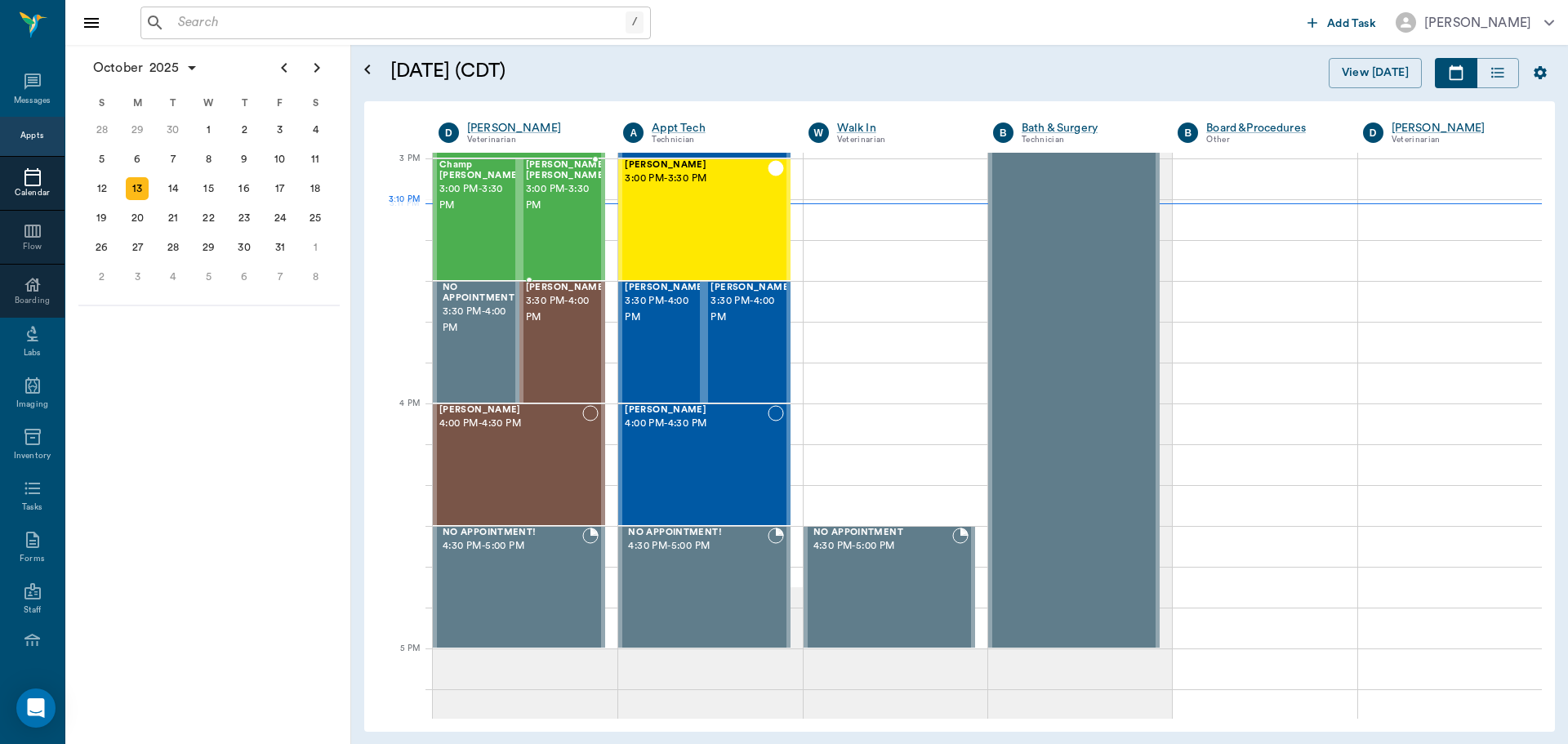
click at [532, 230] on div "[PERSON_NAME] [PERSON_NAME] 3:00 PM - 3:30 PM" at bounding box center [566, 219] width 82 height 119
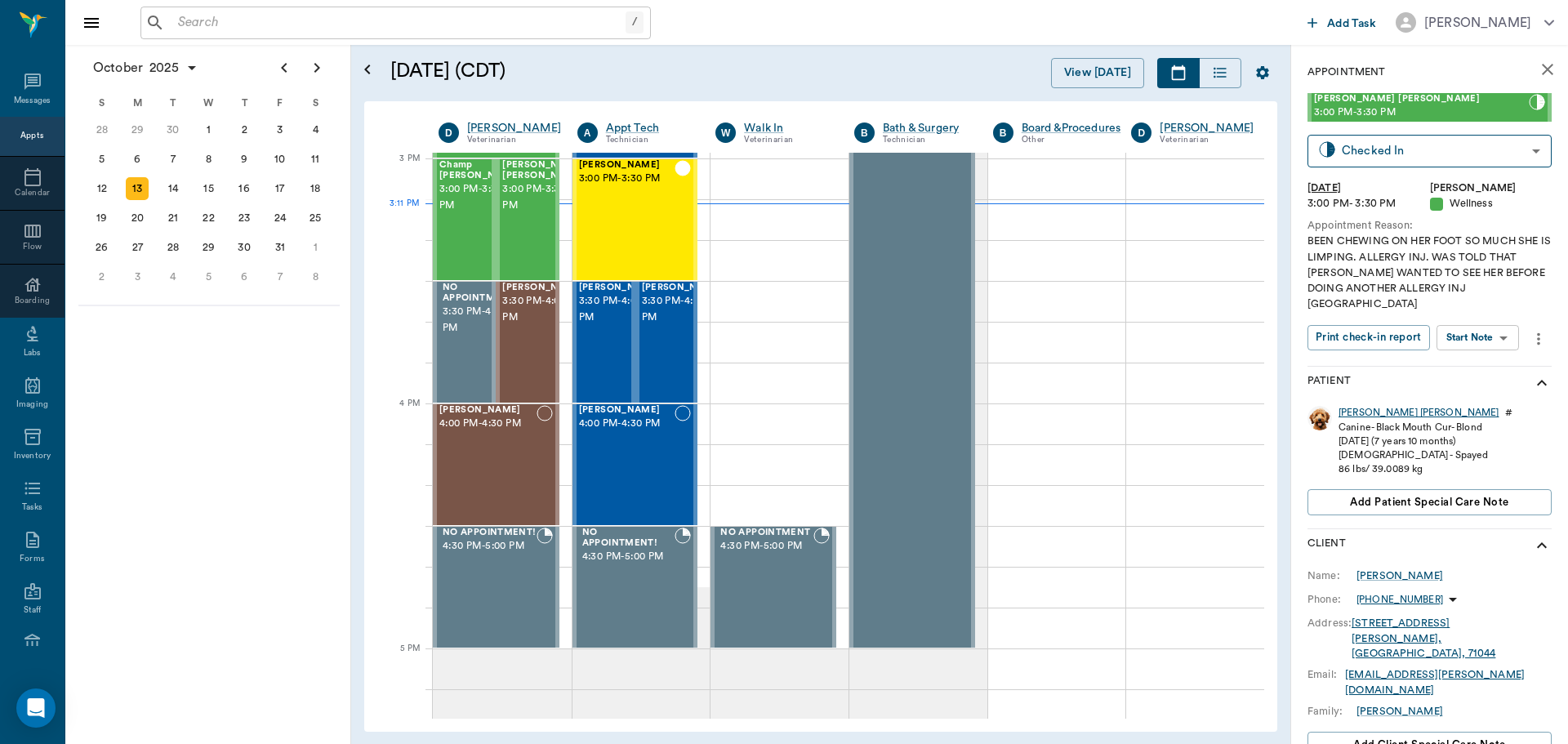
click at [1364, 406] on div "[PERSON_NAME] [PERSON_NAME]" at bounding box center [1418, 412] width 160 height 13
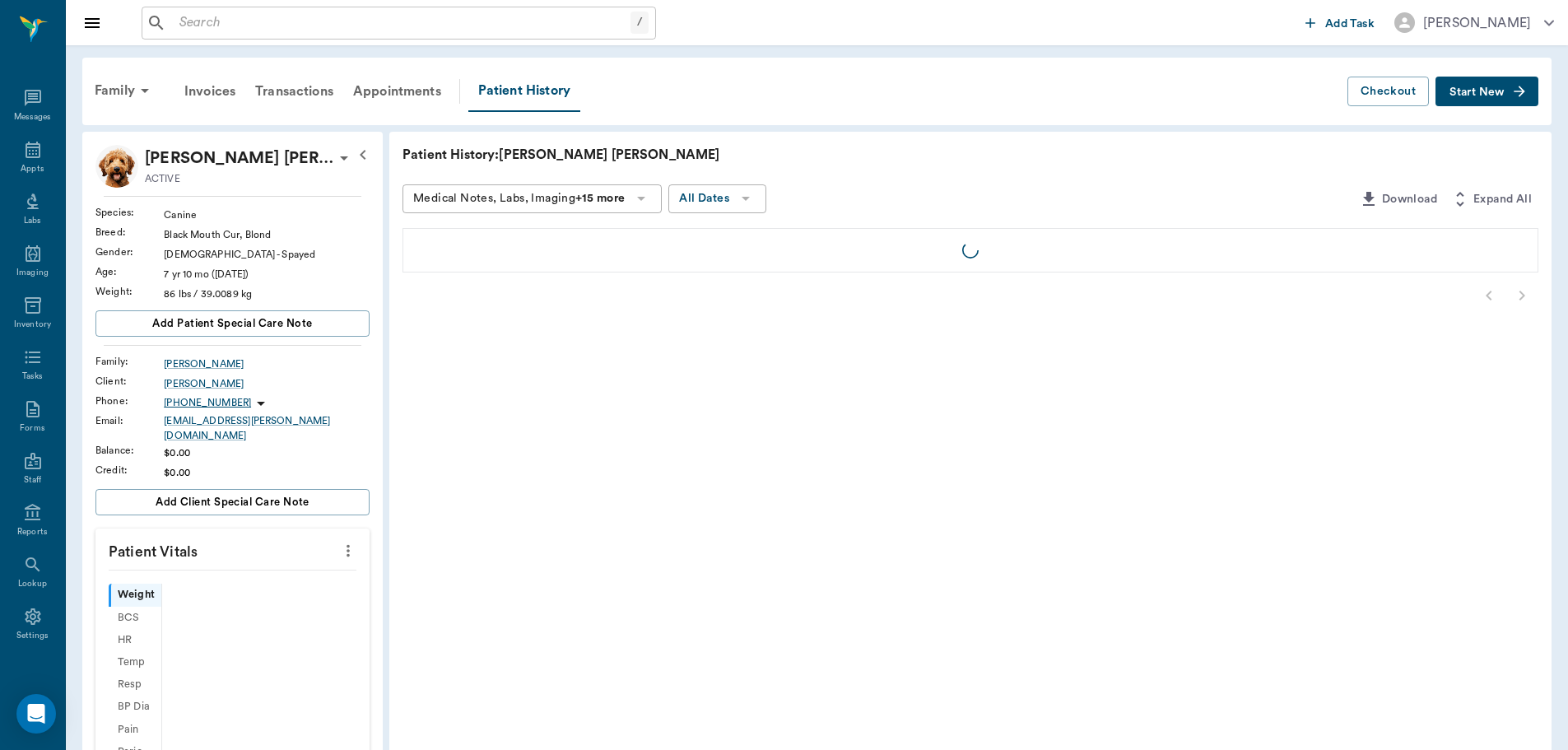
scroll to position [7, 0]
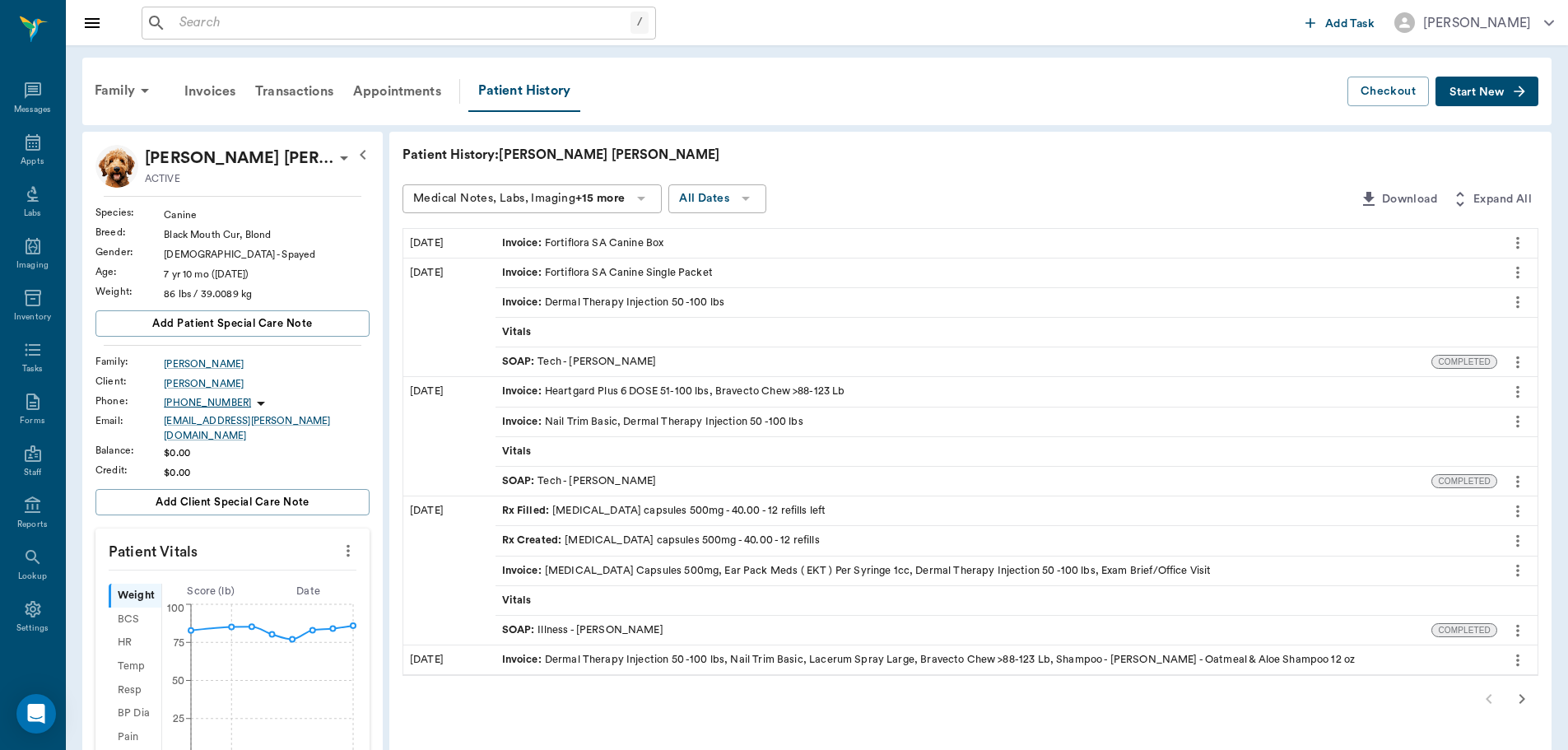
click at [601, 360] on div "SOAP : Tech - [PERSON_NAME]" at bounding box center [579, 361] width 155 height 15
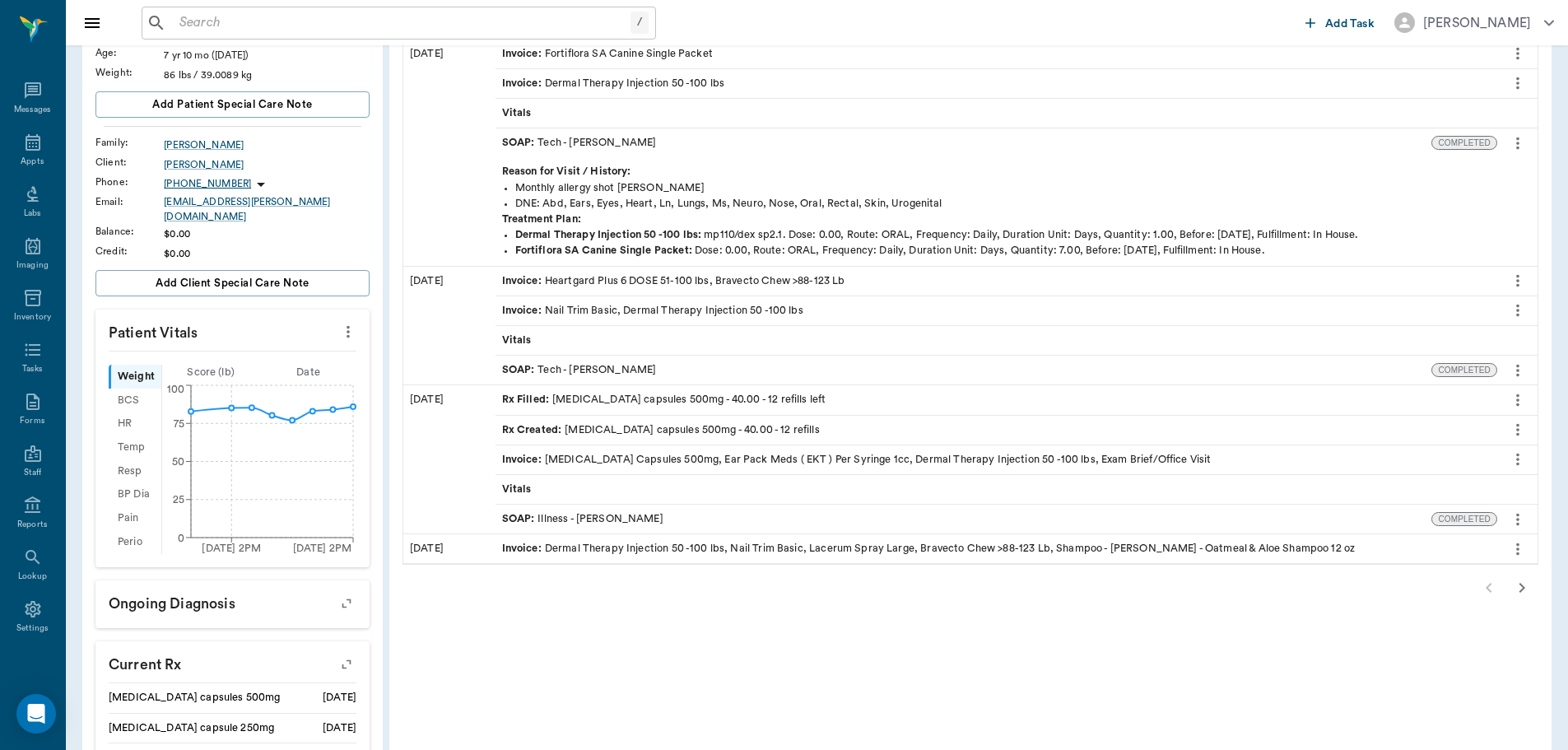
scroll to position [247, 0]
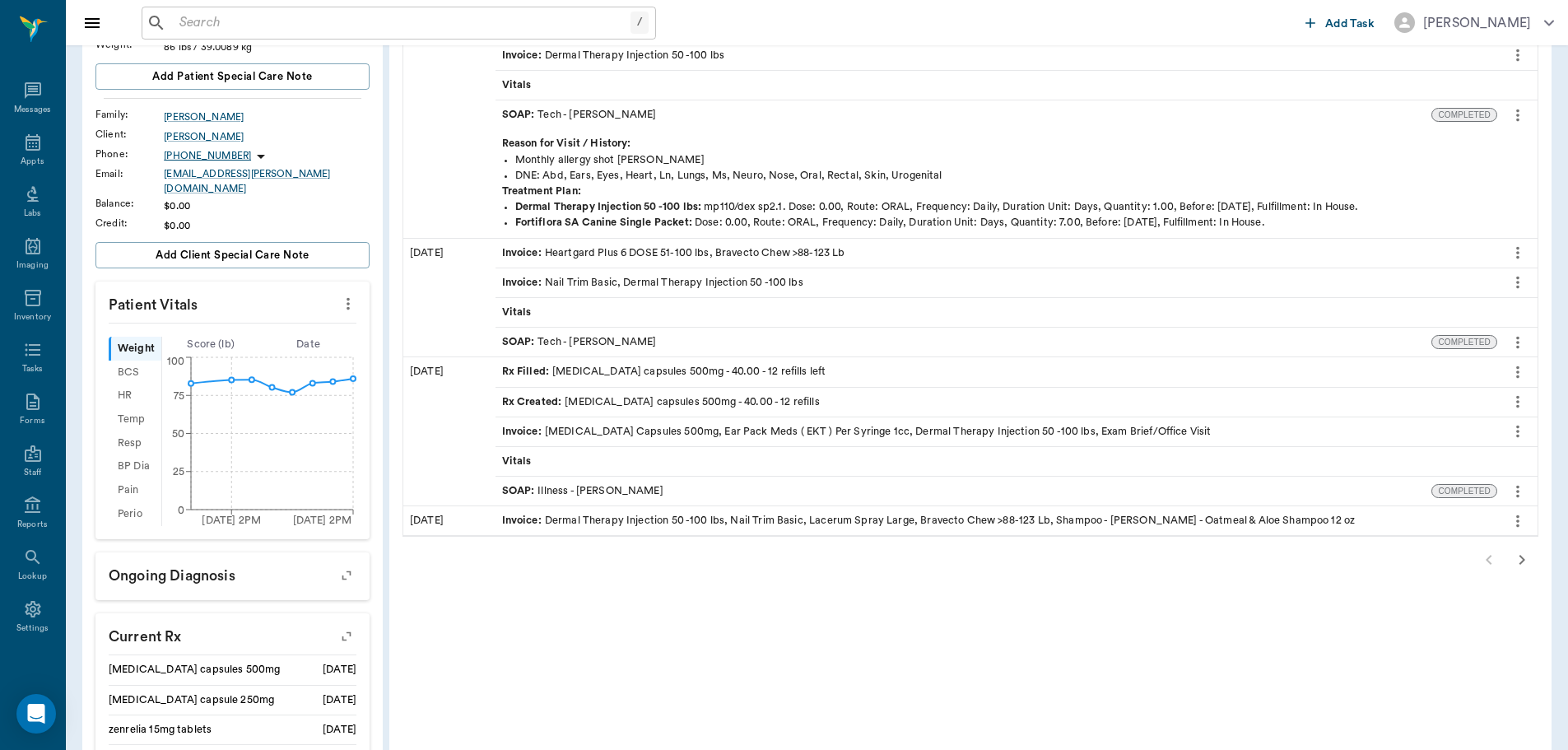
click at [634, 489] on div "SOAP : Illness - [PERSON_NAME]" at bounding box center [583, 490] width 161 height 15
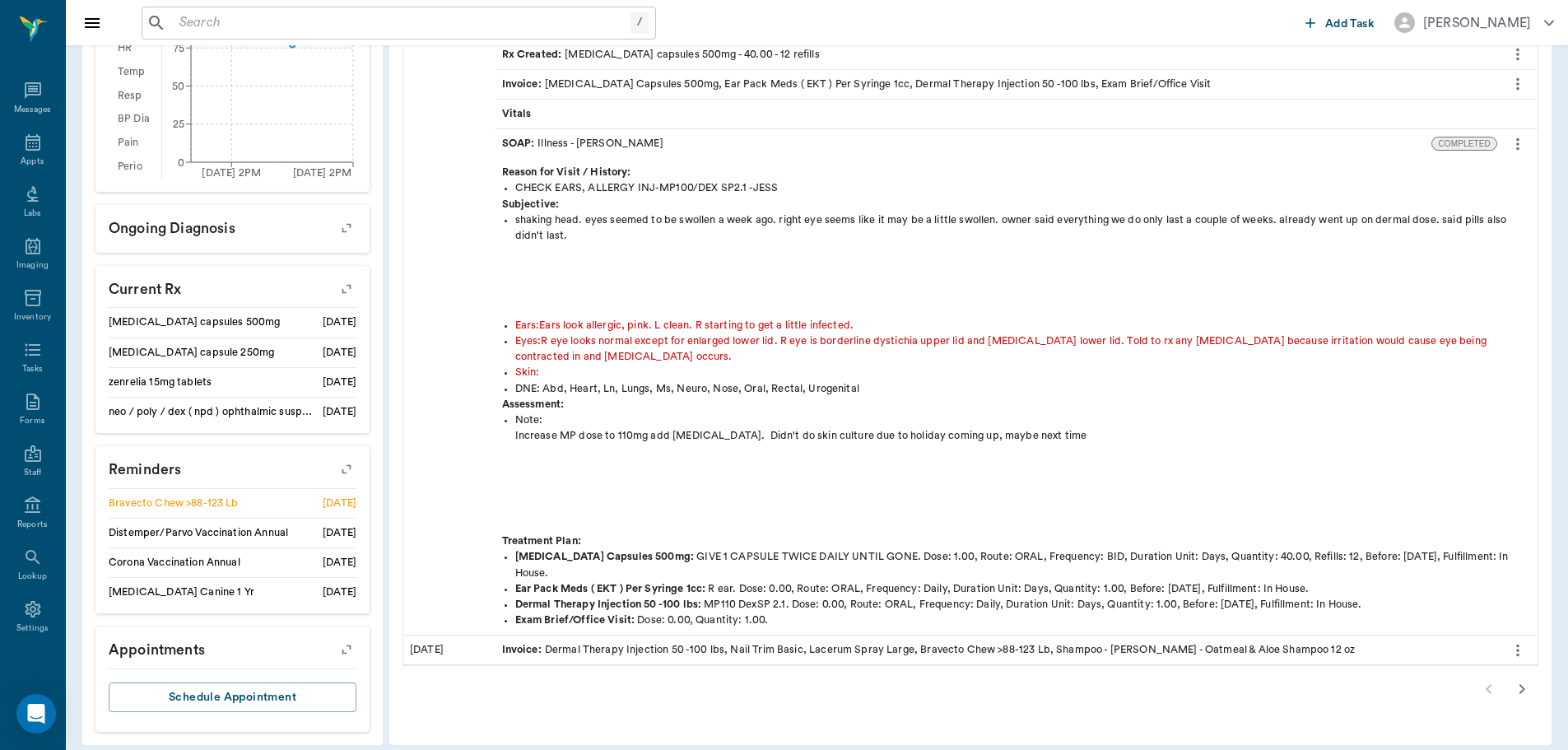
scroll to position [598, 0]
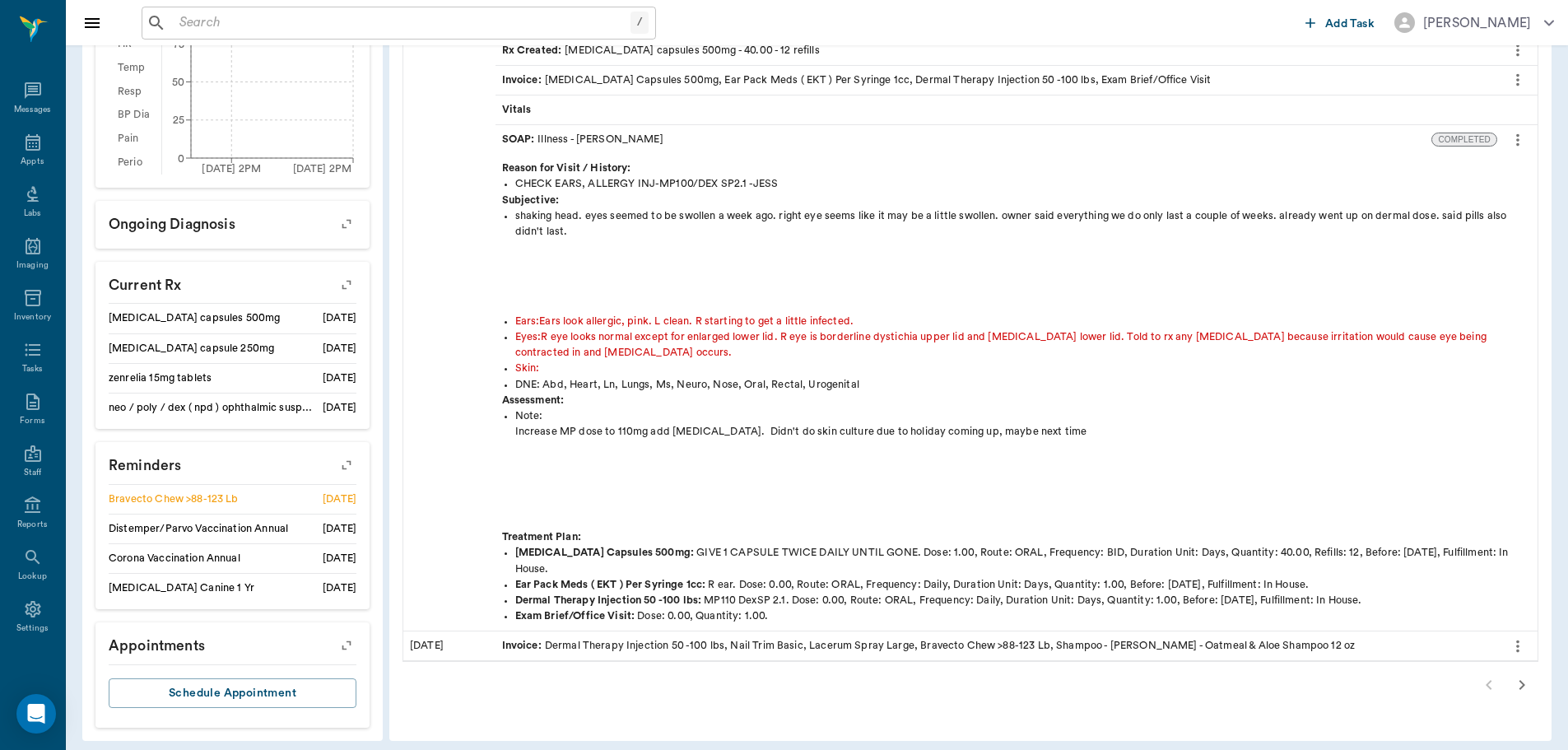
click at [1522, 675] on icon "button" at bounding box center [1522, 685] width 20 height 20
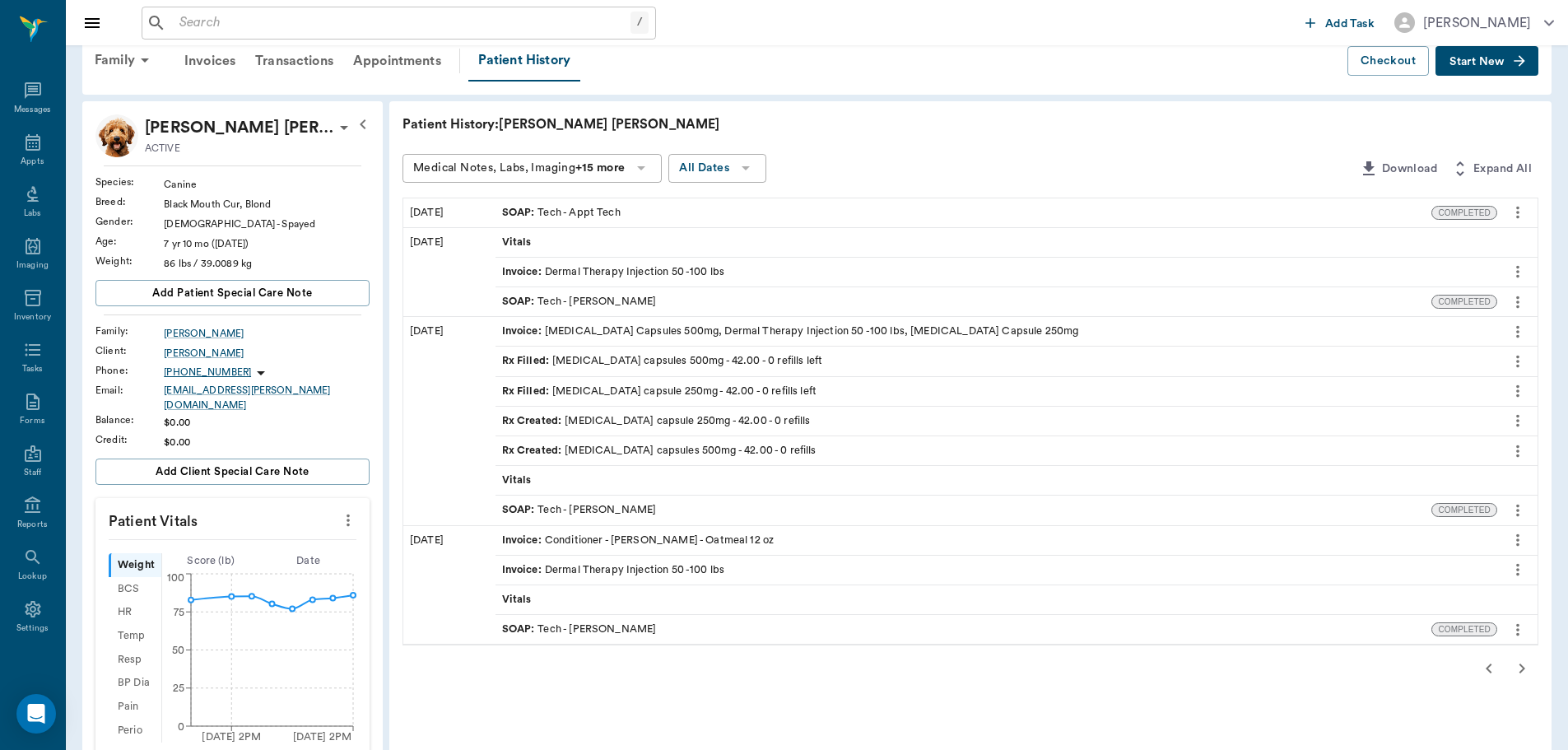
scroll to position [0, 0]
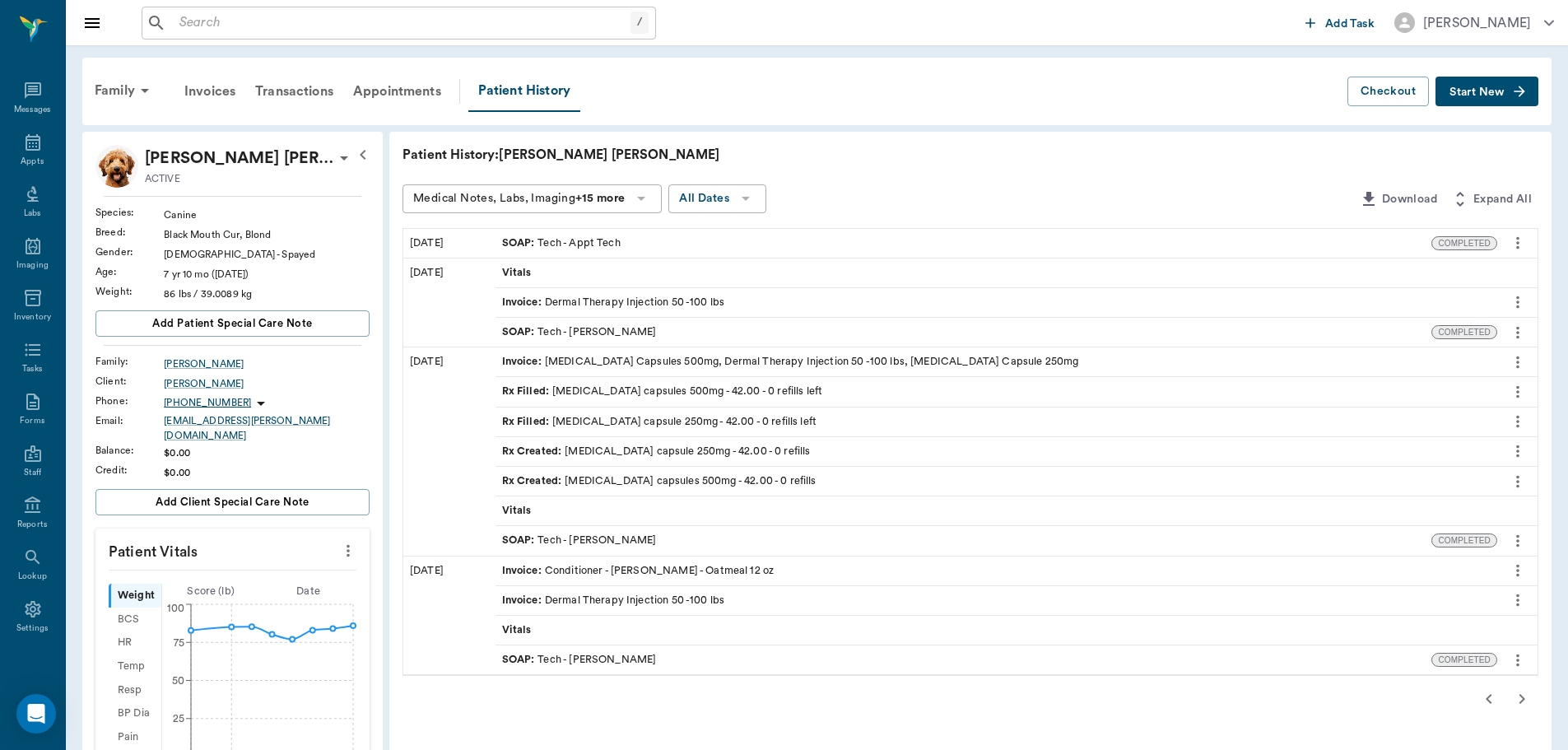
click at [601, 536] on div "SOAP : Tech - [PERSON_NAME]" at bounding box center [579, 540] width 155 height 15
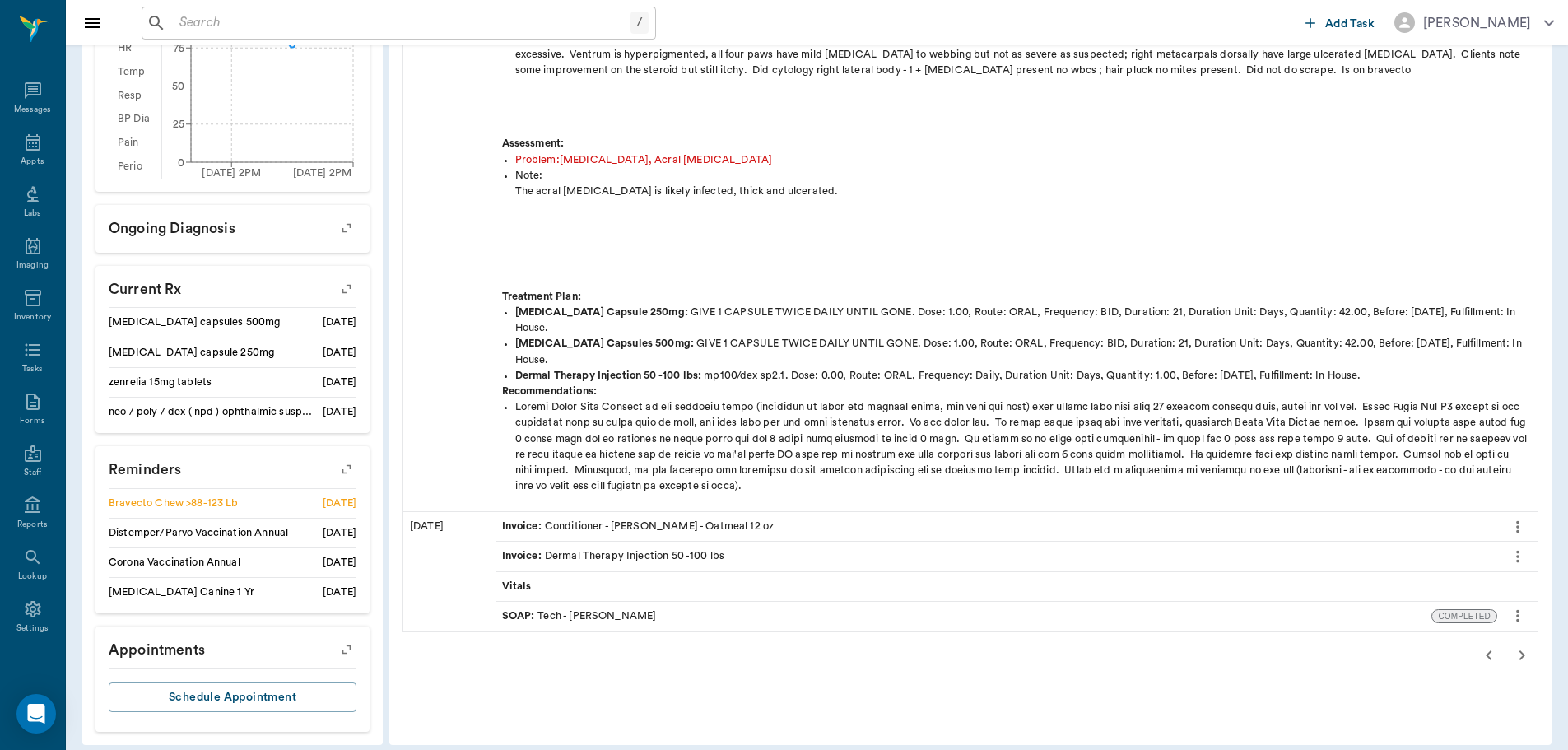
scroll to position [598, 0]
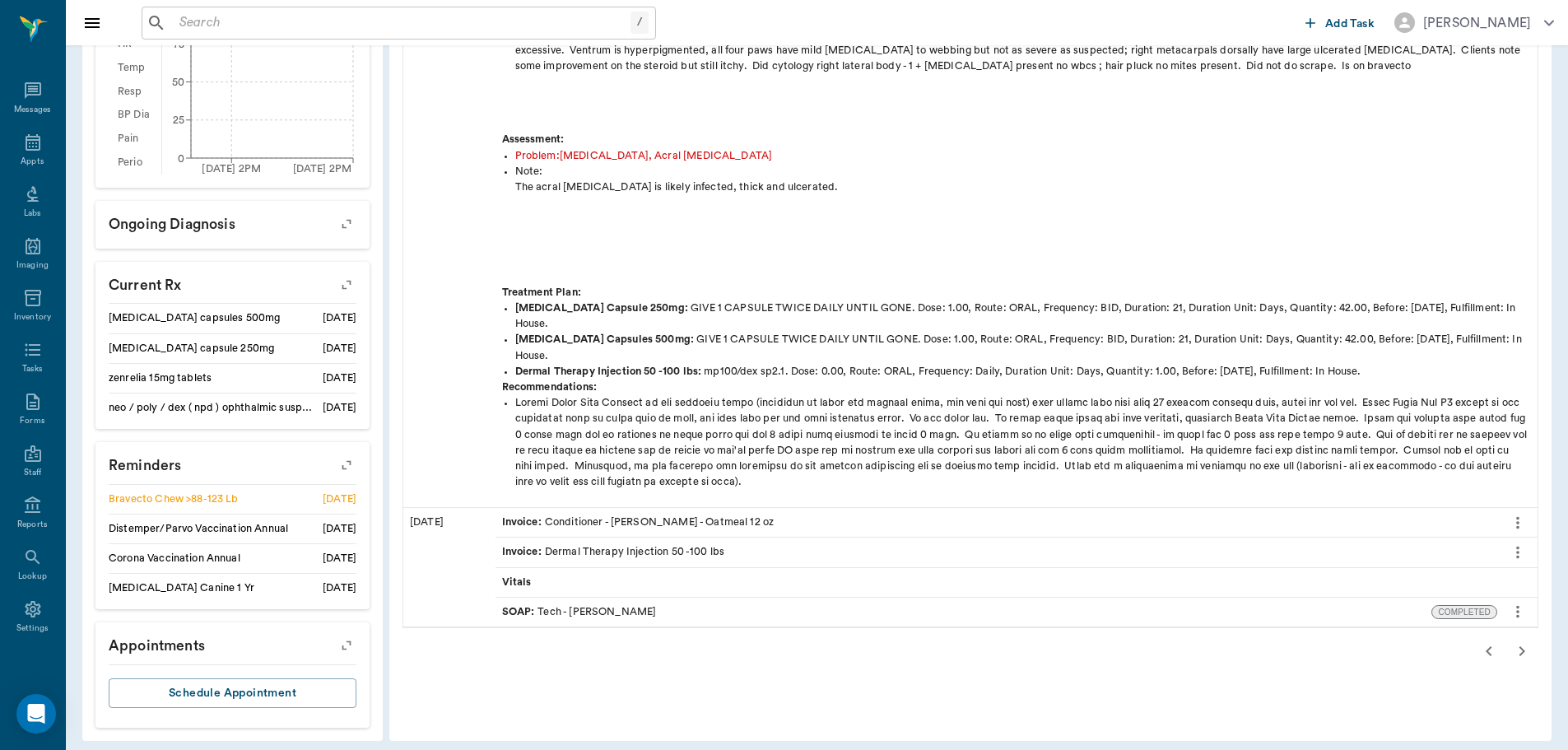
click at [1521, 646] on icon "button" at bounding box center [1522, 650] width 5 height 10
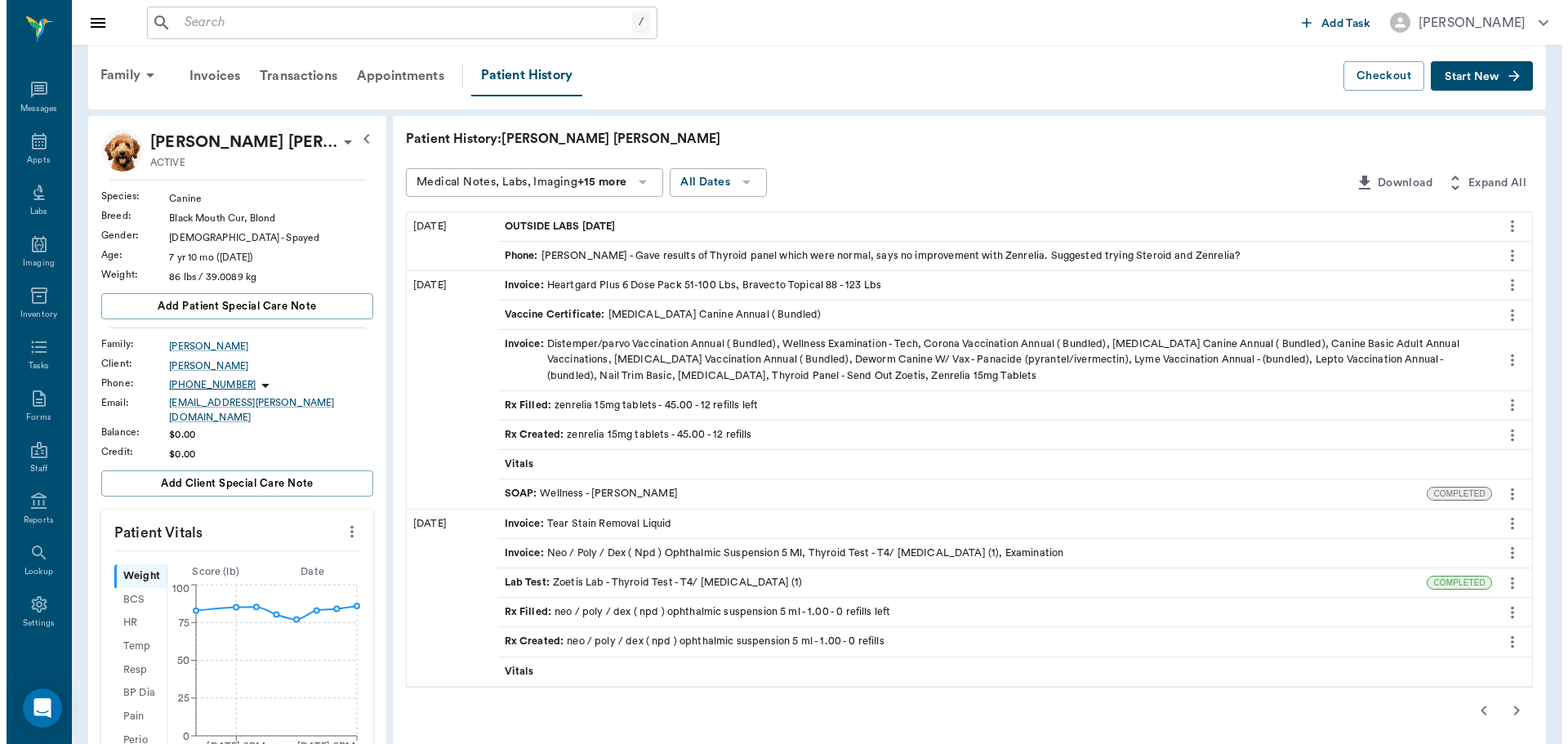
scroll to position [0, 0]
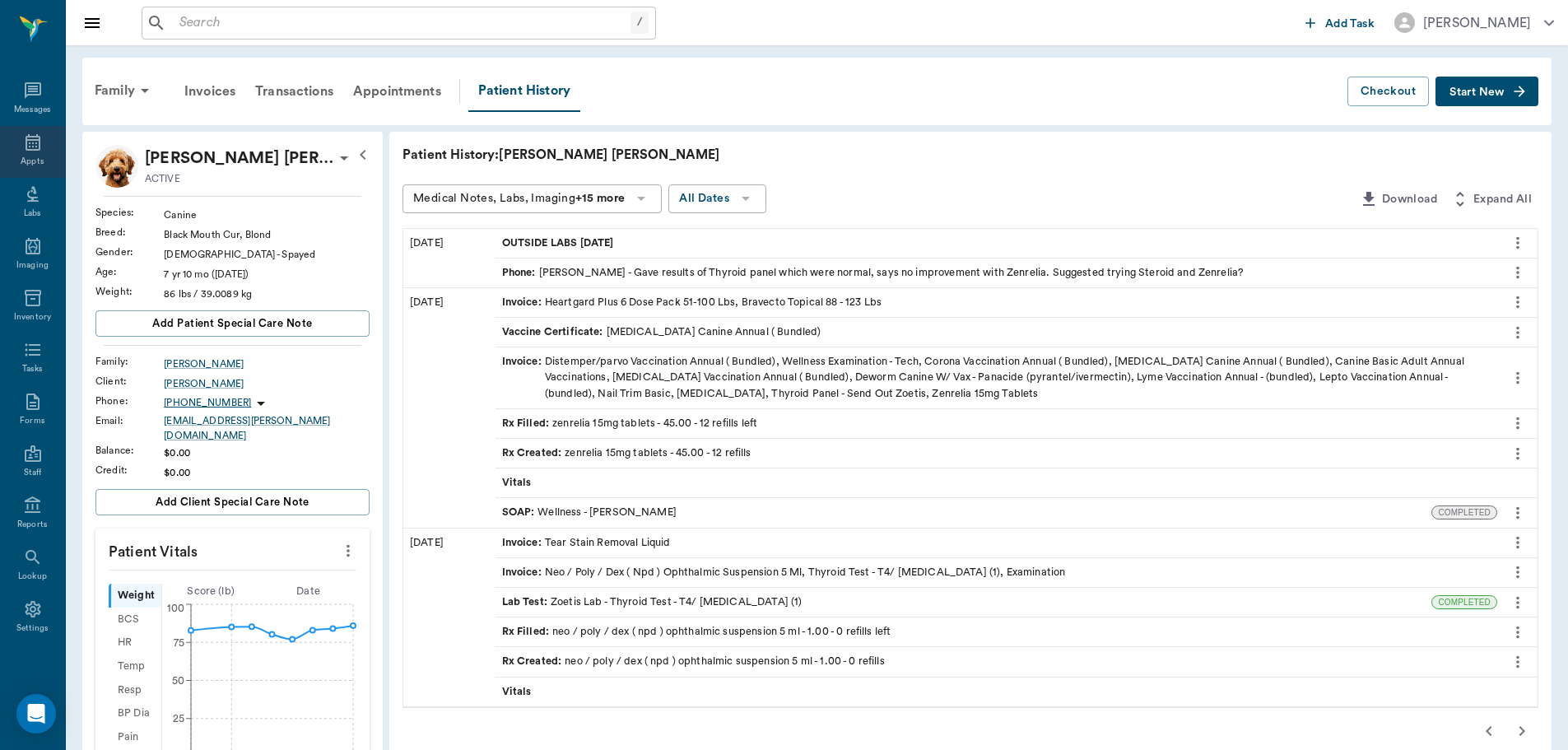
click at [21, 159] on div "Appts" at bounding box center [32, 162] width 23 height 13
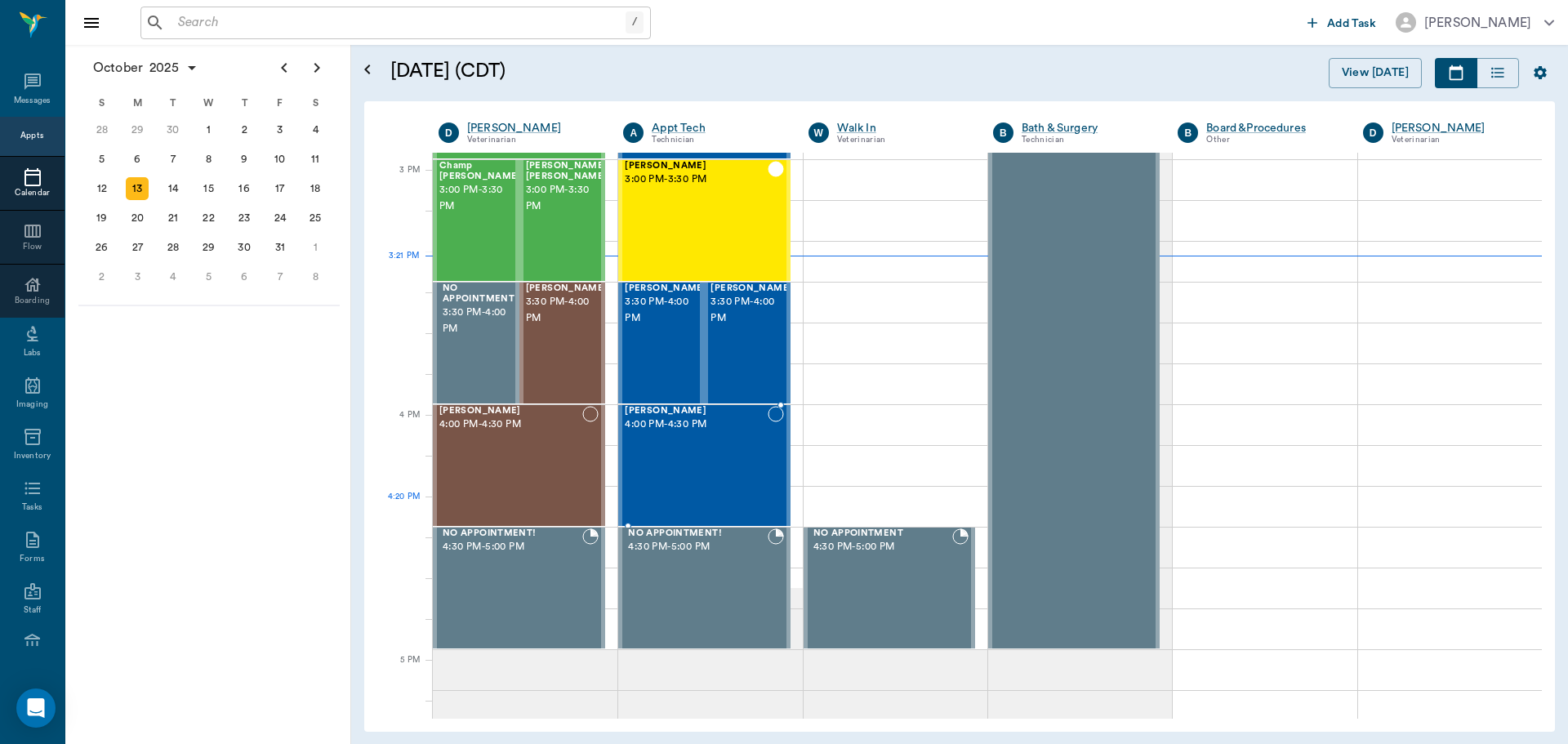
scroll to position [1633, 0]
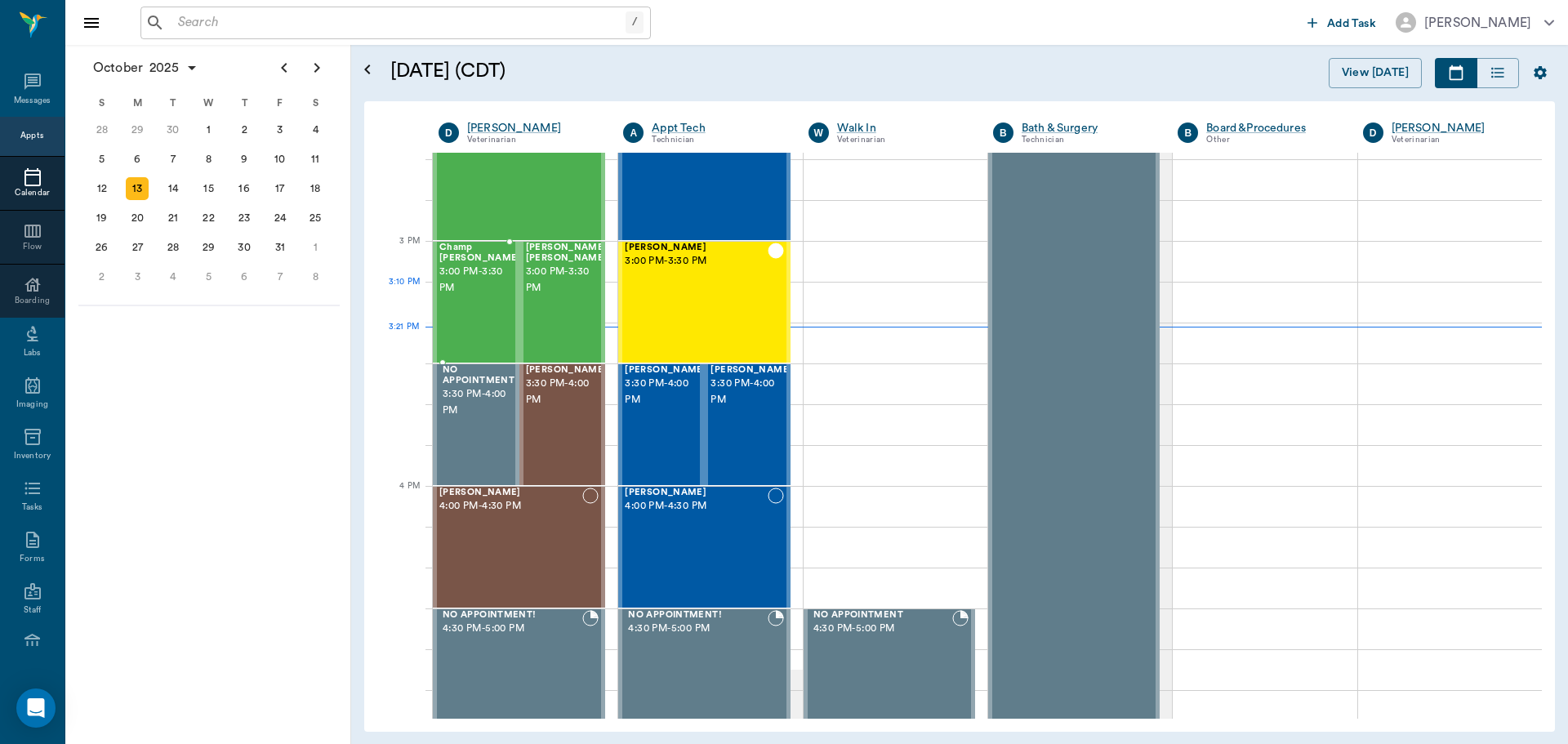
click at [472, 307] on div "Champ [PERSON_NAME] 3:00 PM - 3:30 PM" at bounding box center [479, 302] width 82 height 119
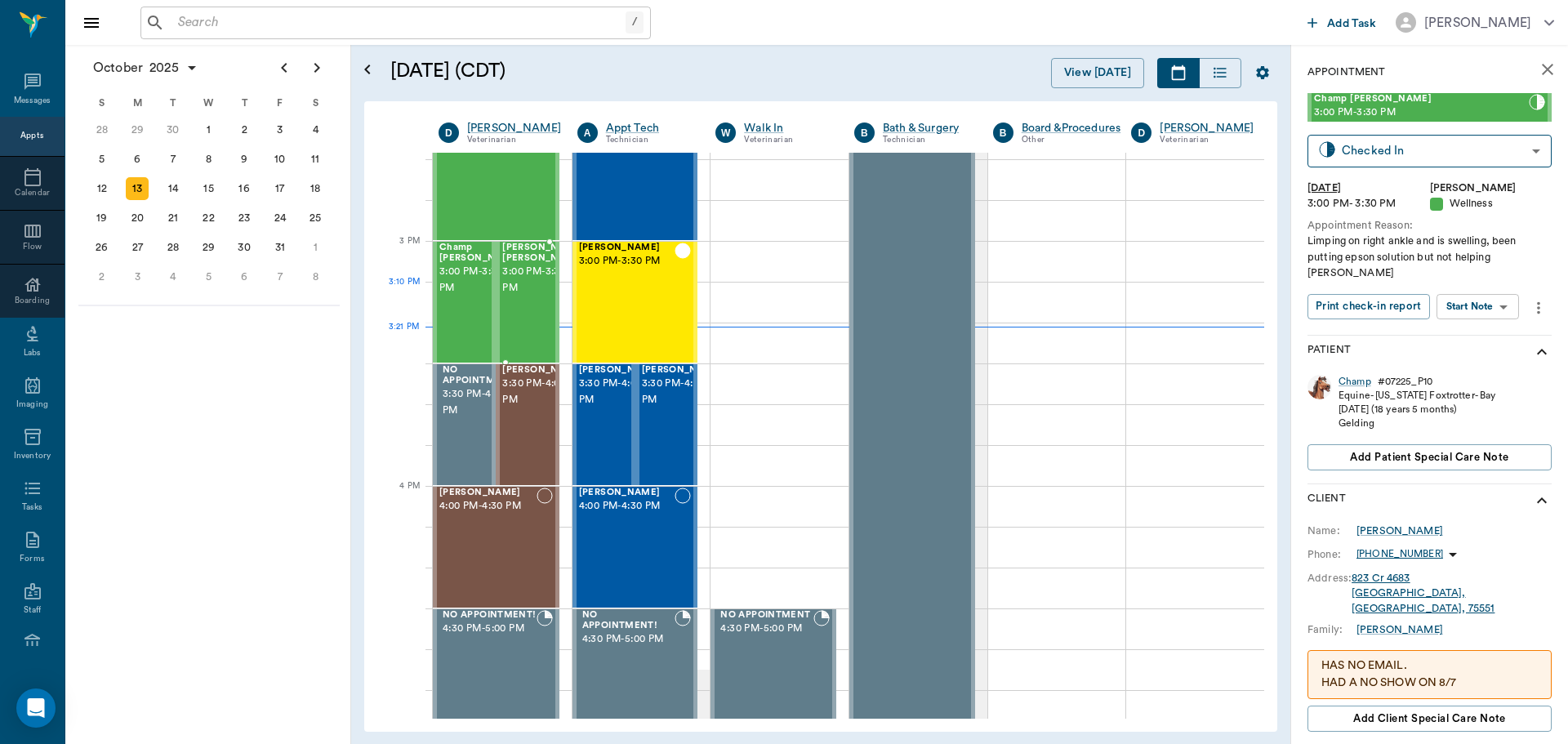
click at [525, 296] on span "3:00 PM - 3:30 PM" at bounding box center [543, 280] width 82 height 32
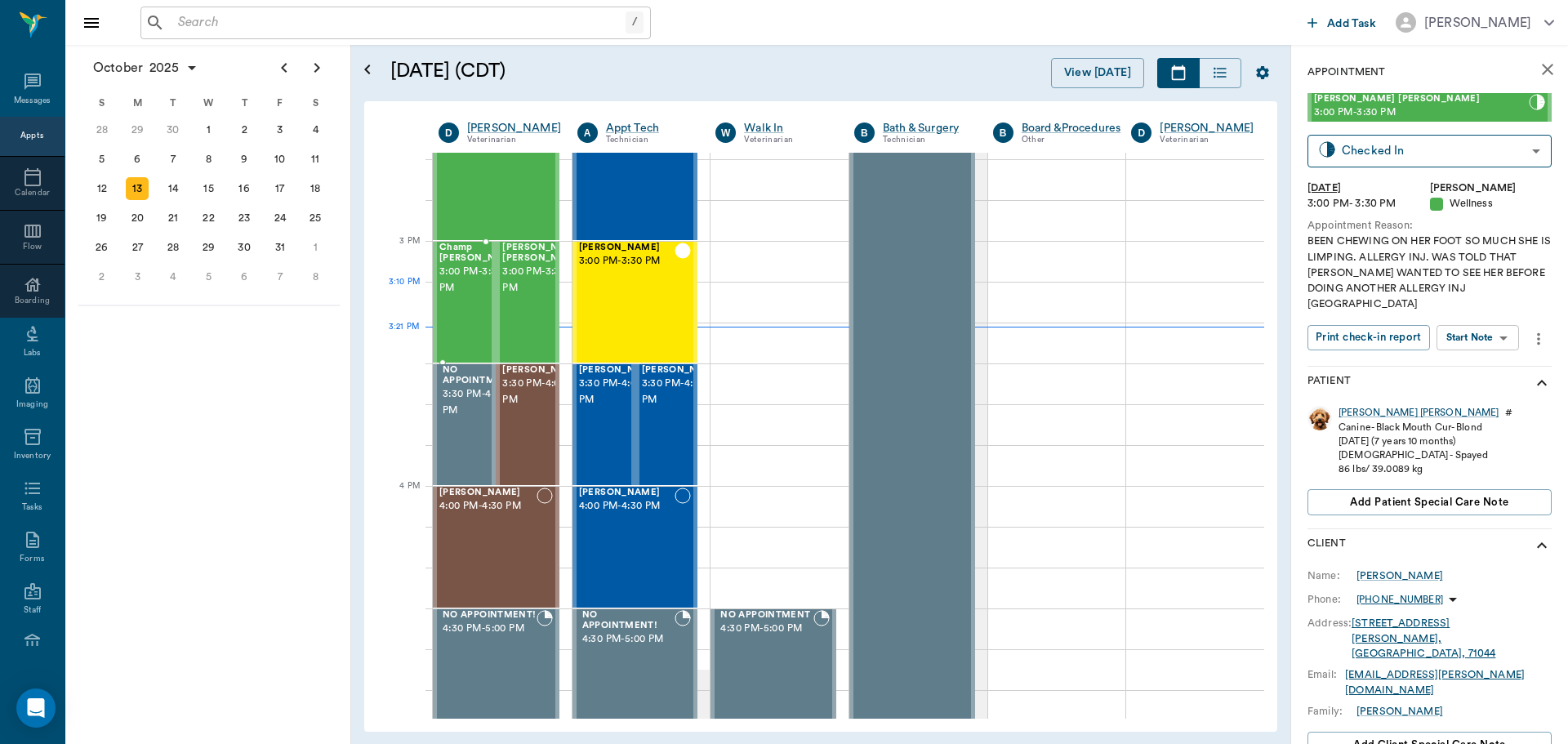
click at [453, 314] on div "Champ [PERSON_NAME] 3:00 PM - 3:30 PM" at bounding box center [479, 302] width 82 height 119
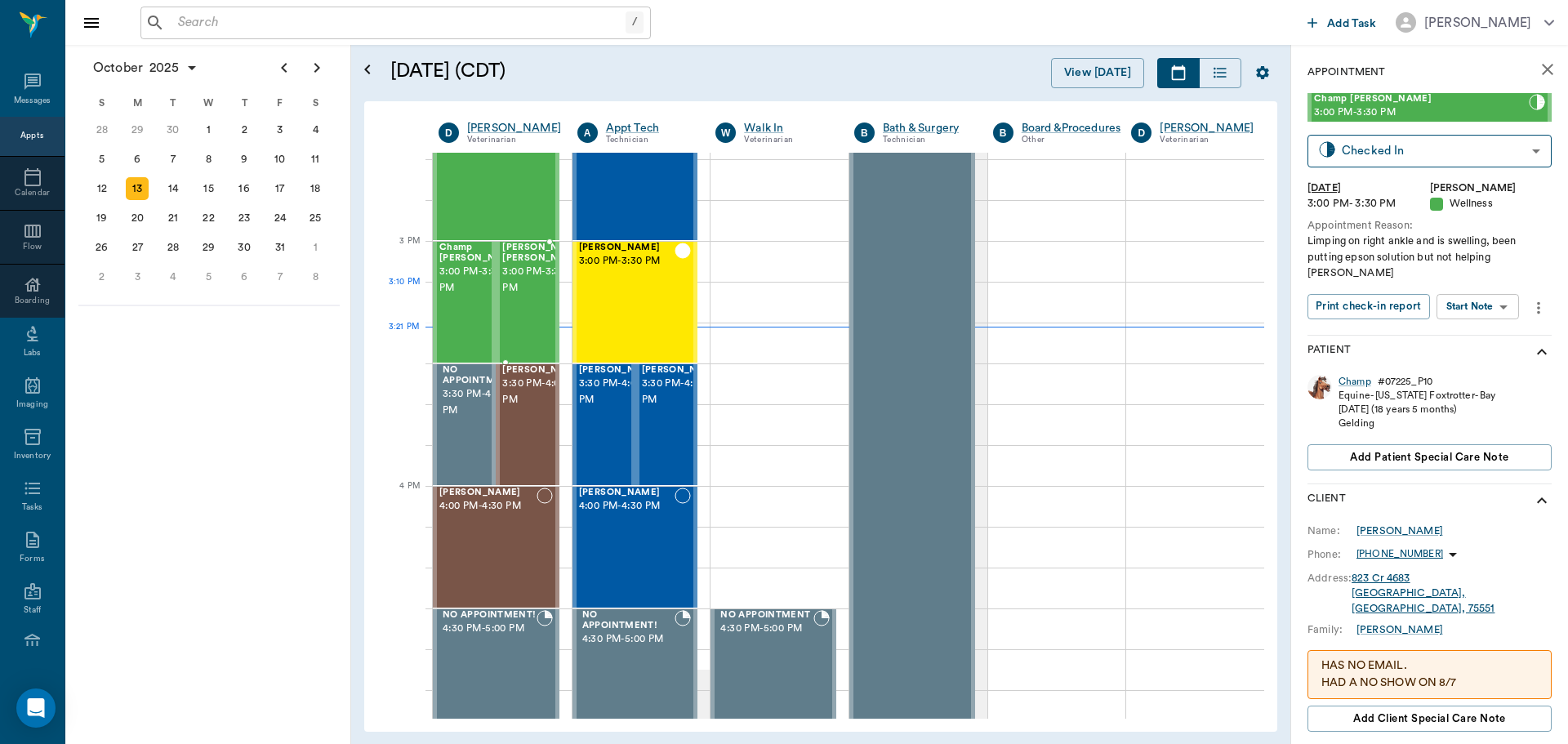
click at [528, 285] on span "3:00 PM - 3:30 PM" at bounding box center [543, 280] width 82 height 32
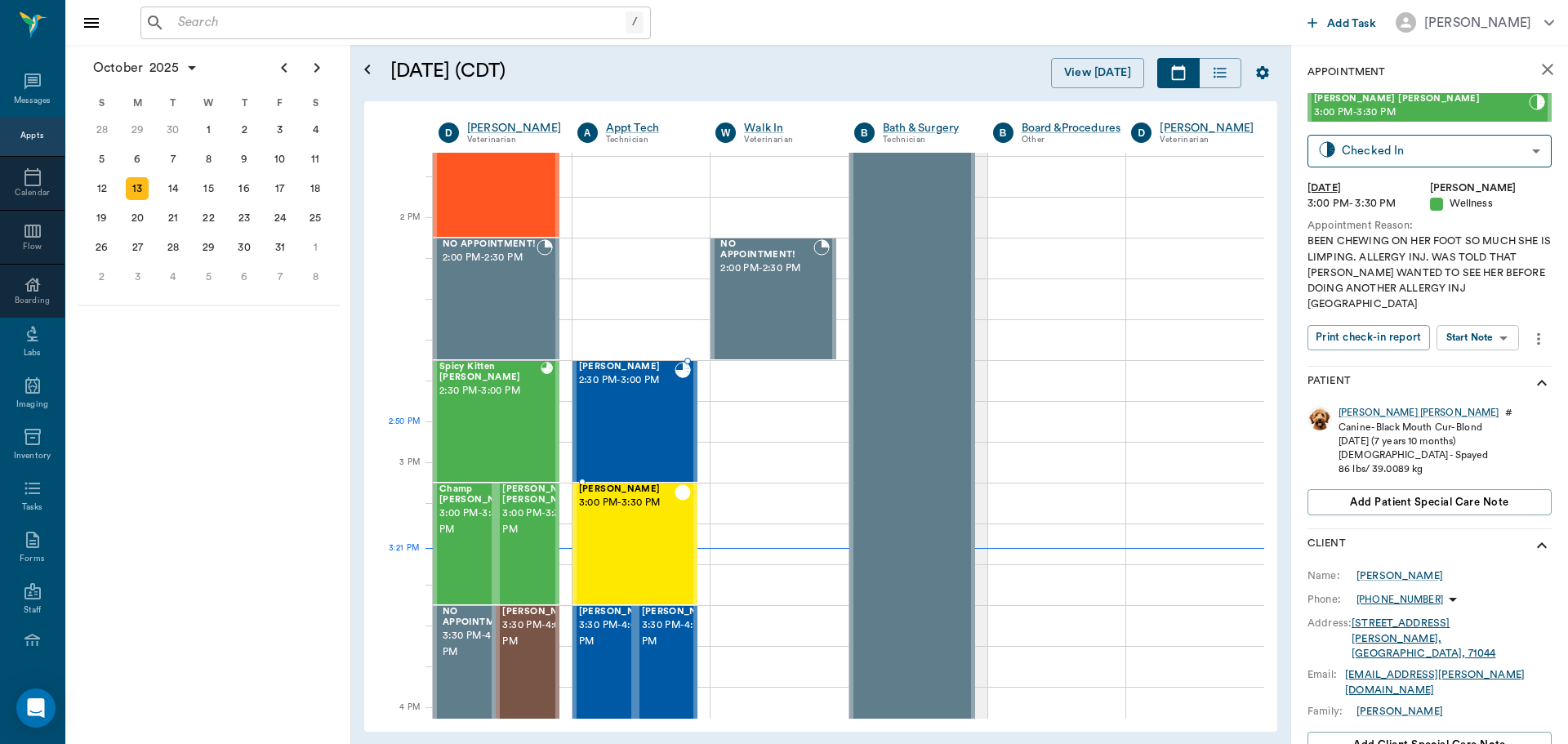
scroll to position [1388, 0]
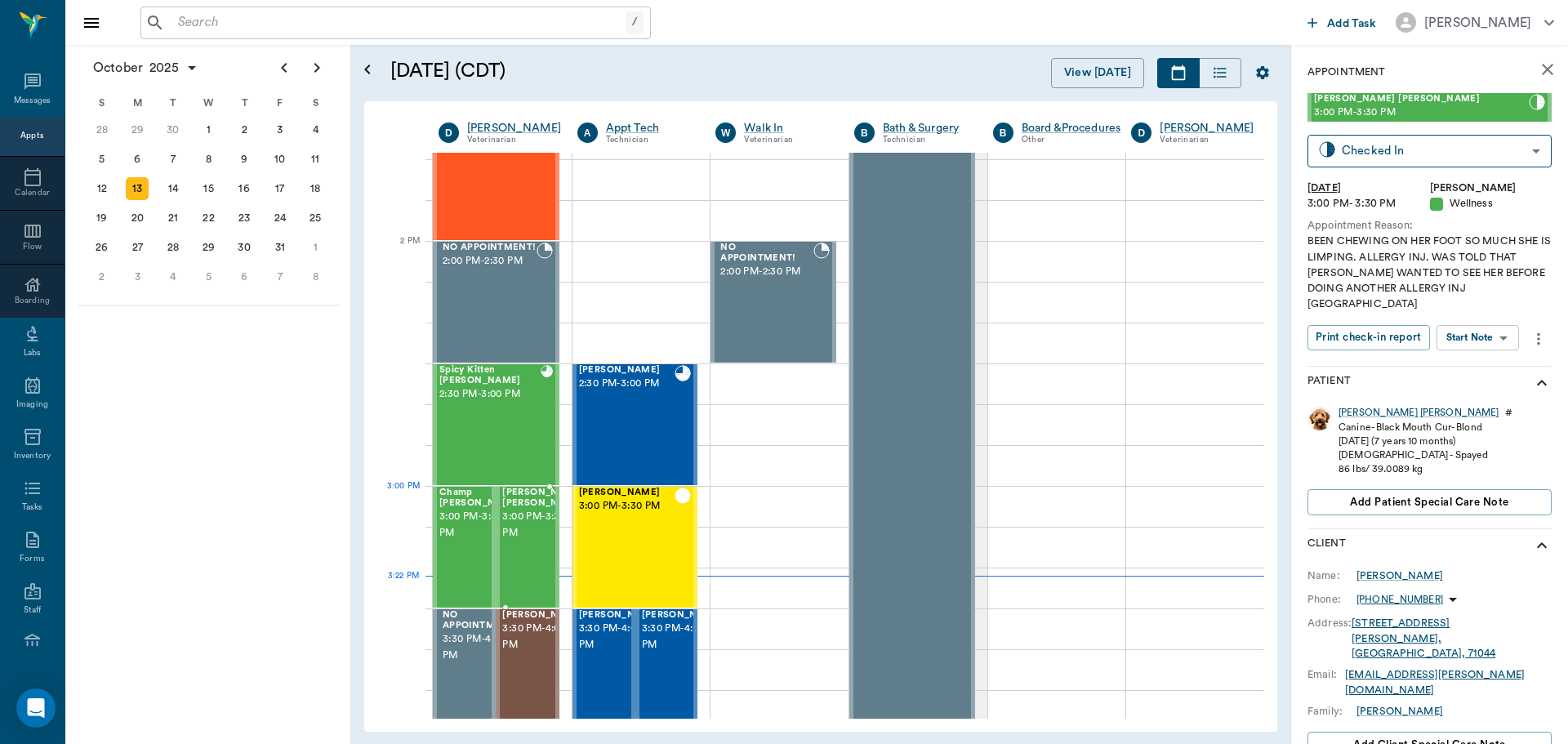
click at [509, 509] on span "[PERSON_NAME] [PERSON_NAME]" at bounding box center [543, 498] width 82 height 22
click at [1480, 328] on body "/ ​ Add Task Dr. Bert Ellsworth Nectar Messages Appts Calendar Flow Boarding La…" at bounding box center [784, 372] width 1568 height 744
click at [1476, 349] on button "Start SOAP" at bounding box center [1459, 355] width 56 height 19
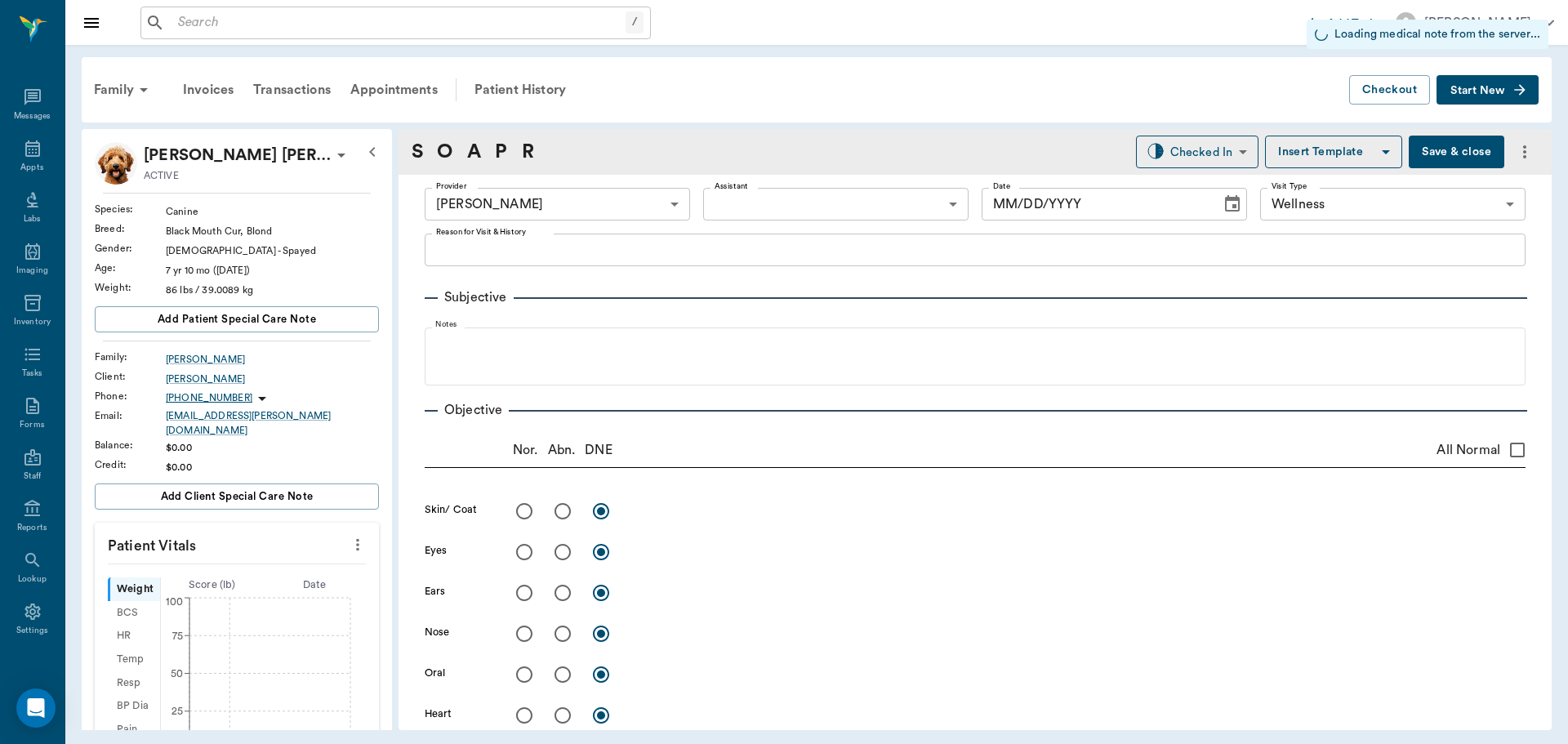
type input "63ec2f075fda476ae8351a4d"
type input "65d2be4f46e3a538d89b8c14"
type input "[DATE]"
type textarea "BEEN CHEWING ON HER FOOT SO MUCH SHE IS LIMPING. ALLERGY INJ. WAS TOLD THAT DOC…"
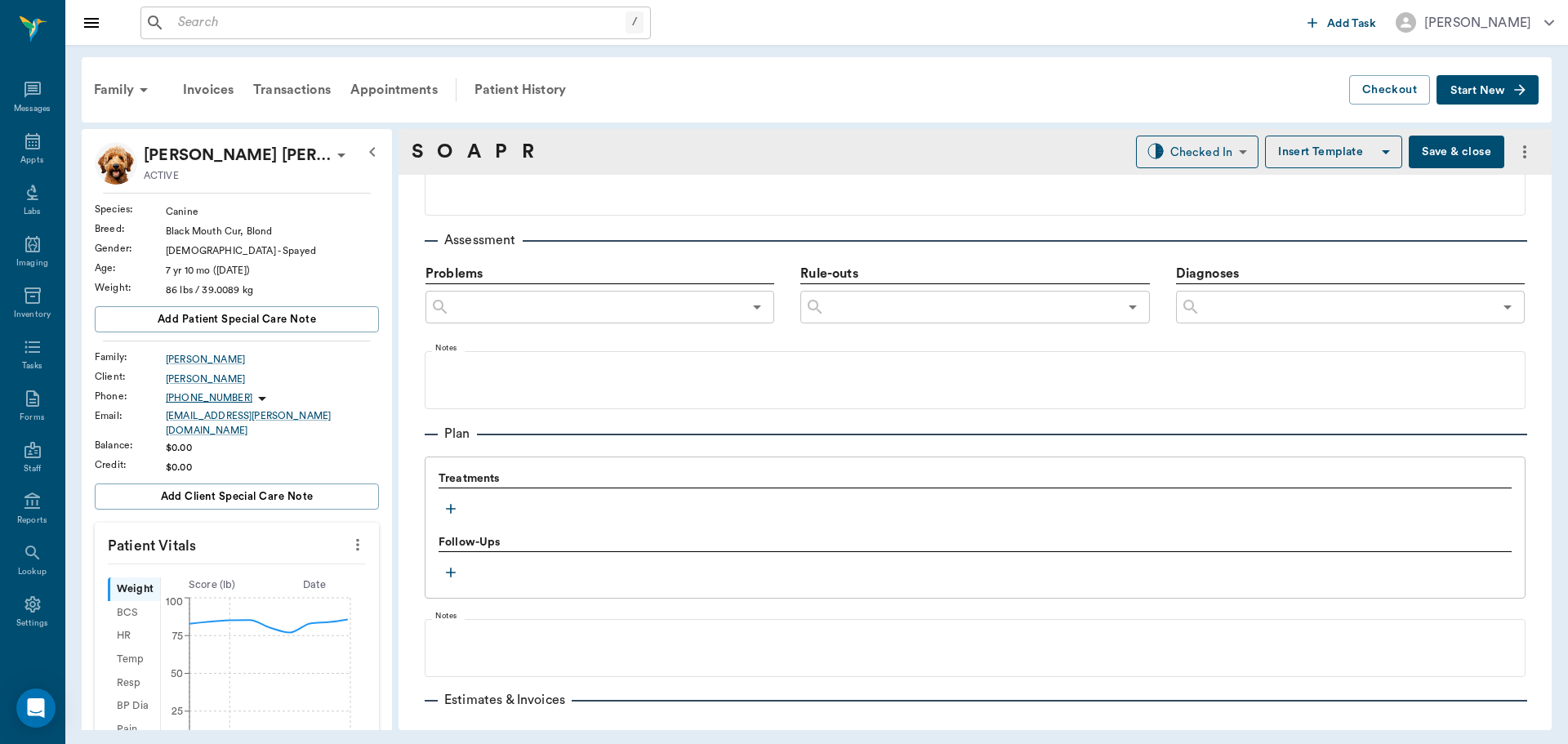
scroll to position [898, 0]
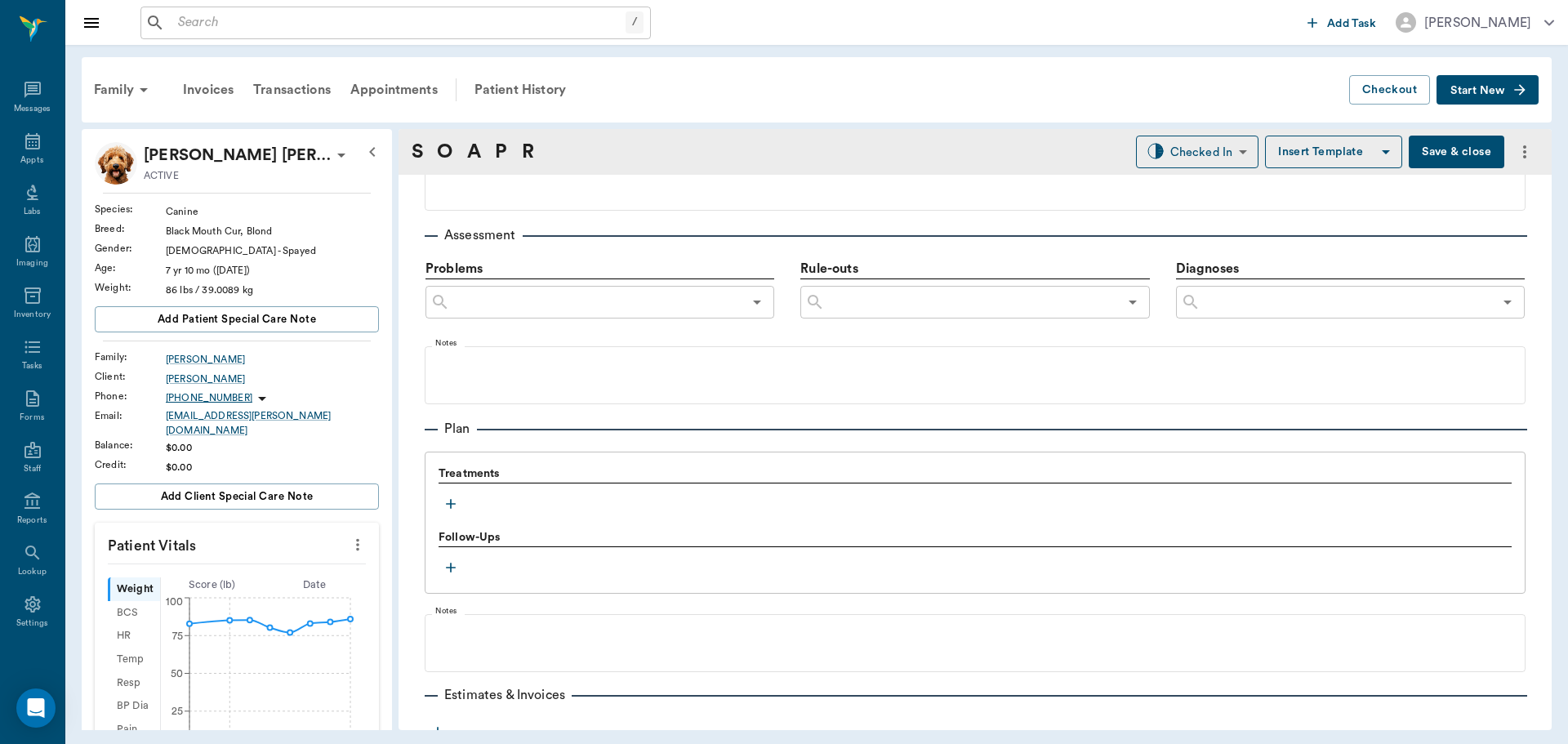
click at [448, 511] on icon "button" at bounding box center [451, 503] width 16 height 16
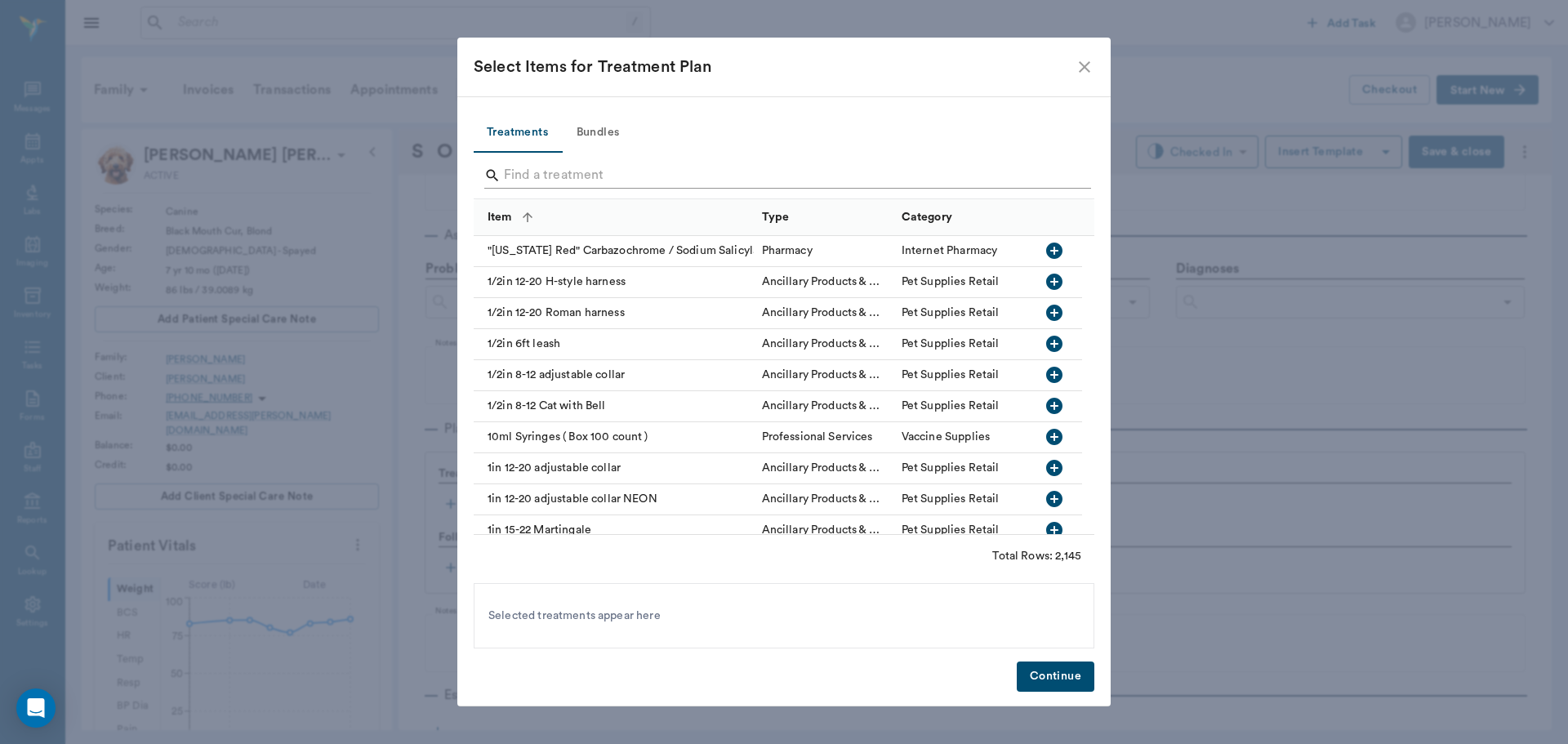
click at [556, 177] on input "Search" at bounding box center [784, 175] width 563 height 26
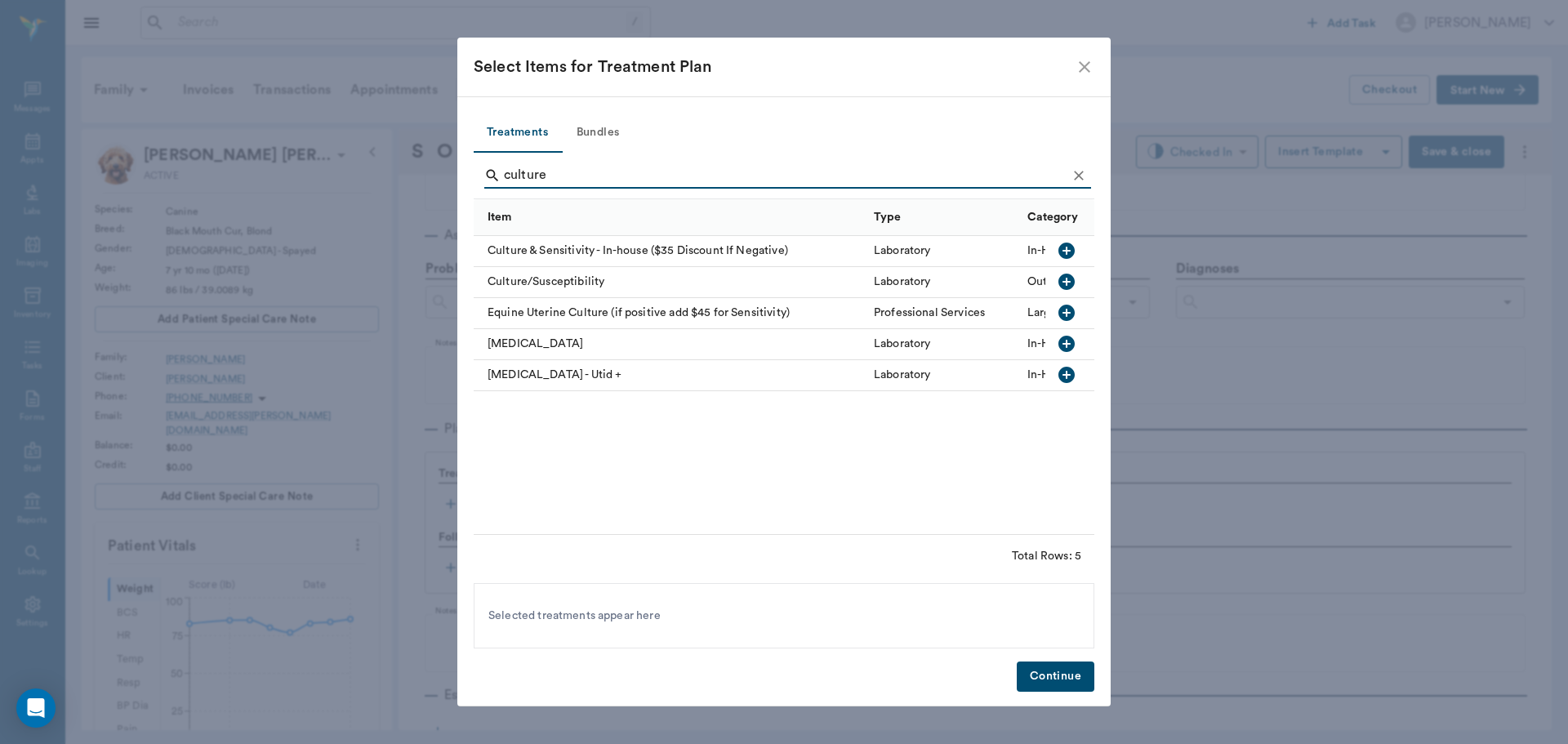
type input "culture"
click at [1069, 243] on icon "button" at bounding box center [1066, 250] width 16 height 16
drag, startPoint x: 1083, startPoint y: 177, endPoint x: 998, endPoint y: 174, distance: 85.1
click at [1082, 176] on icon "Clear" at bounding box center [1079, 176] width 16 height 16
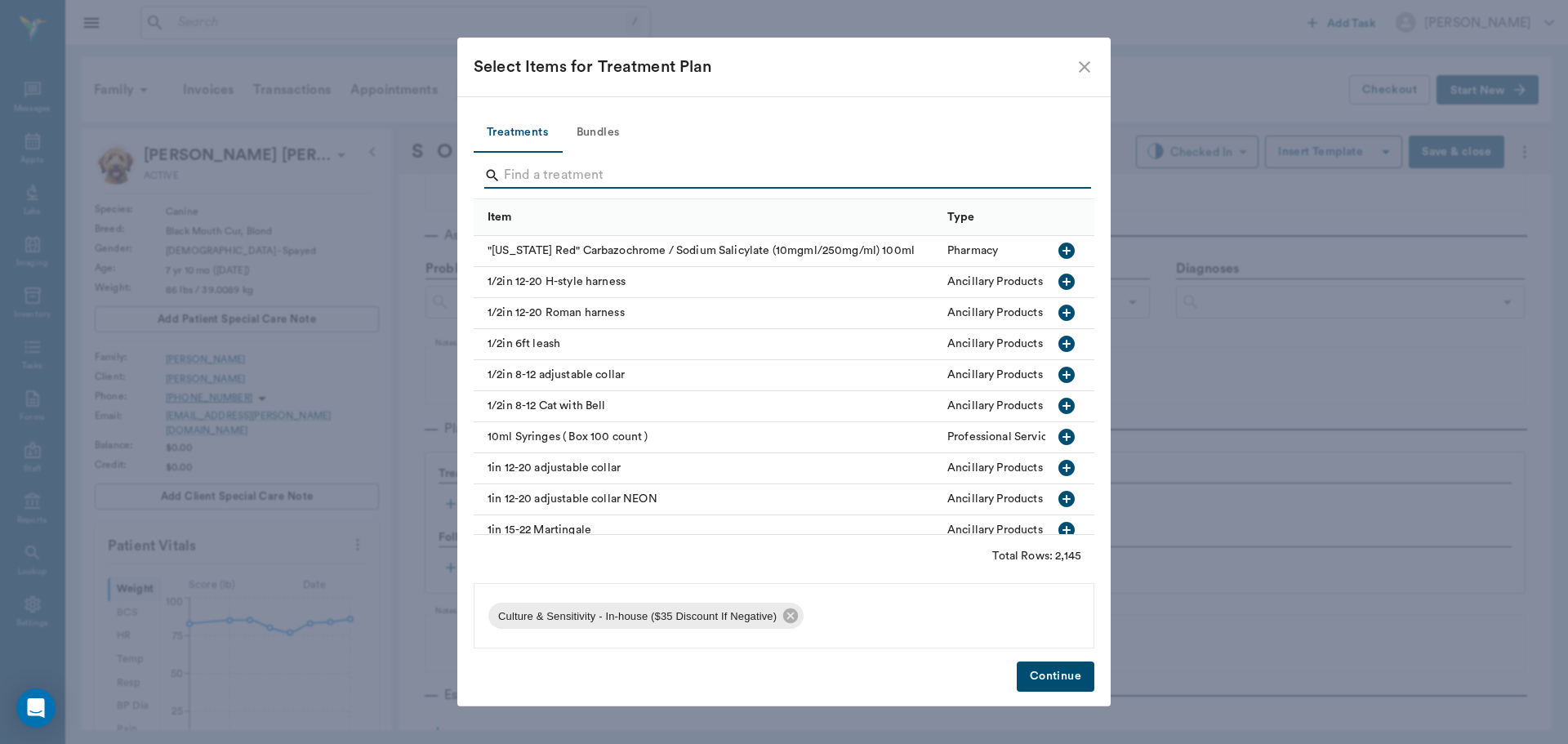
click at [996, 173] on input "Search" at bounding box center [784, 175] width 563 height 26
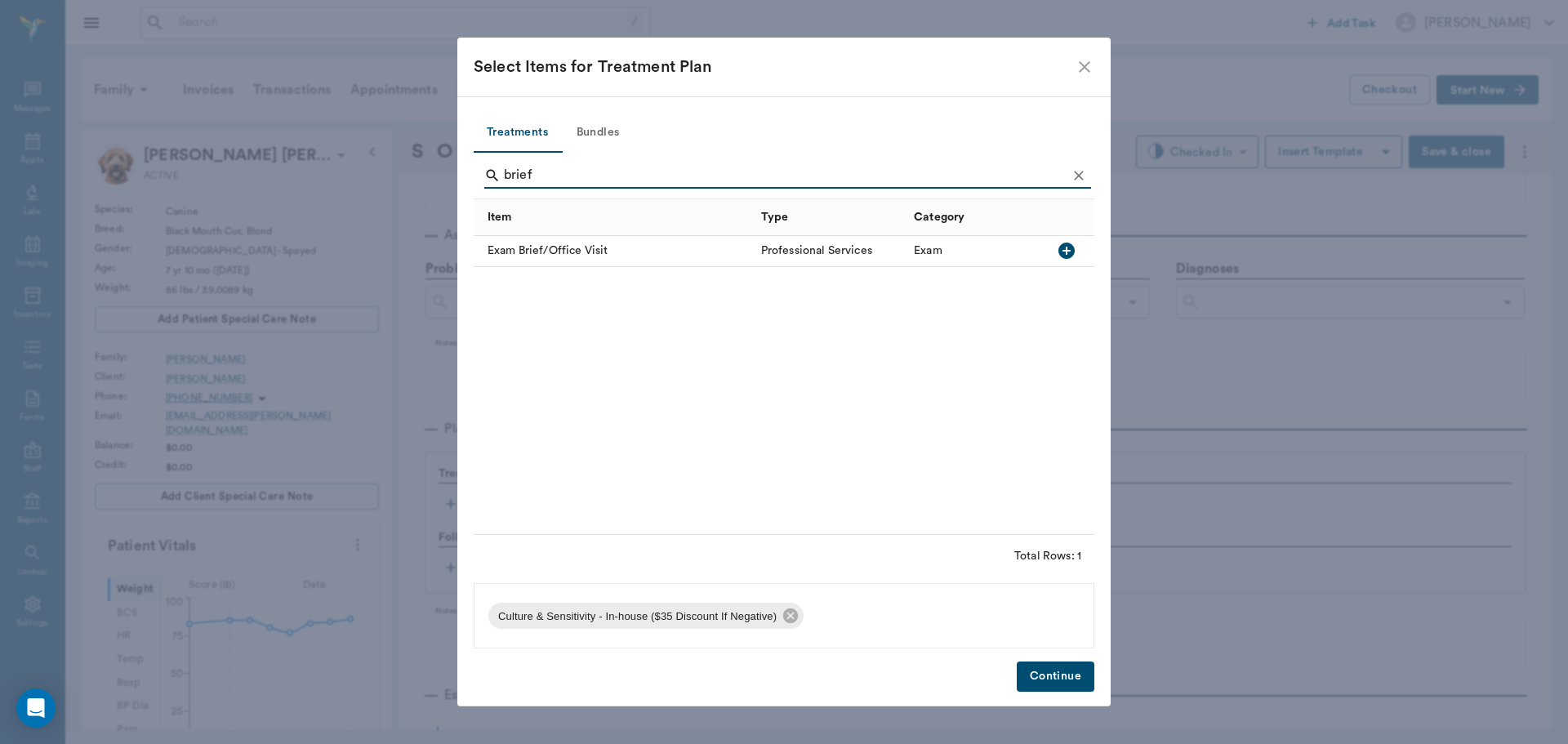
type input "brief"
click at [1065, 252] on icon "button" at bounding box center [1066, 250] width 20 height 20
click at [1054, 674] on button "Continue" at bounding box center [1056, 677] width 77 height 31
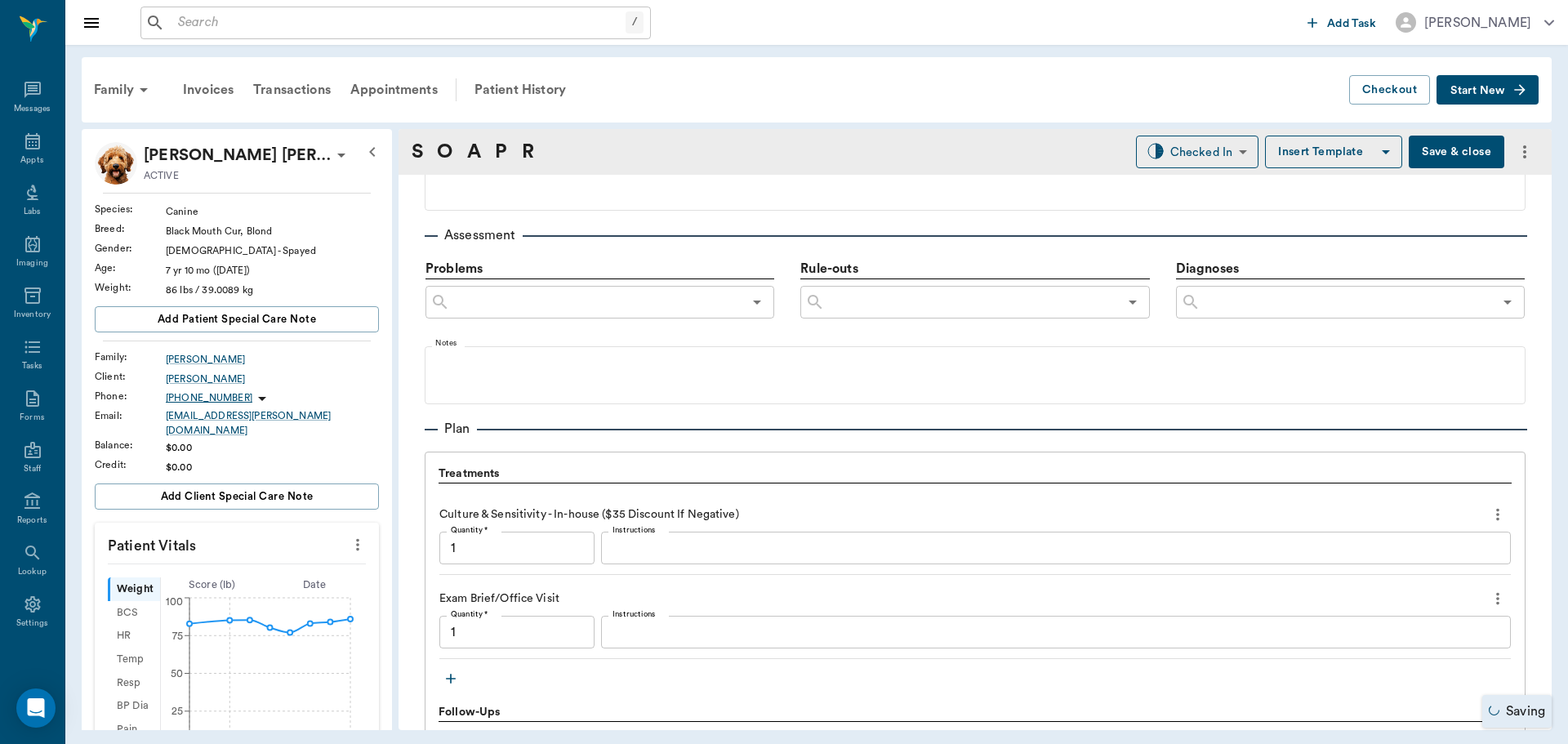
type input "1.00"
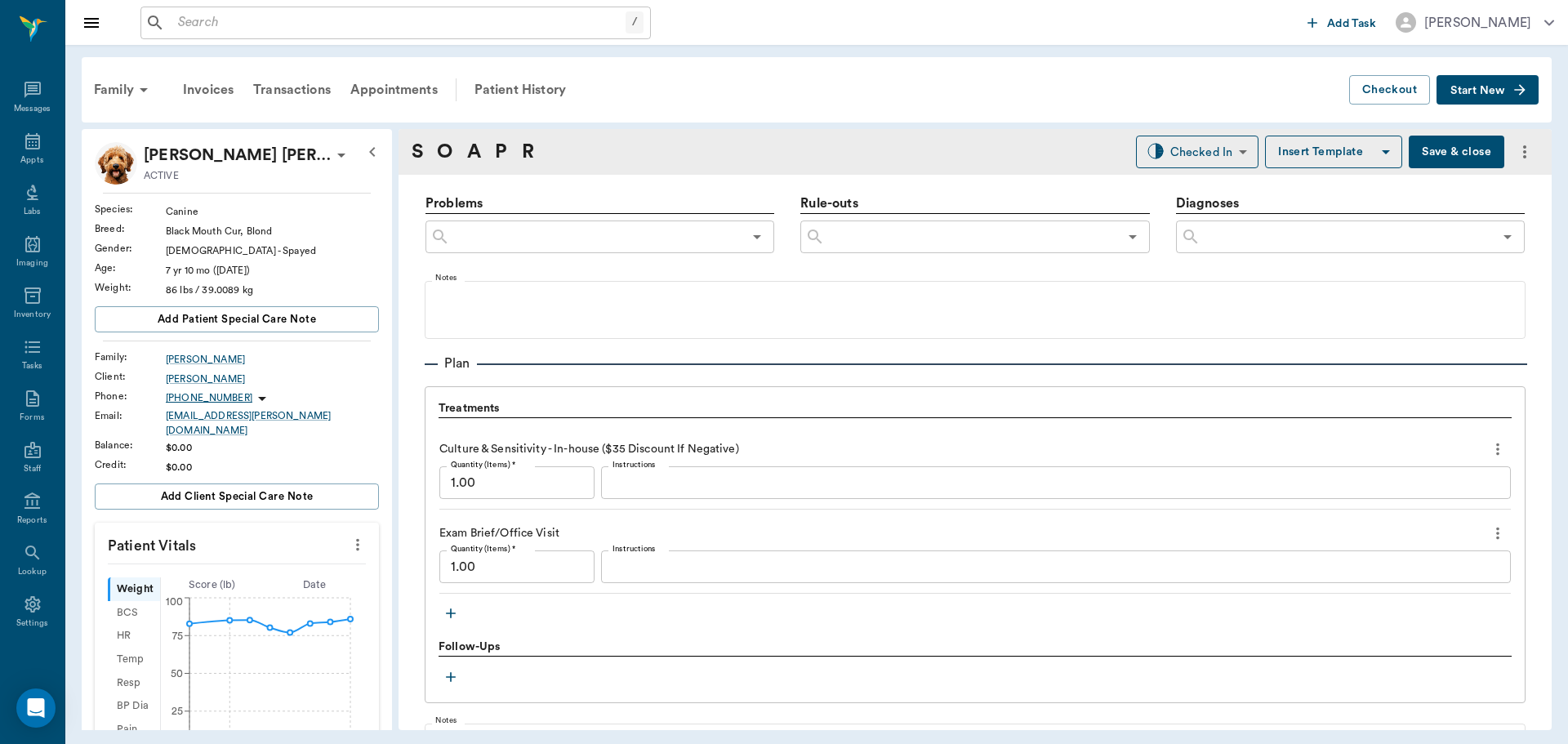
scroll to position [1062, 0]
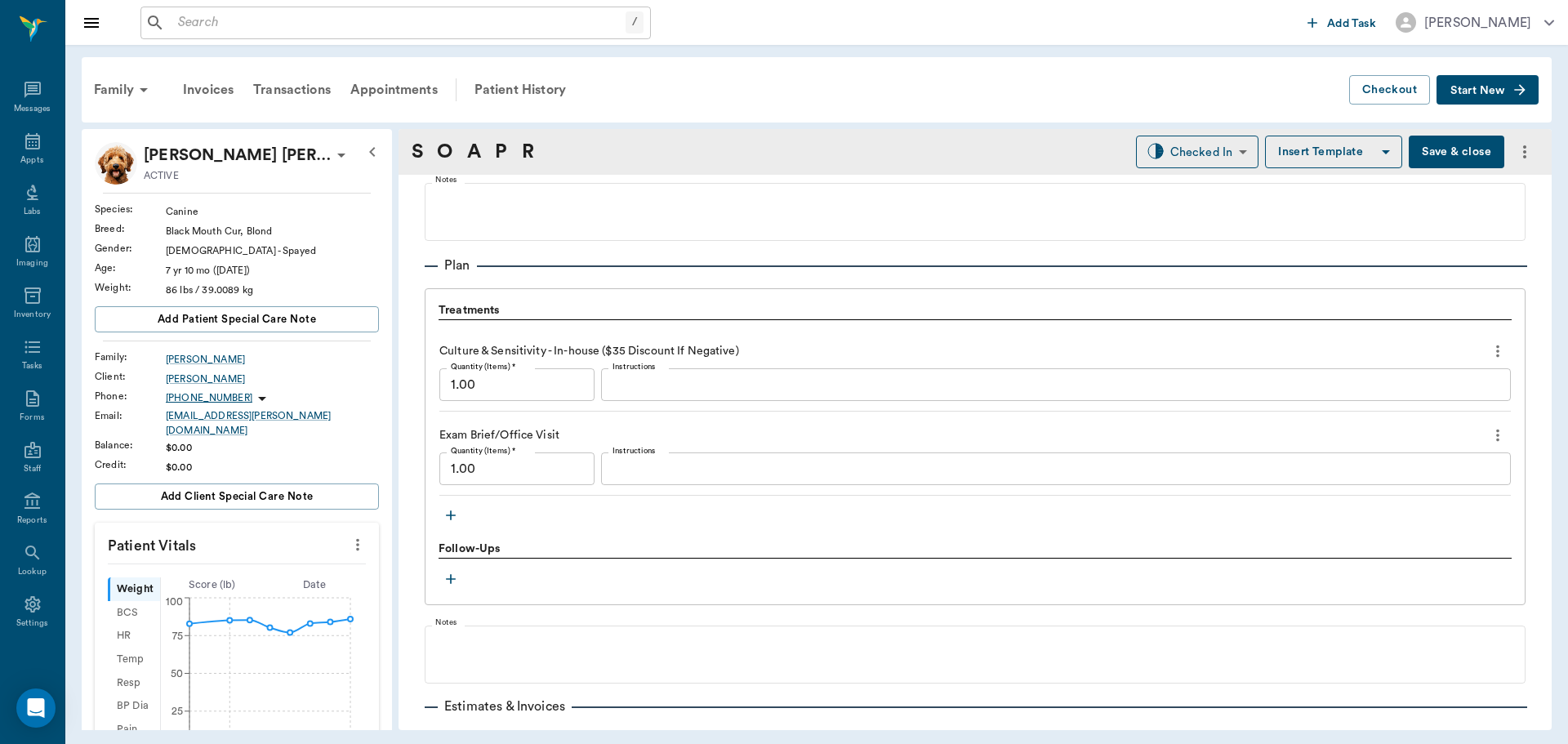
click at [452, 503] on button "button" at bounding box center [451, 514] width 24 height 24
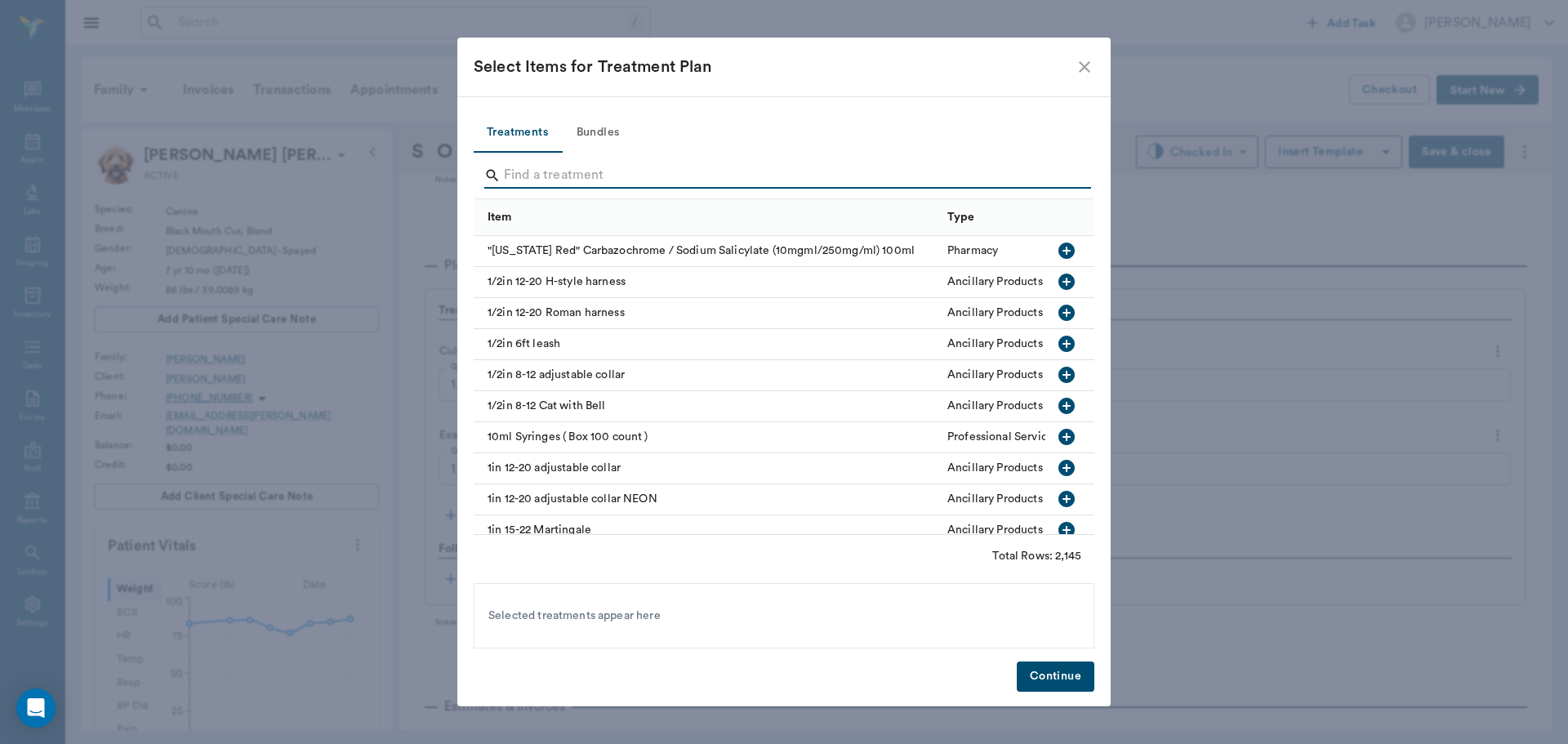
click at [652, 185] on input "Search" at bounding box center [784, 175] width 563 height 26
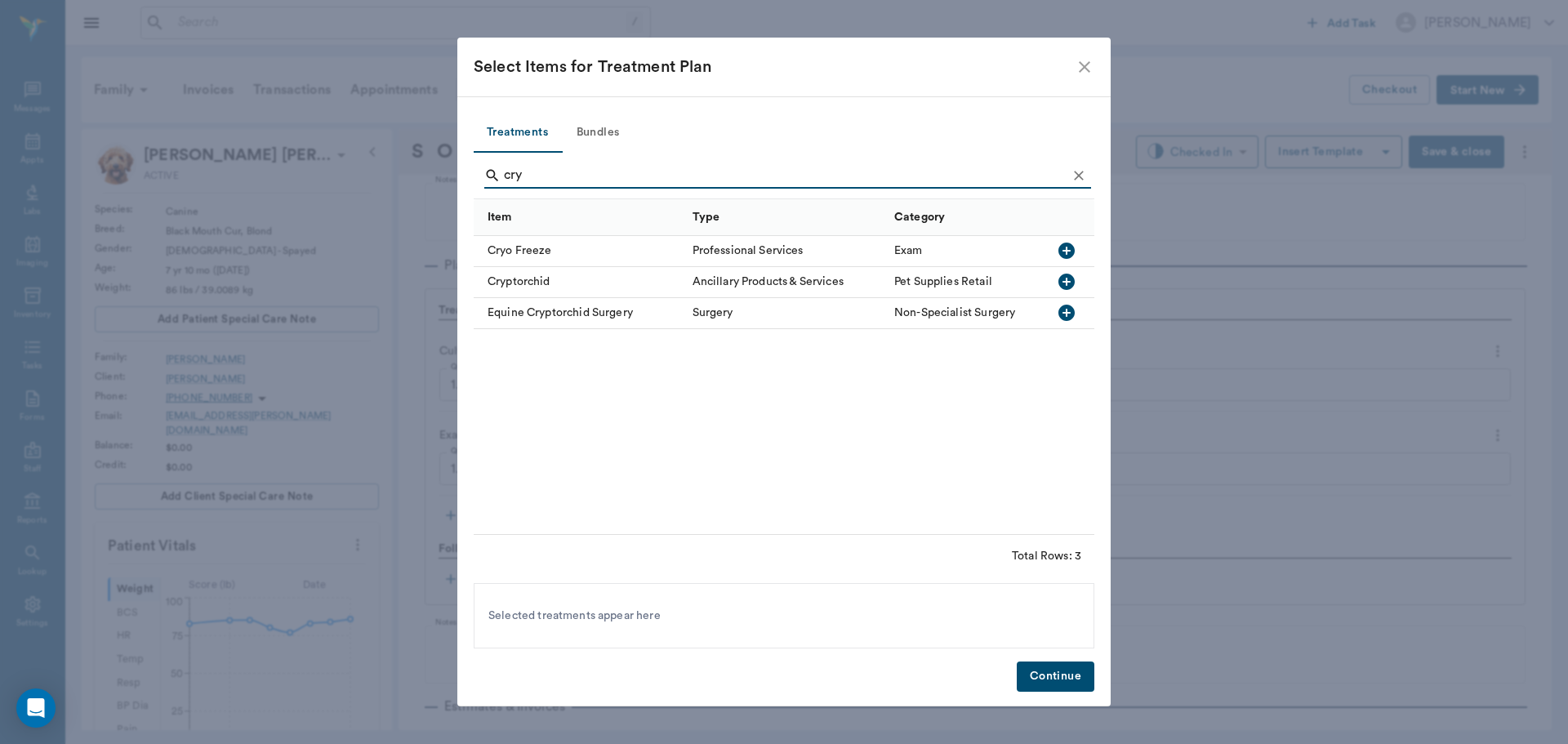
type input "cry"
click at [1065, 248] on icon "button" at bounding box center [1066, 250] width 16 height 16
click at [1037, 673] on button "Continue" at bounding box center [1056, 677] width 77 height 31
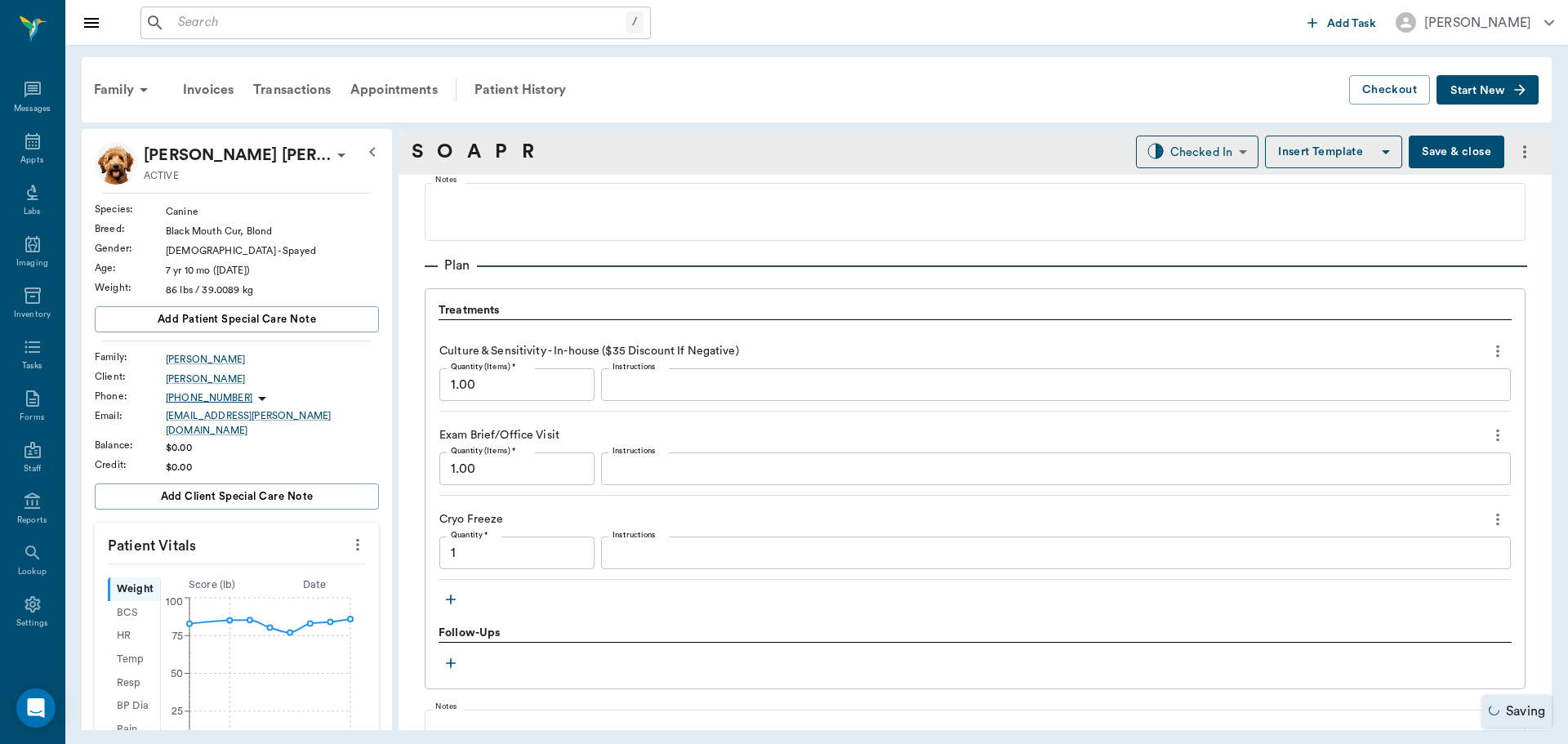
type input "1.00"
click at [27, 159] on div "Appts" at bounding box center [31, 161] width 22 height 13
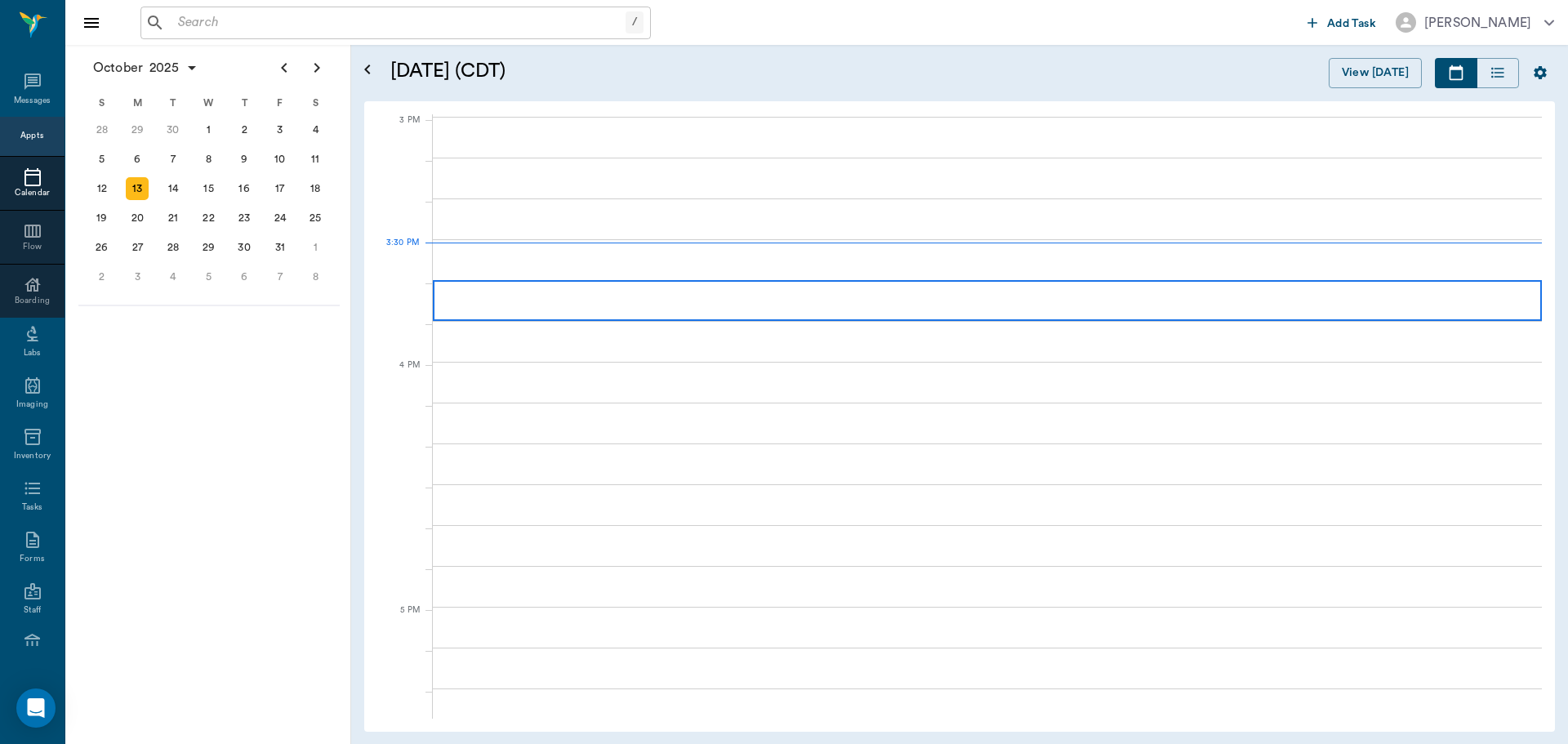
scroll to position [1715, 0]
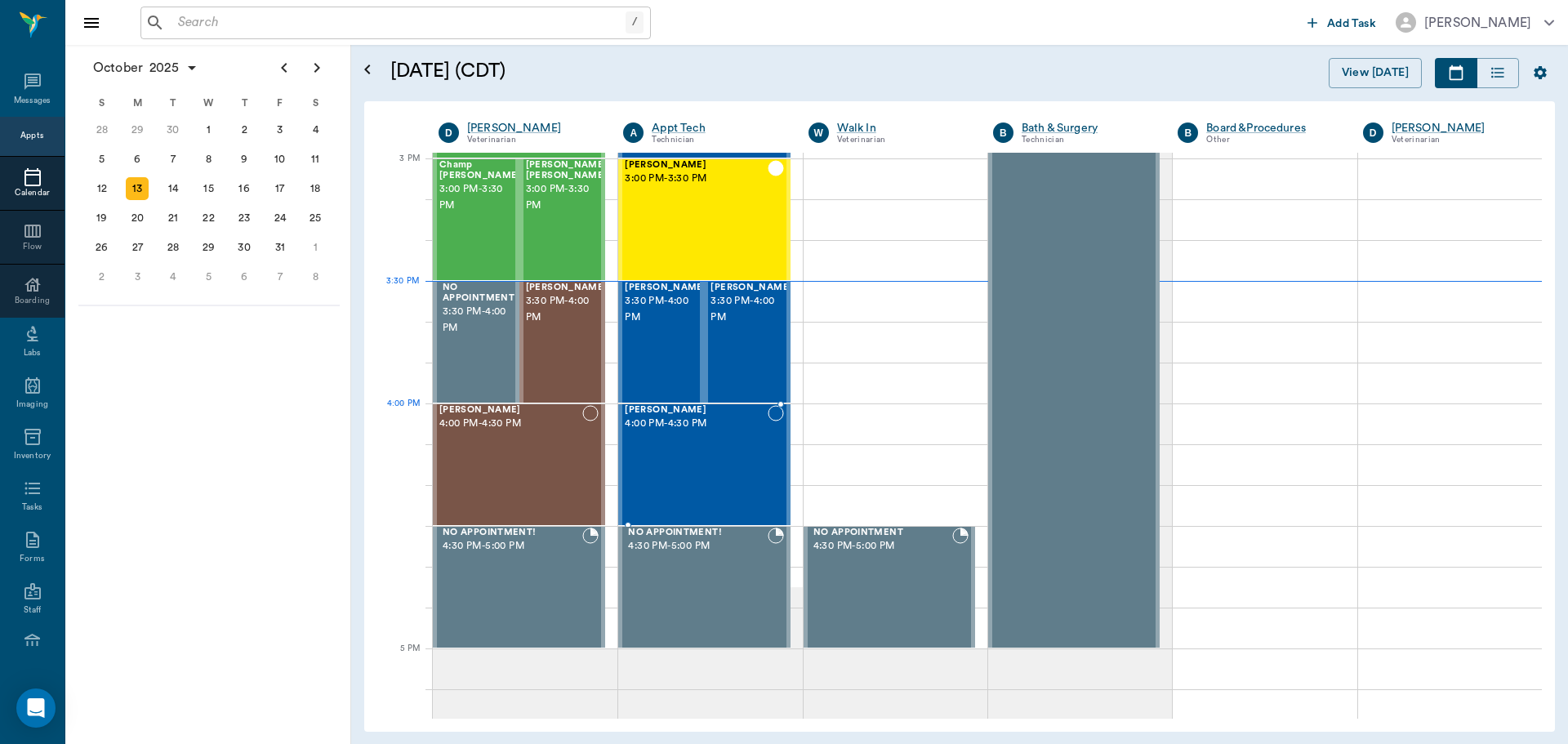
click at [674, 423] on span "4:00 PM - 4:30 PM" at bounding box center [696, 424] width 142 height 16
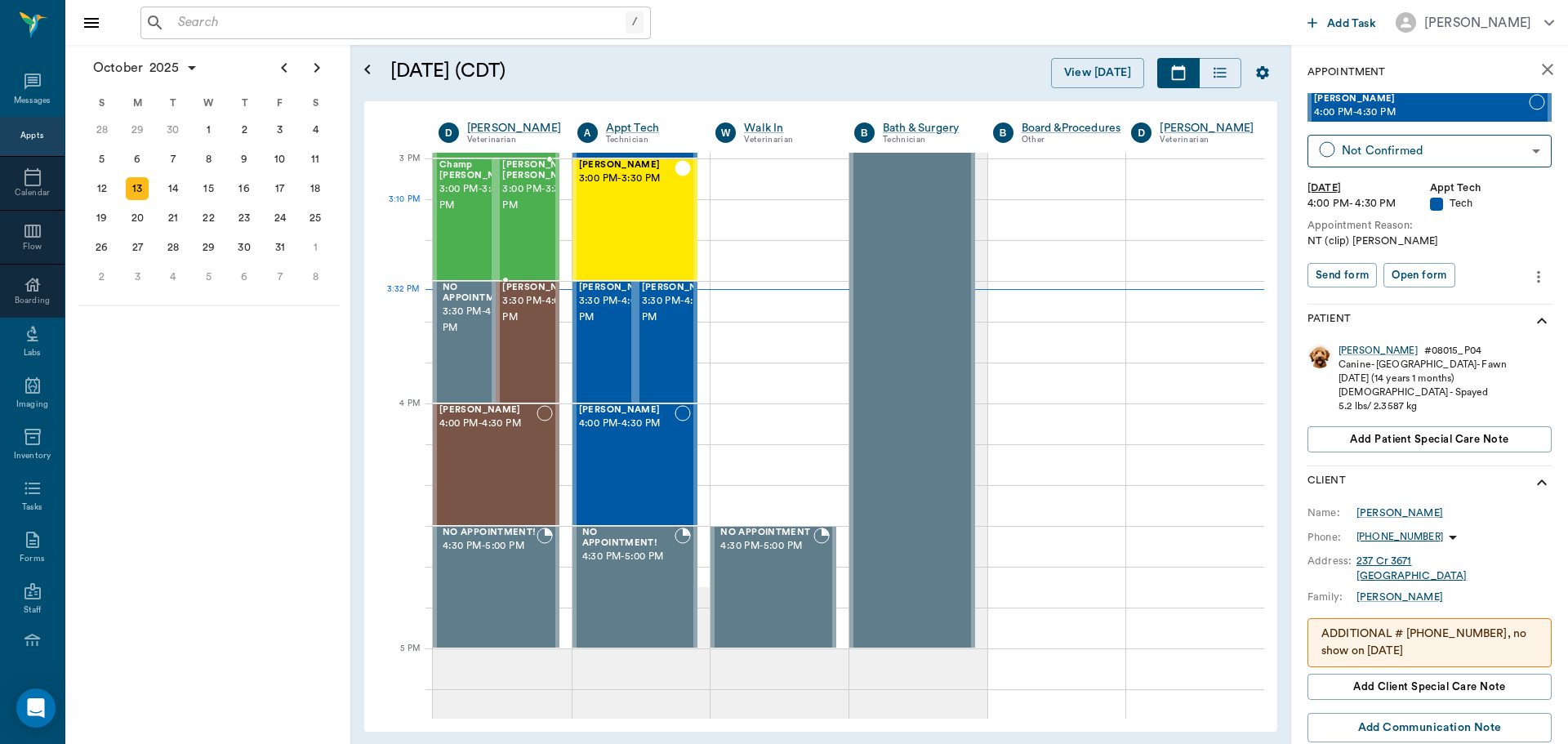
click at [532, 214] on span "3:00 PM - 3:30 PM" at bounding box center [543, 197] width 82 height 32
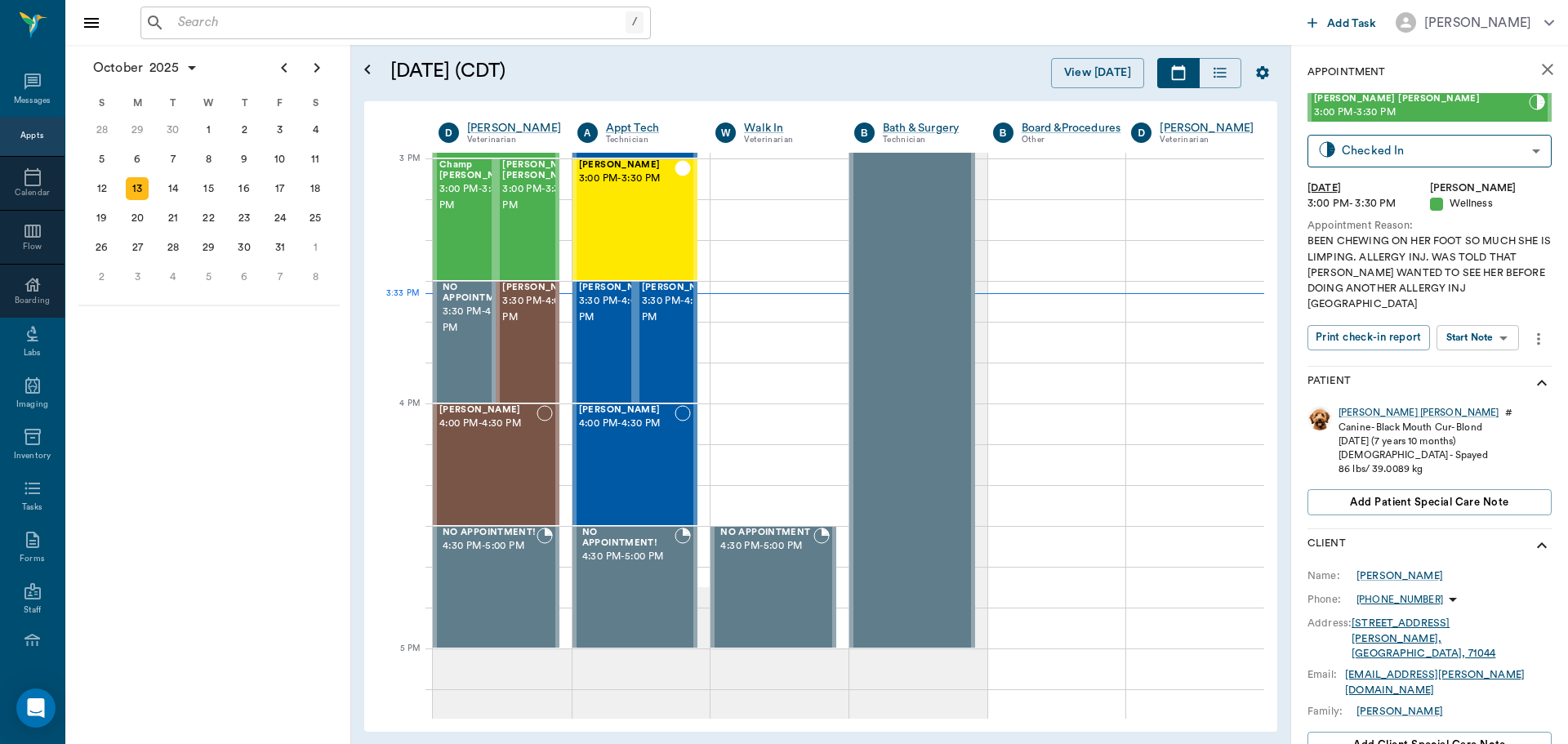
click at [1514, 322] on body "/ ​ Add Task Dr. Bert Ellsworth Nectar Messages Appts Calendar Flow Boarding La…" at bounding box center [784, 372] width 1568 height 744
click at [1486, 351] on button "View SOAP" at bounding box center [1459, 355] width 56 height 19
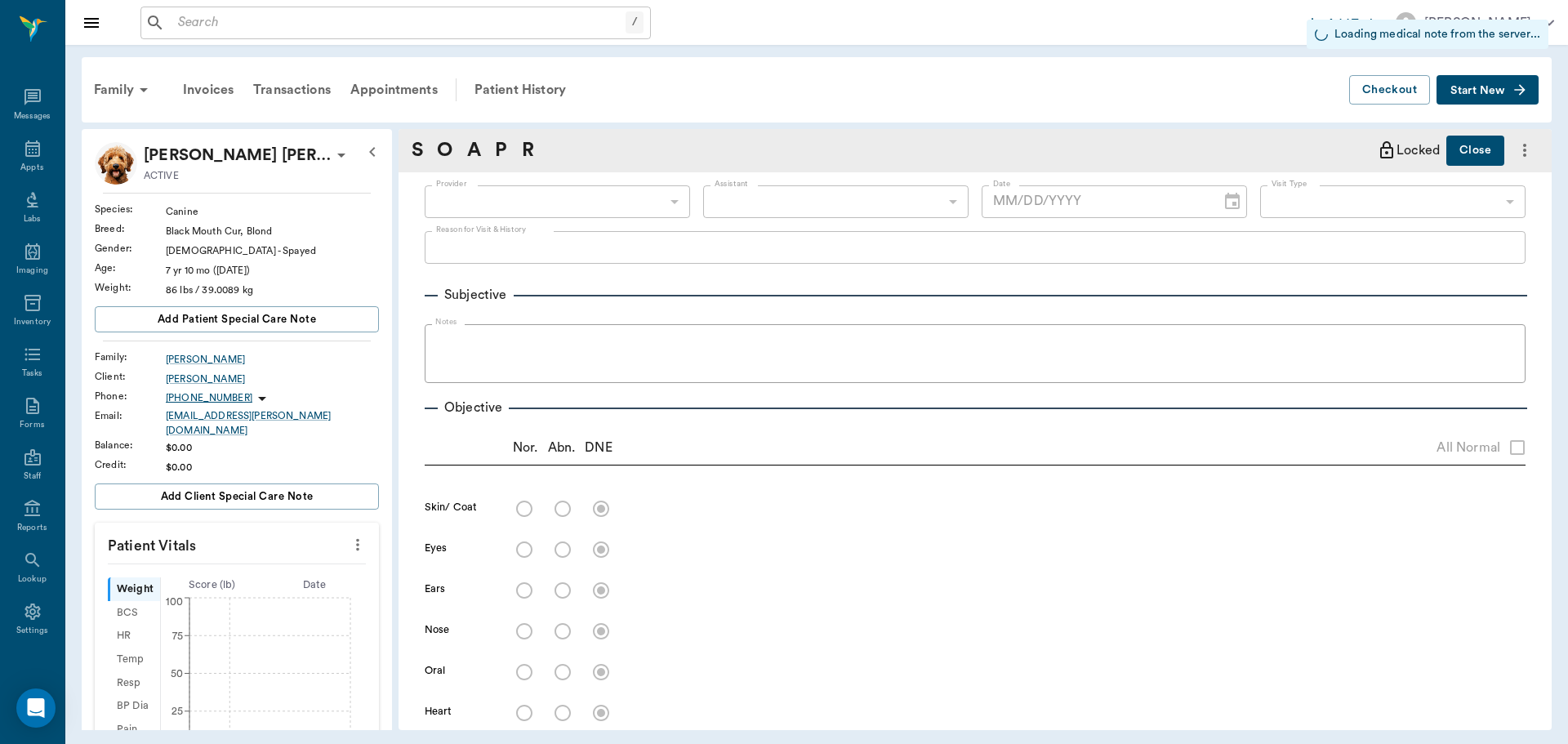
type input "63ec2f075fda476ae8351a4d"
type input "65d2be4f46e3a538d89b8c14"
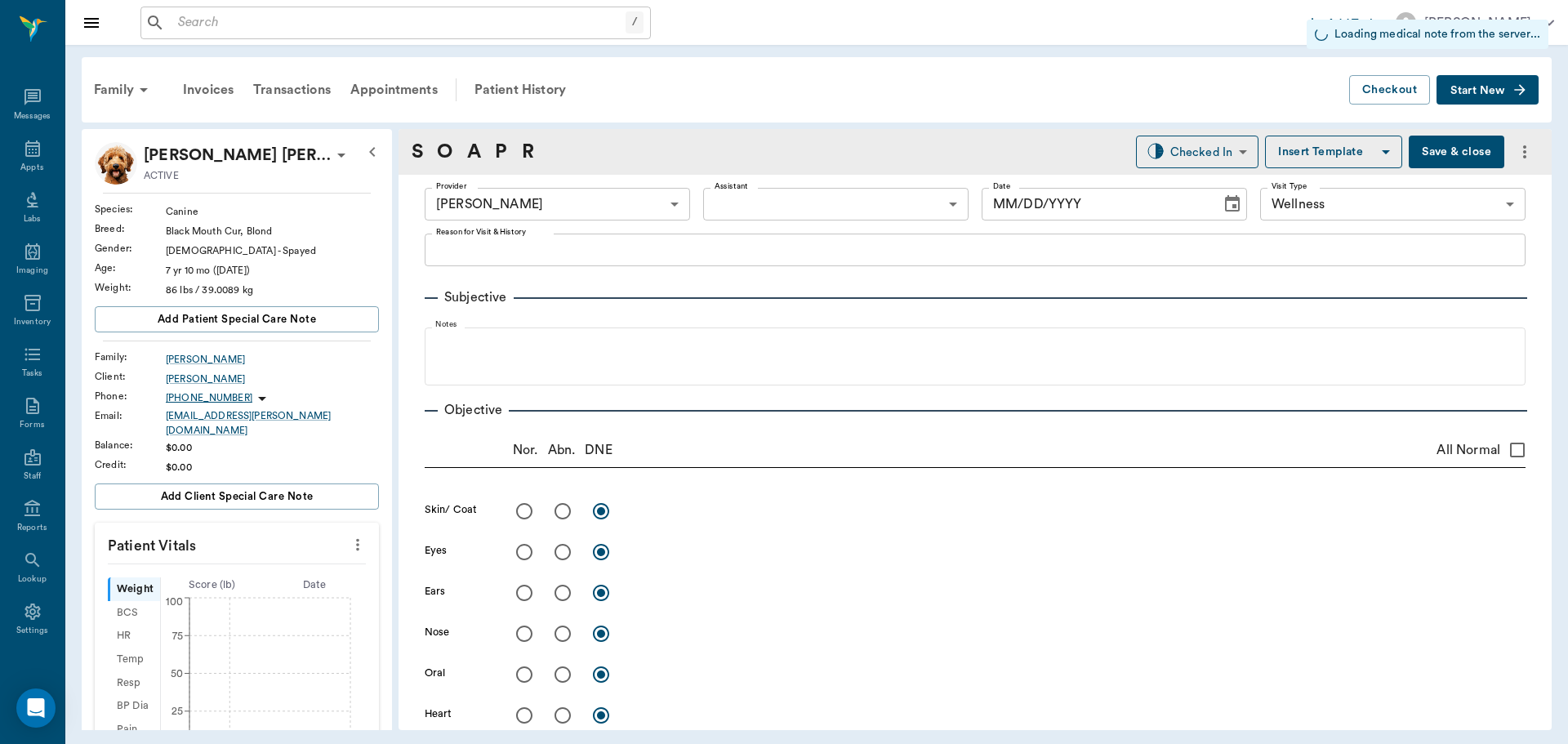
scroll to position [7, 0]
type input "[DATE]"
type textarea "BEEN CHEWING ON HER FOOT SO MUCH SHE IS LIMPING. ALLERGY INJ. WAS TOLD THAT DOC…"
type input "1.00"
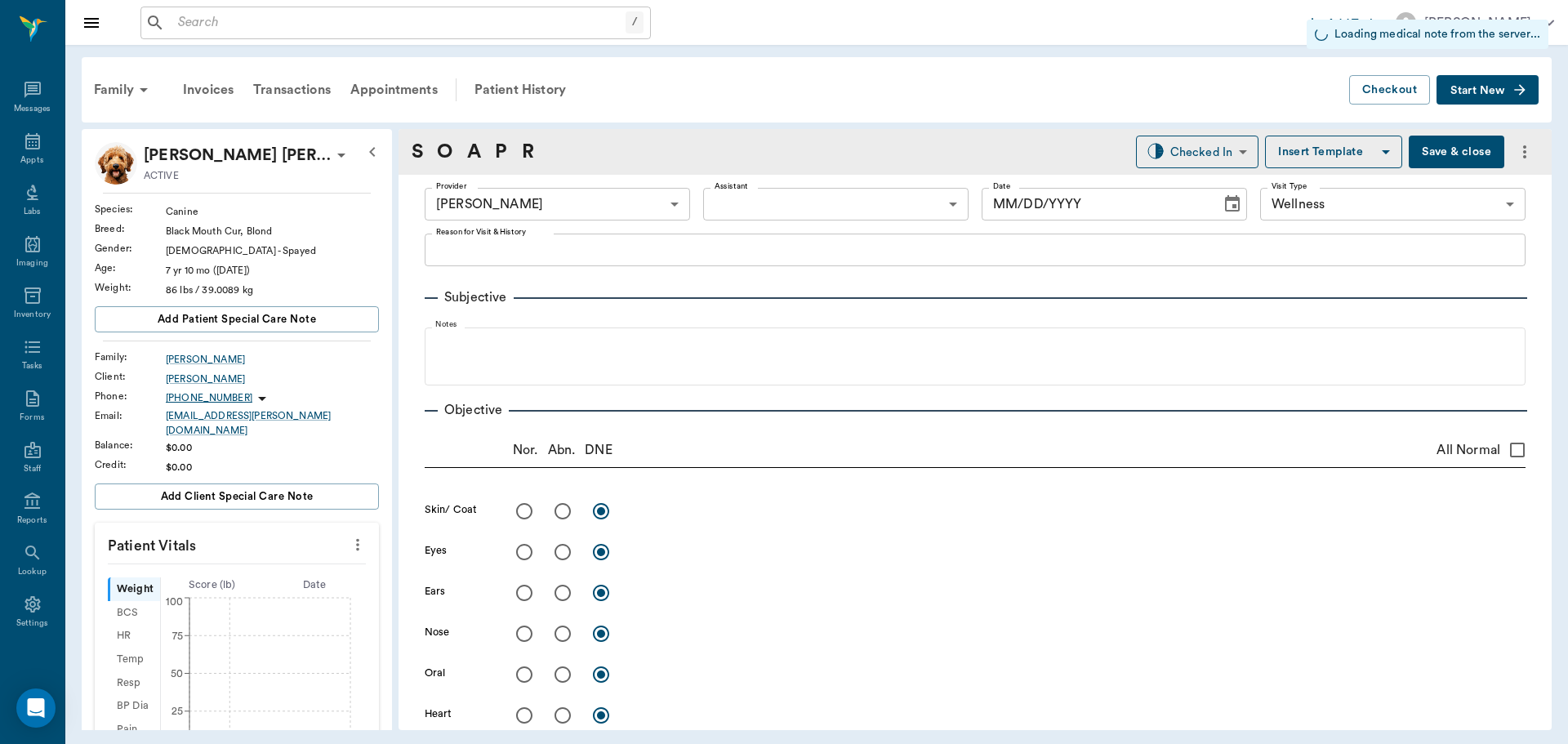
type input "1.00"
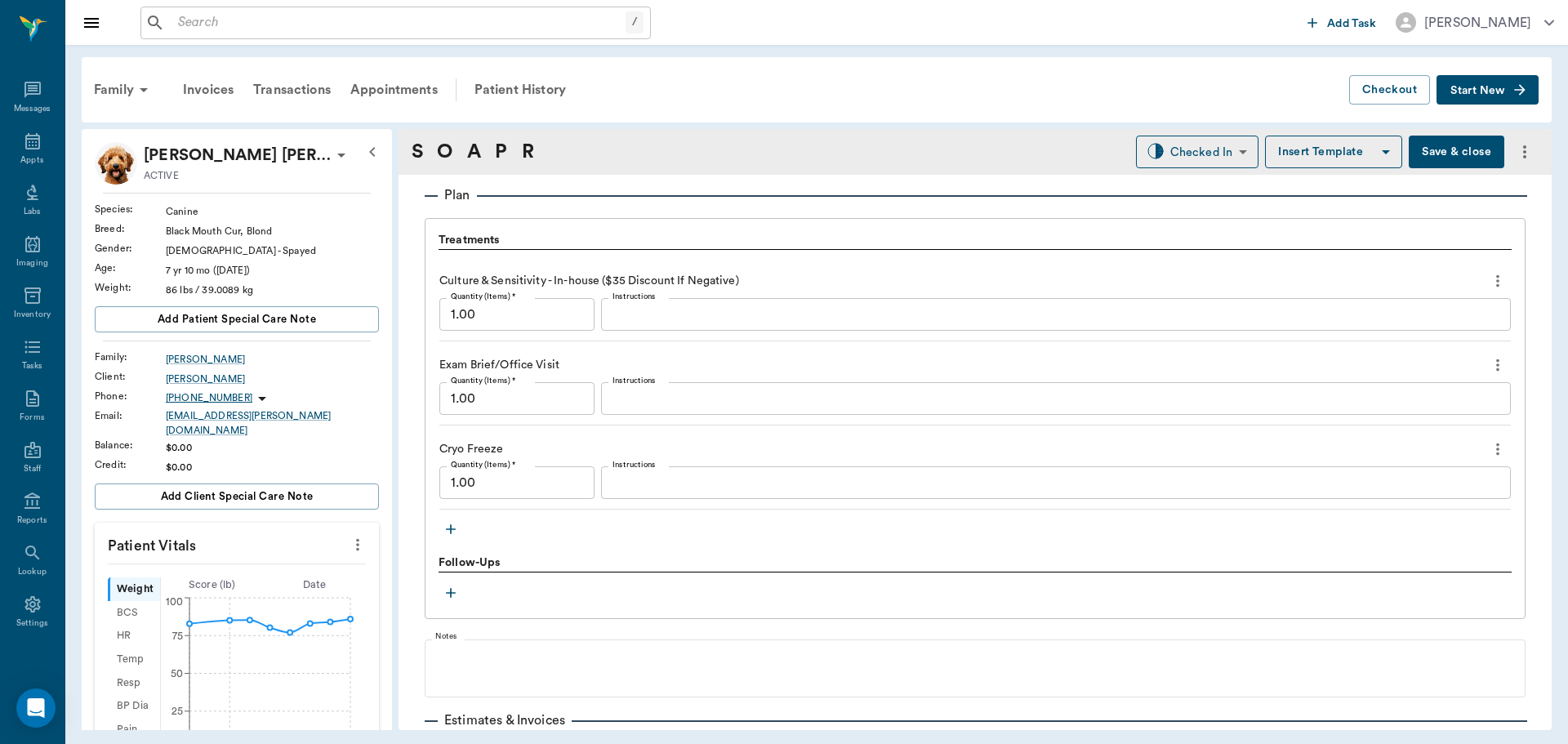
scroll to position [1143, 0]
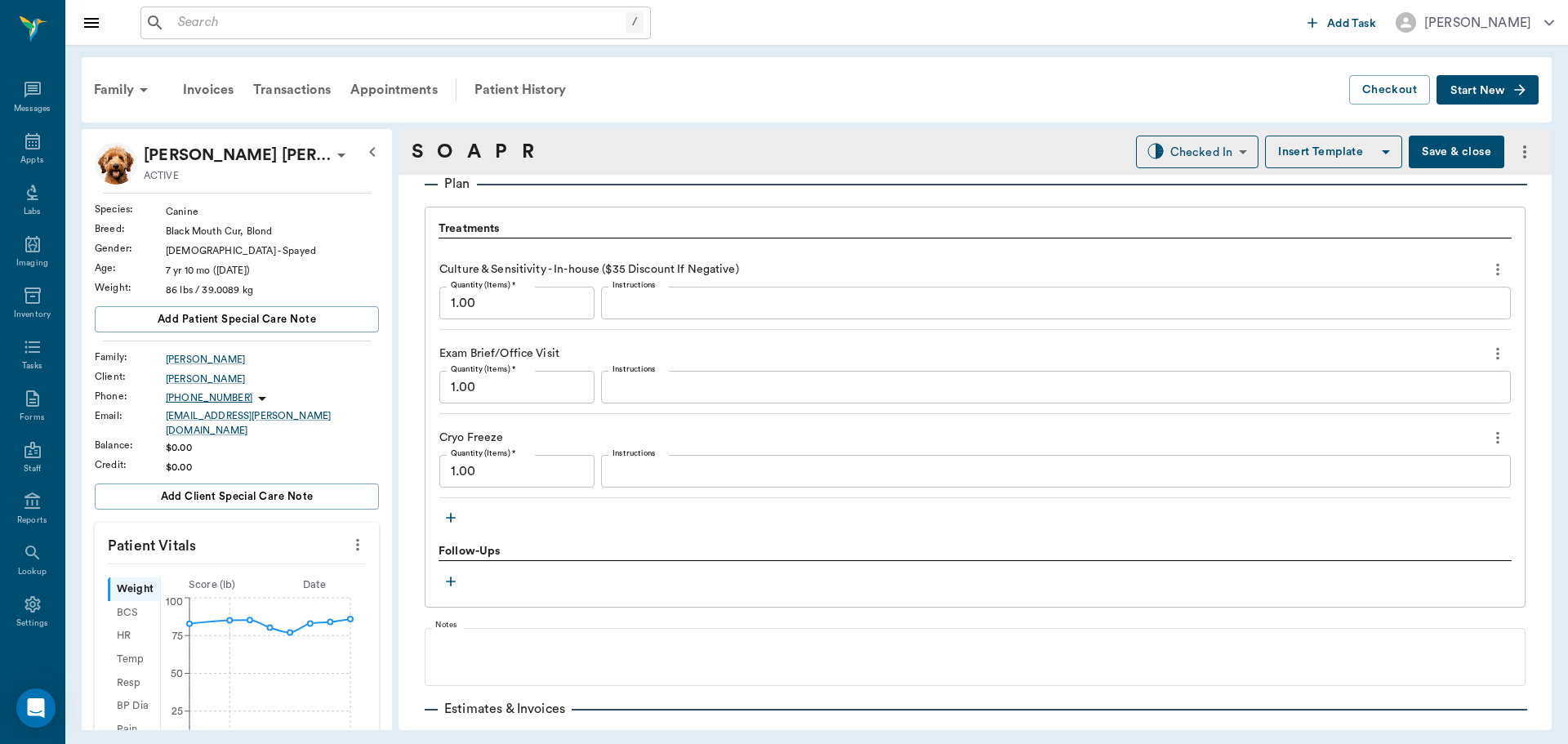
click at [449, 512] on icon "button" at bounding box center [451, 518] width 16 height 16
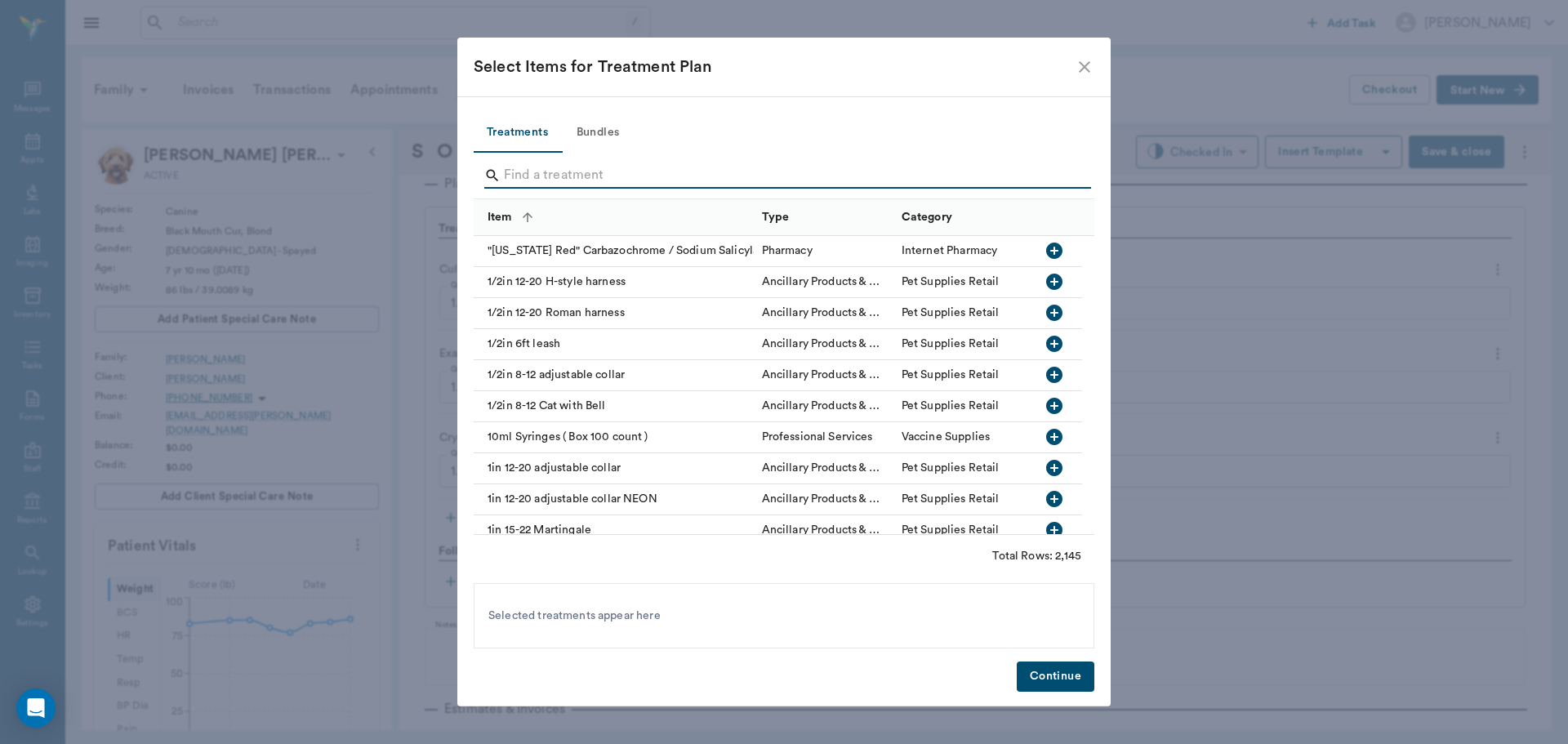
click at [772, 177] on input "Search" at bounding box center [784, 175] width 563 height 26
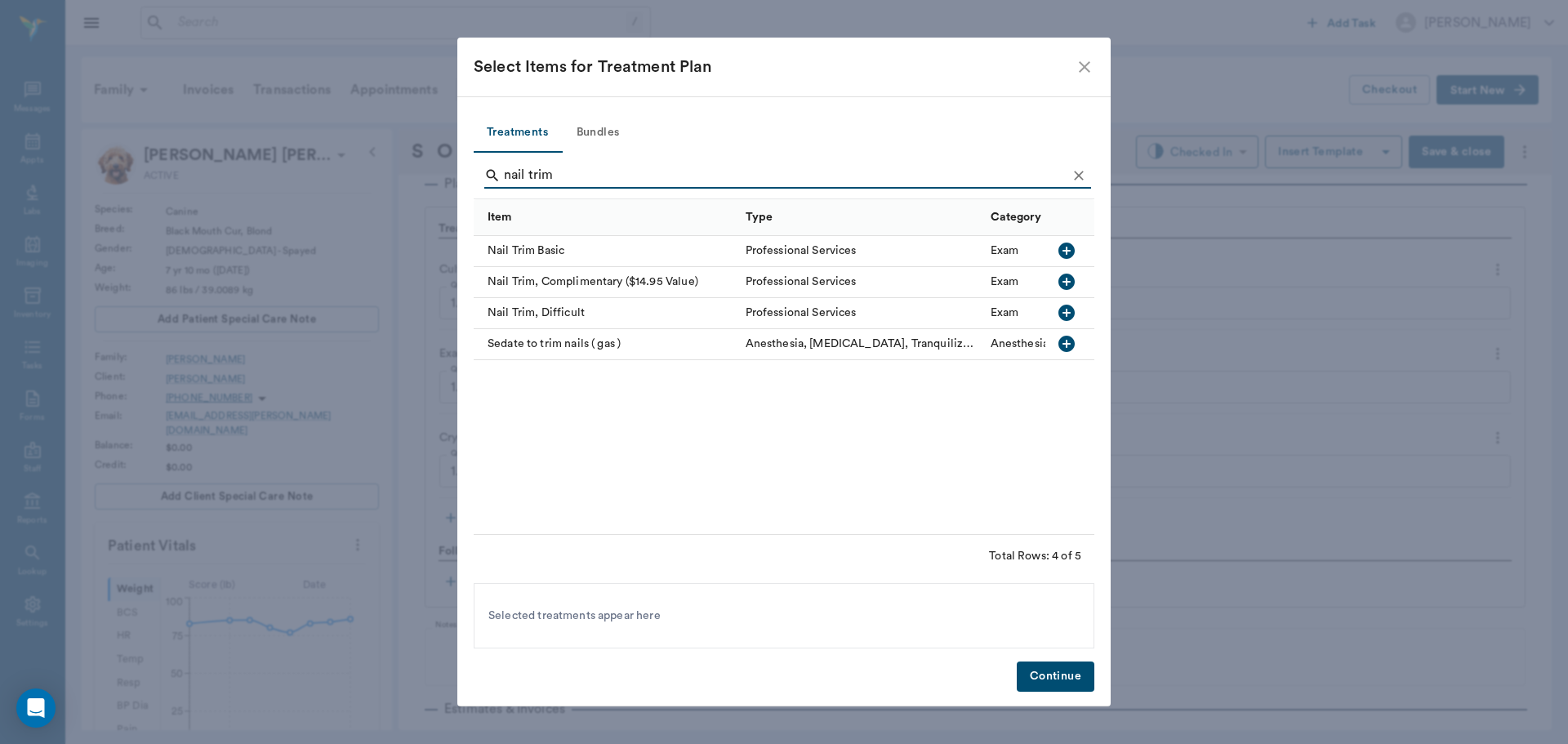
type input "nail trim"
click at [1063, 246] on icon "button" at bounding box center [1066, 250] width 16 height 16
click at [1073, 668] on button "Continue" at bounding box center [1056, 677] width 77 height 31
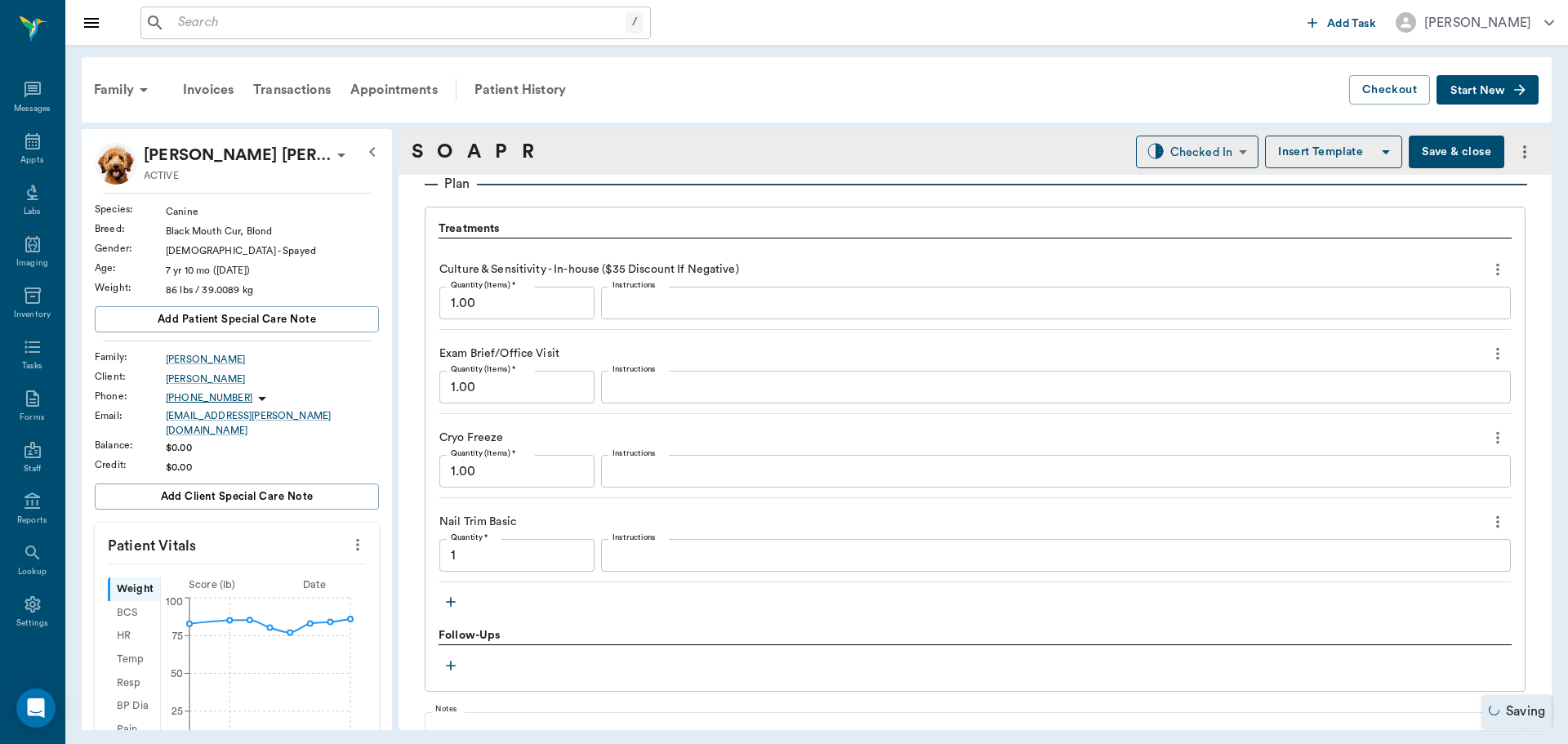
type input "1.00"
click at [27, 156] on div "Appts" at bounding box center [31, 161] width 22 height 13
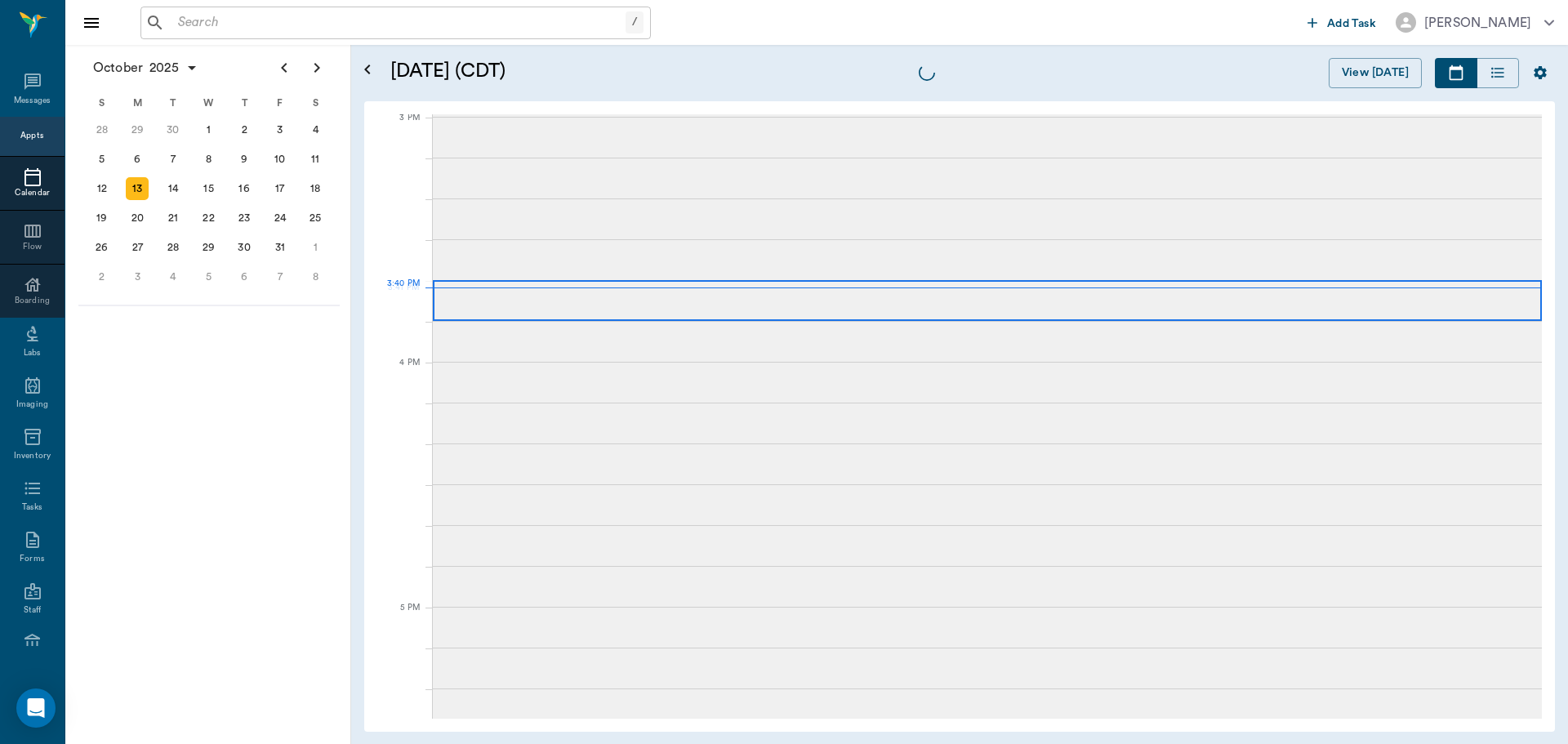
scroll to position [1715, 0]
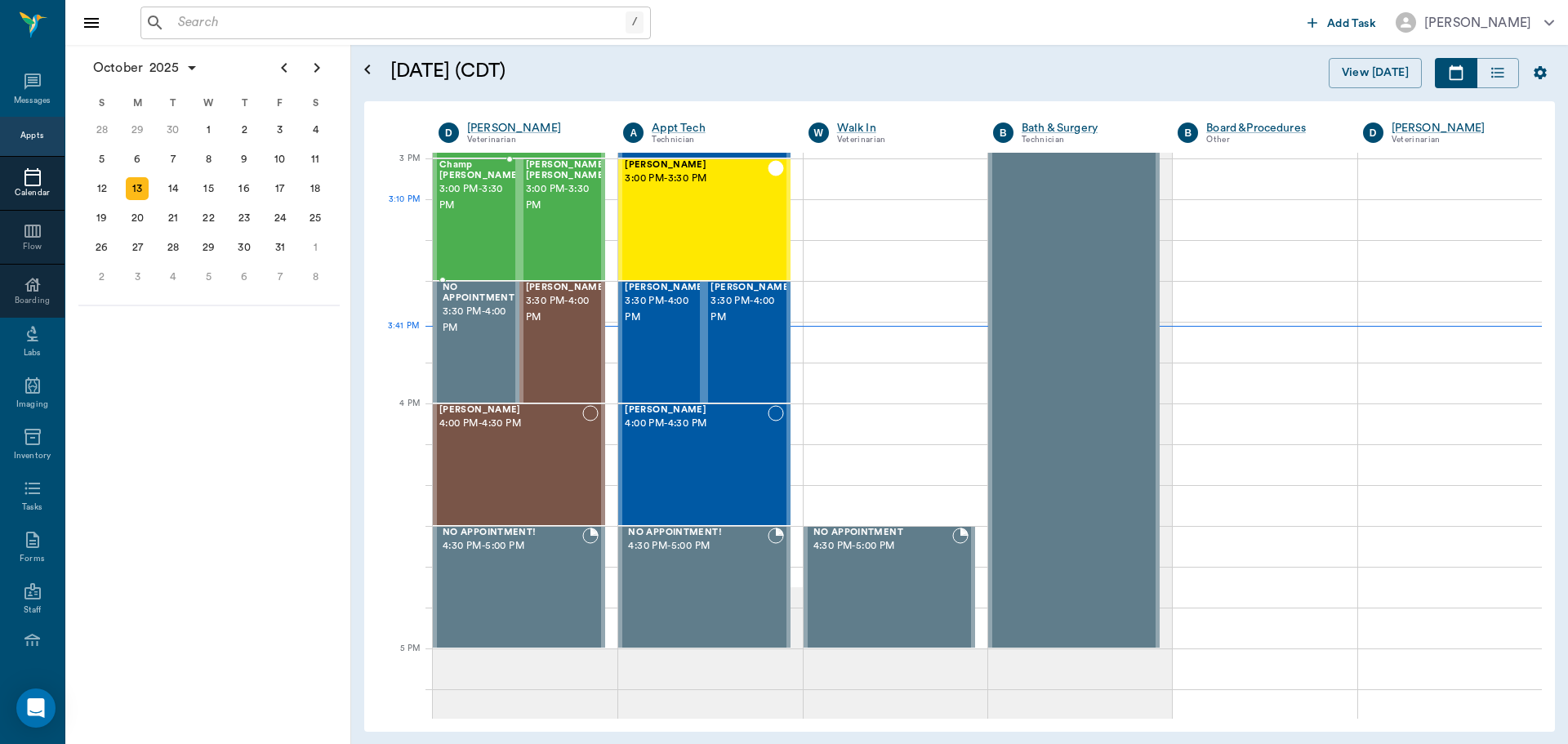
click at [485, 214] on div "Champ Sims 3:00 PM - 3:30 PM" at bounding box center [479, 219] width 82 height 119
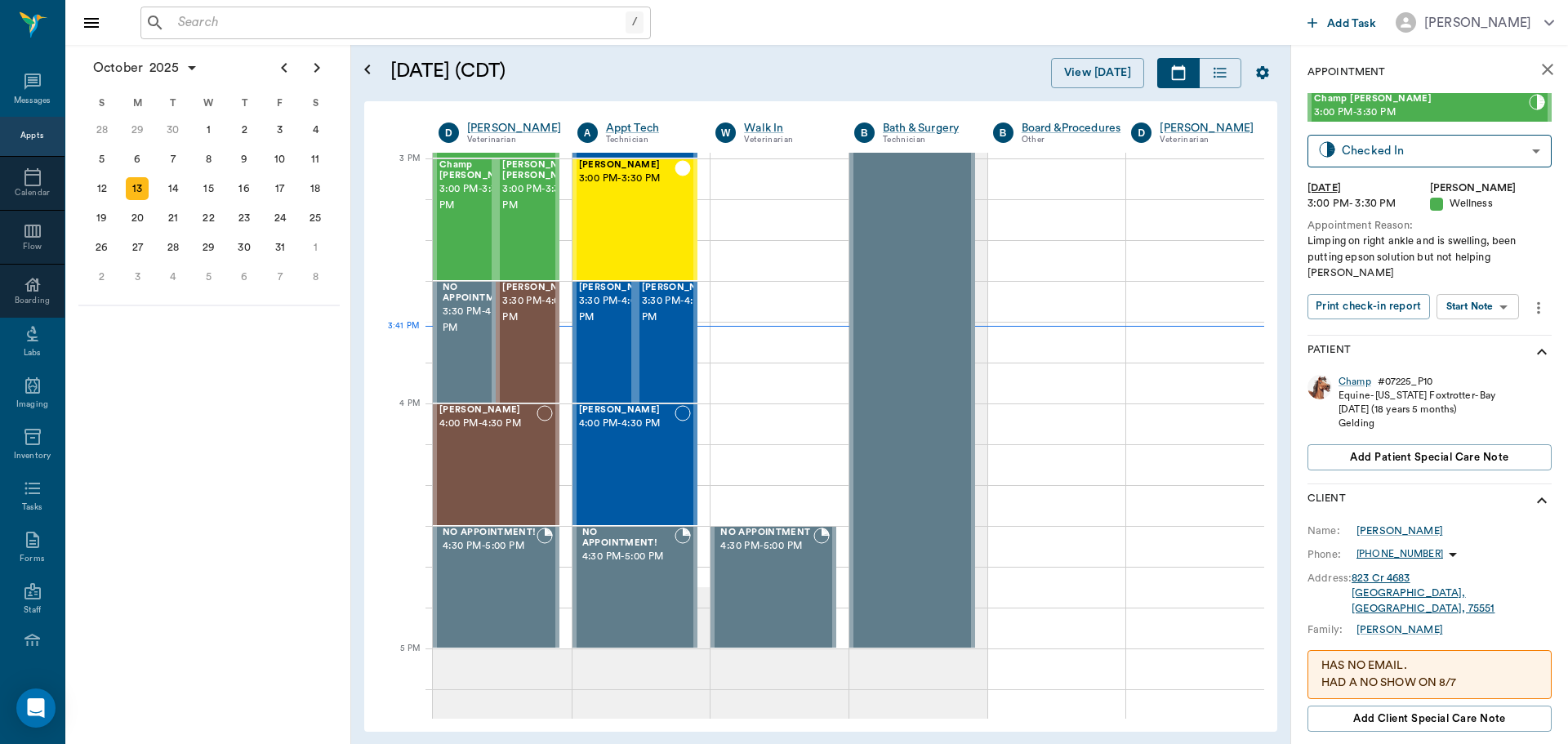
click at [1493, 286] on body "/ ​ Add Task Dr. Bert Ellsworth Nectar Messages Appts Calendar Flow Boarding La…" at bounding box center [784, 372] width 1568 height 744
click at [1473, 321] on button "View SOAP" at bounding box center [1459, 324] width 56 height 19
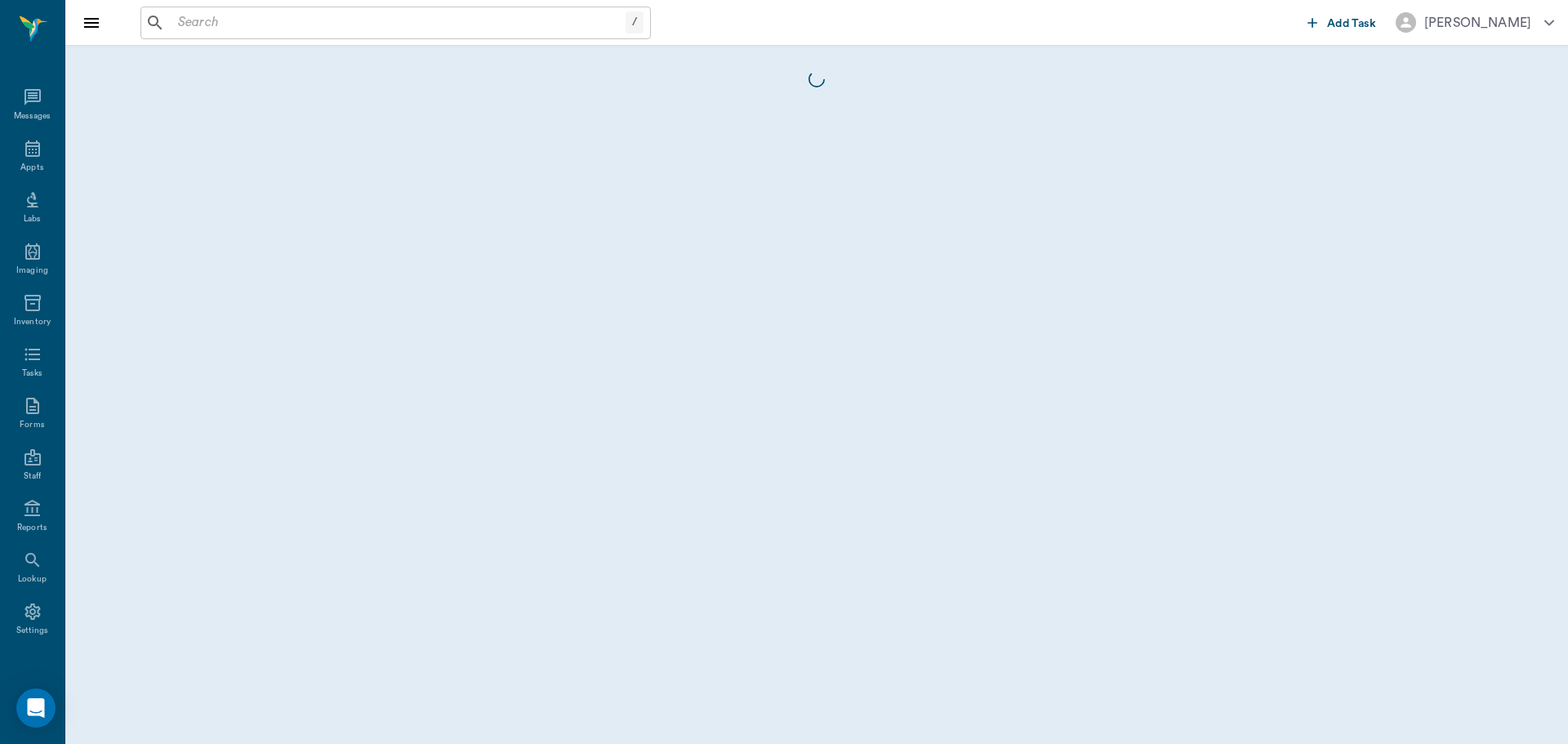
scroll to position [7, 0]
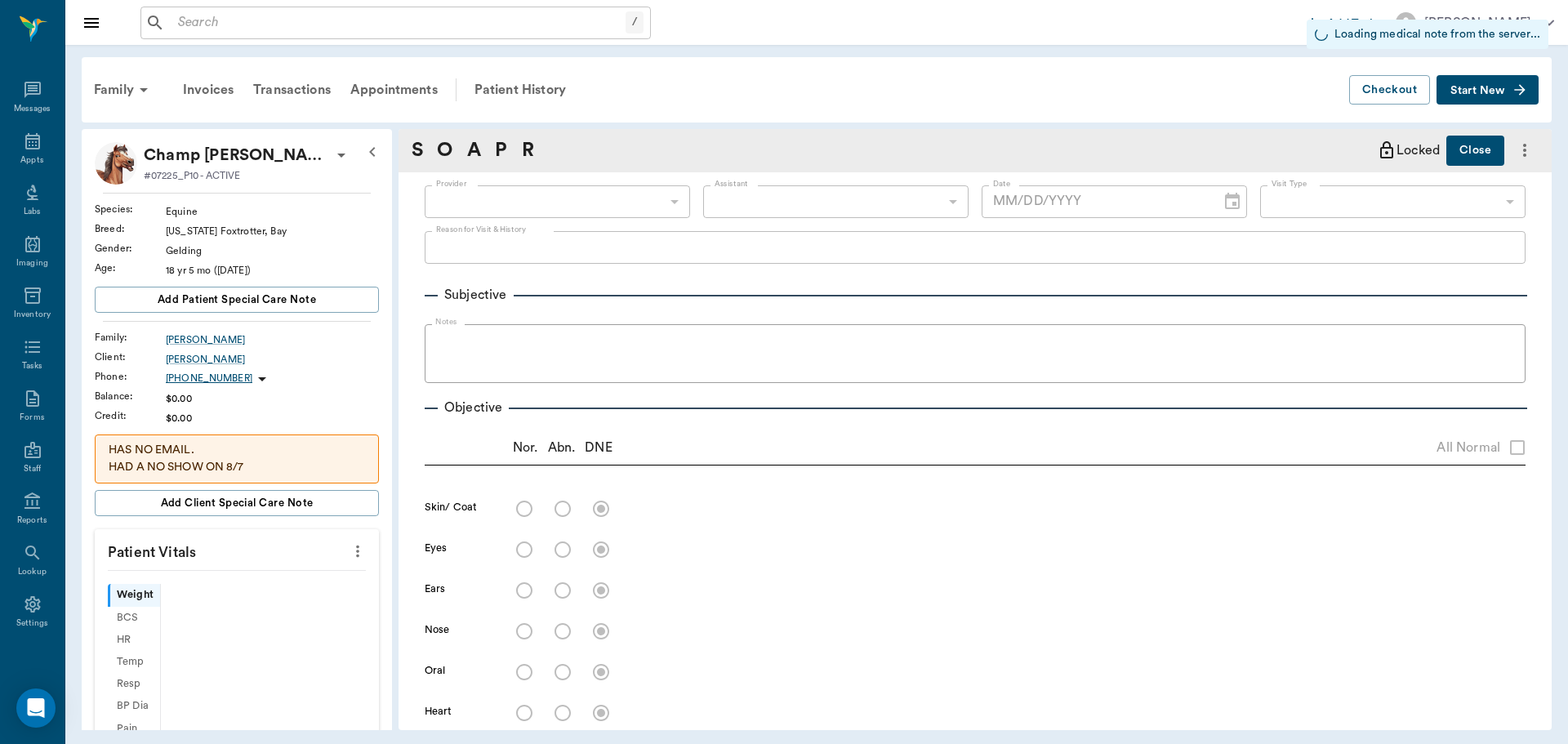
type input "63ec2f075fda476ae8351a4d"
type input "6740bf97de10e07744acf1eb"
type input "65d2be4f46e3a538d89b8c14"
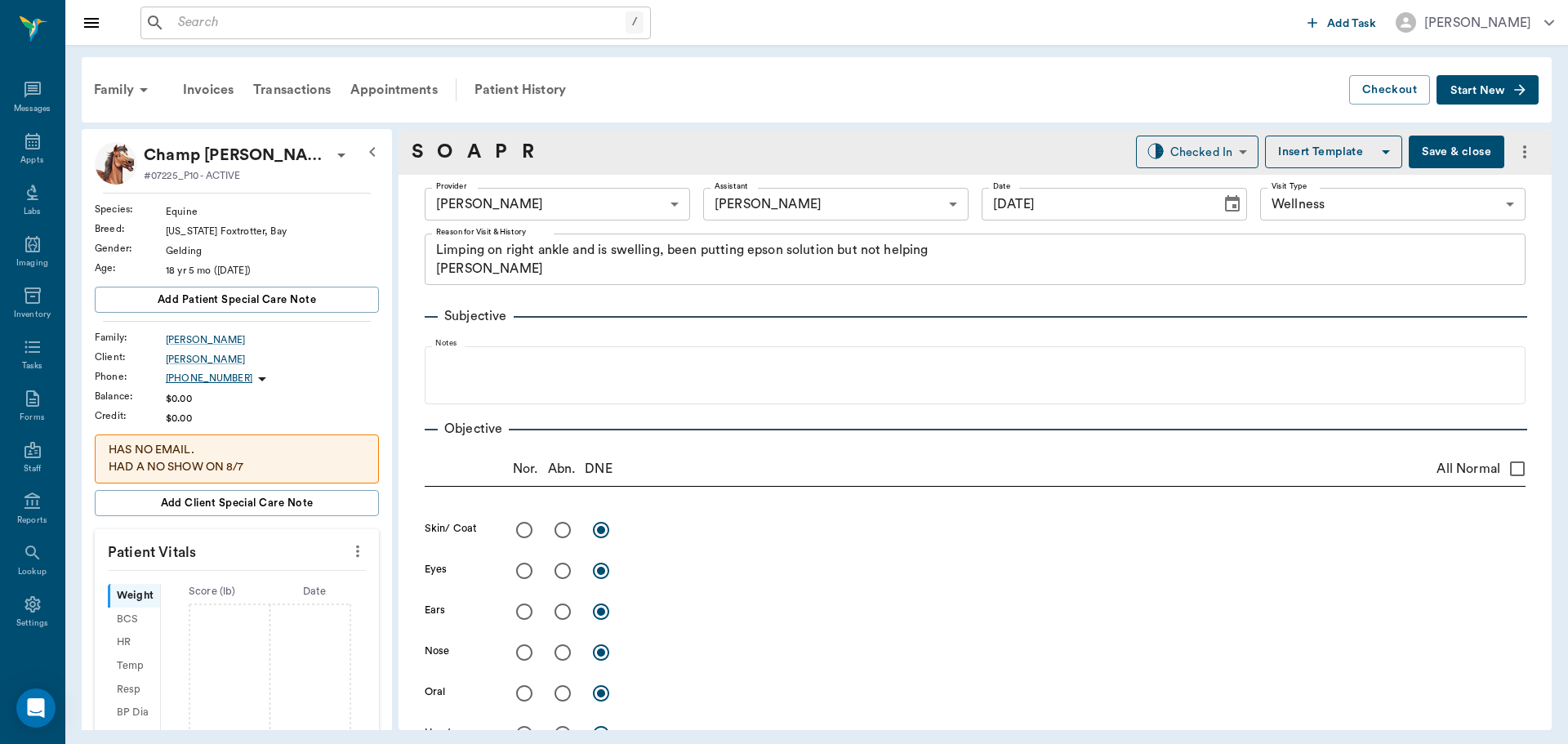
type input "[DATE]"
type textarea "Limping on right ankle and is swelling, been putting epson solution but not hel…"
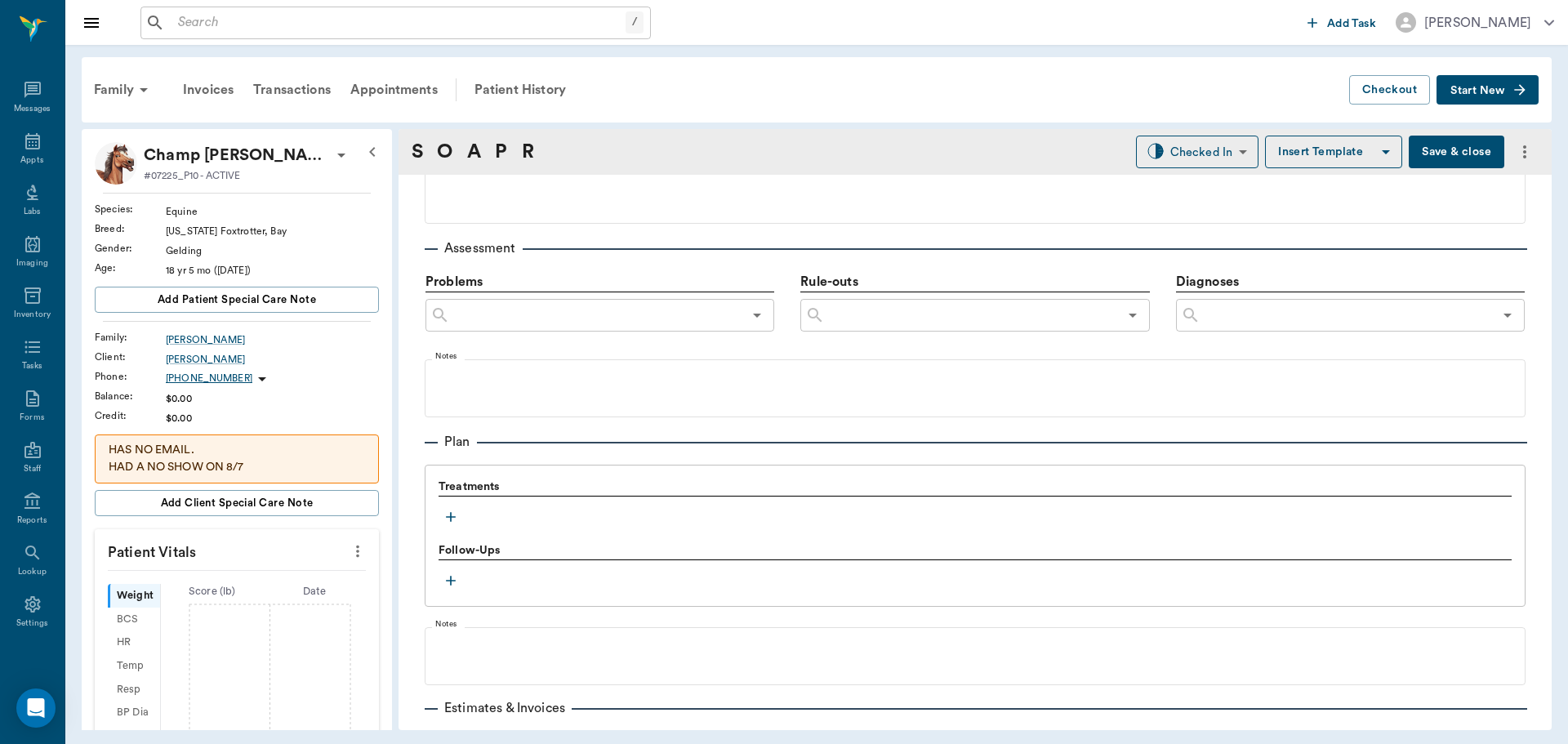
scroll to position [1020, 0]
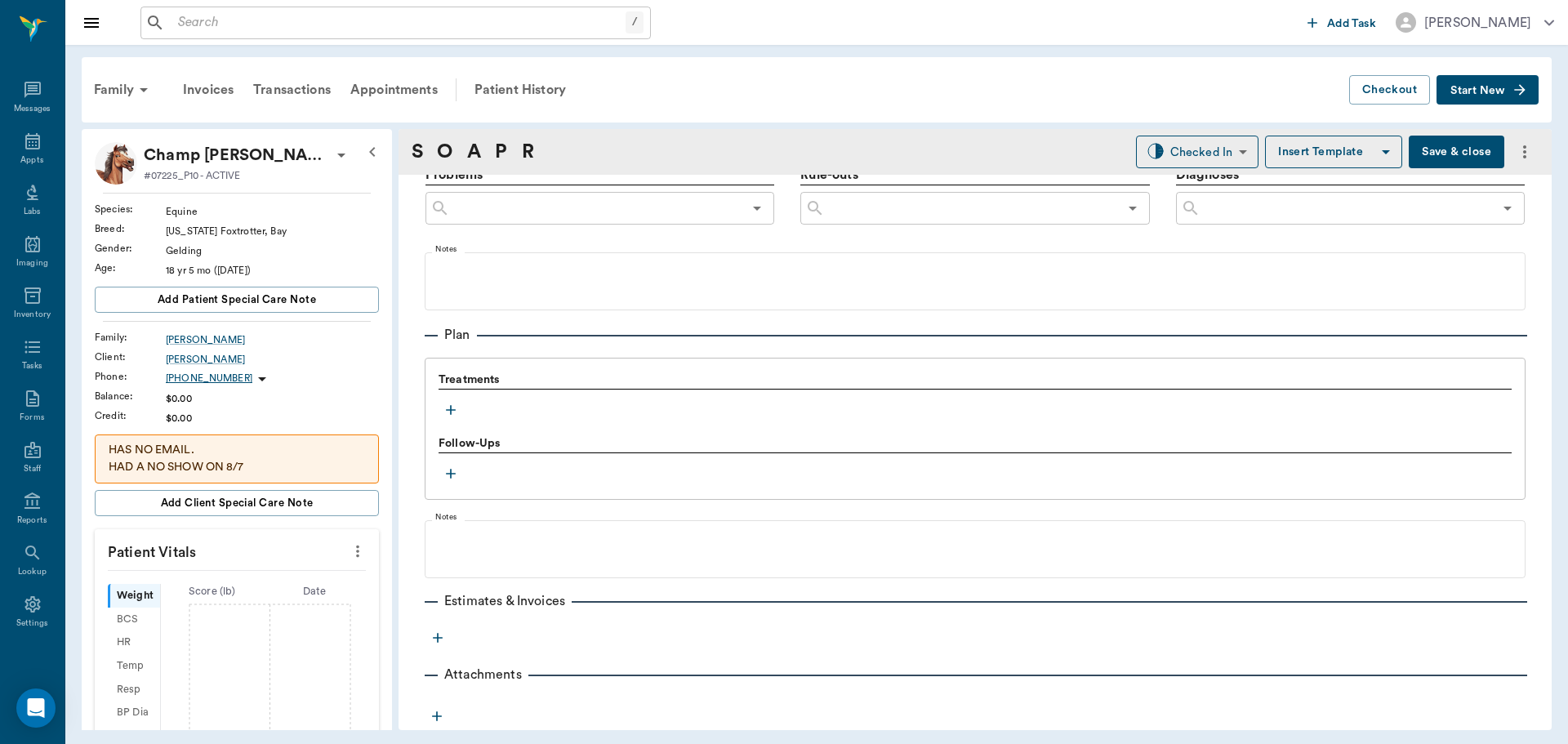
click at [451, 412] on icon "button" at bounding box center [451, 410] width 10 height 10
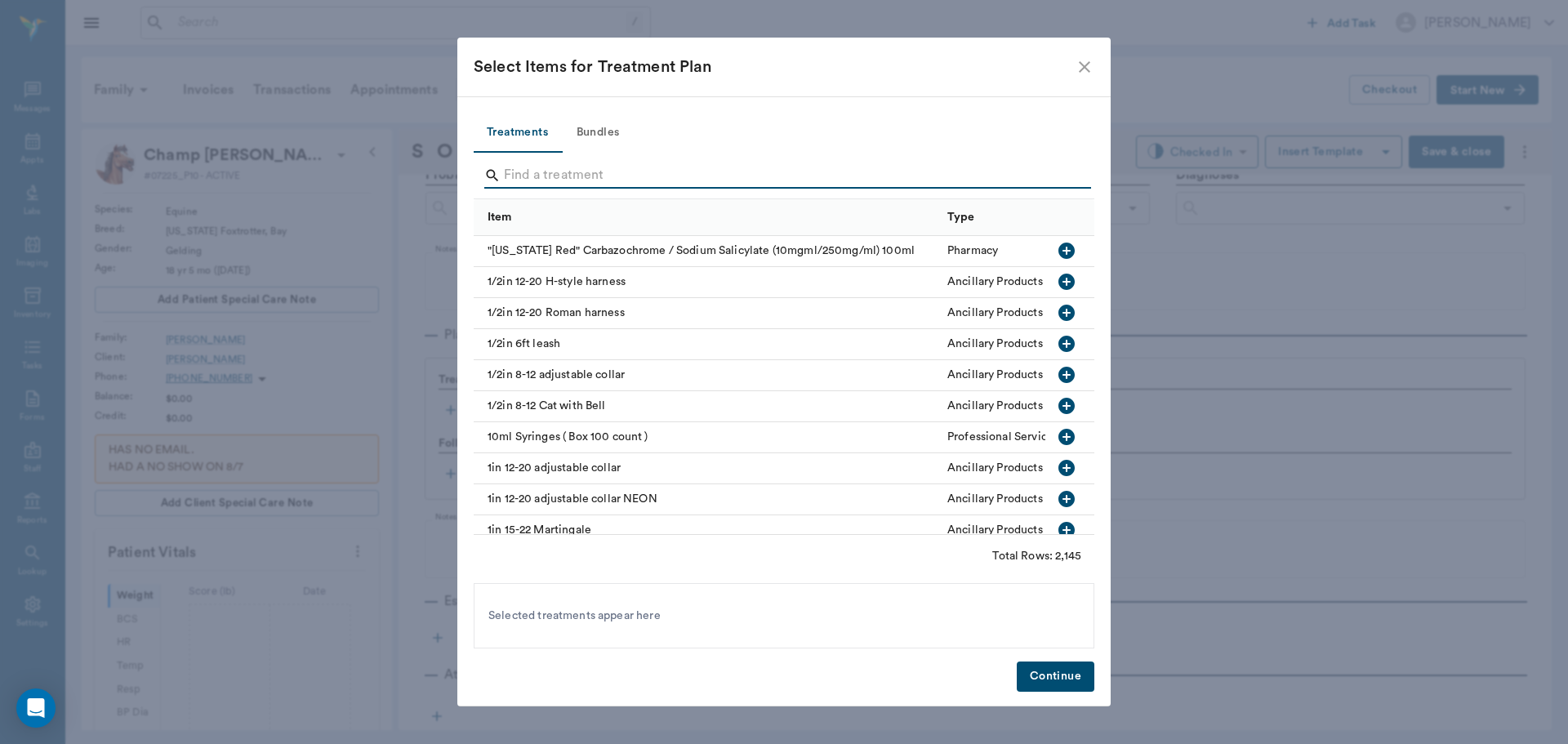
click at [560, 183] on input "Search" at bounding box center [784, 175] width 563 height 26
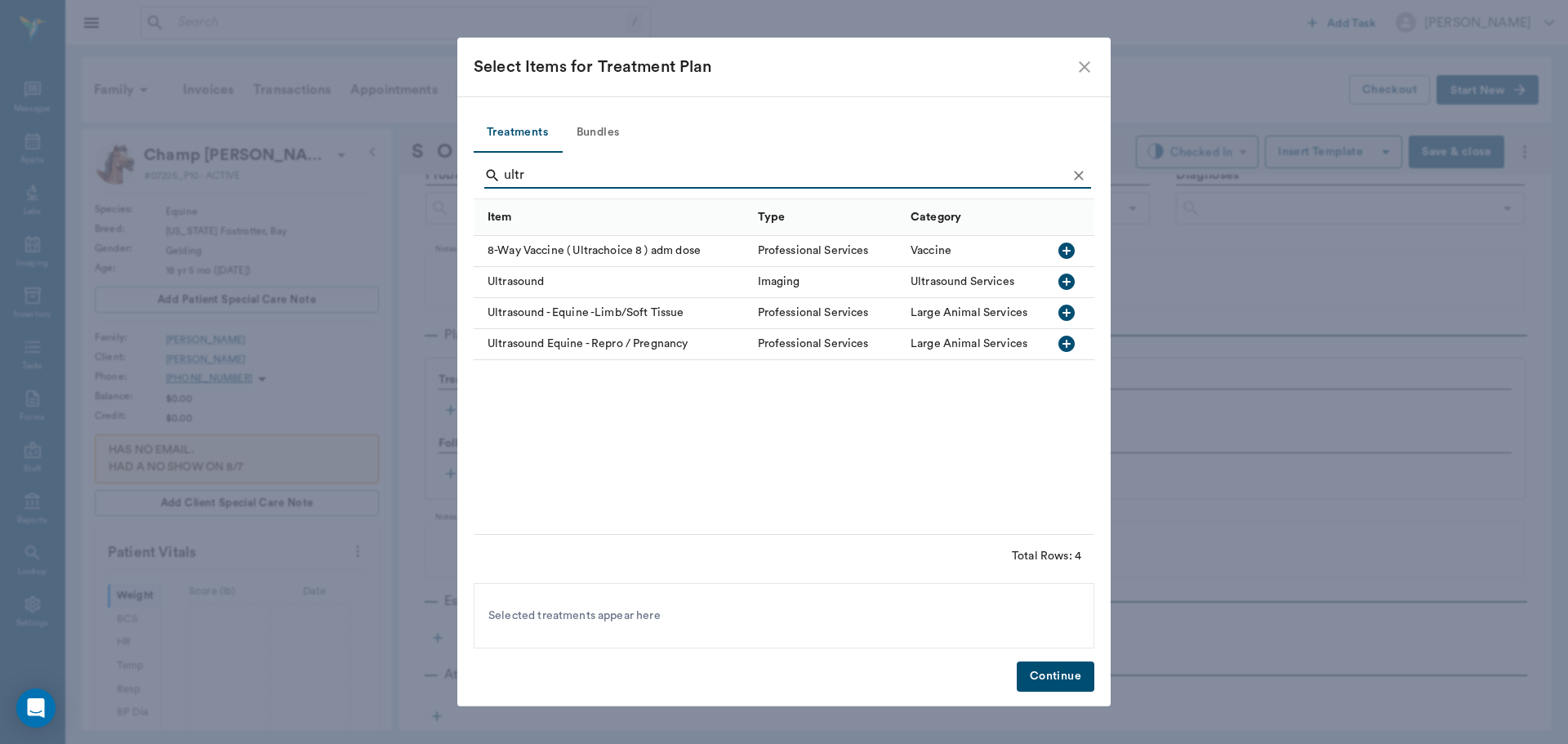
click at [1064, 313] on icon "button" at bounding box center [1066, 313] width 20 height 20
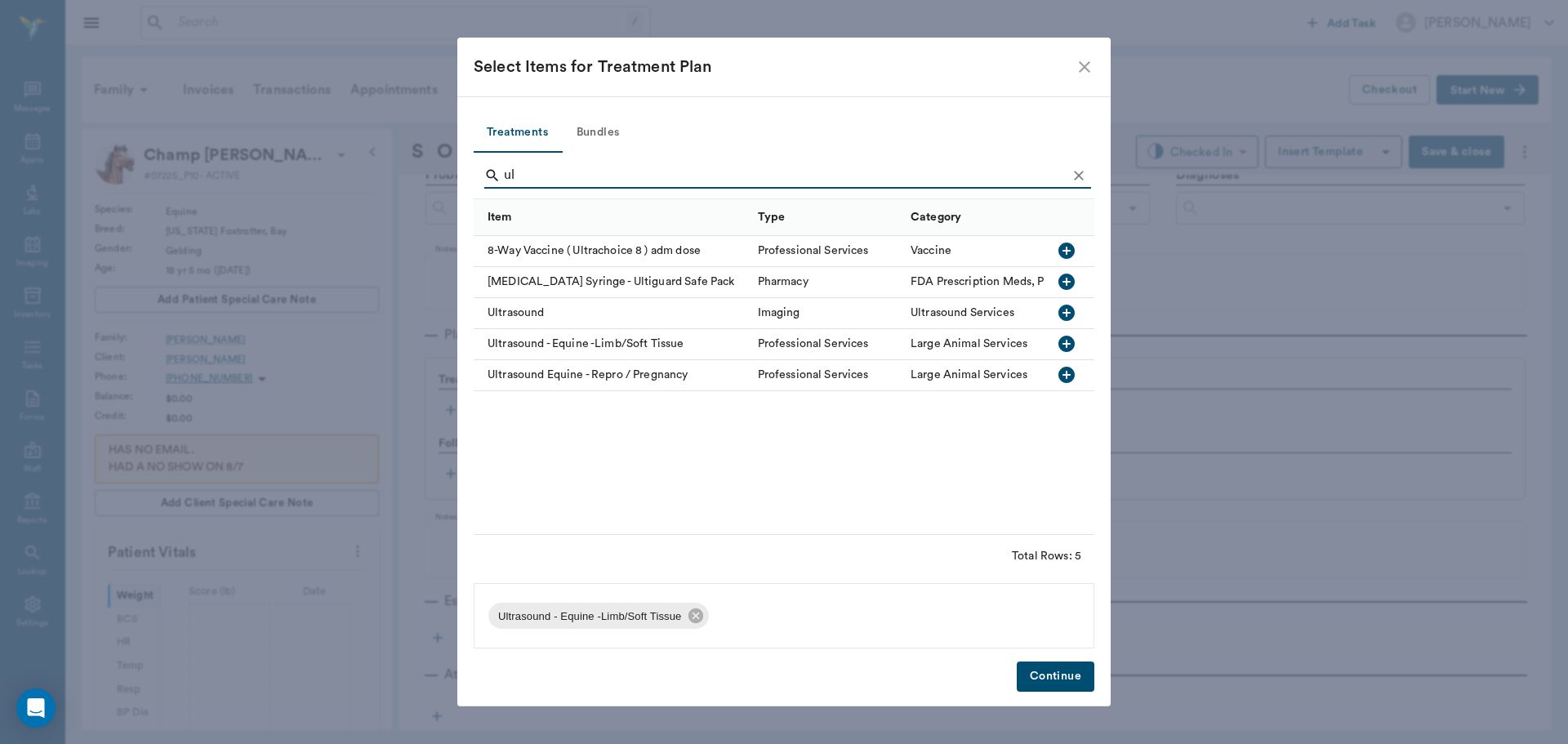
type input "u"
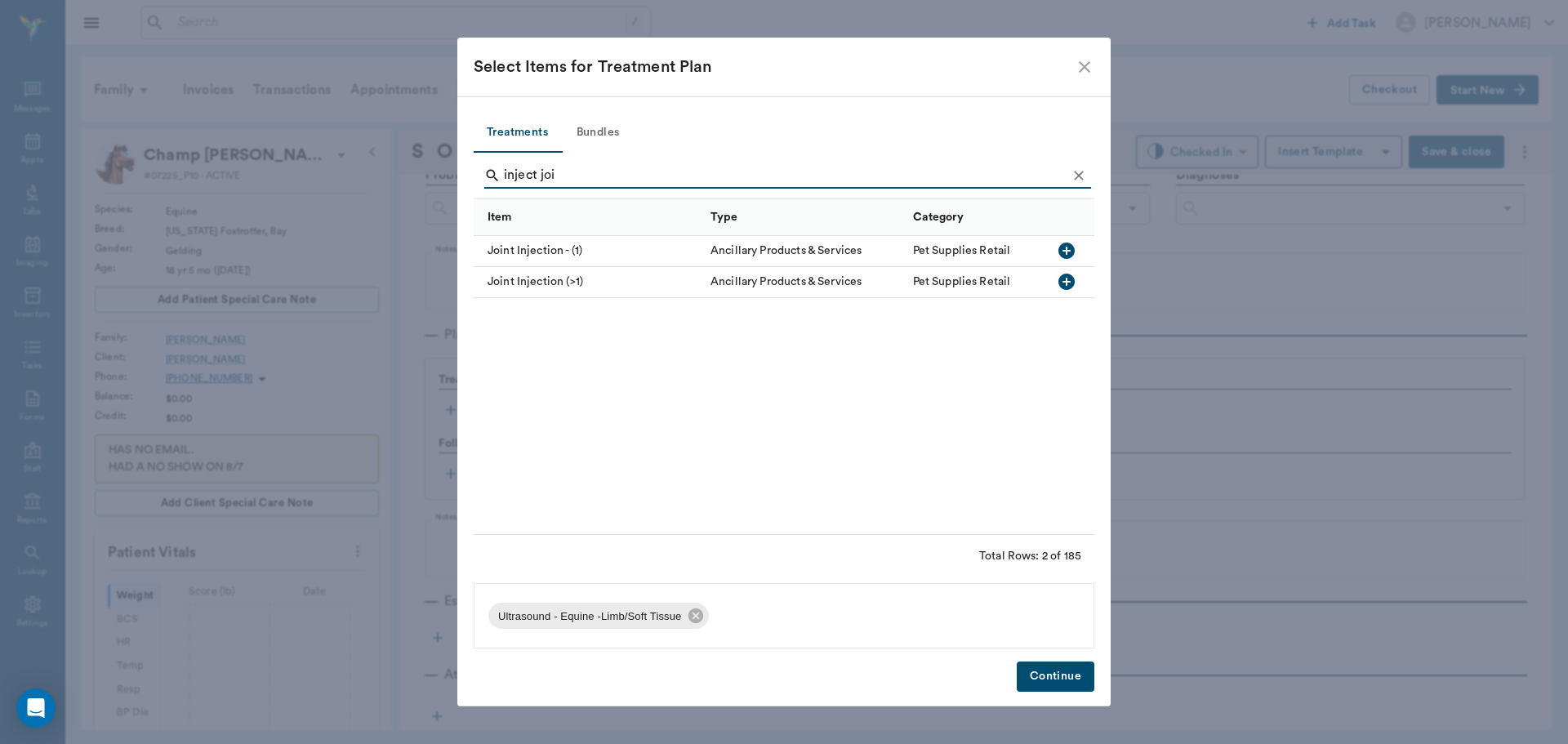
type input "inject joi"
click at [1067, 251] on icon "button" at bounding box center [1066, 250] width 20 height 20
click at [1034, 681] on button "Continue" at bounding box center [1056, 677] width 77 height 31
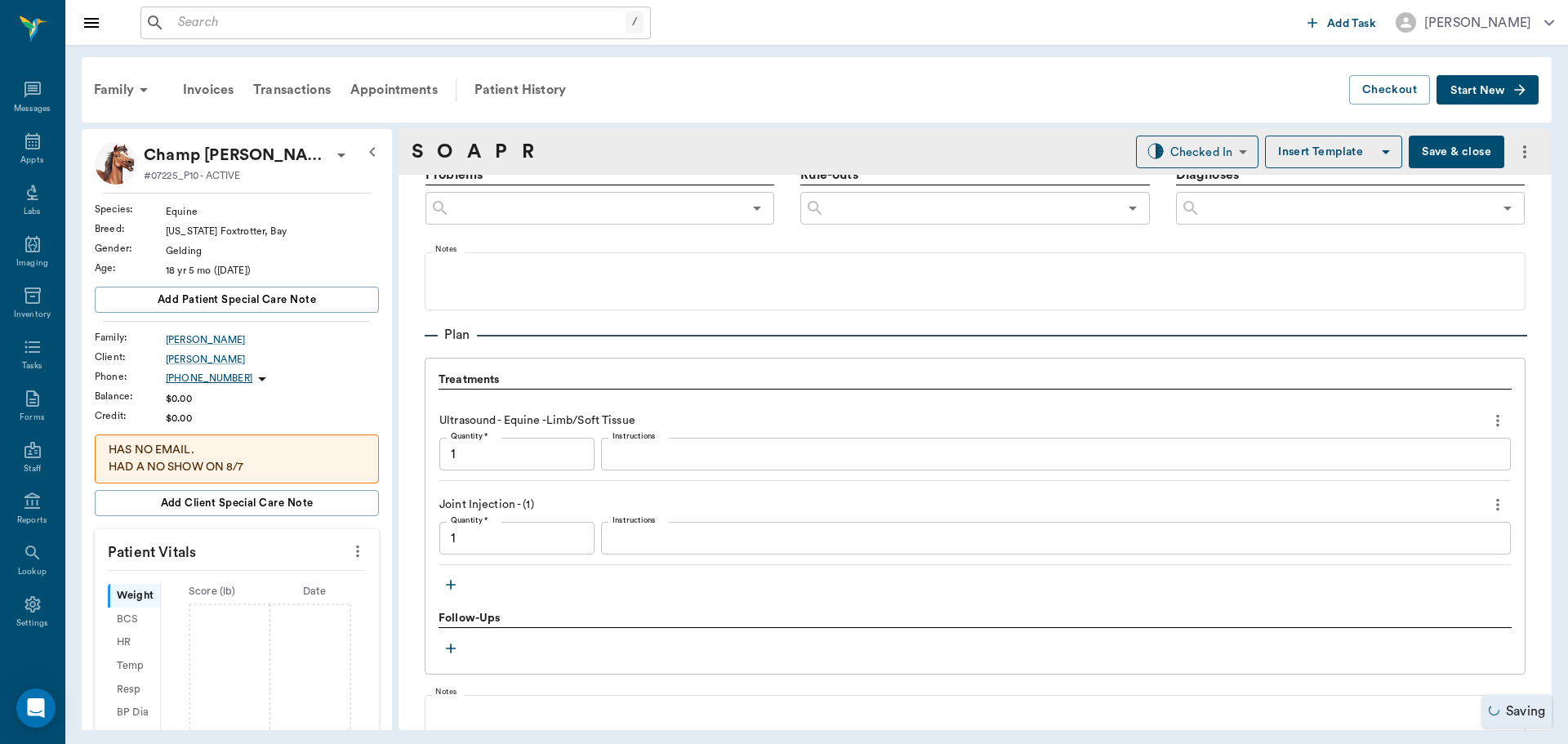
type input "1.00"
click at [446, 582] on icon "button" at bounding box center [451, 584] width 16 height 16
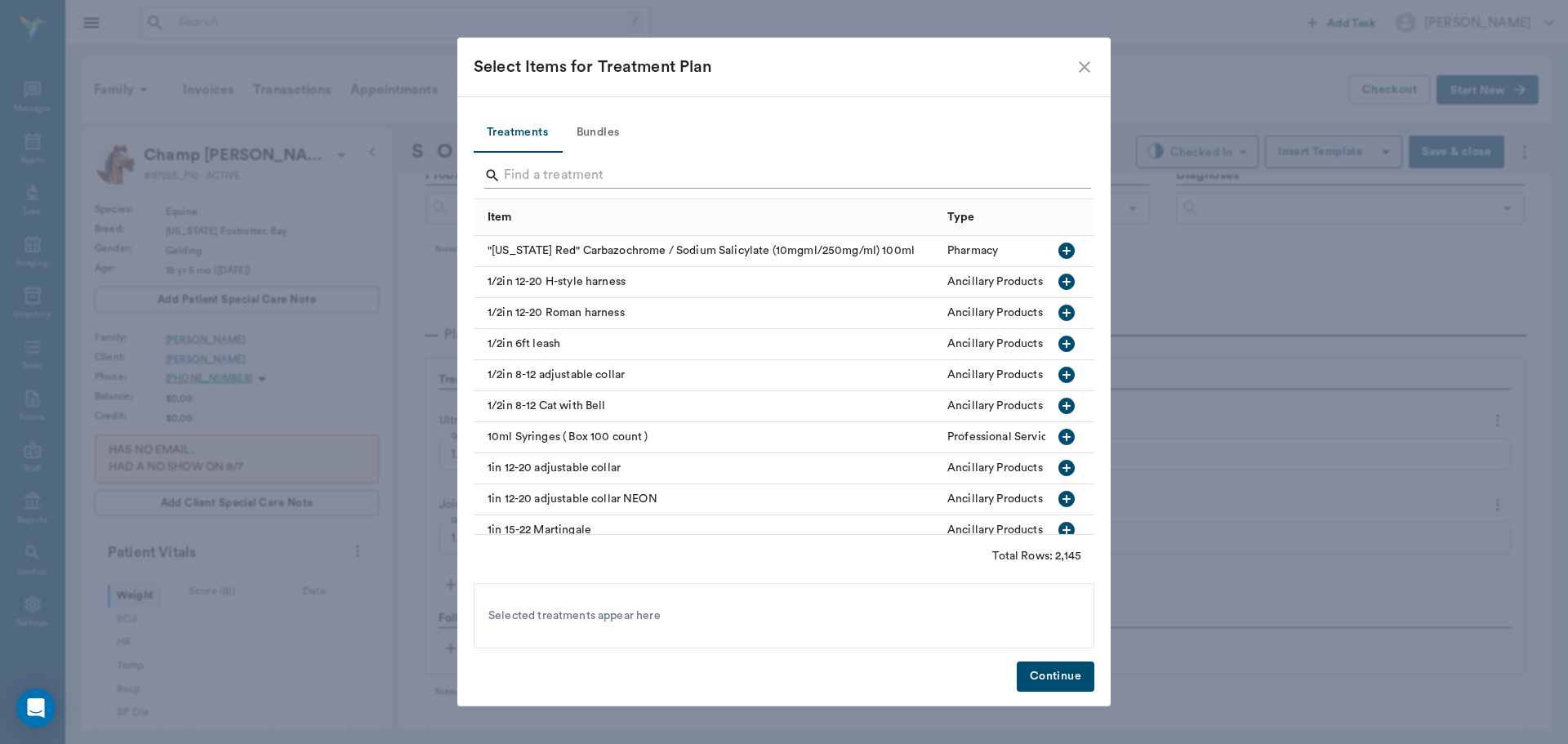
click at [600, 178] on input "Search" at bounding box center [784, 175] width 563 height 26
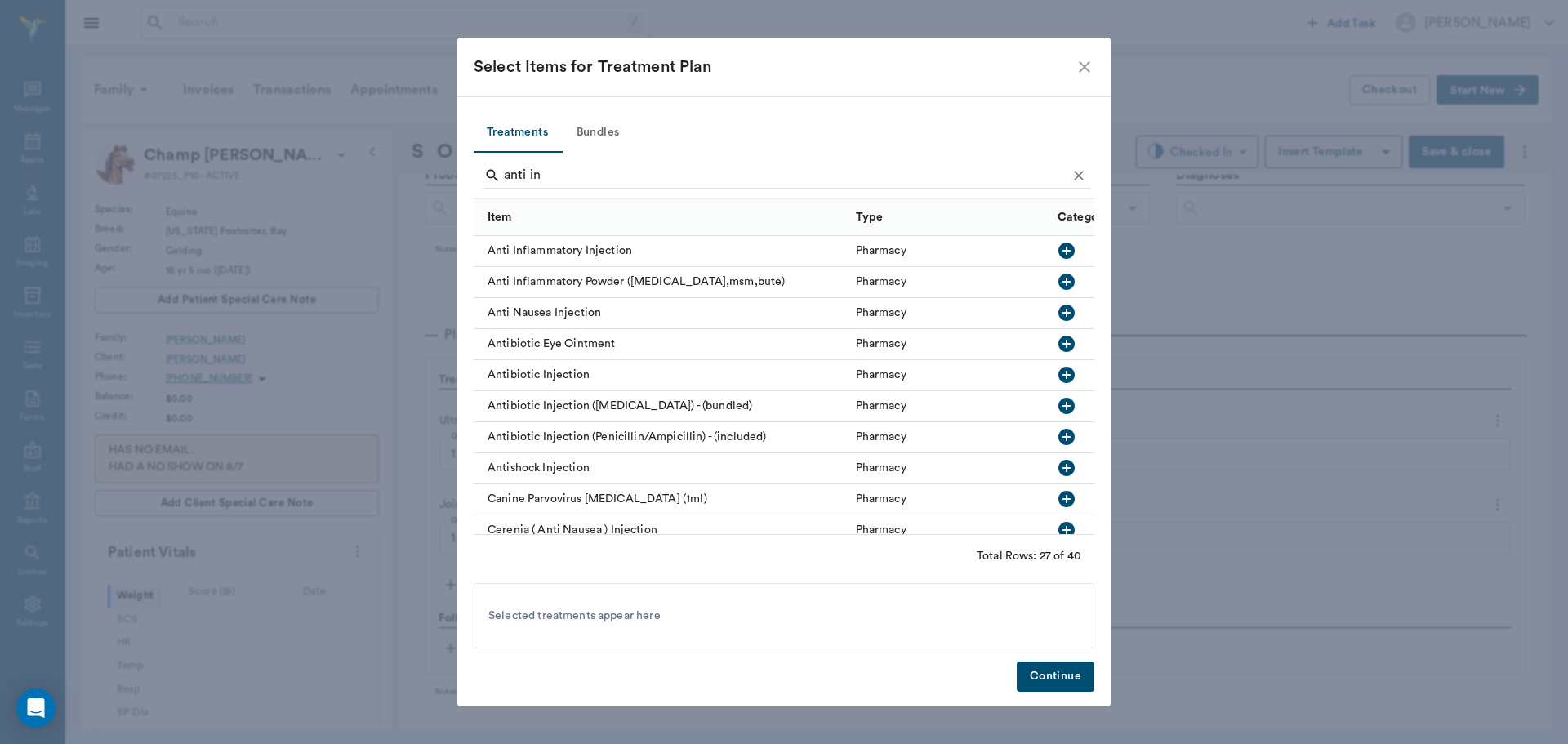
click at [1058, 249] on icon "button" at bounding box center [1066, 250] width 16 height 16
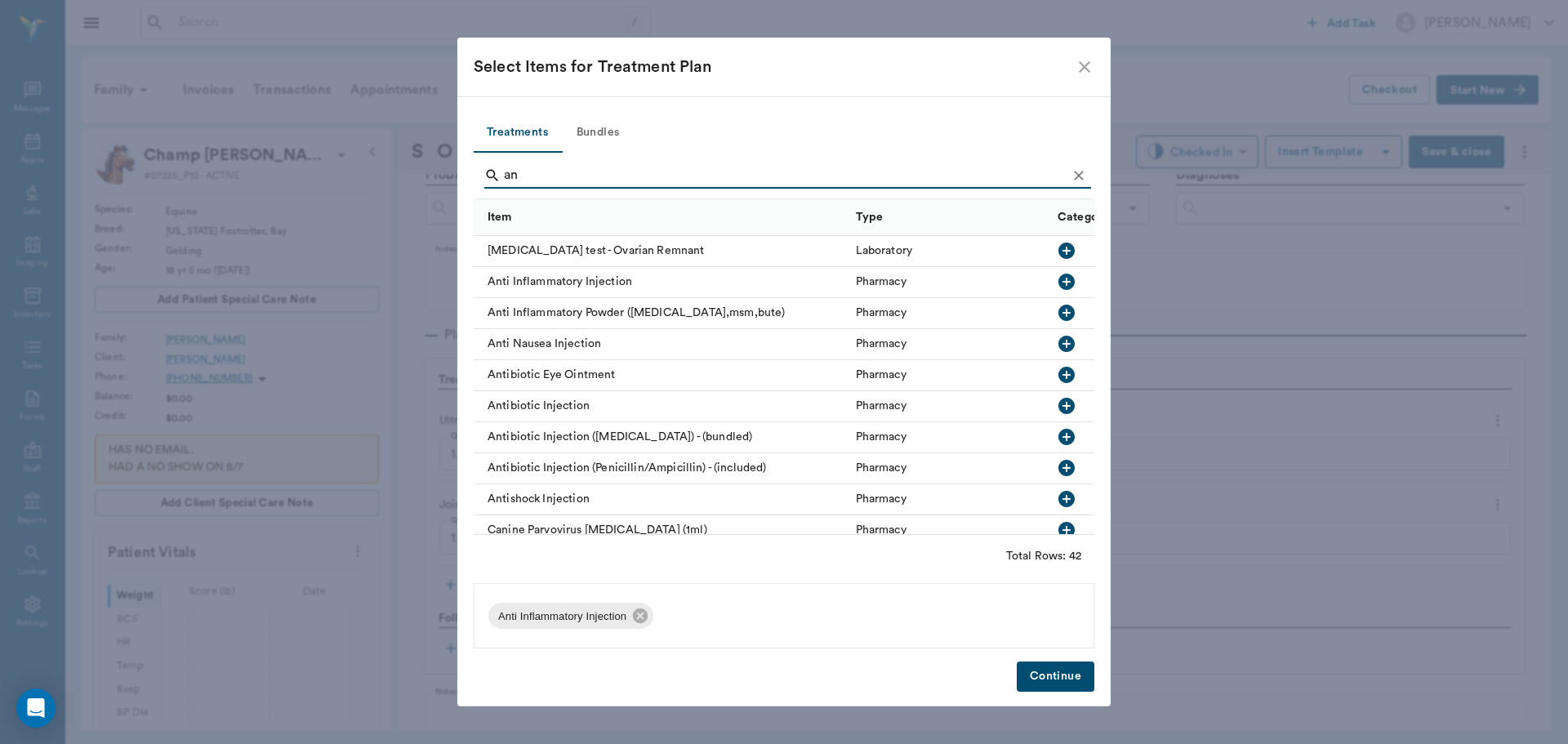
type input "a"
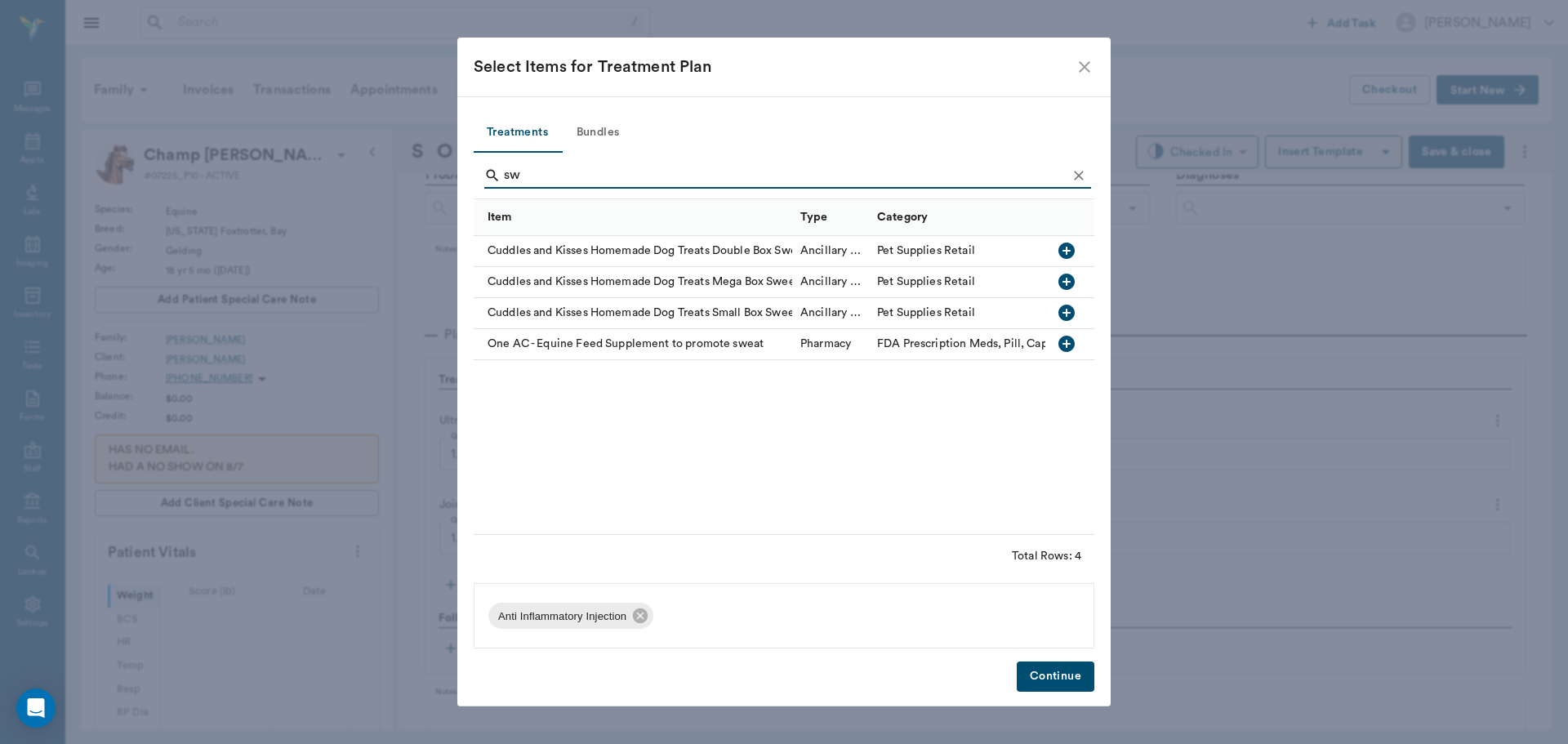
type input "s"
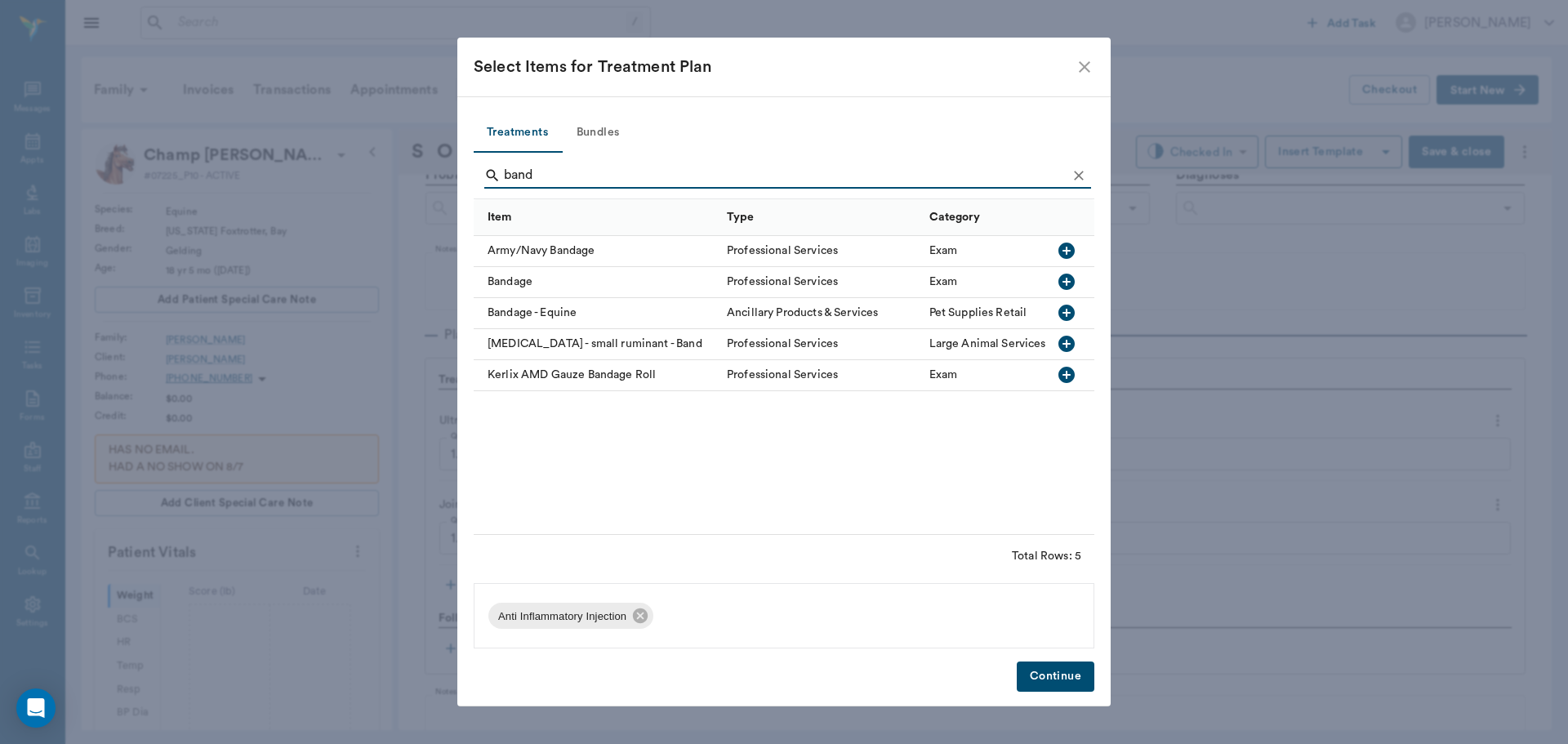
type input "band"
click at [1064, 317] on icon "button" at bounding box center [1066, 312] width 16 height 16
click at [1076, 671] on button "Continue" at bounding box center [1056, 677] width 77 height 31
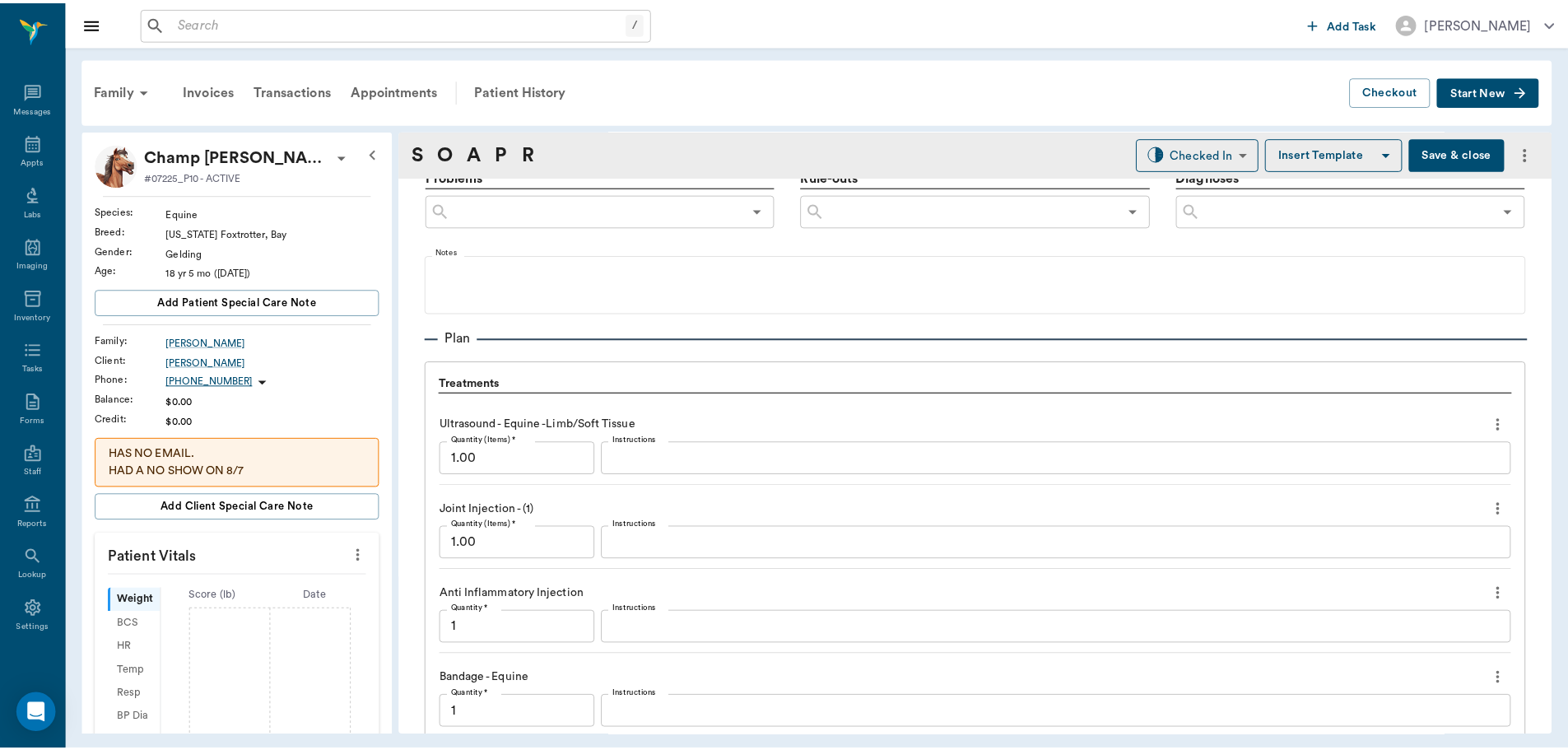
scroll to position [1355, 0]
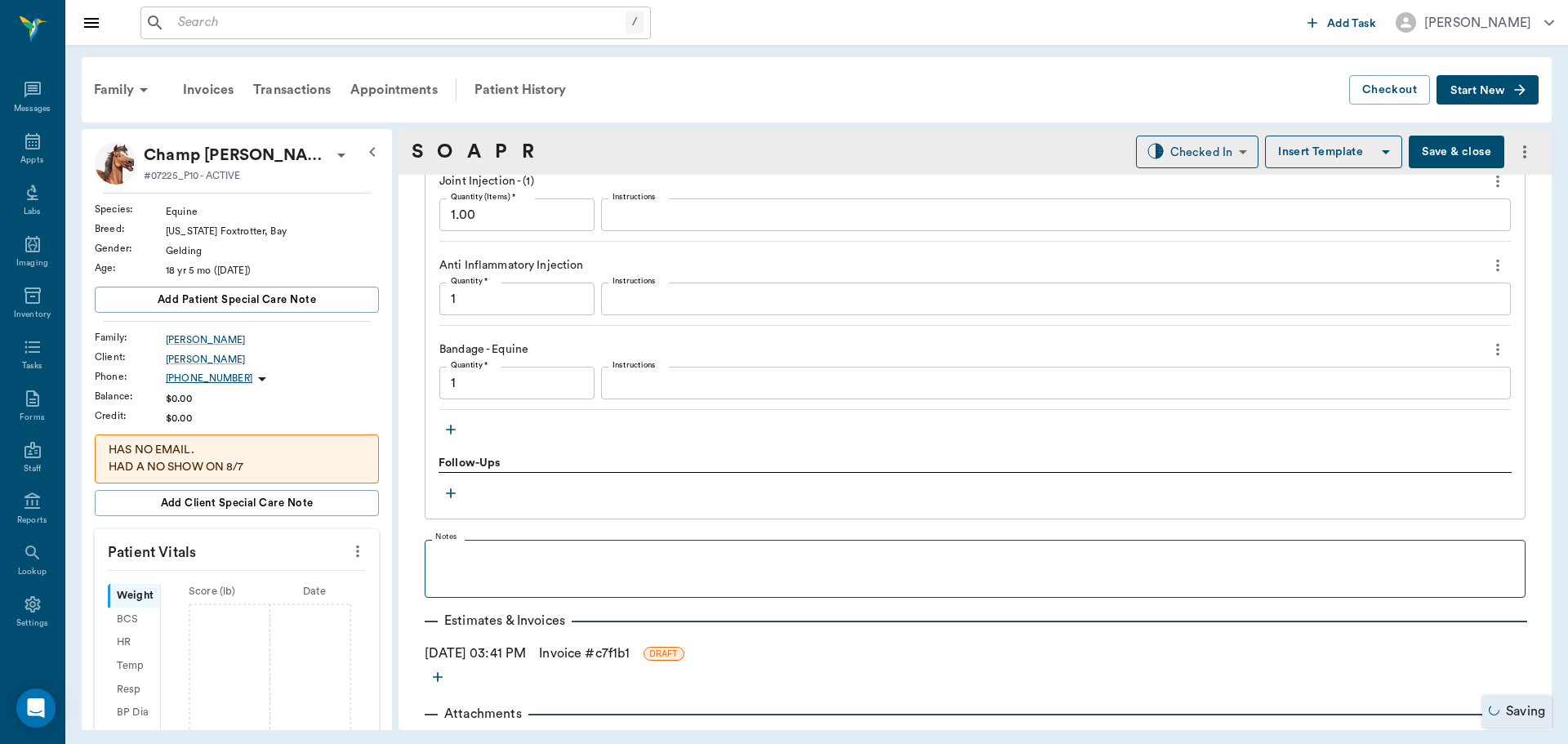
type input "1.00"
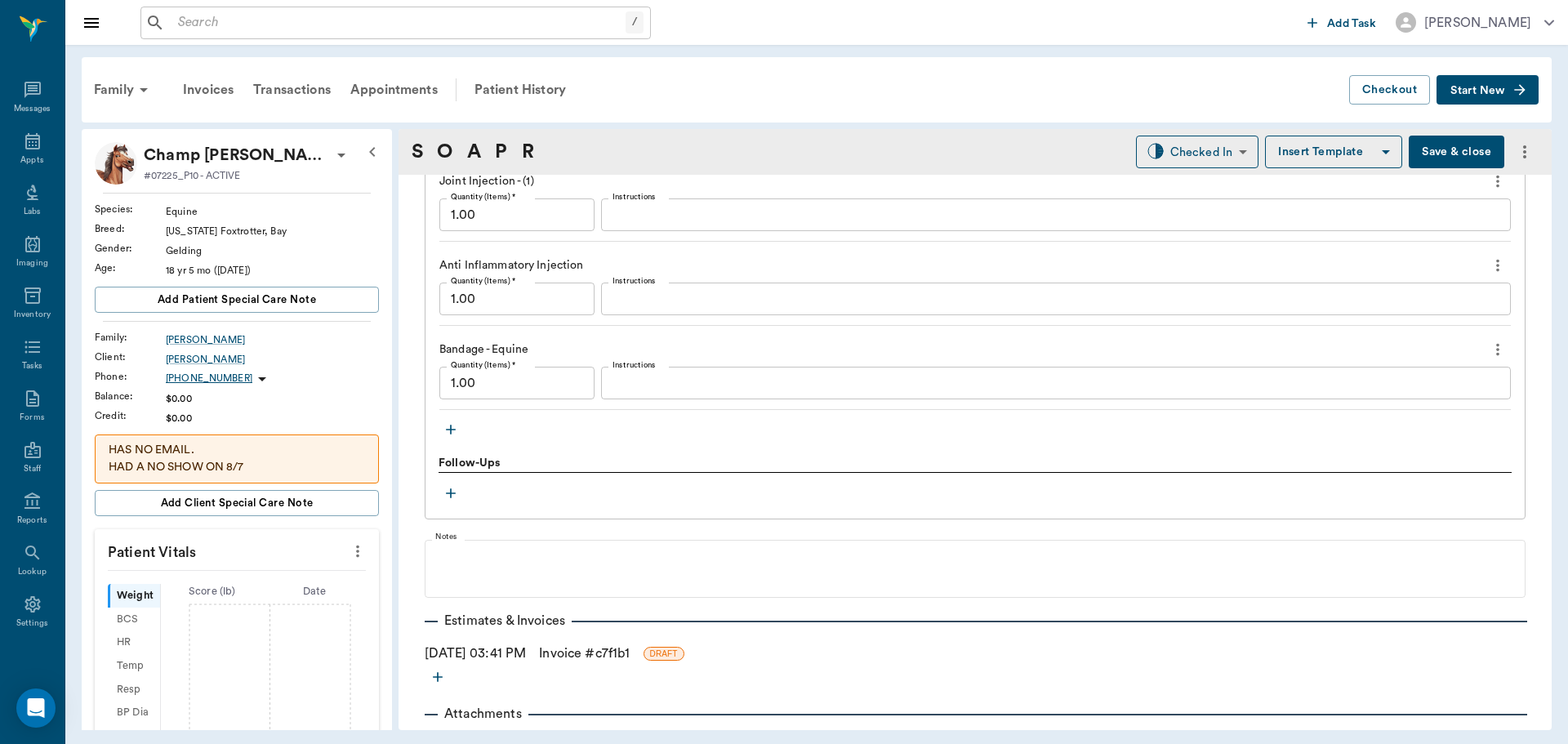
click at [583, 651] on link "Invoice # c7f1b1" at bounding box center [583, 653] width 91 height 20
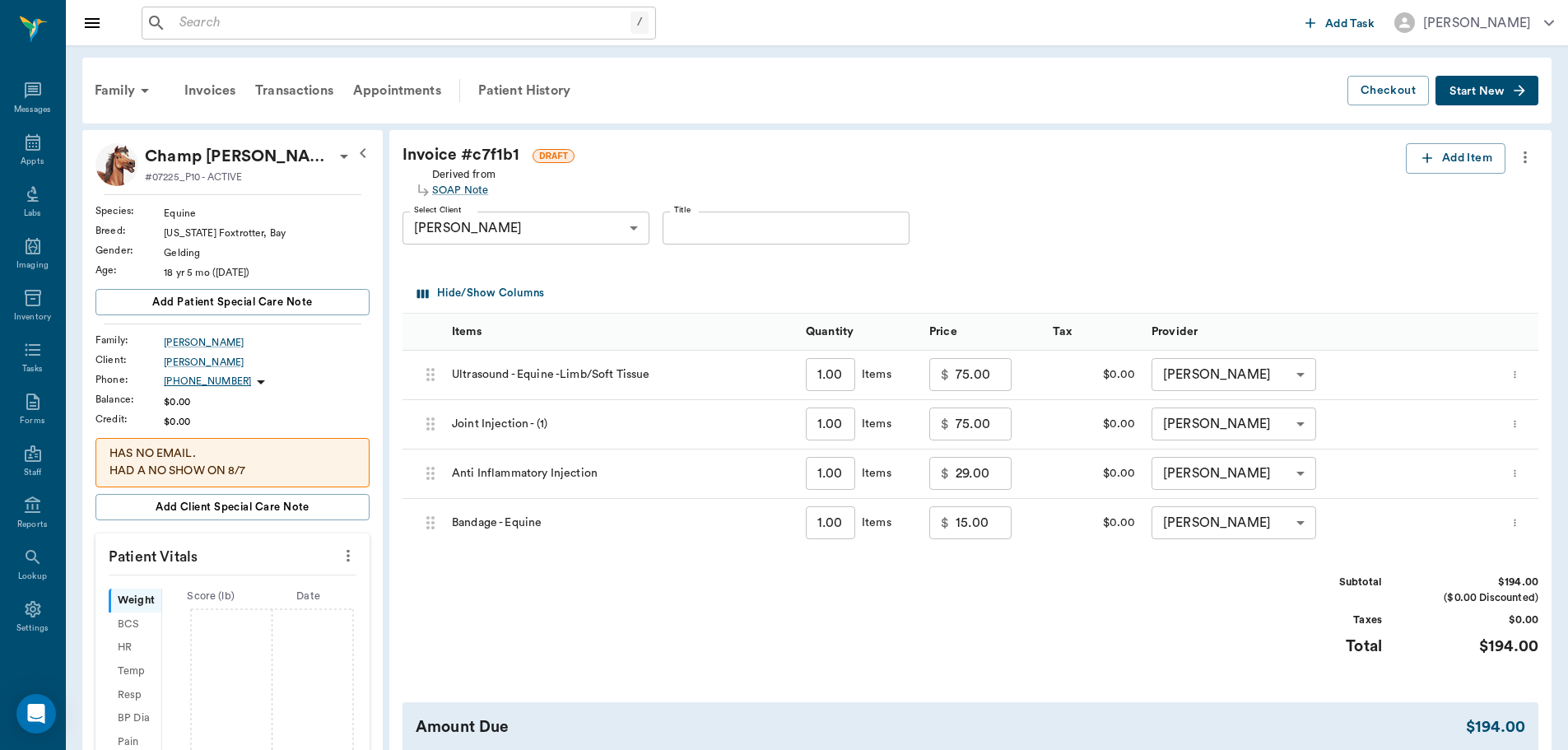
click at [1516, 421] on icon "more" at bounding box center [1515, 424] width 2 height 7
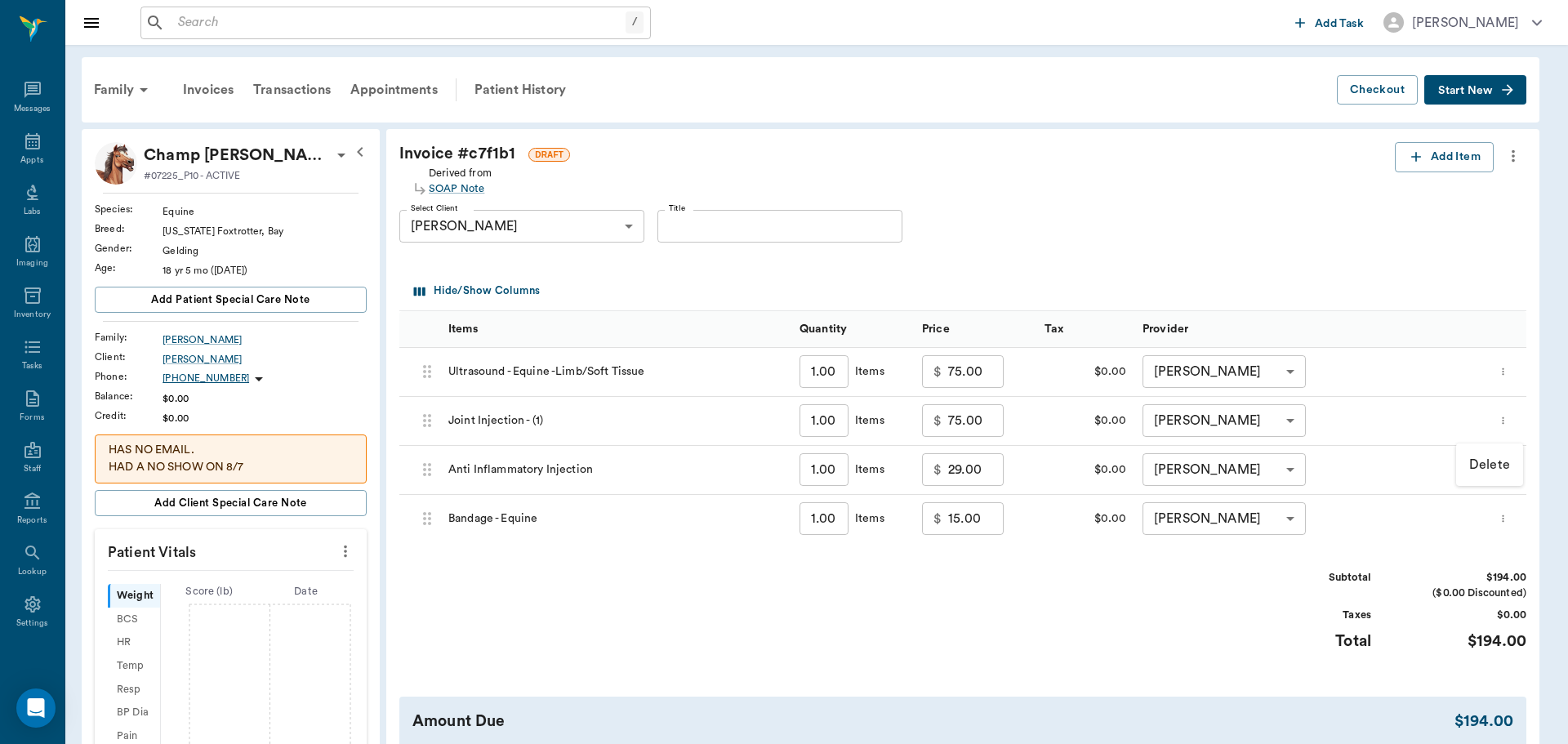
click at [1482, 462] on p "Delete" at bounding box center [1489, 465] width 40 height 20
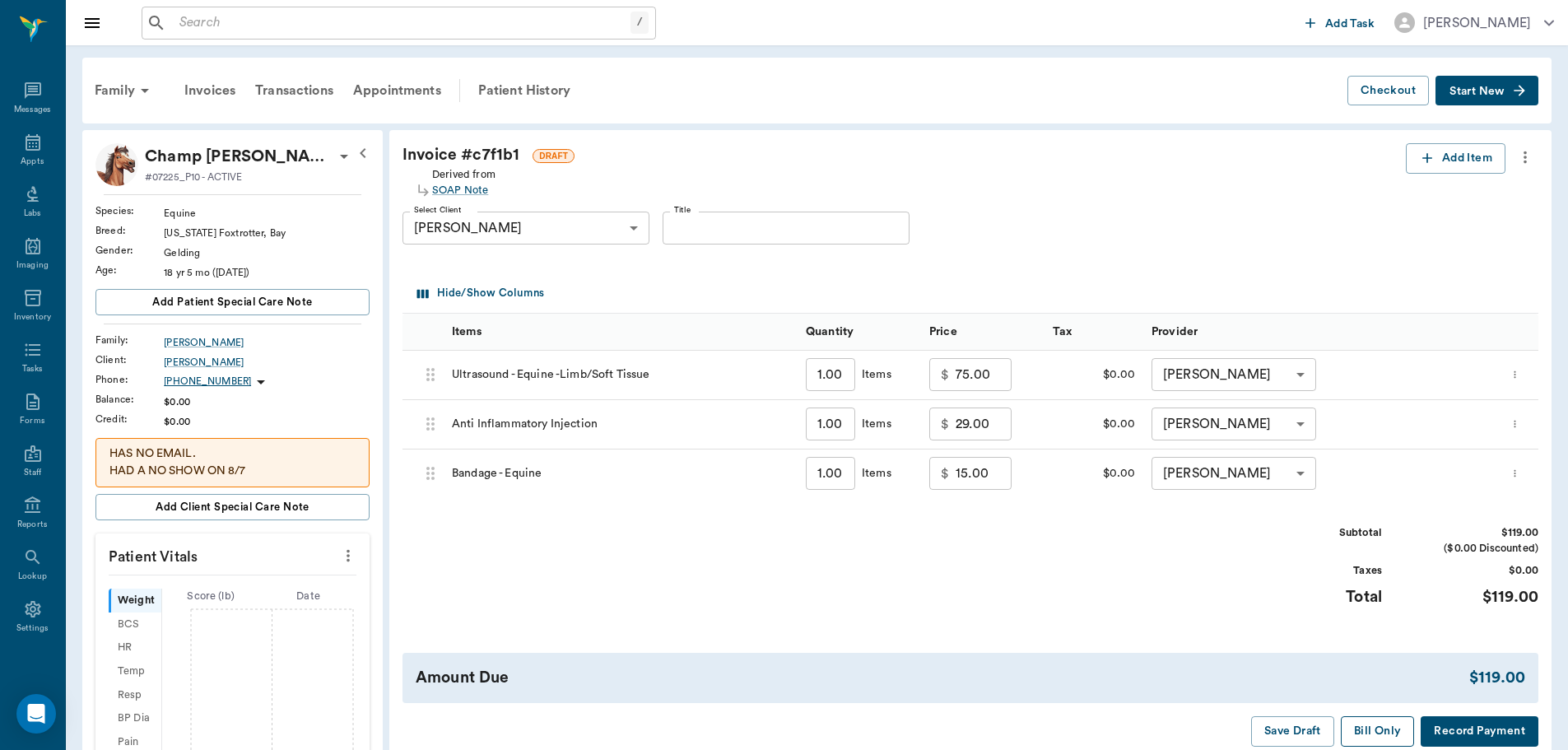
click at [1375, 729] on button "Bill Only" at bounding box center [1378, 732] width 74 height 31
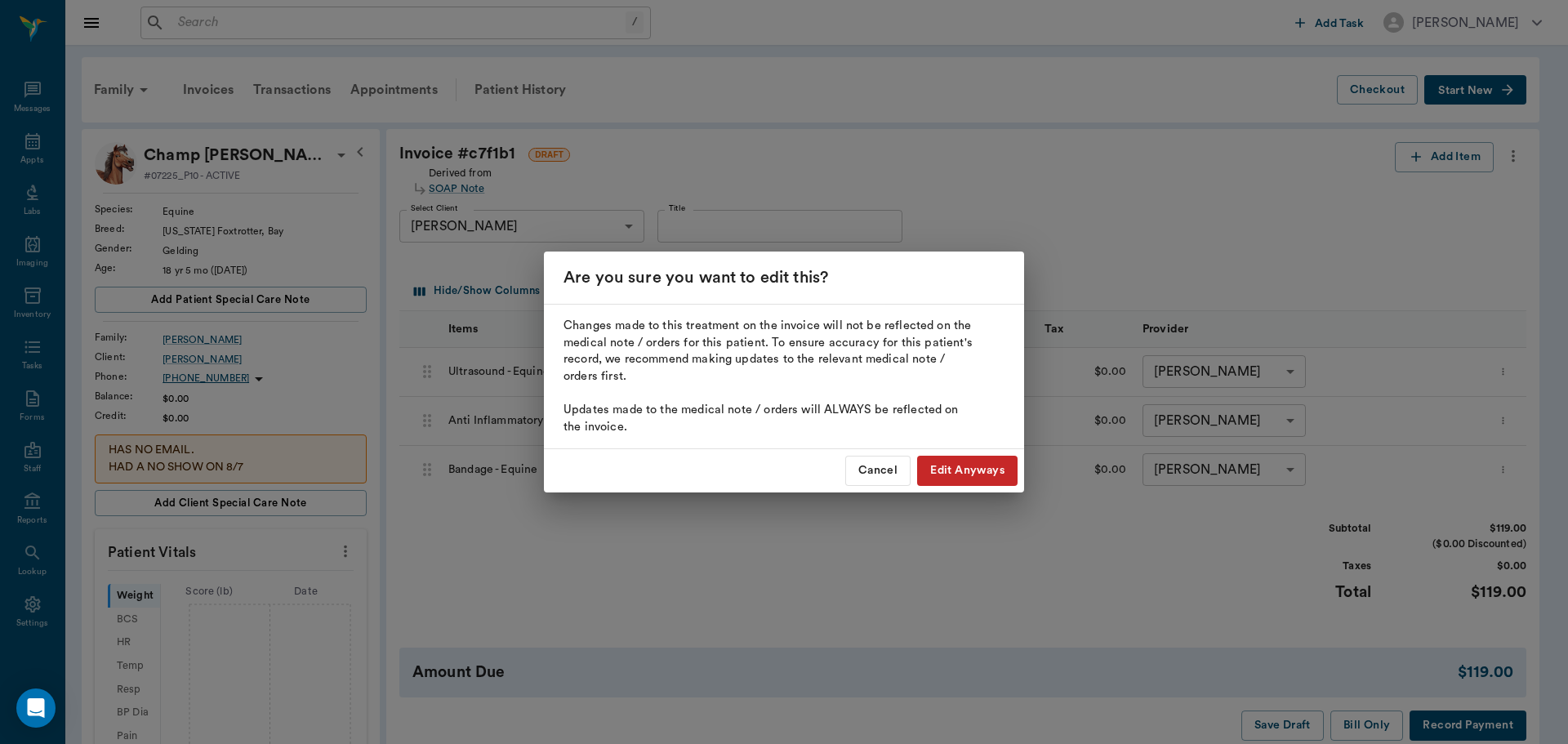
click at [952, 475] on button "Edit Anyways" at bounding box center [968, 471] width 101 height 31
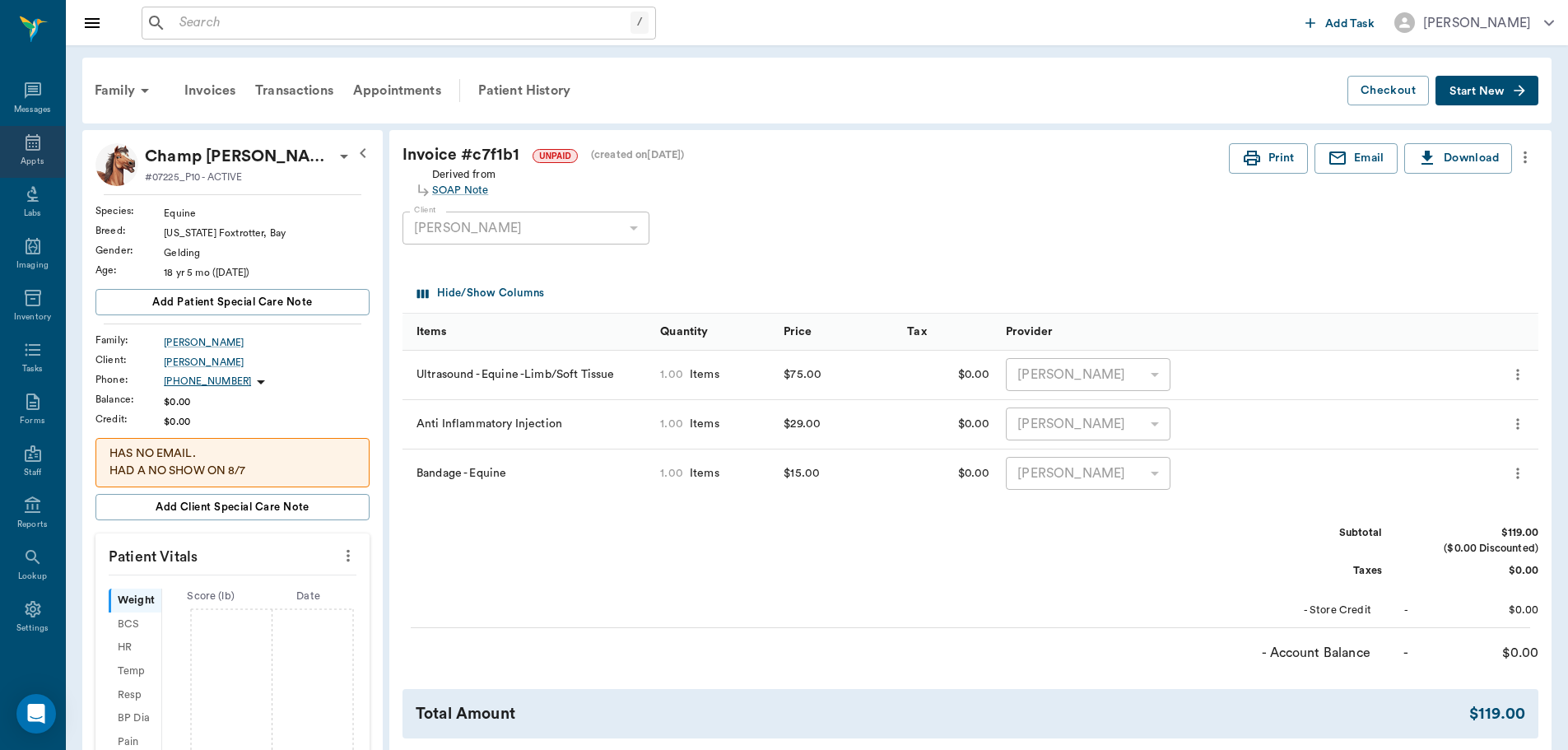
click at [32, 149] on icon at bounding box center [33, 142] width 14 height 16
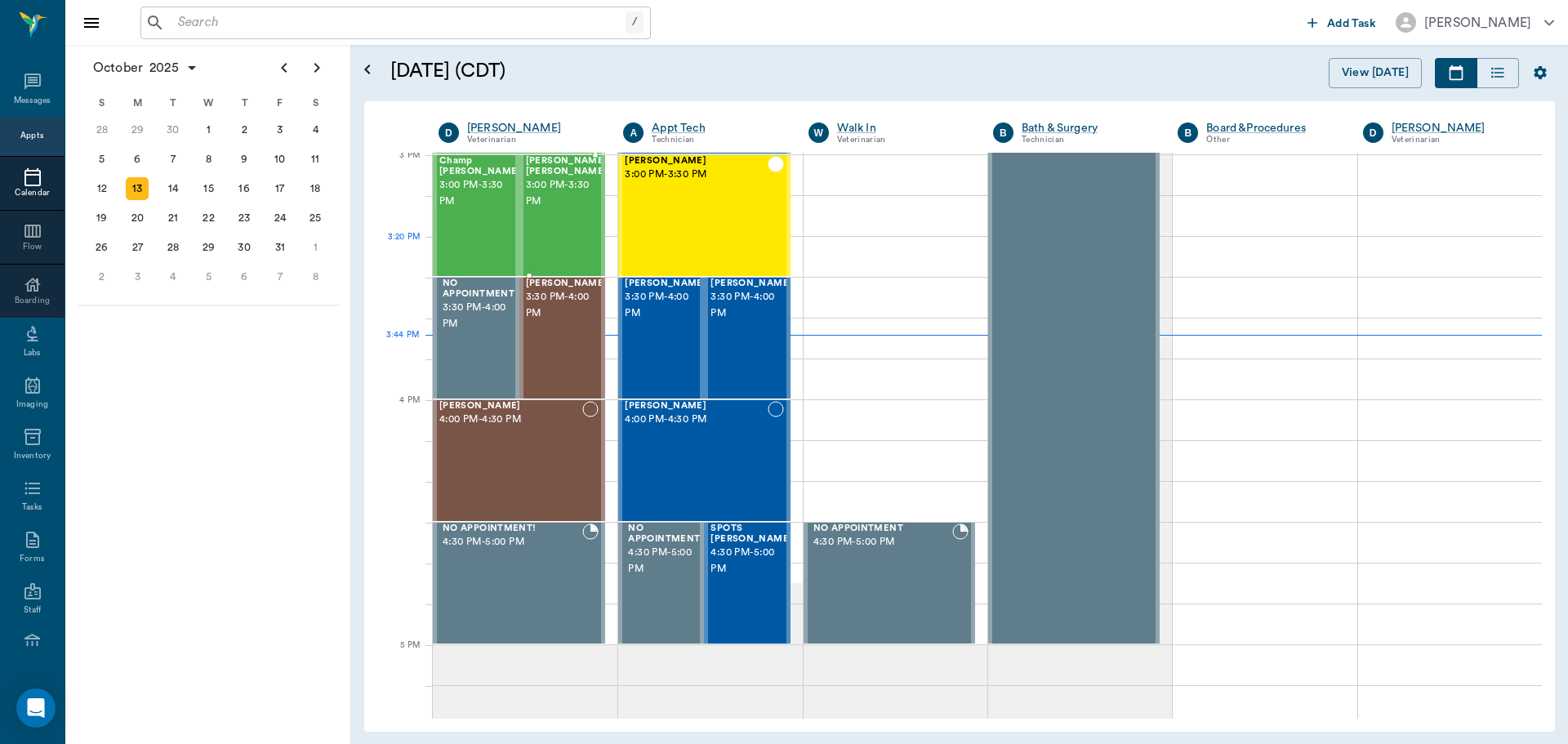
scroll to position [1719, 0]
click at [494, 209] on div "Champ Sims 3:00 PM - 3:30 PM" at bounding box center [479, 216] width 82 height 119
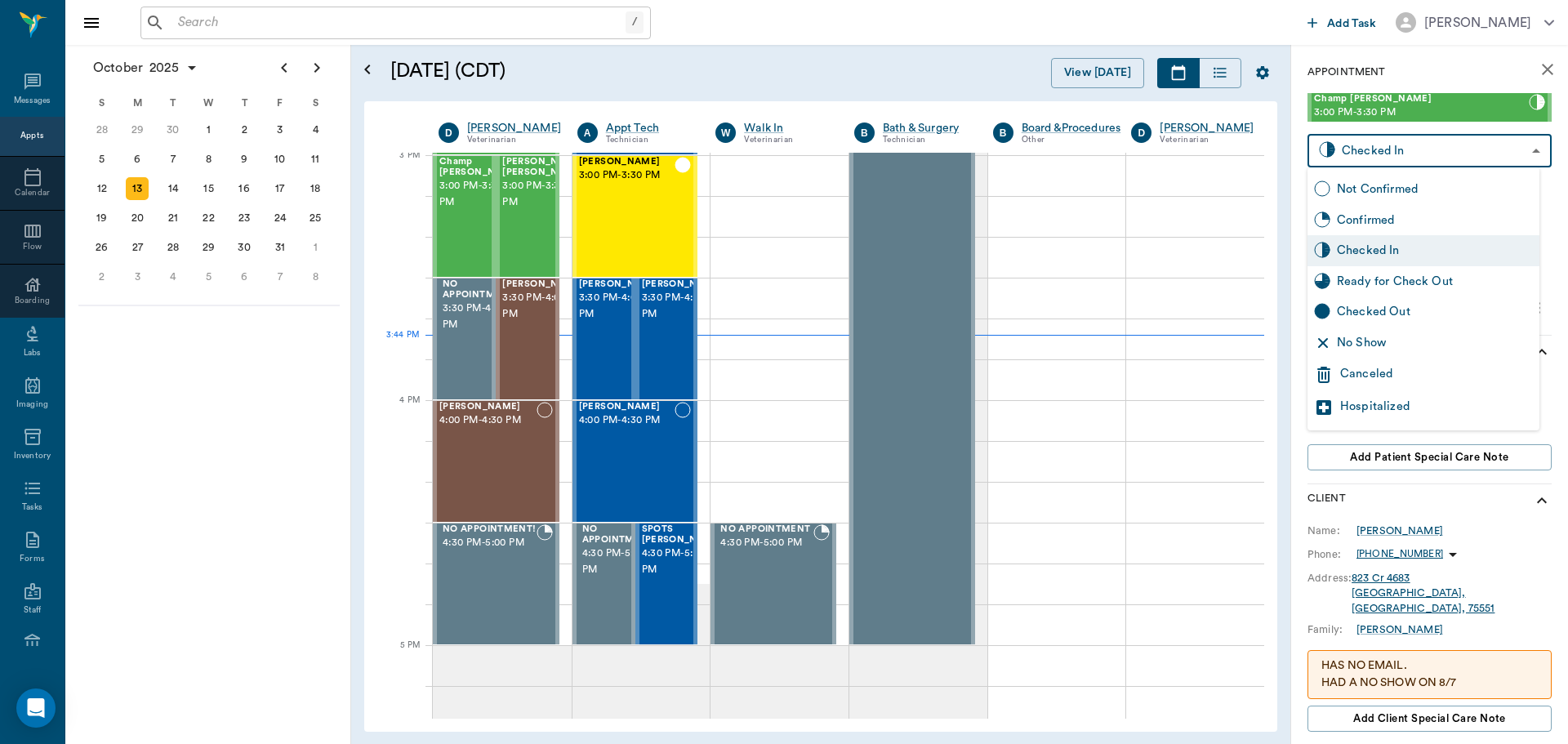
click at [1450, 153] on body "/ ​ Add Task Dr. Bert Ellsworth Nectar Messages Appts Calendar Flow Boarding La…" at bounding box center [784, 372] width 1568 height 744
click at [1434, 276] on div "Ready for Check Out" at bounding box center [1434, 282] width 196 height 18
type input "READY_TO_CHECKOUT"
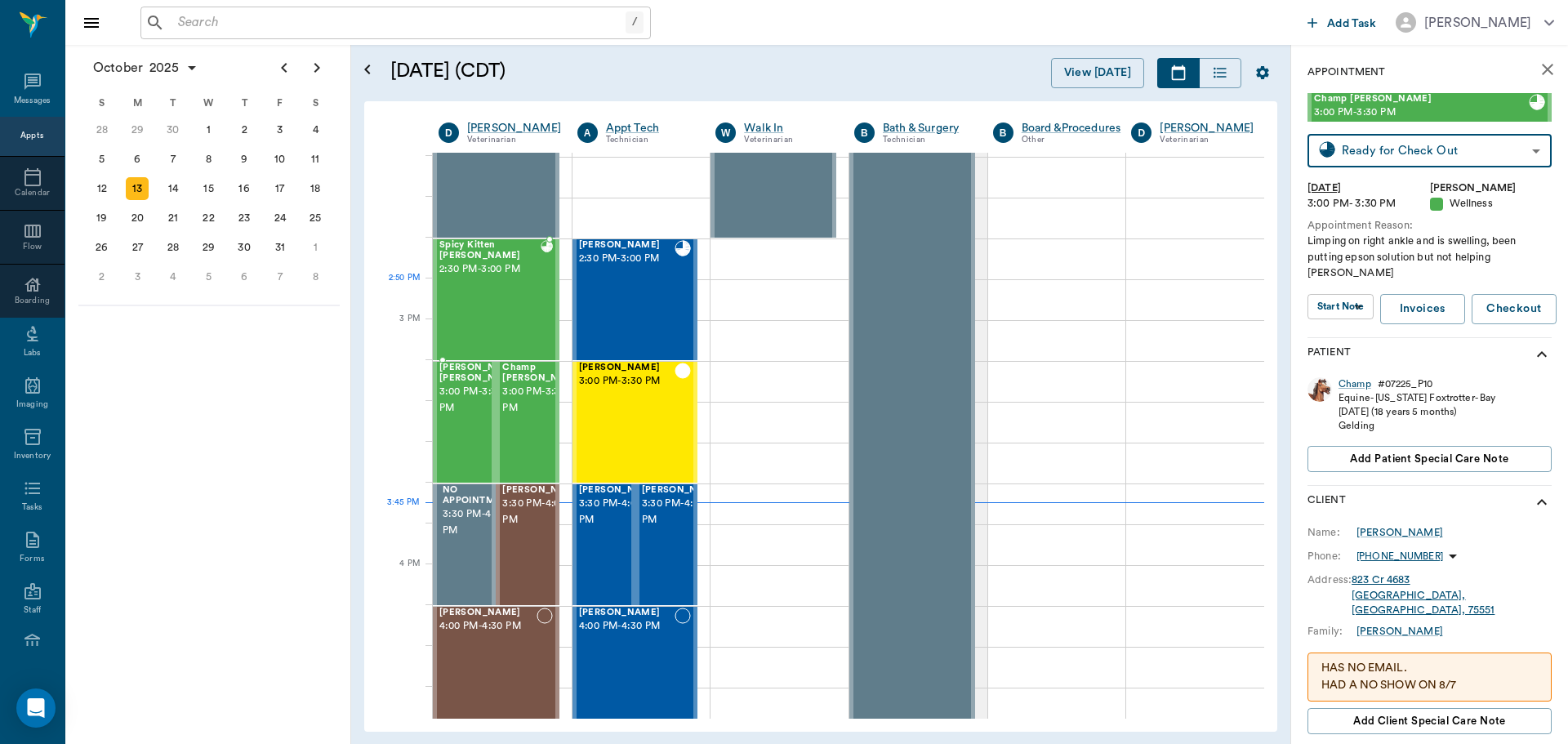
scroll to position [1555, 0]
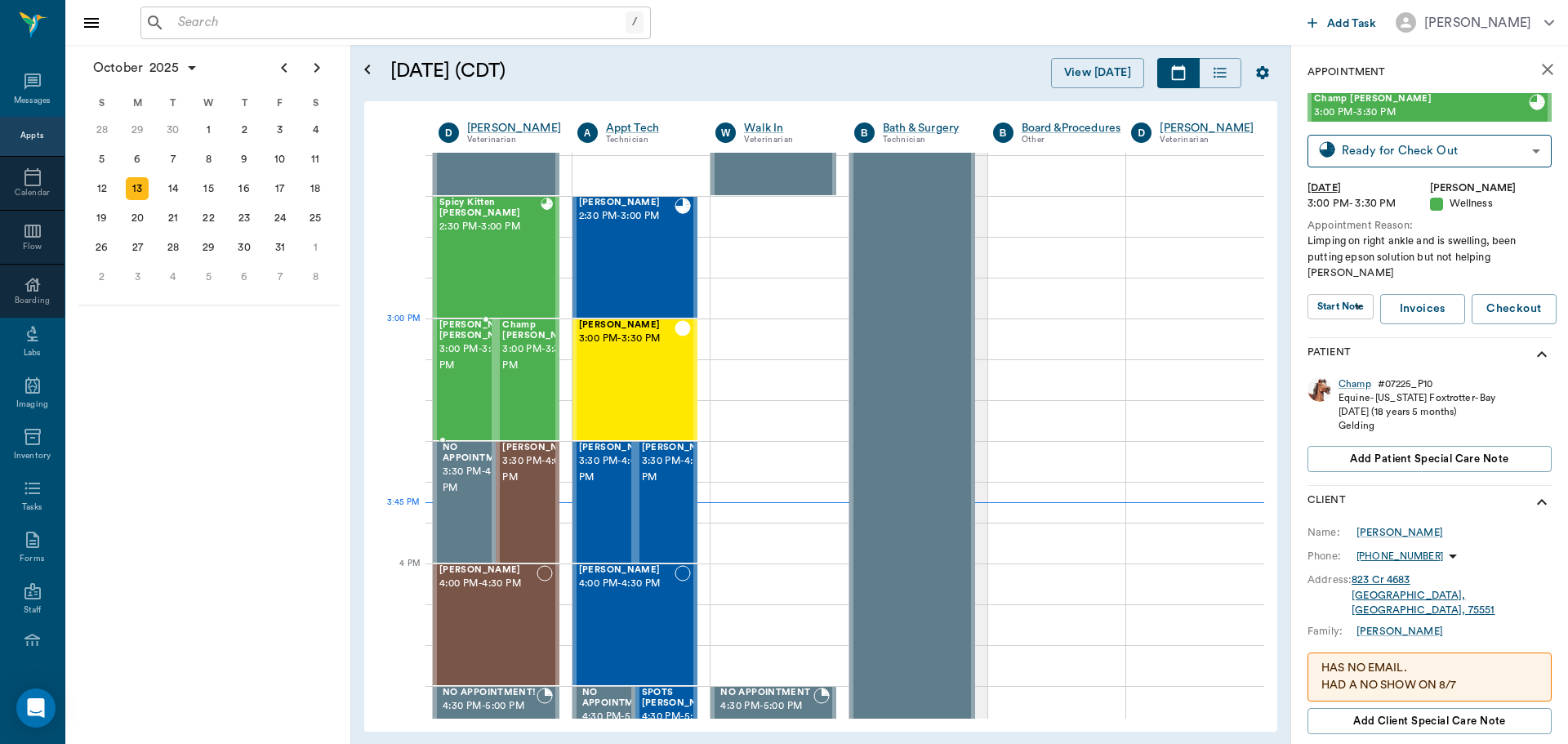
click at [449, 357] on span "3:00 PM - 3:30 PM" at bounding box center [479, 357] width 82 height 32
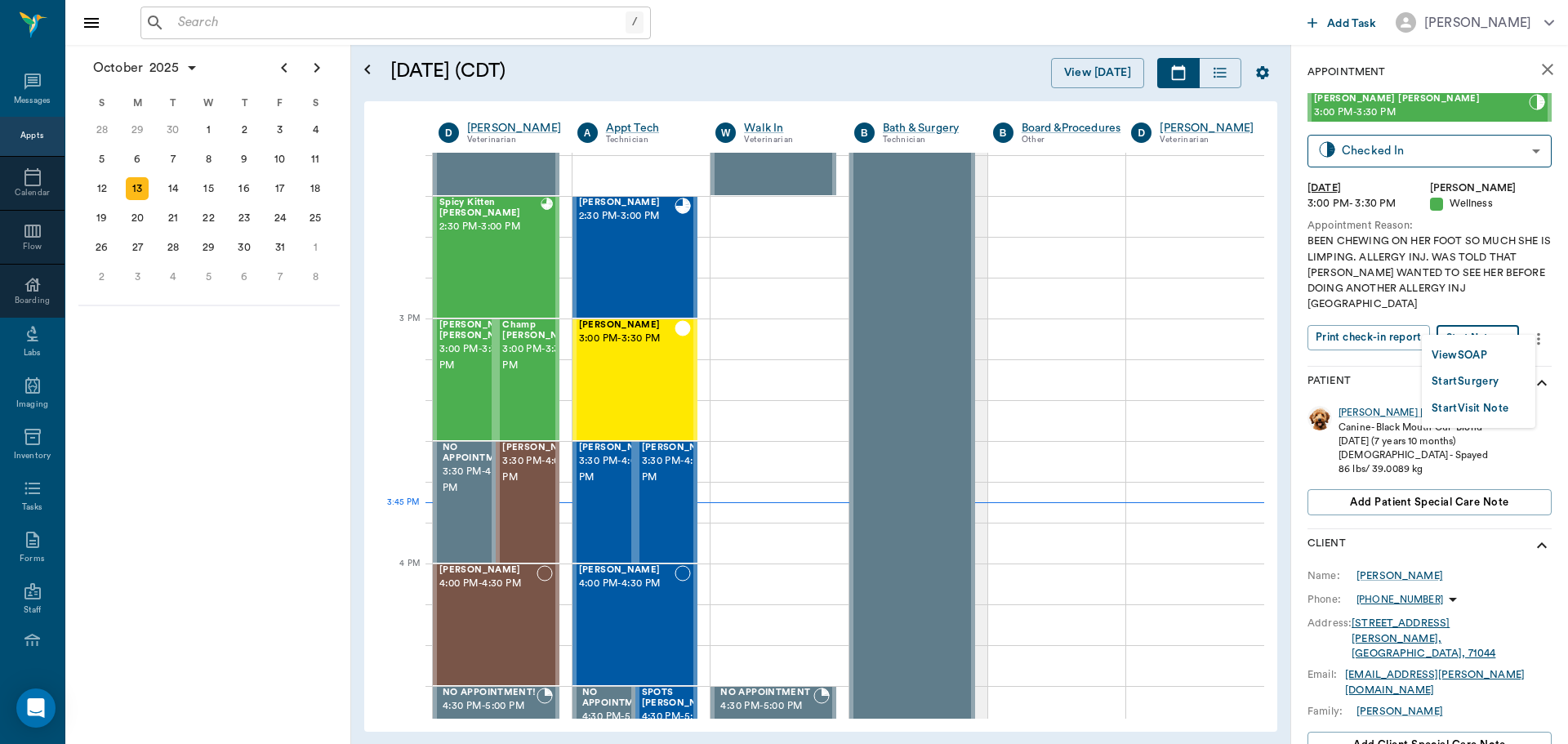
click at [1488, 319] on body "/ ​ Add Task Dr. Bert Ellsworth Nectar Messages Appts Calendar Flow Boarding La…" at bounding box center [784, 372] width 1568 height 744
click at [1461, 357] on button "View SOAP" at bounding box center [1459, 355] width 56 height 19
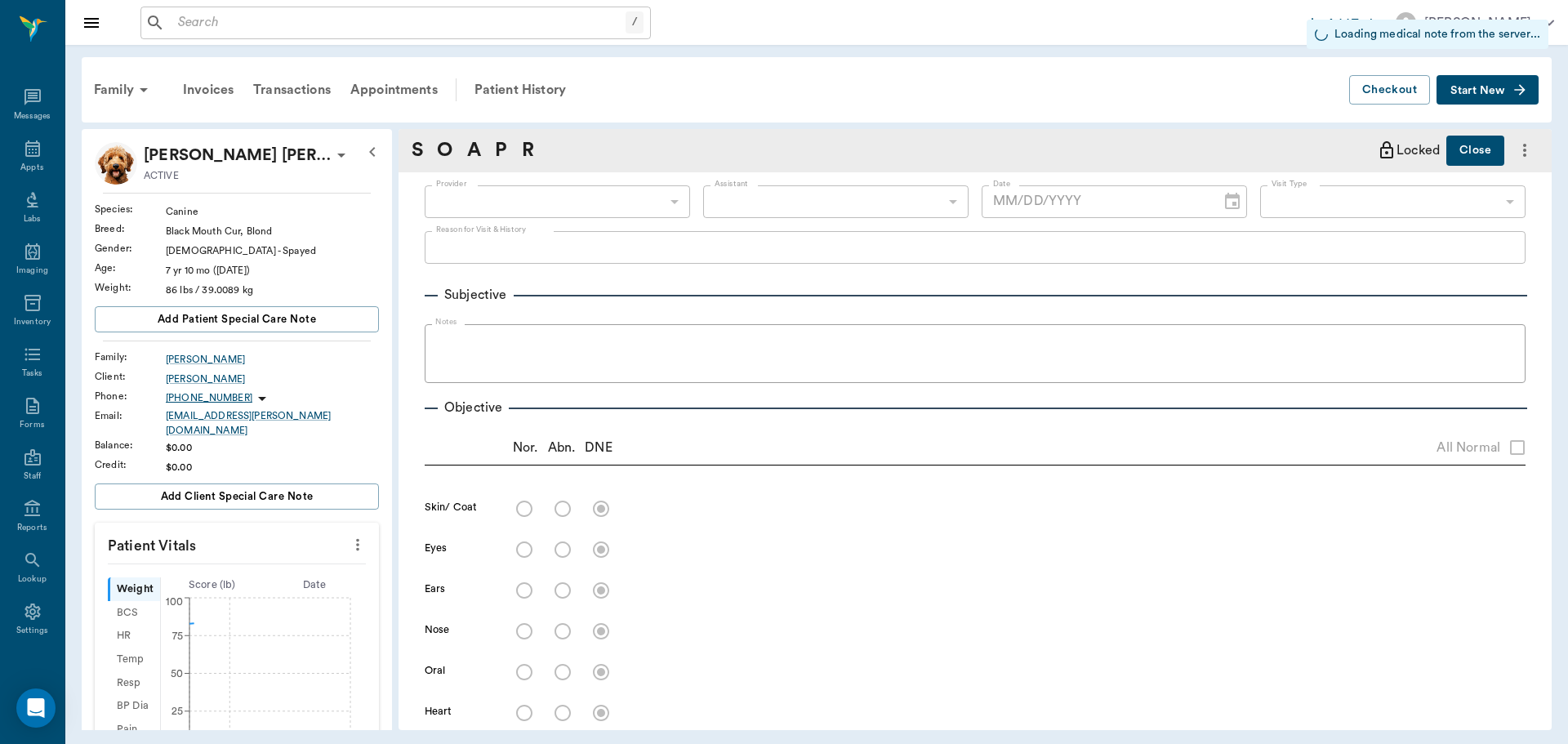
type input "63ec2f075fda476ae8351a4d"
type input "65d2be4f46e3a538d89b8c14"
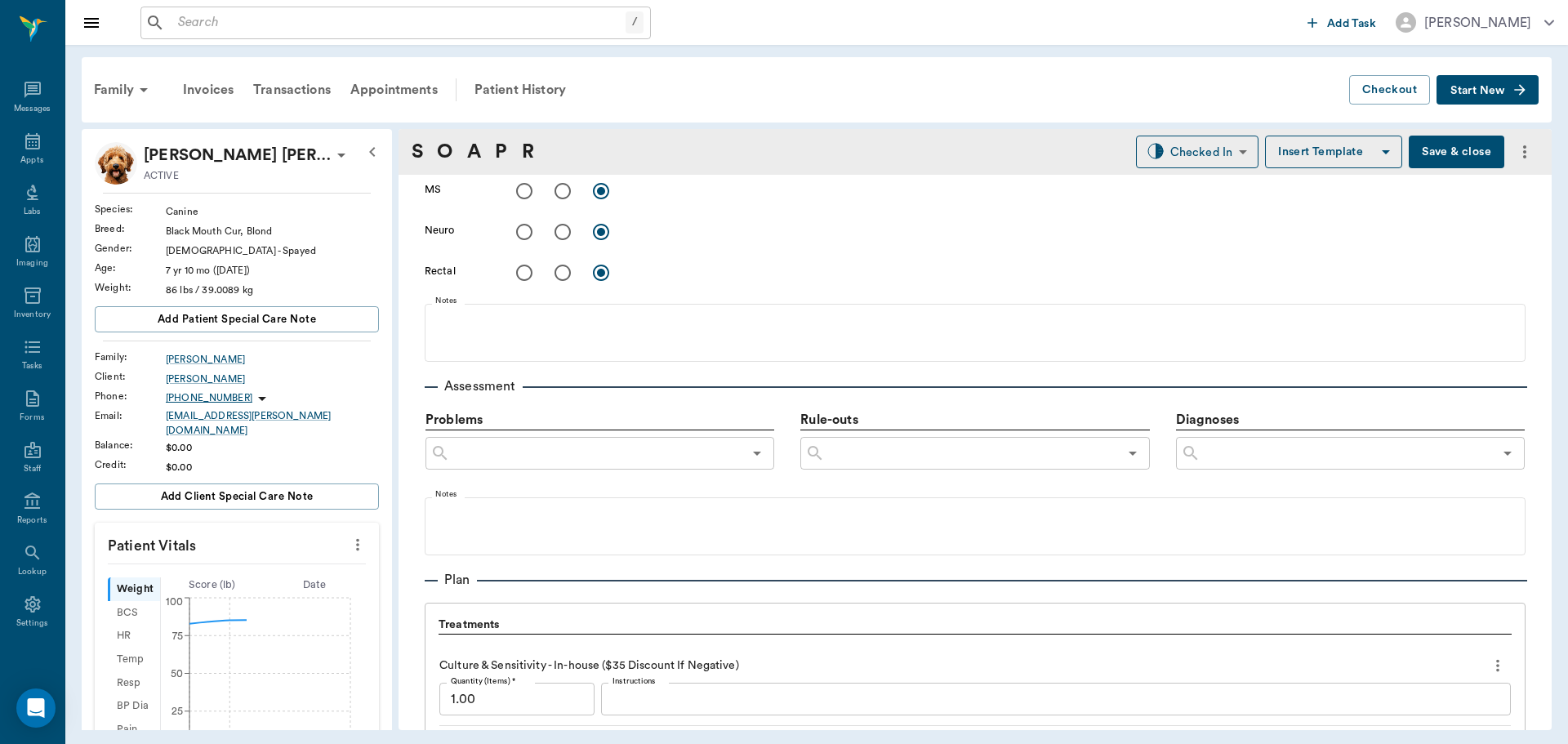
type input "[DATE]"
type textarea "BEEN CHEWING ON HER FOOT SO MUCH SHE IS LIMPING. ALLERGY INJ. WAS TOLD THAT DOC…"
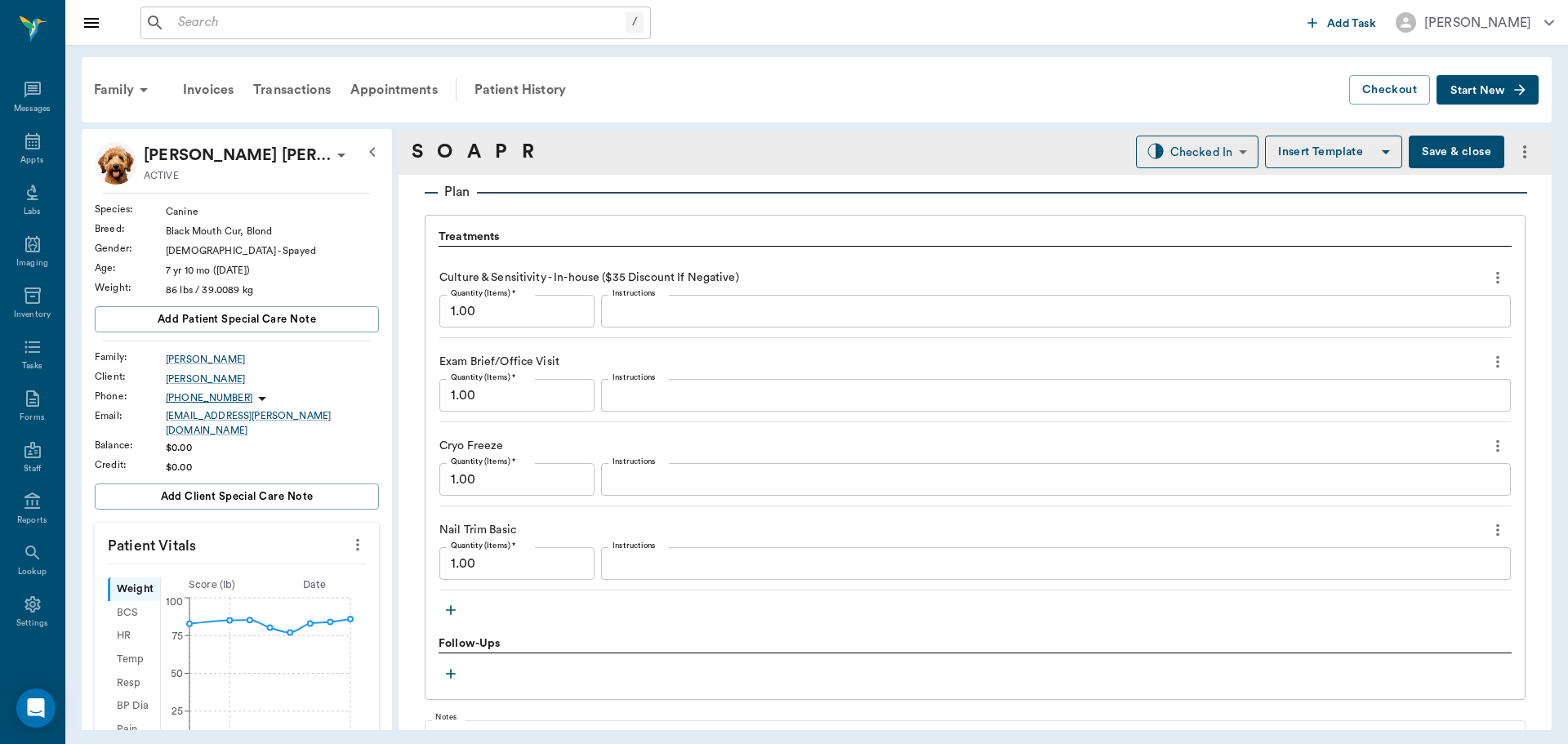
scroll to position [1162, 0]
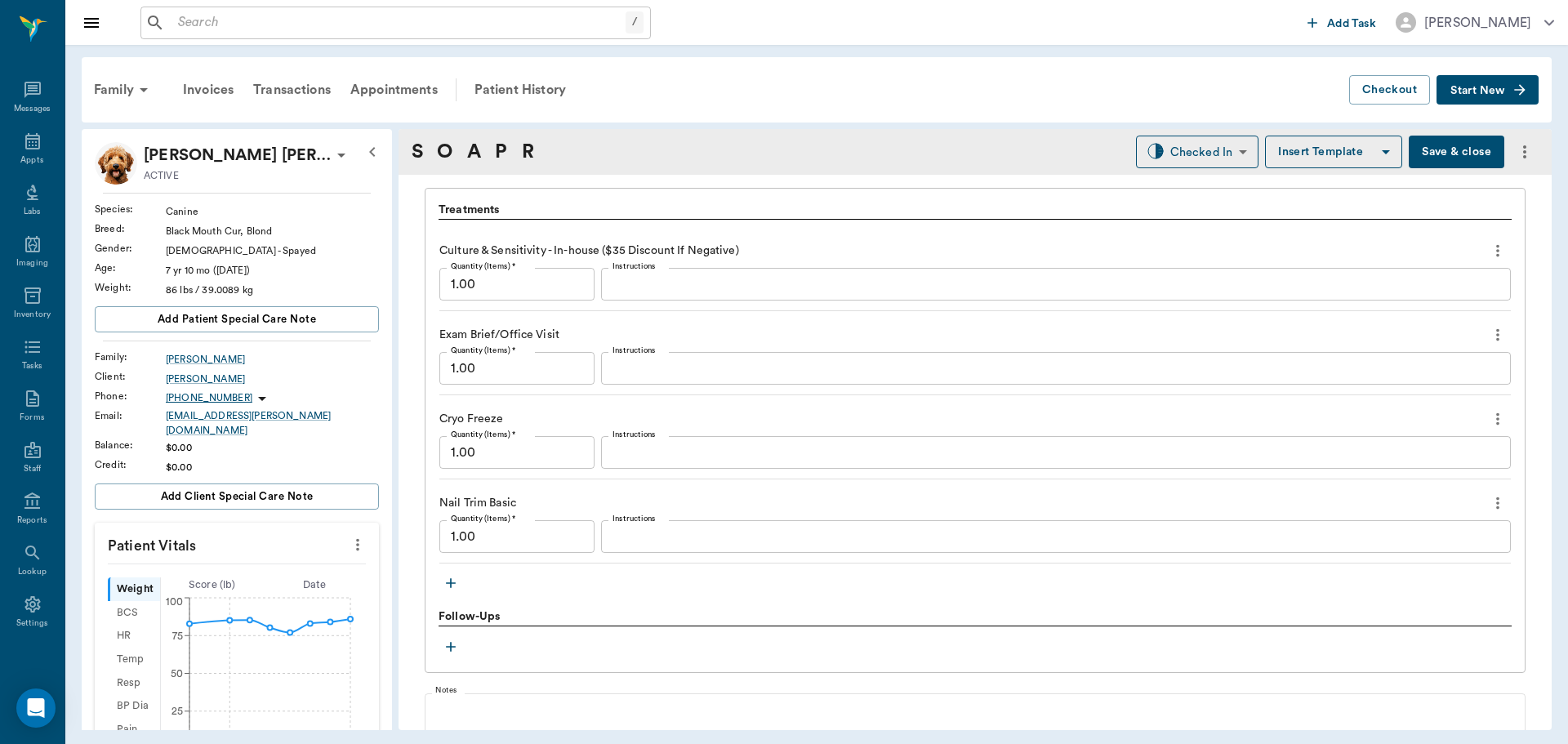
click at [1489, 333] on icon "more" at bounding box center [1498, 335] width 18 height 20
click at [1378, 392] on span "Delete" at bounding box center [1416, 393] width 137 height 17
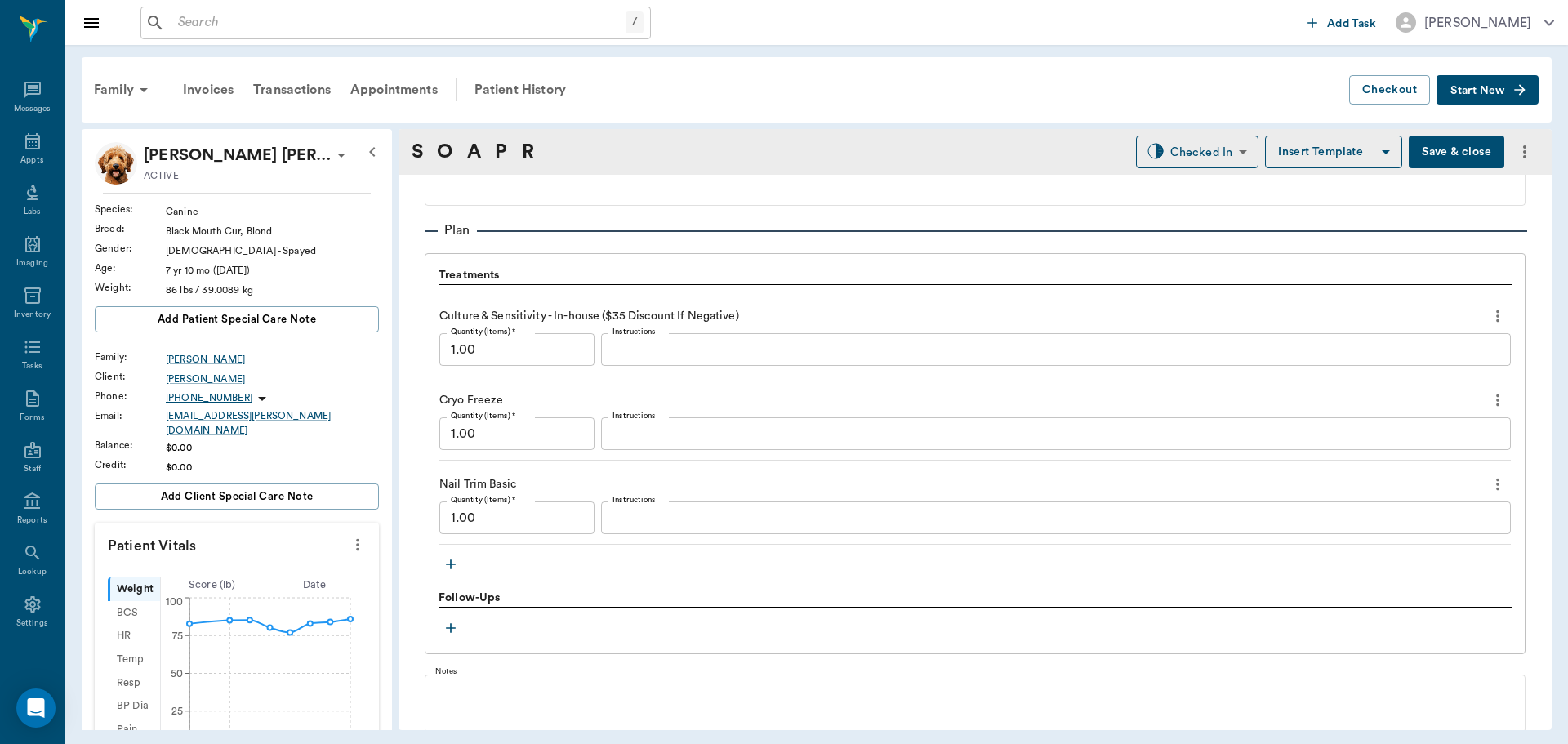
scroll to position [1189, 0]
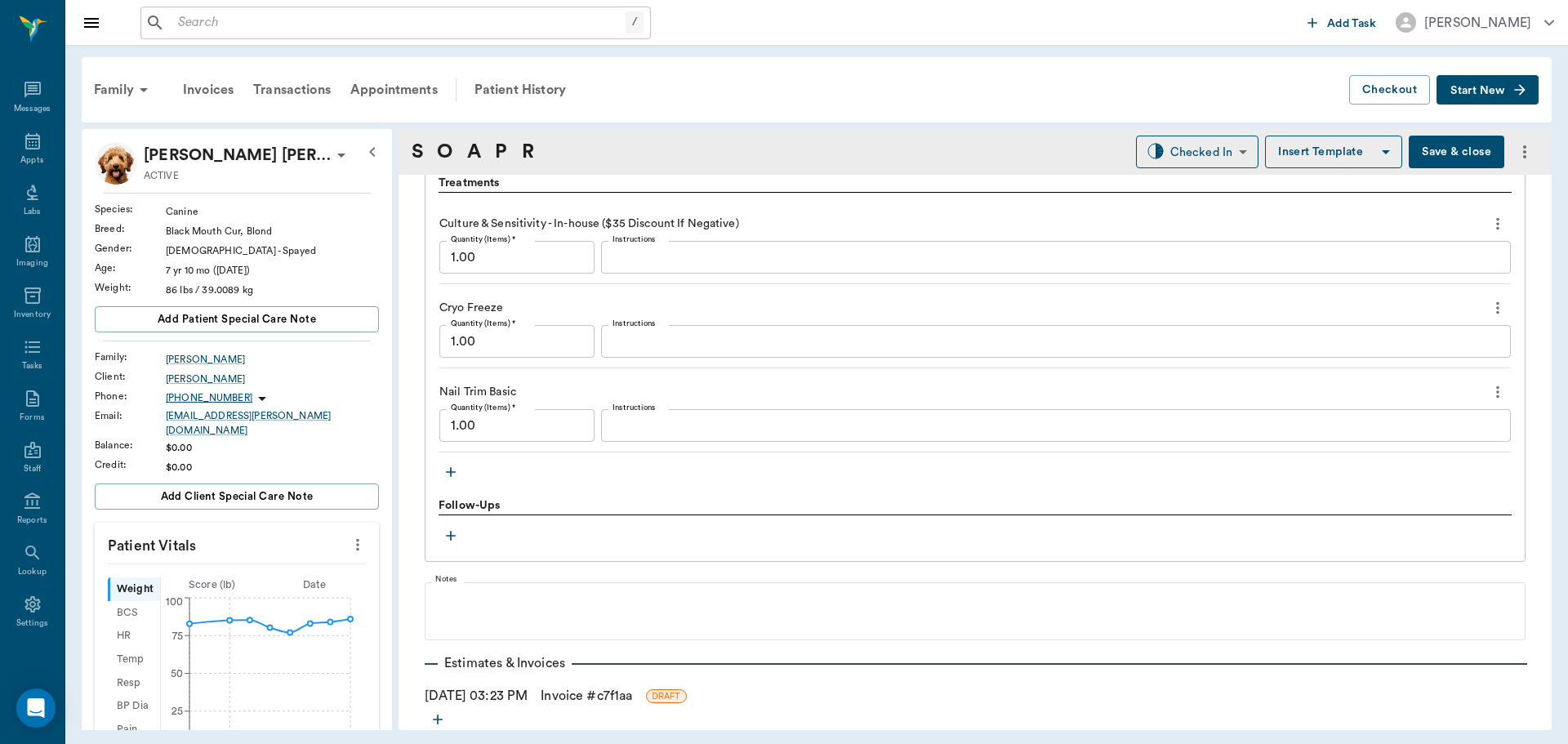
click at [448, 472] on icon "button" at bounding box center [451, 471] width 10 height 10
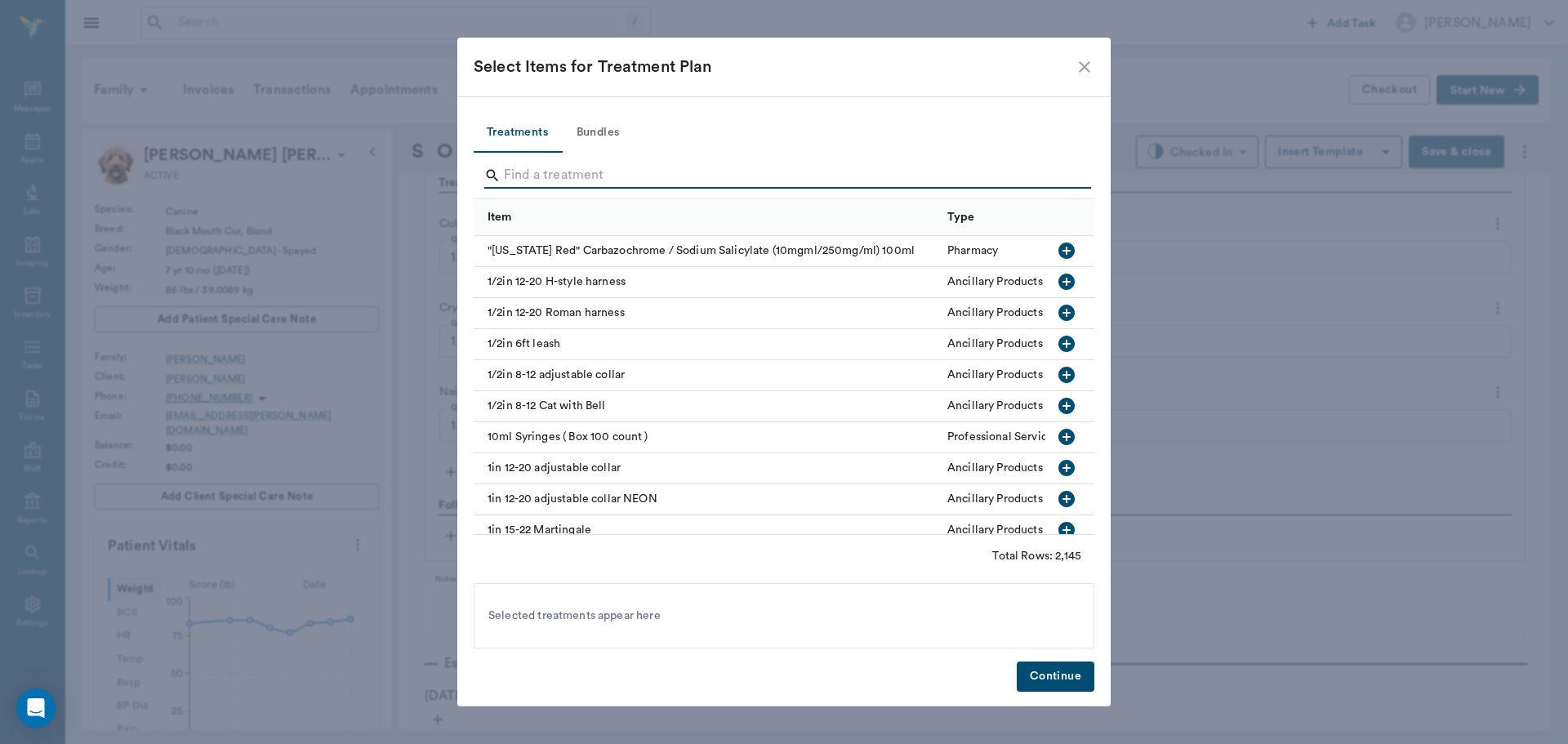
click at [539, 177] on input "Search" at bounding box center [784, 175] width 563 height 26
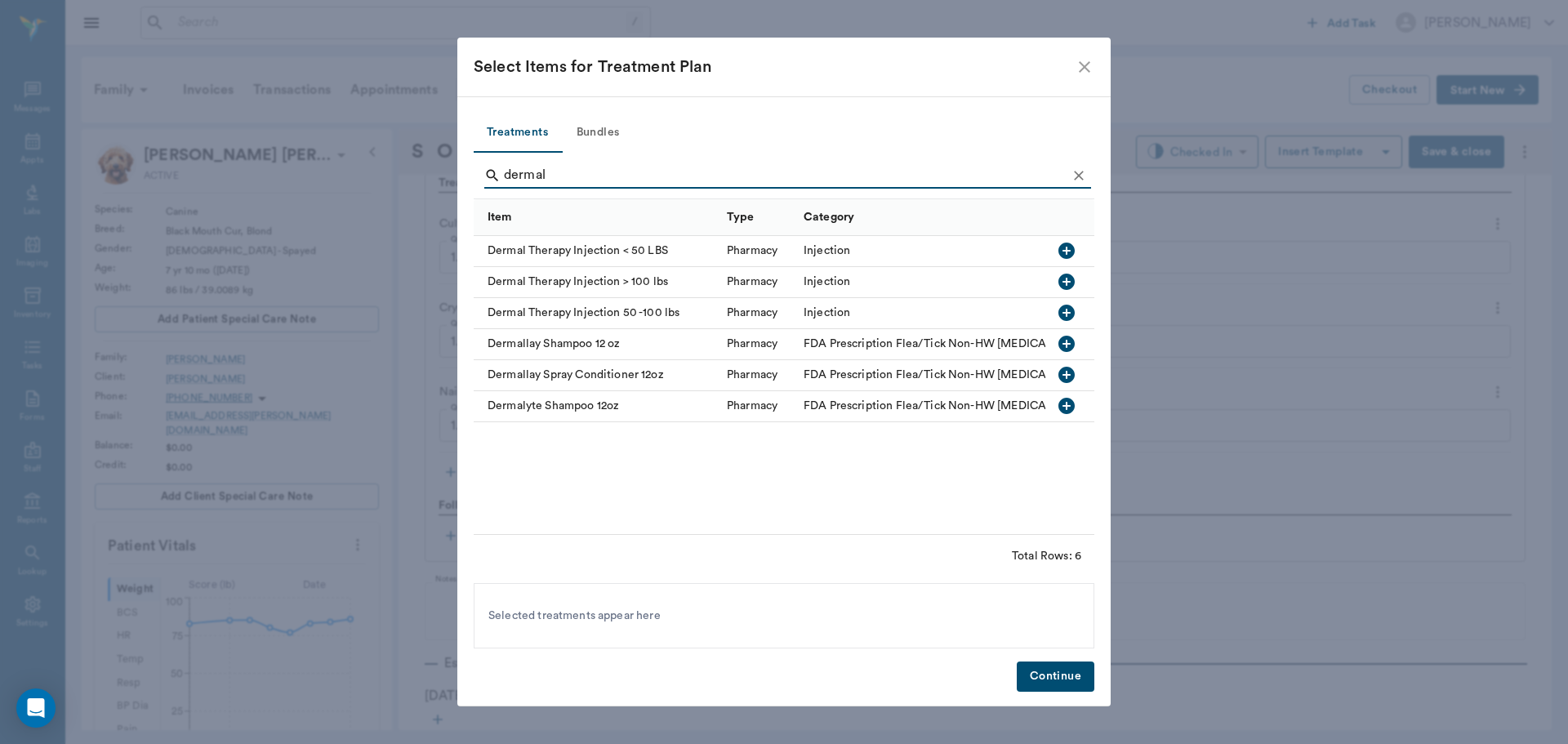
type input "dermal"
click at [1064, 315] on icon "button" at bounding box center [1066, 312] width 16 height 16
click at [1061, 686] on button "Continue" at bounding box center [1056, 677] width 77 height 31
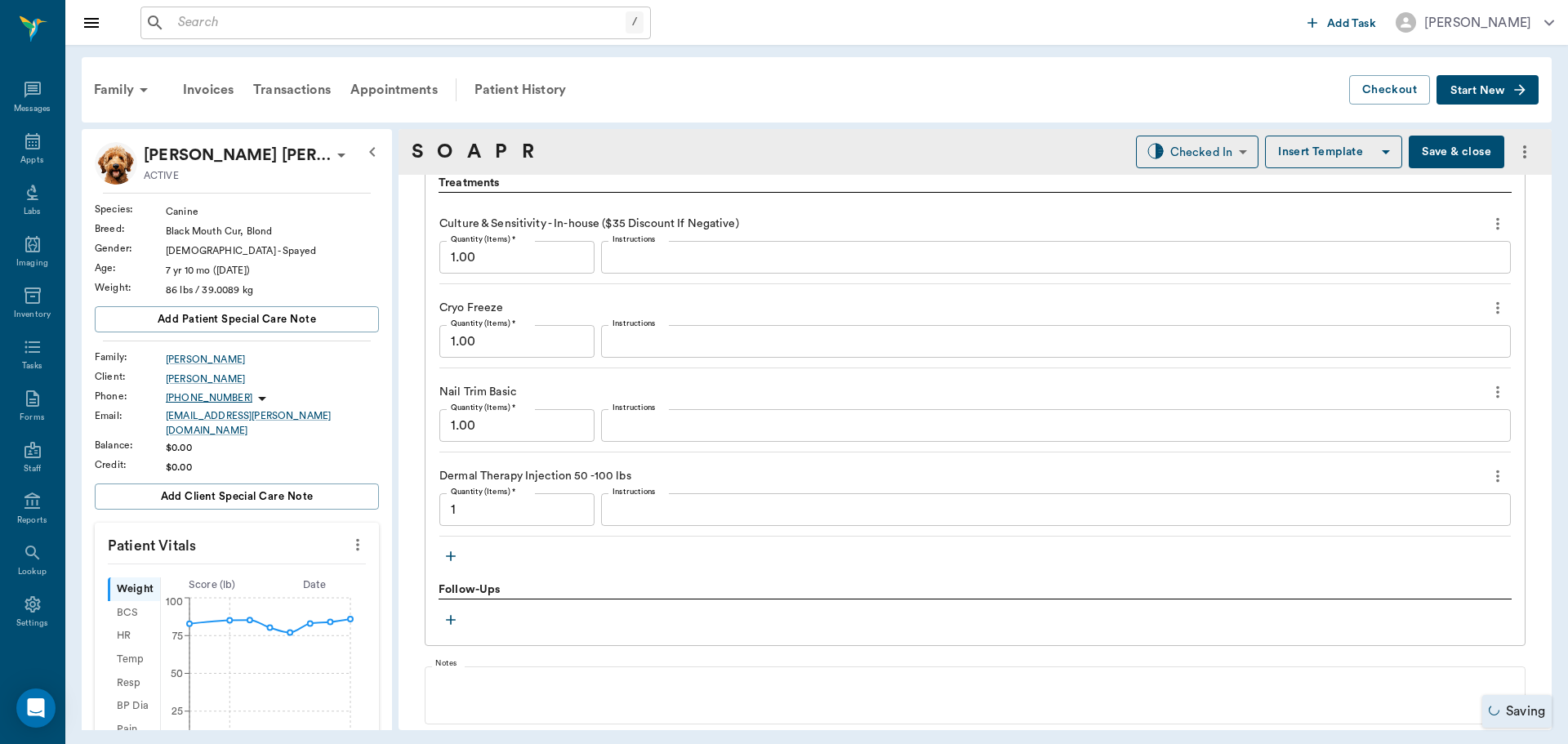
type input "1.00"
click at [32, 145] on icon at bounding box center [32, 141] width 14 height 16
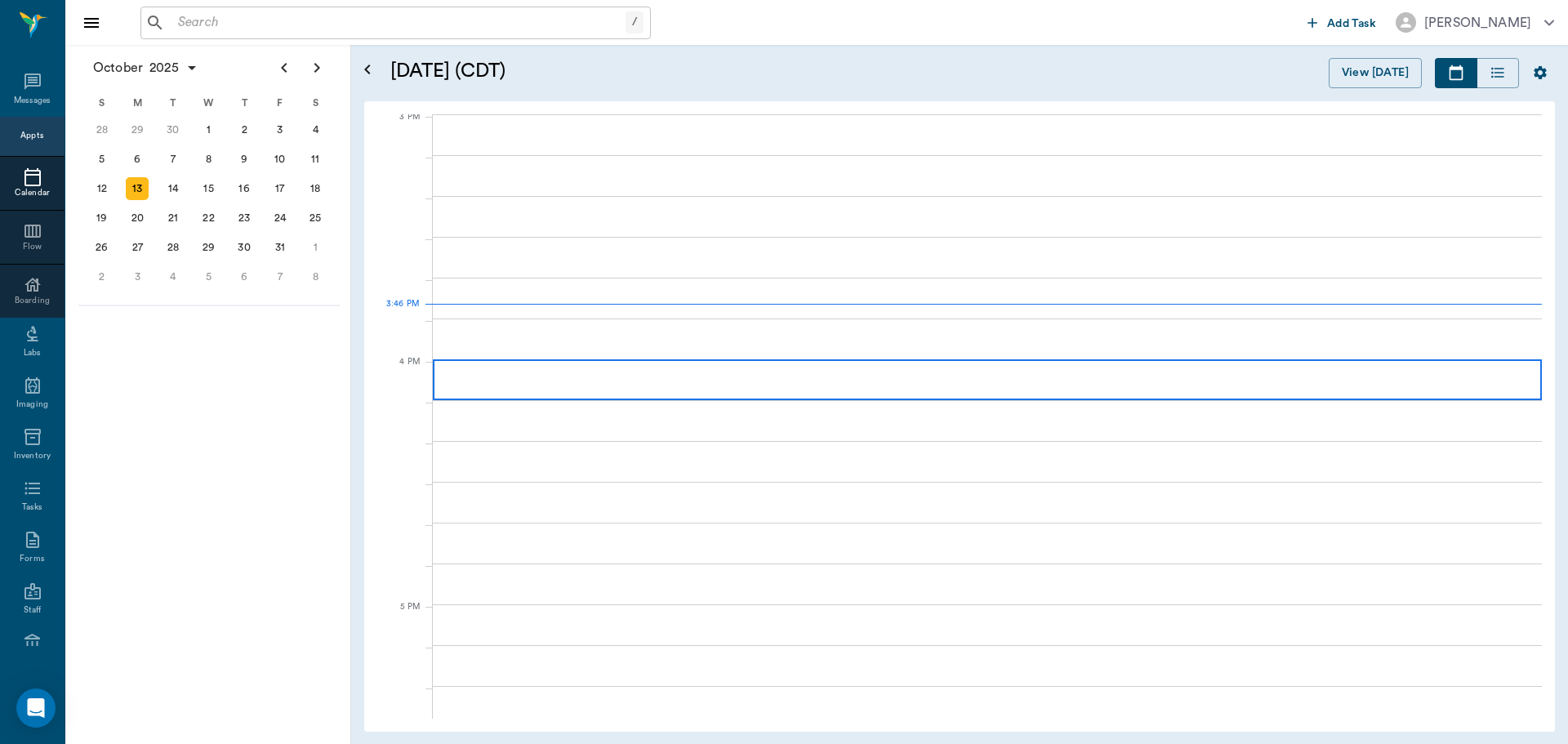
scroll to position [1719, 0]
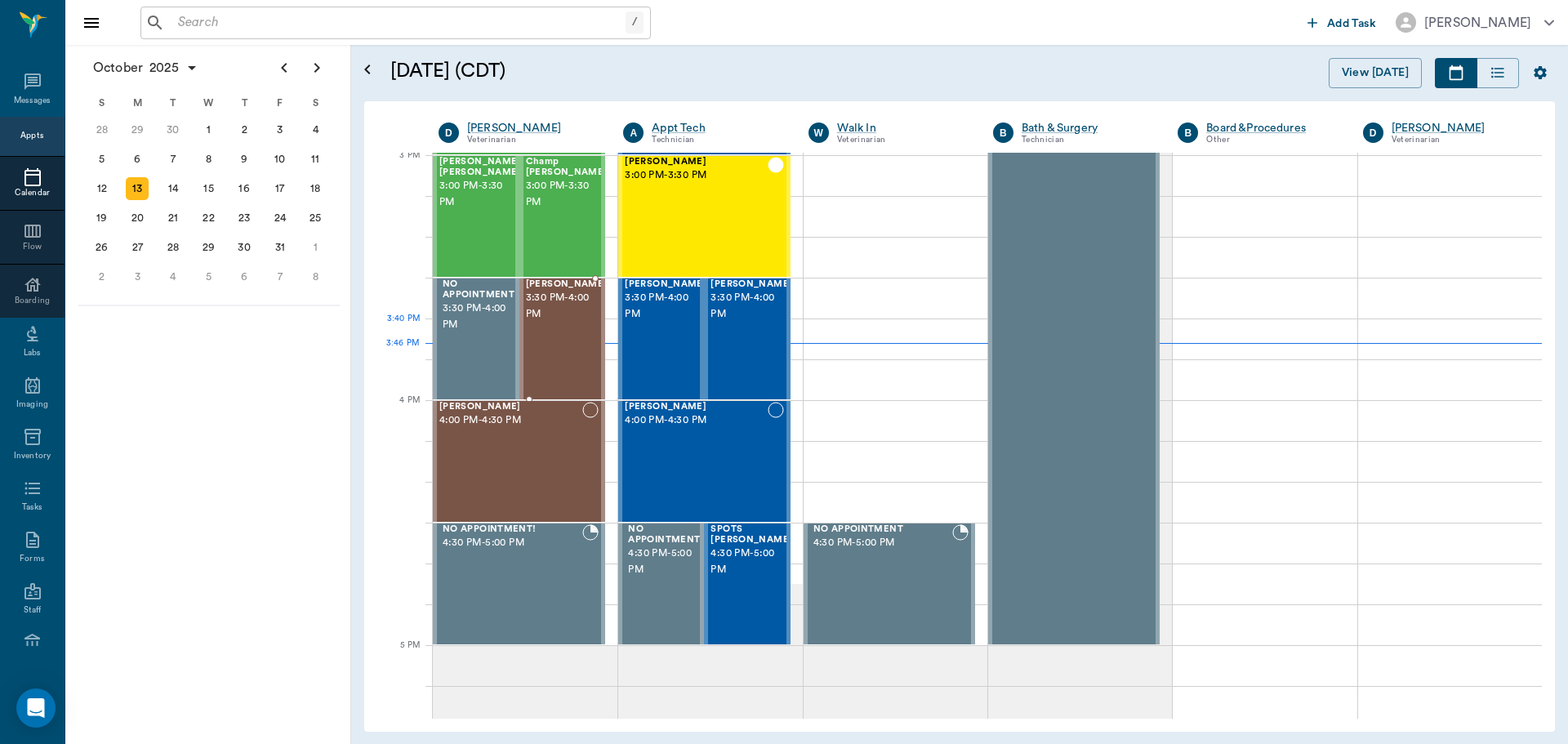
click at [556, 322] on span "3:30 PM - 4:00 PM" at bounding box center [566, 306] width 82 height 32
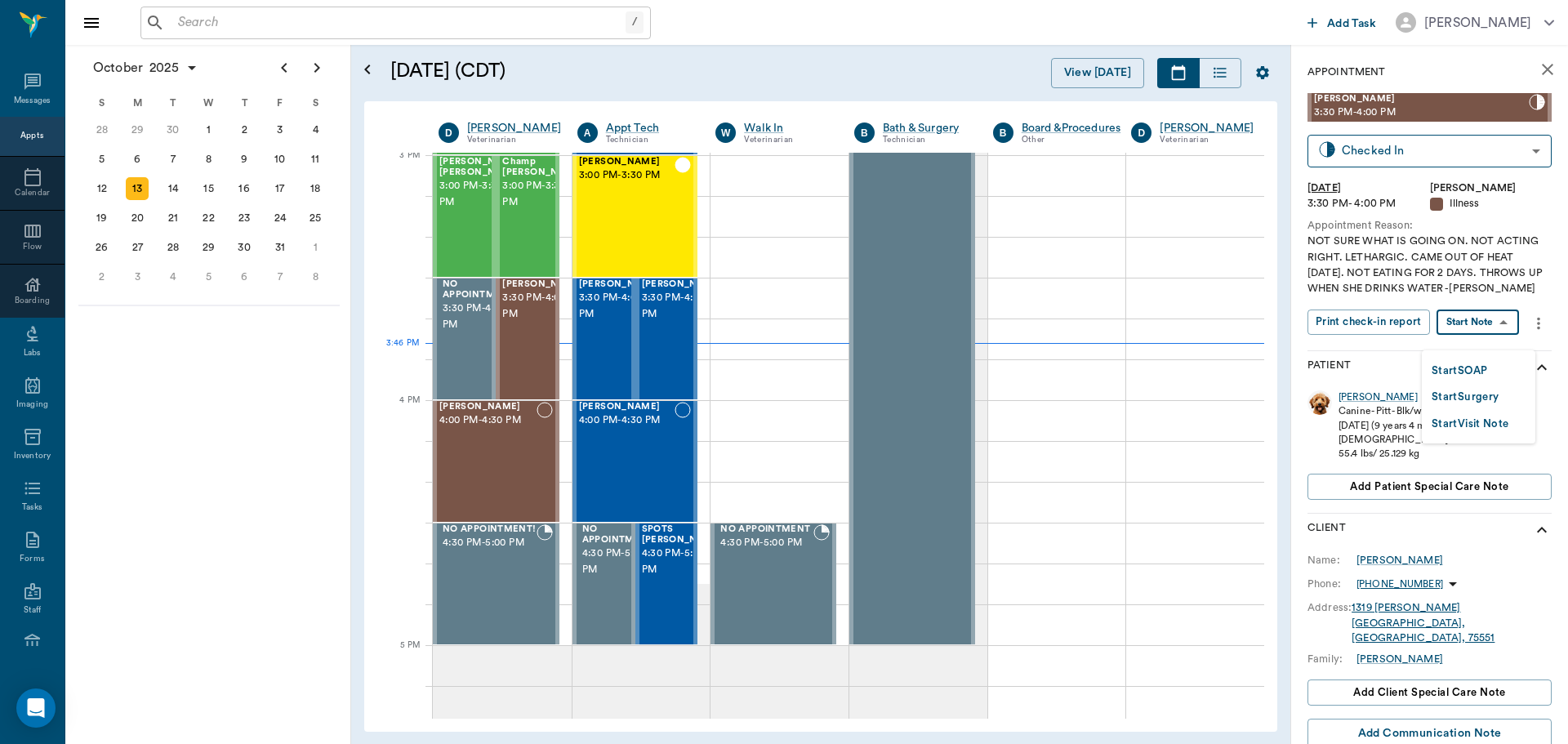
click at [1476, 335] on body "/ ​ Add Task Dr. Bert Ellsworth Nectar Messages Appts Calendar Flow Boarding La…" at bounding box center [784, 372] width 1568 height 744
click at [1484, 362] on button "Start SOAP" at bounding box center [1459, 371] width 56 height 19
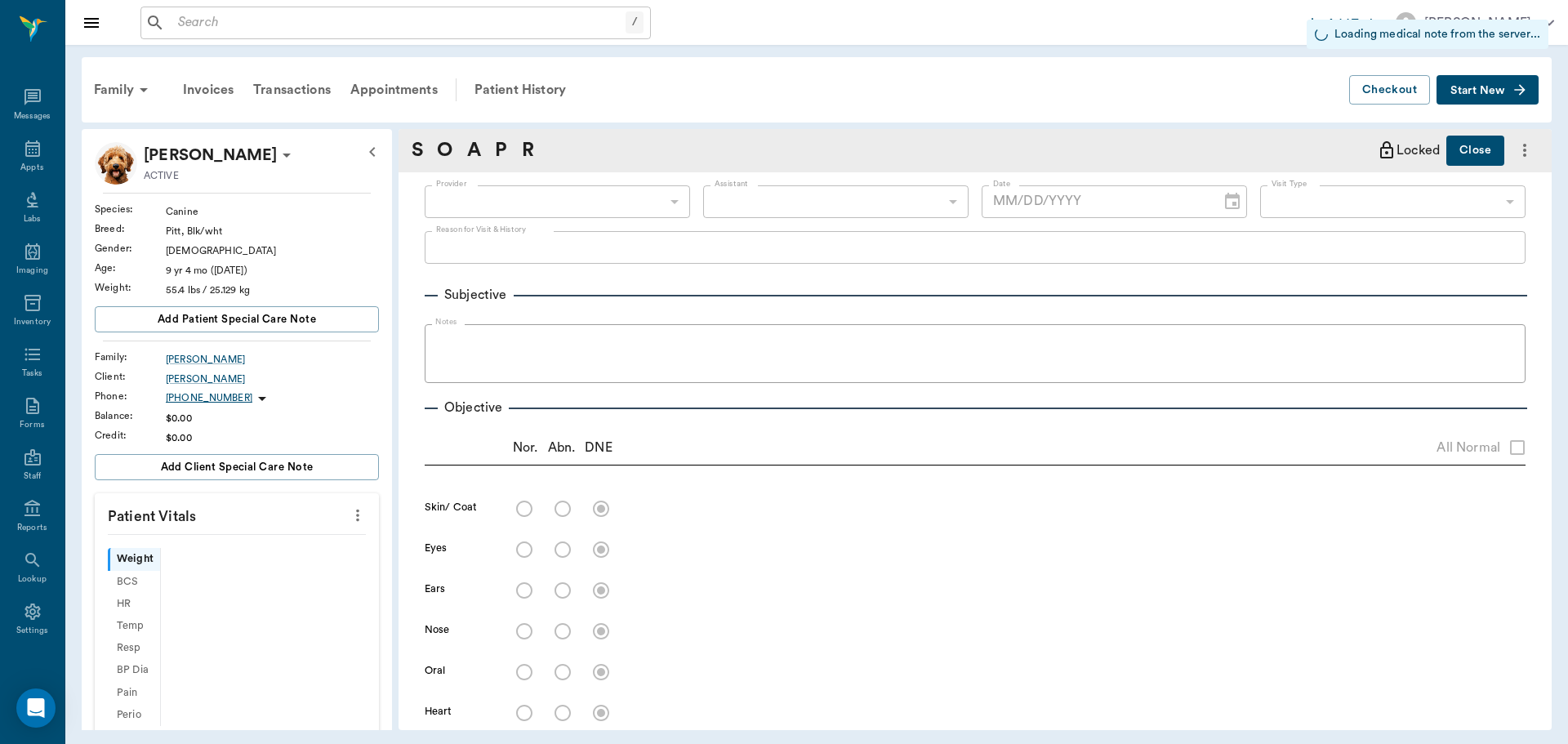
scroll to position [7, 0]
type input "63ec2f075fda476ae8351a4d"
type input "65d2be4f46e3a538d89b8c15"
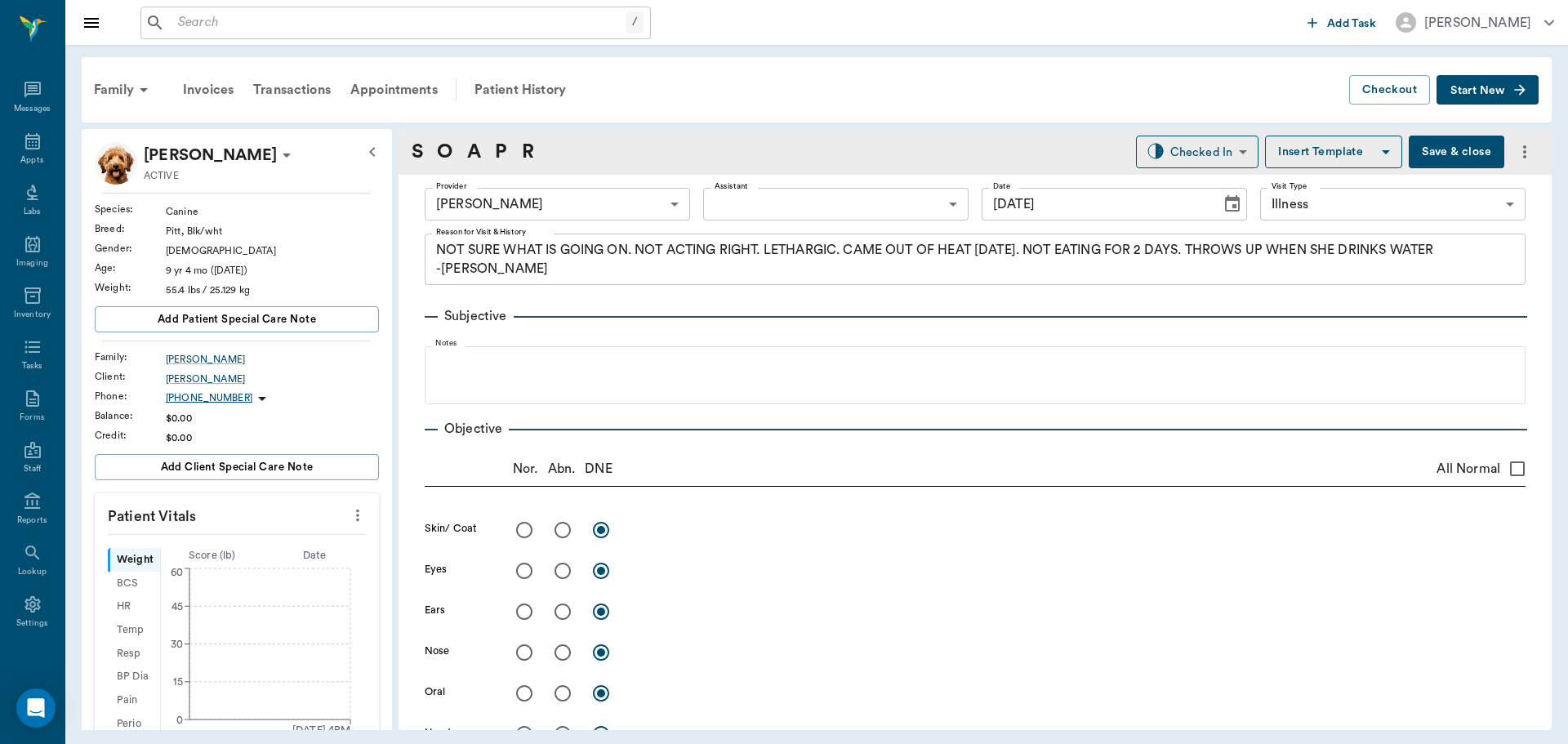
type input "[DATE]"
type textarea "NOT SURE WHAT IS GOING ON. NOT ACTING RIGHT. LETHARGIC. CAME OUT OF HEAT [DATE]…"
click at [356, 510] on icon "more" at bounding box center [358, 516] width 4 height 13
click at [323, 532] on li "Enter Vitals" at bounding box center [276, 544] width 163 height 31
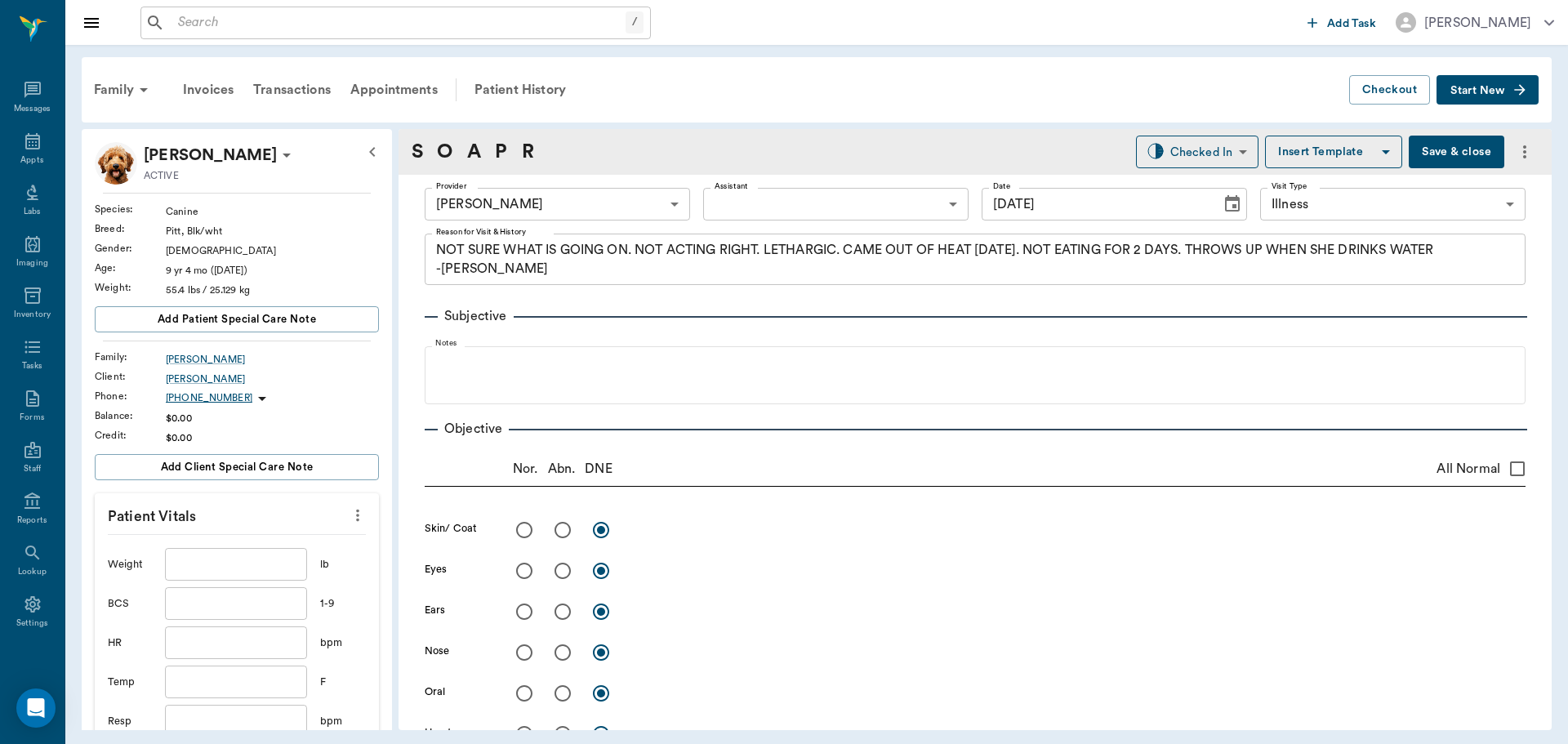
click at [261, 558] on input "text" at bounding box center [236, 564] width 142 height 32
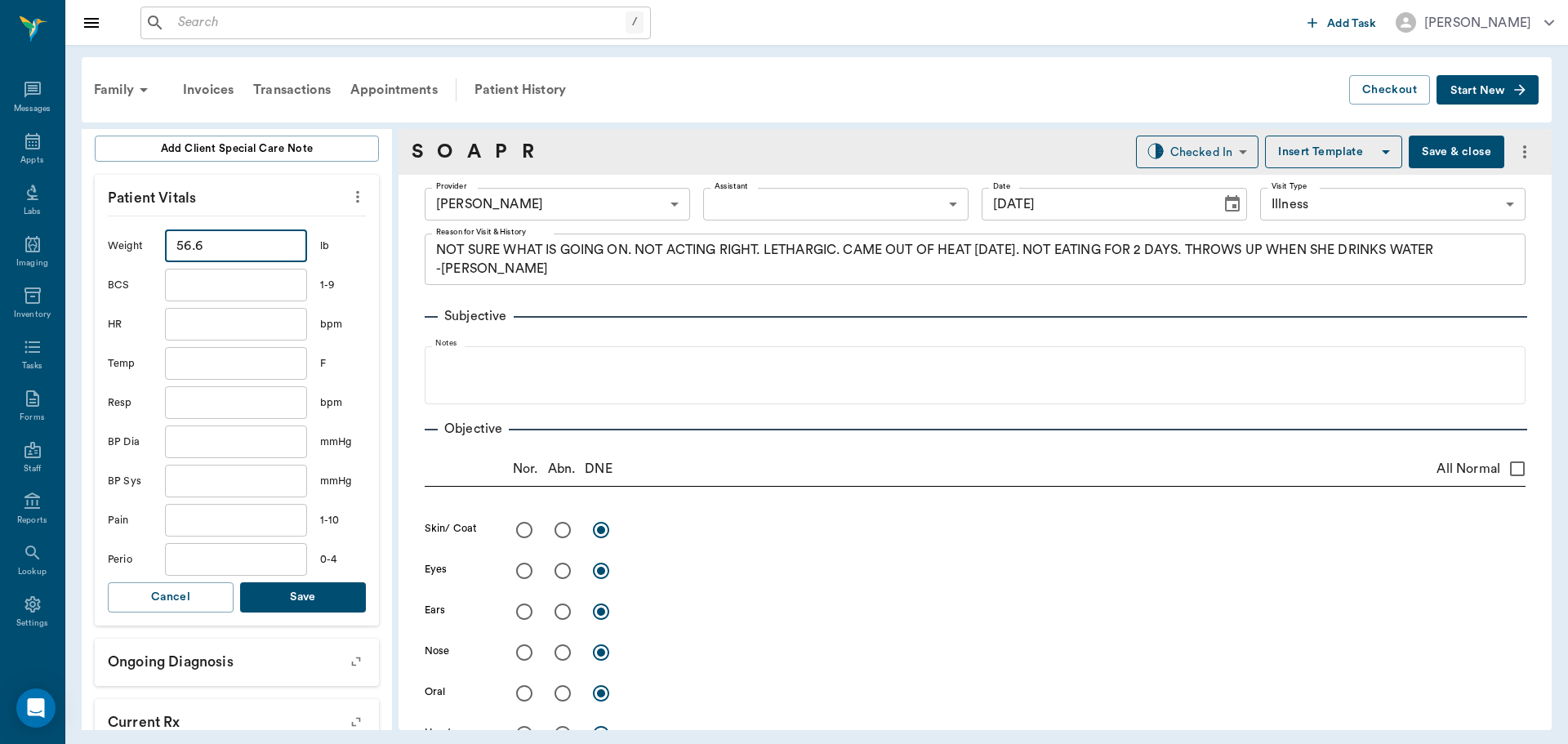
scroll to position [327, 0]
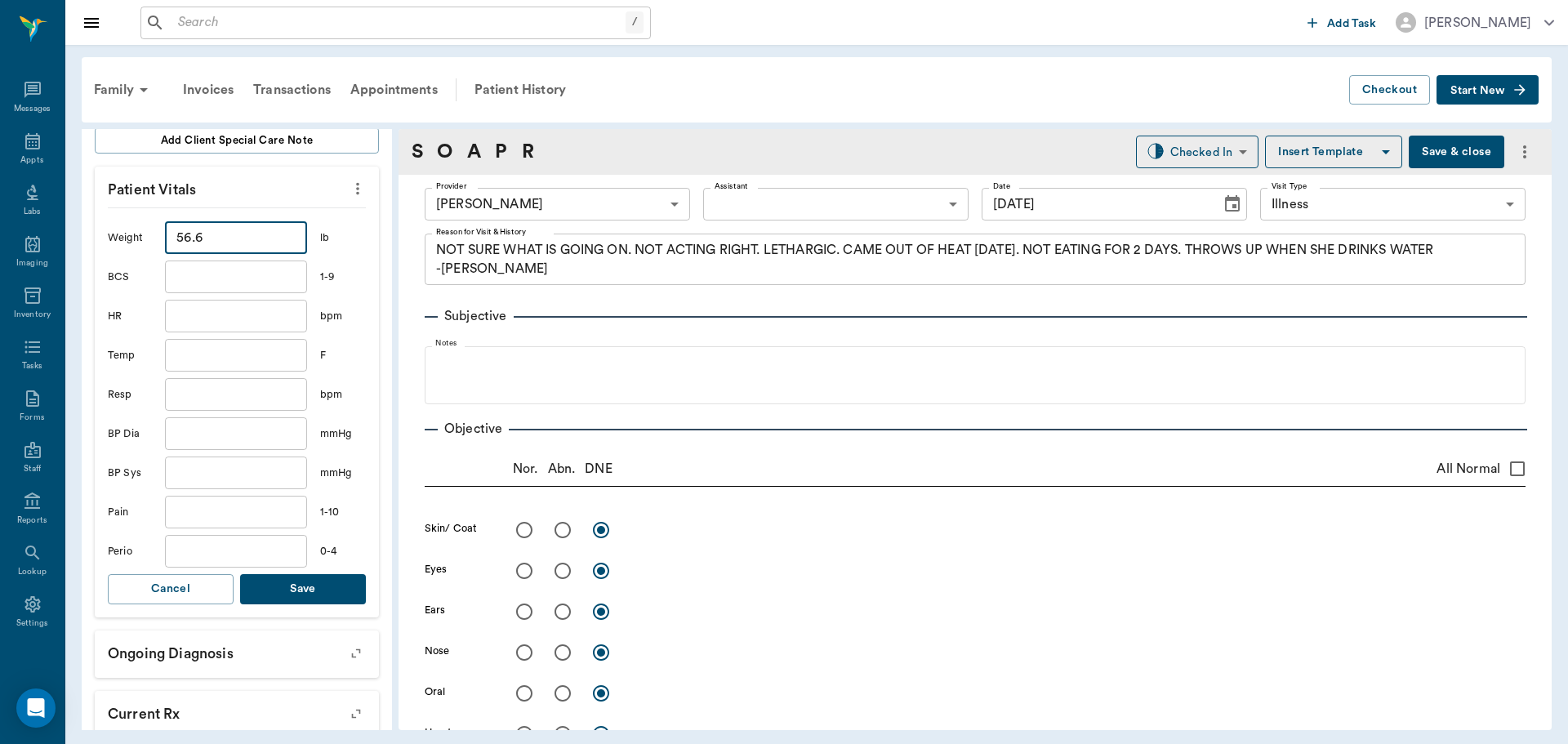
type input "56.6"
click at [301, 593] on button "Save" at bounding box center [302, 590] width 126 height 31
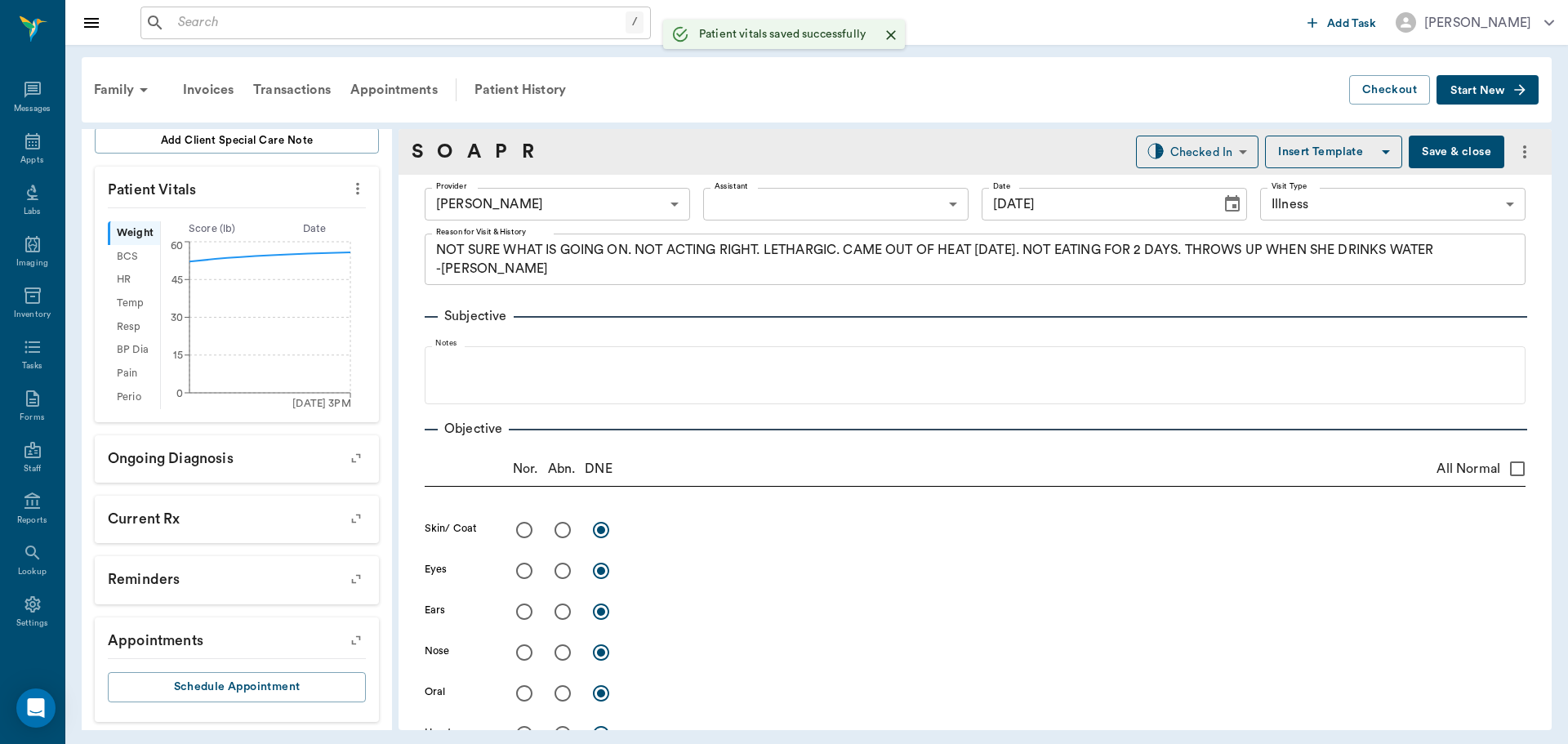
click at [613, 216] on body "/ ​ Add Task Dr. Bert Ellsworth Nectar Messages Appts Labs Imaging Inventory Ta…" at bounding box center [784, 372] width 1568 height 744
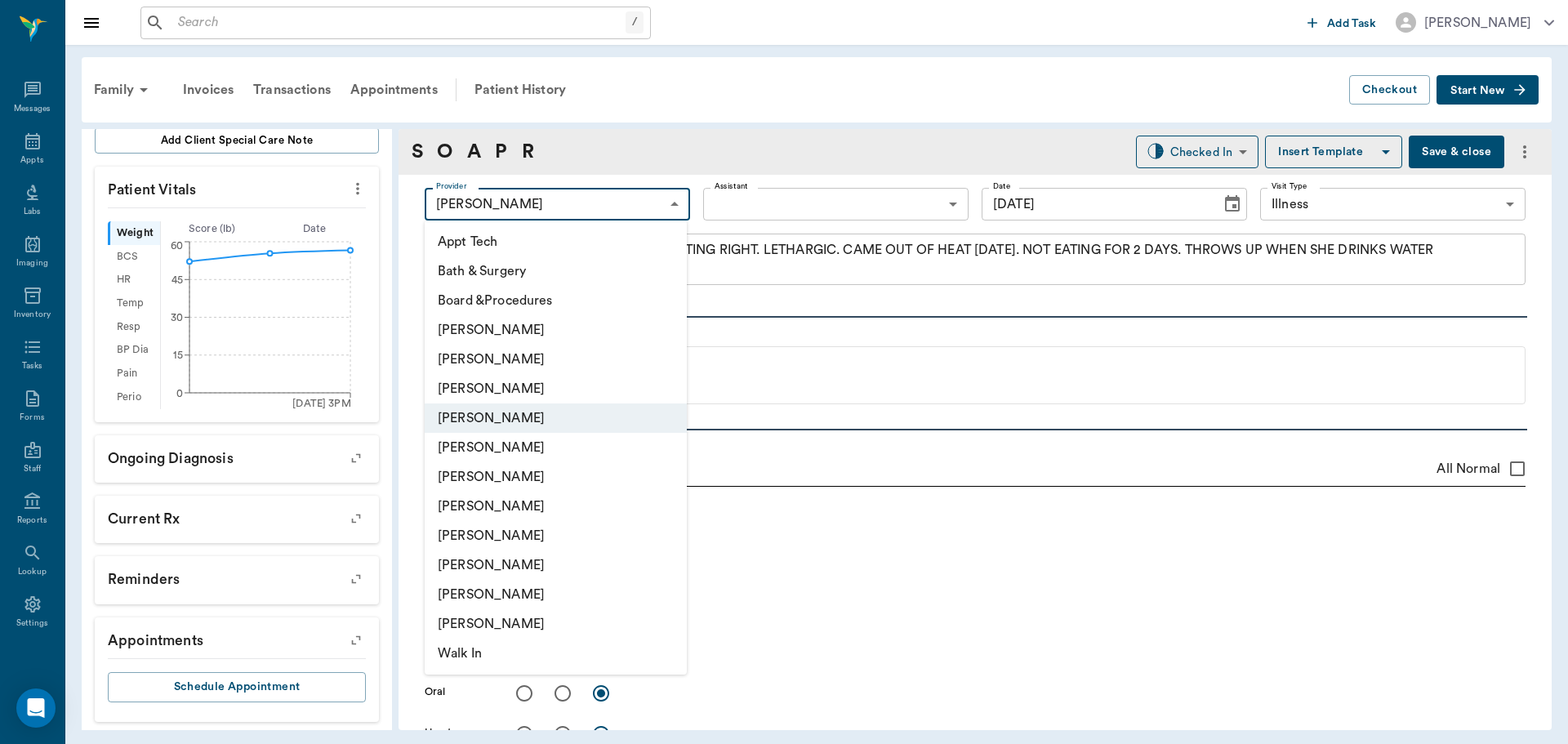
click at [512, 512] on li "Hunter Graves" at bounding box center [556, 506] width 262 height 30
type input "682b670d8bdc6f7f8feef3db"
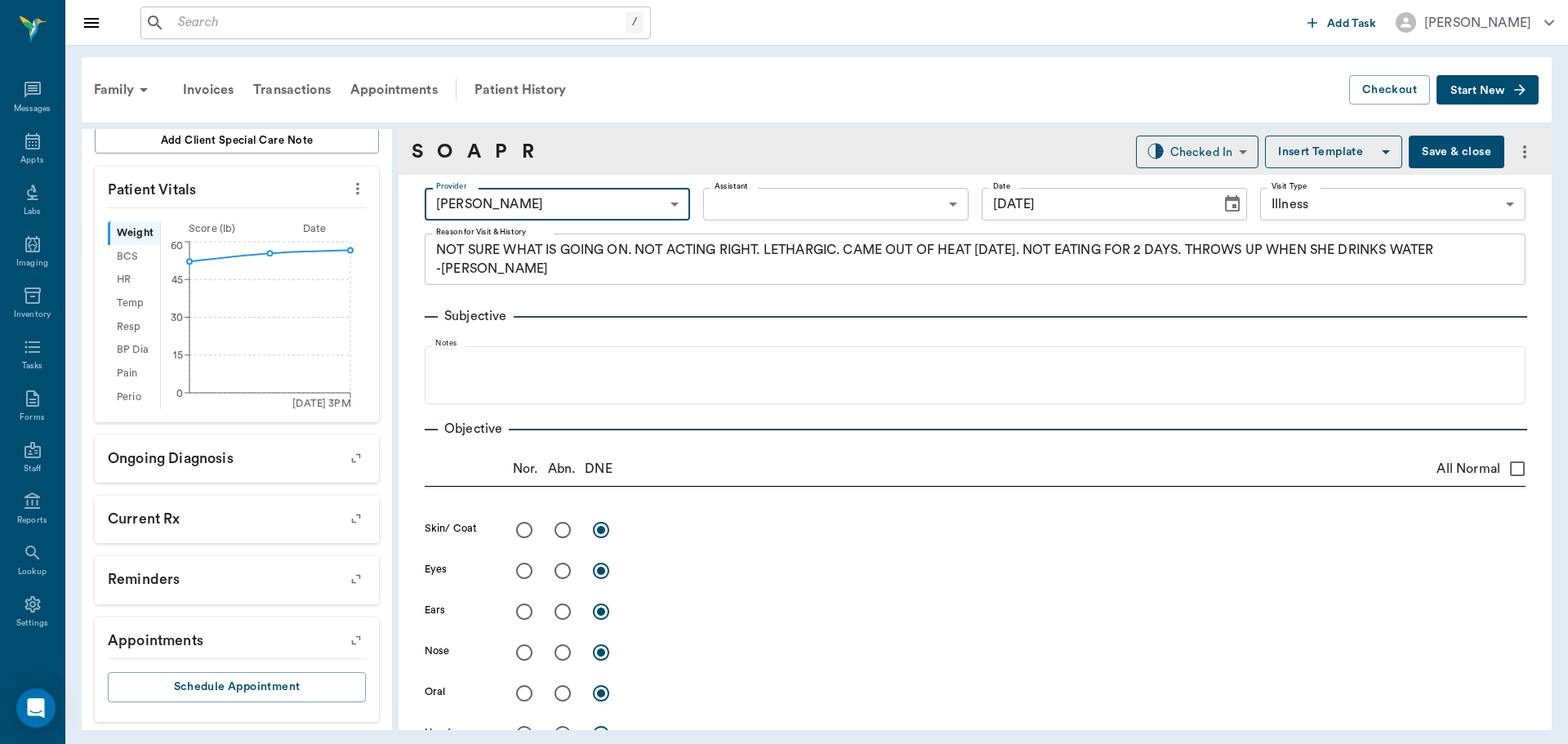
click at [705, 197] on body "/ ​ Add Task Dr. Bert Ellsworth Nectar Messages Appts Labs Imaging Inventory Ta…" at bounding box center [784, 372] width 1568 height 744
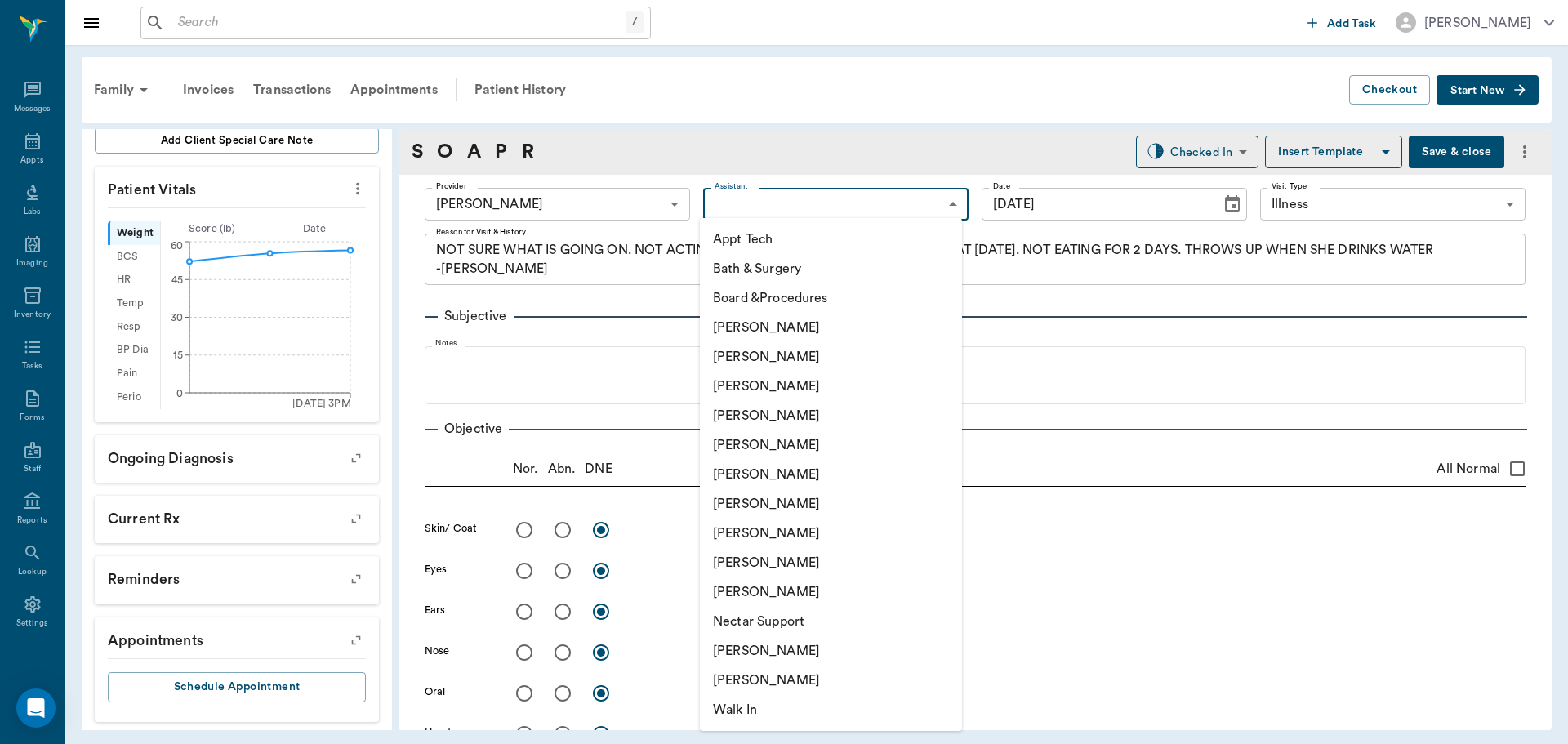
click at [733, 244] on li "Appt Tech" at bounding box center [831, 239] width 262 height 30
type input "63ec2f075fda476ae8351a4c"
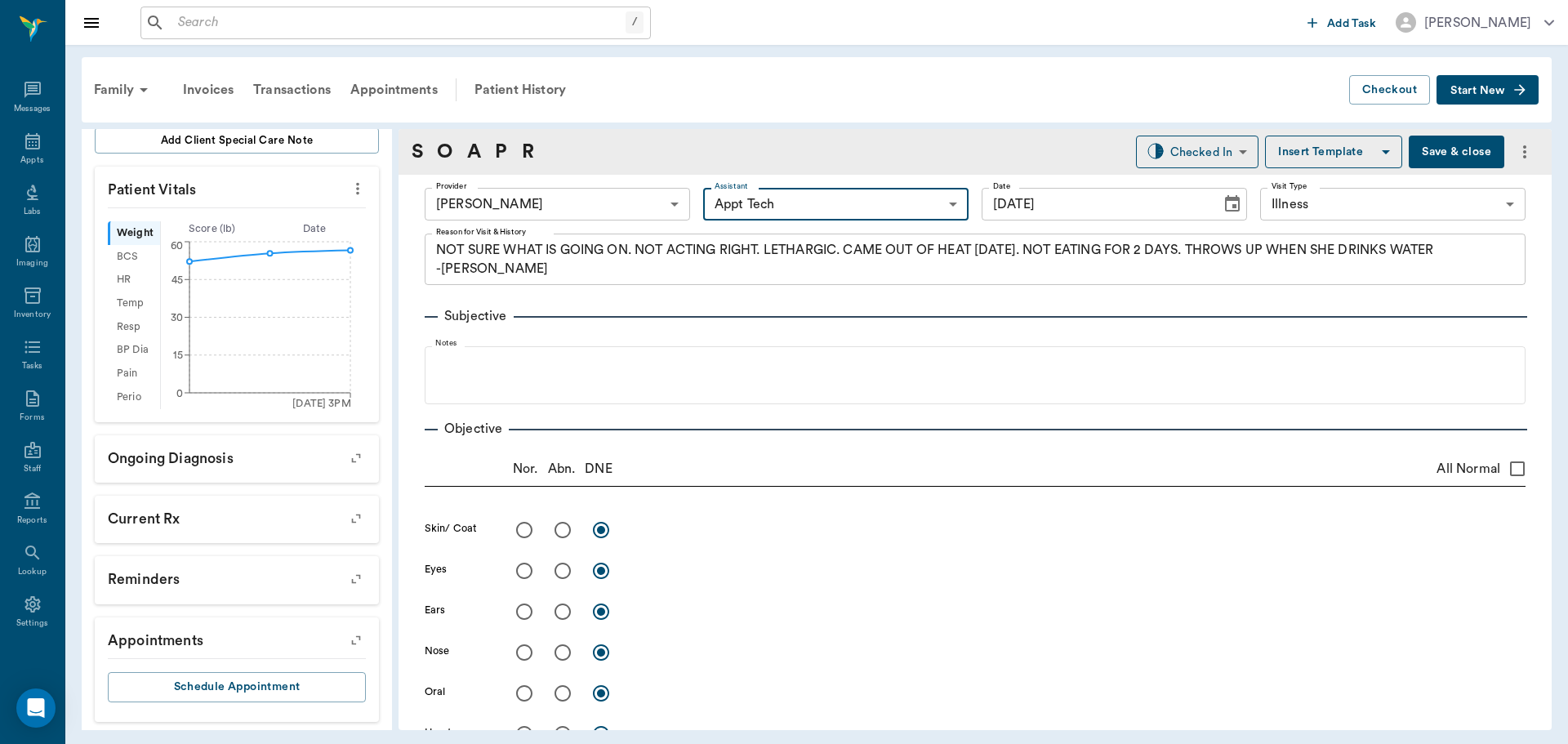
click at [638, 209] on body "/ ​ Add Task Dr. Bert Ellsworth Nectar Messages Appts Labs Imaging Inventory Ta…" at bounding box center [784, 372] width 1568 height 744
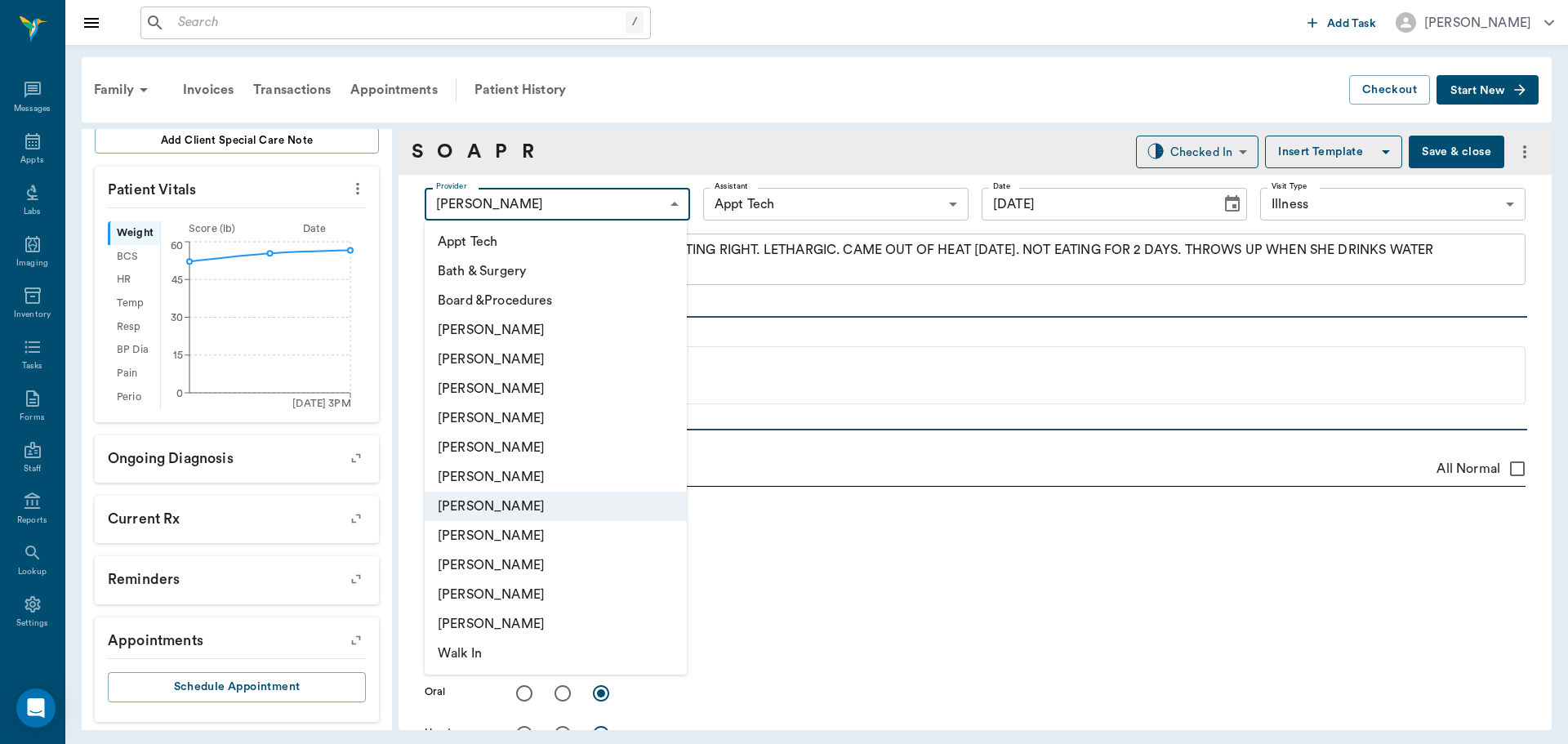
click at [575, 422] on li "[PERSON_NAME]" at bounding box center [556, 417] width 262 height 30
type input "63ec2f075fda476ae8351a4d"
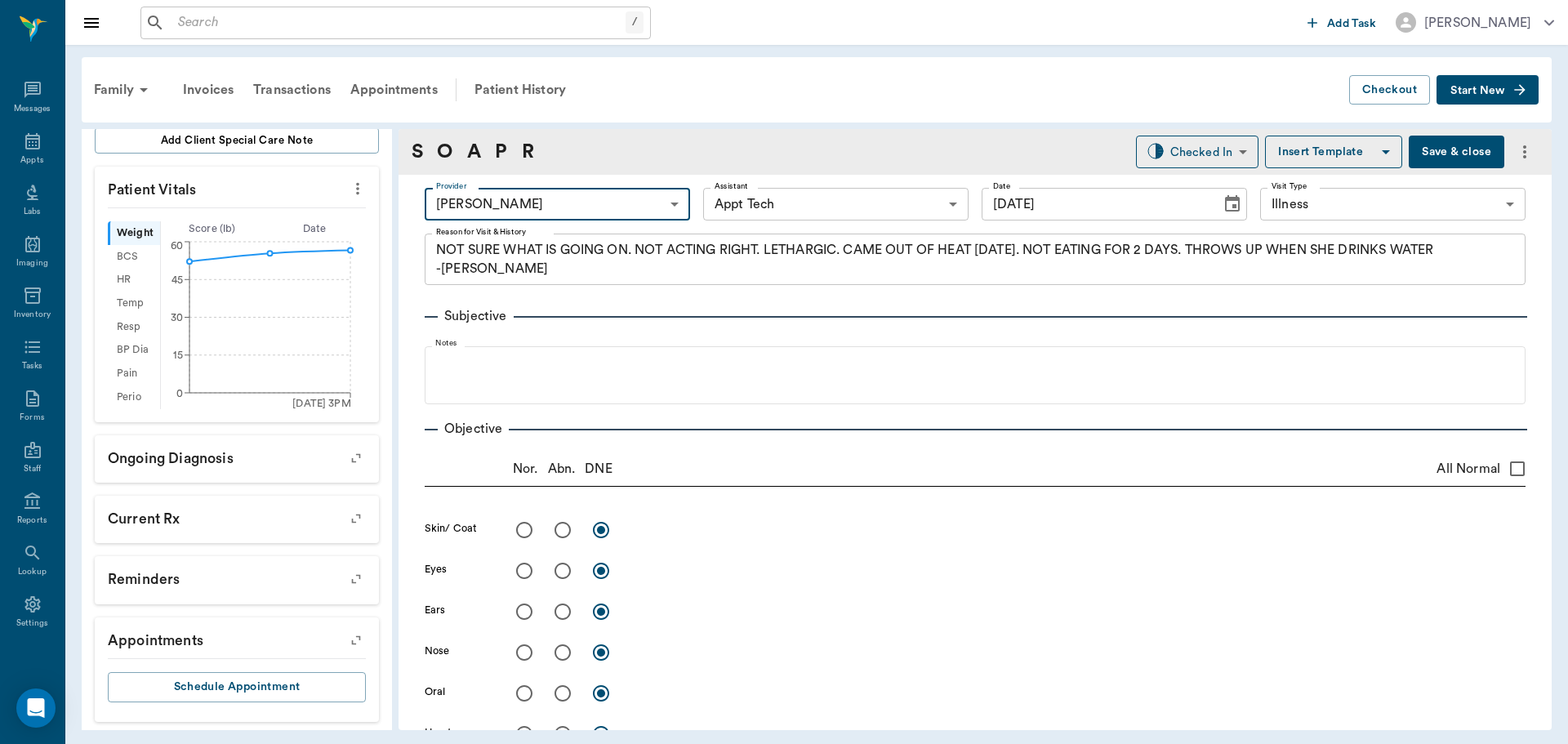
click at [780, 204] on body "/ ​ Add Task Dr. Bert Ellsworth Nectar Messages Appts Labs Imaging Inventory Ta…" at bounding box center [784, 372] width 1568 height 744
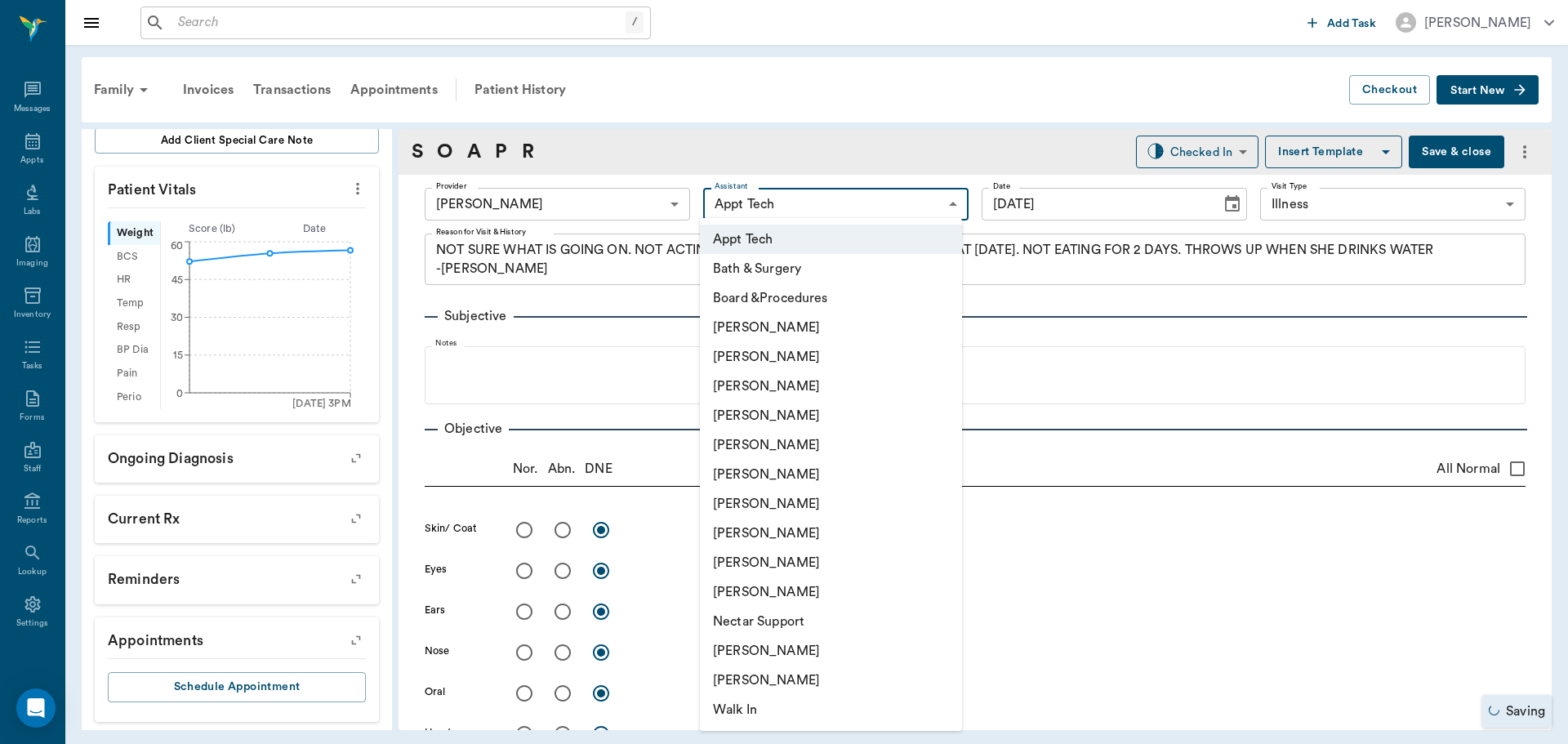
click at [775, 237] on li "Appt Tech" at bounding box center [831, 239] width 262 height 30
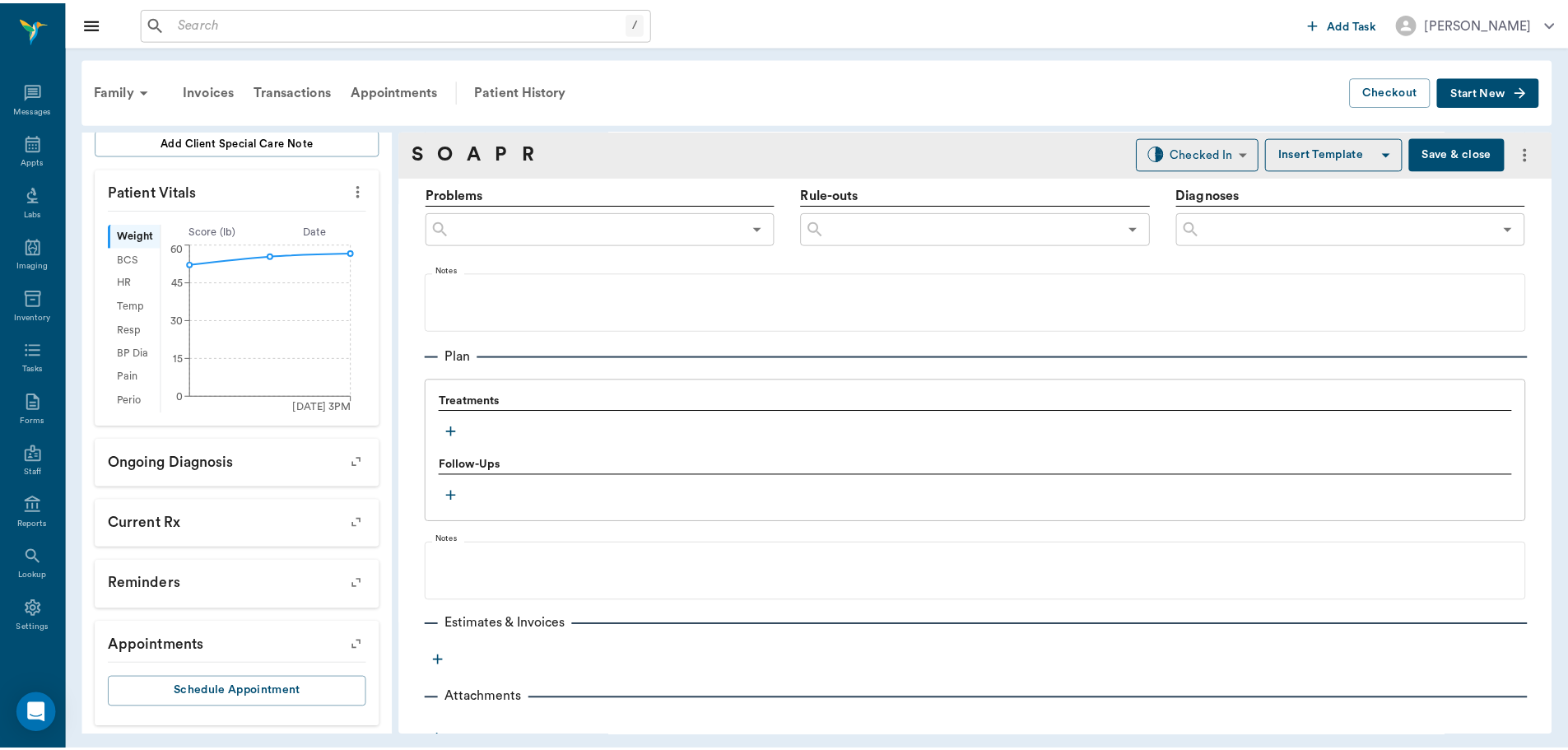
scroll to position [1000, 0]
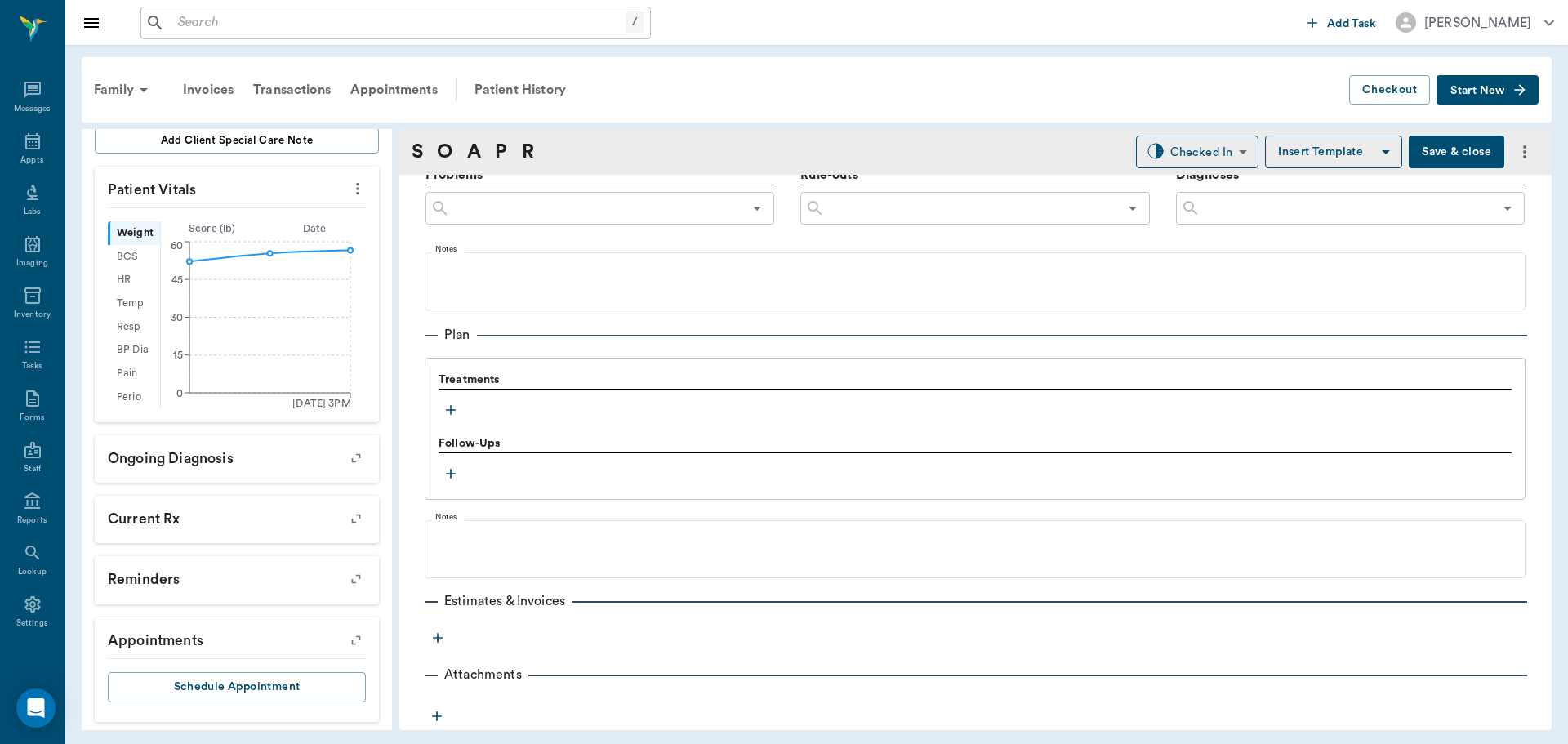
click at [450, 403] on icon "button" at bounding box center [451, 410] width 16 height 16
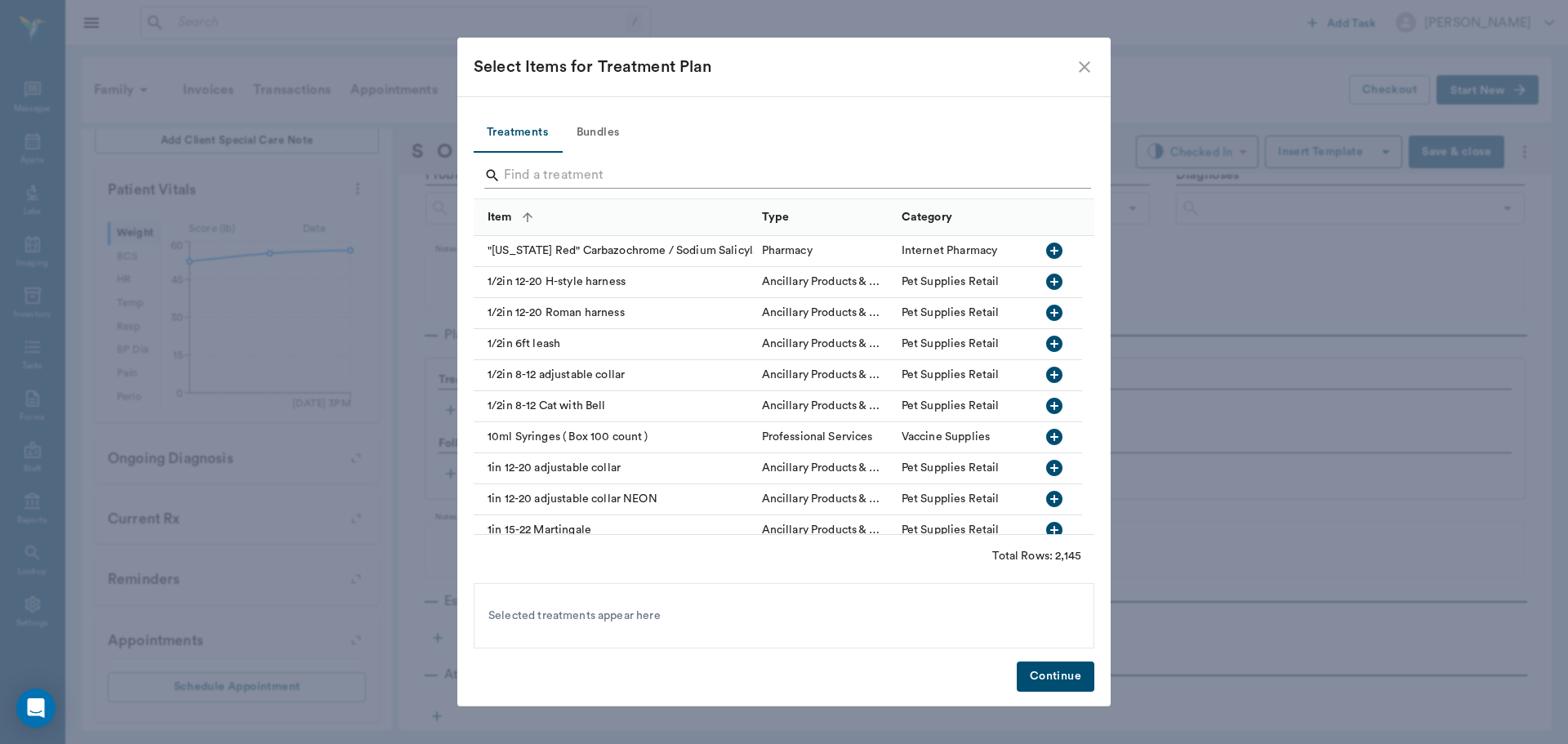
click at [625, 178] on input "Search" at bounding box center [784, 175] width 563 height 26
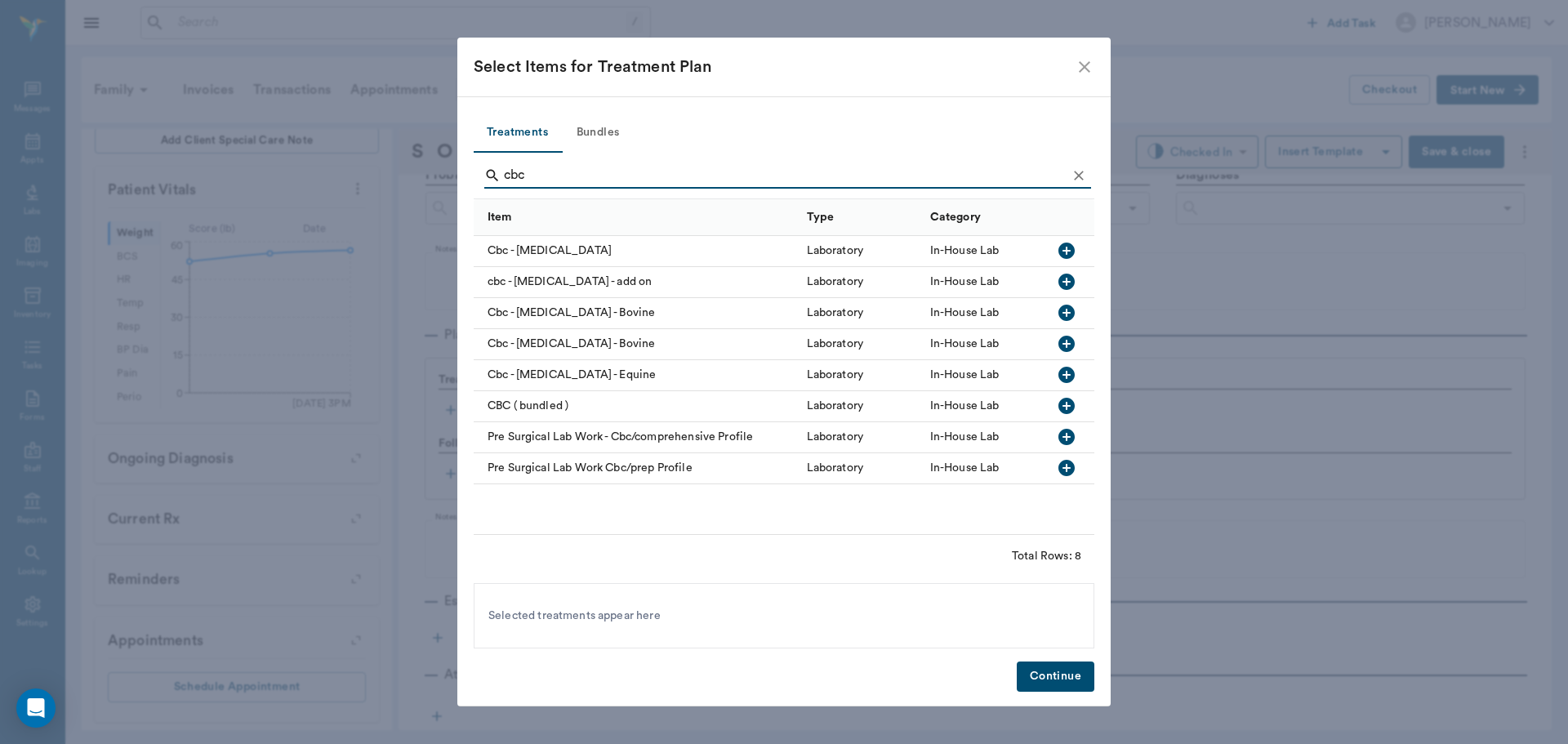
type input "cbc"
click at [1073, 249] on icon "button" at bounding box center [1066, 250] width 16 height 16
click at [1073, 672] on button "Continue" at bounding box center [1056, 677] width 77 height 31
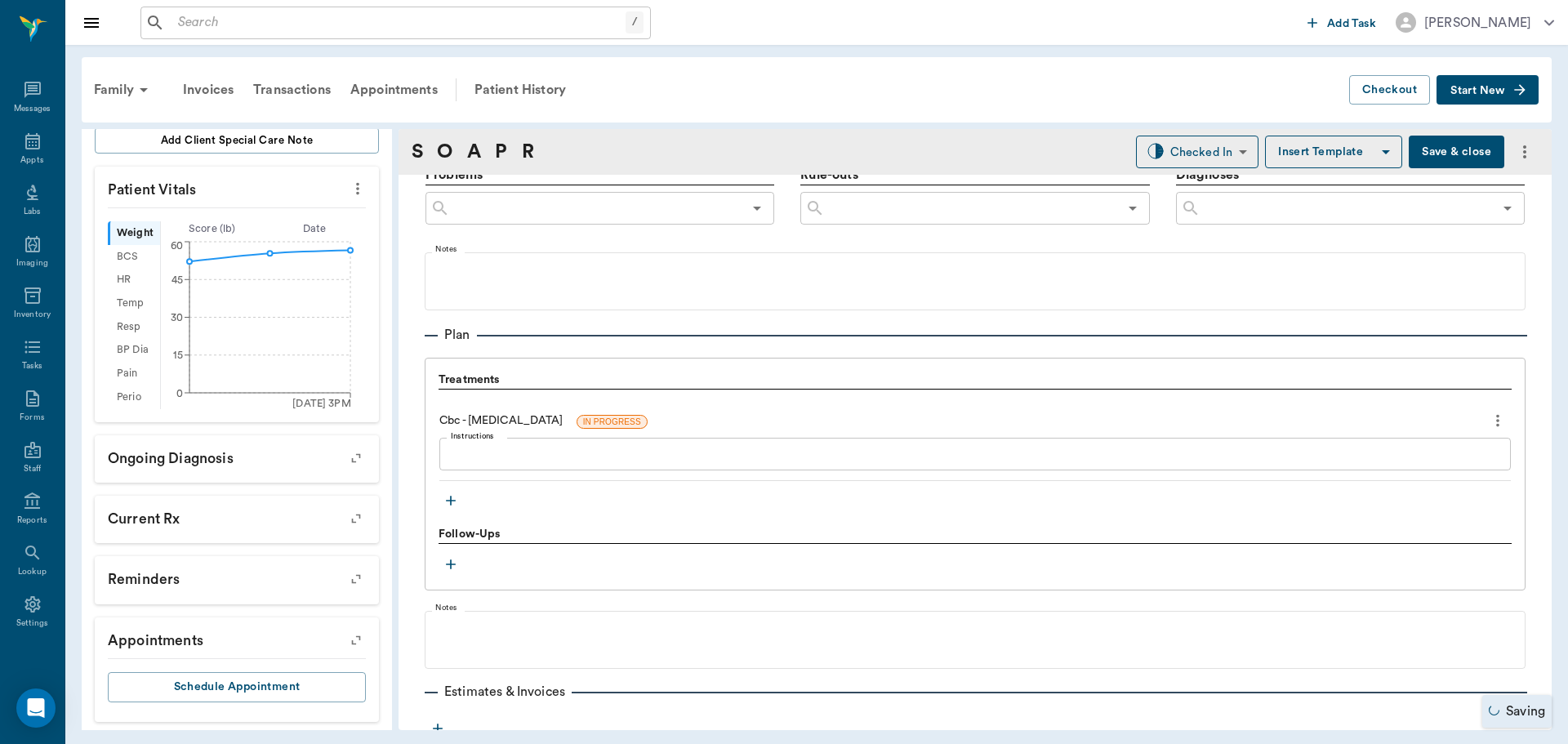
click at [452, 503] on icon "button" at bounding box center [451, 501] width 16 height 16
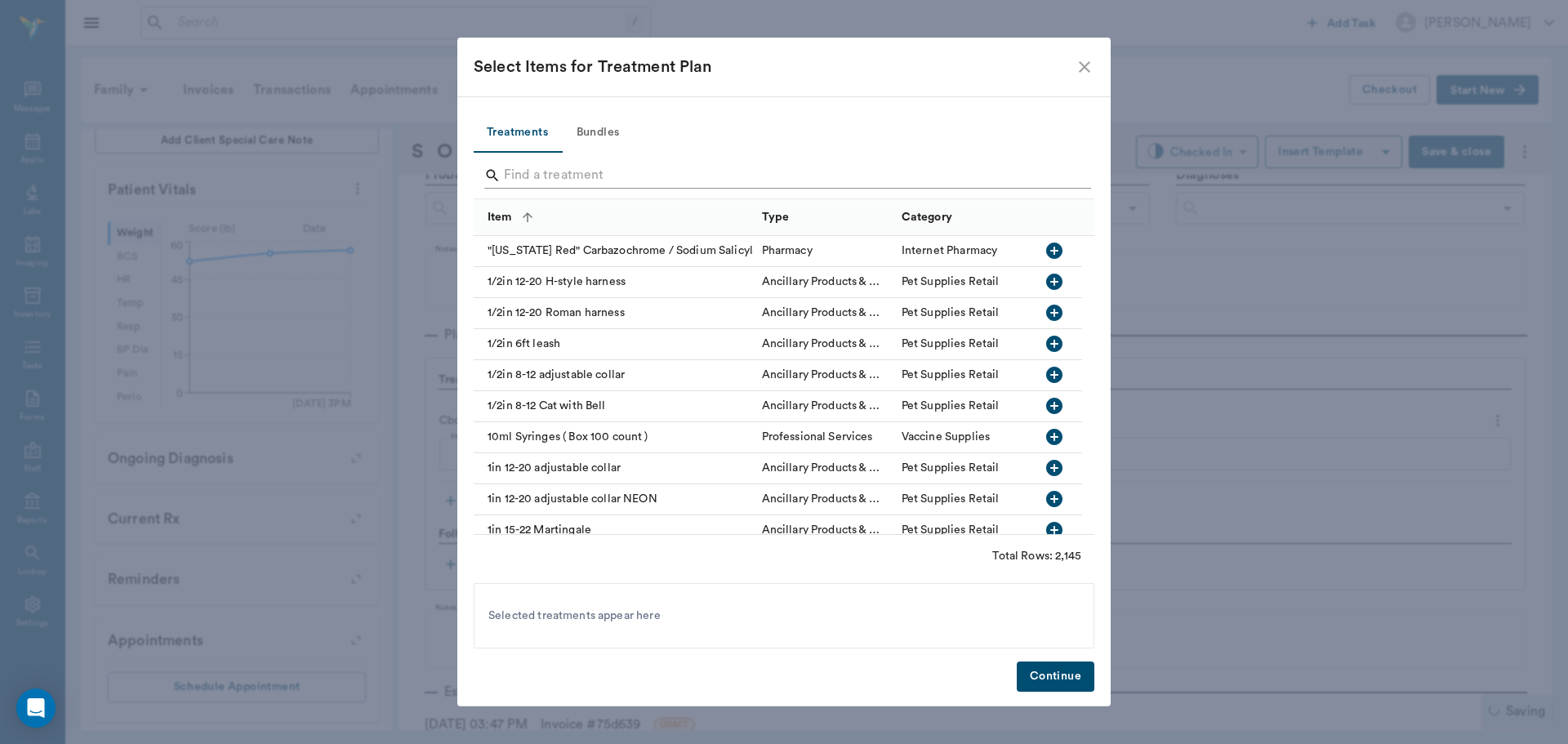
click at [534, 179] on input "Search" at bounding box center [784, 175] width 563 height 26
click at [530, 173] on input "Search" at bounding box center [784, 175] width 563 height 26
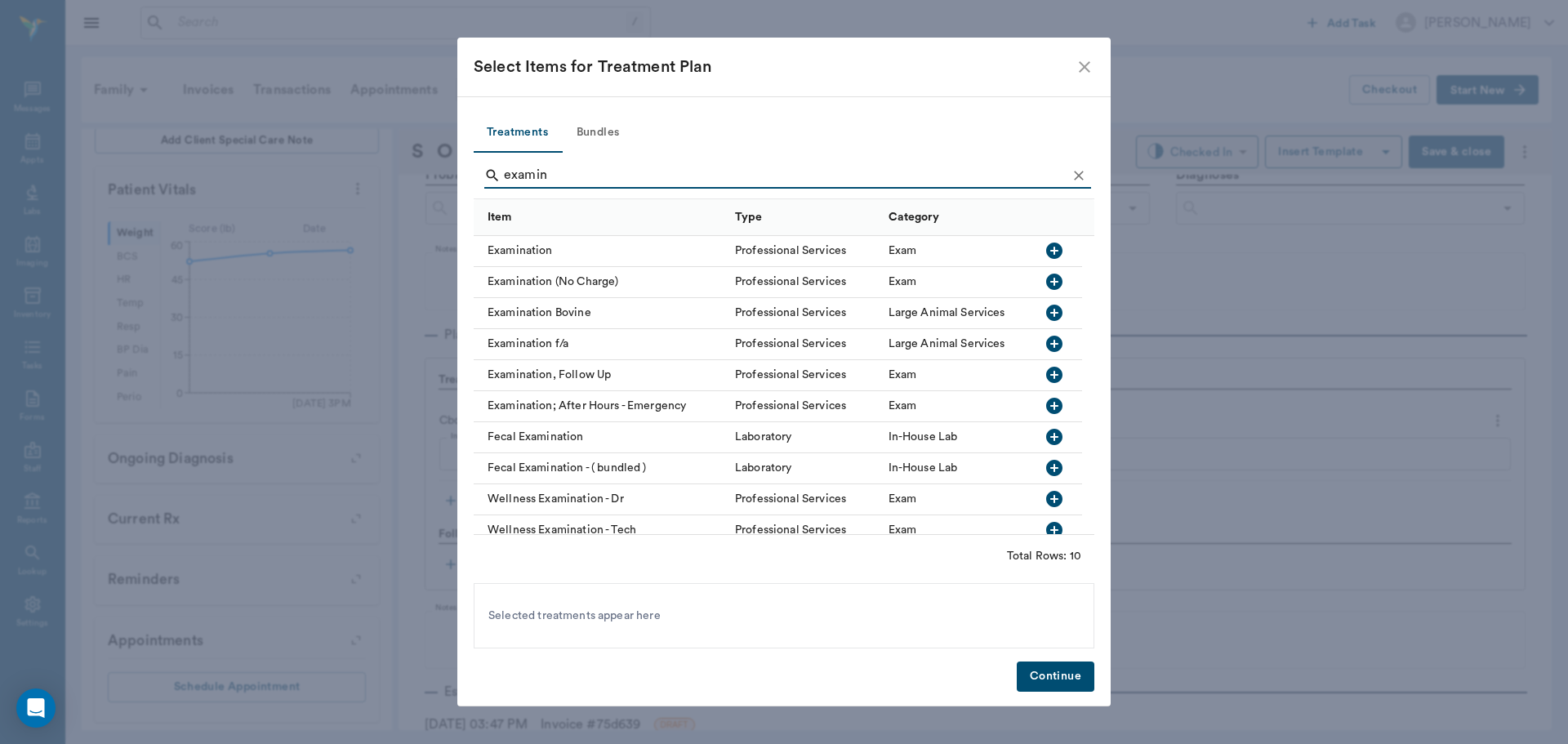
type input "examin"
click at [1055, 245] on icon "button" at bounding box center [1054, 250] width 16 height 16
click at [1057, 677] on button "Continue" at bounding box center [1056, 677] width 77 height 31
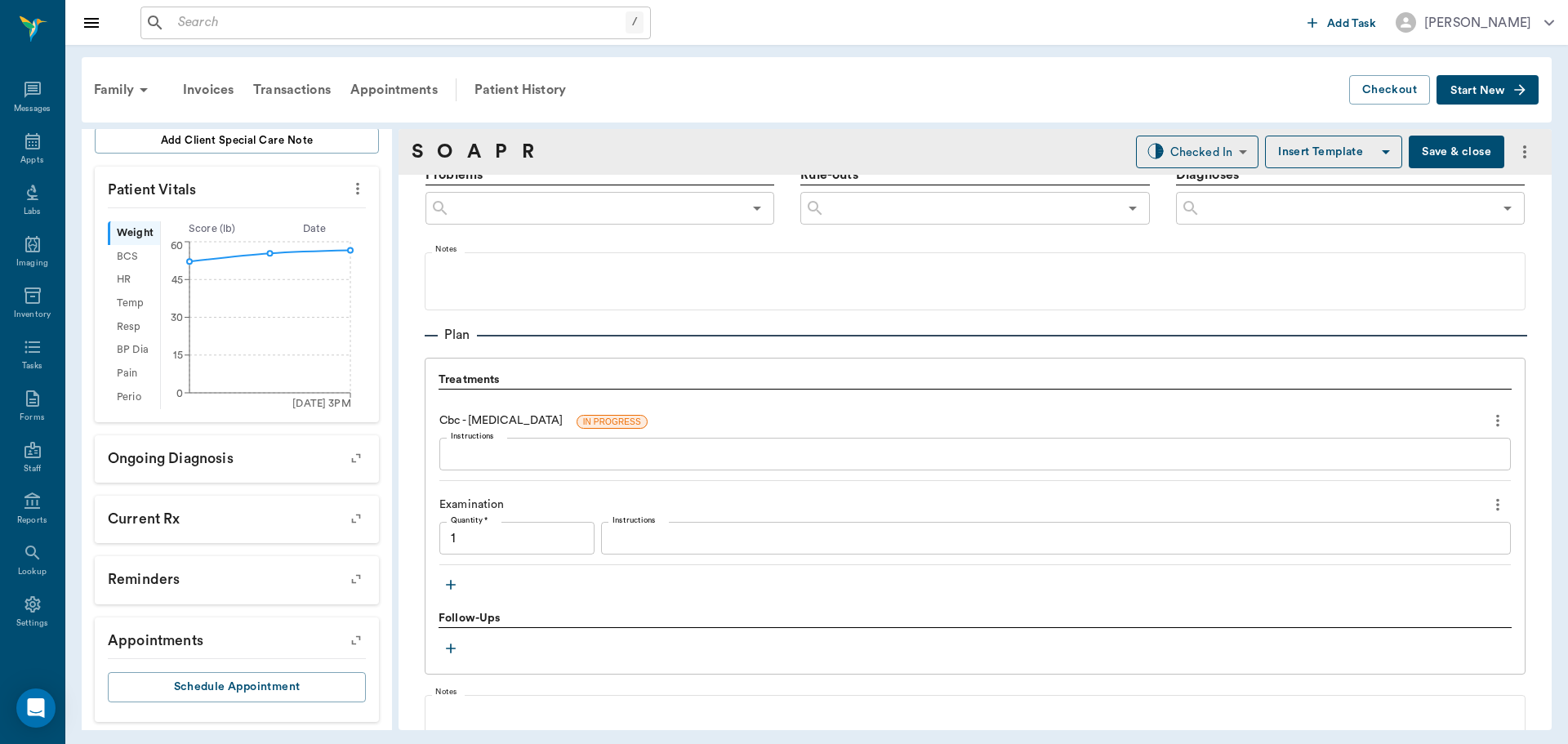
type input "1.00"
click at [1447, 153] on button "Save & close" at bounding box center [1456, 152] width 95 height 32
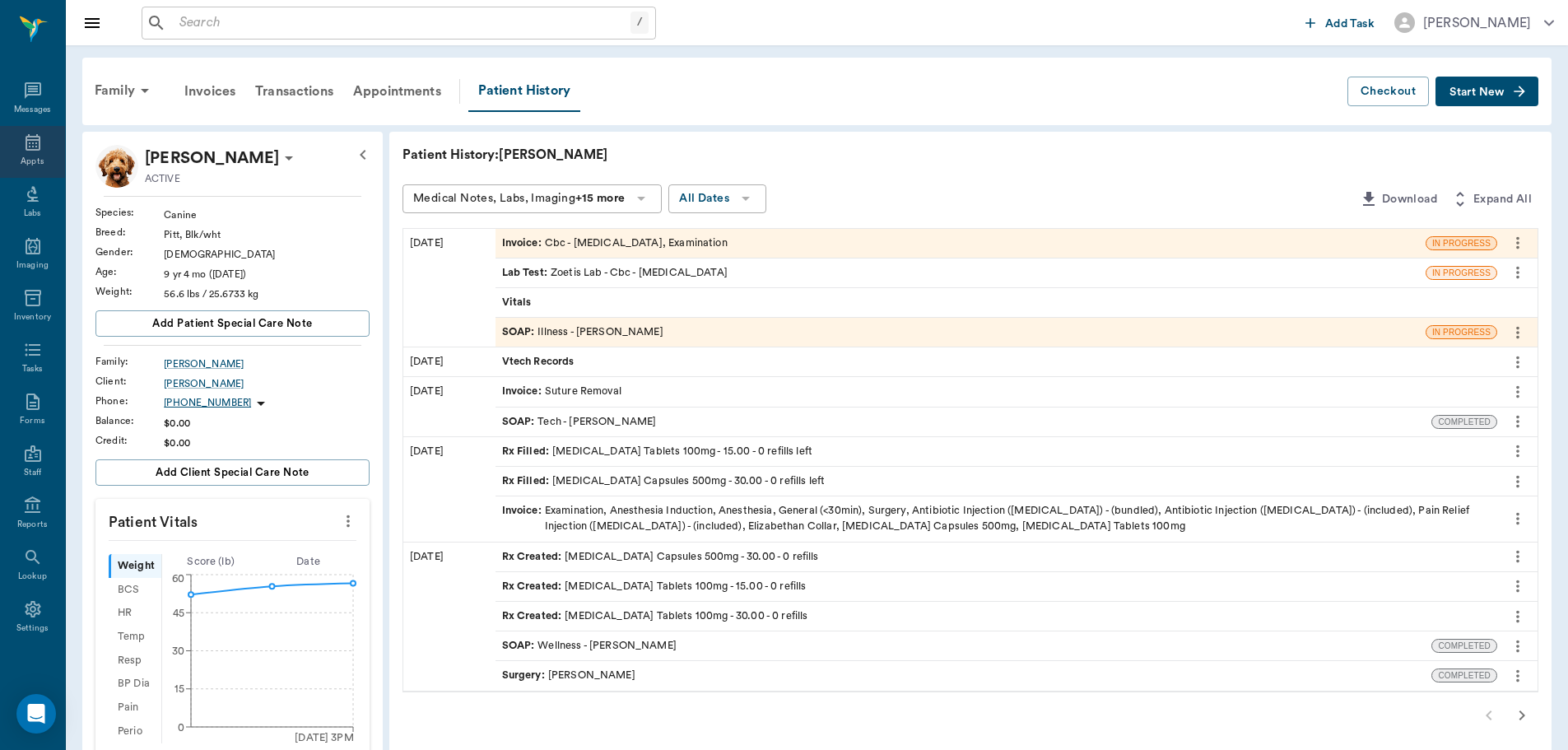
click at [27, 140] on icon at bounding box center [33, 142] width 14 height 16
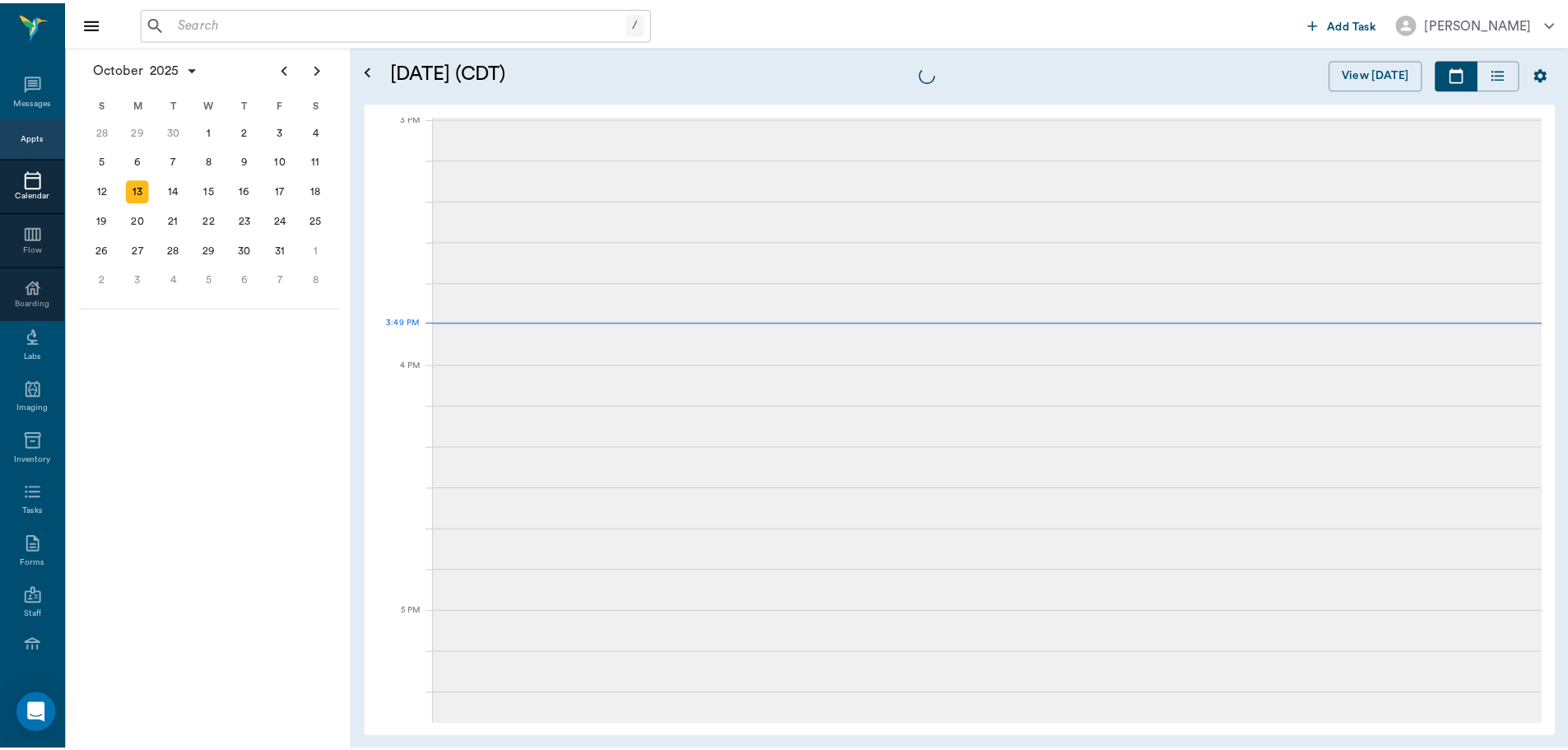
scroll to position [1729, 0]
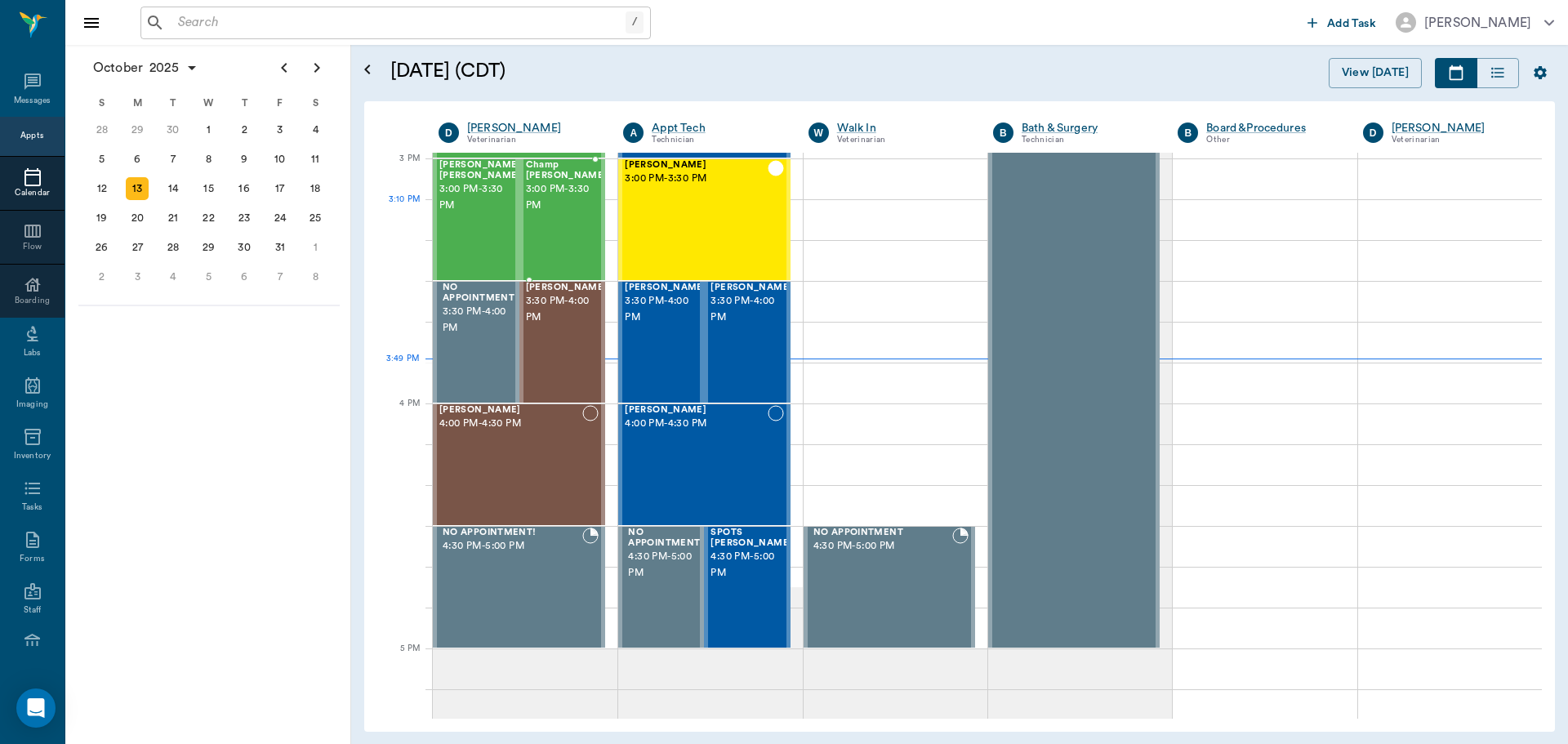
click at [573, 210] on div "Champ [PERSON_NAME] 3:00 PM - 3:30 PM" at bounding box center [566, 219] width 82 height 119
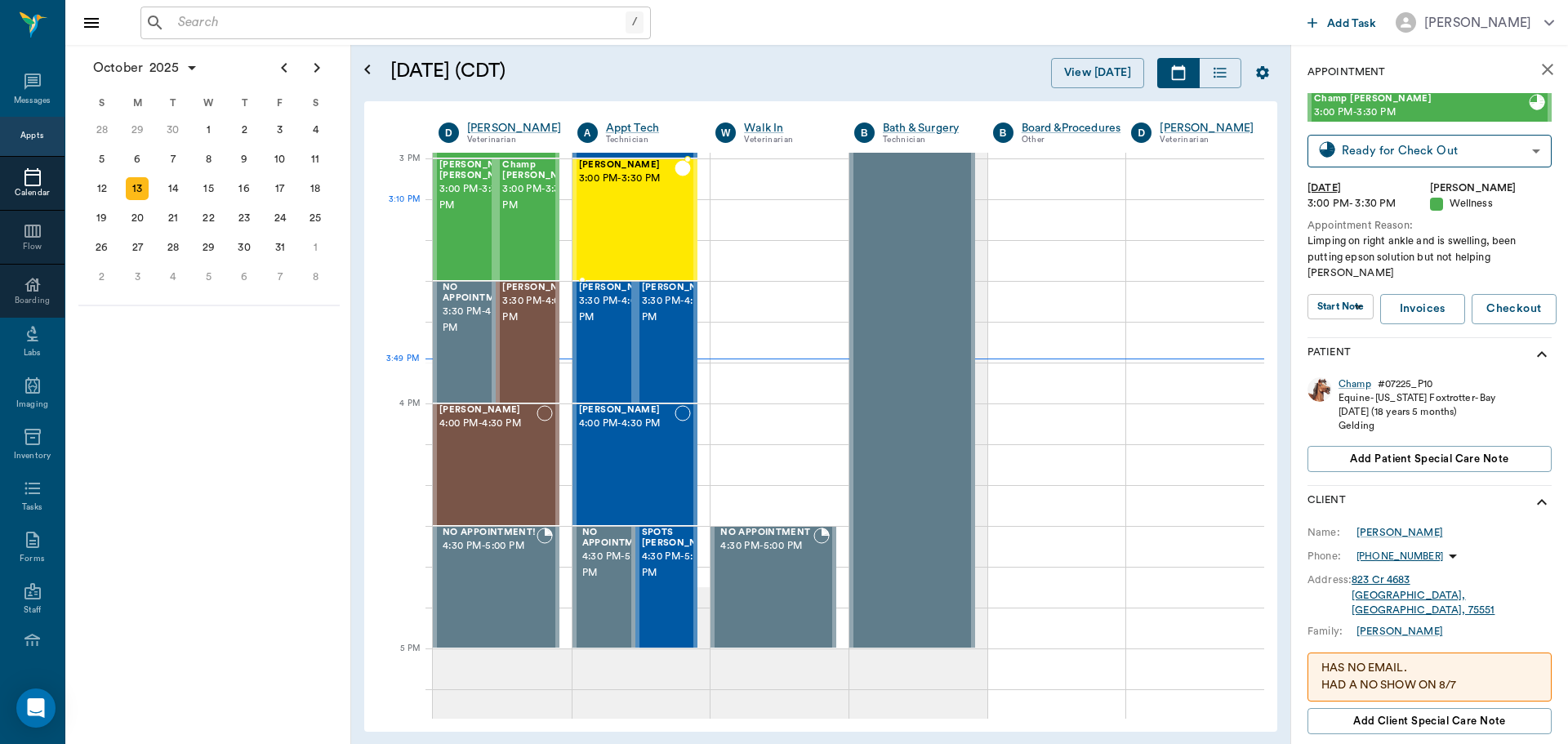
type input "CHECKED_OUT"
click at [1343, 375] on div "Champ" at bounding box center [1354, 381] width 32 height 13
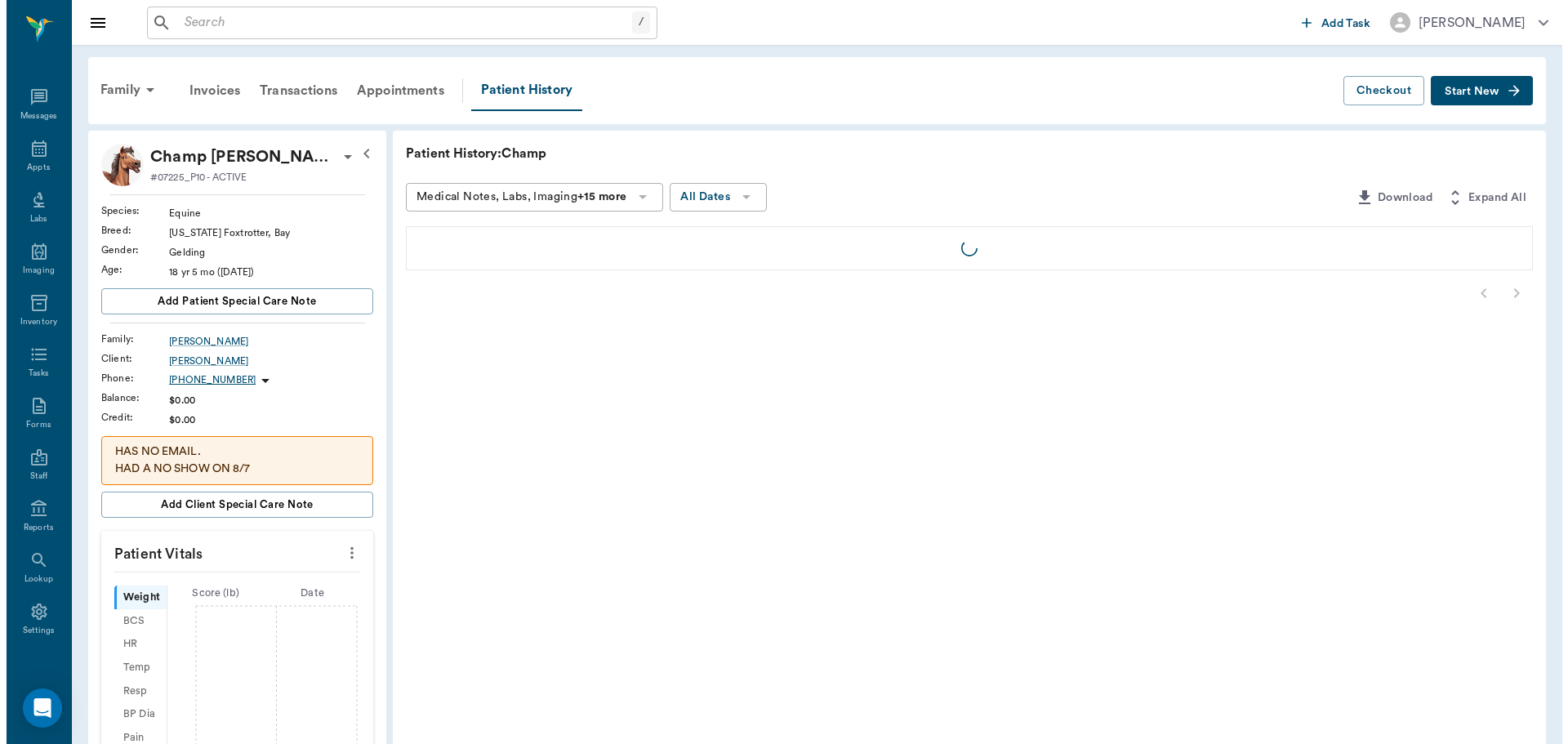
scroll to position [7, 0]
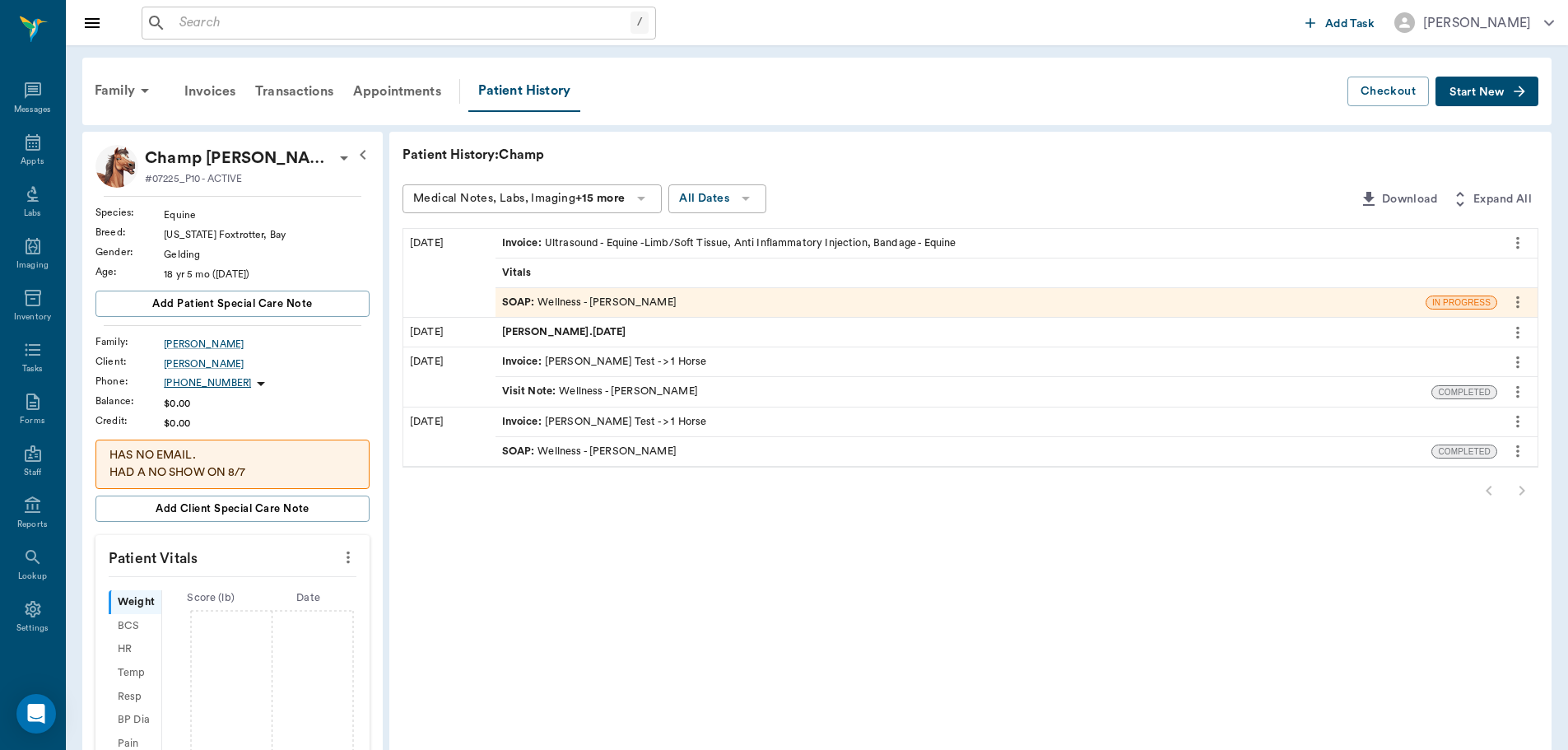
click at [602, 296] on div "SOAP : Wellness - Dr. Bert Ellsworth" at bounding box center [589, 302] width 175 height 15
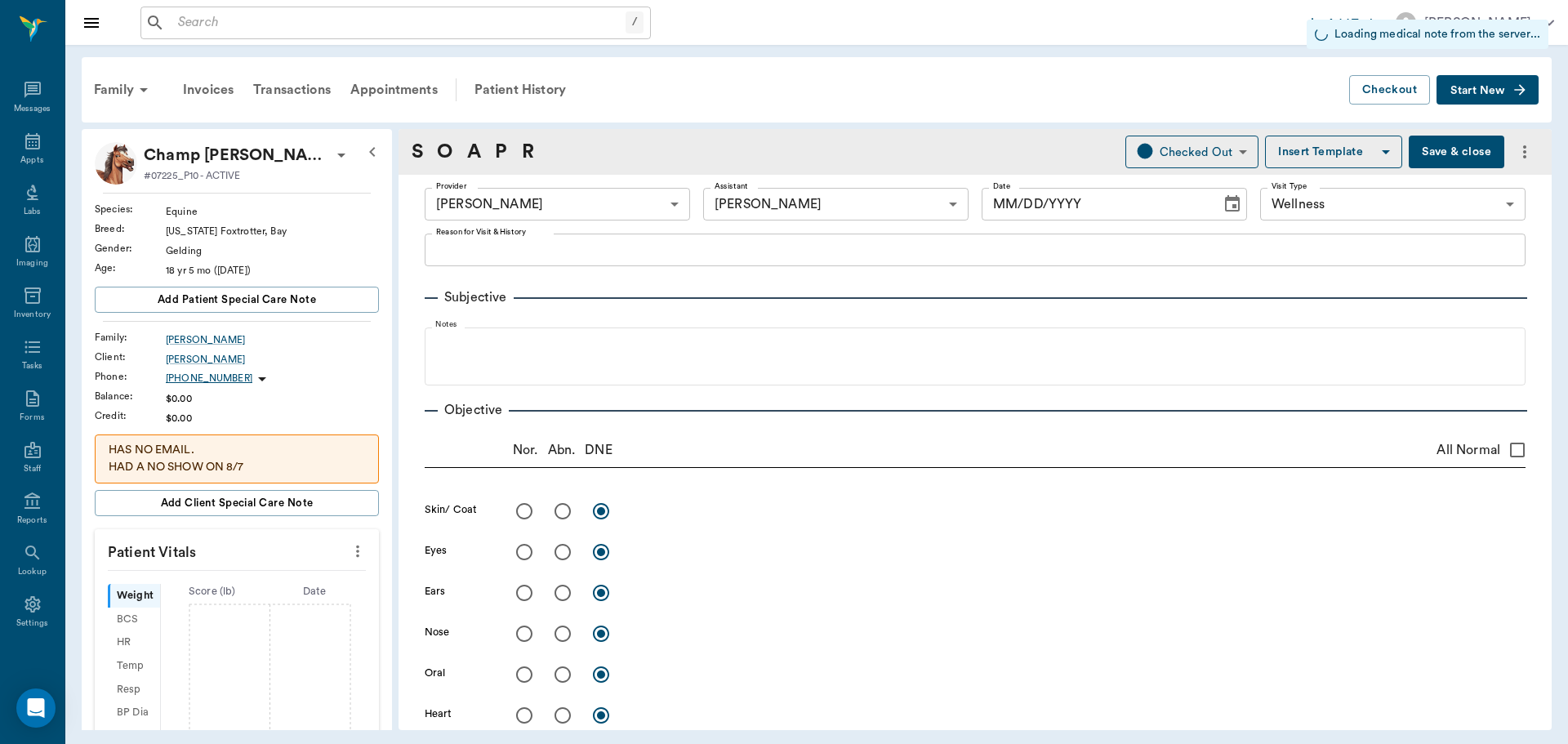
type input "63ec2f075fda476ae8351a4d"
type input "6740bf97de10e07744acf1eb"
type input "65d2be4f46e3a538d89b8c14"
type input "[DATE]"
type textarea "Limping on right ankle and is swelling, been putting epson solution but not hel…"
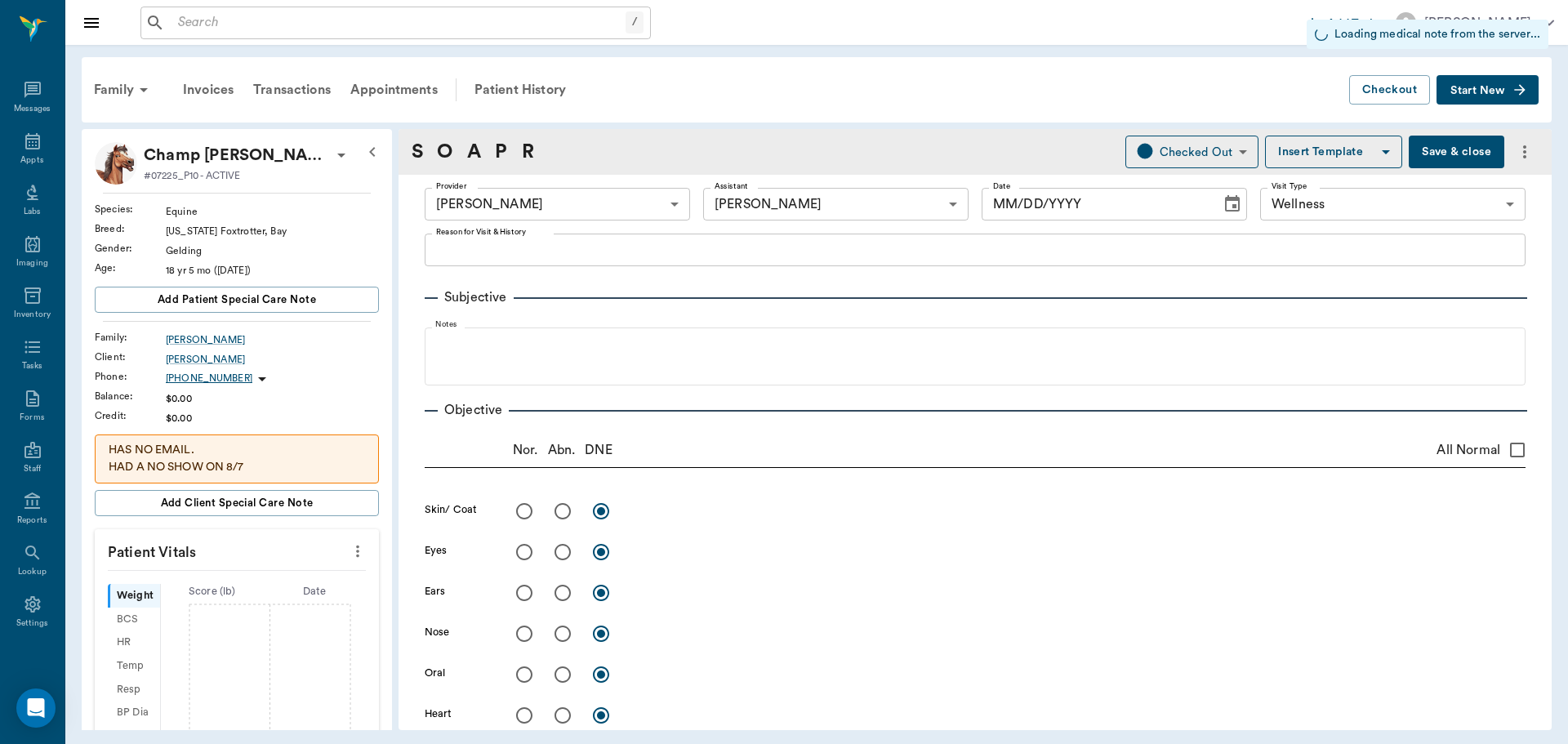
type input "1.00"
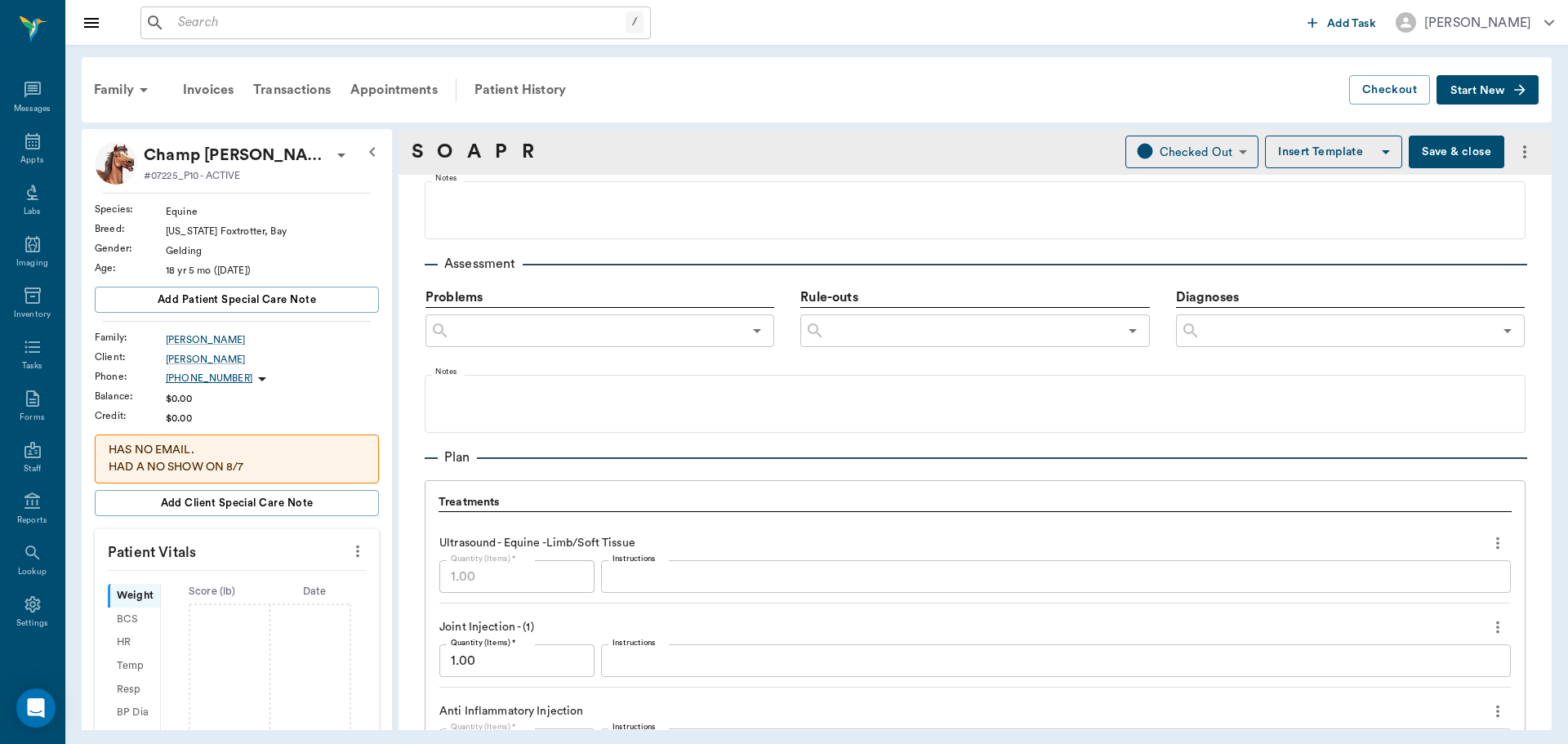
scroll to position [1225, 0]
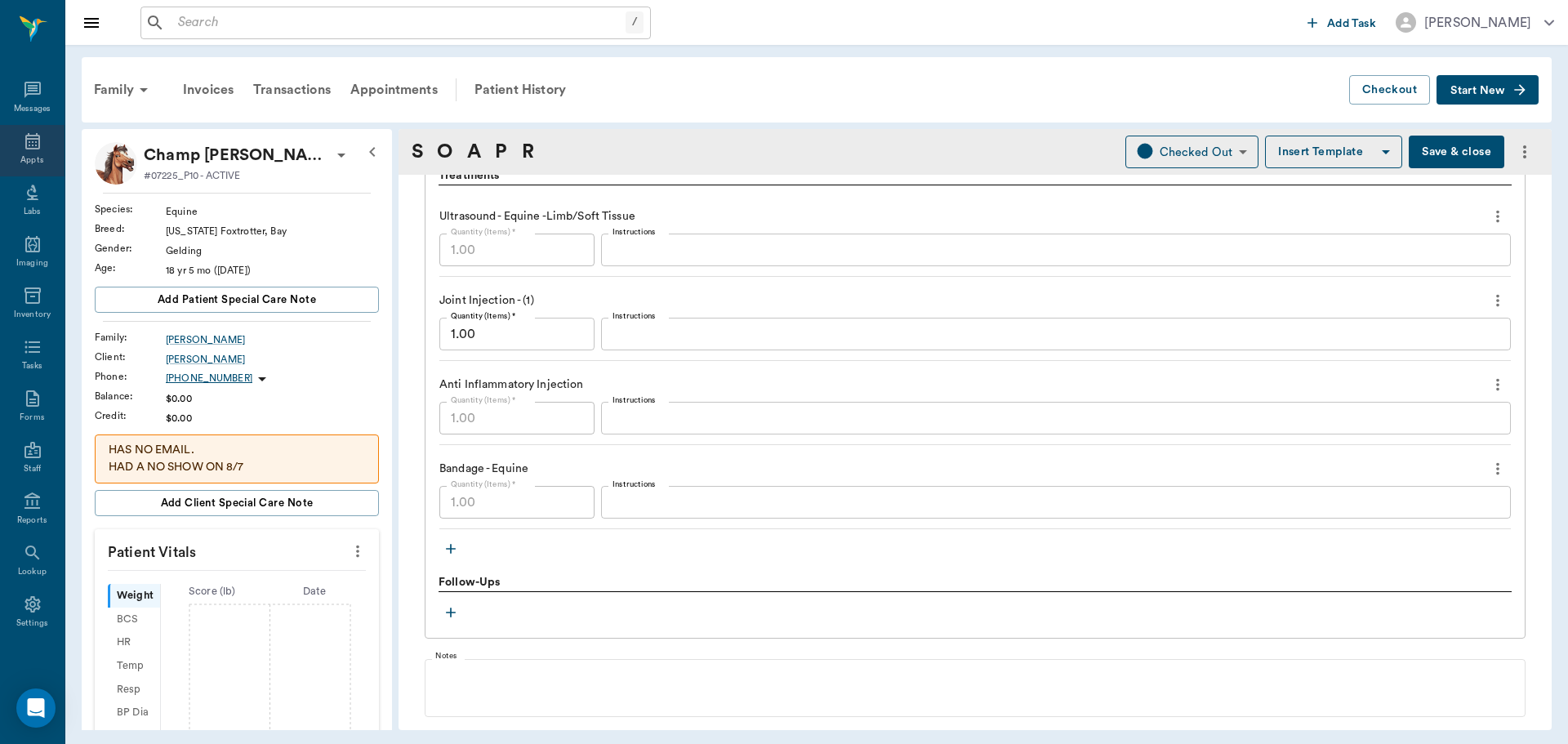
click at [25, 135] on icon at bounding box center [32, 141] width 14 height 16
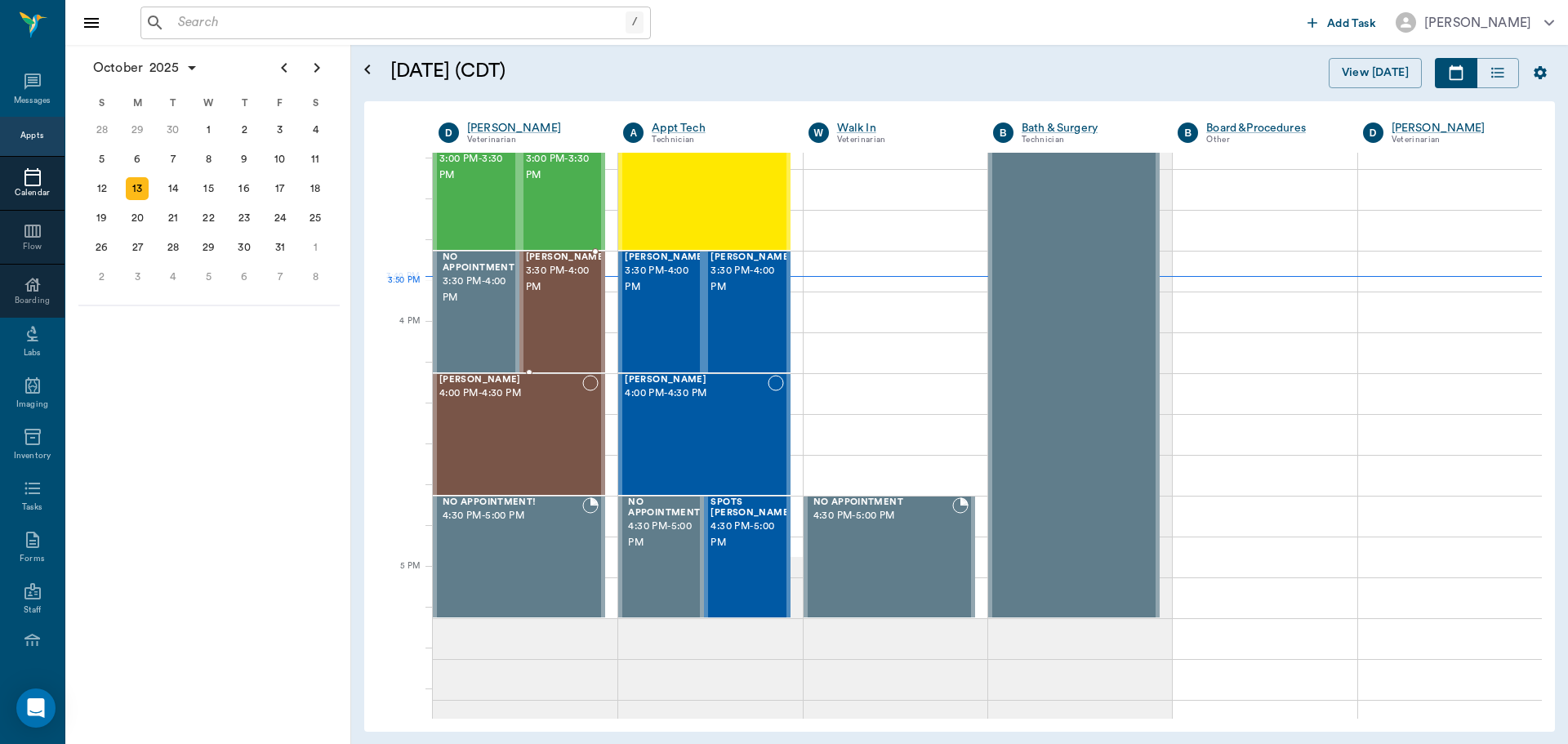
scroll to position [1717, 0]
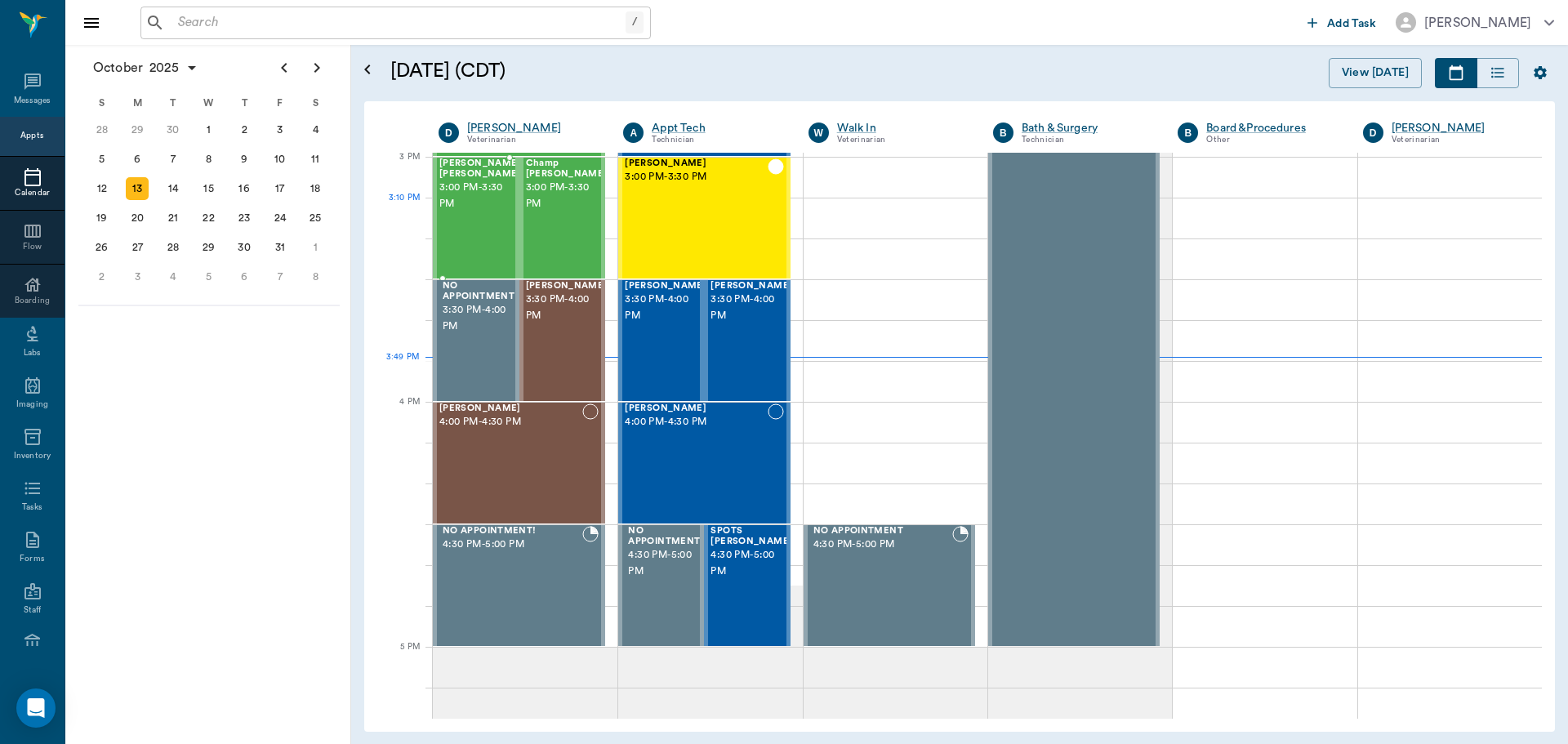
click at [449, 204] on span "3:00 PM - 3:30 PM" at bounding box center [479, 196] width 82 height 32
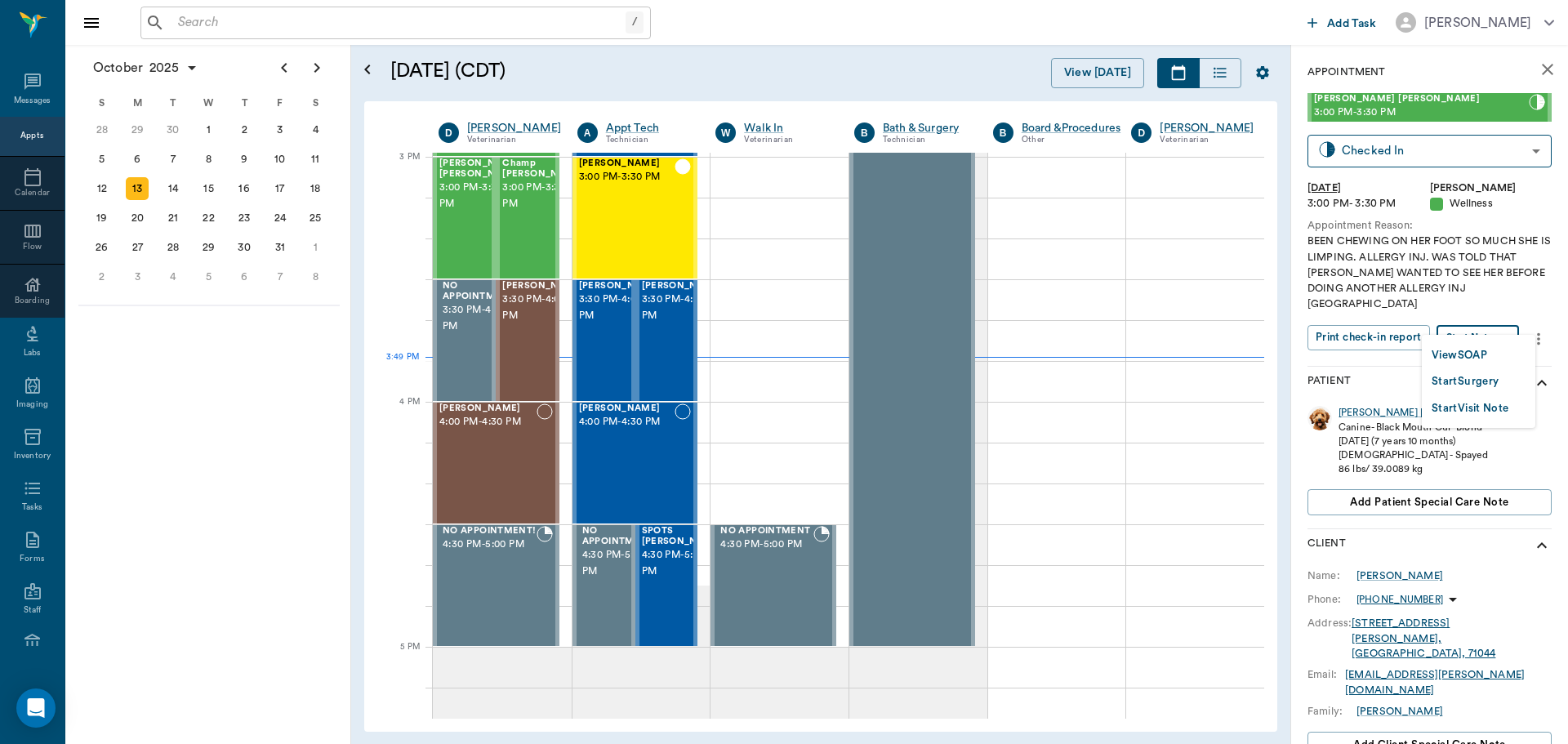
click at [1498, 319] on body "/ ​ Add Task Dr. Bert Ellsworth Nectar Messages Appts Calendar Flow Boarding La…" at bounding box center [784, 372] width 1568 height 744
click at [1477, 348] on button "View SOAP" at bounding box center [1459, 355] width 56 height 19
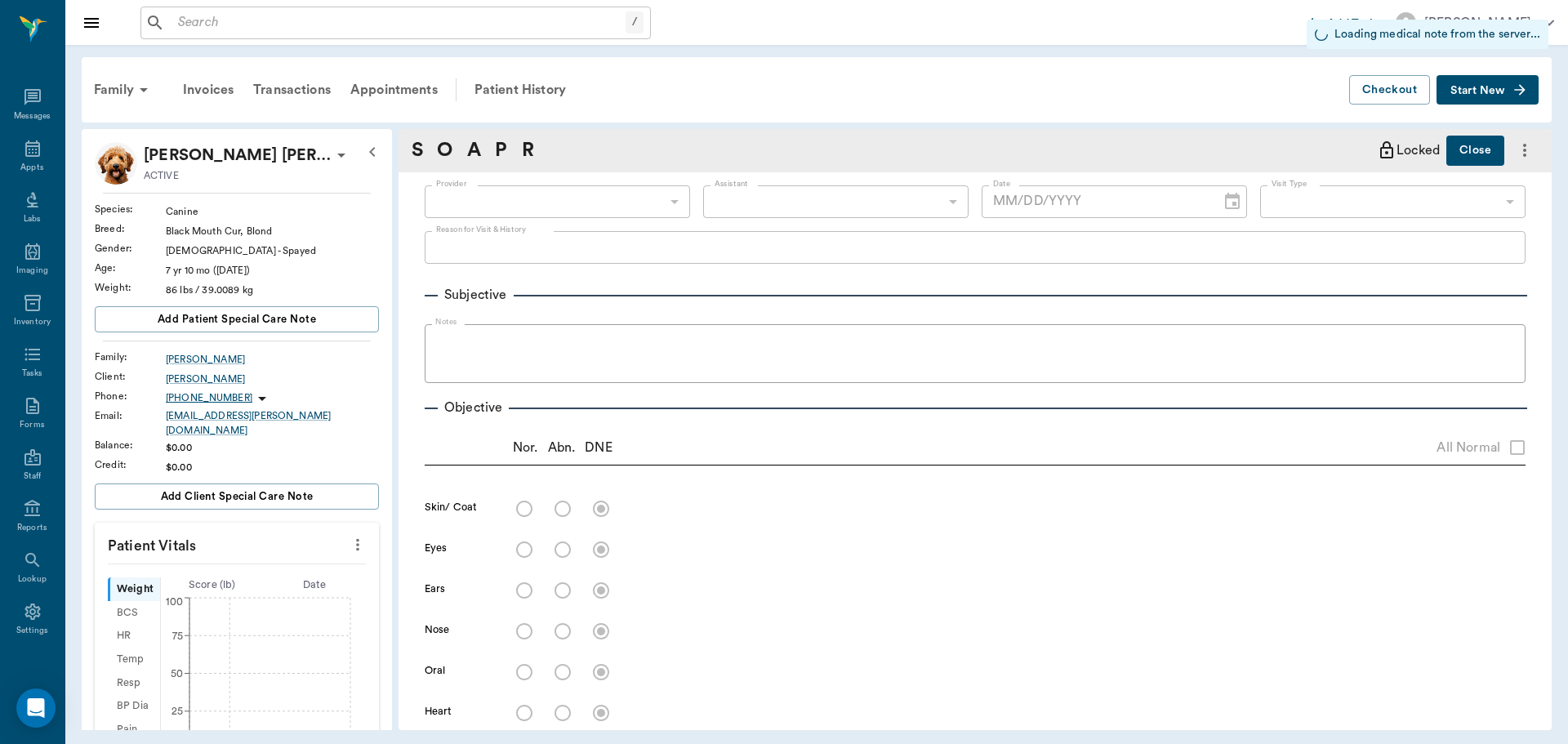
type input "63ec2f075fda476ae8351a4d"
type input "65d2be4f46e3a538d89b8c14"
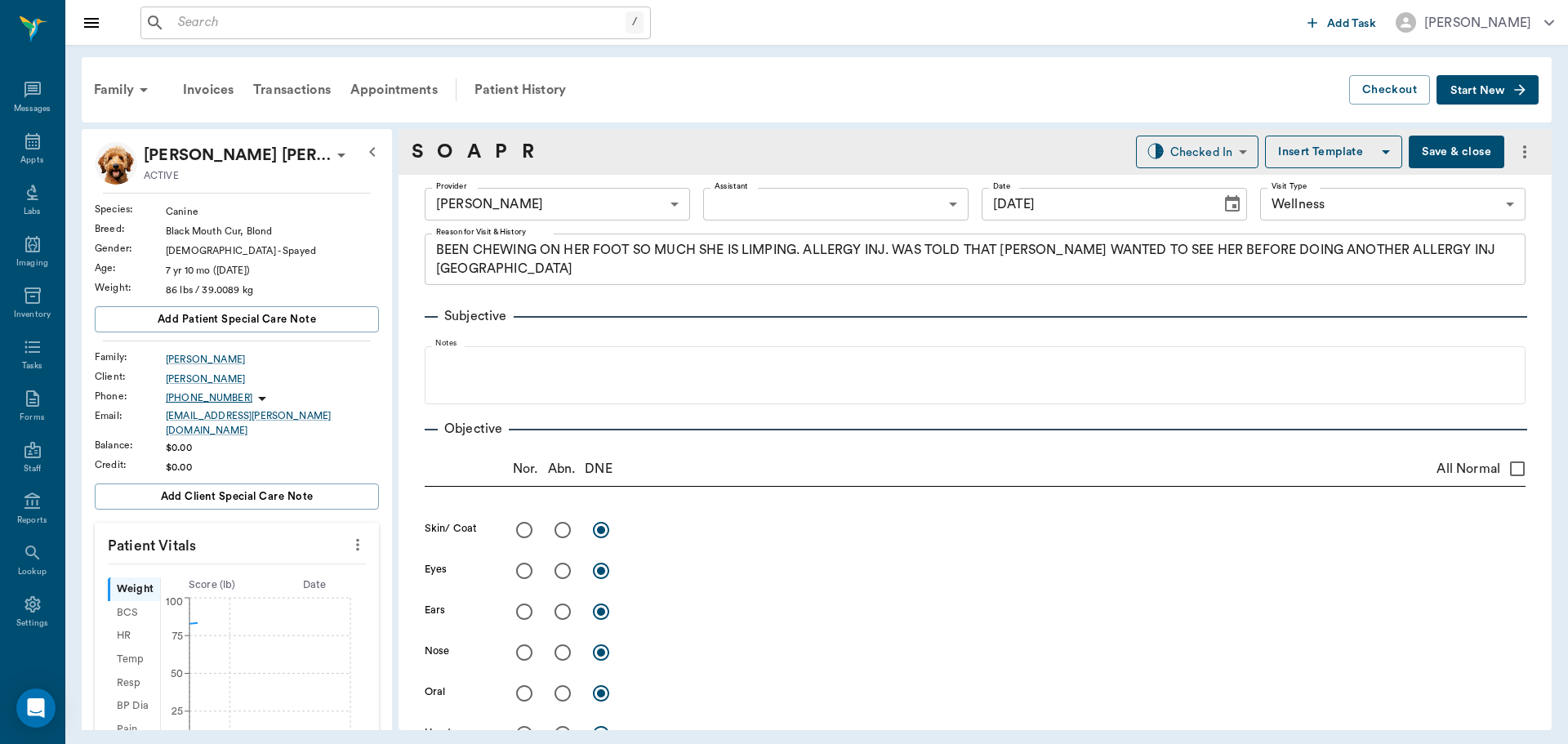
type input "[DATE]"
type textarea "BEEN CHEWING ON HER FOOT SO MUCH SHE IS LIMPING. ALLERGY INJ. WAS TOLD THAT [PE…"
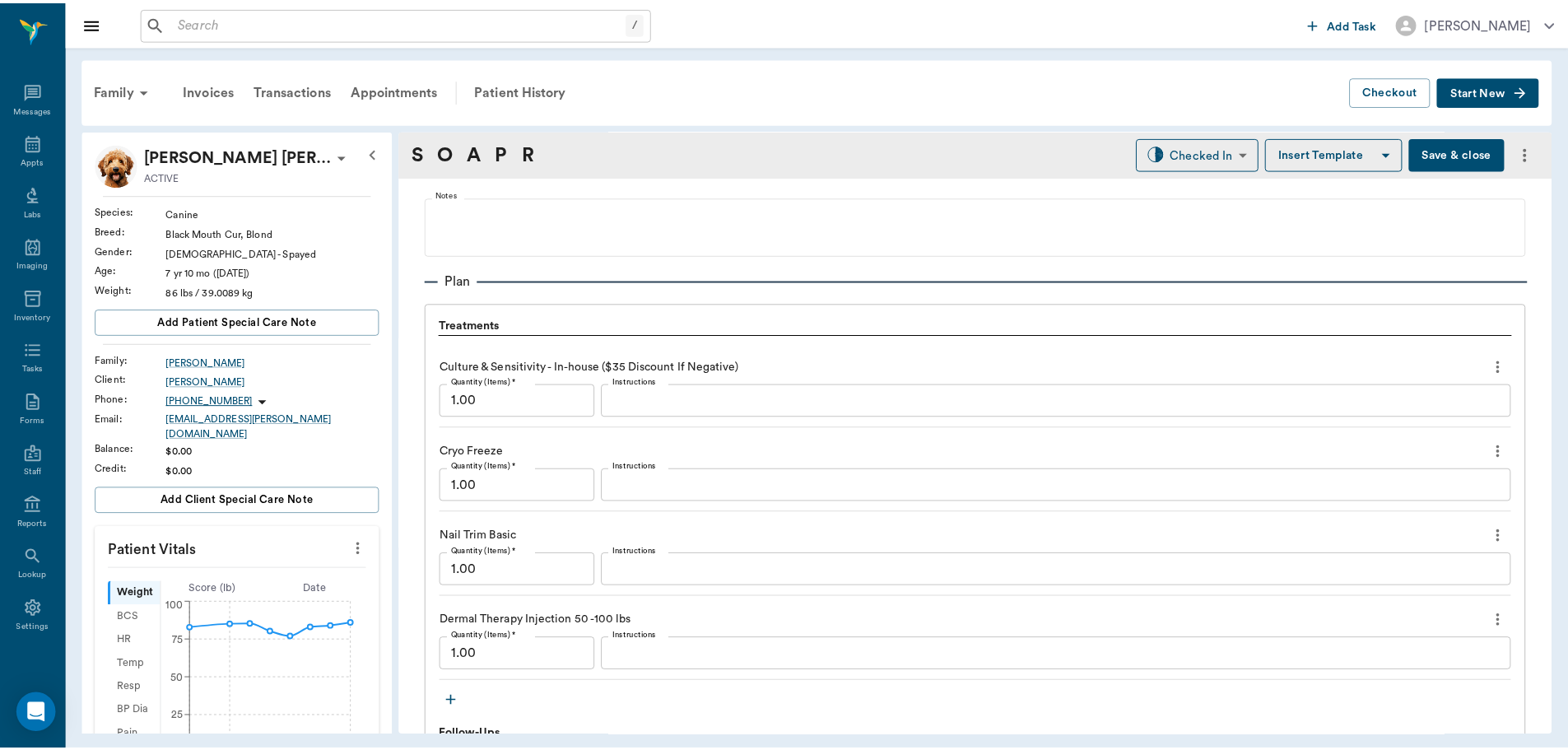
scroll to position [1153, 0]
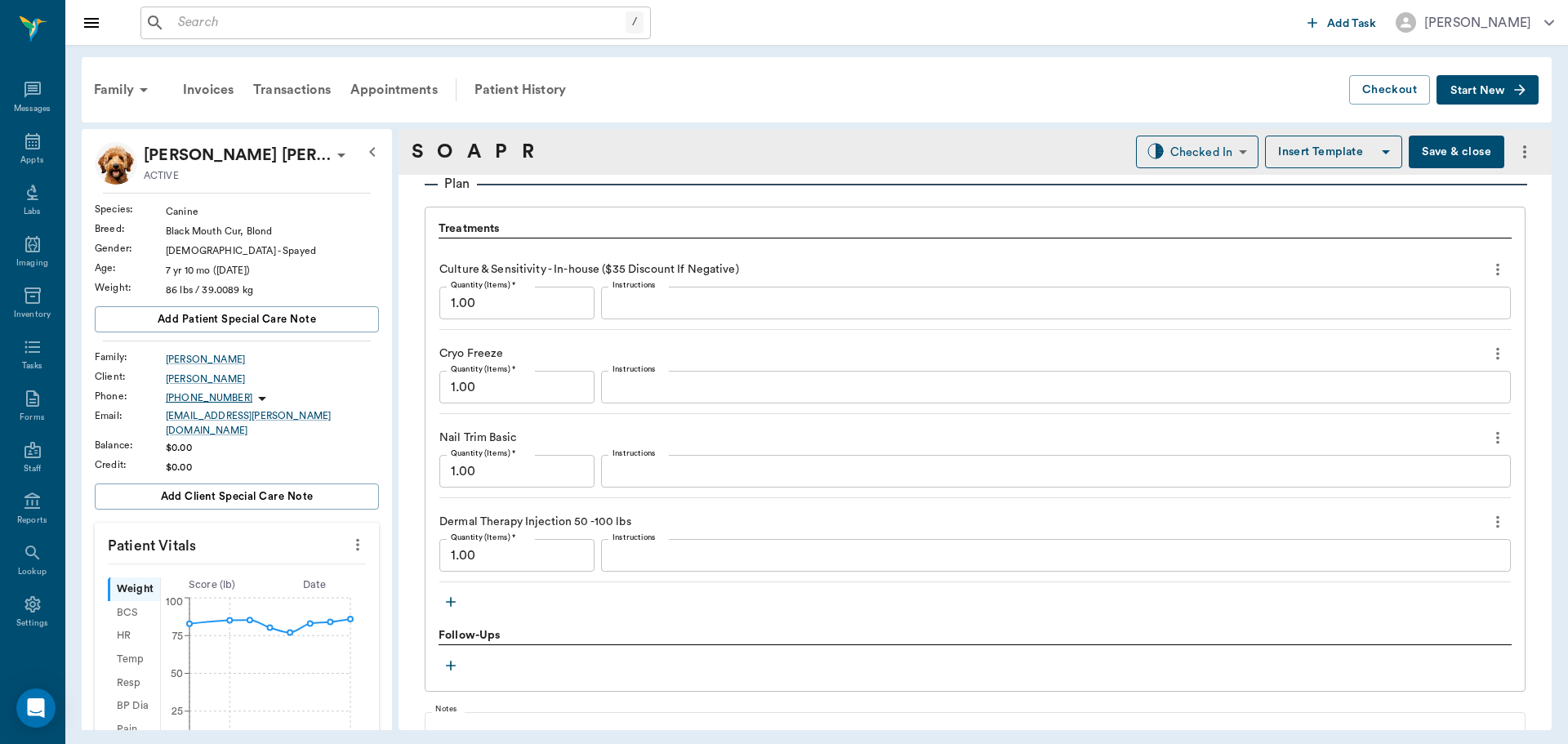
click at [663, 551] on textarea "Instructions" at bounding box center [1056, 556] width 887 height 19
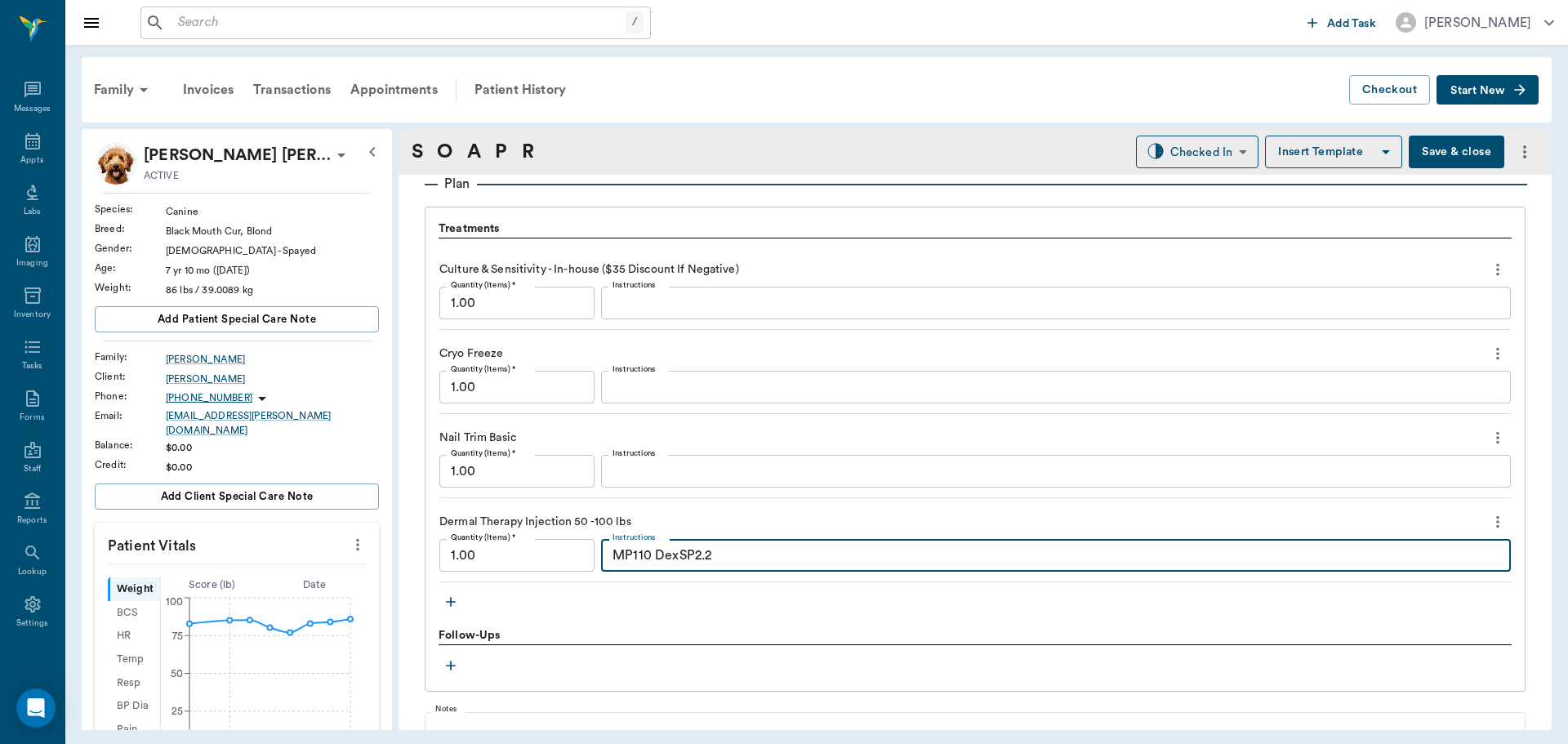
type textarea "MP110 DexSP2.2"
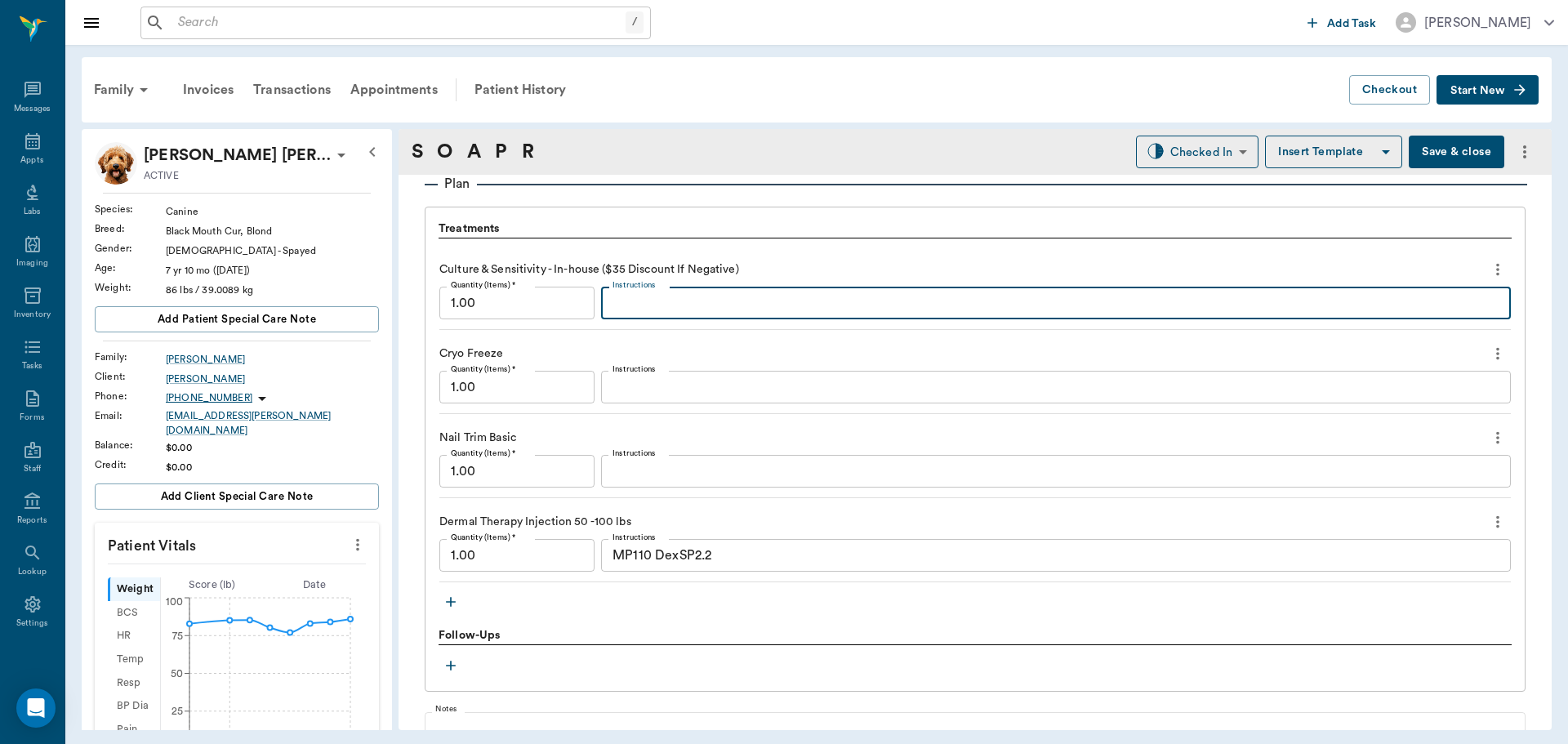
click at [631, 302] on textarea "Instructions" at bounding box center [1056, 303] width 887 height 19
type textarea "LF distal limb"
click at [652, 387] on textarea "Instructions" at bounding box center [1056, 387] width 887 height 19
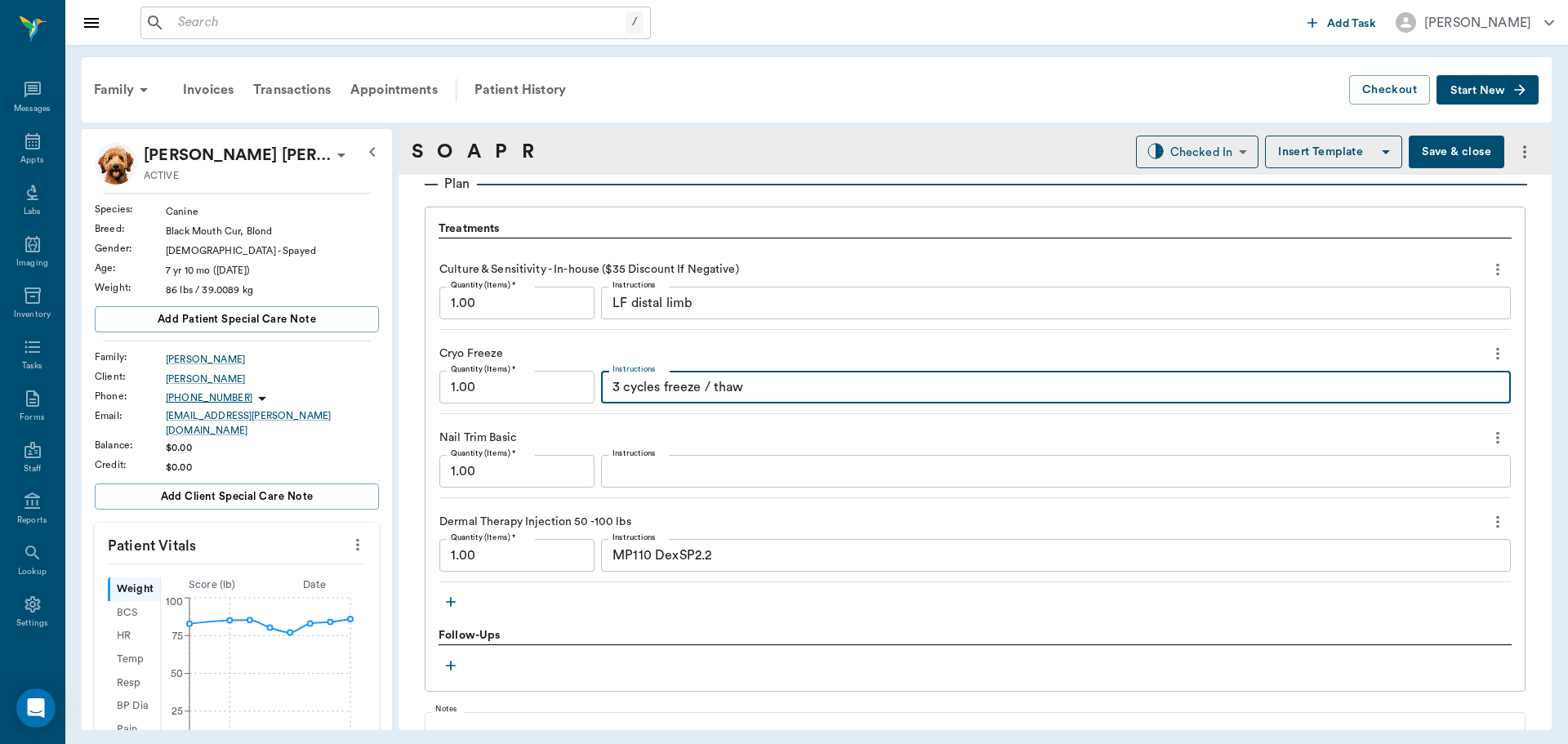
type textarea "3 cycles freeze / thaw"
click at [1413, 153] on button "Save & close" at bounding box center [1456, 152] width 95 height 32
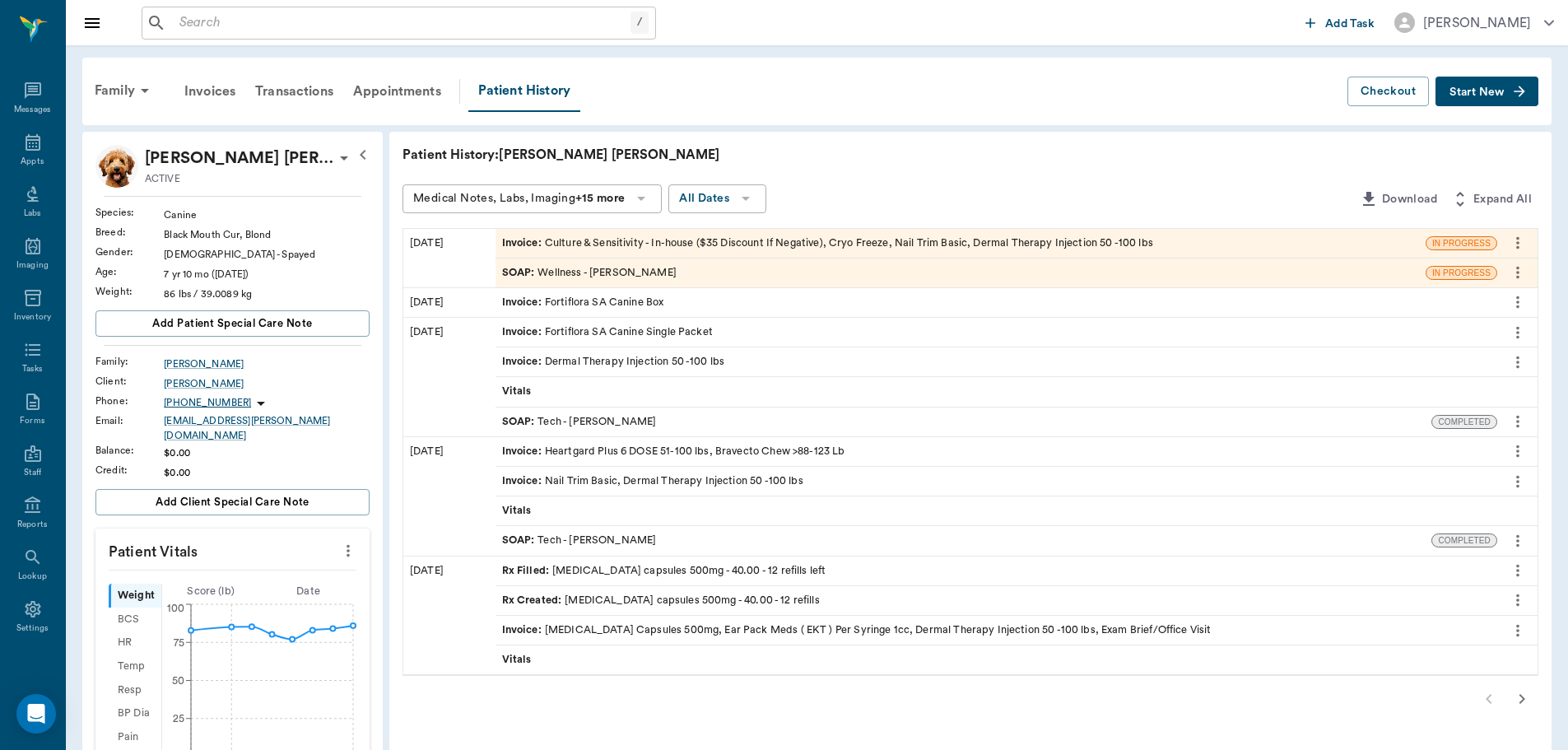
click at [613, 270] on div "SOAP : Wellness - Dr. Bert Ellsworth" at bounding box center [589, 272] width 175 height 15
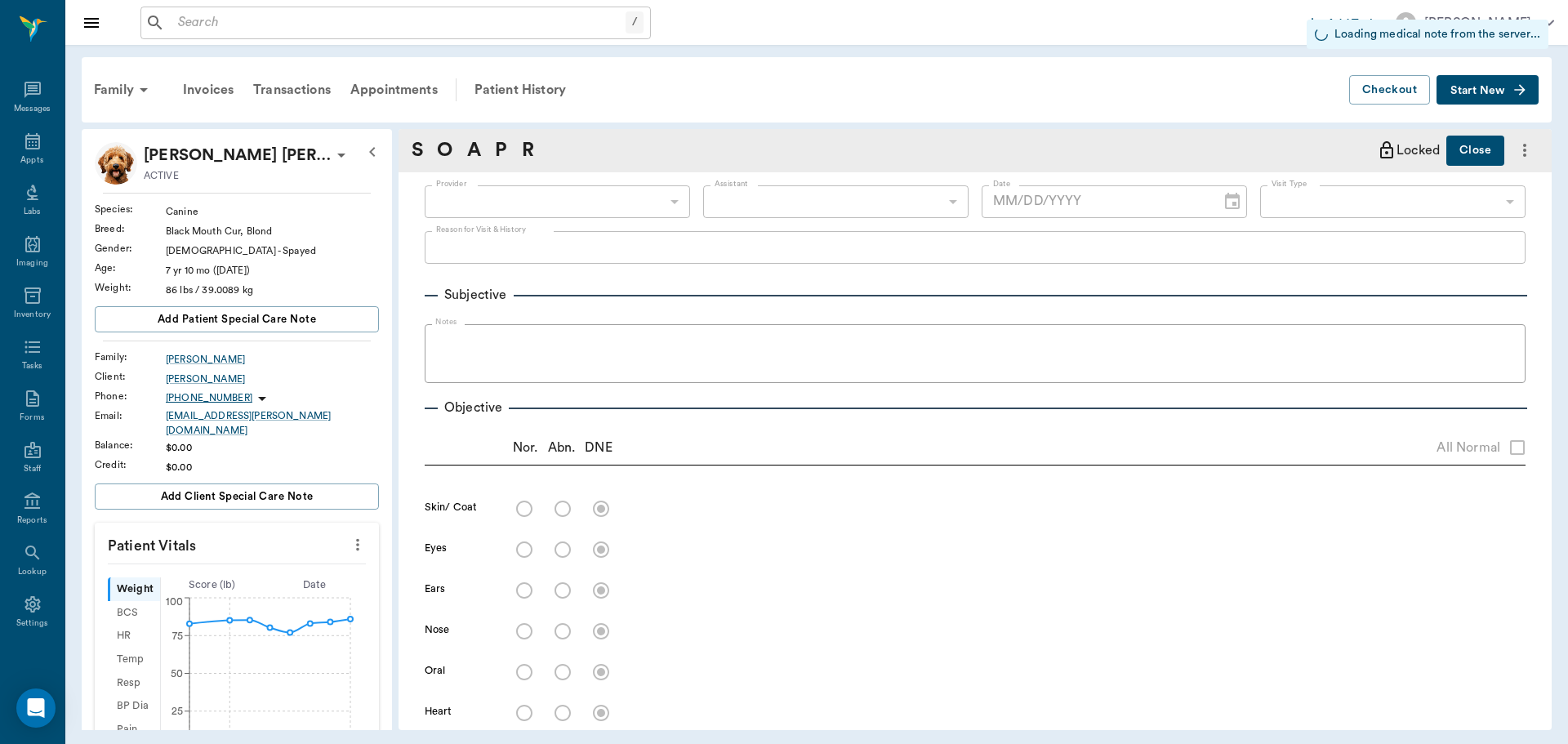
type input "63ec2f075fda476ae8351a4d"
type input "65d2be4f46e3a538d89b8c14"
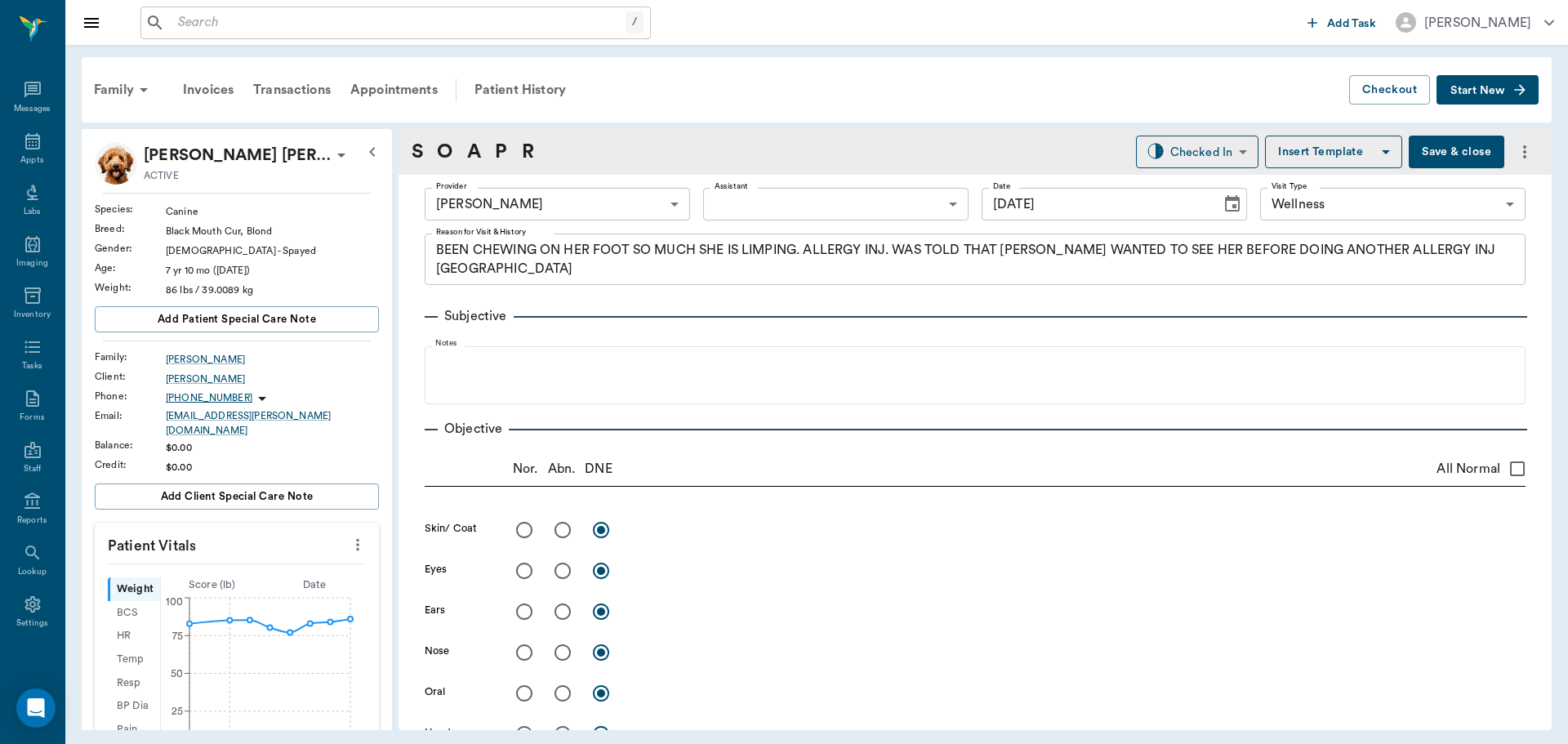
type input "[DATE]"
type textarea "BEEN CHEWING ON HER FOOT SO MUCH SHE IS LIMPING. ALLERGY INJ. WAS TOLD THAT [PE…"
click at [1214, 139] on body "/ ​ Add Task Dr. Bert Ellsworth Nectar Messages Appts Labs Imaging Inventory Ta…" at bounding box center [784, 372] width 1568 height 744
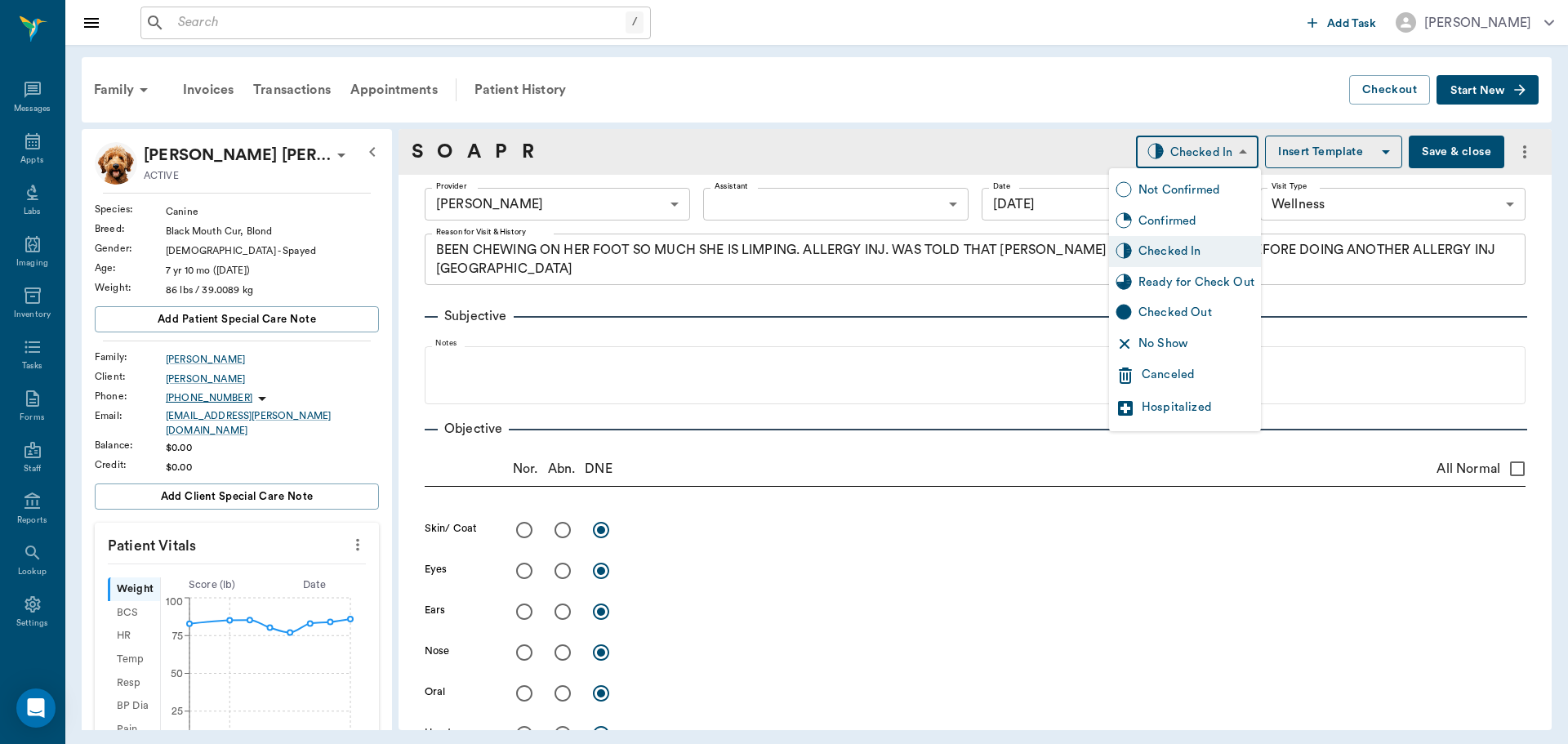
click at [1188, 284] on div "Ready for Check Out" at bounding box center [1196, 283] width 116 height 18
type input "READY_TO_CHECKOUT"
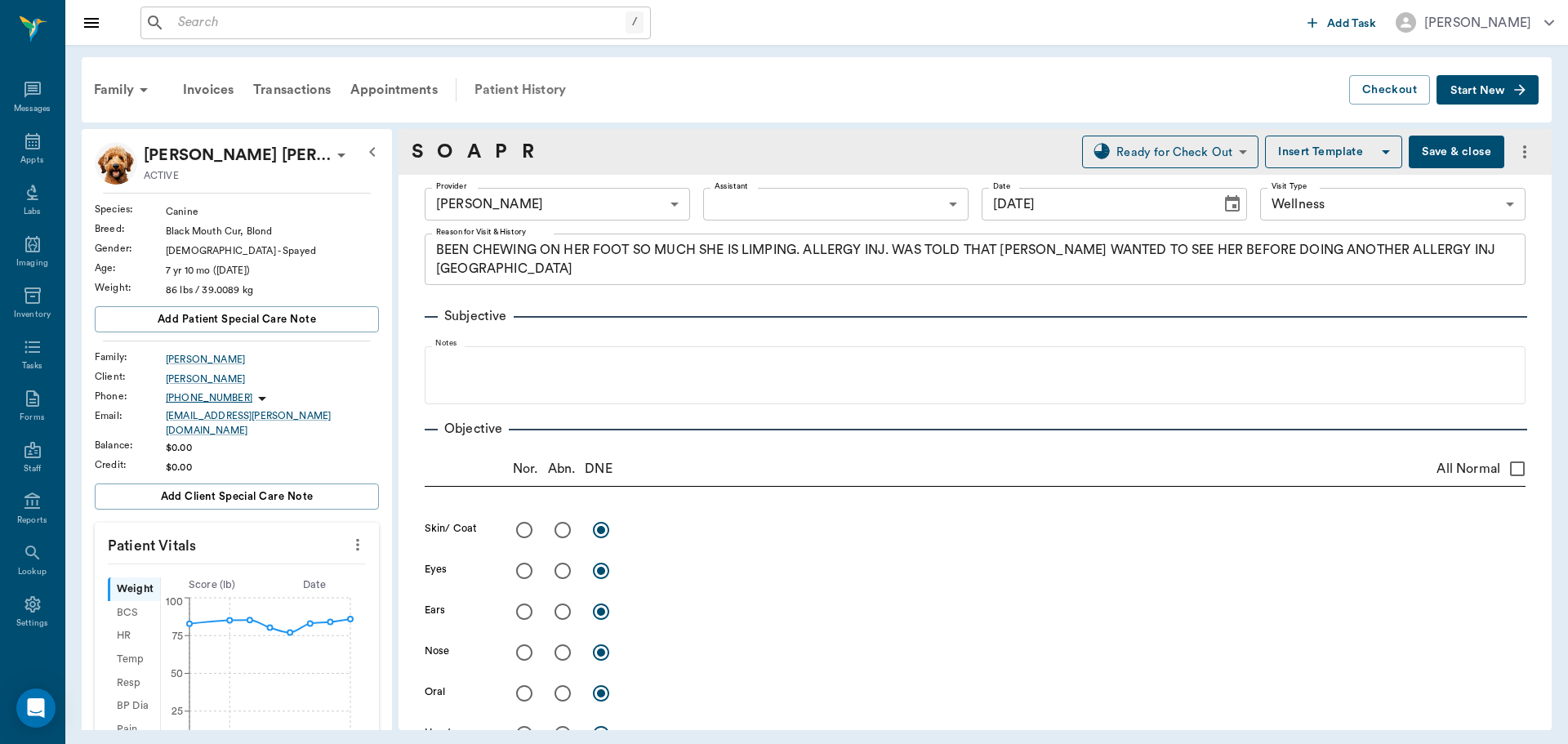
click at [523, 87] on div "Patient History" at bounding box center [521, 90] width 111 height 39
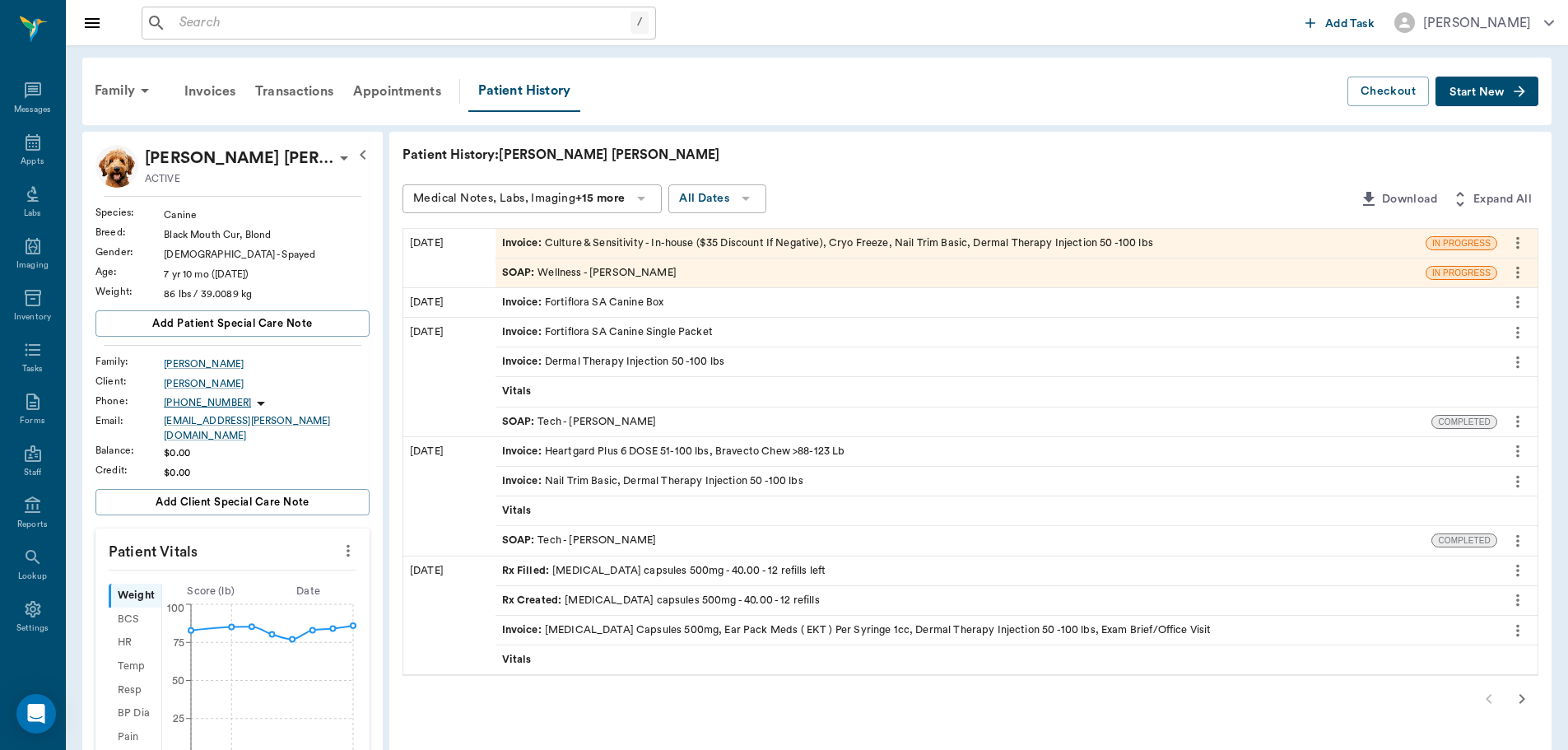
click at [607, 249] on div "Invoice : Culture & Sensitivity - In-house ($35 Discount If Negative), Cryo Fre…" at bounding box center [828, 242] width 651 height 15
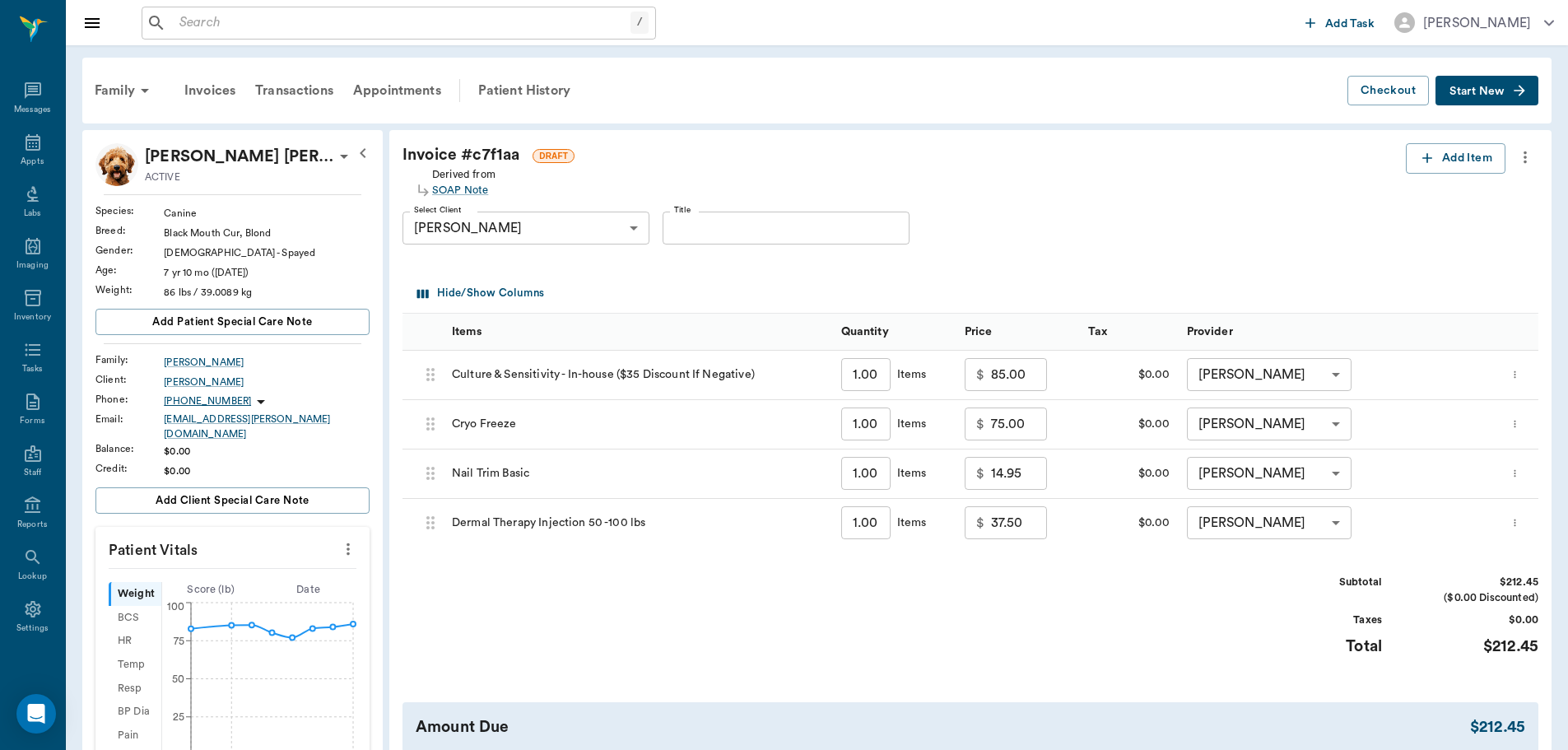
scroll to position [82, 0]
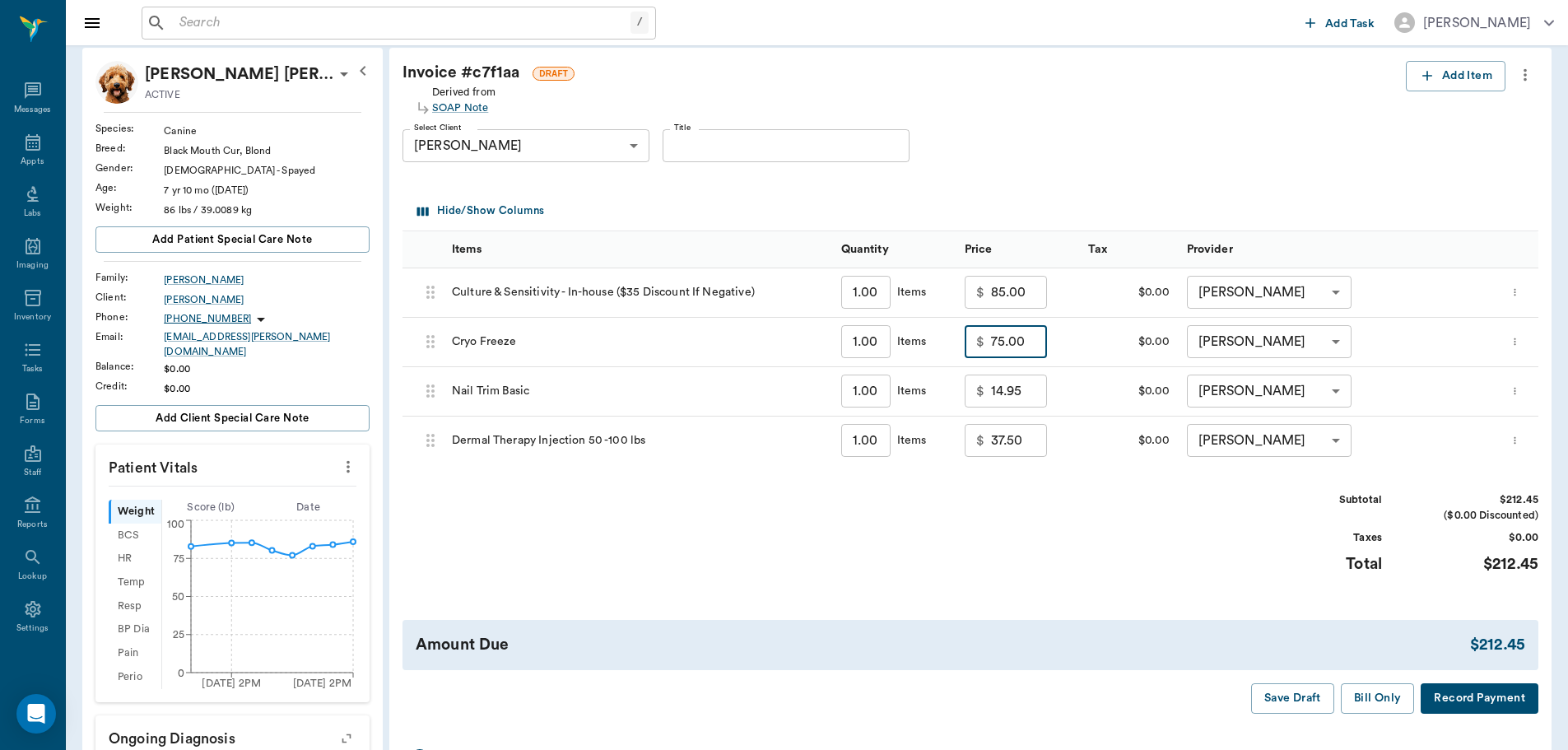
drag, startPoint x: 1019, startPoint y: 341, endPoint x: 1008, endPoint y: 331, distance: 14.9
click at [1018, 339] on input "75.00" at bounding box center [1019, 341] width 56 height 33
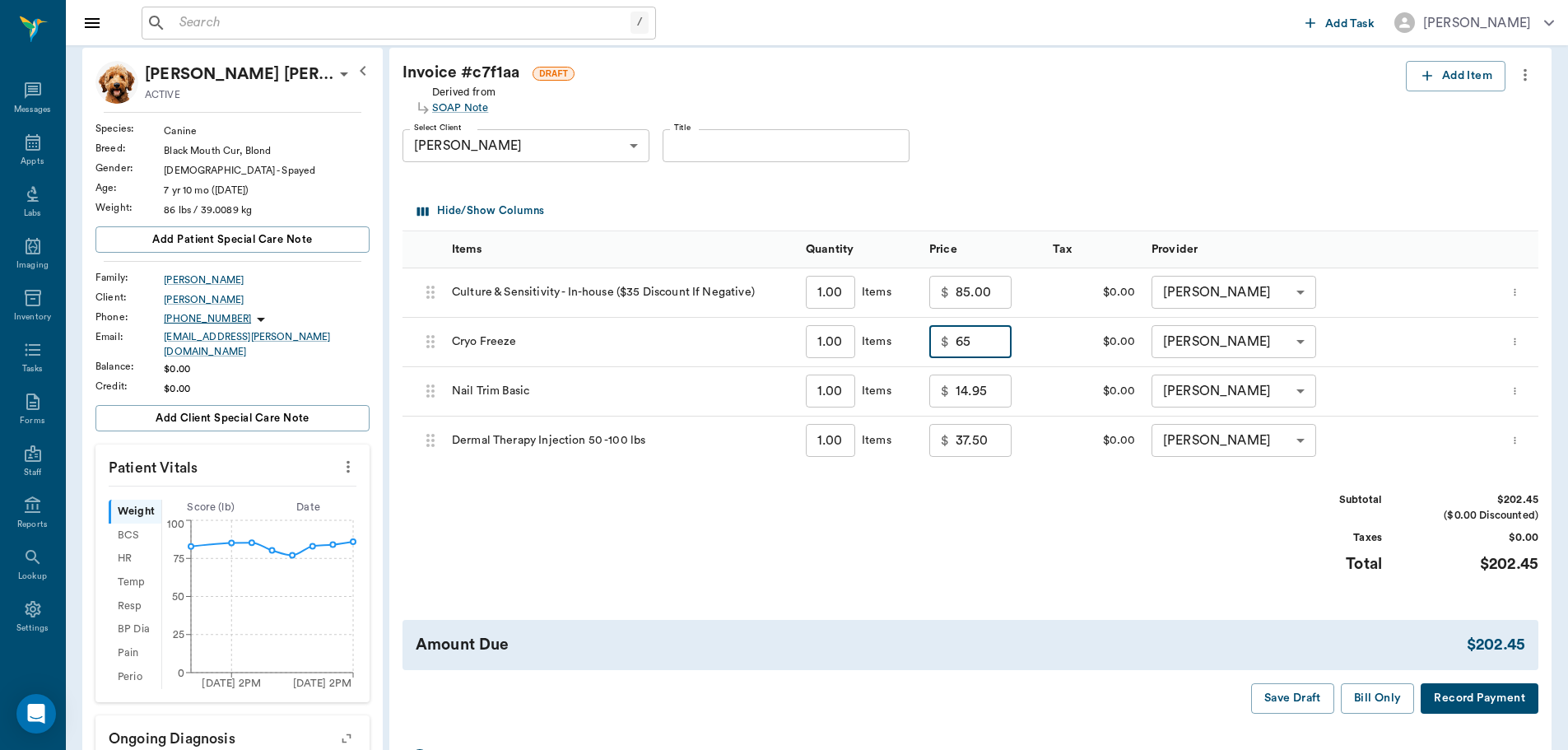
type input "65.00"
click at [1136, 561] on div "Subtotal $202.45 ($0.00 Discounted) Taxes $0.00 Total $202.45" at bounding box center [971, 543] width 1136 height 101
click at [1375, 688] on button "Bill Only" at bounding box center [1378, 698] width 74 height 31
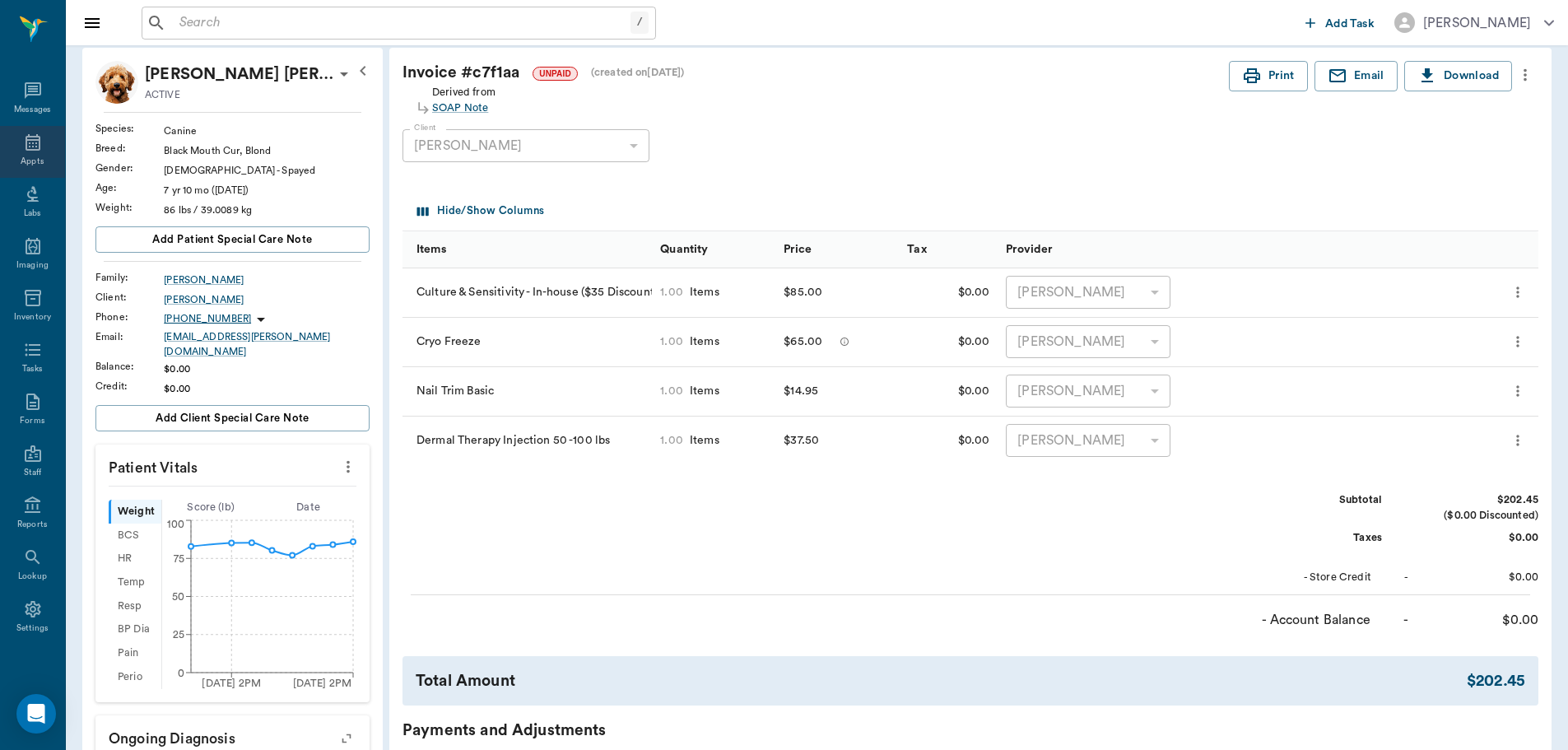
click at [26, 147] on icon at bounding box center [33, 142] width 20 height 20
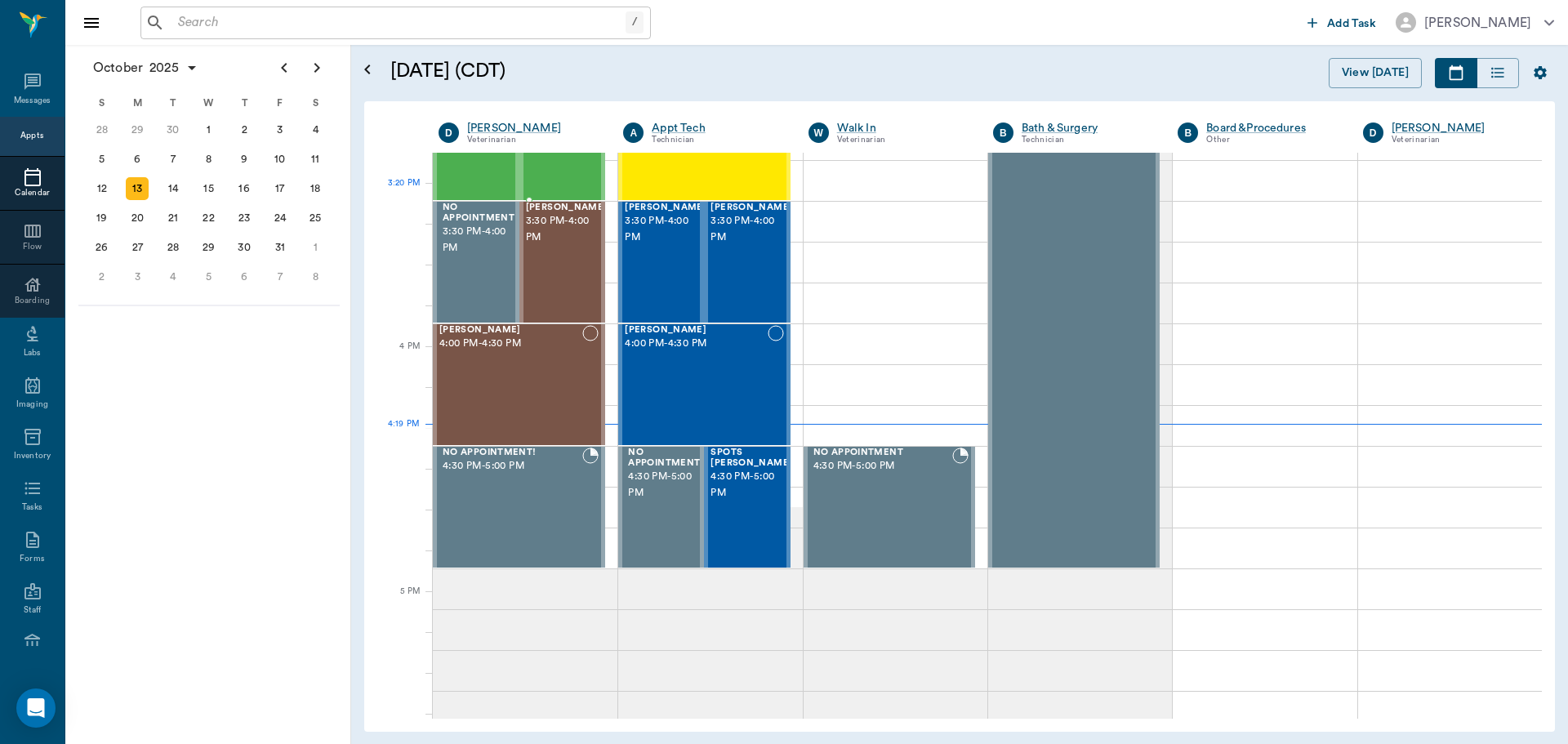
scroll to position [1716, 0]
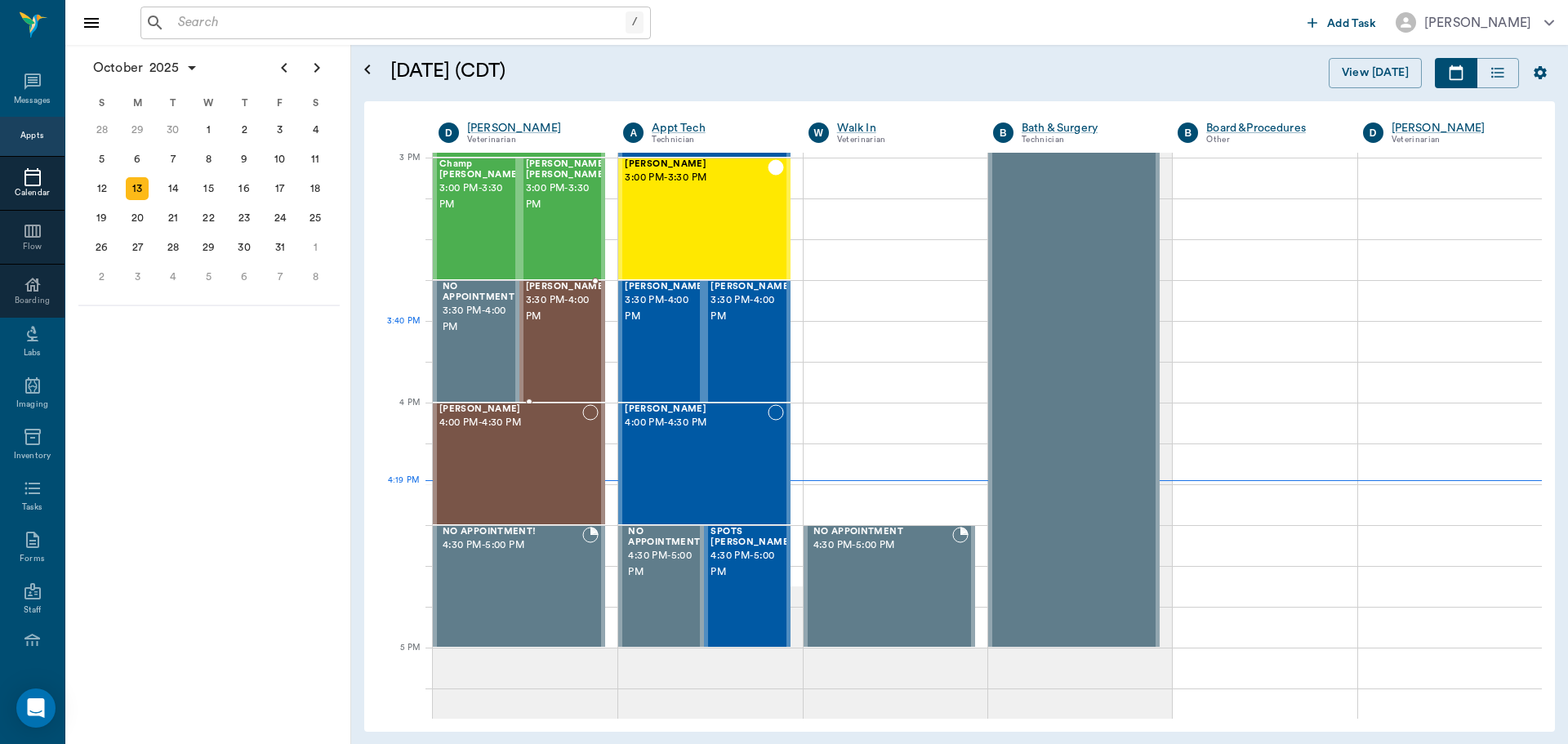
click at [547, 323] on span "3:30 PM - 4:00 PM" at bounding box center [566, 309] width 82 height 32
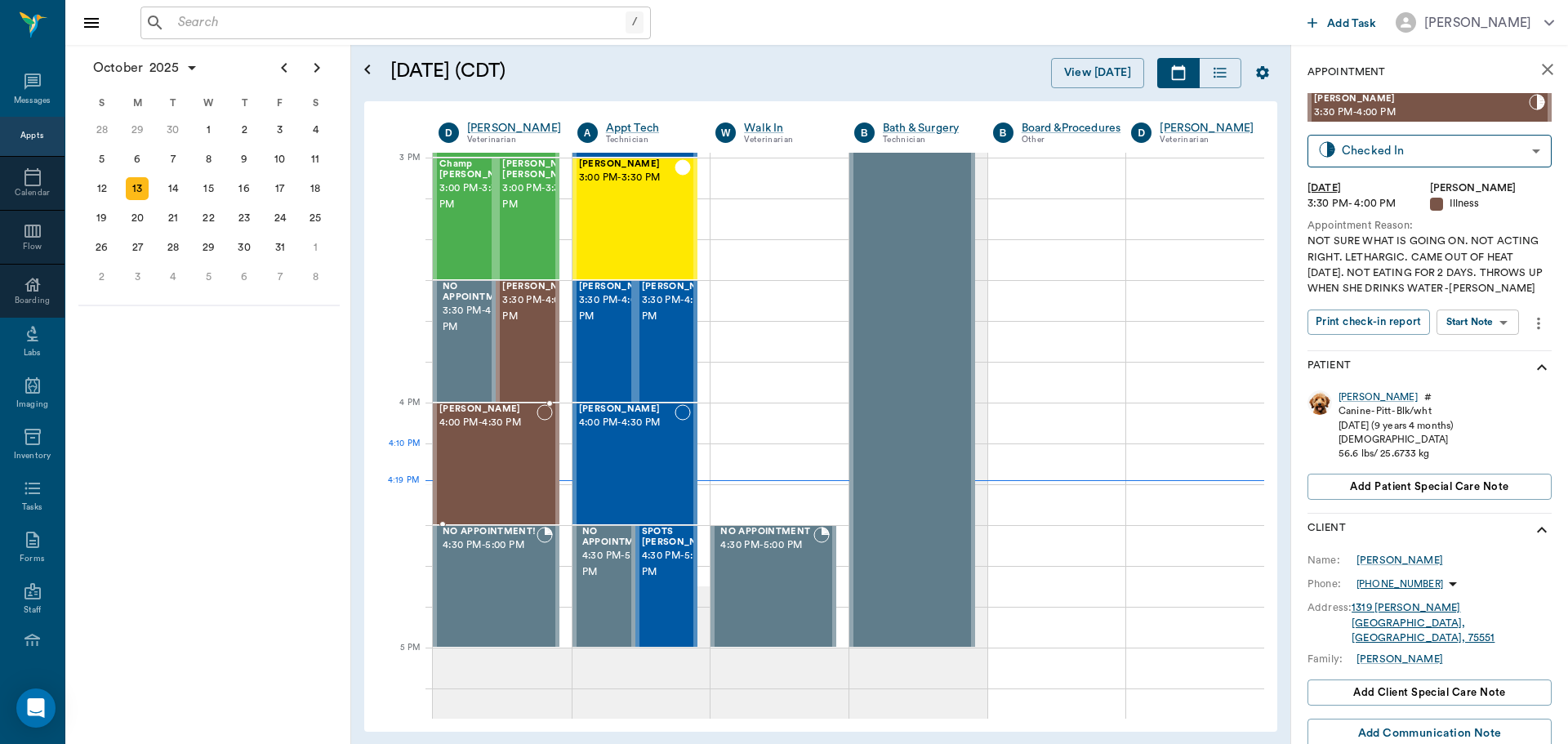
click at [496, 455] on div "Remi Sheppard 4:00 PM - 4:30 PM" at bounding box center [487, 463] width 97 height 119
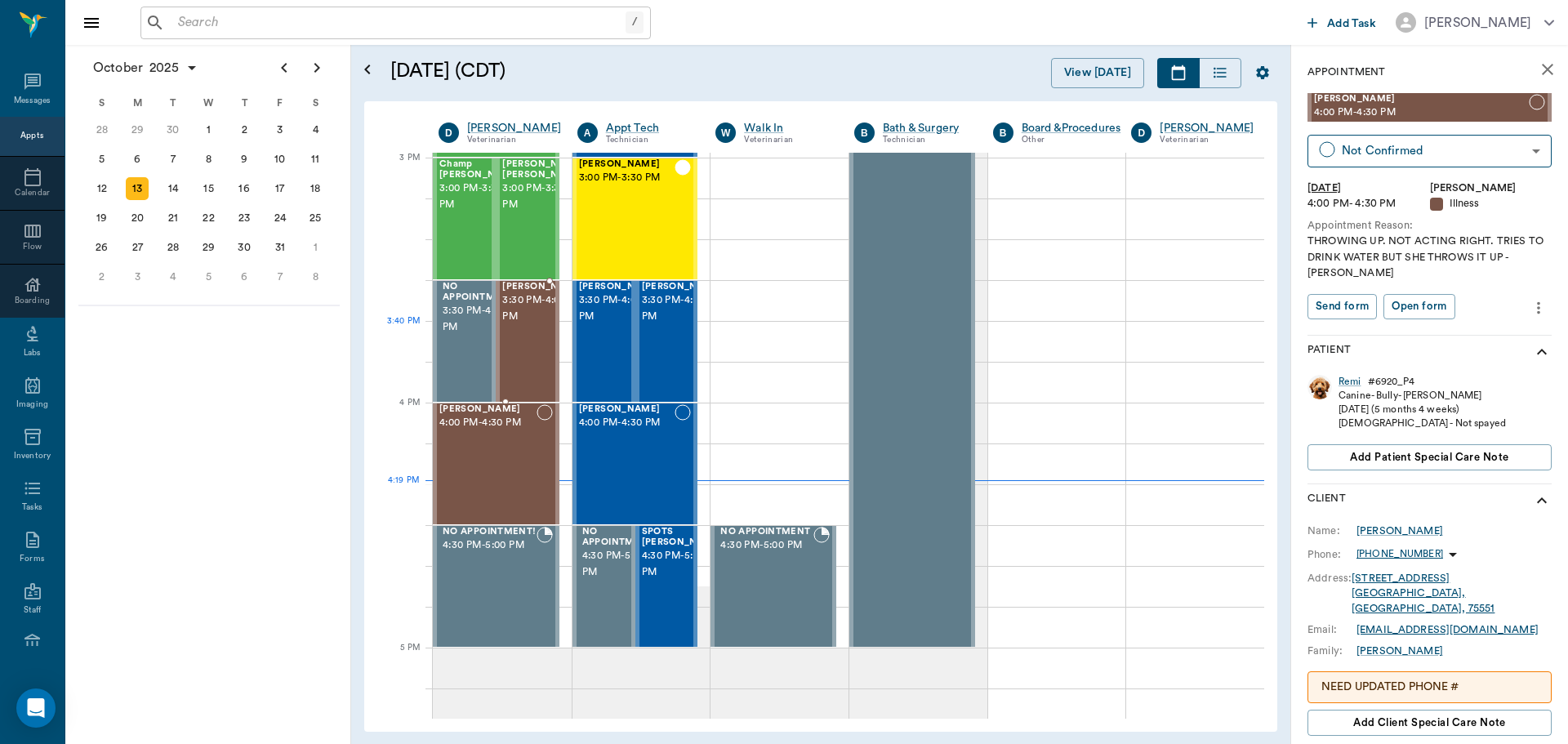
click at [520, 325] on span "3:30 PM - 4:00 PM" at bounding box center [543, 309] width 82 height 32
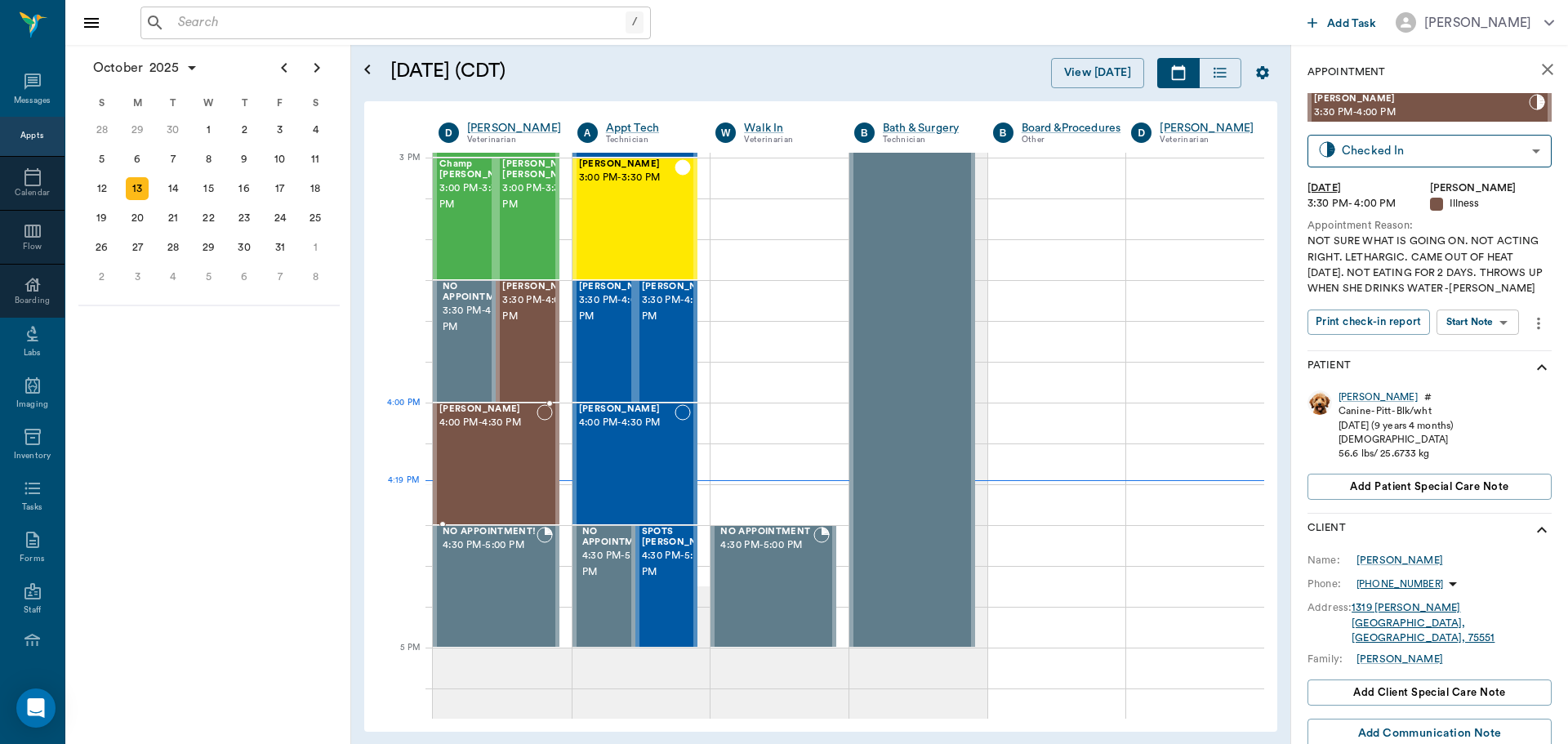
click at [483, 440] on div "Remi Sheppard 4:00 PM - 4:30 PM" at bounding box center [487, 463] width 97 height 119
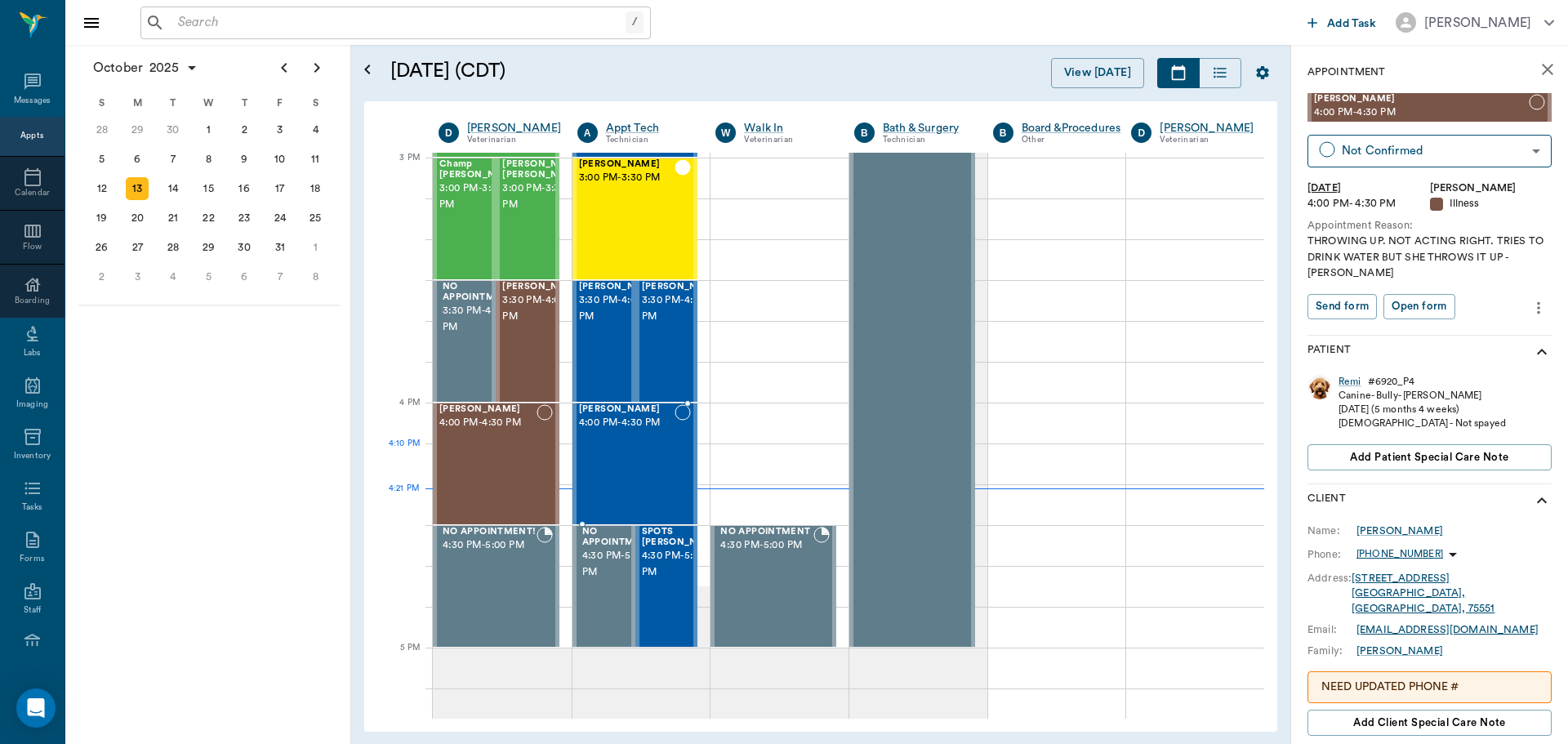
click at [674, 454] on div at bounding box center [682, 463] width 16 height 119
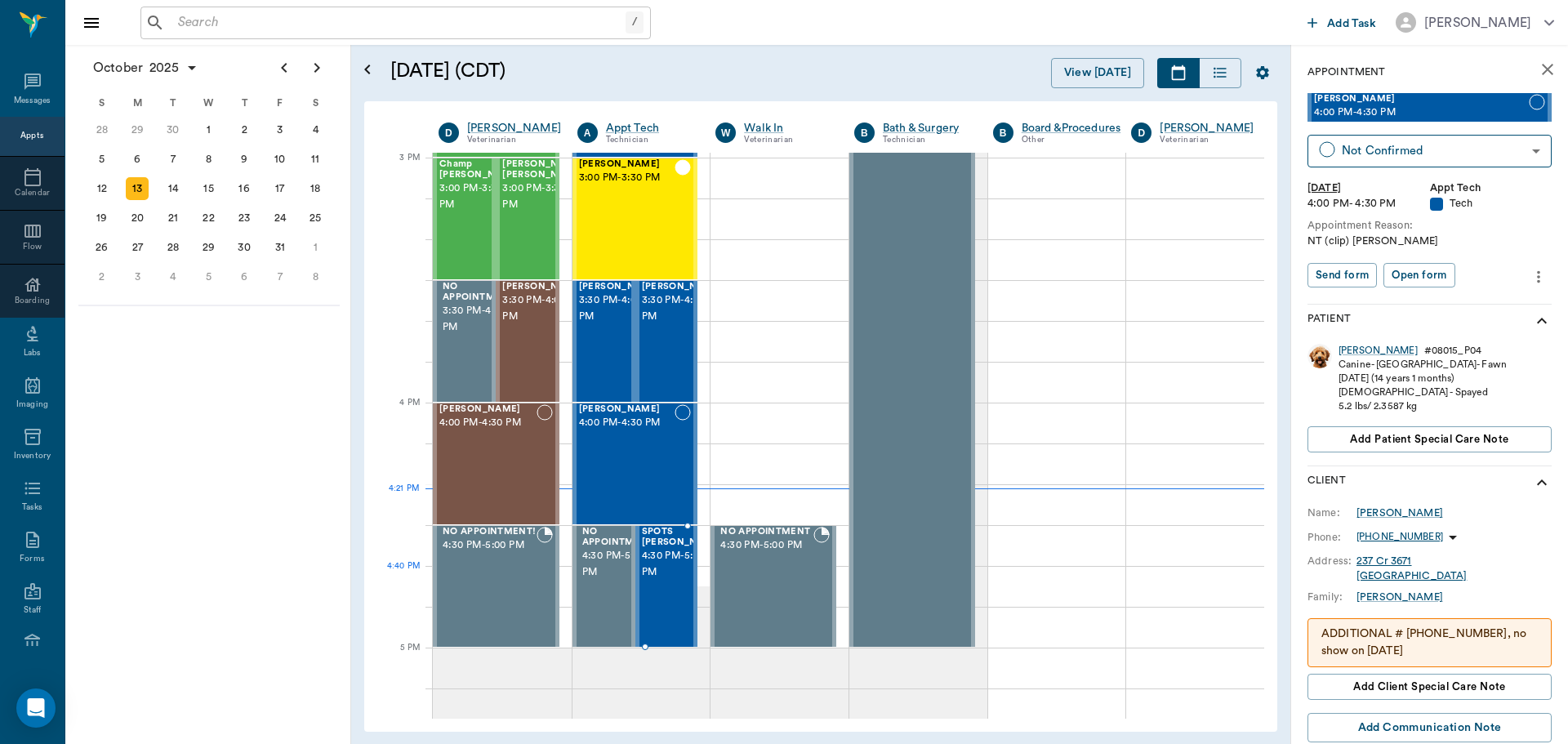
click at [661, 578] on span "4:30 PM - 5:00 PM" at bounding box center [682, 564] width 82 height 32
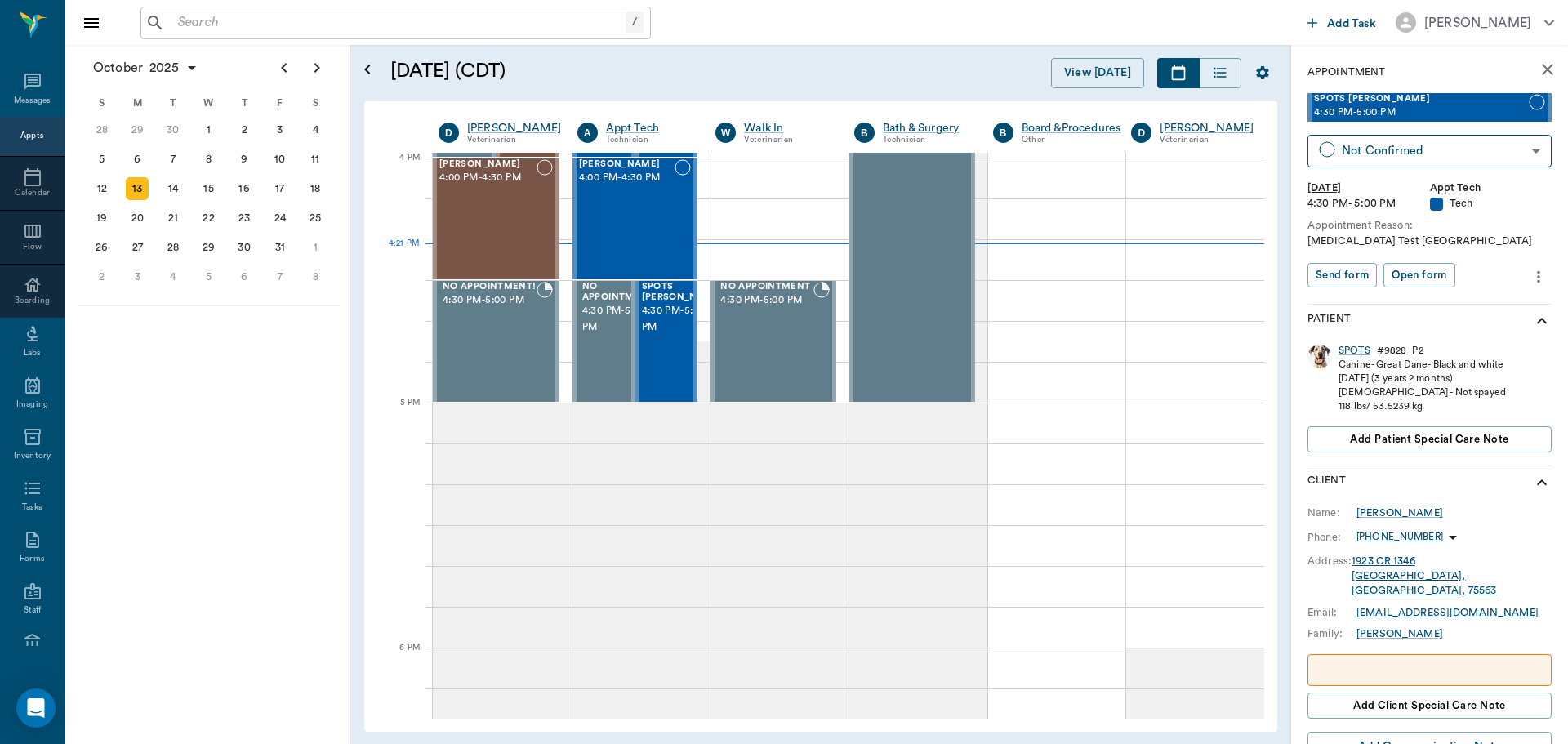
scroll to position [1961, 0]
click at [500, 206] on div "[PERSON_NAME] 4:00 PM - 4:30 PM" at bounding box center [487, 218] width 97 height 119
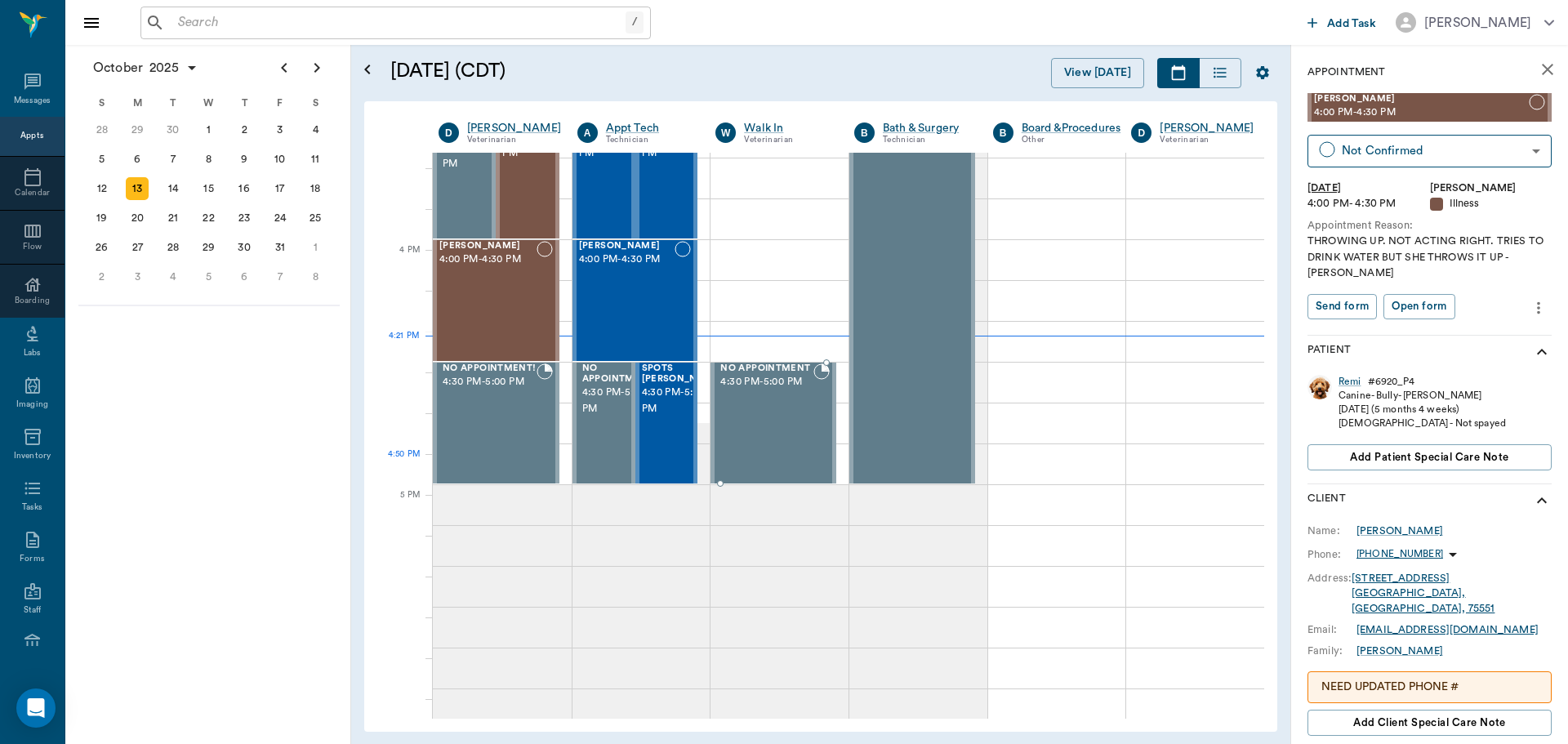
scroll to position [1798, 0]
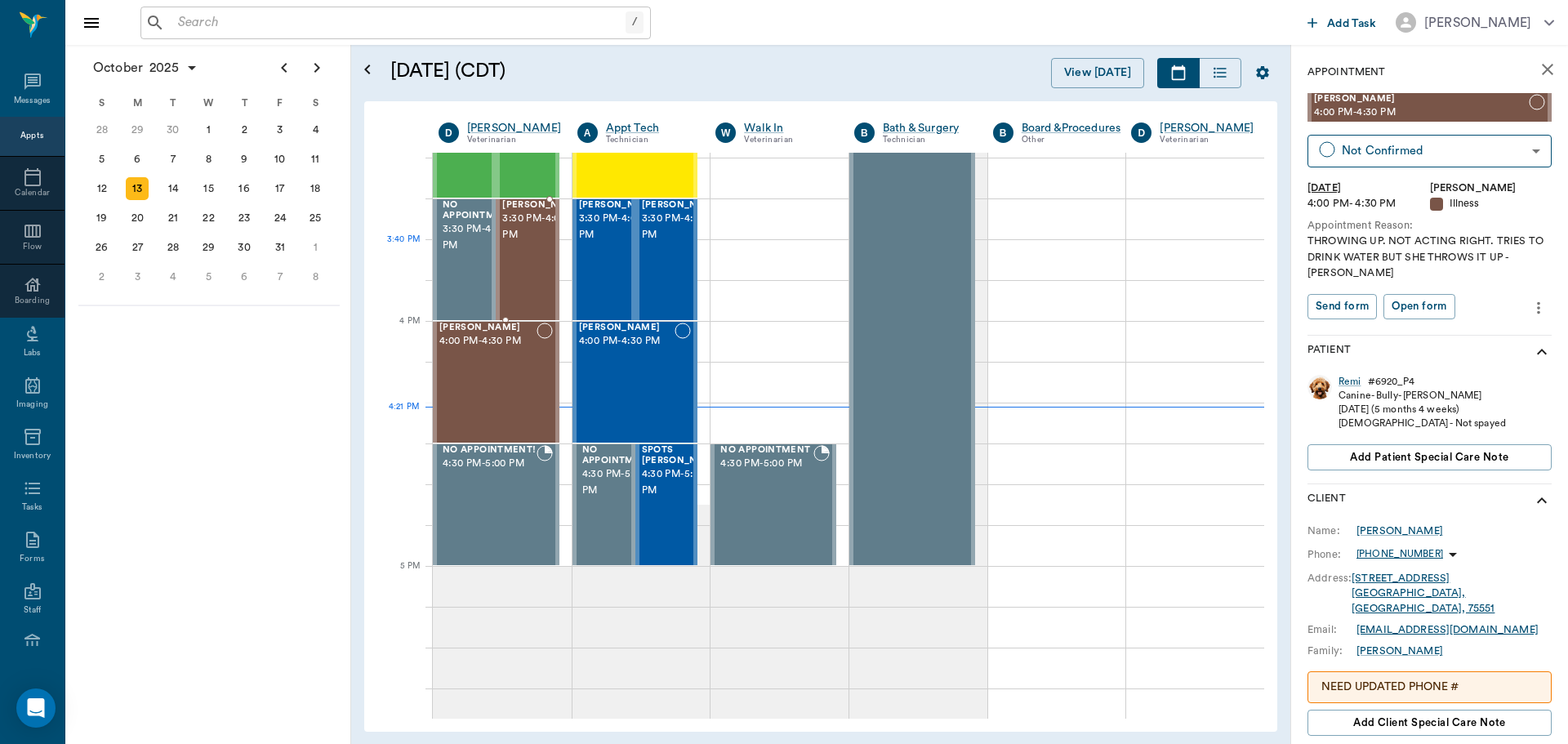
click at [530, 243] on span "3:30 PM - 4:00 PM" at bounding box center [543, 227] width 82 height 32
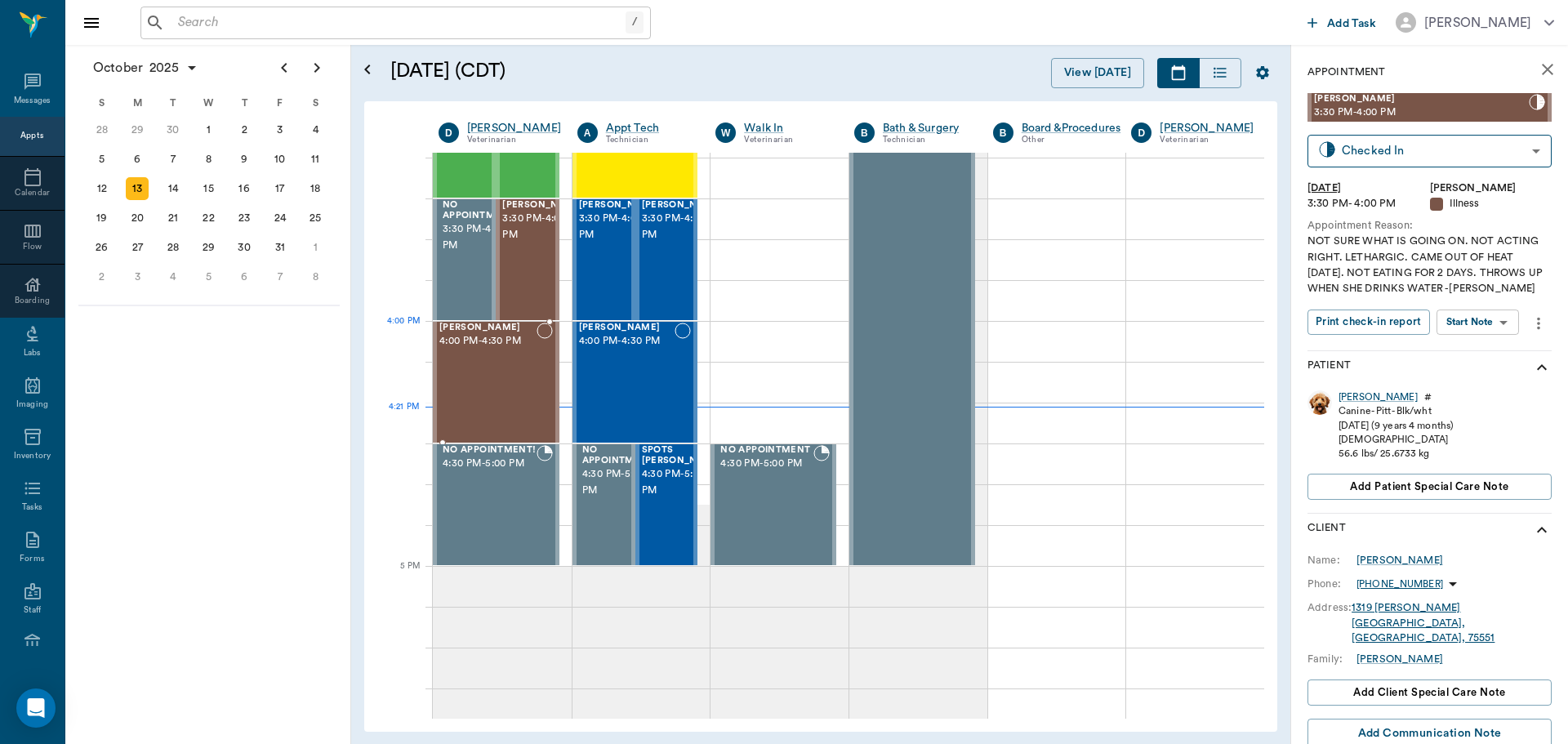
click at [514, 355] on div "[PERSON_NAME] 4:00 PM - 4:30 PM" at bounding box center [487, 381] width 97 height 119
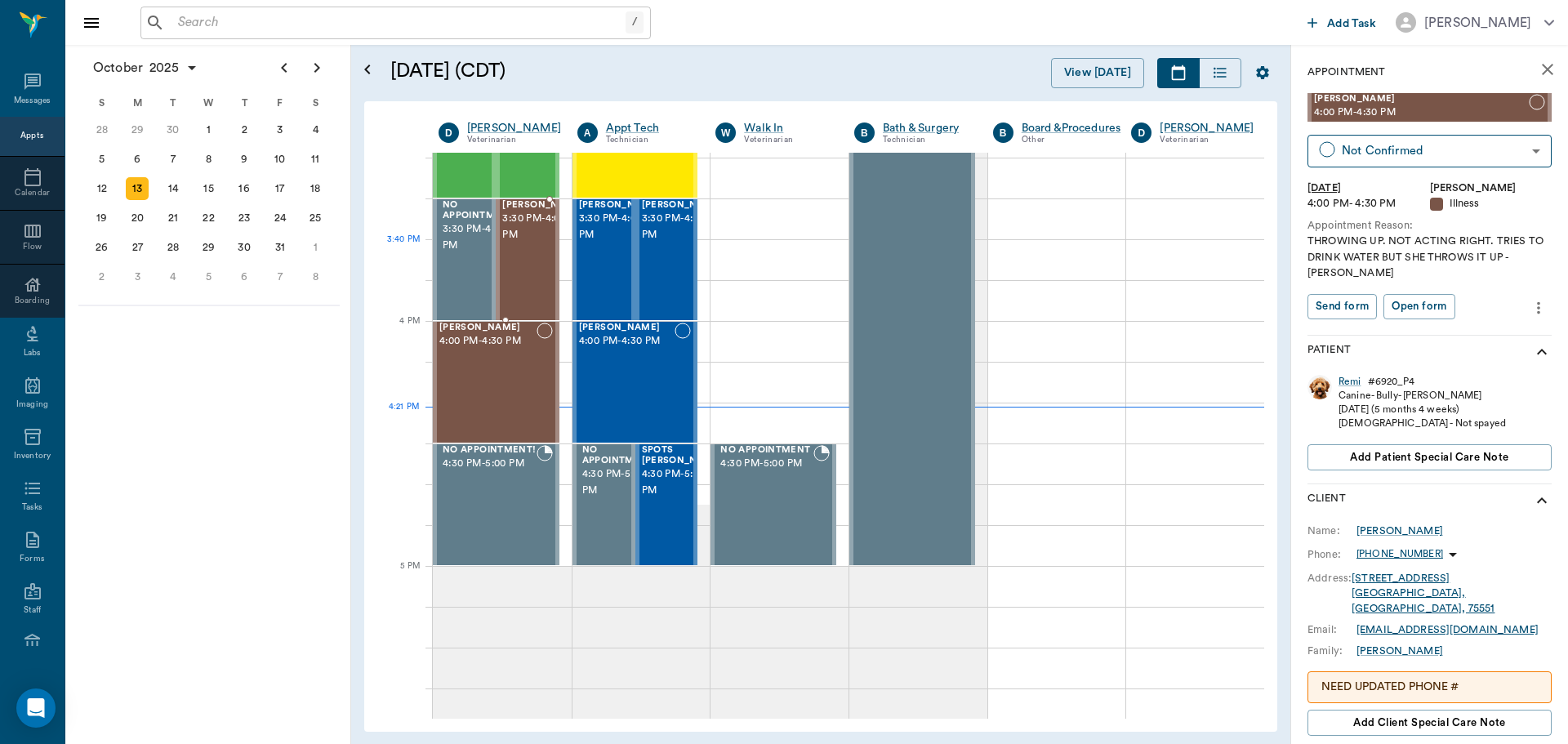
click at [536, 243] on span "3:30 PM - 4:00 PM" at bounding box center [543, 227] width 82 height 32
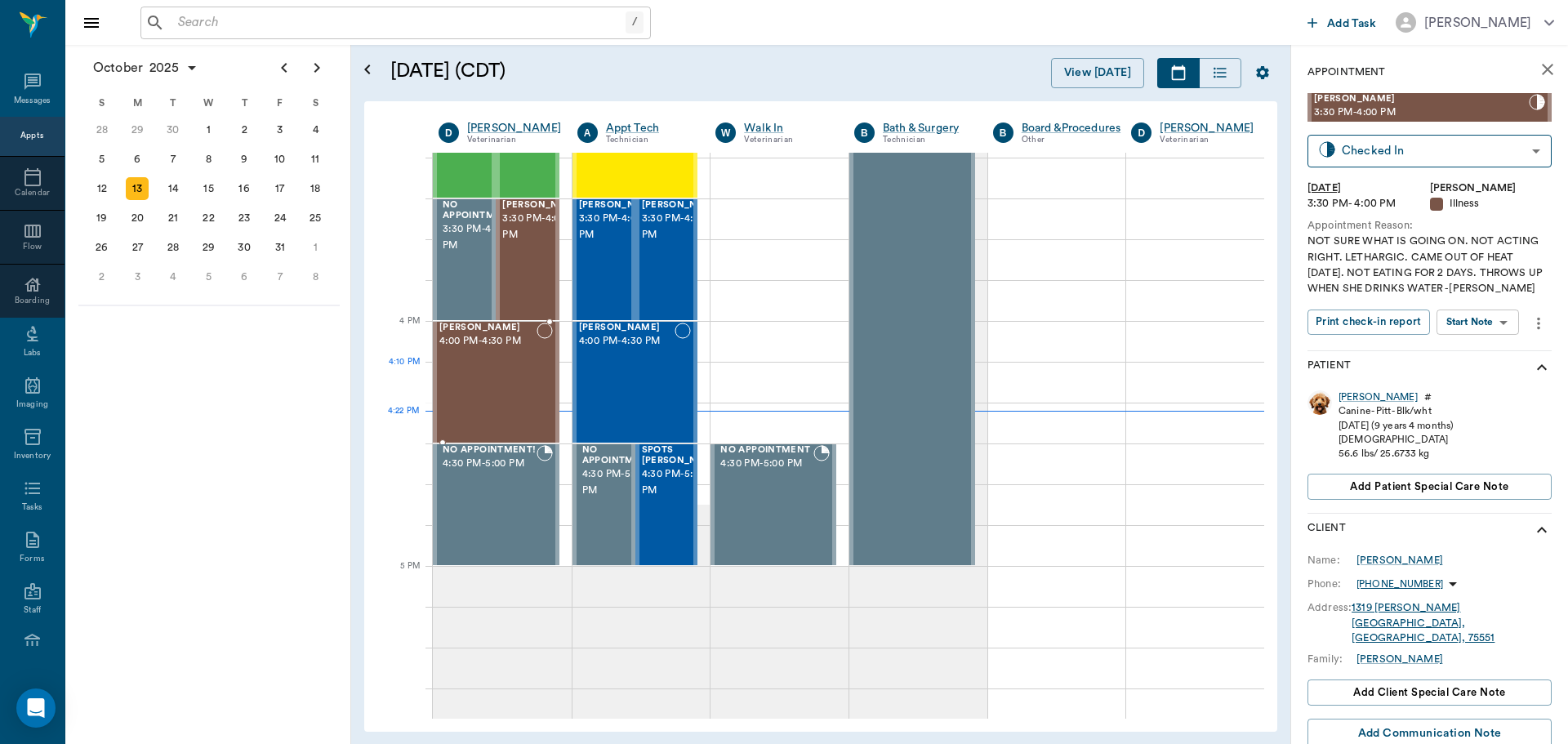
click at [508, 368] on div "[PERSON_NAME] 4:00 PM - 4:30 PM" at bounding box center [487, 381] width 97 height 119
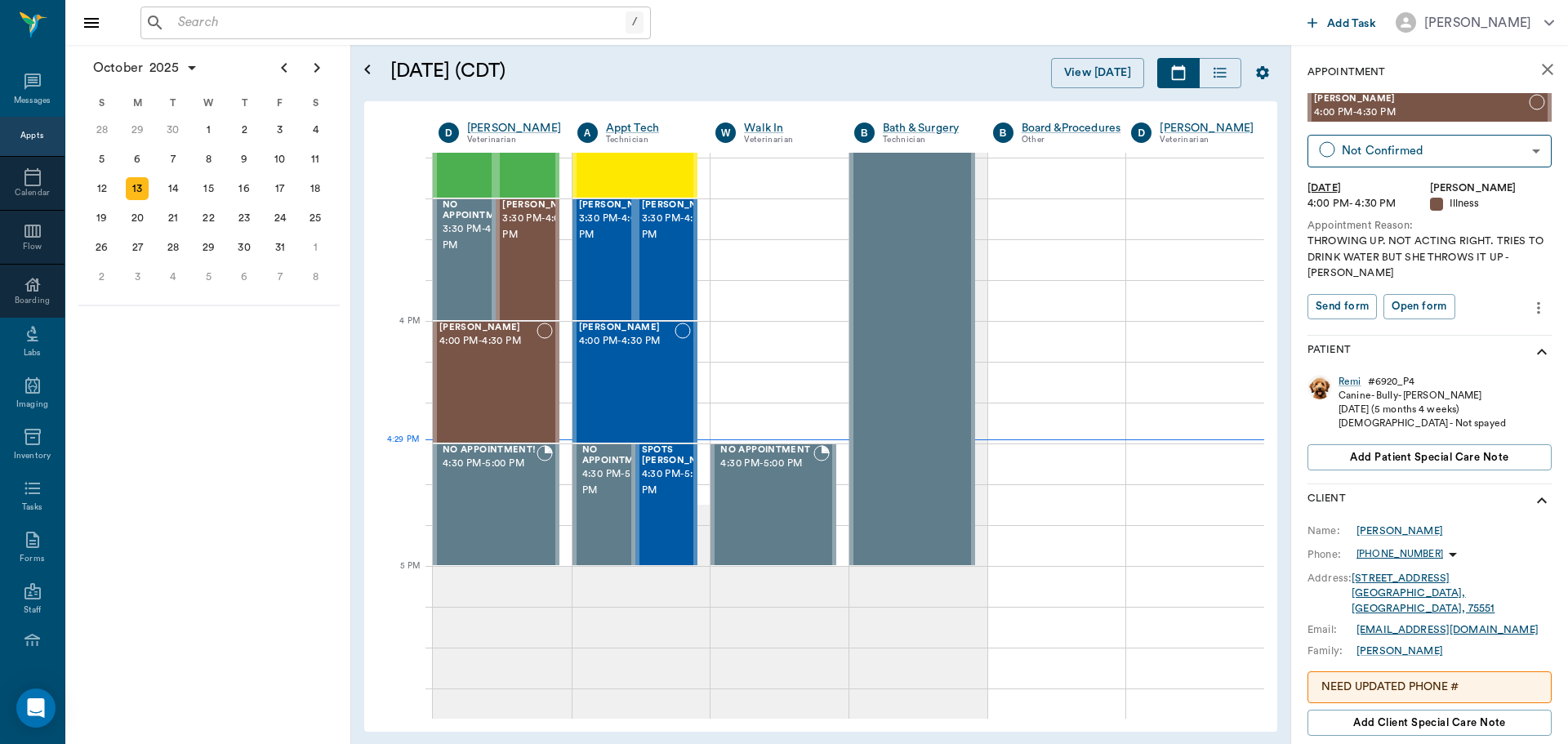
click at [369, 31] on input "text" at bounding box center [399, 22] width 454 height 22
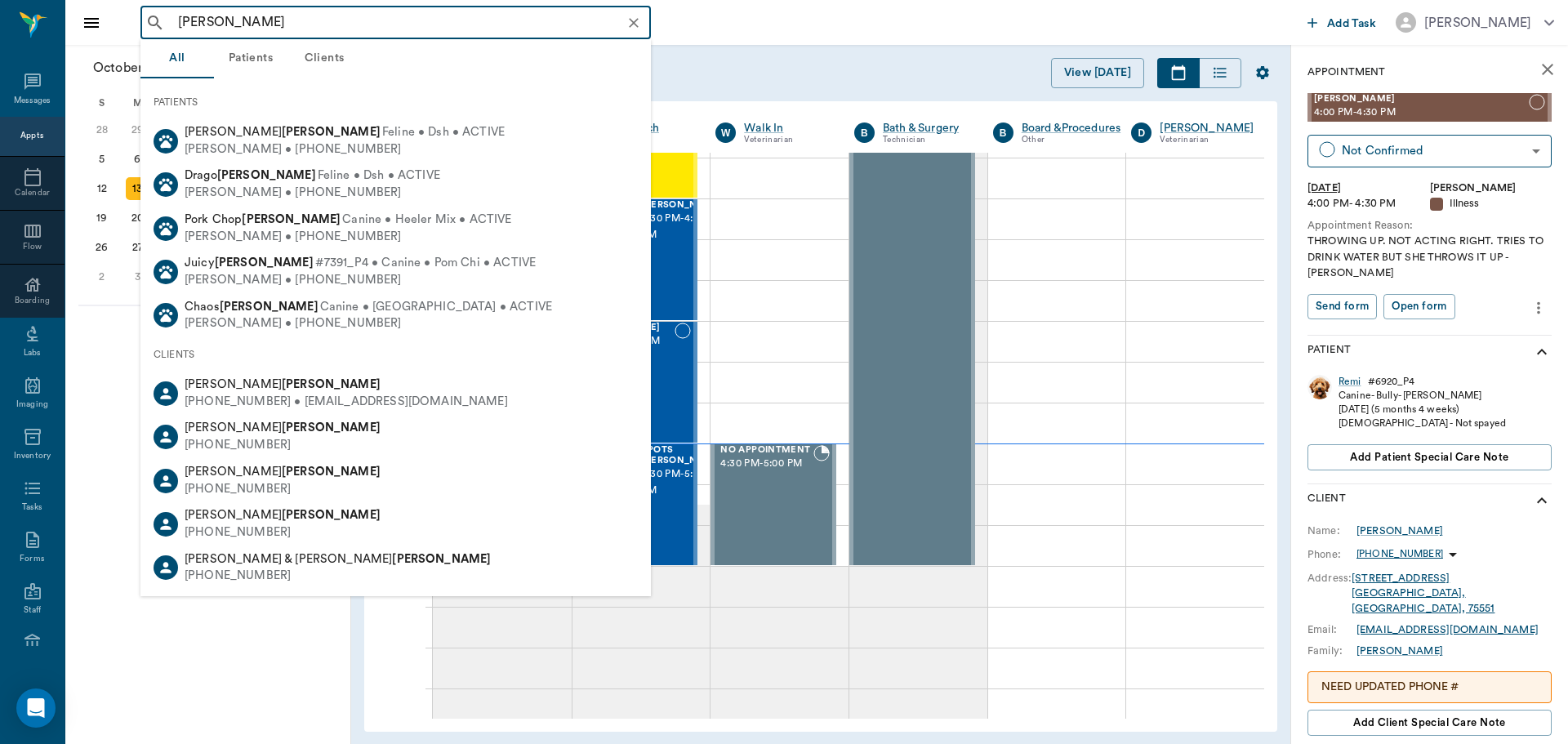
click at [173, 20] on input "[PERSON_NAME]" at bounding box center [408, 22] width 475 height 22
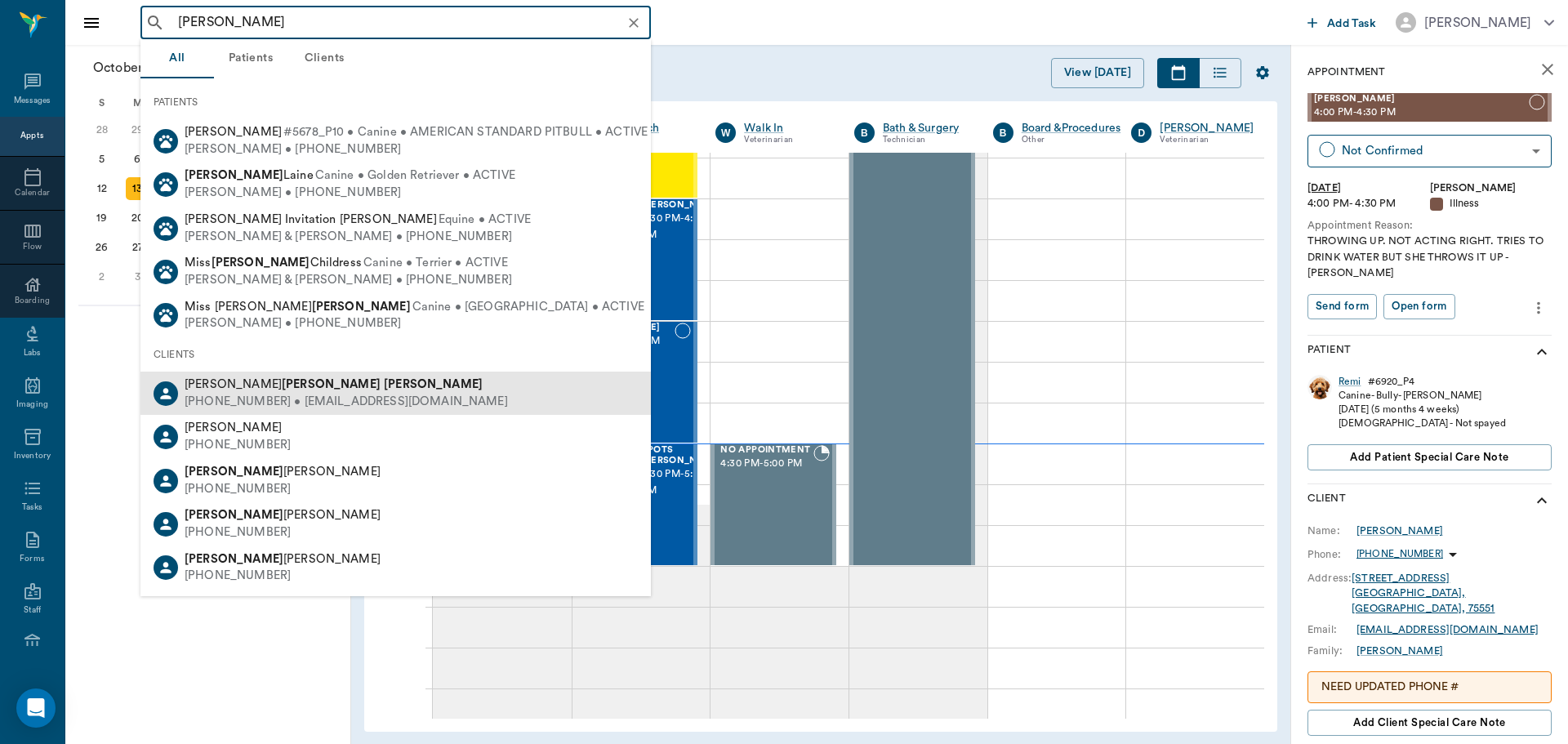
click at [384, 386] on b "[PERSON_NAME]" at bounding box center [434, 384] width 99 height 13
type input "[PERSON_NAME]"
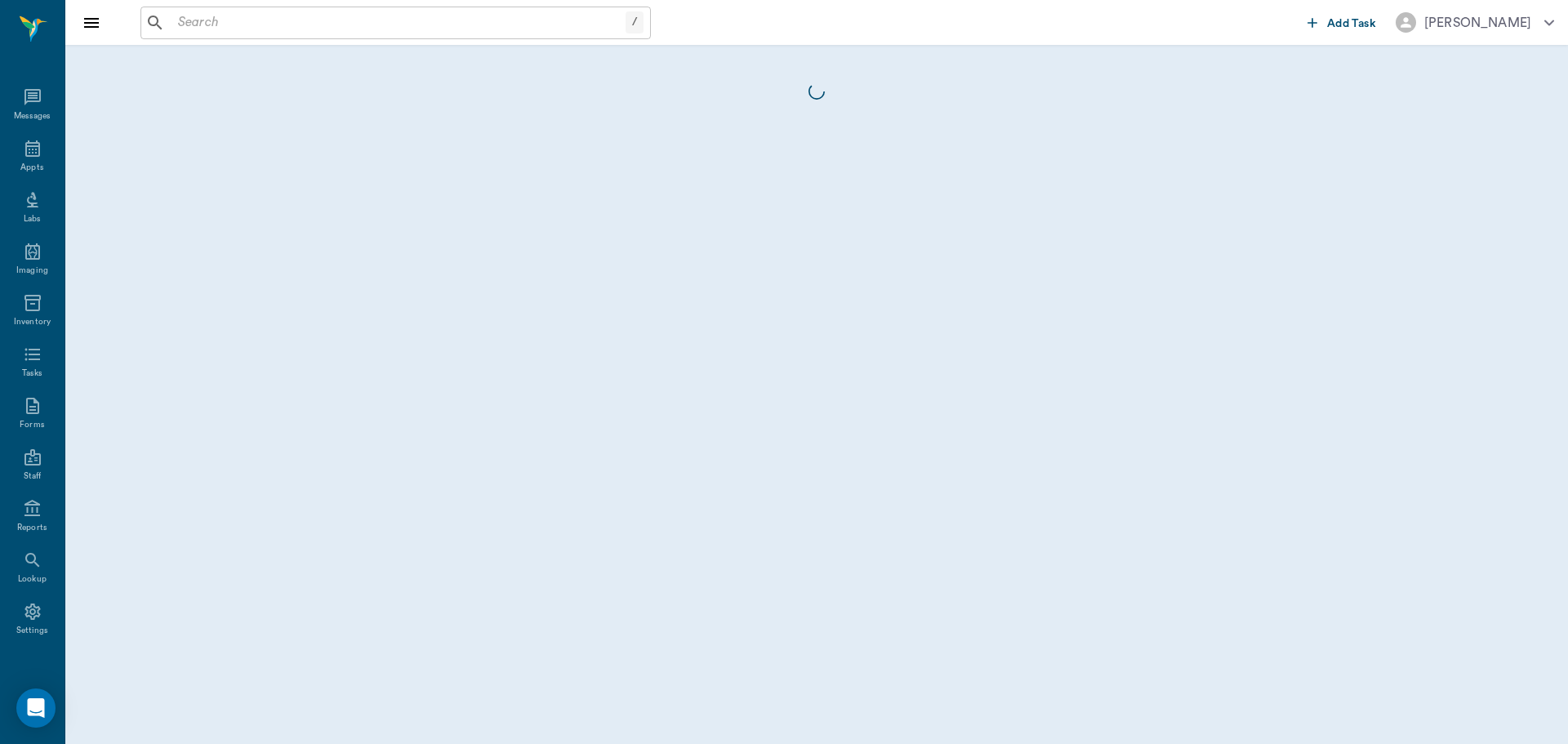
scroll to position [7, 0]
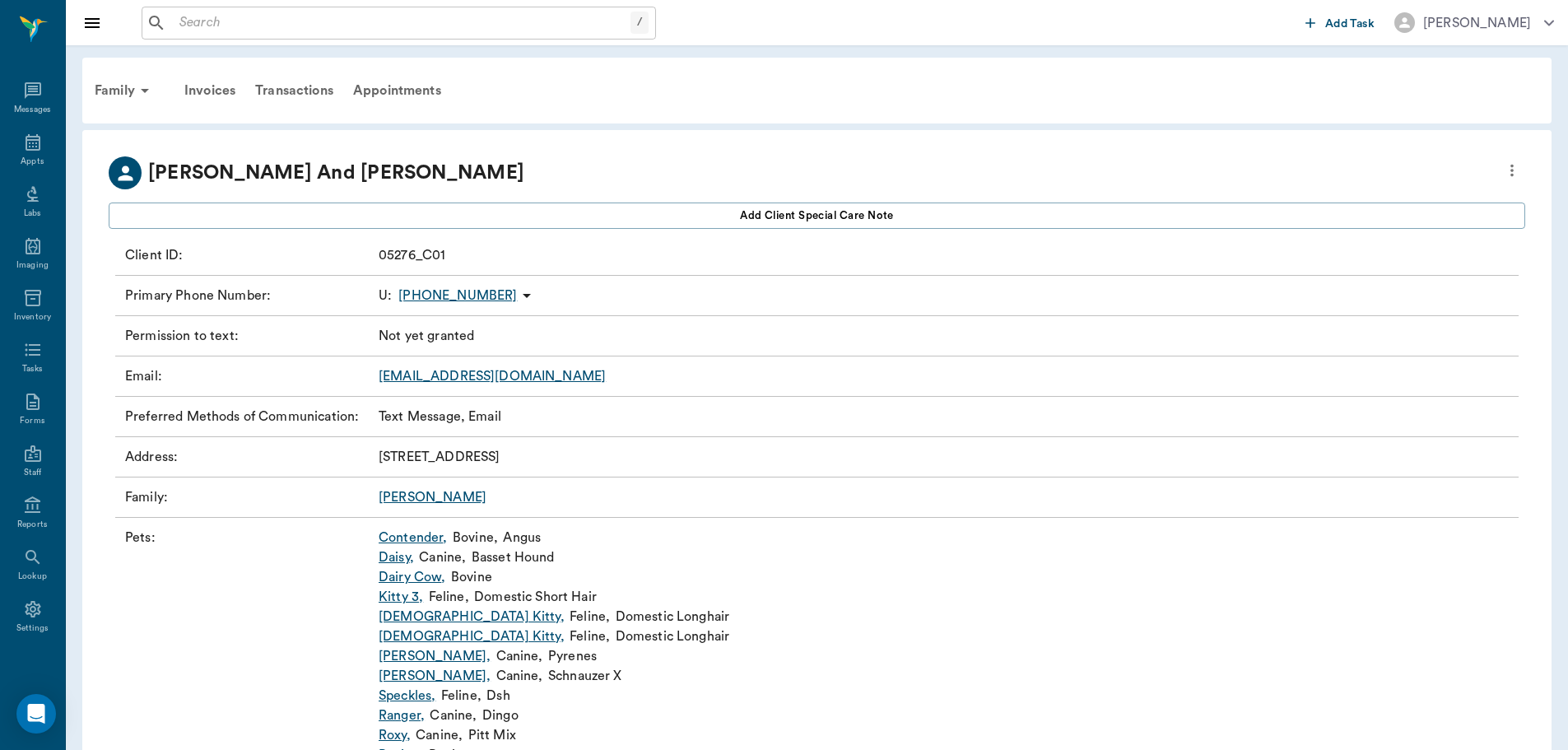
click at [517, 298] on icon at bounding box center [527, 296] width 20 height 20
click at [594, 339] on div at bounding box center [790, 375] width 1581 height 750
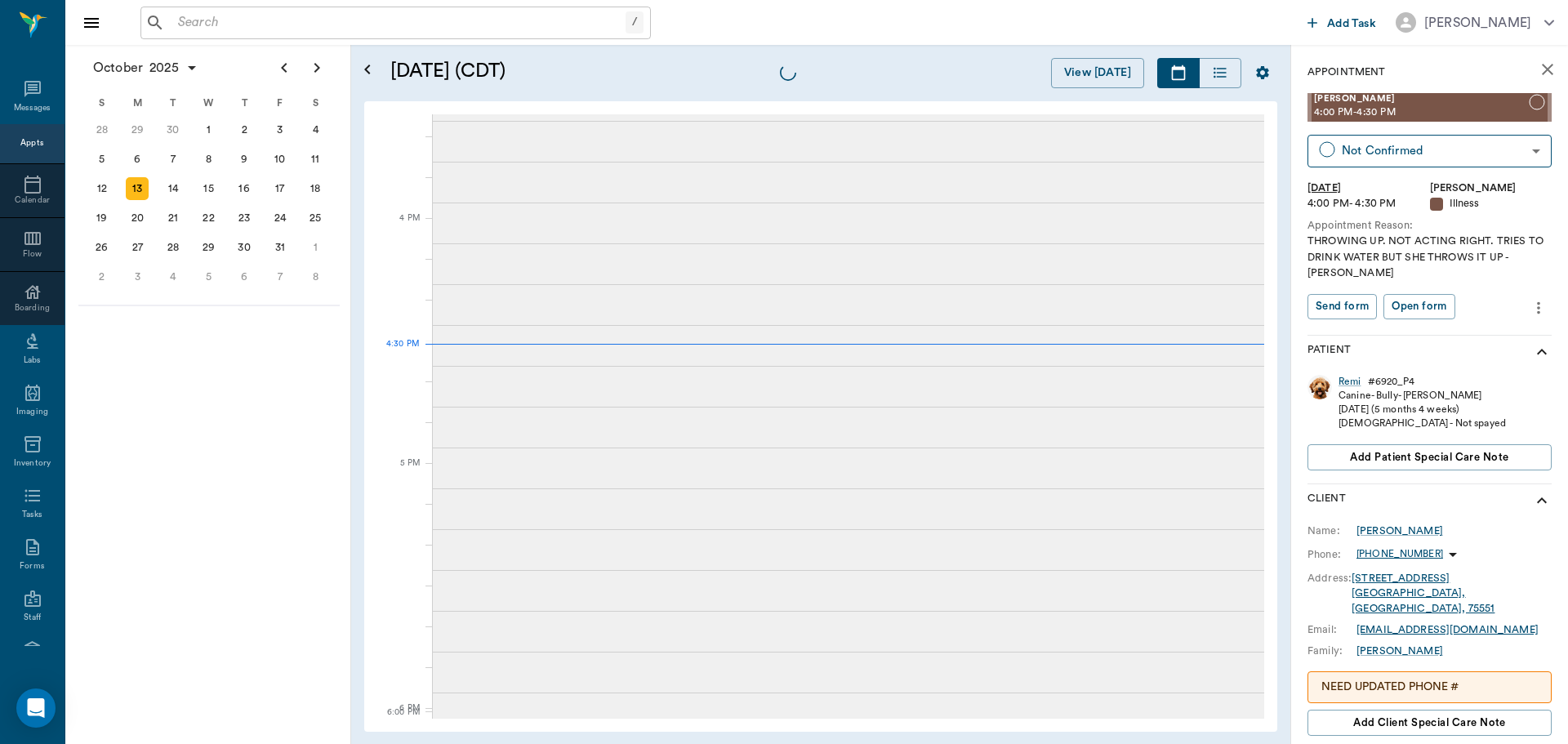
type input "NO_SHOW"
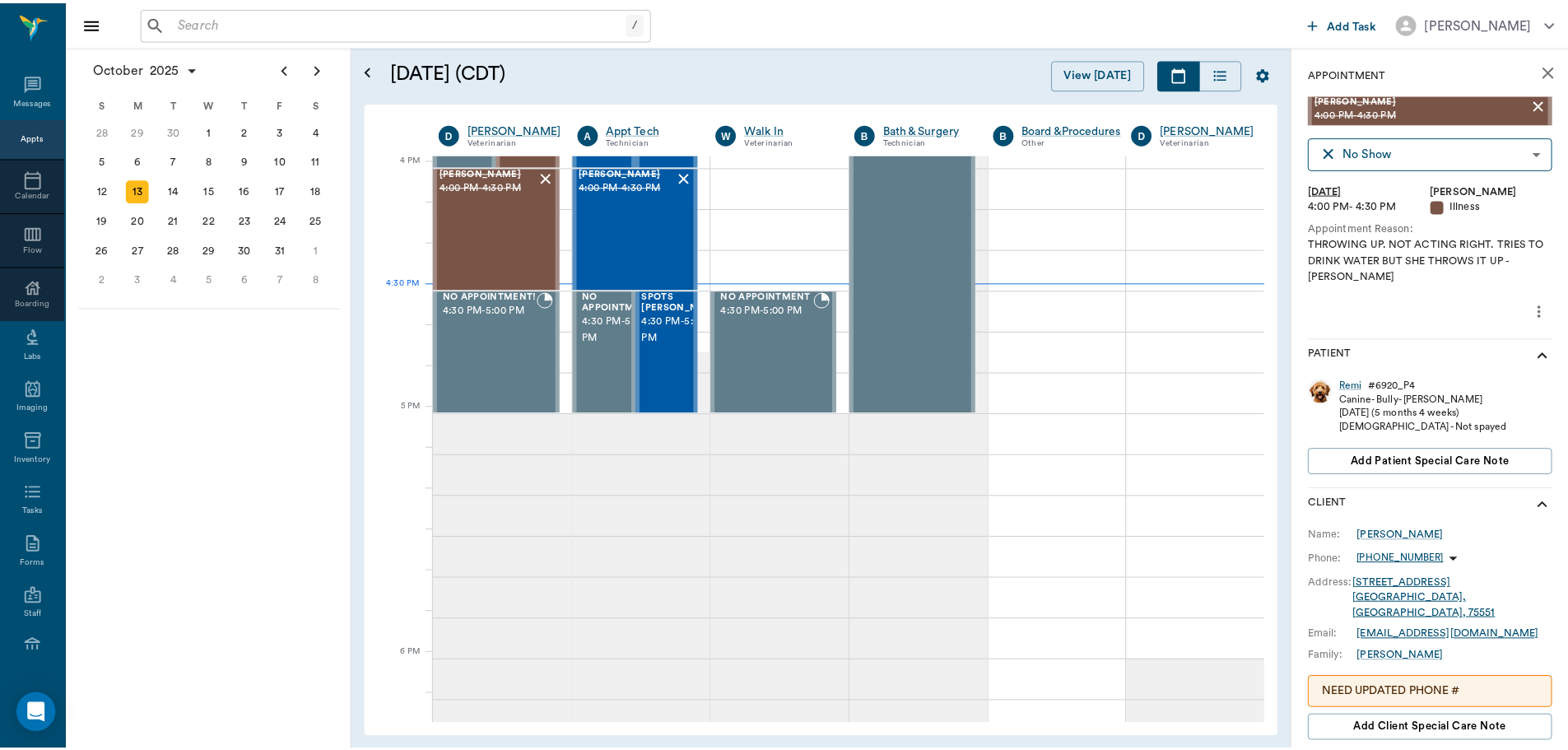
scroll to position [1977, 0]
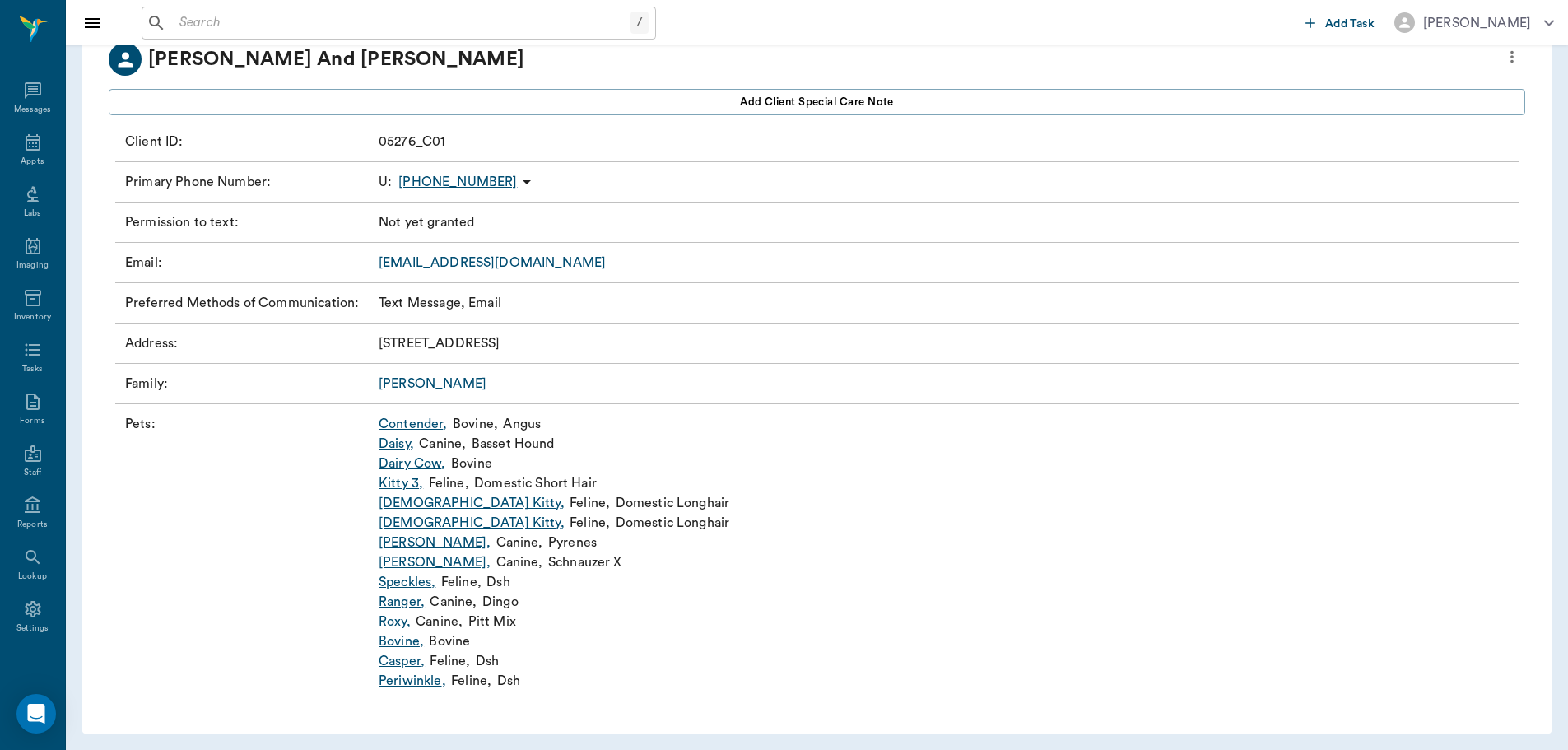
scroll to position [116, 0]
click at [403, 385] on link "[PERSON_NAME]" at bounding box center [432, 381] width 108 height 14
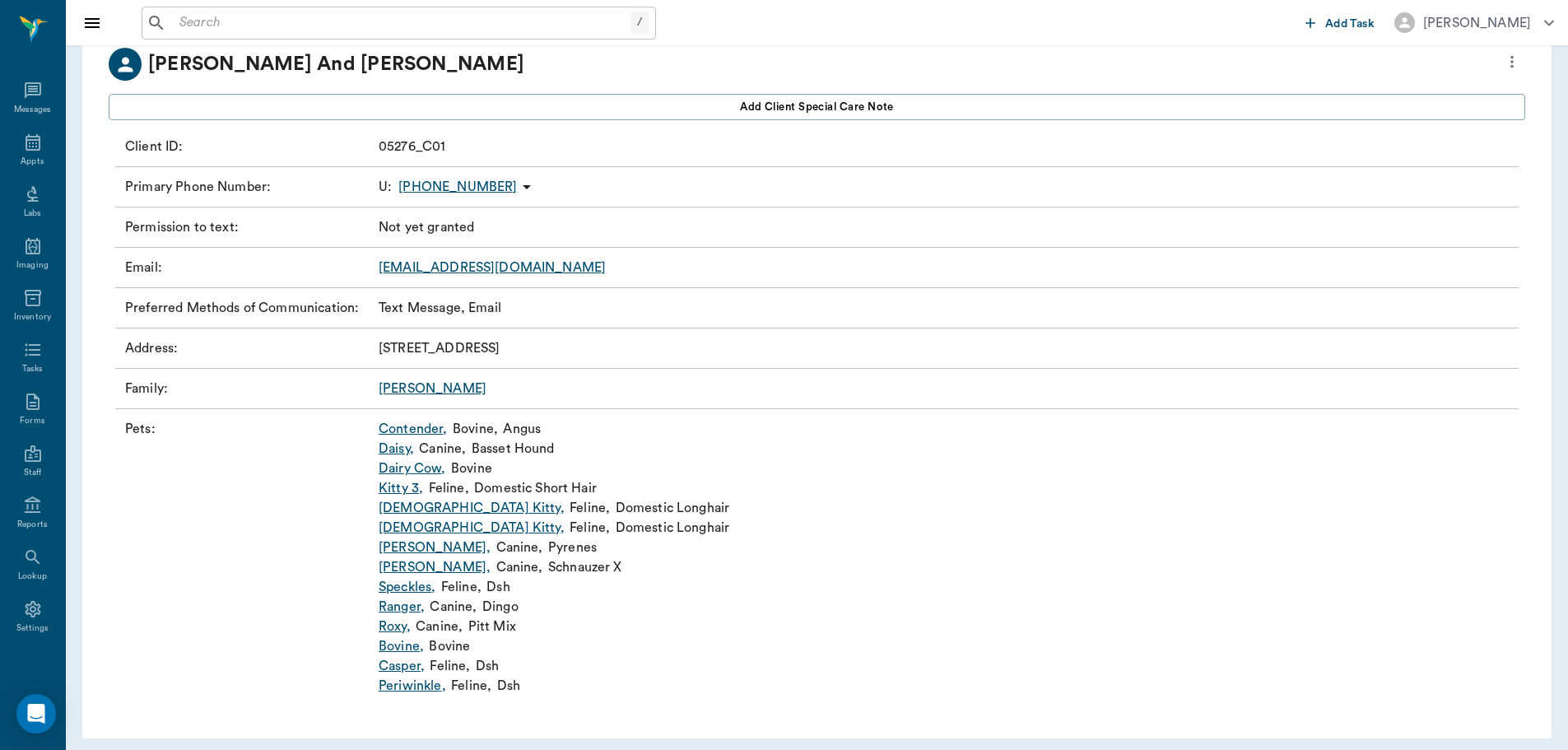
scroll to position [116, 0]
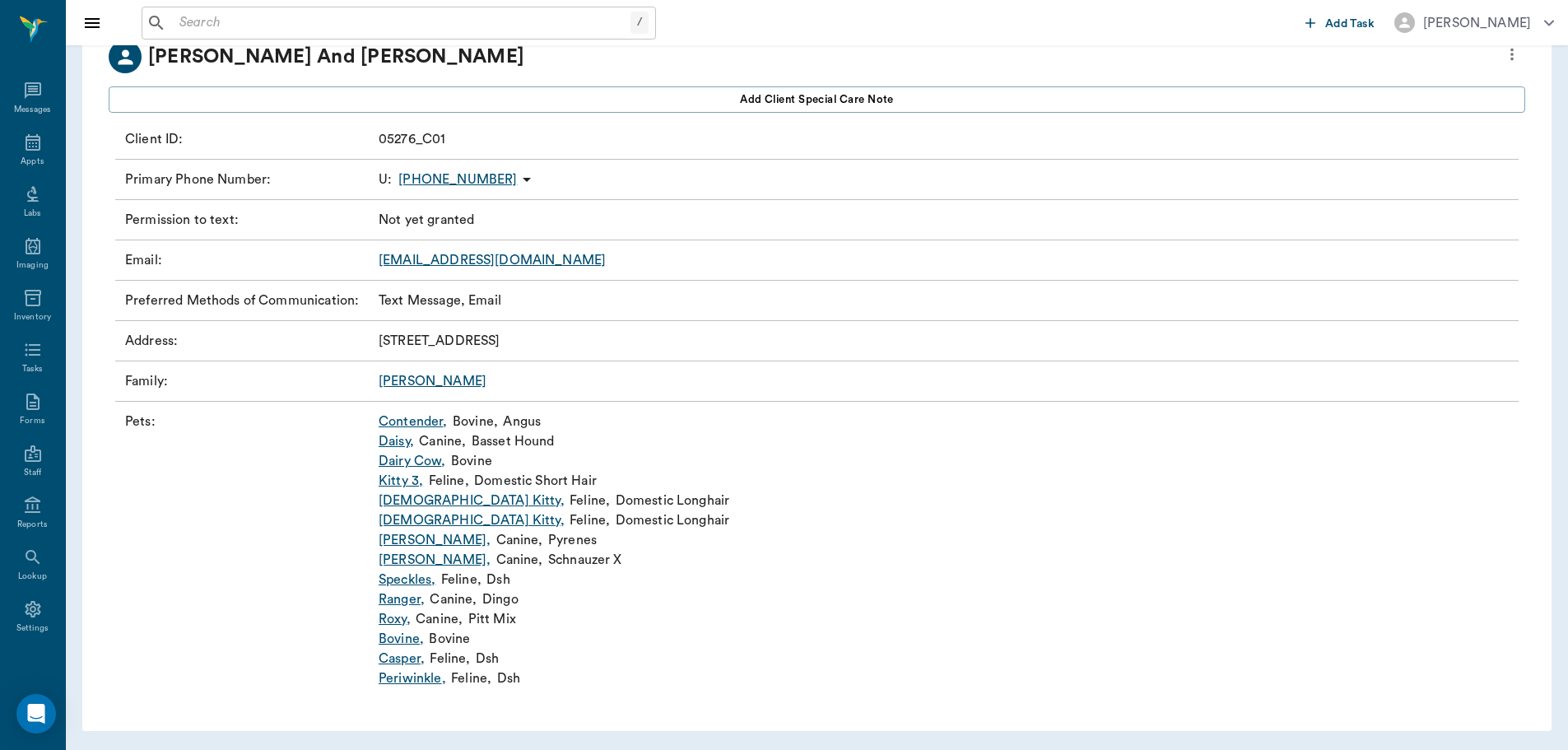
click at [205, 21] on input "text" at bounding box center [402, 23] width 458 height 23
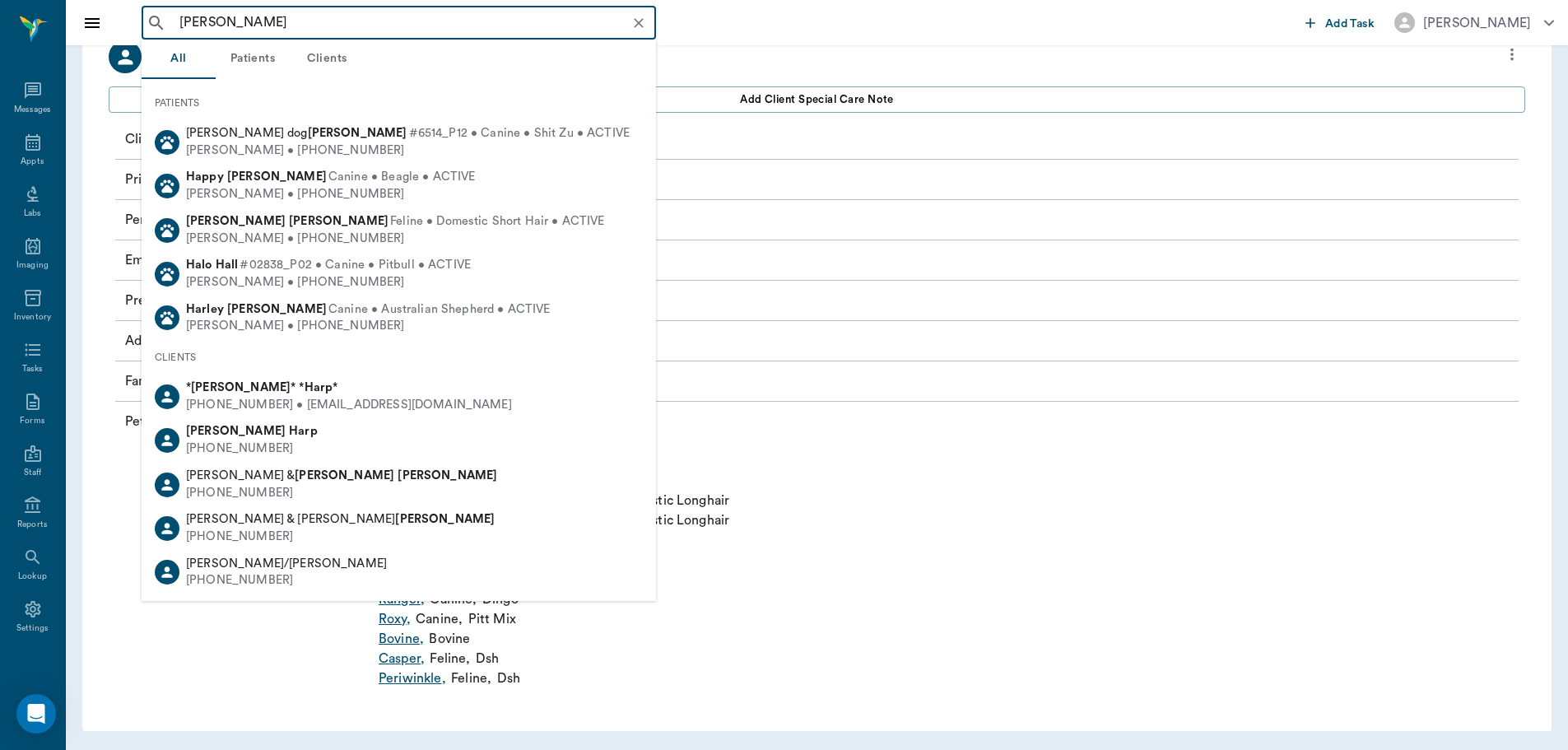
type input "[PERSON_NAME]"
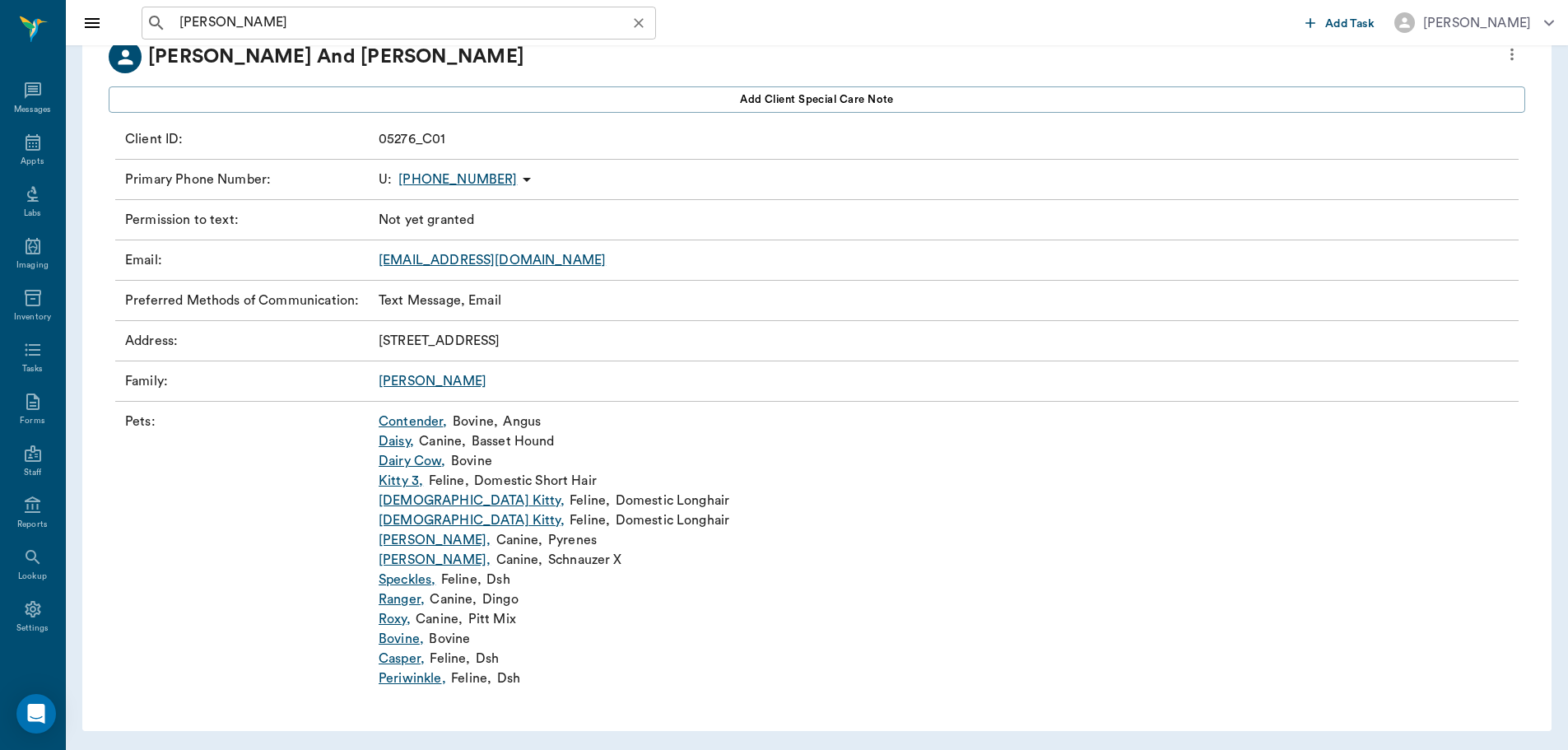
click at [267, 24] on input "[PERSON_NAME]" at bounding box center [412, 23] width 479 height 23
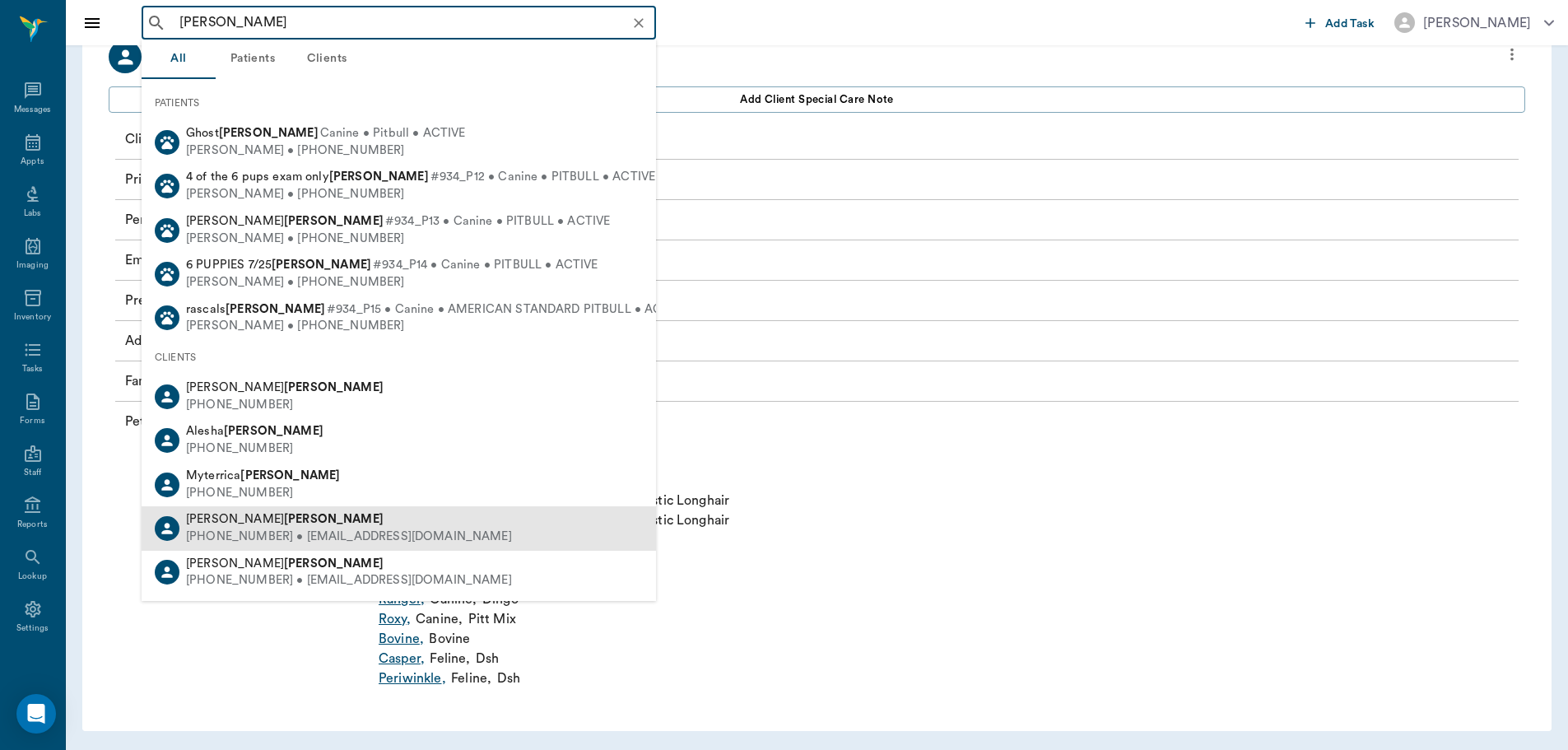
click at [269, 527] on div "[PERSON_NAME]" at bounding box center [349, 519] width 326 height 17
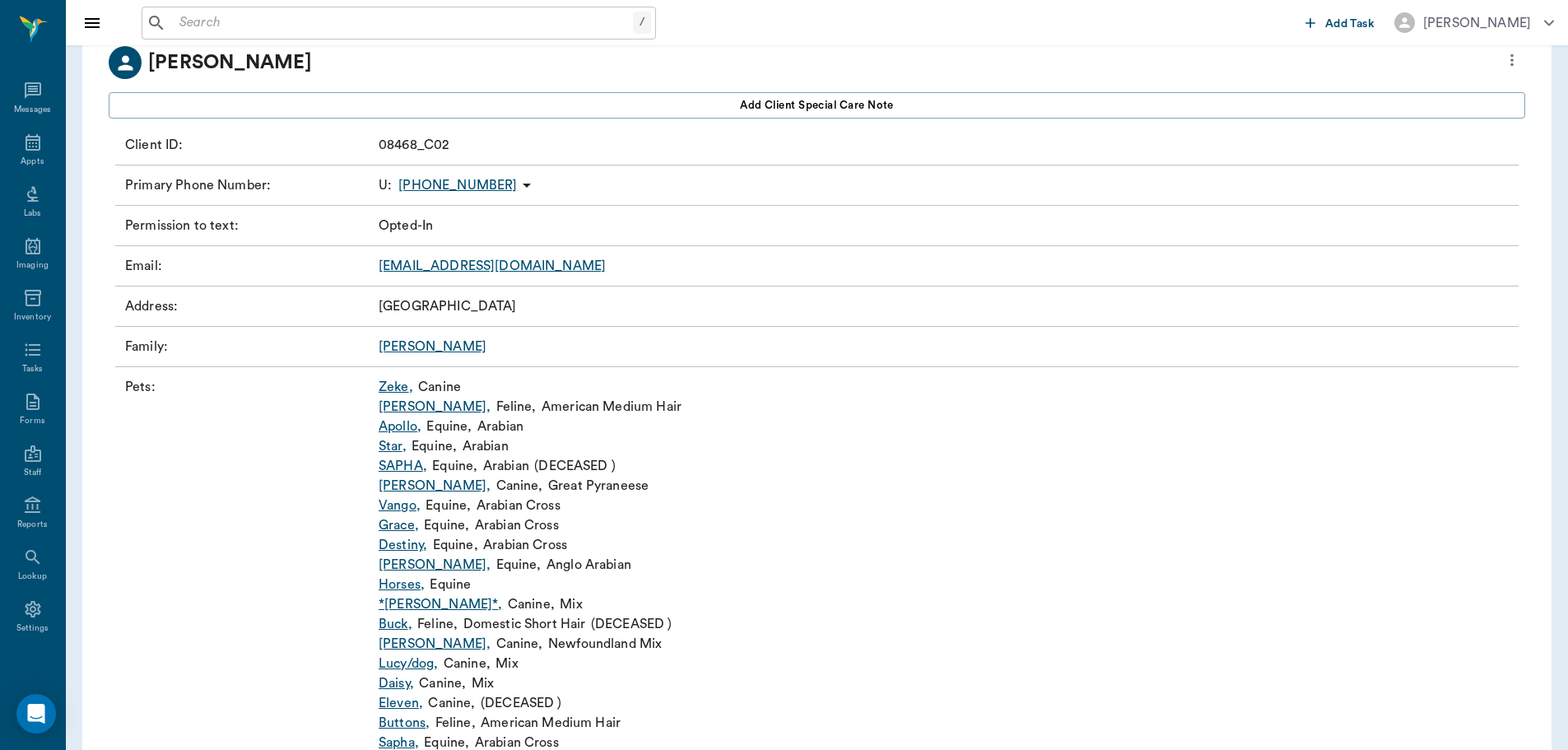
scroll to position [175, 0]
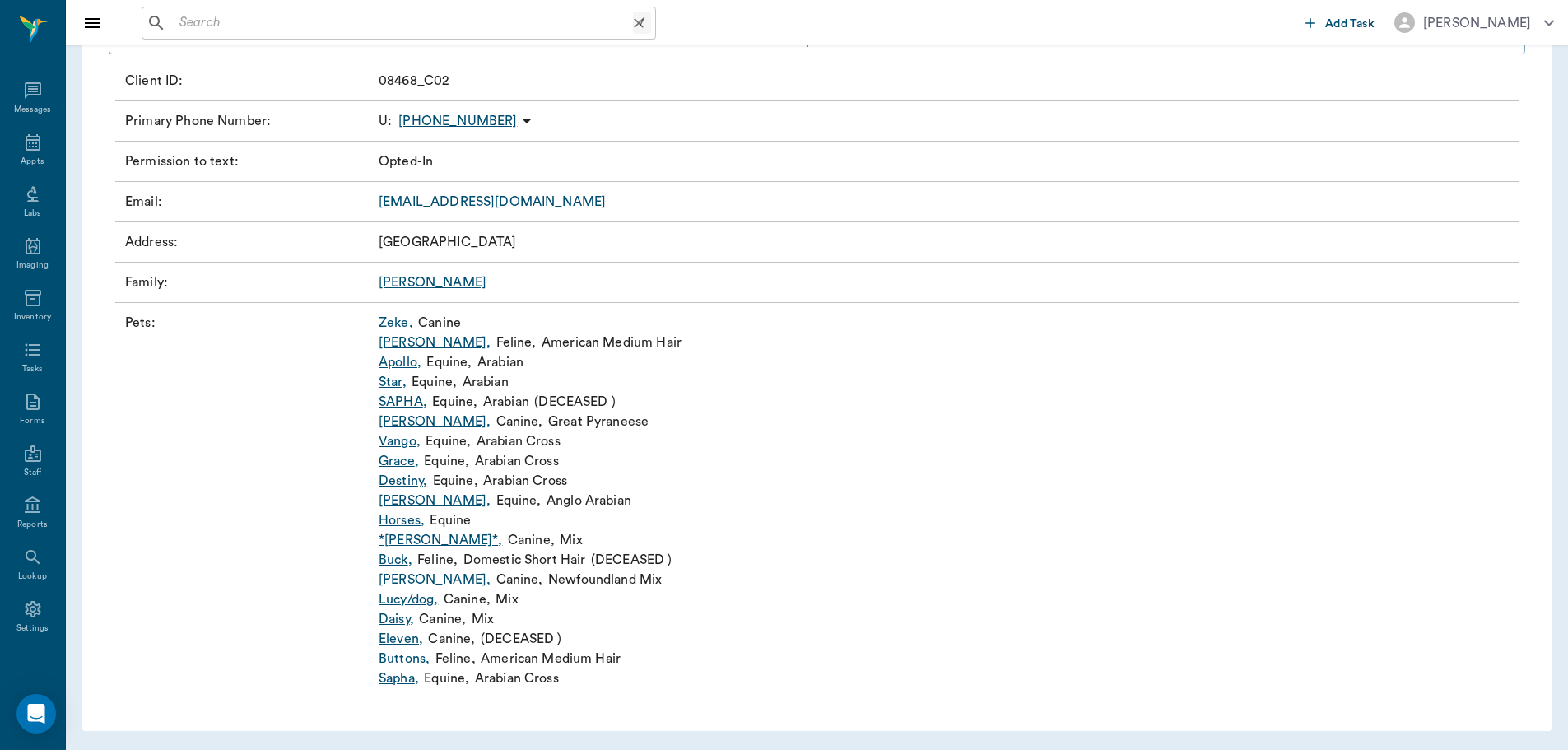
click at [229, 24] on input "text" at bounding box center [403, 23] width 461 height 23
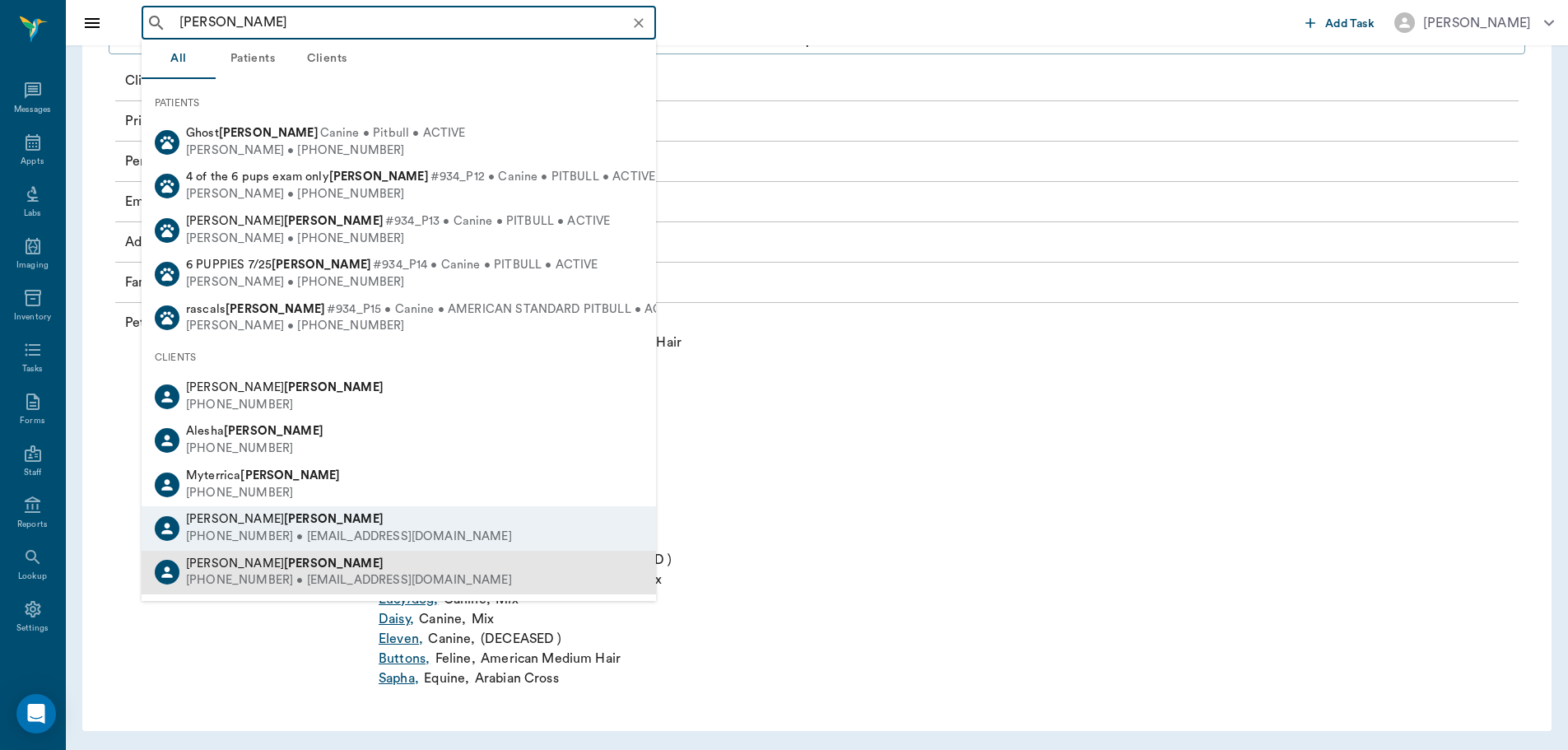
click at [333, 571] on div "[PERSON_NAME]" at bounding box center [349, 564] width 326 height 17
type input "[PERSON_NAME]"
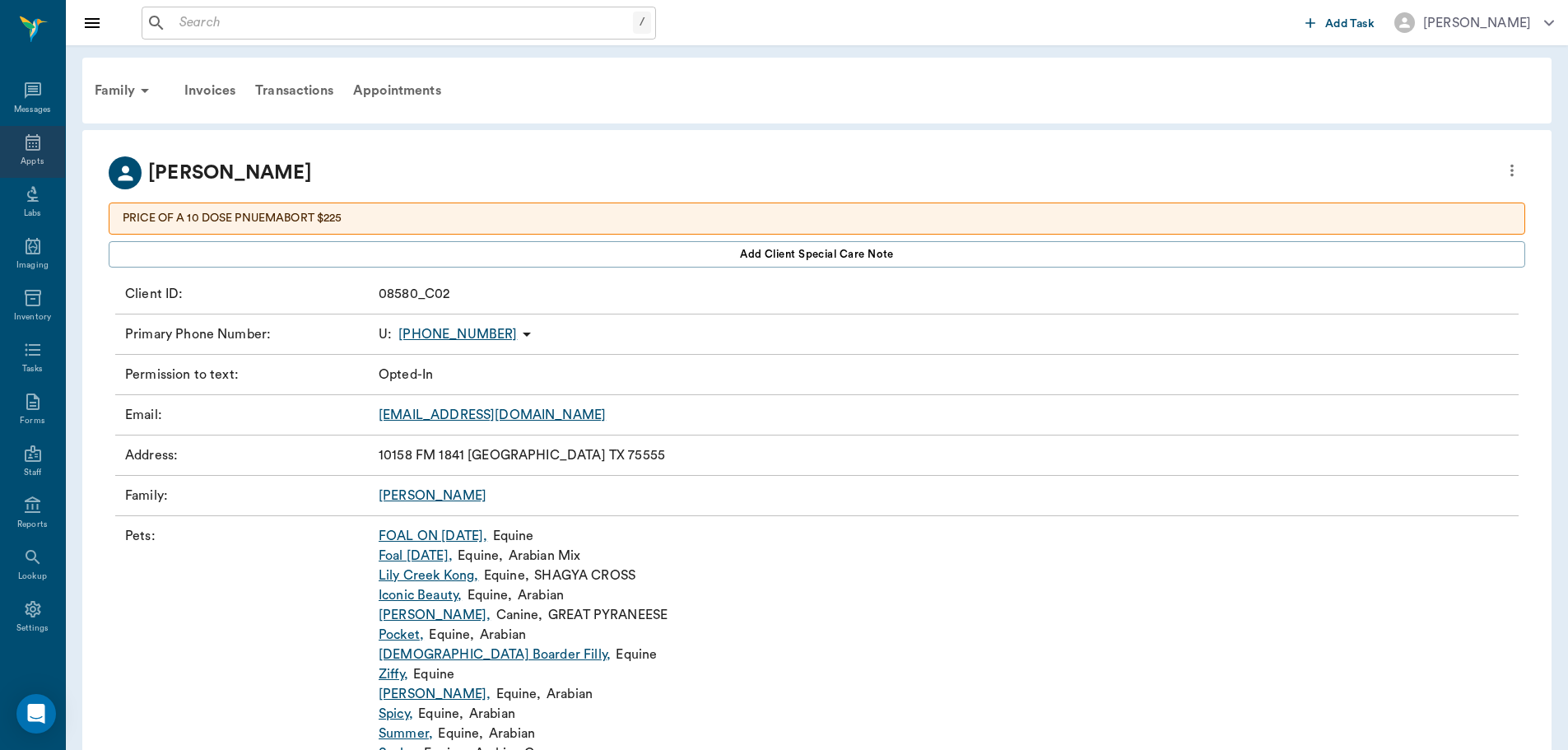
click at [21, 152] on div "Appts" at bounding box center [33, 151] width 65 height 52
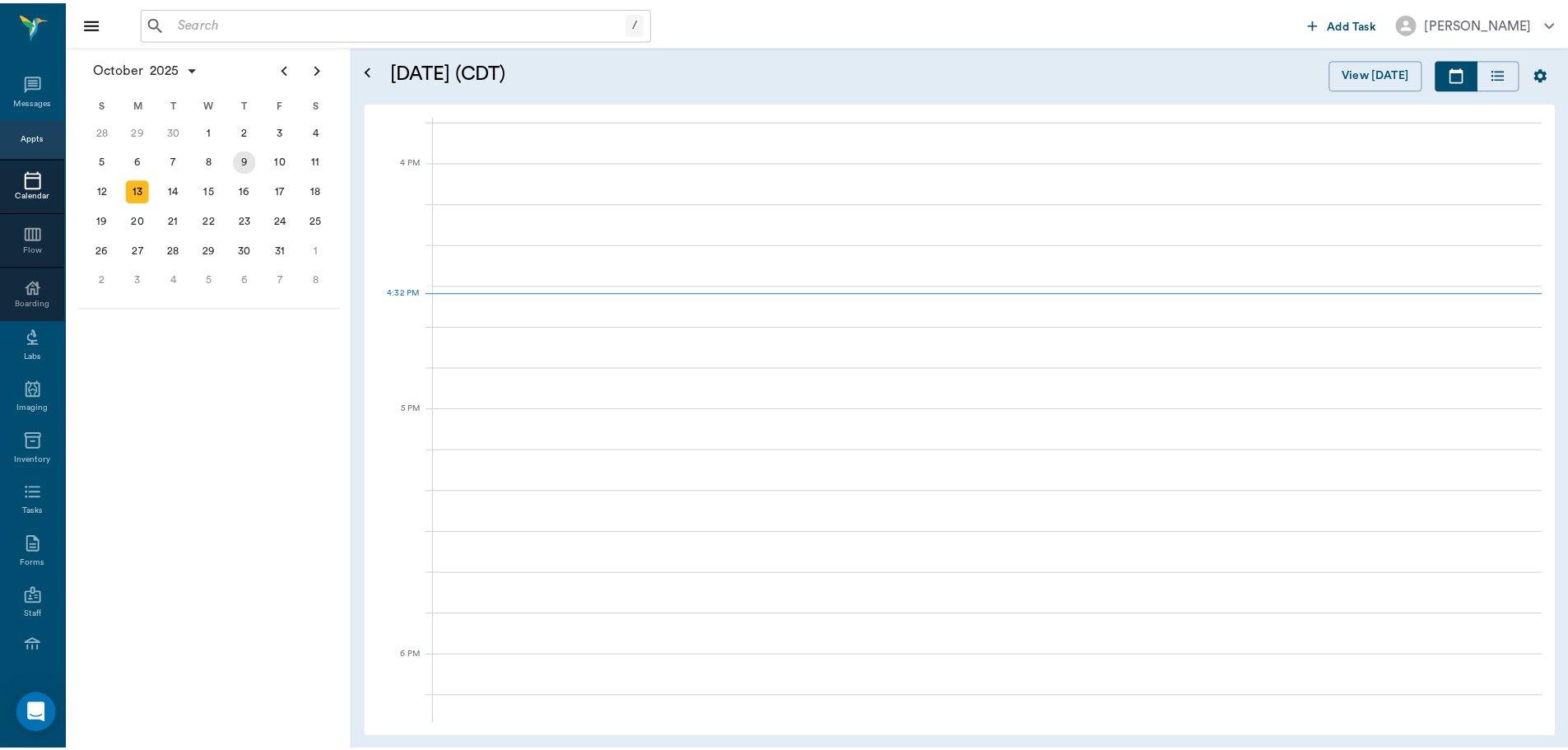
scroll to position [1977, 0]
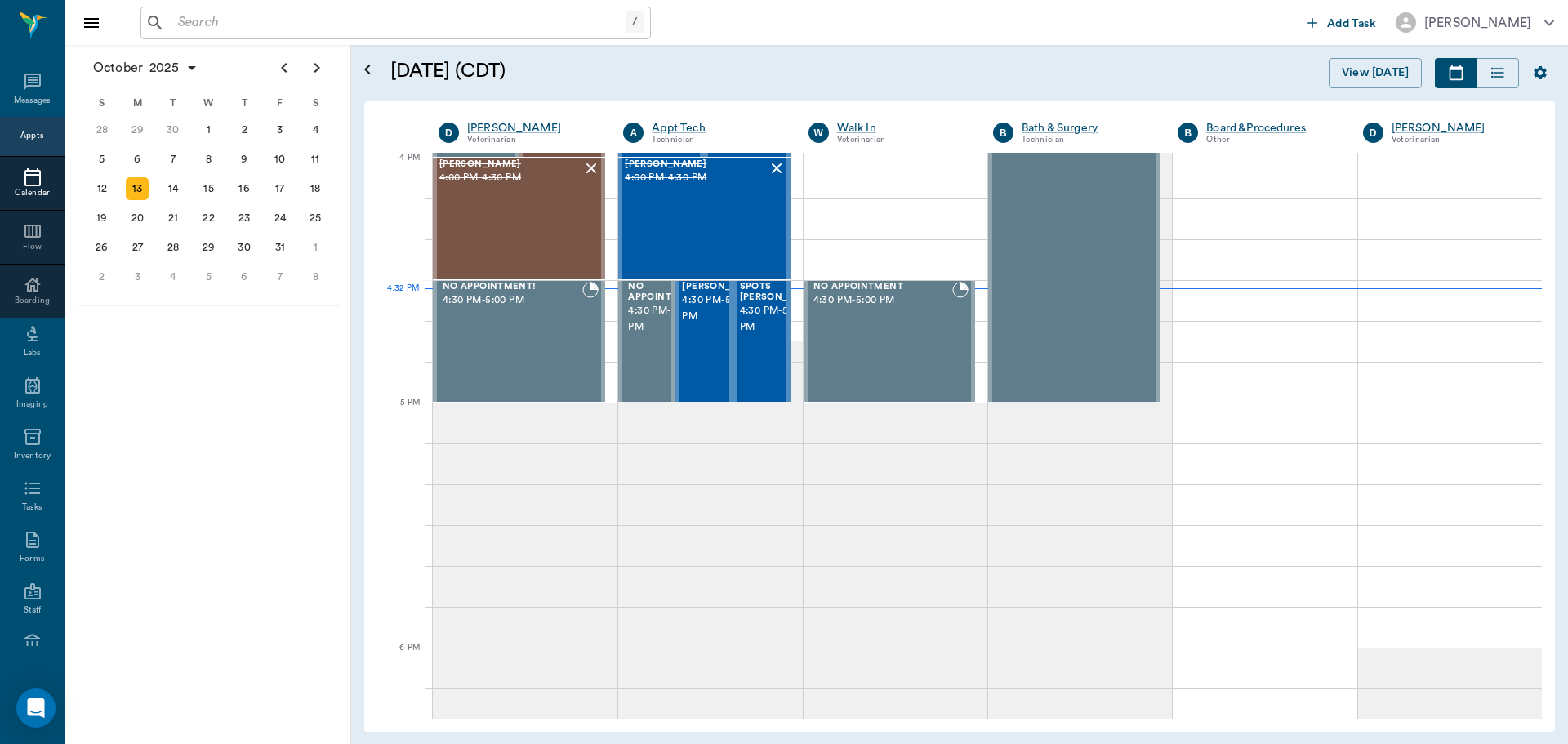
click at [225, 20] on input "text" at bounding box center [399, 22] width 454 height 22
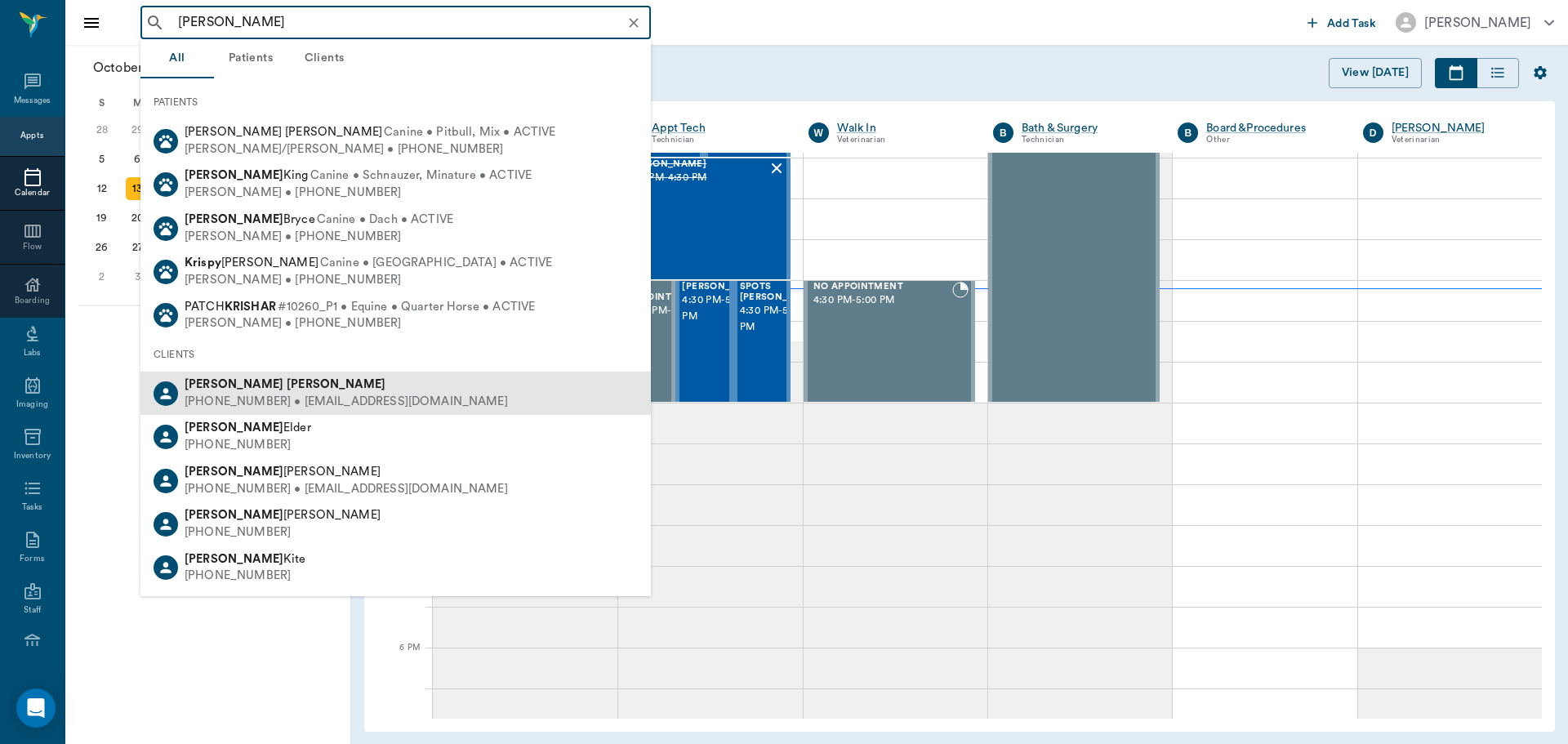
click at [421, 400] on div "[PERSON_NAME] [PHONE_NUMBER] • [EMAIL_ADDRESS][DOMAIN_NAME]" at bounding box center [395, 393] width 511 height 43
type input "[PERSON_NAME]"
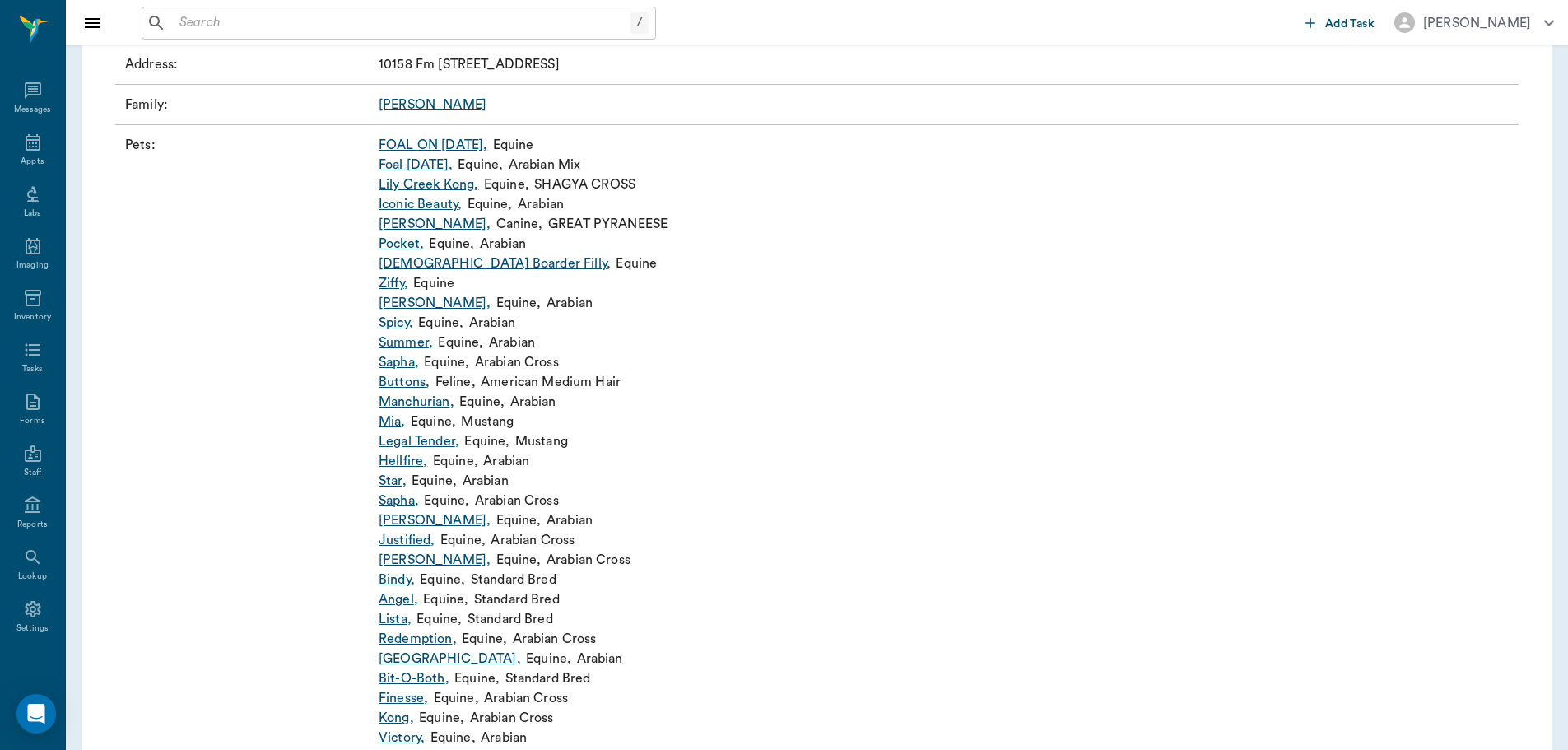
scroll to position [23, 0]
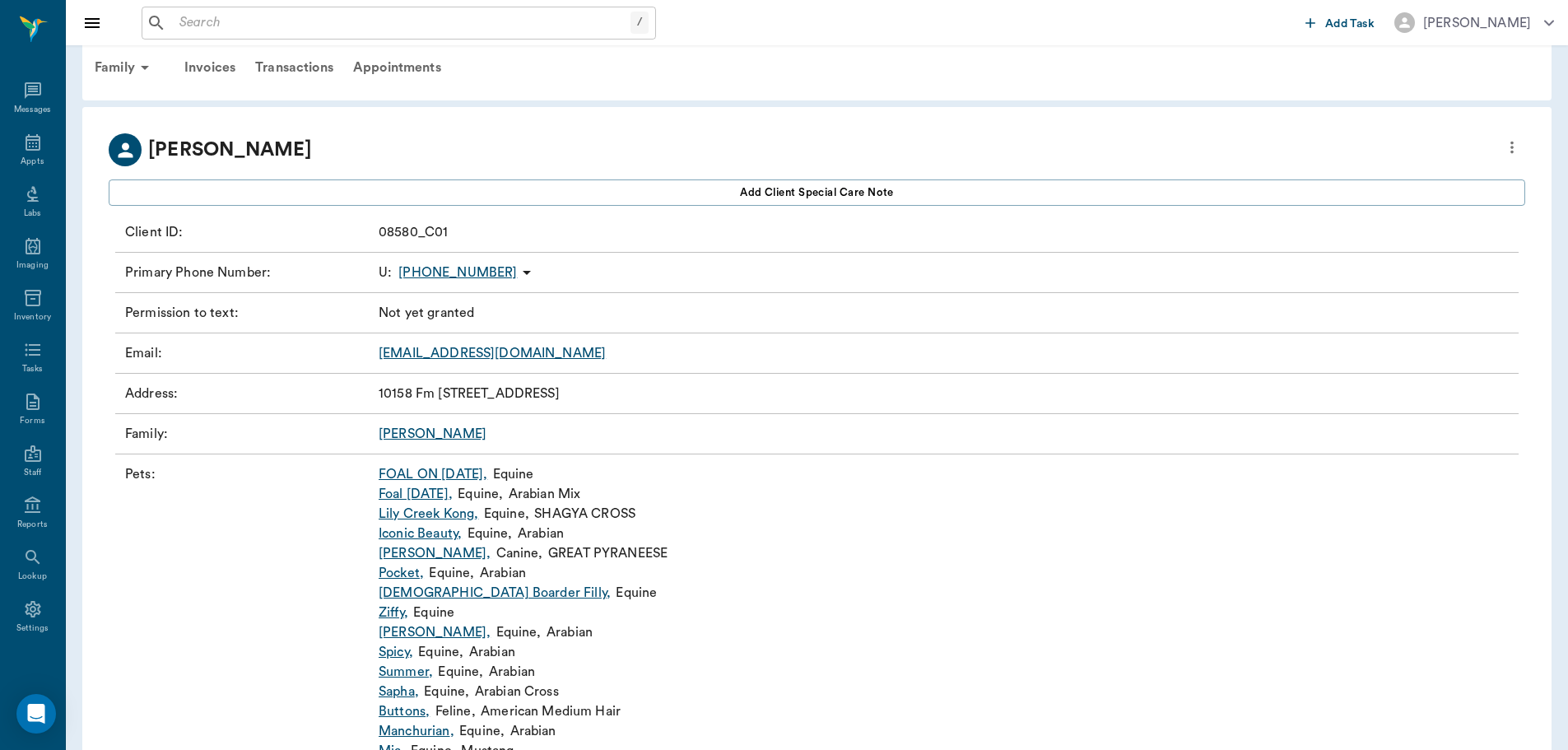
click at [415, 435] on link "[PERSON_NAME]" at bounding box center [432, 433] width 108 height 14
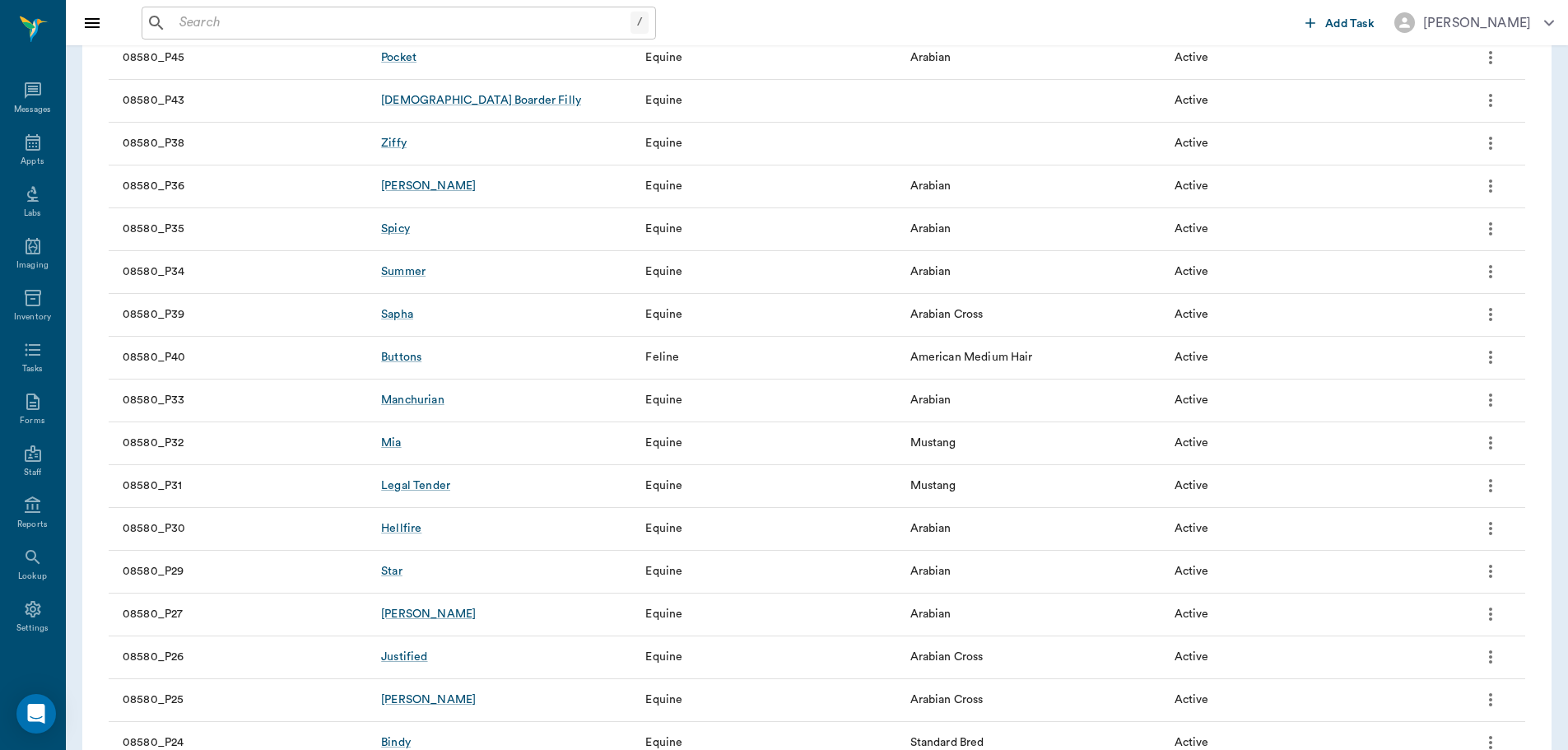
scroll to position [785, 0]
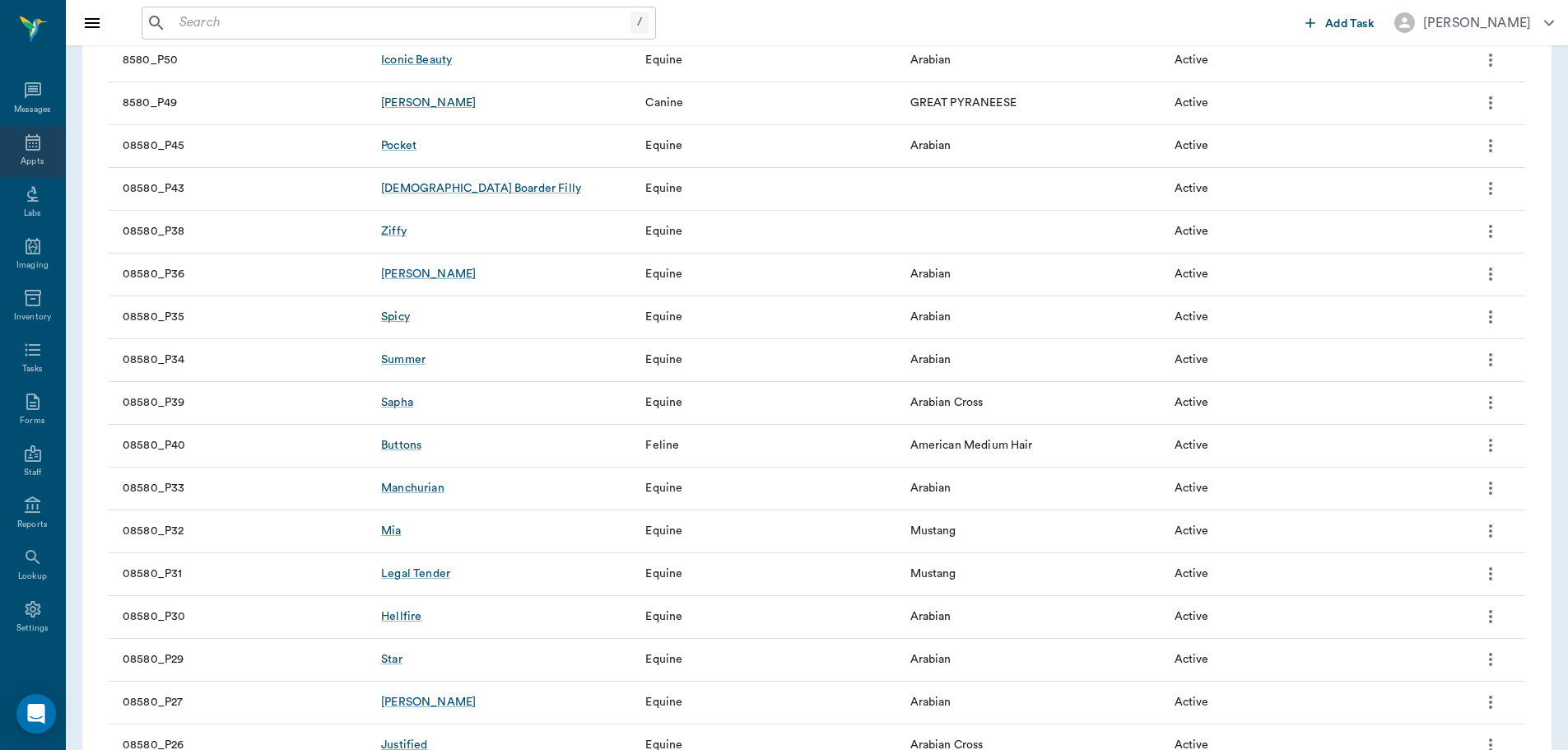
click at [26, 150] on icon at bounding box center [33, 142] width 14 height 16
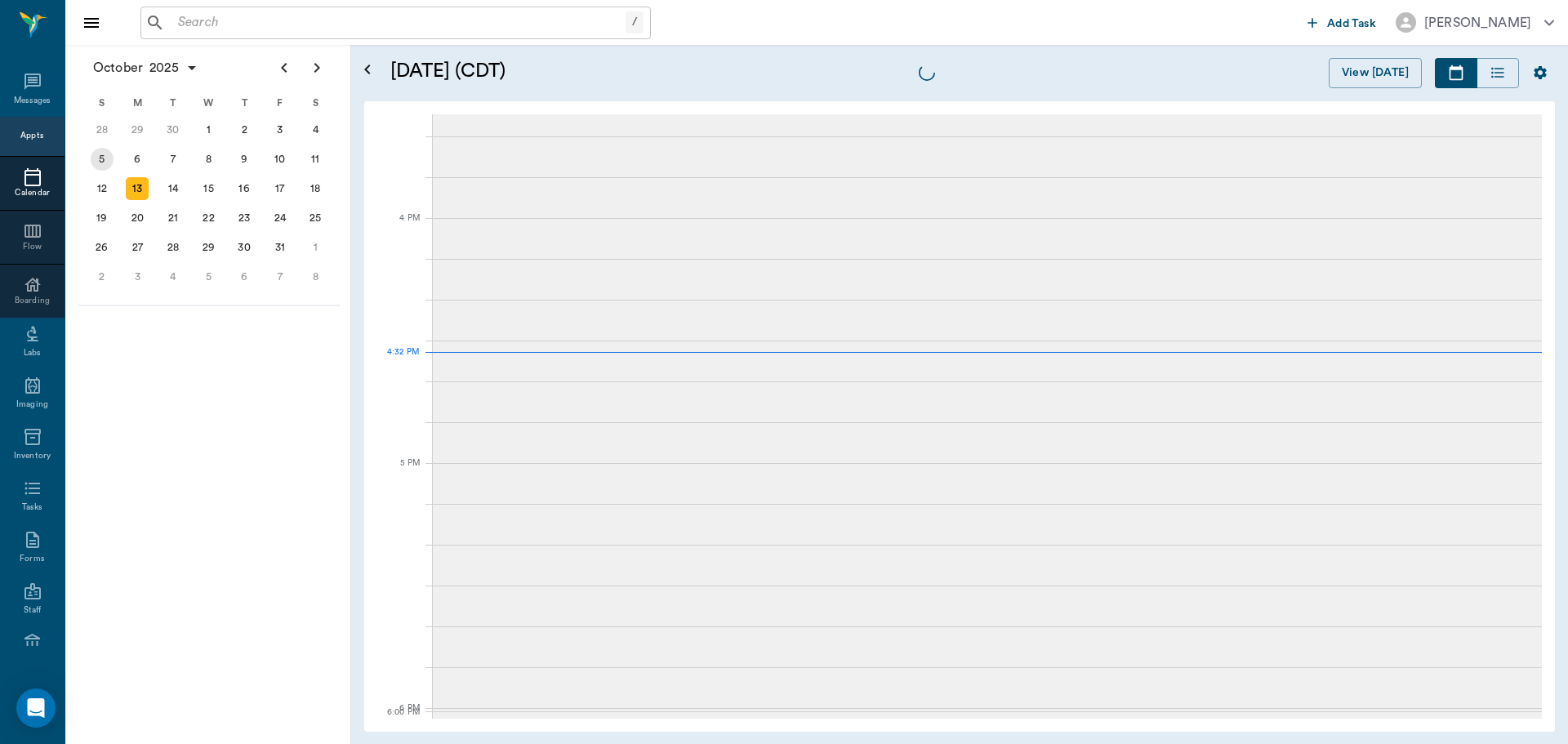
scroll to position [1964, 0]
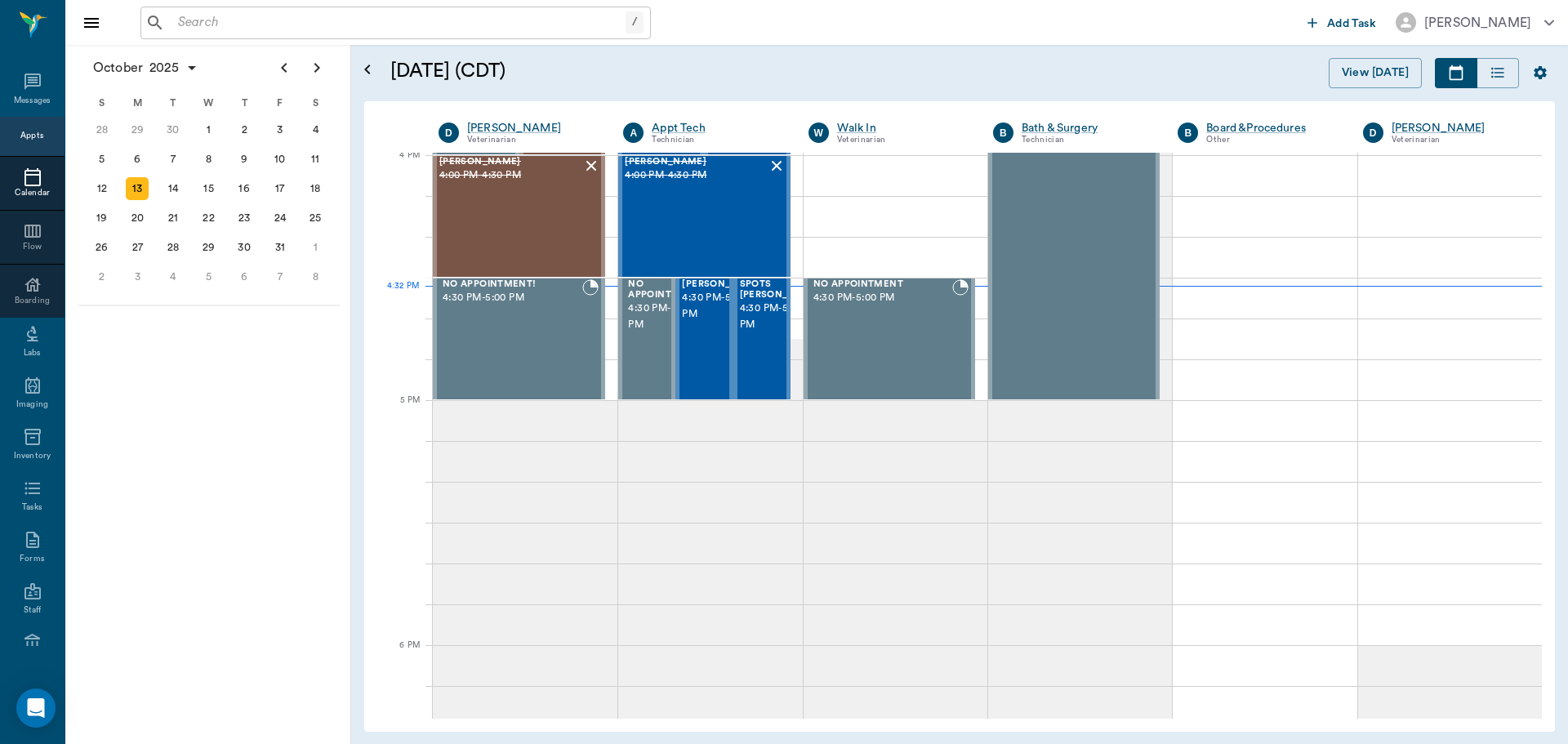
click at [235, 27] on input "text" at bounding box center [399, 22] width 454 height 22
click at [692, 322] on span "4:30 PM - 5:00 PM" at bounding box center [723, 306] width 82 height 32
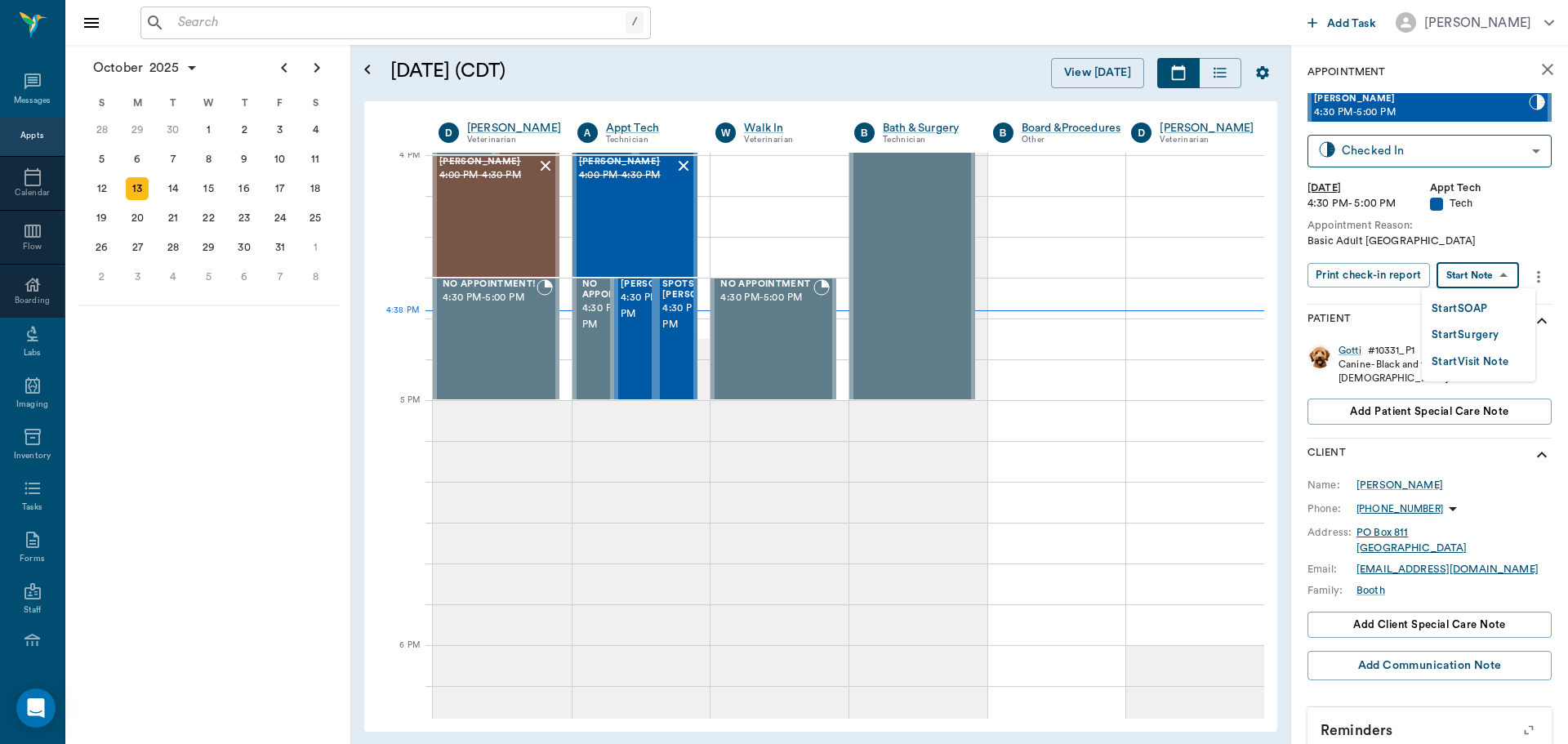
click at [1498, 271] on body "/ ​ Add Task [PERSON_NAME] Nectar Messages Appts Calendar Flow Boarding Labs Im…" at bounding box center [784, 372] width 1568 height 744
click at [1502, 303] on li "Start SOAP" at bounding box center [1478, 308] width 113 height 27
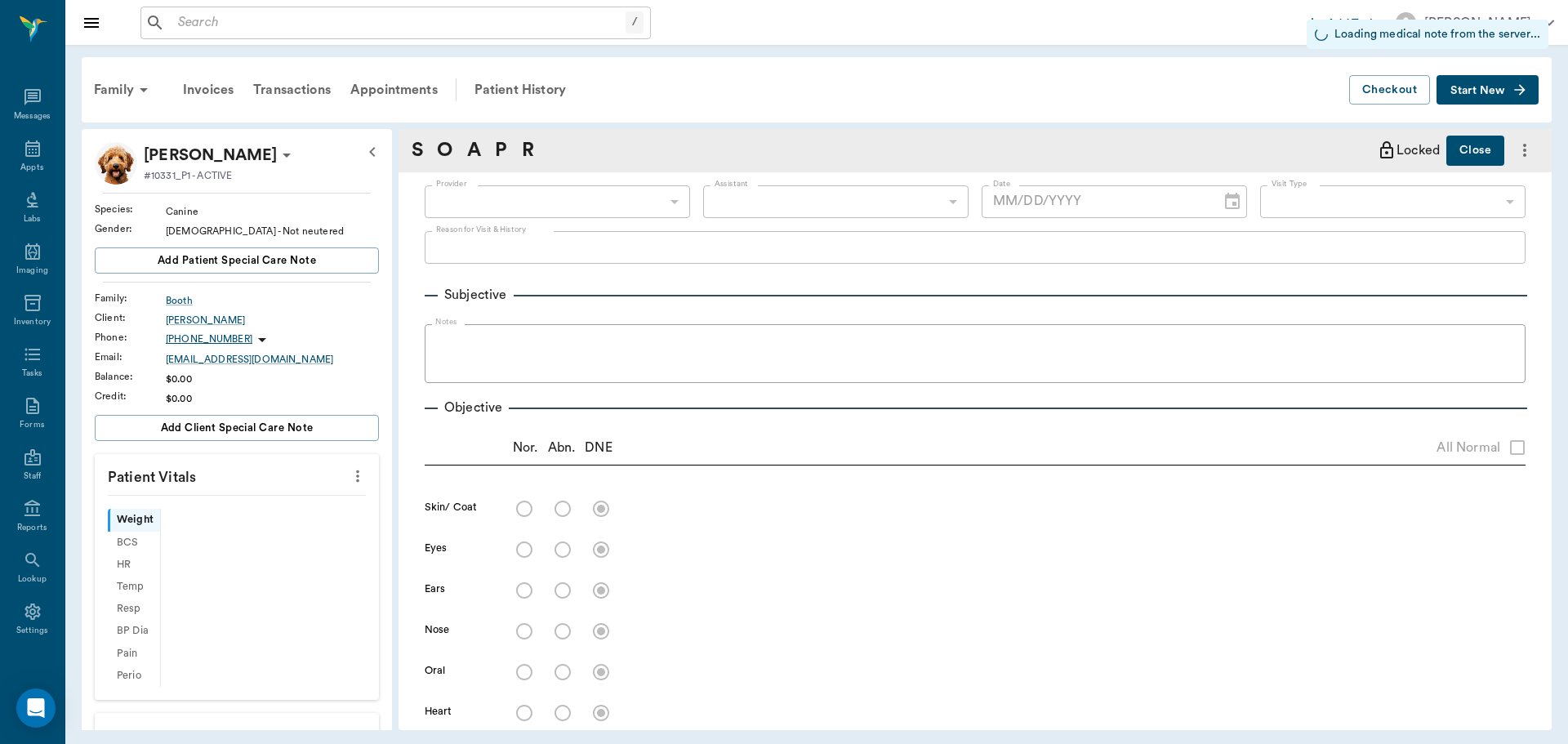
scroll to position [7, 0]
type input "63ec2f075fda476ae8351a4c"
type input "65d2be4f46e3a538d89b8c1a"
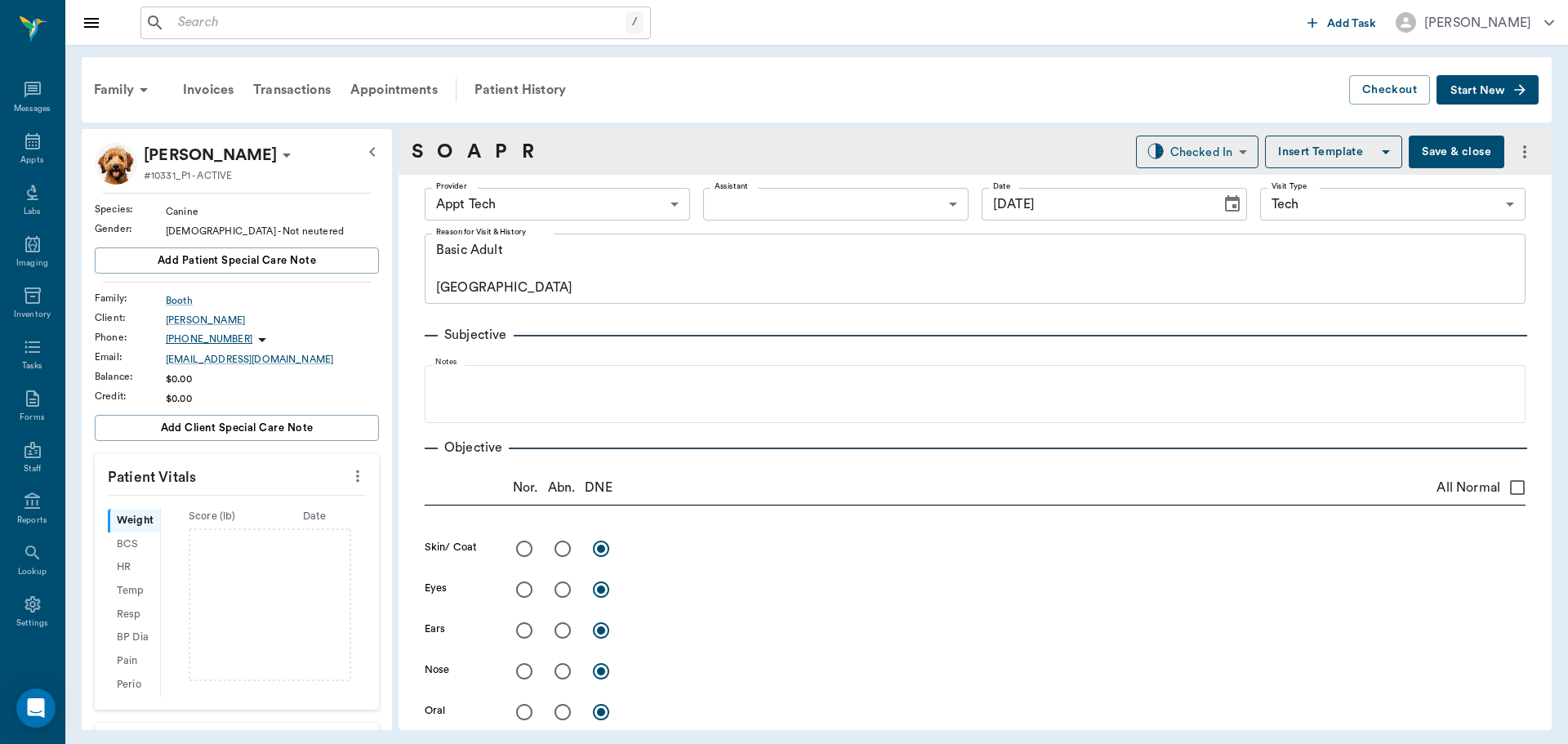
type input "[DATE]"
type textarea "Basic Adult [GEOGRAPHIC_DATA]"
click at [618, 198] on body "/ ​ Add Task [PERSON_NAME] Nectar Messages Appts Labs Imaging Inventory Tasks F…" at bounding box center [784, 372] width 1568 height 744
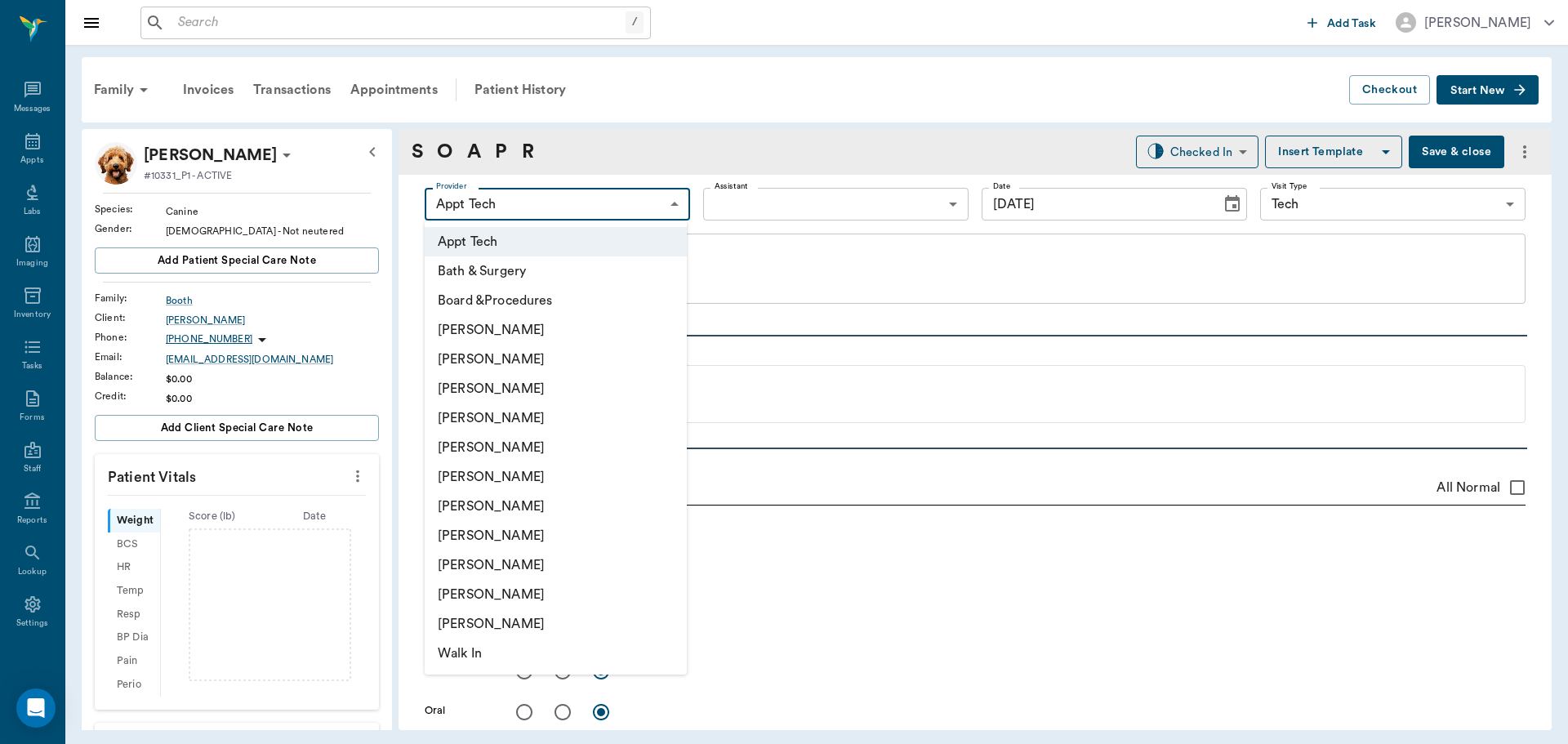
click at [592, 385] on li "[PERSON_NAME]" at bounding box center [556, 389] width 262 height 30
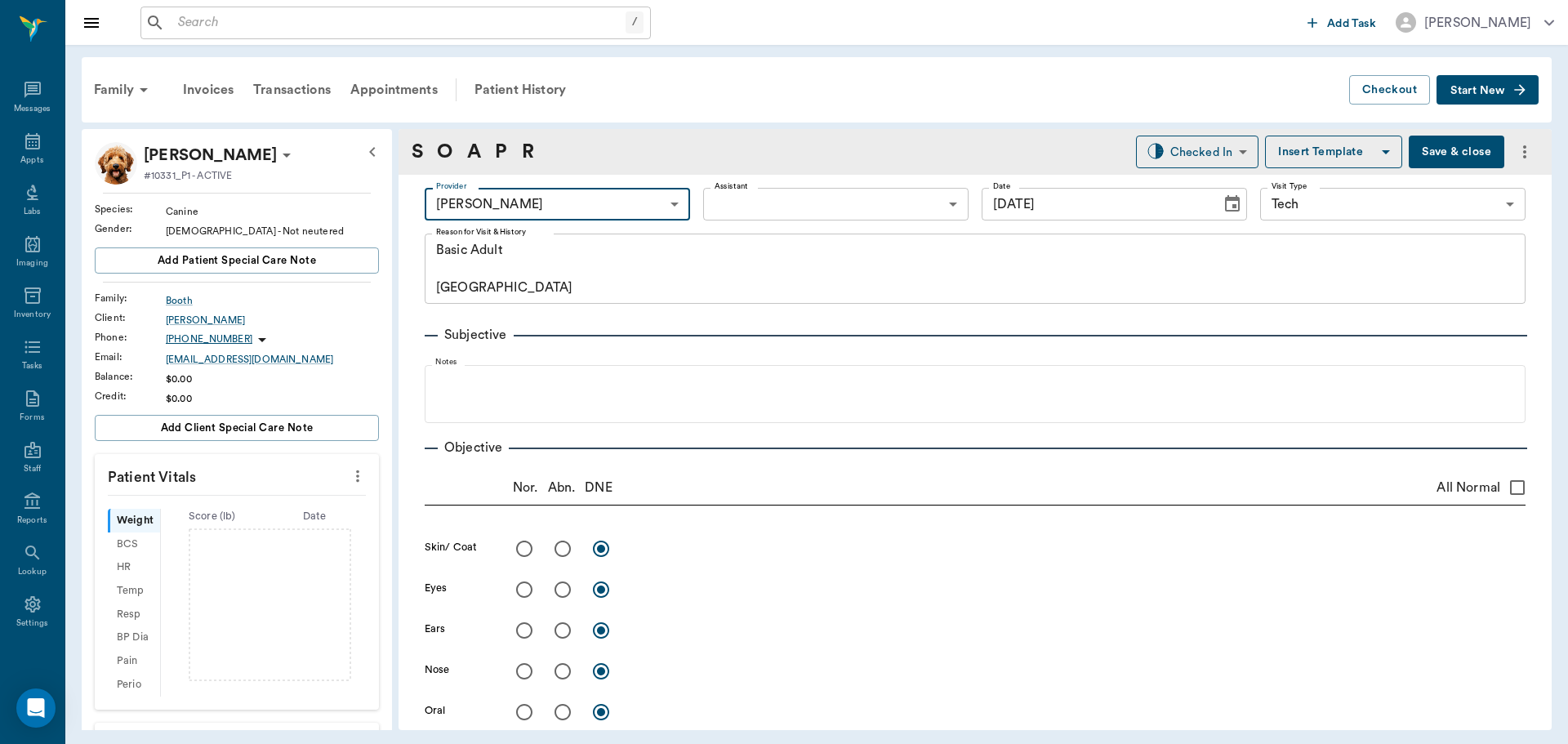
type input "642ef10e332a41444de2bad1"
click at [348, 475] on icon "more" at bounding box center [357, 476] width 18 height 20
click at [240, 494] on li "Enter Vitals" at bounding box center [276, 504] width 163 height 31
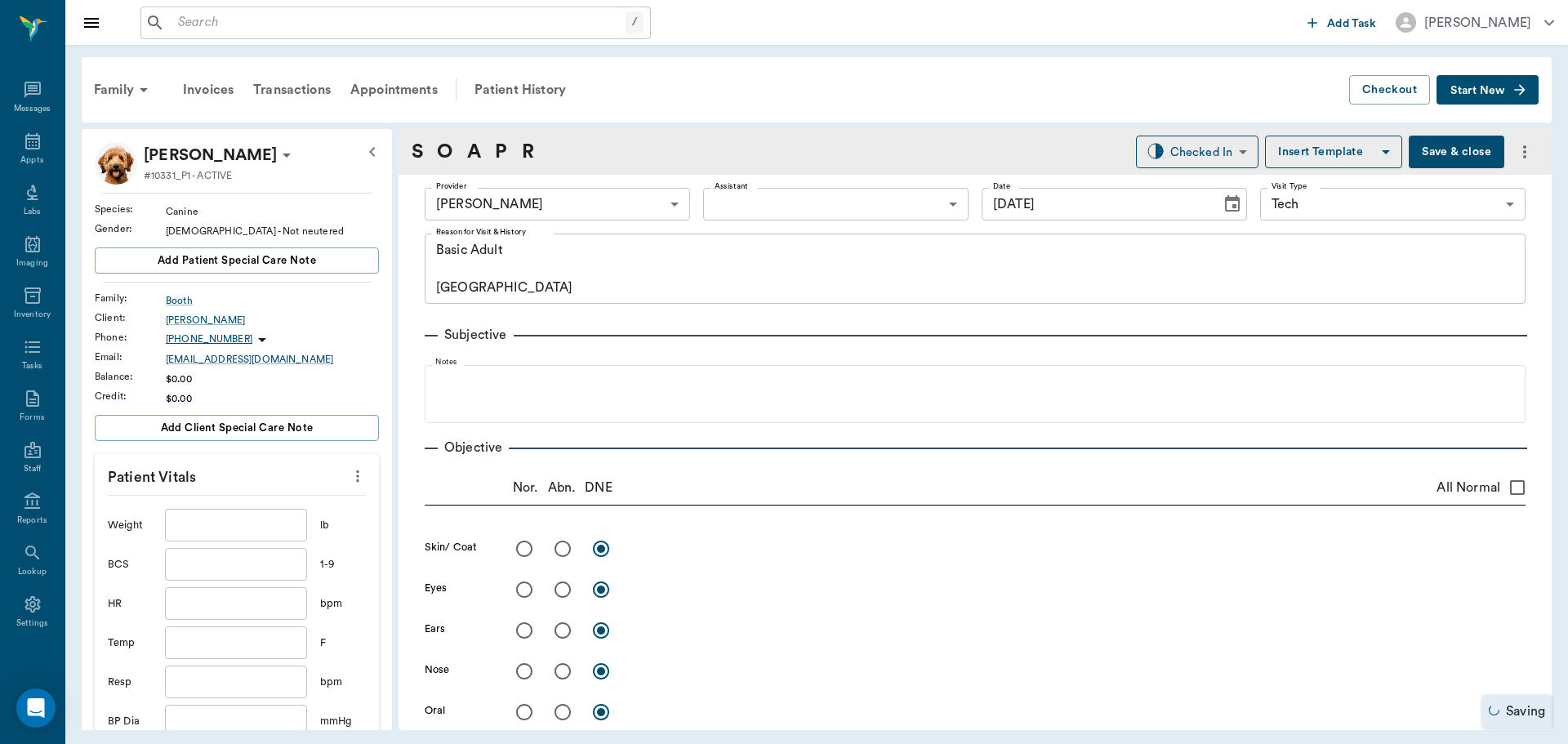
click at [240, 528] on input "text" at bounding box center [236, 525] width 142 height 32
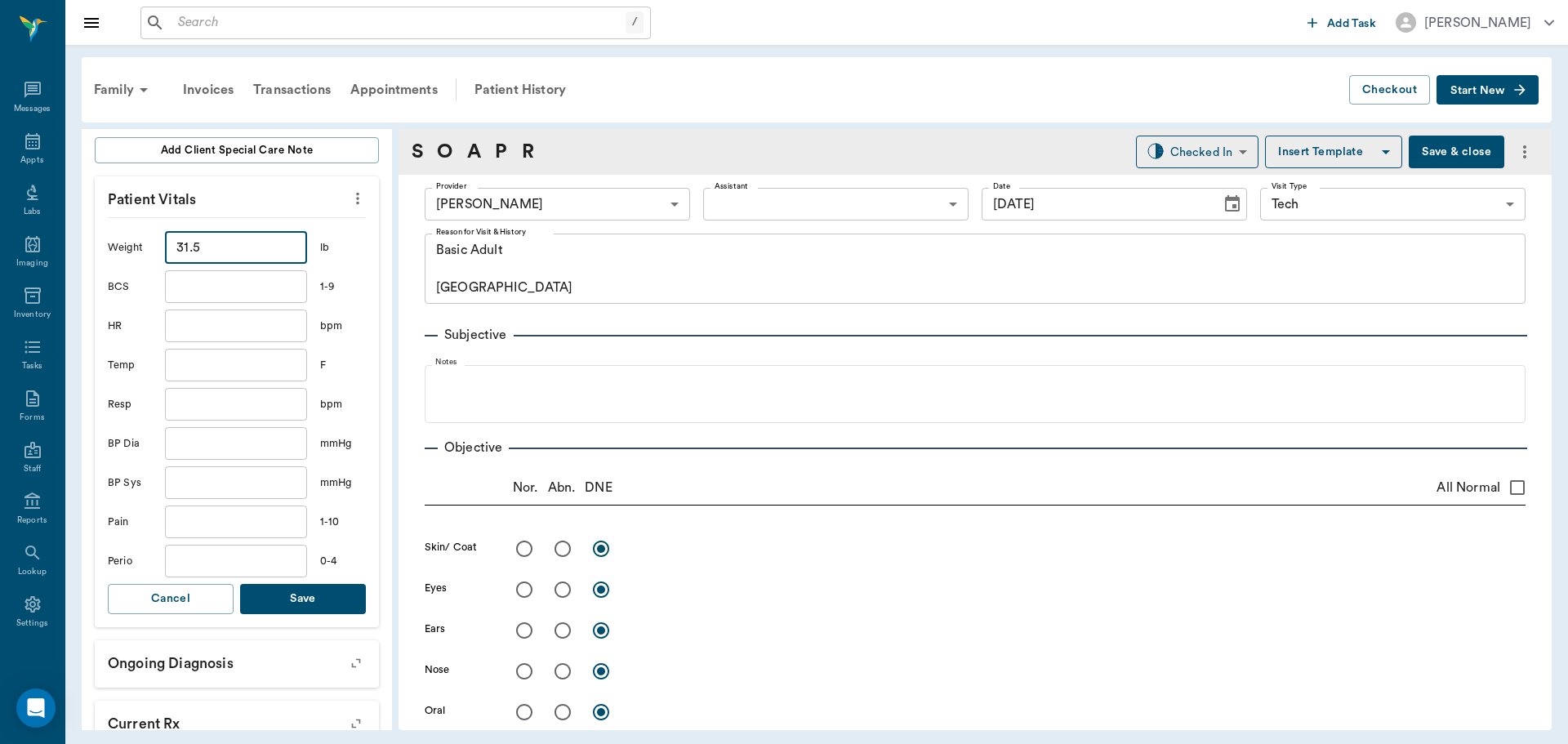
scroll to position [327, 0]
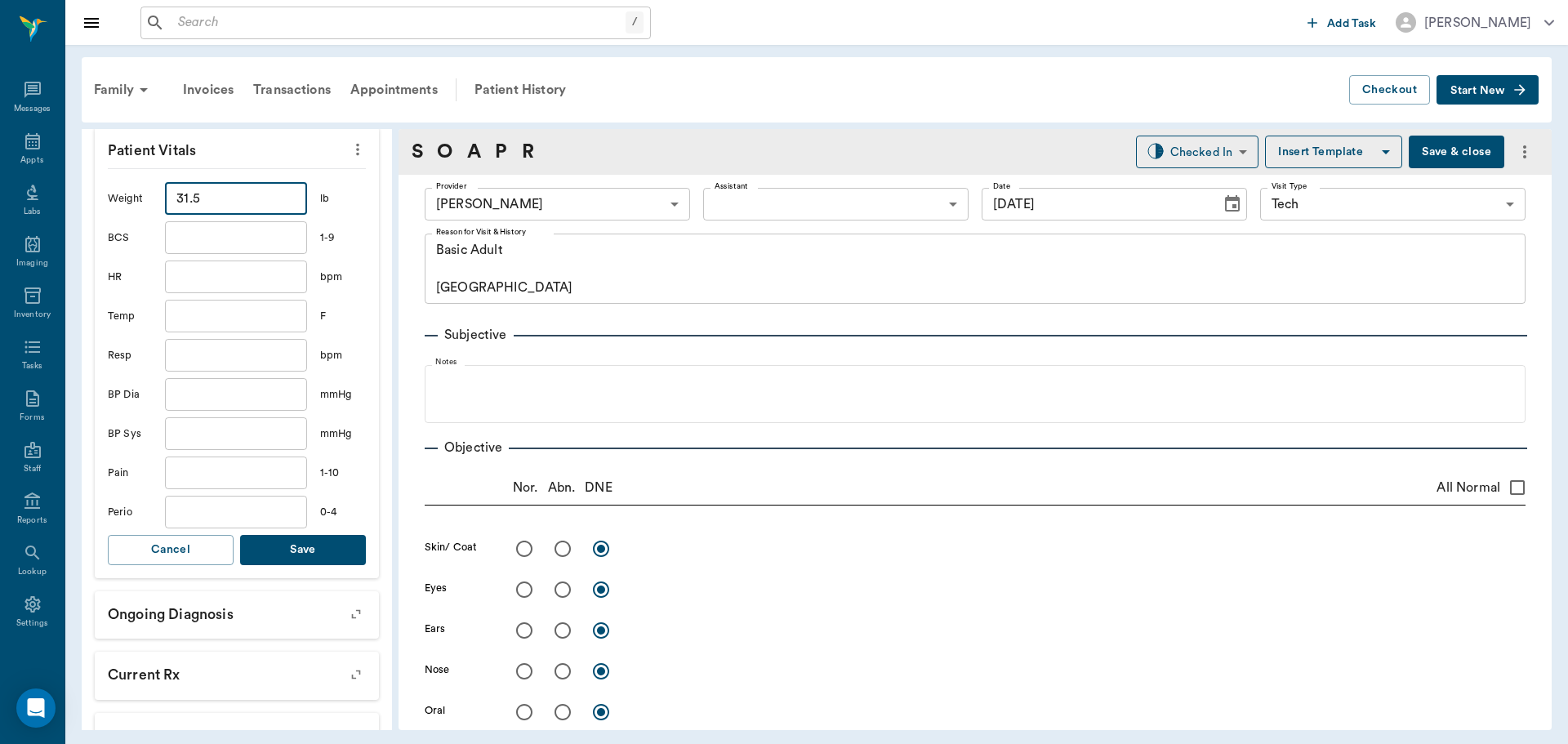
type input "31.5"
click at [337, 547] on button "Save" at bounding box center [302, 550] width 126 height 31
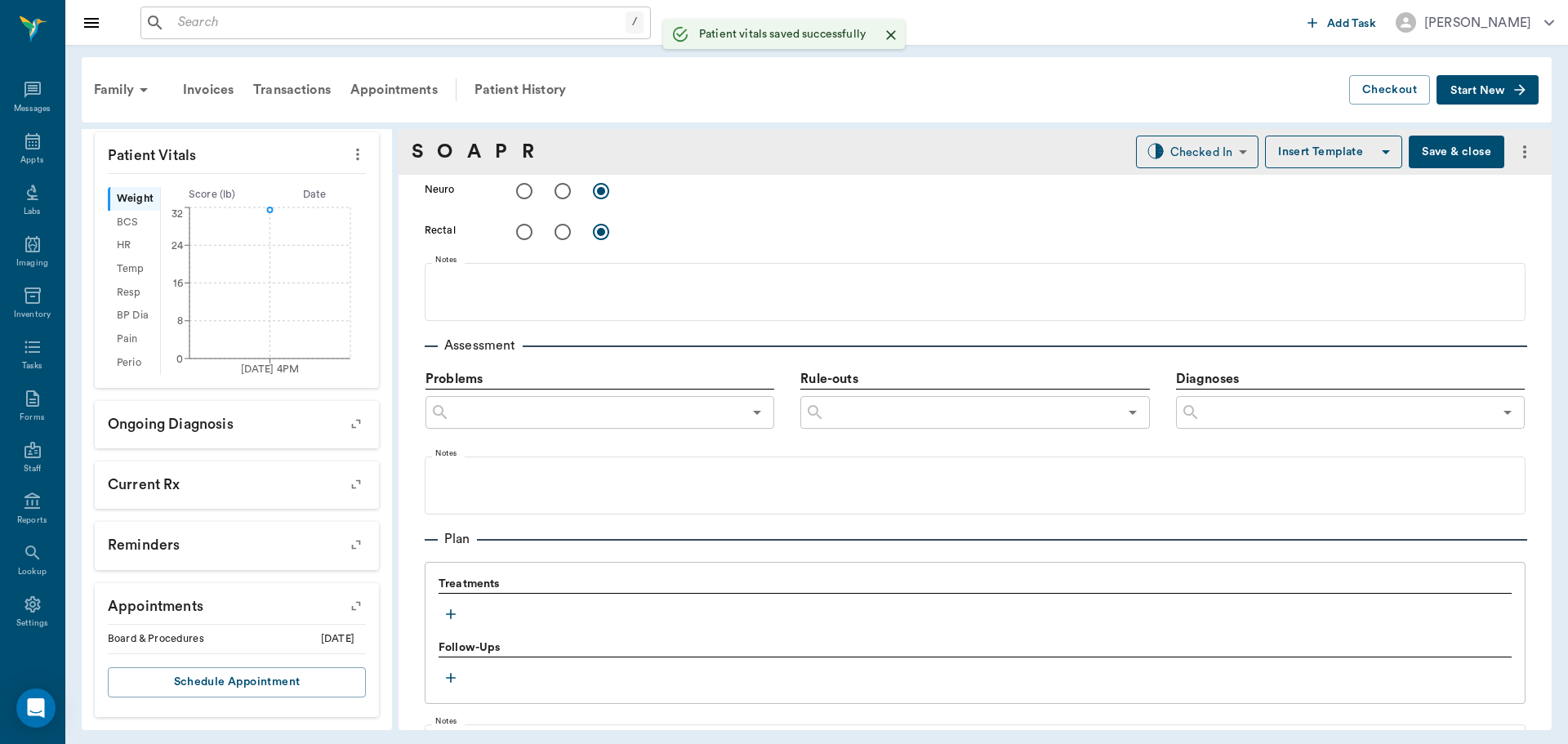
scroll to position [980, 0]
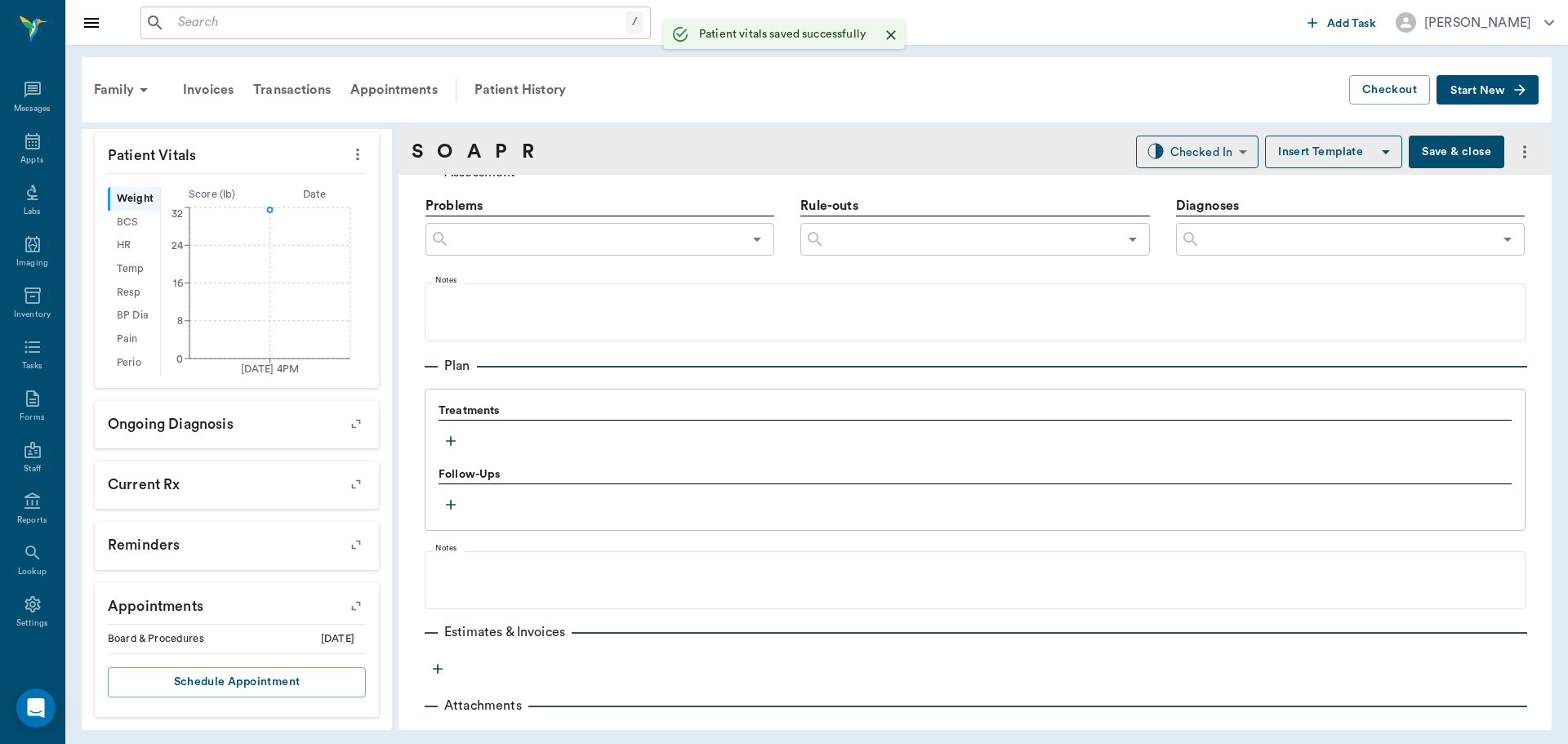
click at [447, 437] on icon "button" at bounding box center [451, 441] width 16 height 16
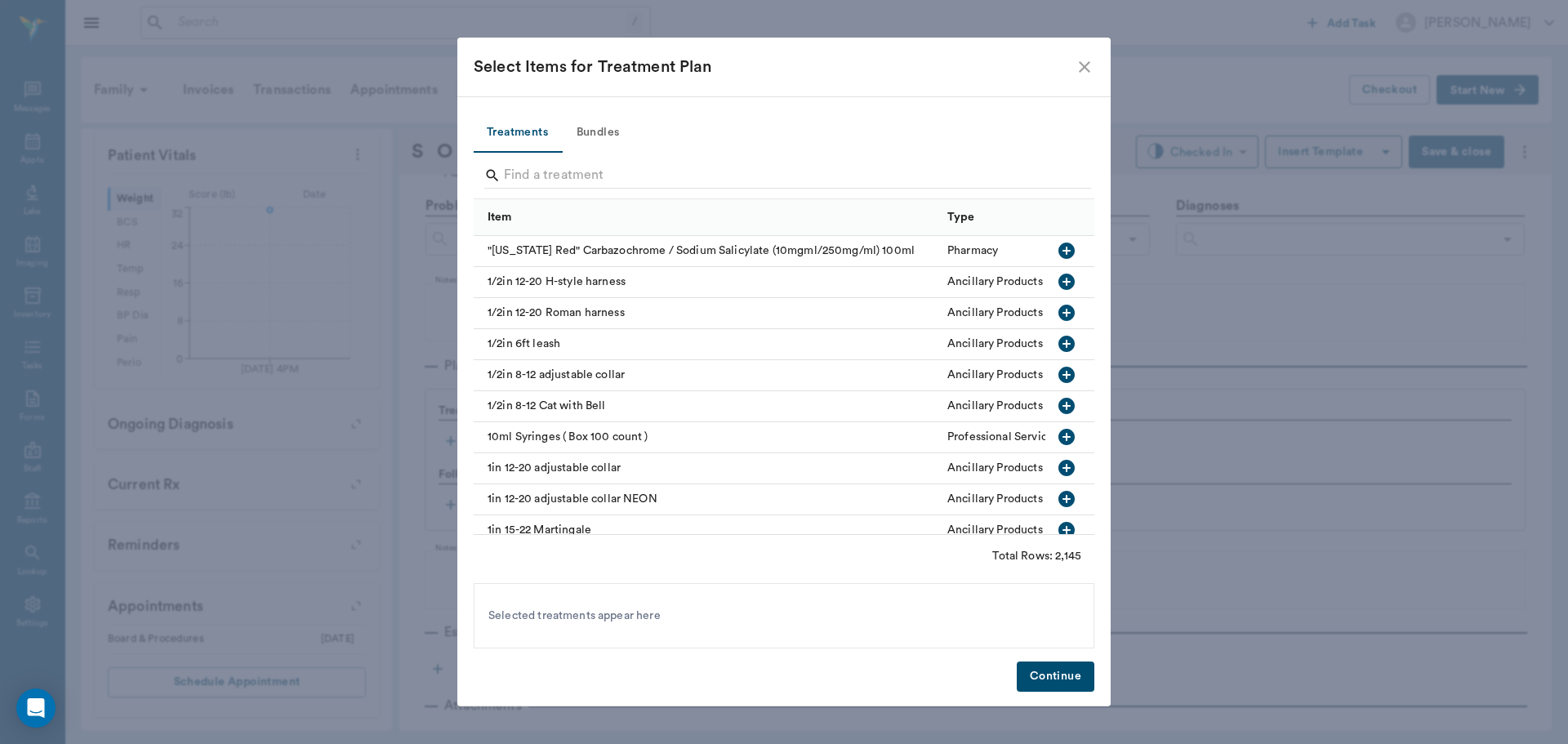
click at [608, 138] on button "Bundles" at bounding box center [598, 133] width 74 height 39
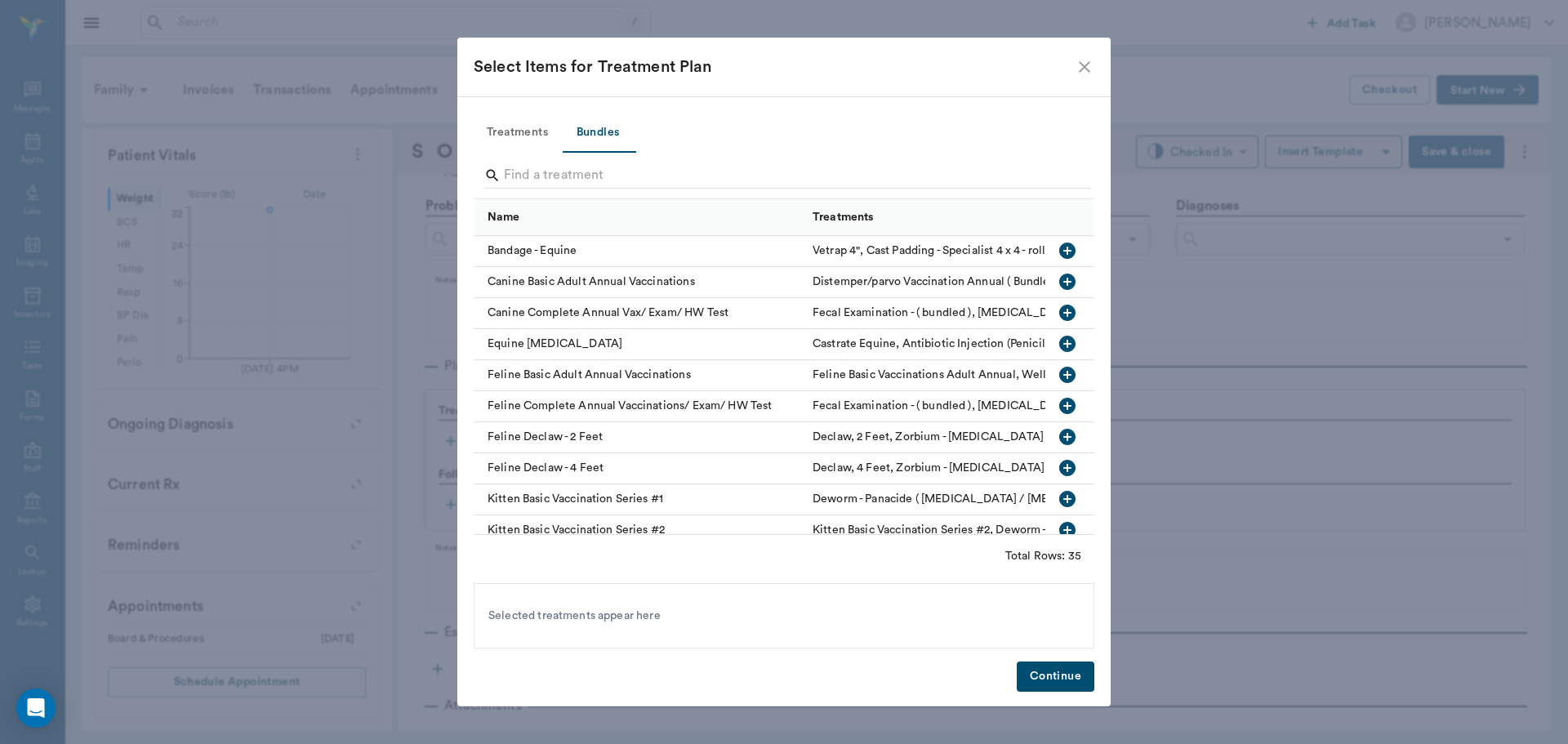
click at [629, 175] on input "Search" at bounding box center [784, 175] width 563 height 26
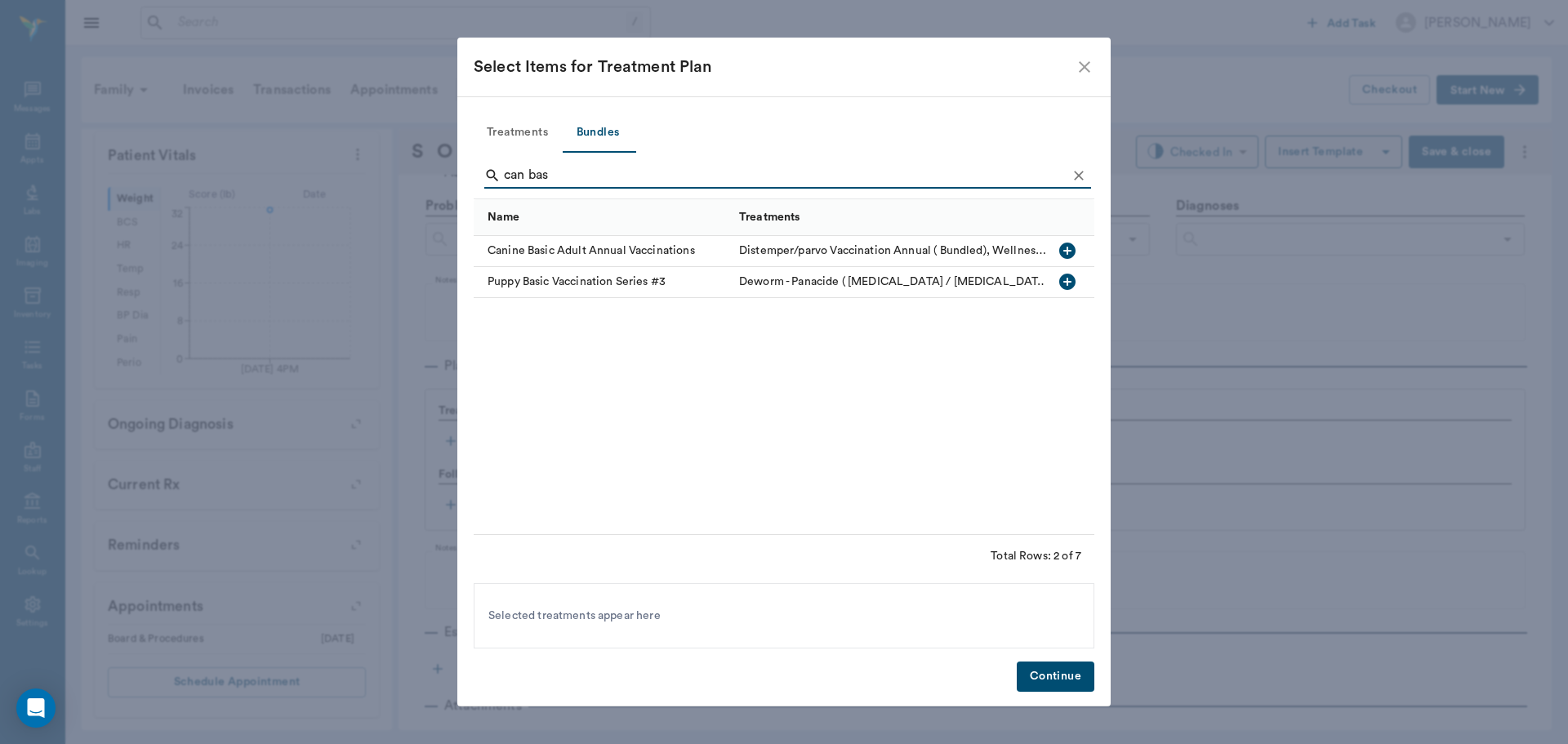
type input "can bas"
click at [1064, 248] on icon "button" at bounding box center [1067, 250] width 16 height 16
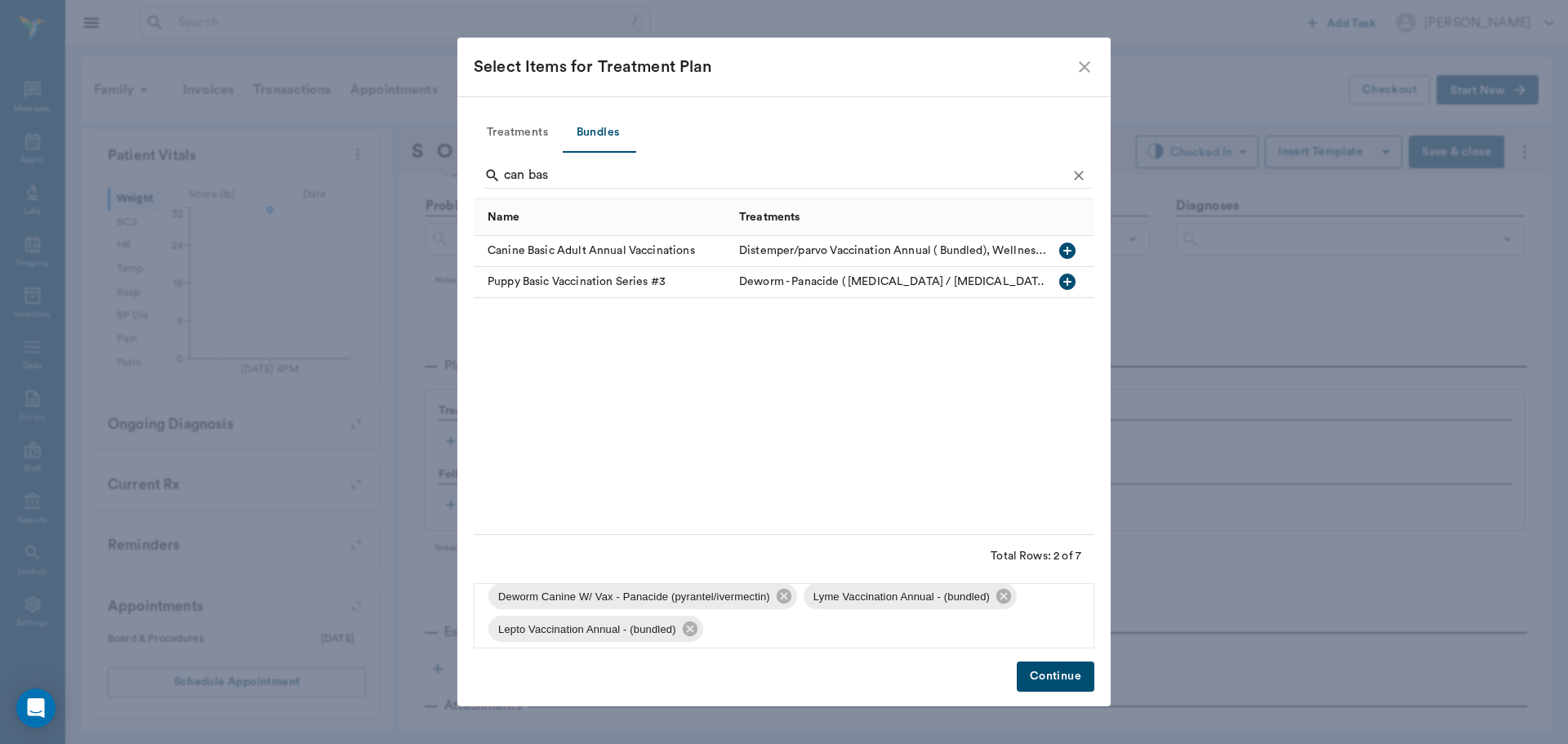
scroll to position [121, 0]
click at [695, 617] on icon at bounding box center [689, 620] width 14 height 14
click at [1005, 620] on icon at bounding box center [1003, 620] width 14 height 14
click at [503, 126] on button "Treatments" at bounding box center [517, 133] width 87 height 39
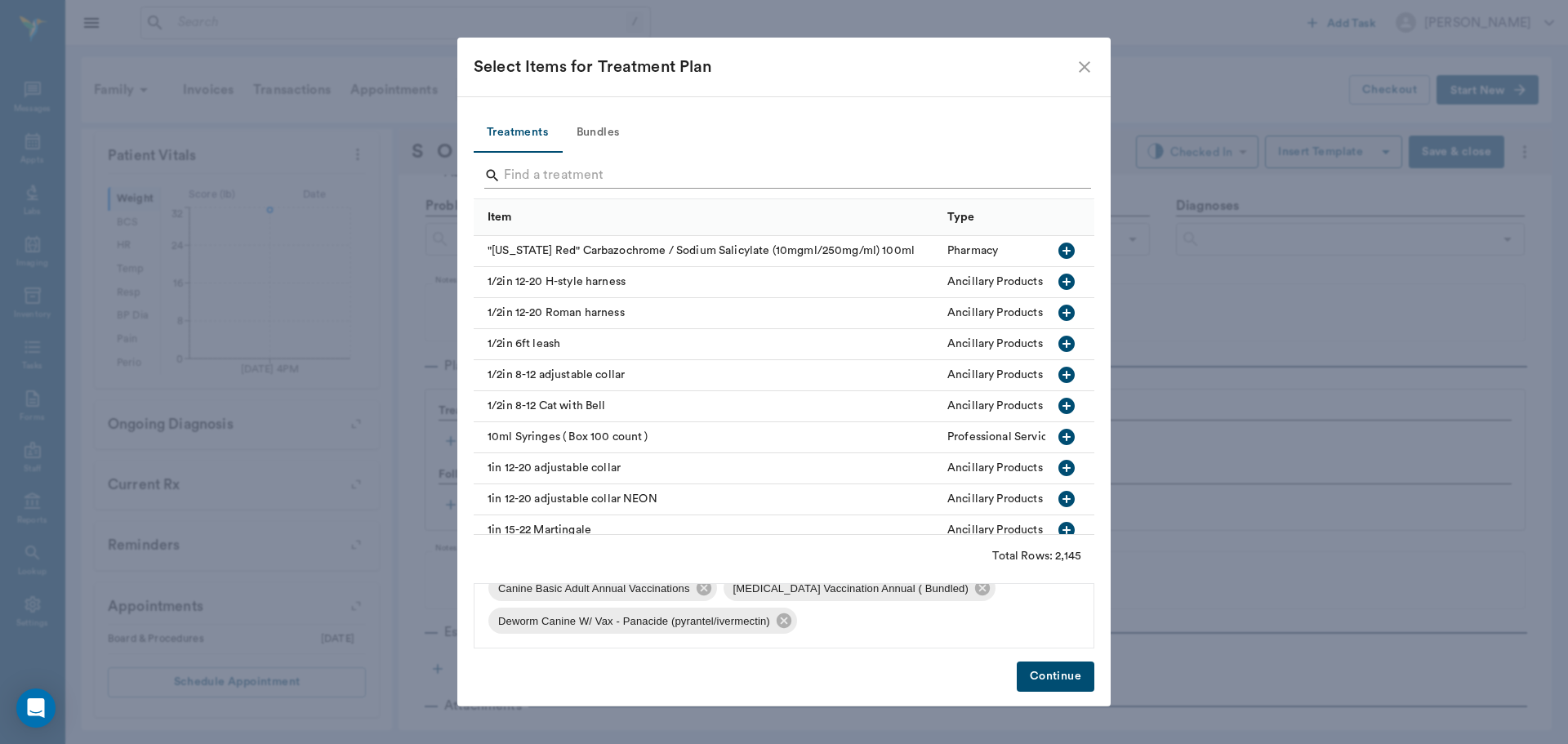
click at [582, 169] on input "Search" at bounding box center [784, 175] width 563 height 26
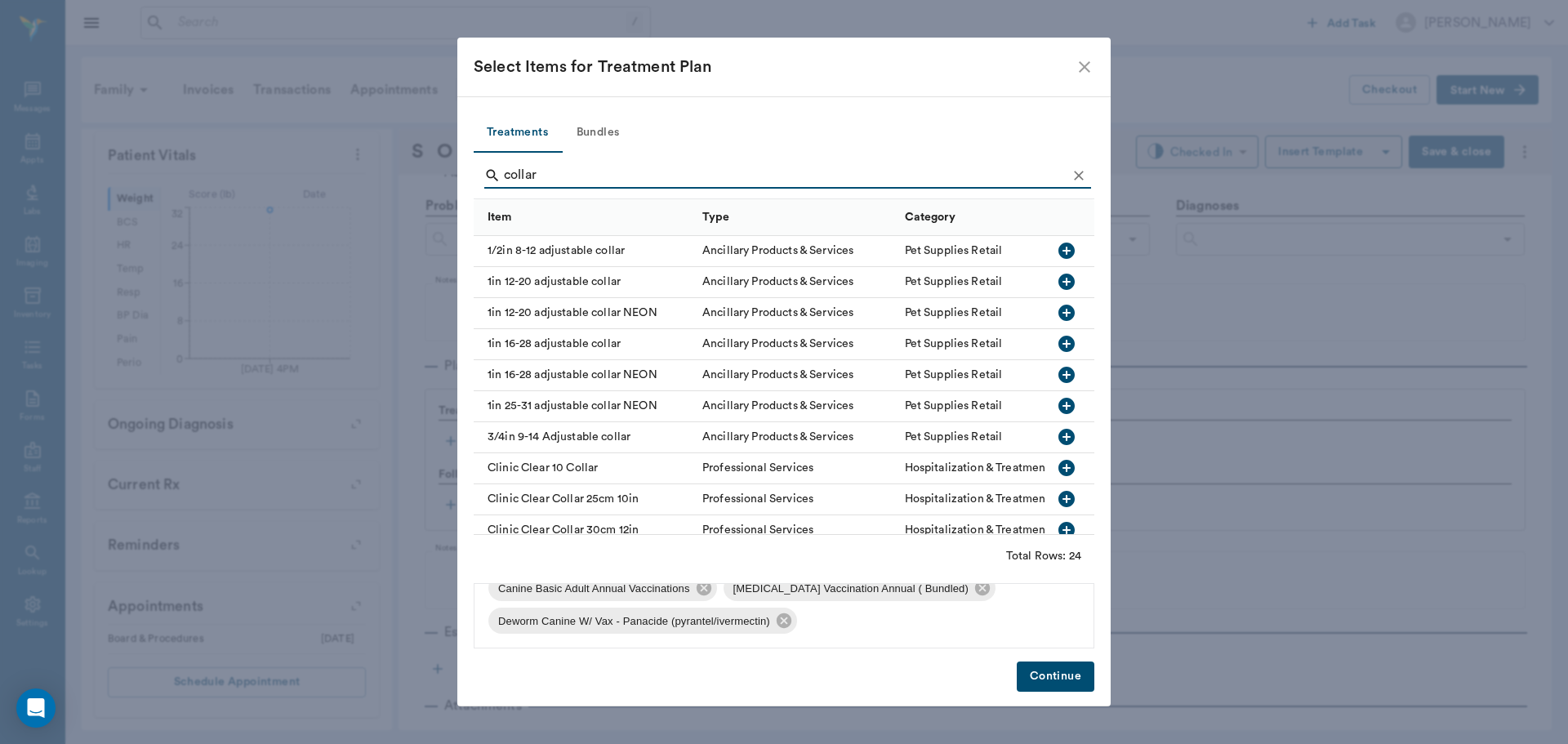
type input "collar"
click at [1058, 278] on icon "button" at bounding box center [1066, 282] width 16 height 16
click at [1070, 683] on button "Continue" at bounding box center [1056, 677] width 77 height 31
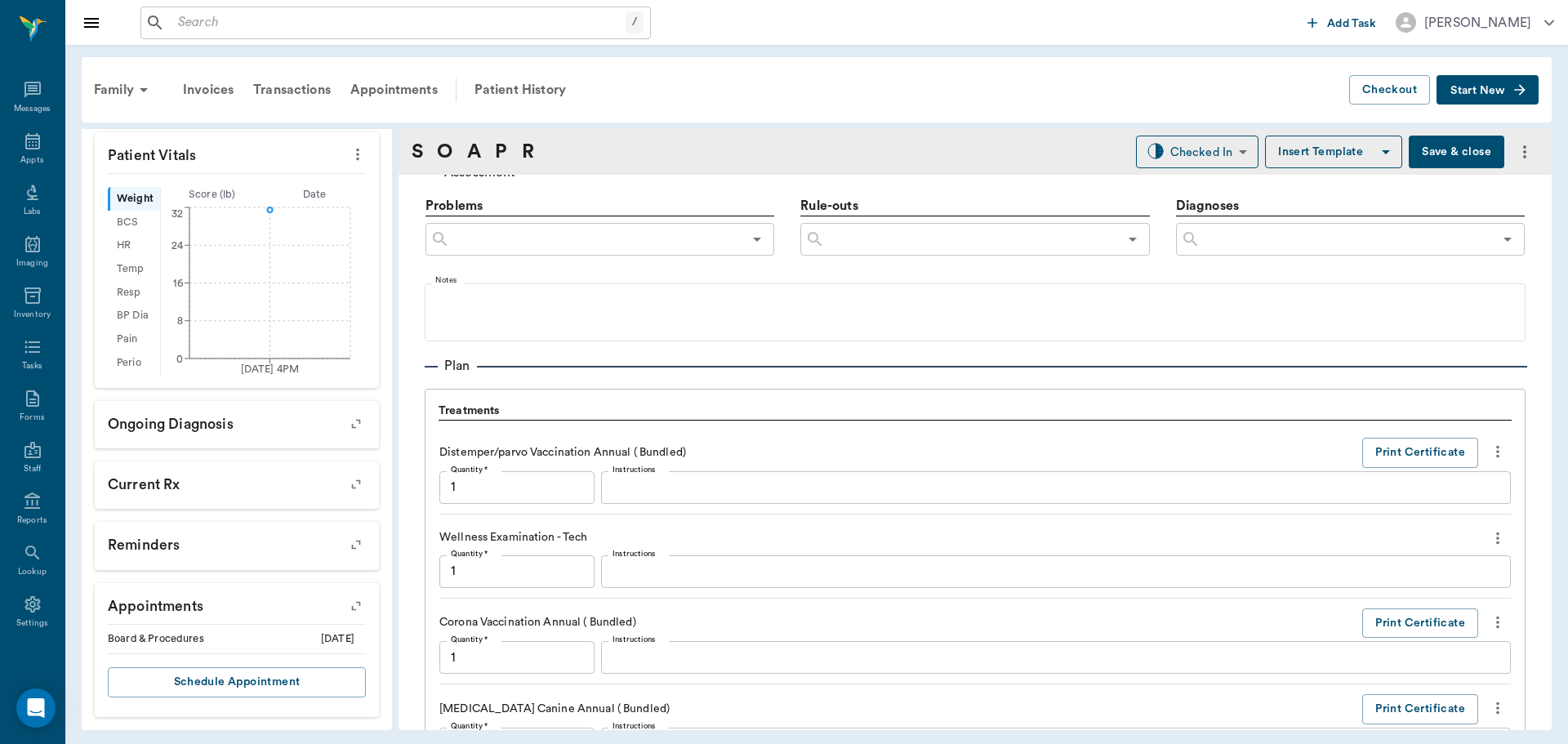
scroll to position [1681, 0]
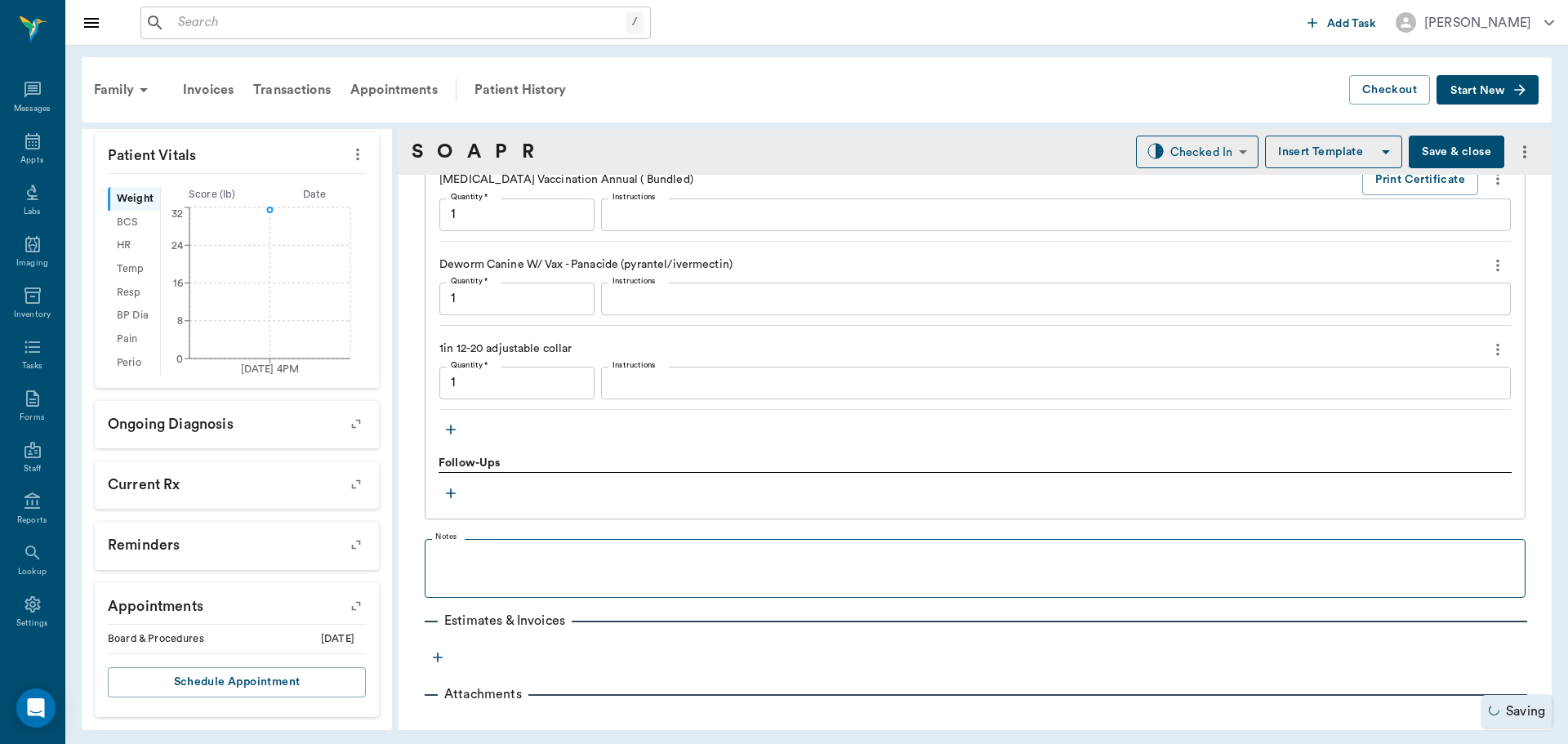
type input "1.00"
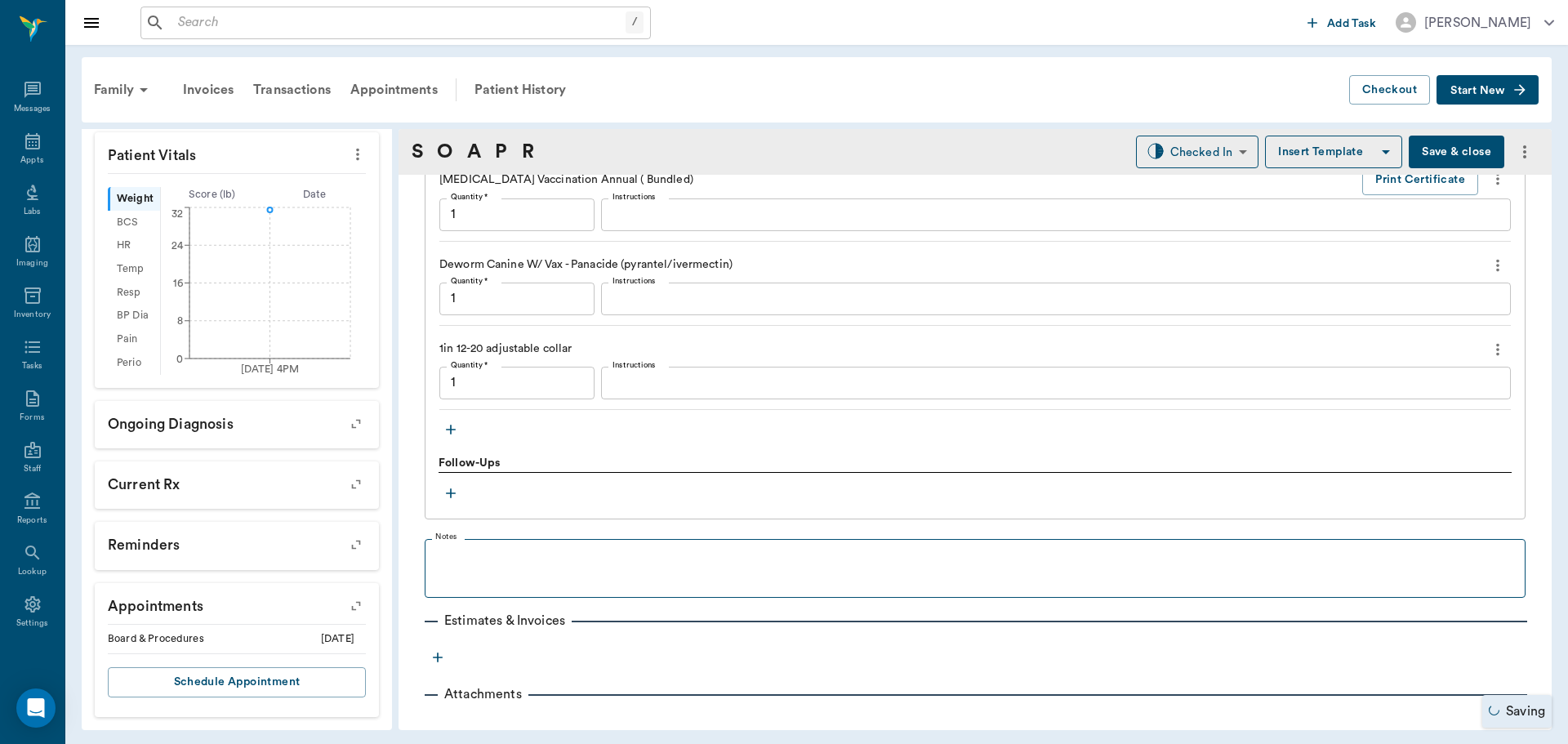
type input "1.00"
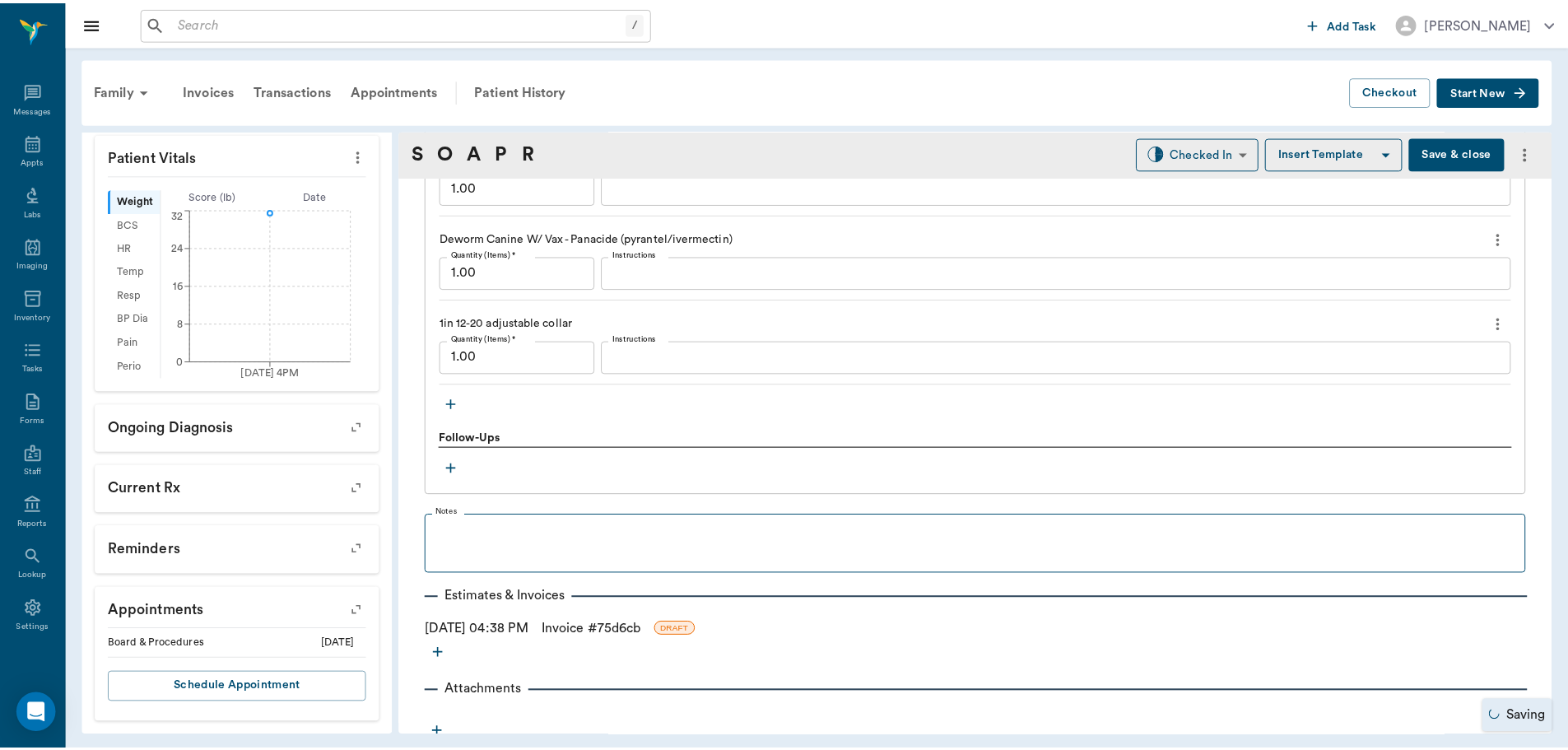
scroll to position [1734, 0]
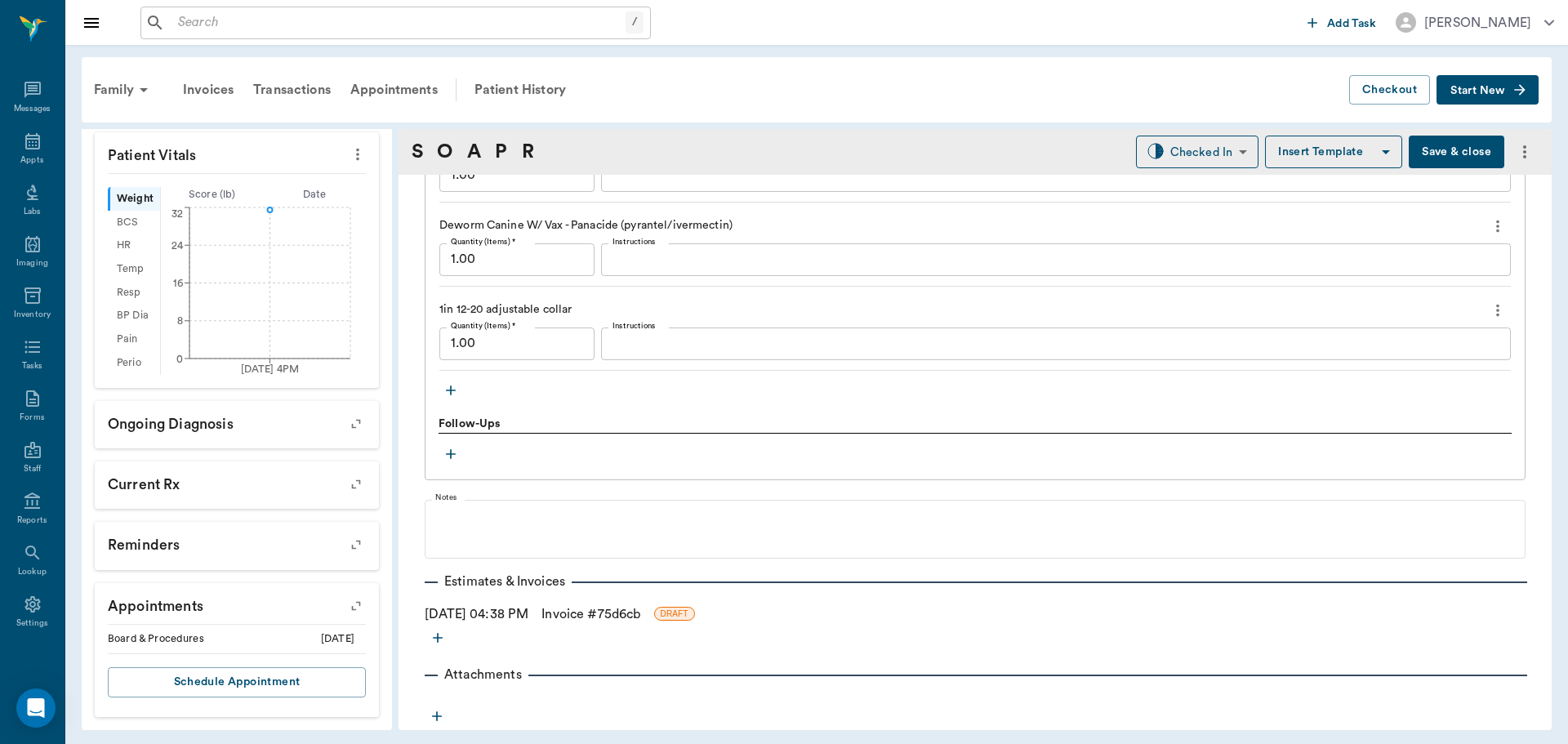
click at [620, 614] on link "Invoice # 75d6cb" at bounding box center [591, 614] width 99 height 20
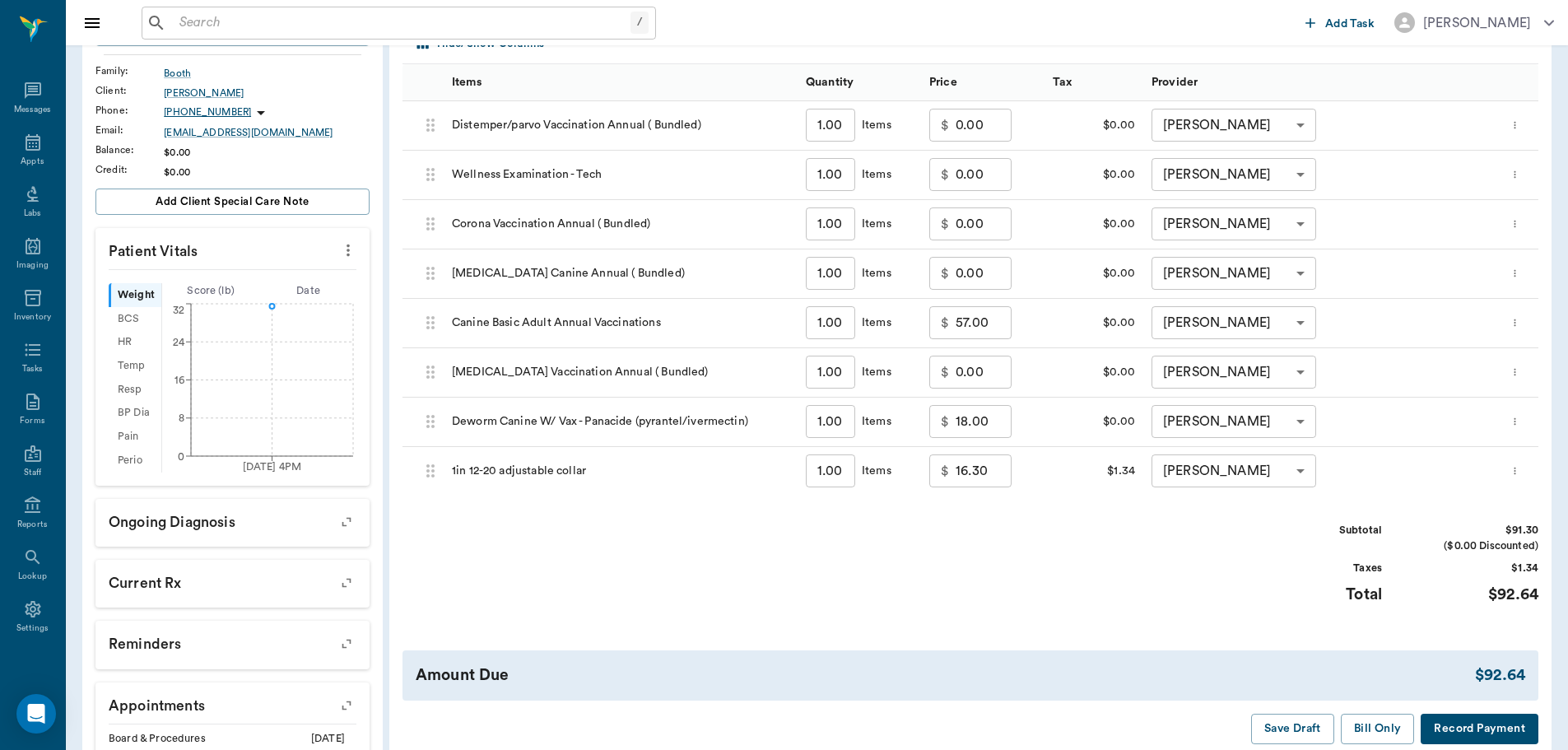
scroll to position [267, 0]
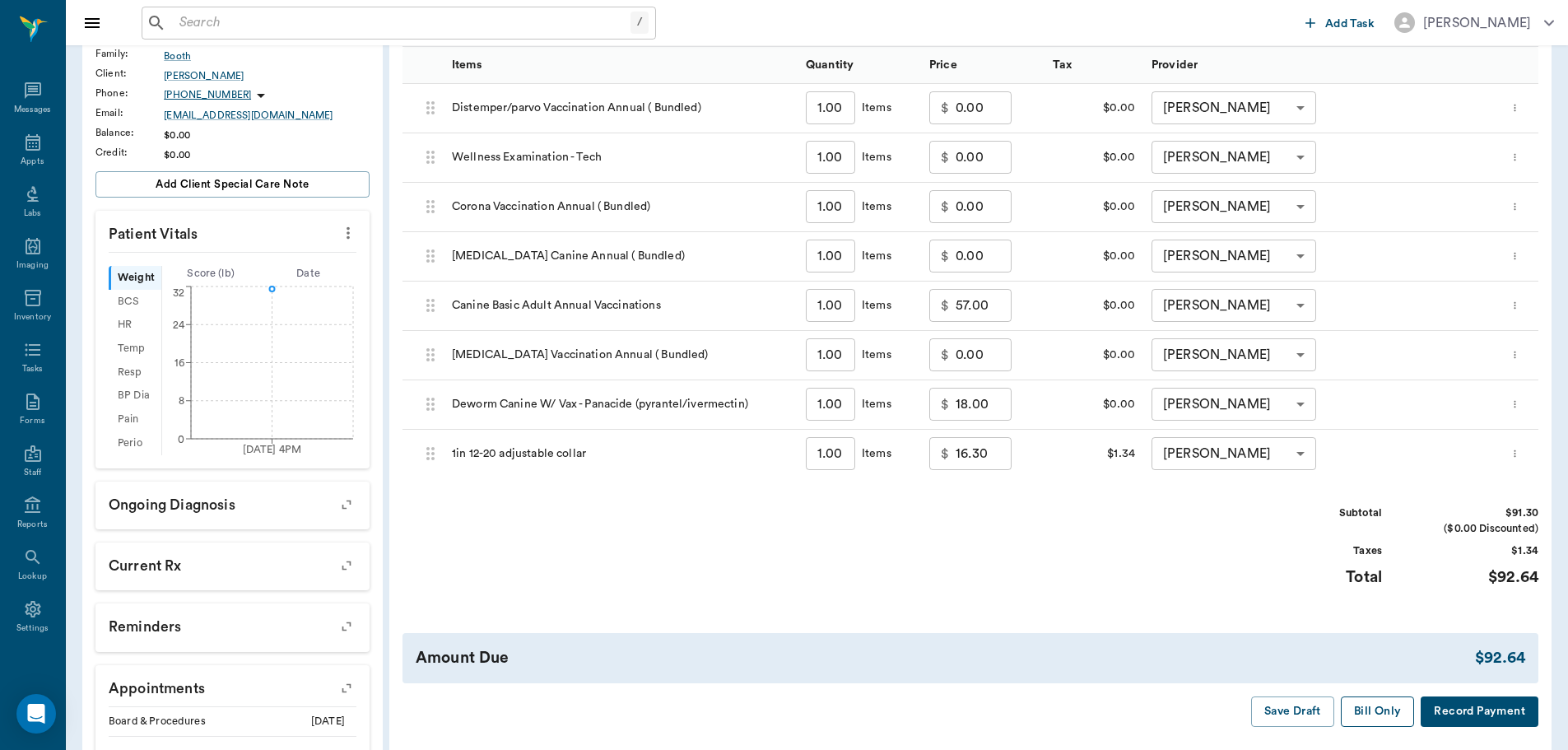
click at [1392, 703] on button "Bill Only" at bounding box center [1378, 712] width 74 height 31
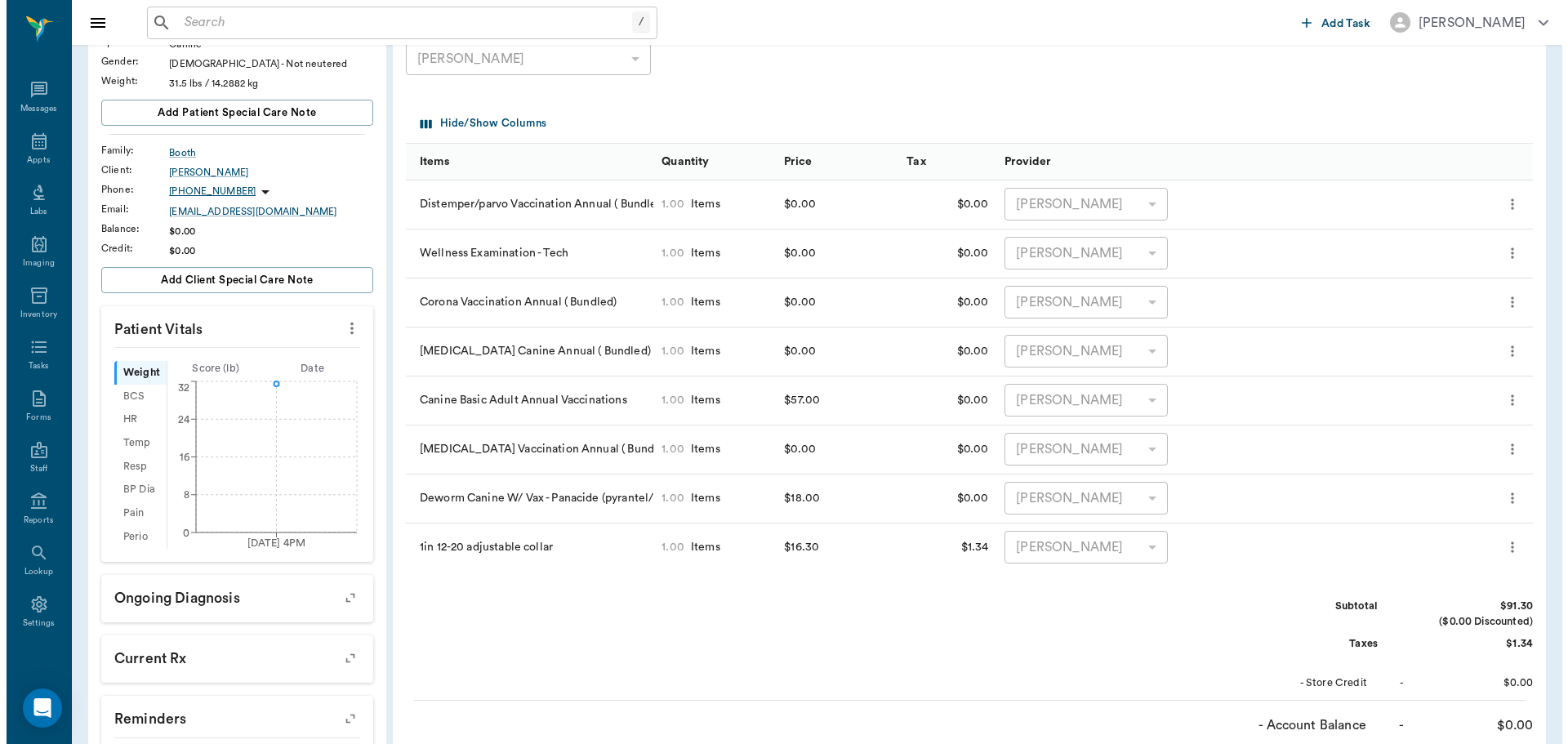
scroll to position [0, 0]
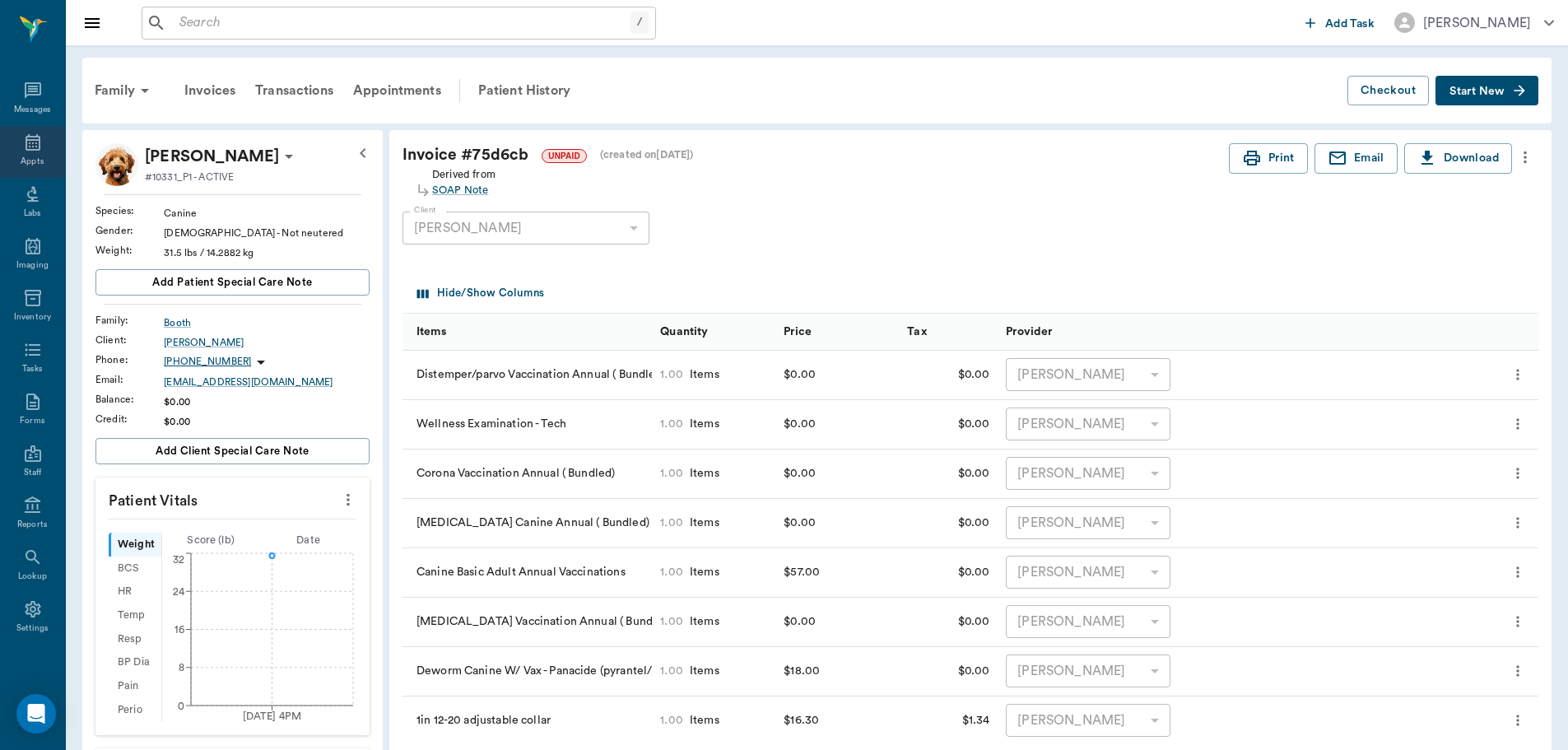
click at [27, 146] on icon at bounding box center [33, 142] width 14 height 16
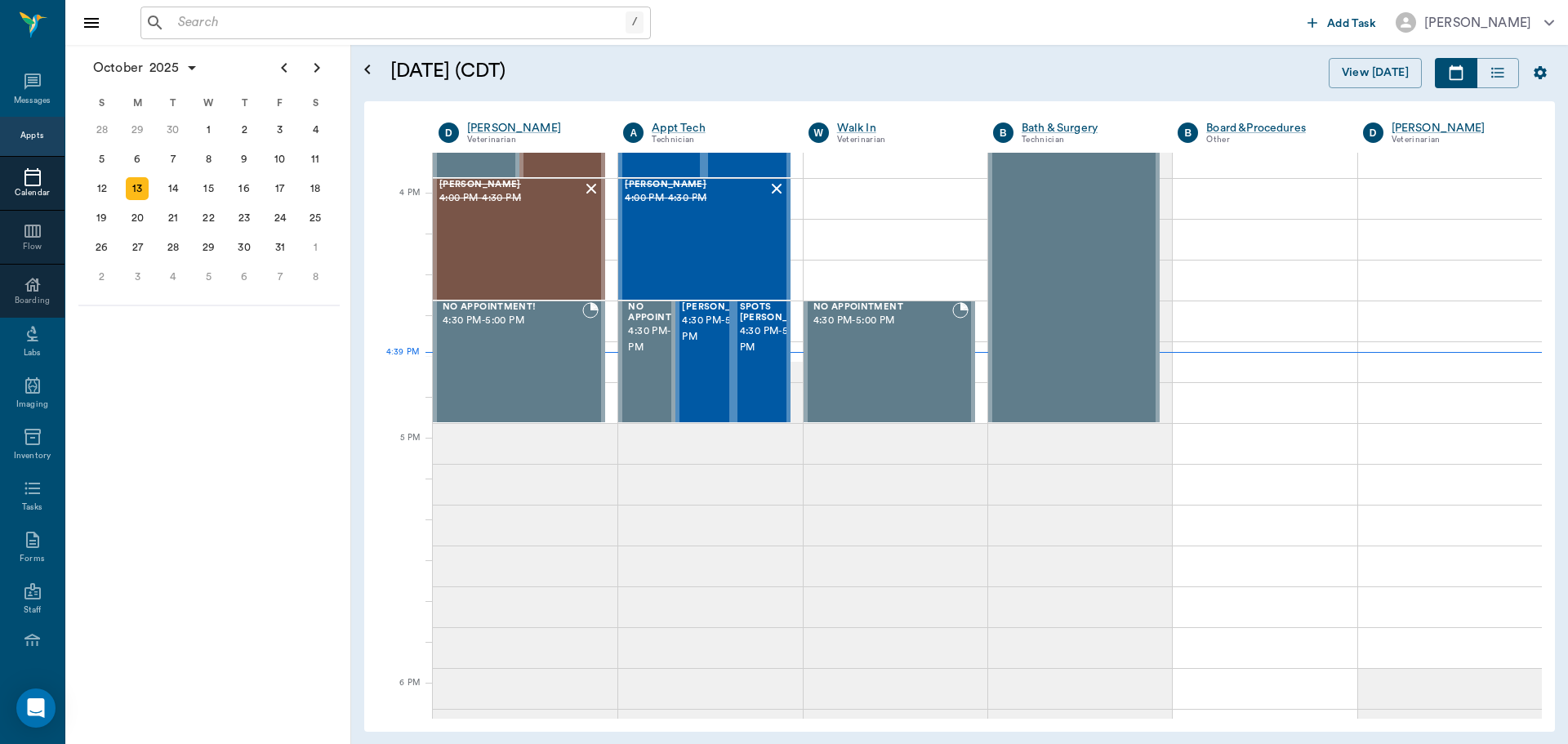
scroll to position [1960, 0]
